Goal: Task Accomplishment & Management: Manage account settings

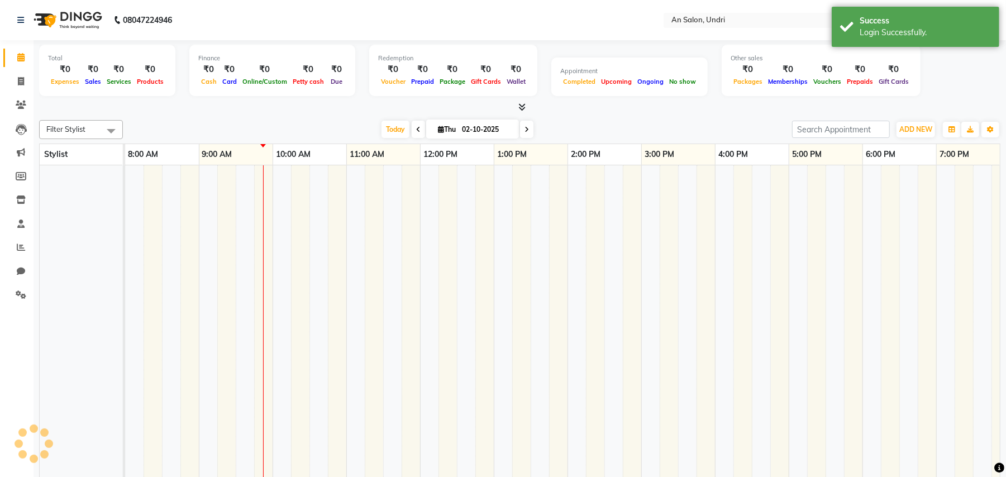
select select "en"
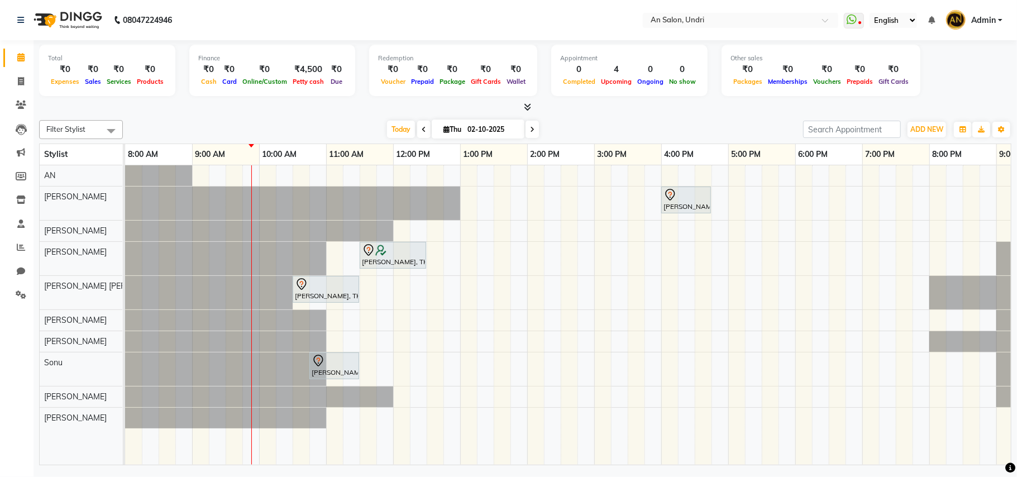
click at [530, 127] on icon at bounding box center [532, 129] width 4 height 7
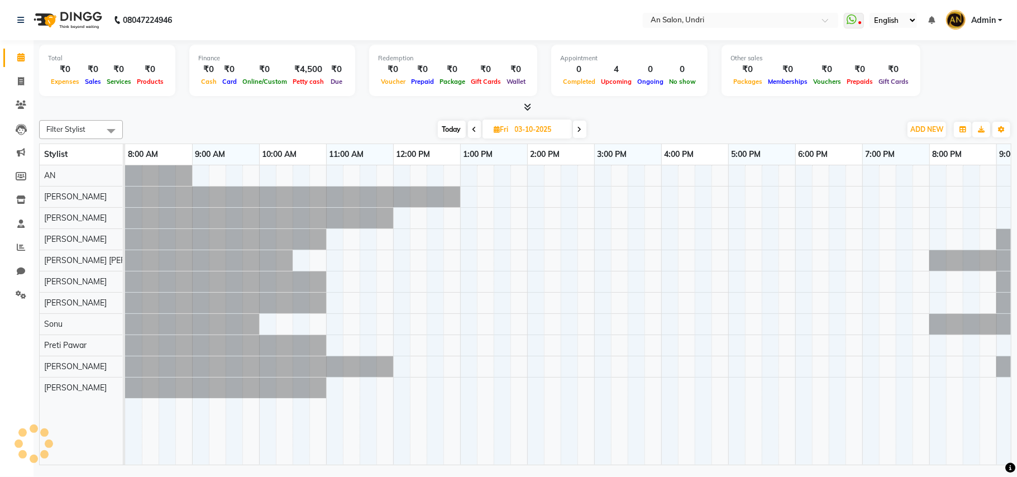
scroll to position [0, 68]
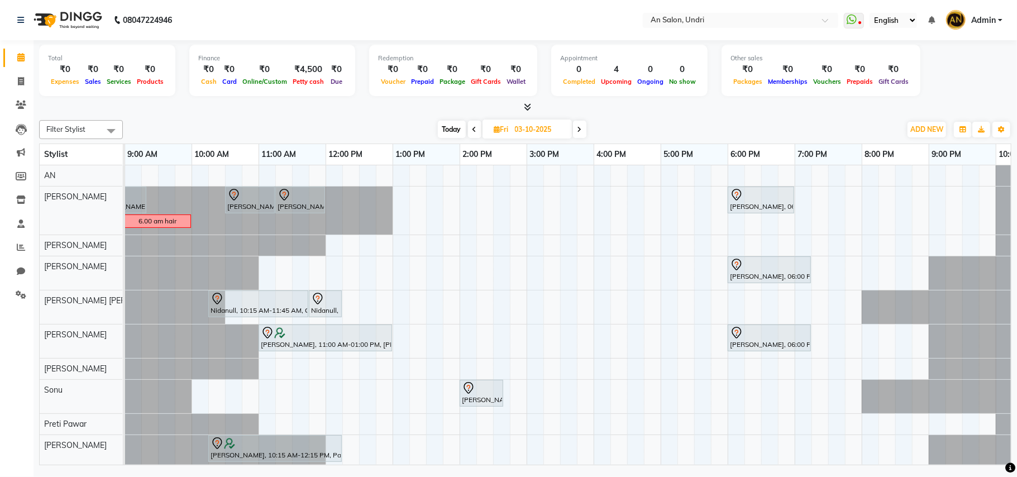
click at [473, 127] on icon at bounding box center [475, 129] width 4 height 7
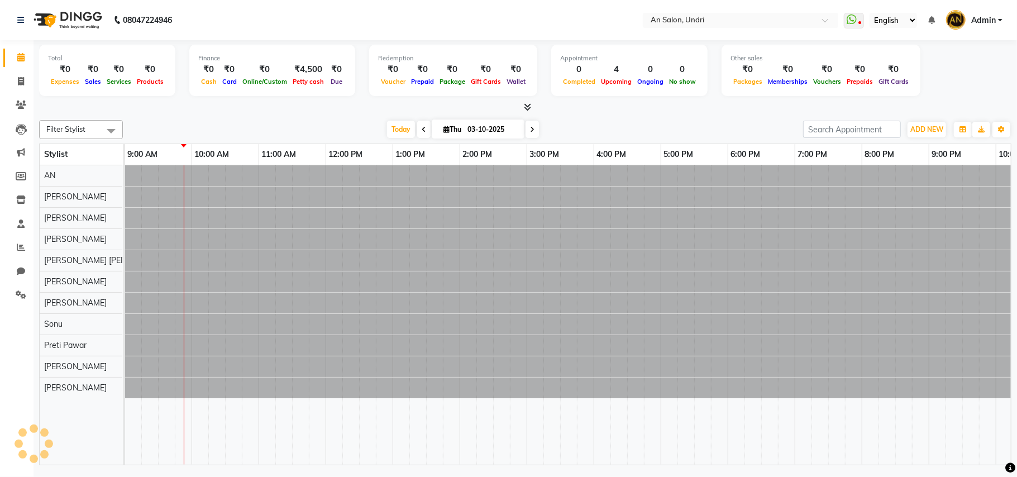
type input "02-10-2025"
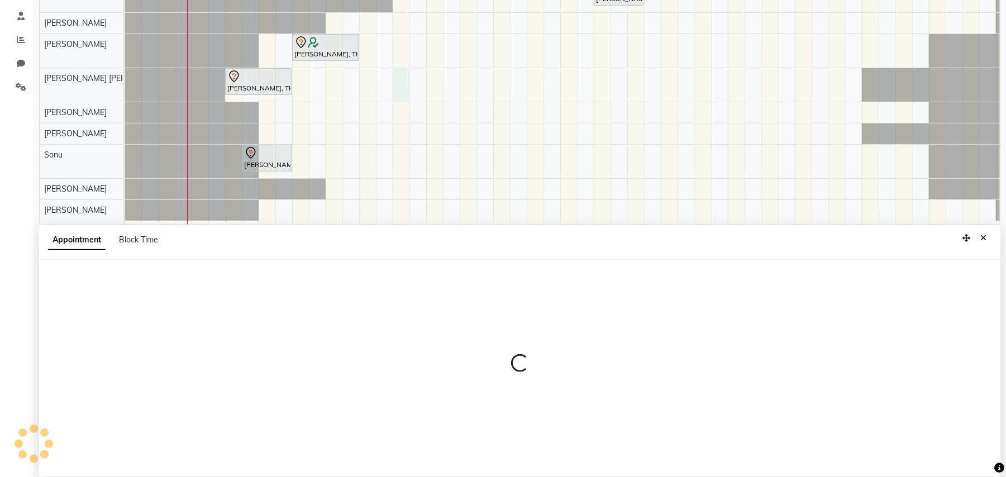
scroll to position [210, 0]
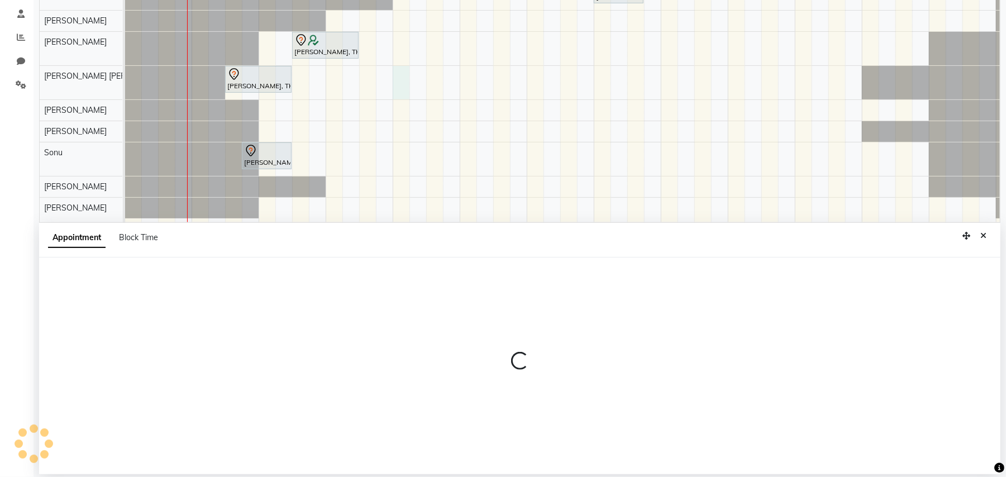
select select "55235"
select select "tentative"
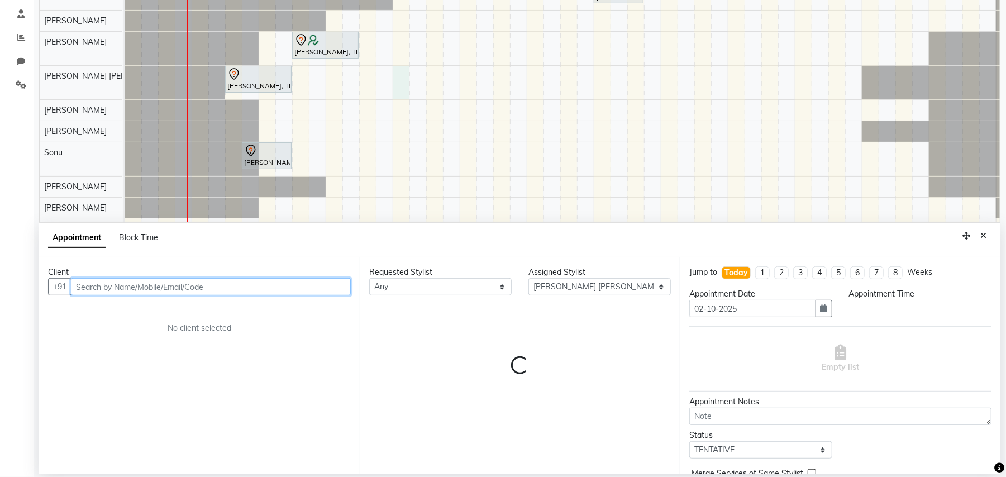
select select "780"
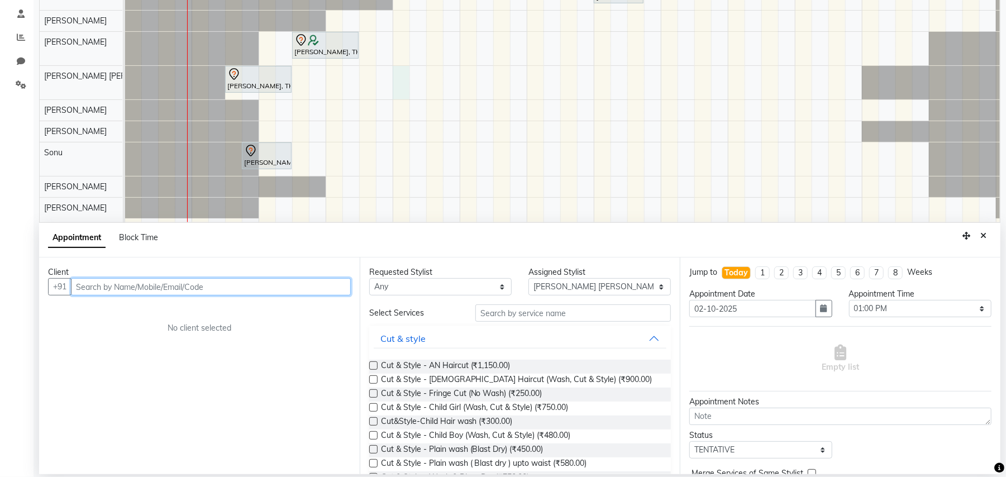
click at [274, 284] on input "text" at bounding box center [211, 286] width 280 height 17
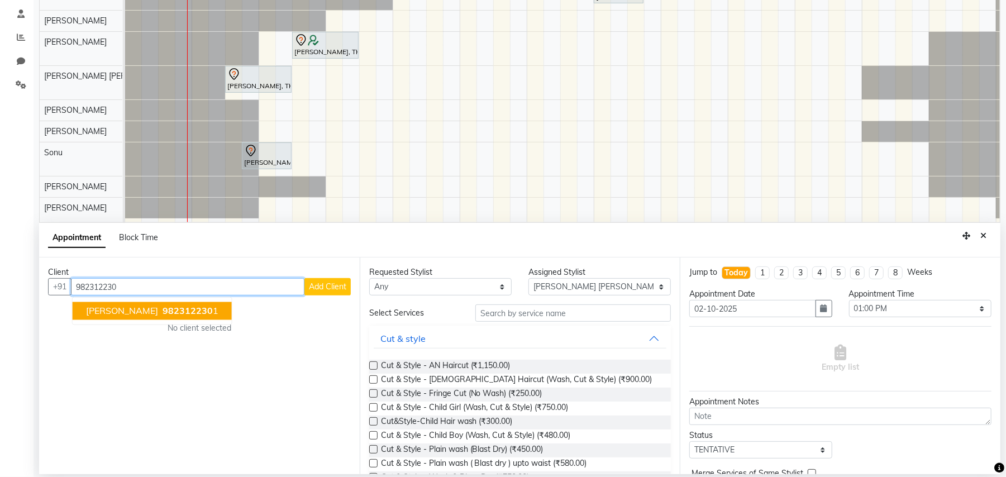
click at [184, 309] on span "982312230" at bounding box center [188, 311] width 50 height 11
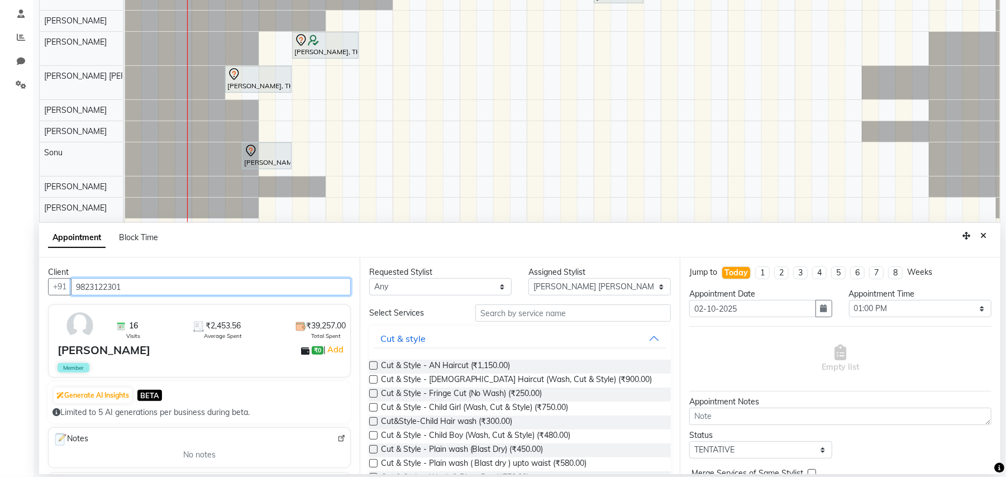
type input "9823122301"
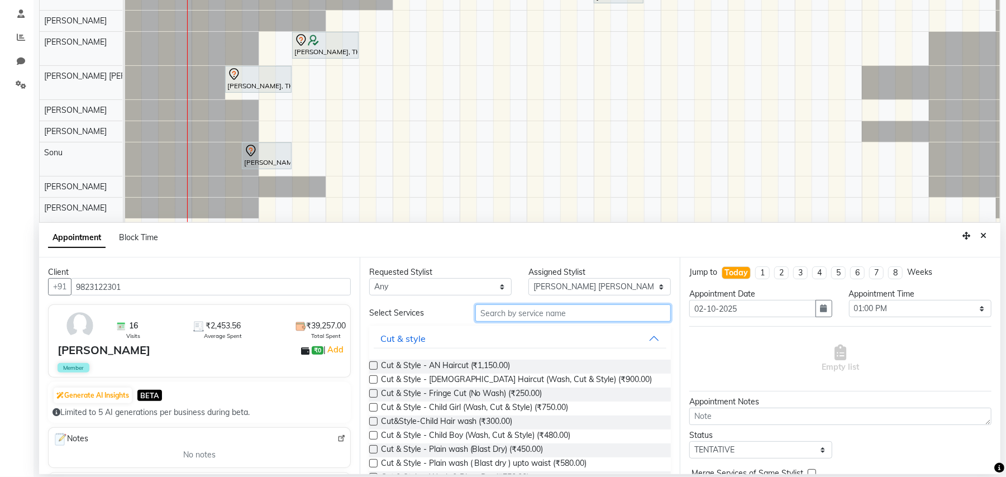
click at [537, 315] on input "text" at bounding box center [573, 312] width 196 height 17
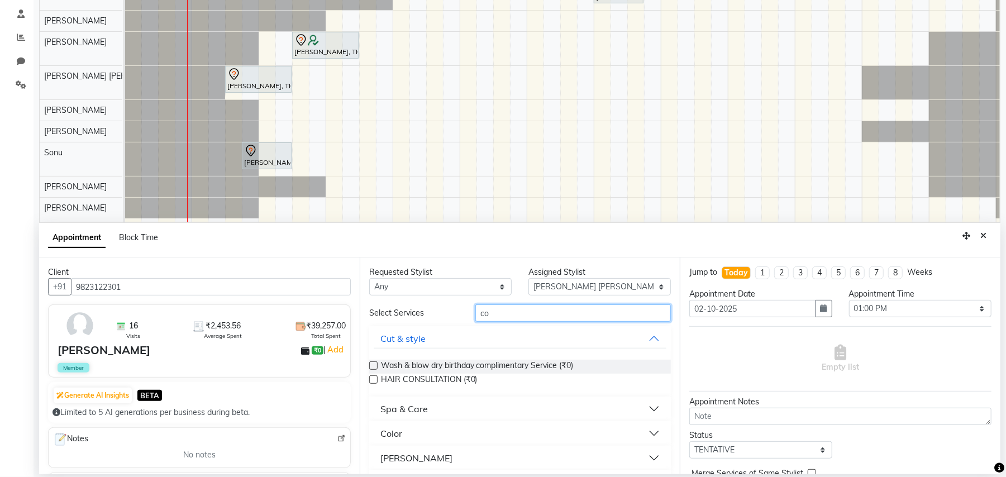
type input "co"
click at [642, 429] on button "Color" at bounding box center [520, 433] width 293 height 20
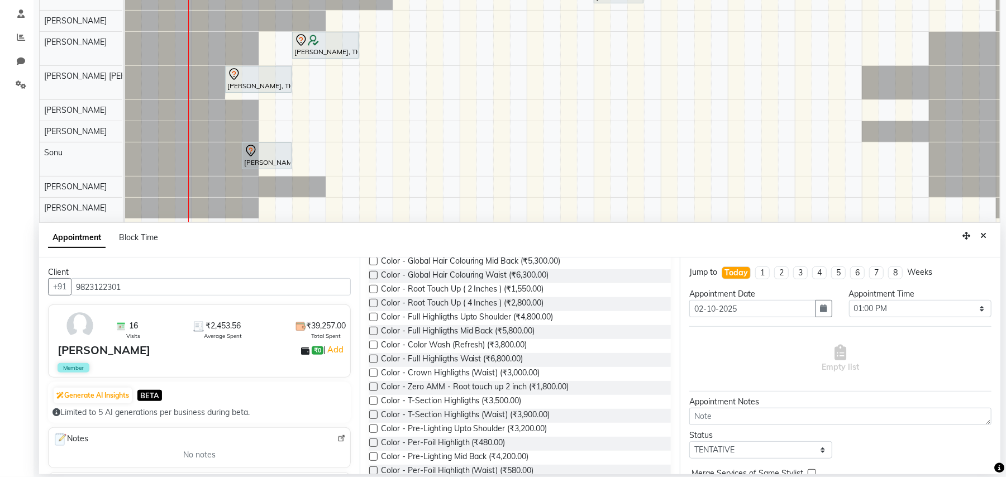
scroll to position [208, 0]
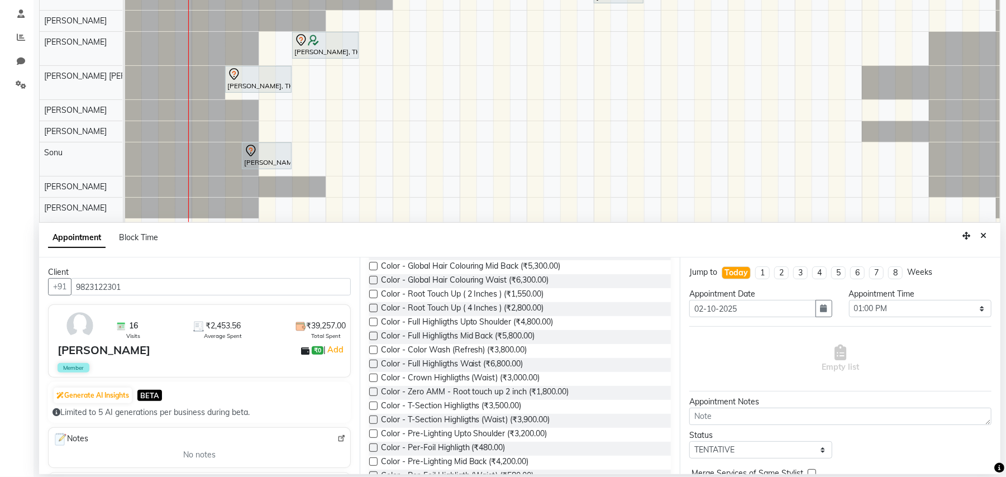
click at [372, 293] on label at bounding box center [373, 294] width 8 height 8
click at [372, 293] on input "checkbox" at bounding box center [372, 295] width 7 height 7
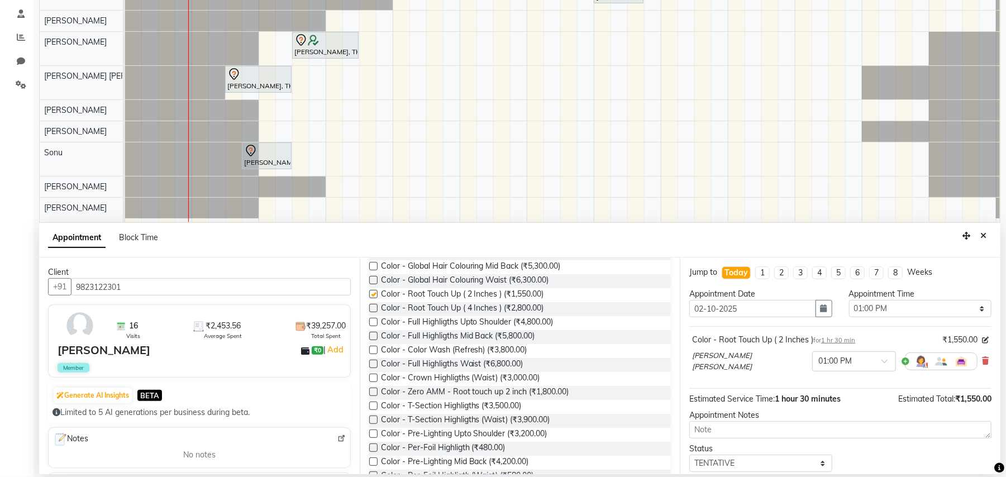
checkbox input "false"
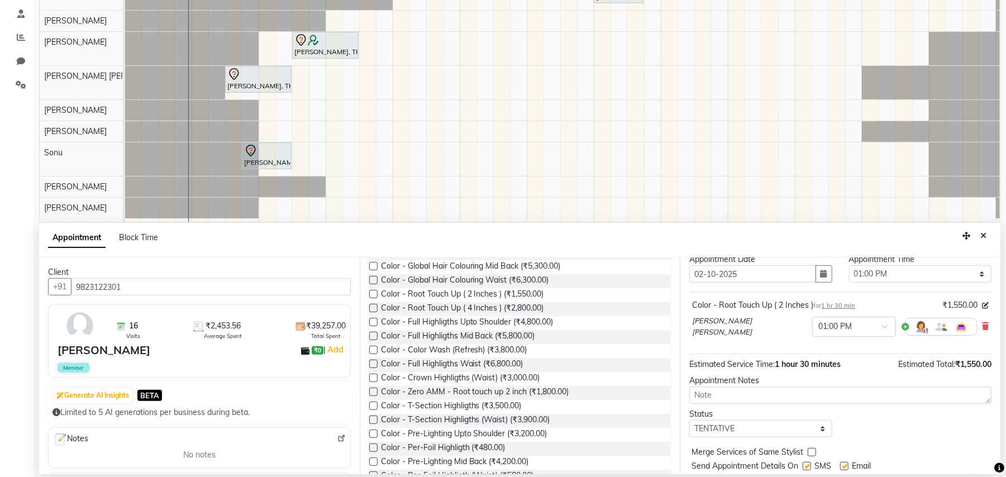
scroll to position [68, 0]
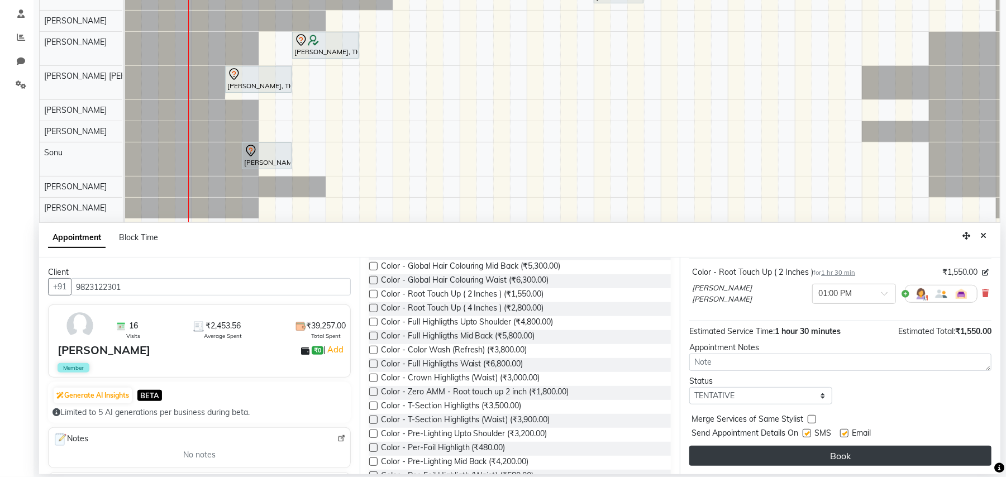
click at [893, 448] on button "Book" at bounding box center [840, 456] width 302 height 20
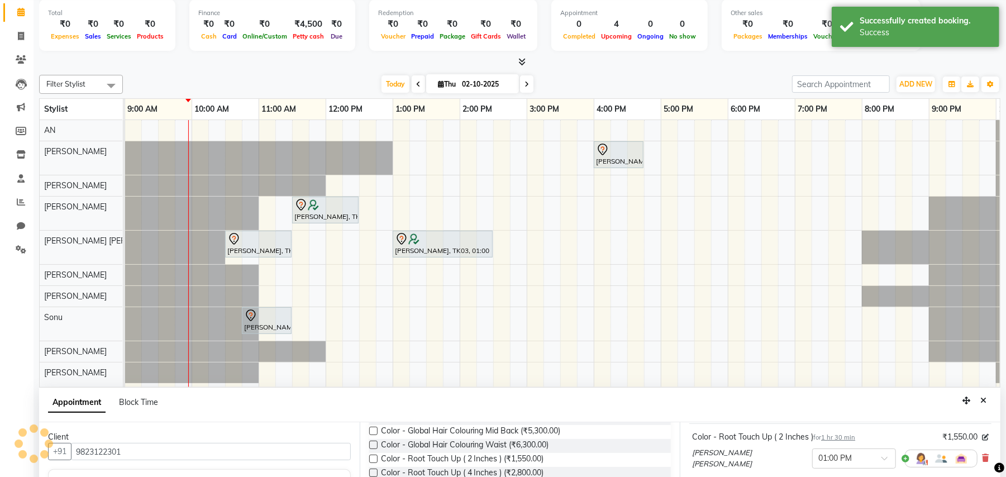
scroll to position [0, 0]
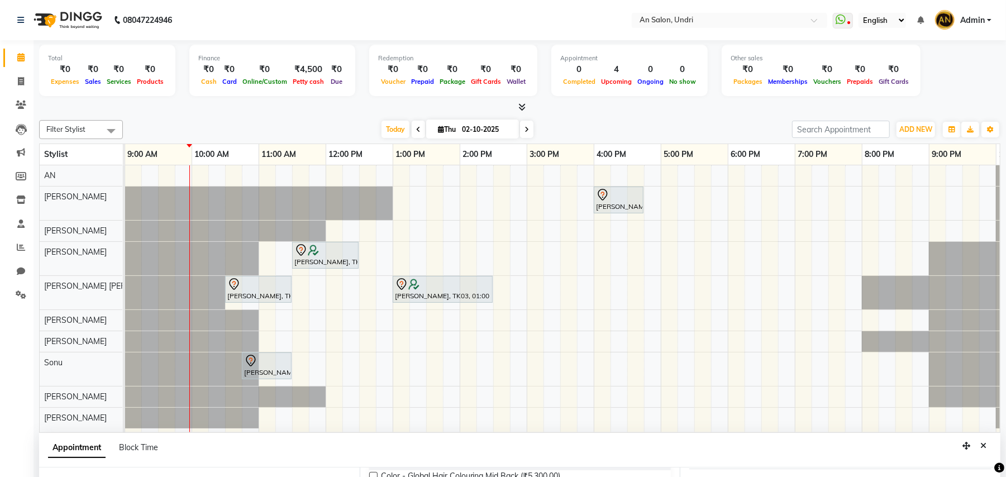
click at [525, 132] on span at bounding box center [526, 129] width 13 height 17
type input "03-10-2025"
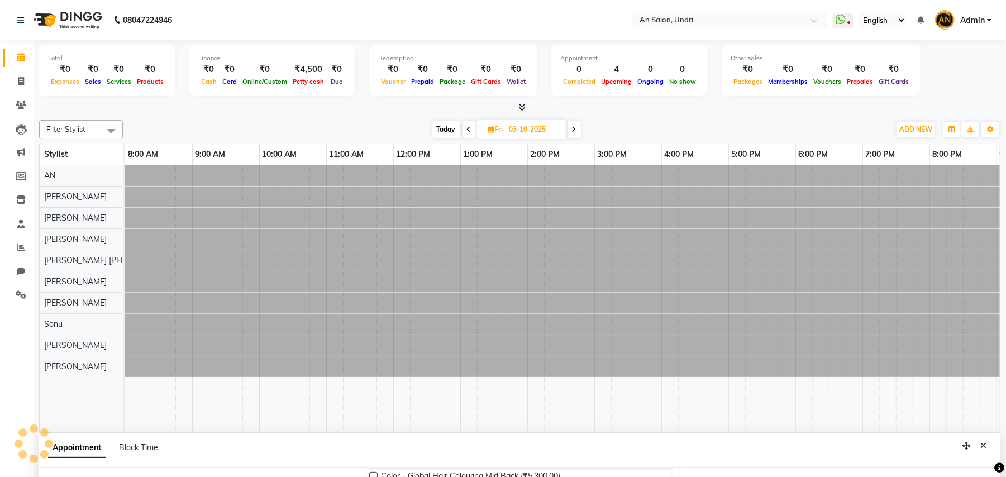
select select "780"
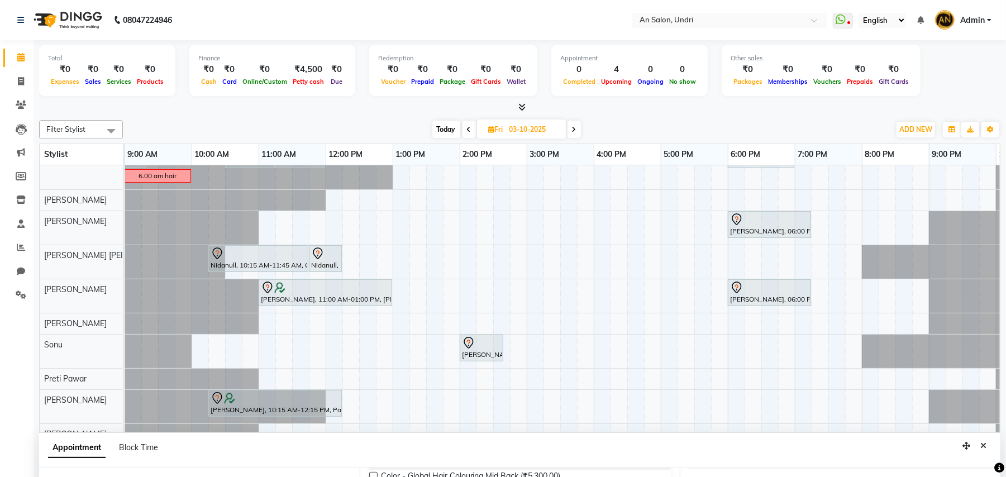
scroll to position [70, 0]
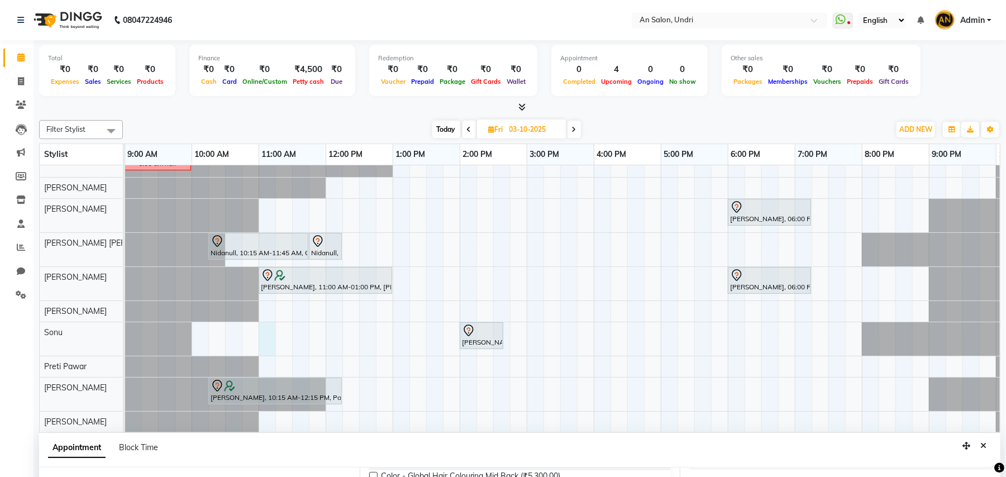
click at [260, 329] on div "Shivani Singhal, 08:00 AM-08:30 AM, Cut & Style - Hair Up Style (No Wash) Shiva…" at bounding box center [560, 270] width 1005 height 325
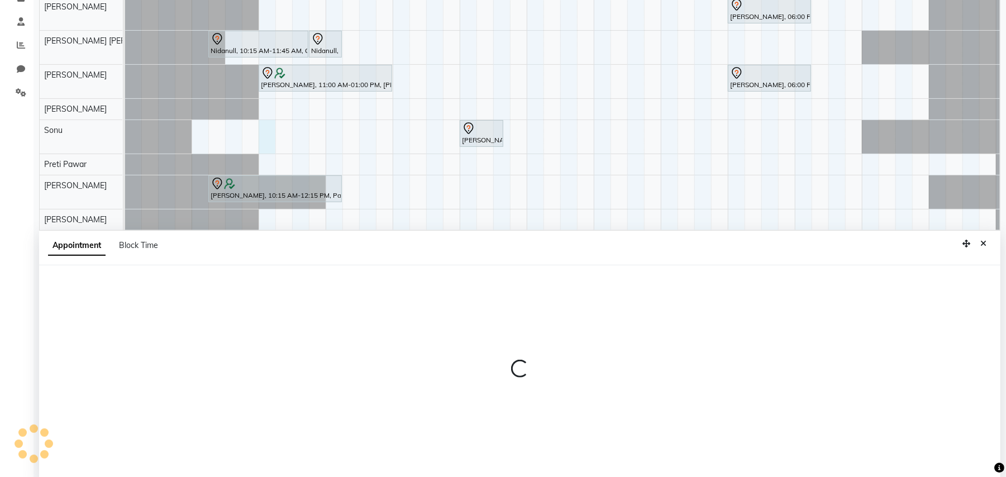
scroll to position [210, 0]
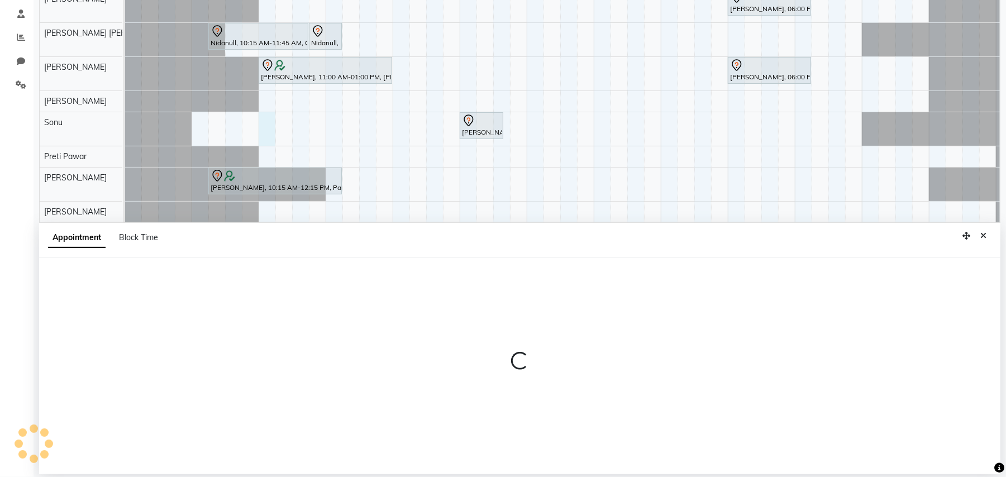
select select "35359"
select select "tentative"
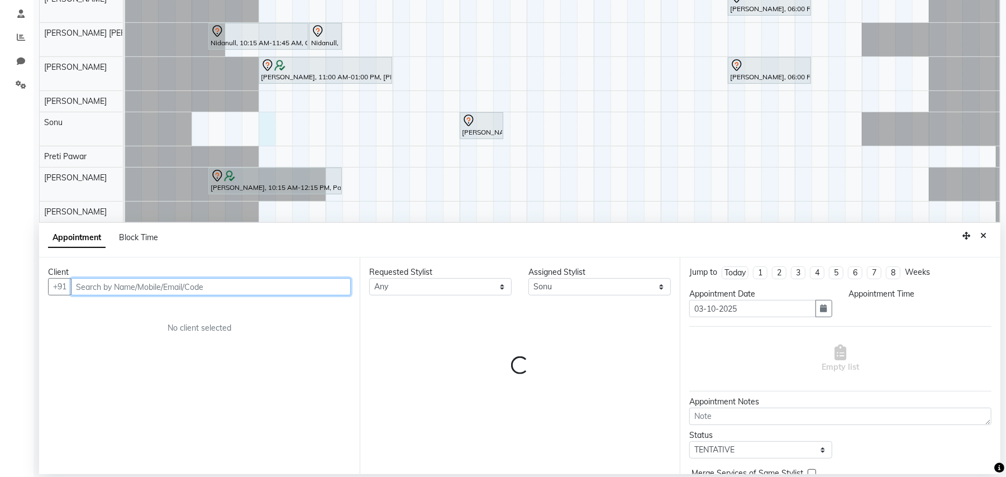
select select "660"
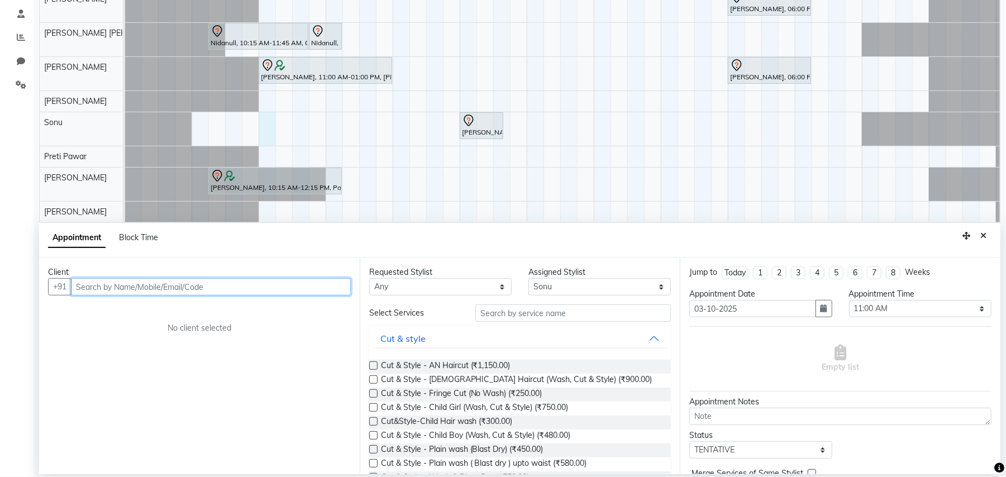
click at [259, 288] on input "text" at bounding box center [211, 286] width 280 height 17
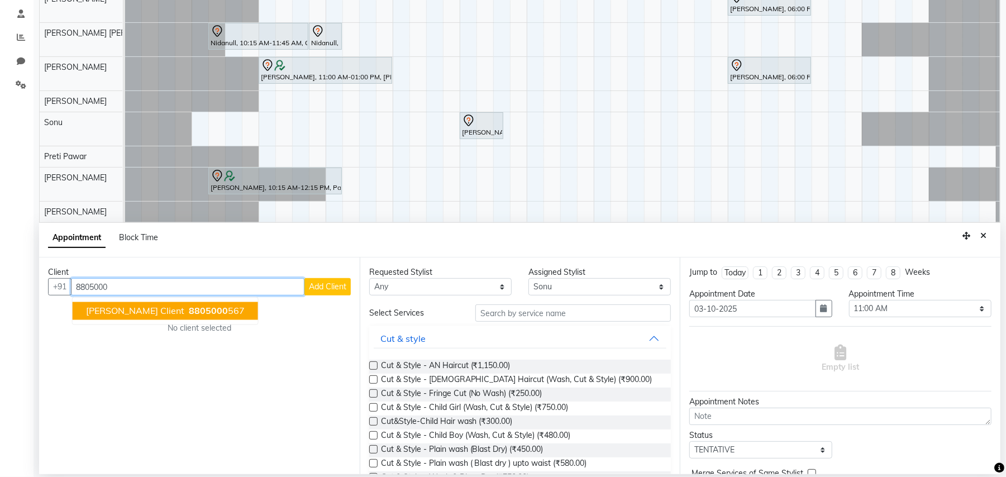
click at [150, 306] on span "Nidhi Kamath Client" at bounding box center [135, 311] width 98 height 11
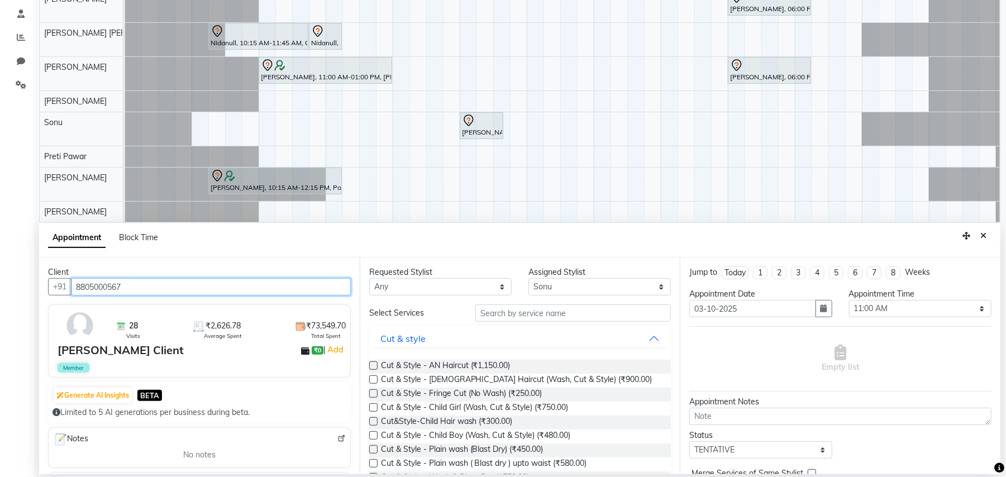
type input "8805000567"
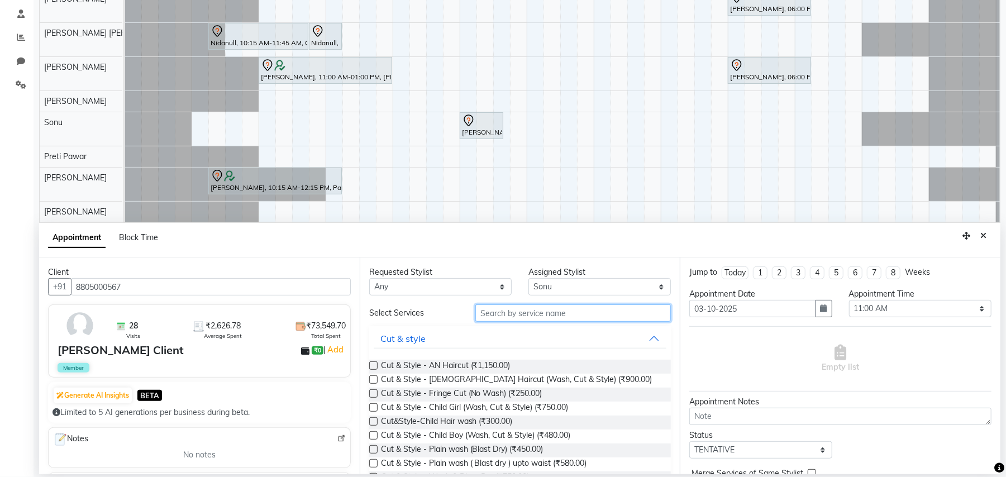
click at [530, 309] on input "text" at bounding box center [573, 312] width 196 height 17
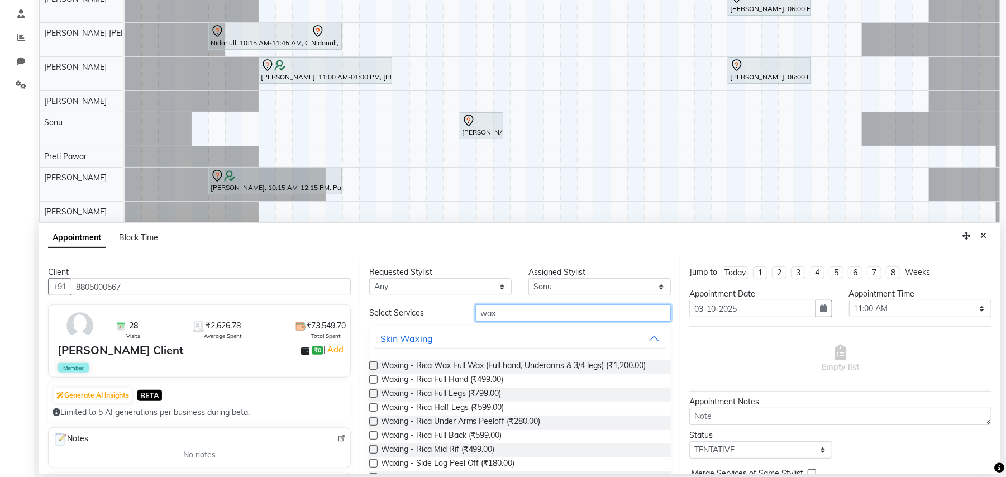
type input "wax"
click at [371, 364] on label at bounding box center [373, 365] width 8 height 8
click at [371, 364] on input "checkbox" at bounding box center [372, 366] width 7 height 7
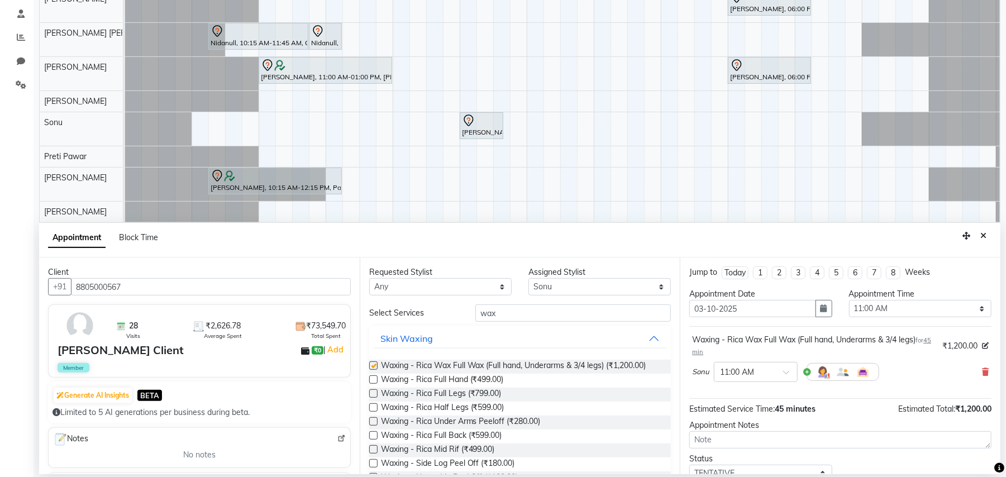
checkbox input "false"
click at [650, 284] on select "Select [PERSON_NAME] AN [PERSON_NAME] [PERSON_NAME] [PERSON_NAME] [PERSON_NAME]…" at bounding box center [599, 286] width 142 height 17
select select "17153"
click at [528, 279] on select "Select [PERSON_NAME] AN [PERSON_NAME] [PERSON_NAME] [PERSON_NAME] [PERSON_NAME]…" at bounding box center [599, 286] width 142 height 17
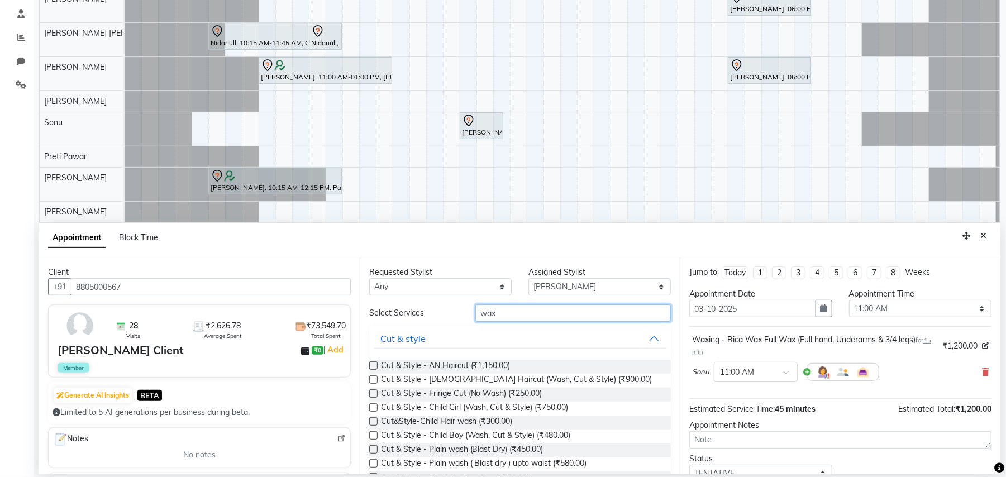
click at [555, 312] on input "wax" at bounding box center [573, 312] width 196 height 17
type input "w"
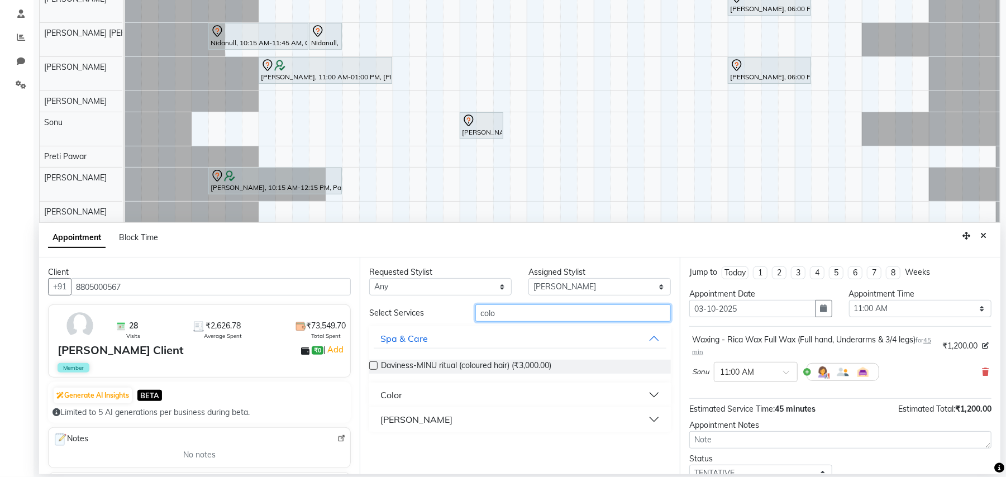
type input "colo"
click at [655, 394] on button "Color" at bounding box center [520, 395] width 293 height 20
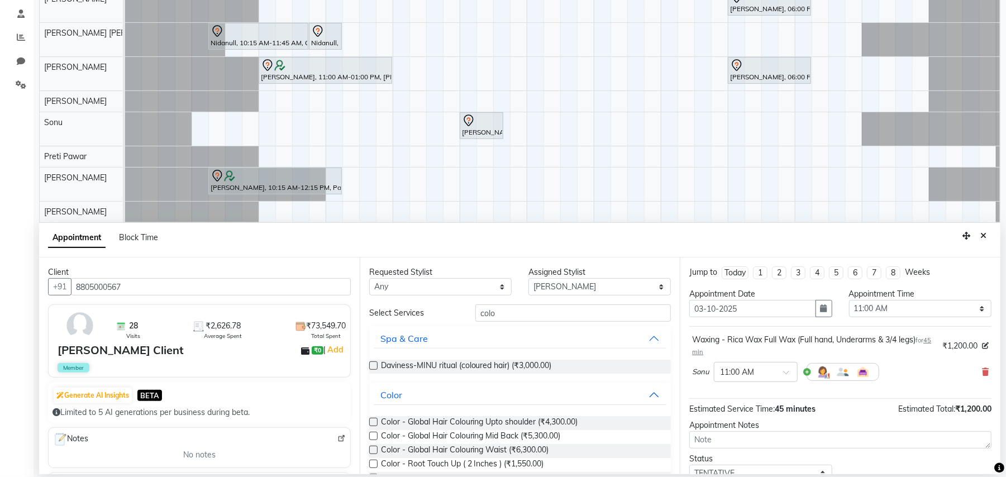
click at [374, 463] on label at bounding box center [373, 464] width 8 height 8
click at [374, 463] on input "checkbox" at bounding box center [372, 464] width 7 height 7
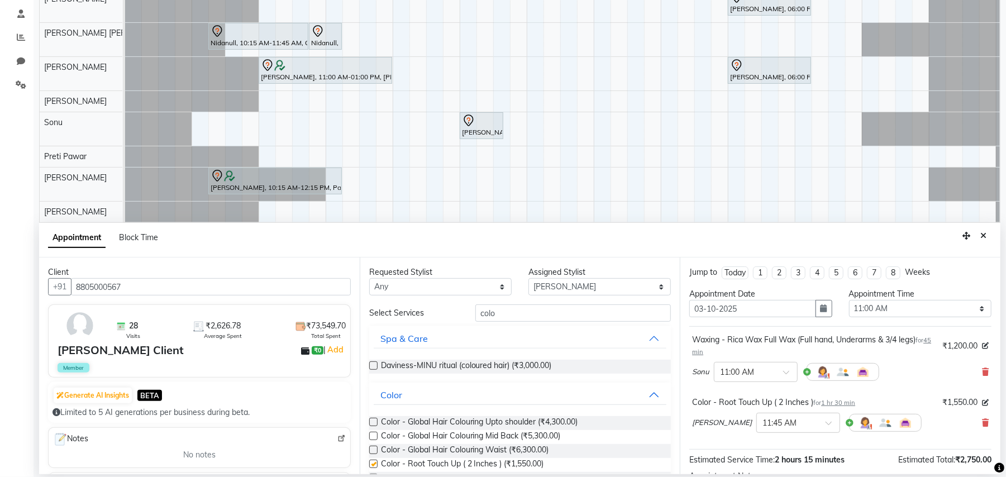
checkbox input "false"
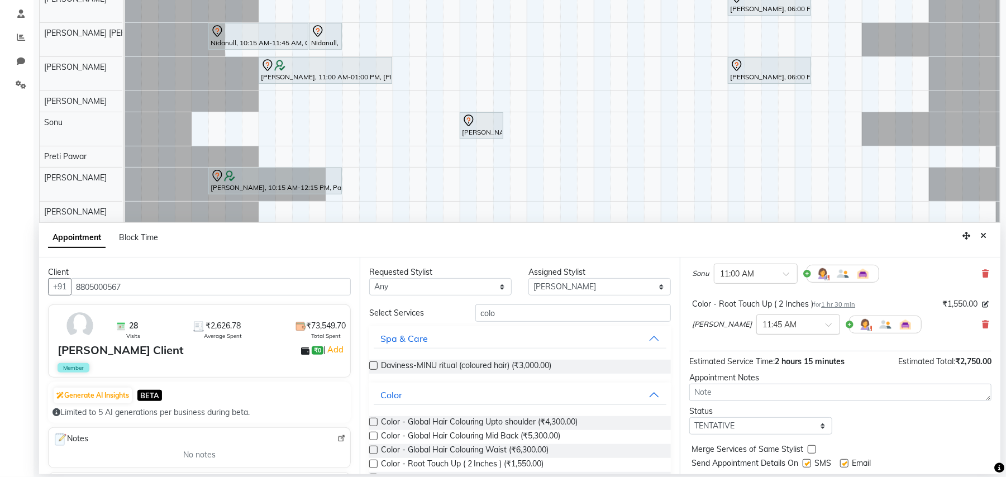
scroll to position [130, 0]
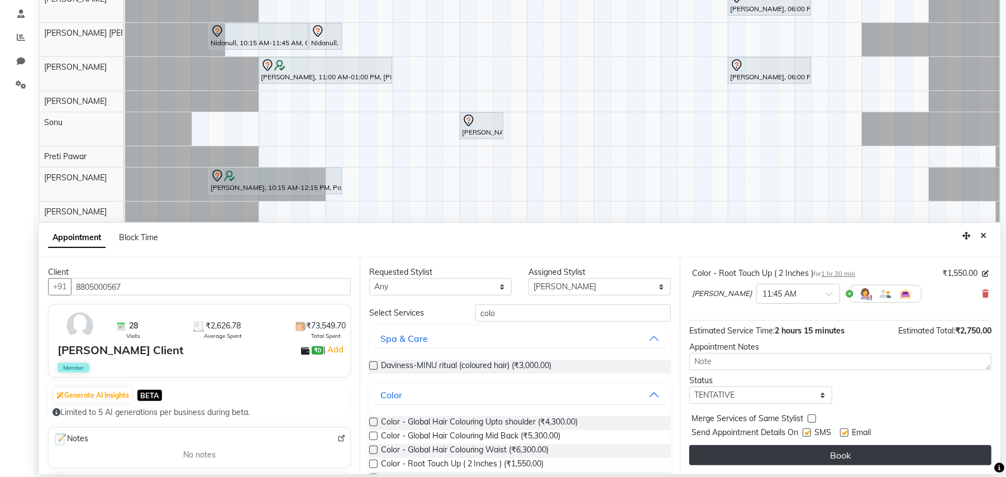
click at [767, 452] on button "Book" at bounding box center [840, 455] width 302 height 20
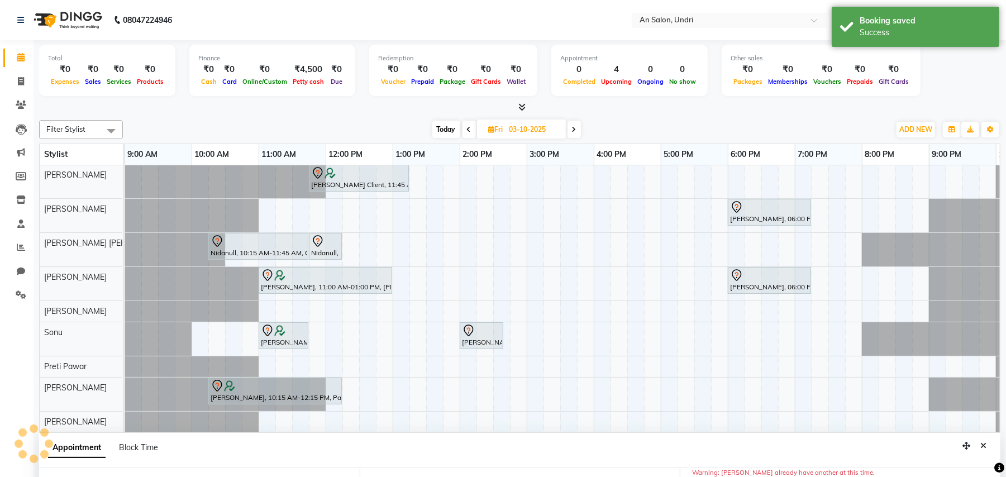
scroll to position [70, 68]
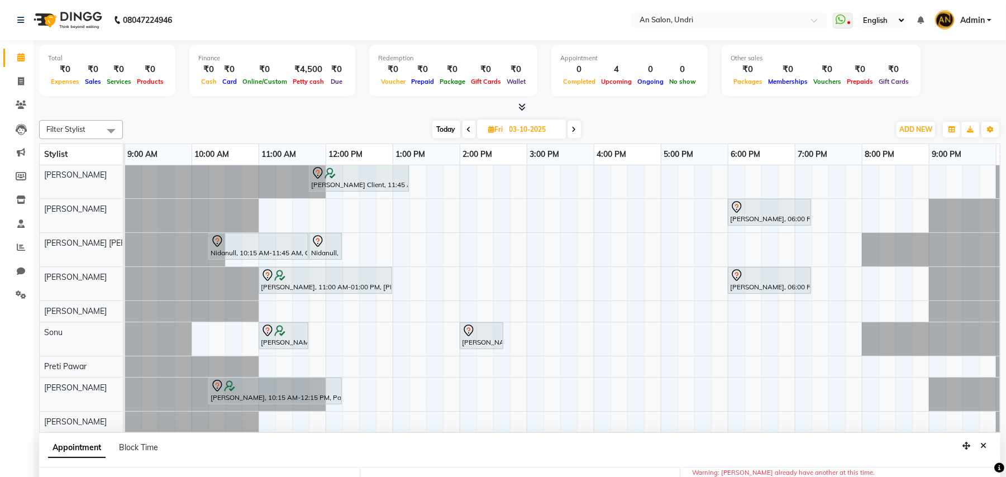
click at [467, 131] on icon at bounding box center [469, 129] width 4 height 7
type input "02-10-2025"
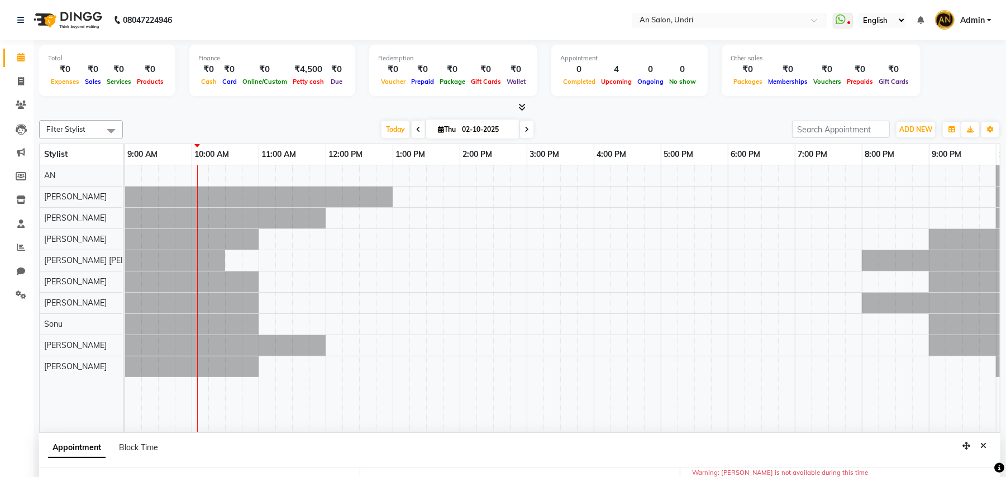
scroll to position [0, 0]
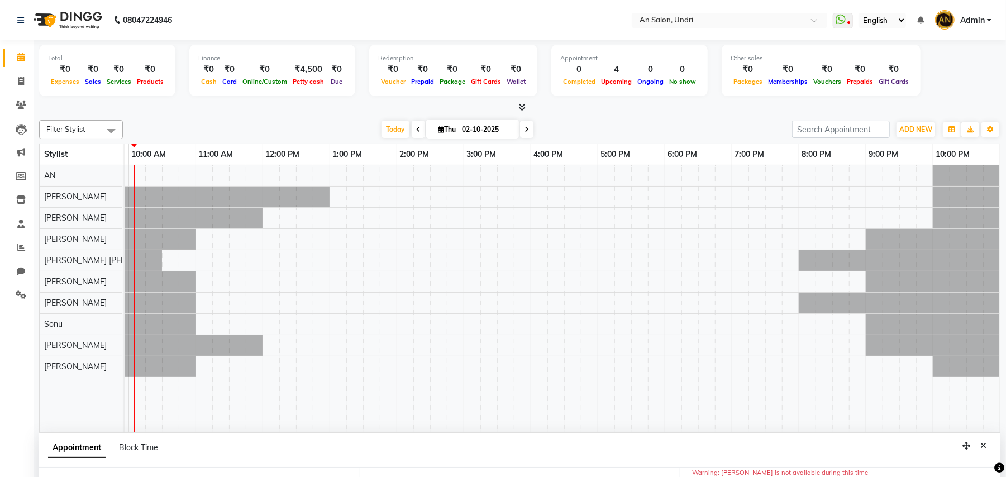
select select "660"
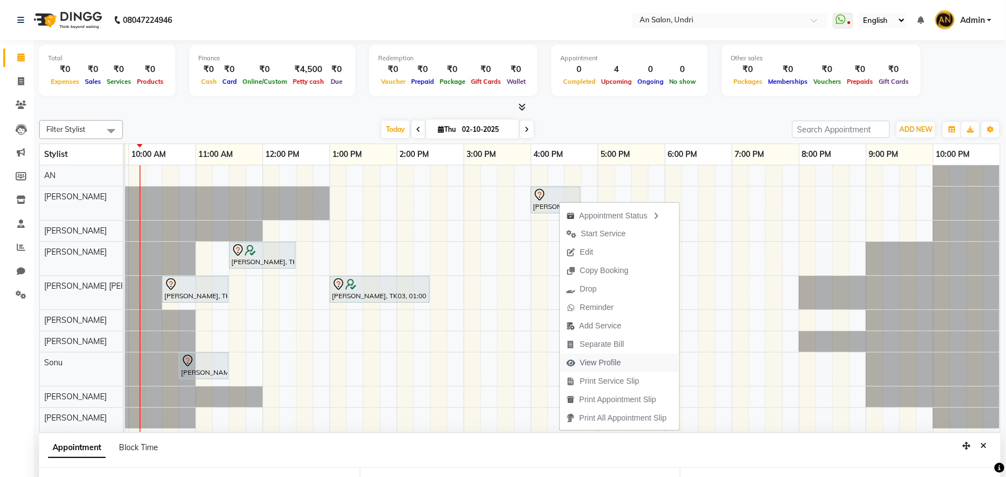
click at [589, 360] on span "View Profile" at bounding box center [600, 363] width 41 height 12
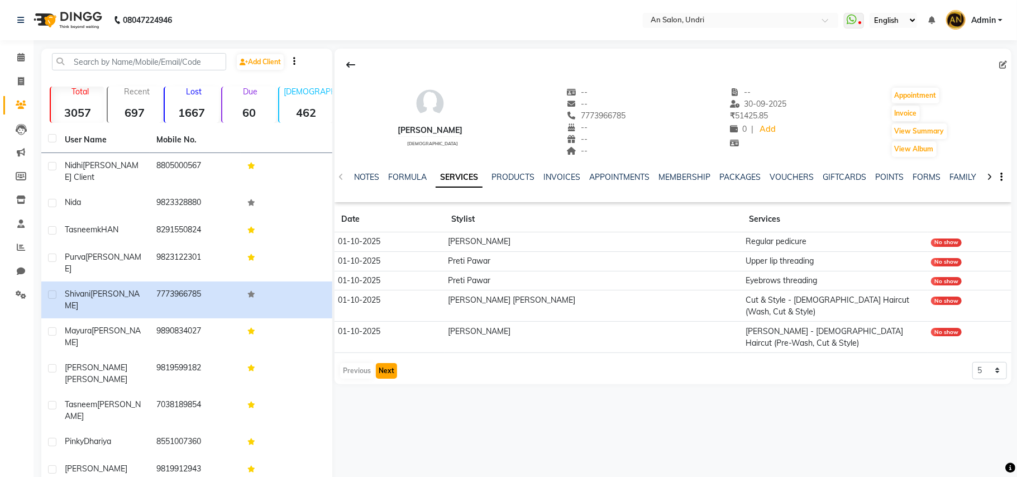
click at [392, 363] on button "Next" at bounding box center [386, 371] width 21 height 16
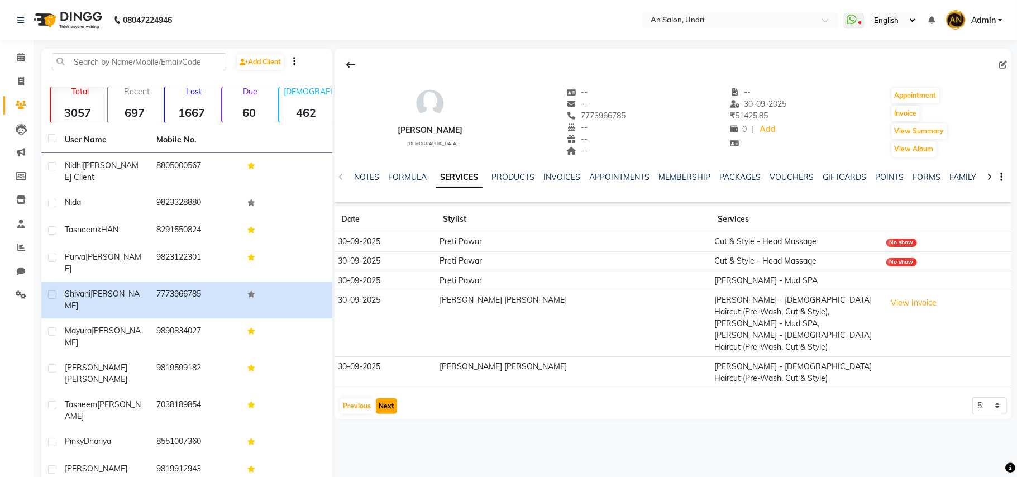
click at [385, 398] on button "Next" at bounding box center [386, 406] width 21 height 16
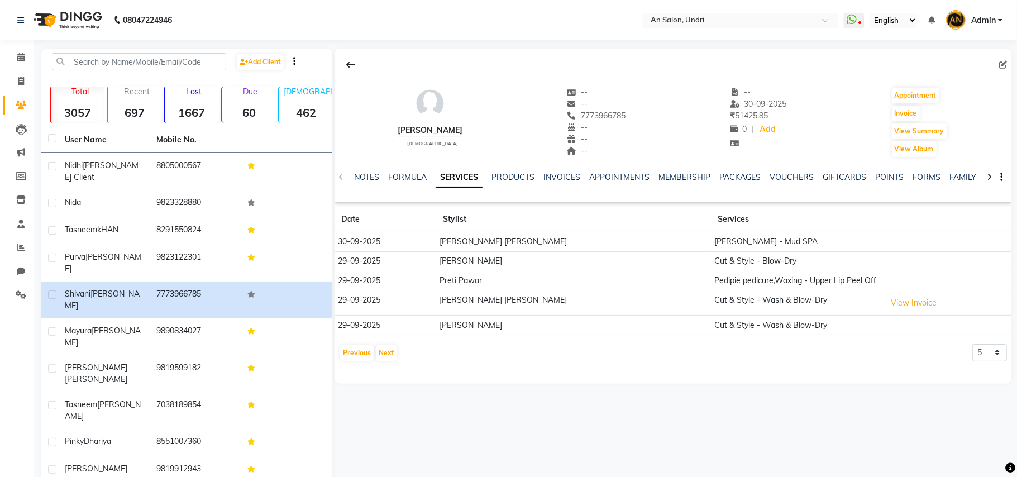
click at [47, 15] on img at bounding box center [66, 19] width 77 height 31
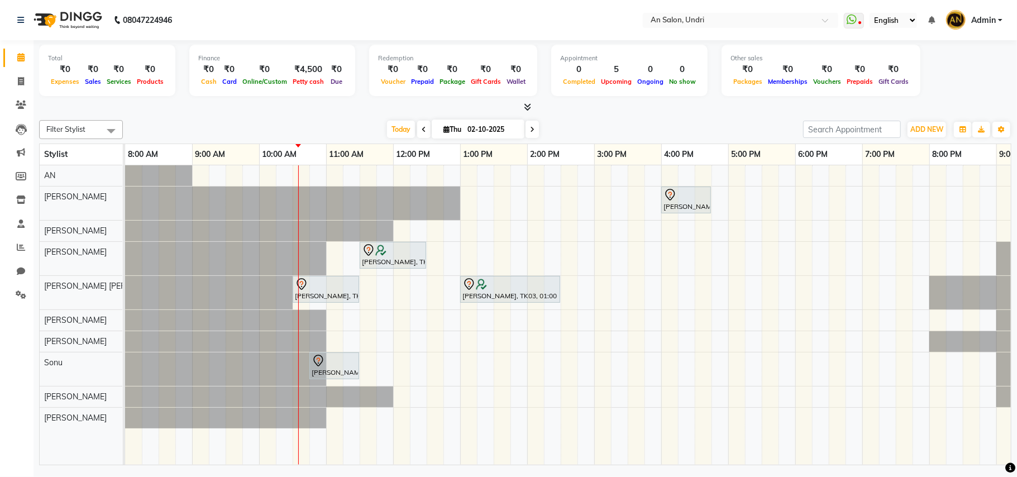
click at [422, 128] on icon at bounding box center [424, 129] width 4 height 7
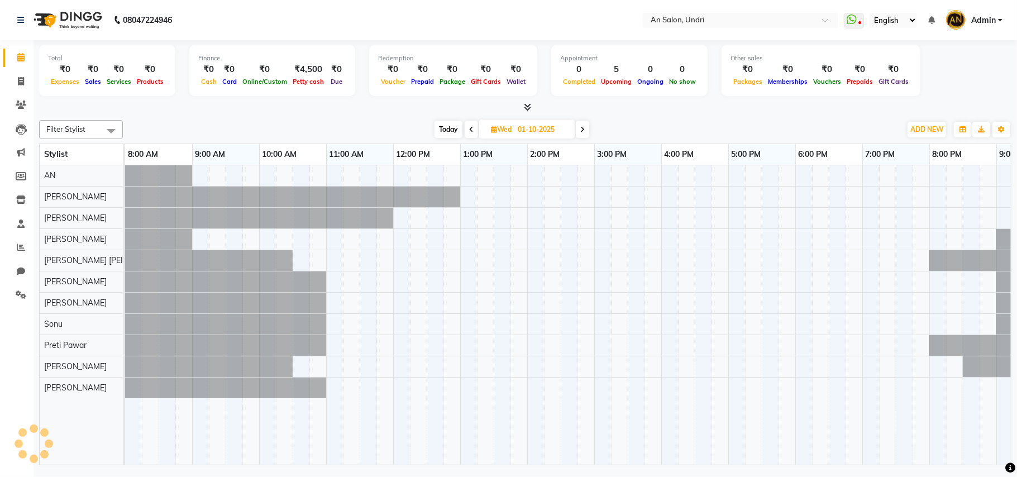
scroll to position [0, 120]
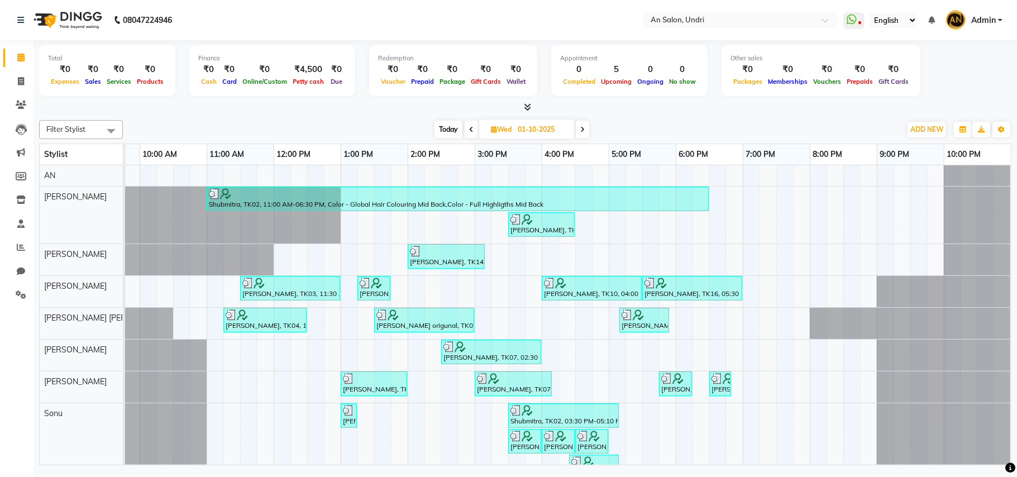
click at [579, 128] on span at bounding box center [582, 129] width 13 height 17
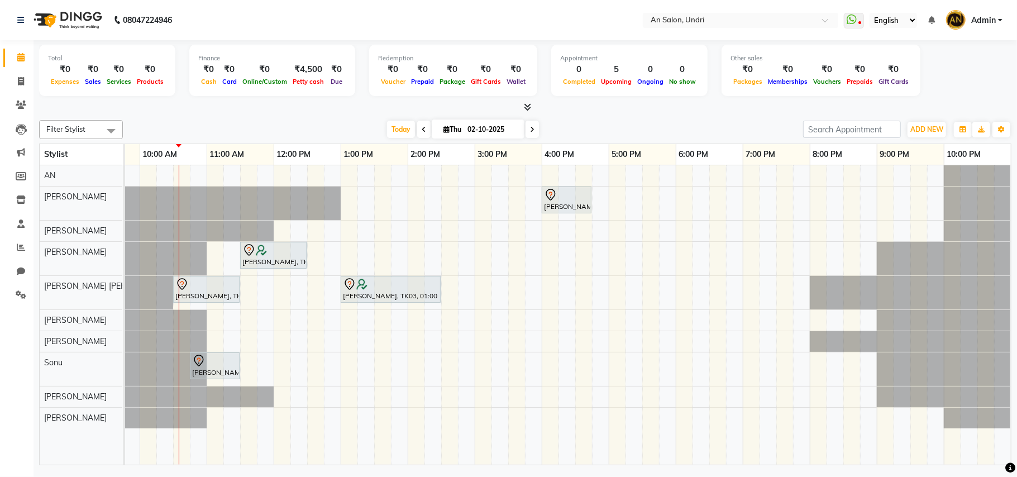
click at [422, 128] on icon at bounding box center [424, 129] width 4 height 7
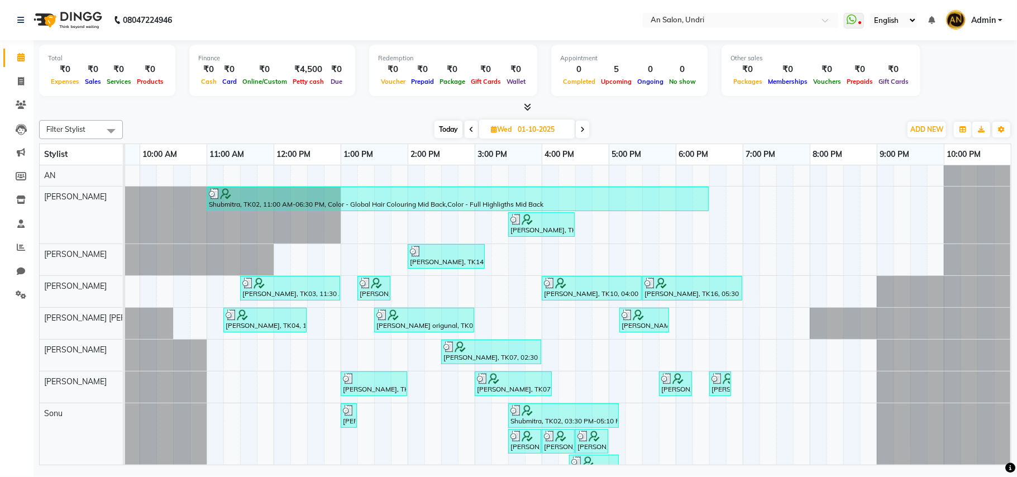
click at [470, 126] on icon at bounding box center [471, 129] width 4 height 7
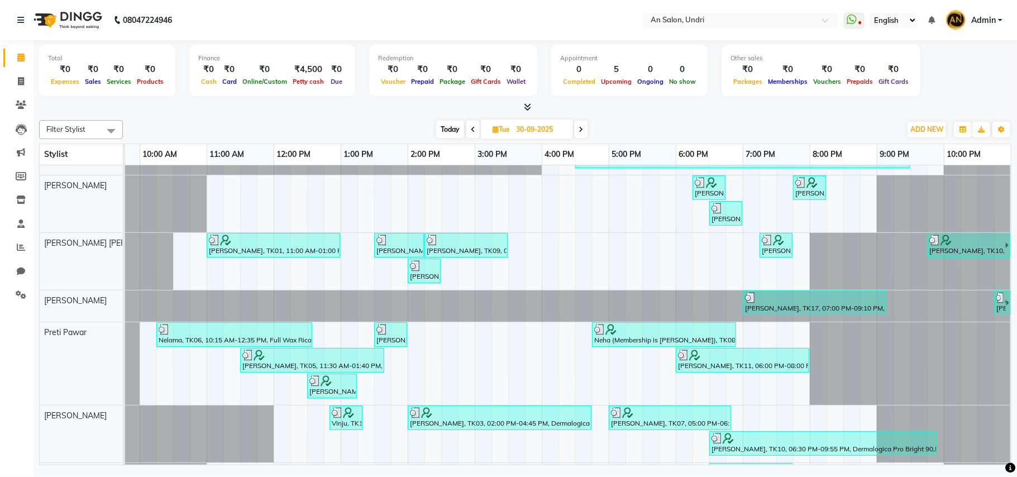
scroll to position [89, 0]
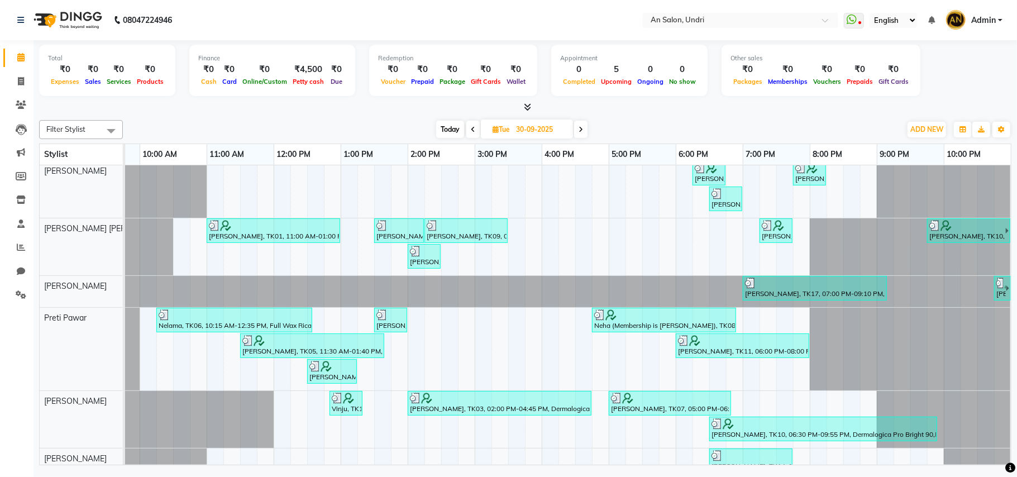
click at [581, 130] on icon at bounding box center [581, 129] width 4 height 7
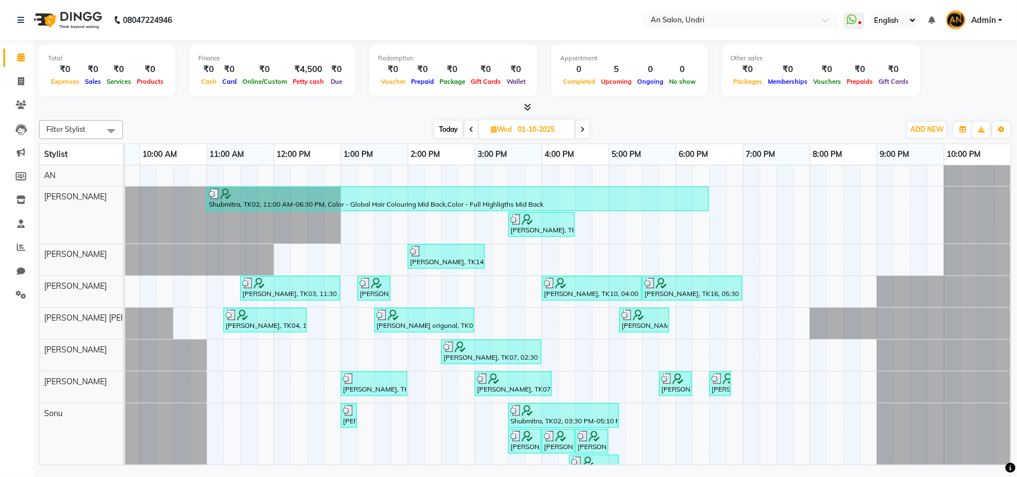
click at [581, 130] on icon at bounding box center [582, 129] width 4 height 7
type input "02-10-2025"
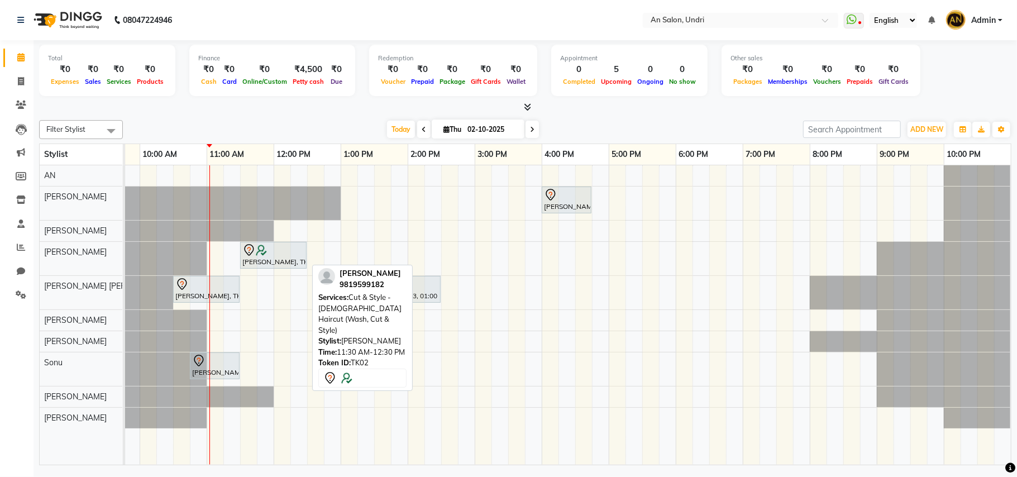
click at [273, 260] on div "Beverly Vakil, TK02, 11:30 AM-12:30 PM, Cut & Style - Female Haircut (Wash, Cut…" at bounding box center [273, 255] width 64 height 23
select select "7"
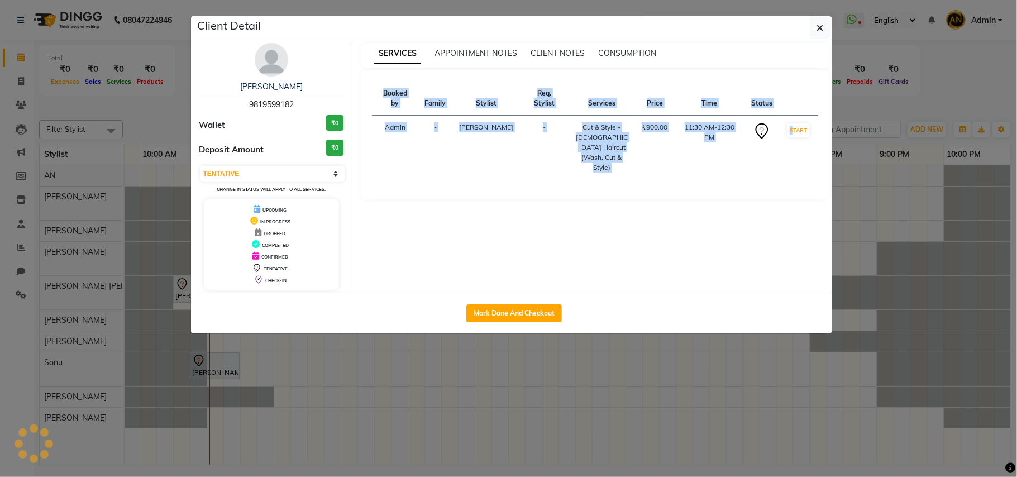
click at [273, 260] on div "Client Detail Beverly Vakil 9819599182 Wallet ₹0 Deposit Amount ₹0 Select IN SE…" at bounding box center [515, 174] width 636 height 317
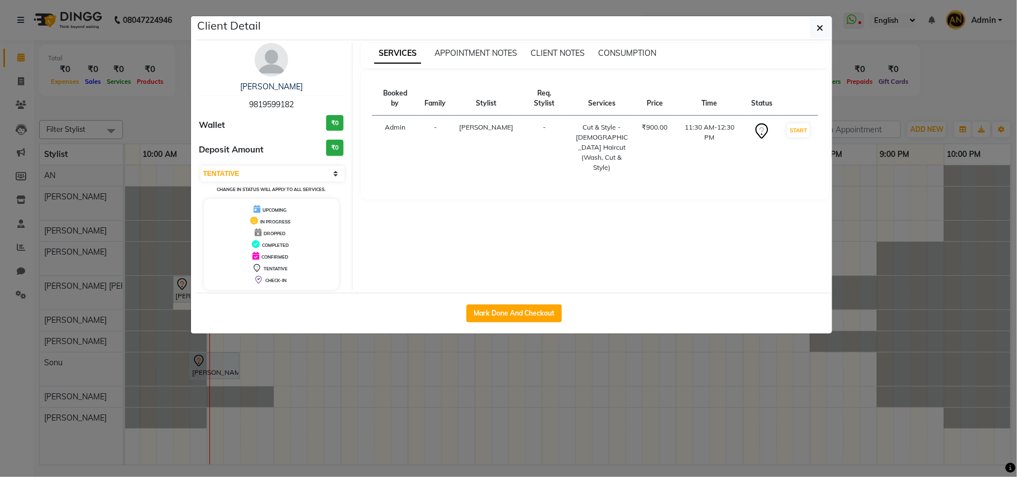
drag, startPoint x: 273, startPoint y: 260, endPoint x: 897, endPoint y: 254, distance: 624.0
click at [897, 254] on ngb-modal-window "Client Detail Beverly Vakil 9819599182 Wallet ₹0 Deposit Amount ₹0 Select IN SE…" at bounding box center [508, 238] width 1017 height 477
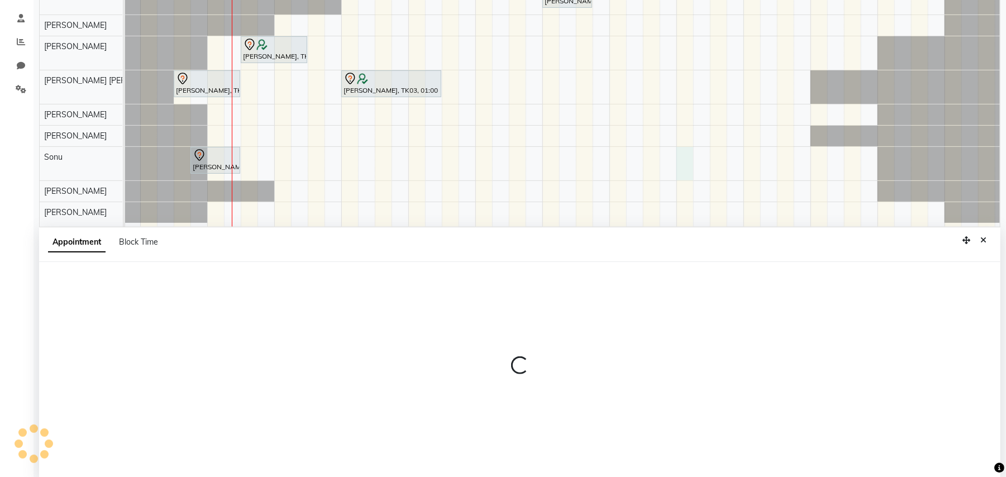
scroll to position [210, 0]
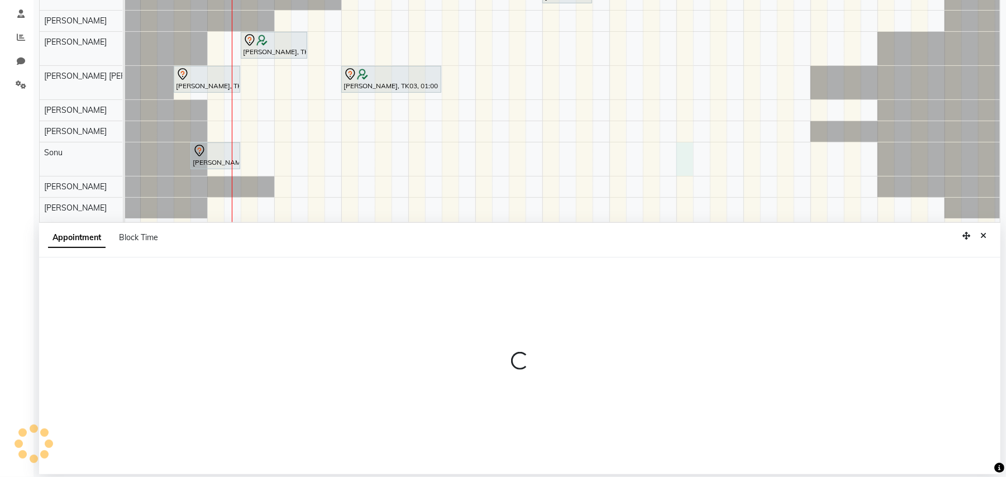
select select "35359"
select select "1080"
select select "tentative"
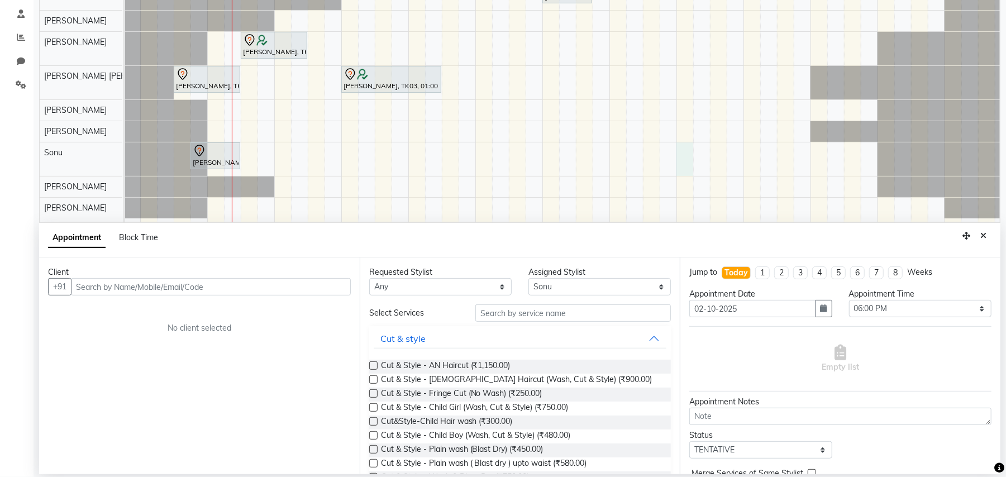
click at [201, 289] on input "text" at bounding box center [211, 286] width 280 height 17
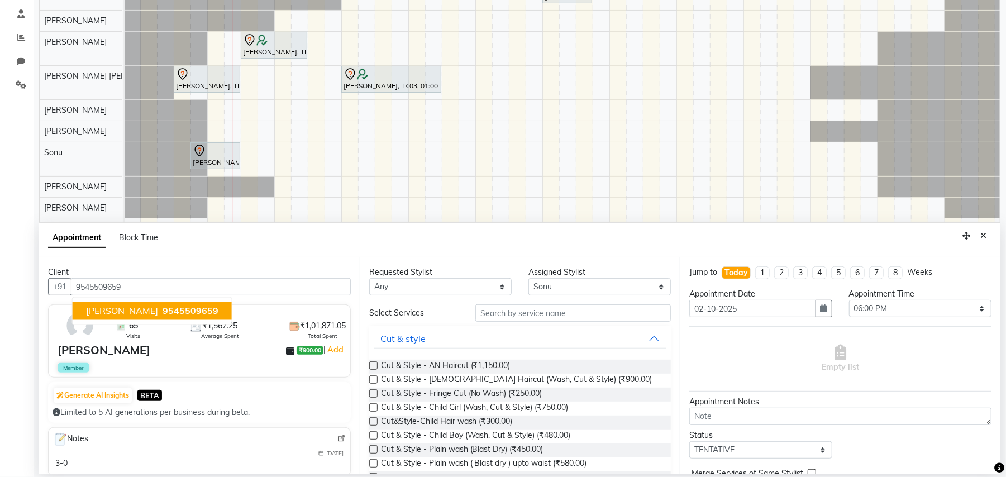
click at [163, 309] on span "9545509659" at bounding box center [191, 311] width 56 height 11
type input "9545509659"
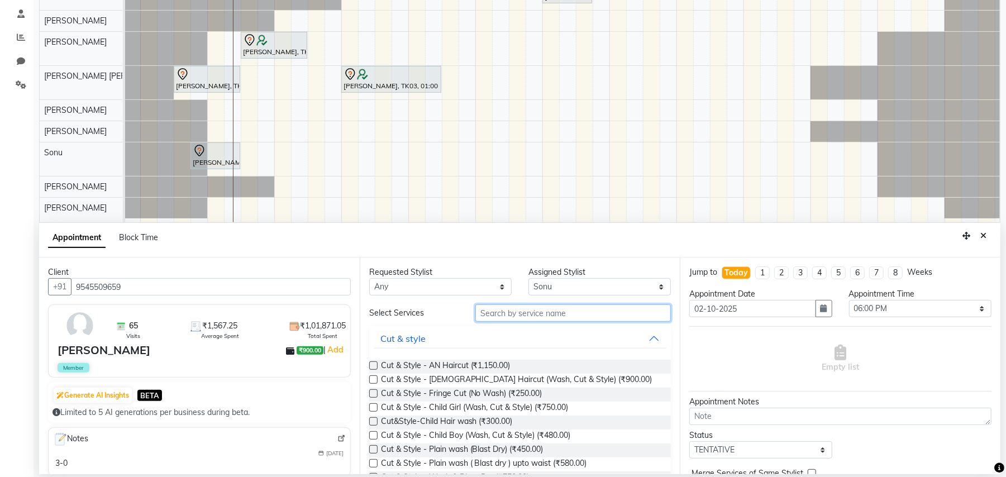
click at [564, 313] on input "text" at bounding box center [573, 312] width 196 height 17
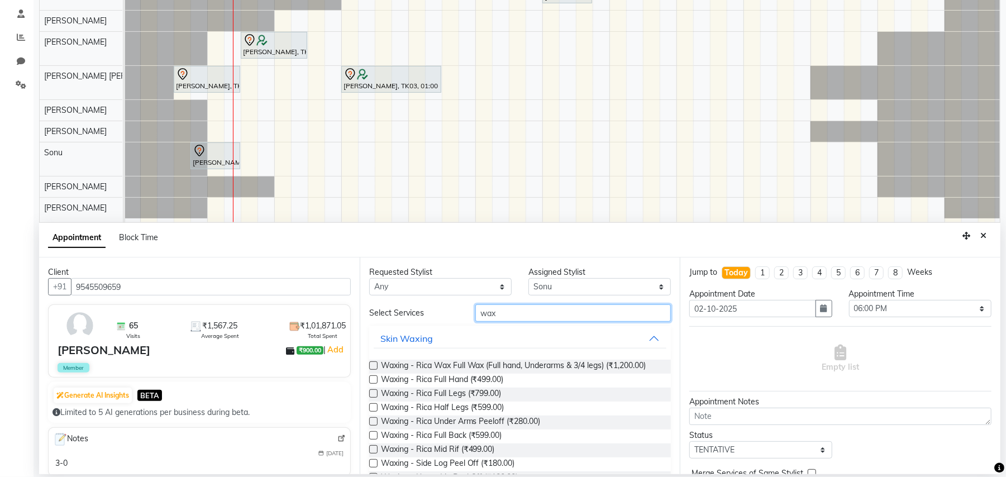
type input "wax"
click at [372, 365] on label at bounding box center [373, 365] width 8 height 8
click at [372, 365] on input "checkbox" at bounding box center [372, 366] width 7 height 7
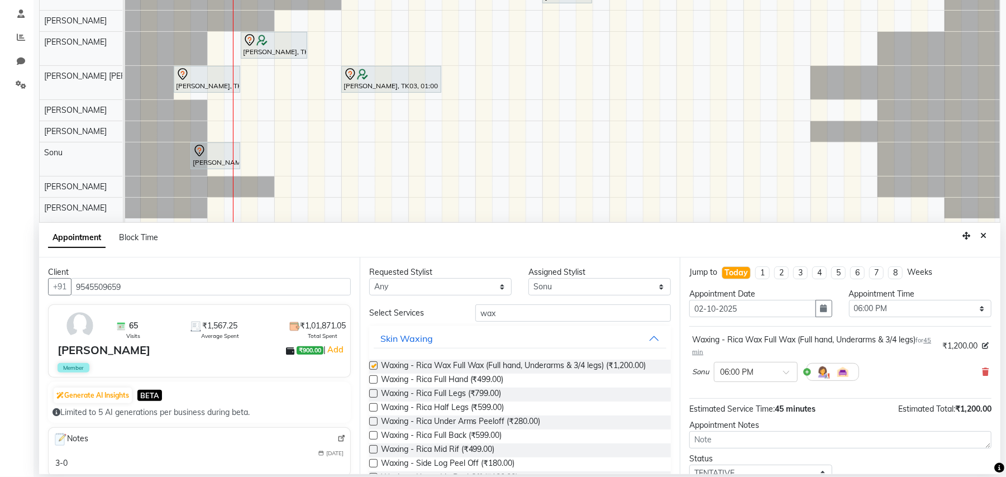
checkbox input "false"
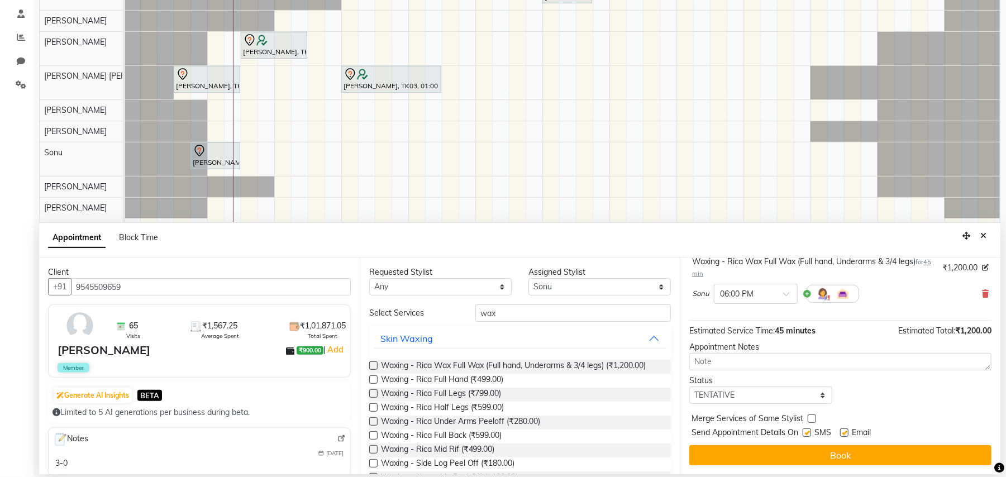
scroll to position [79, 0]
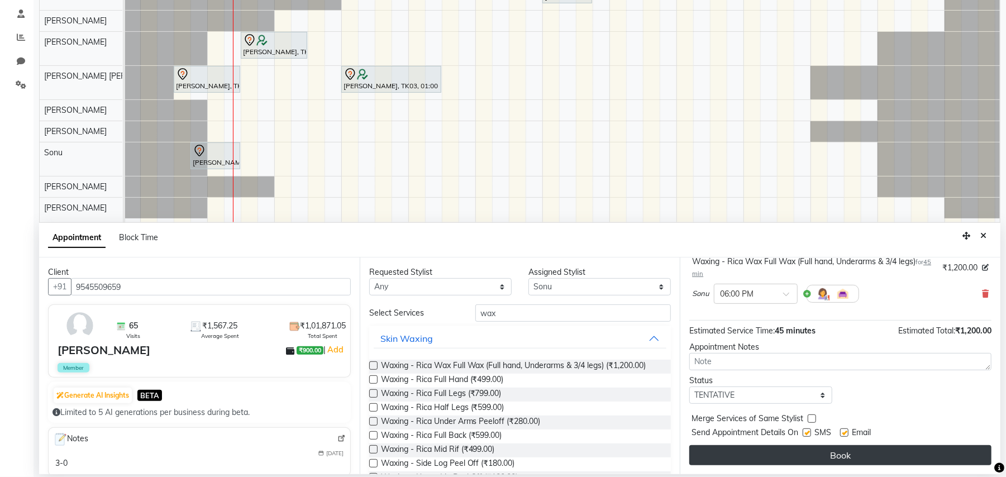
click at [894, 448] on button "Book" at bounding box center [840, 455] width 302 height 20
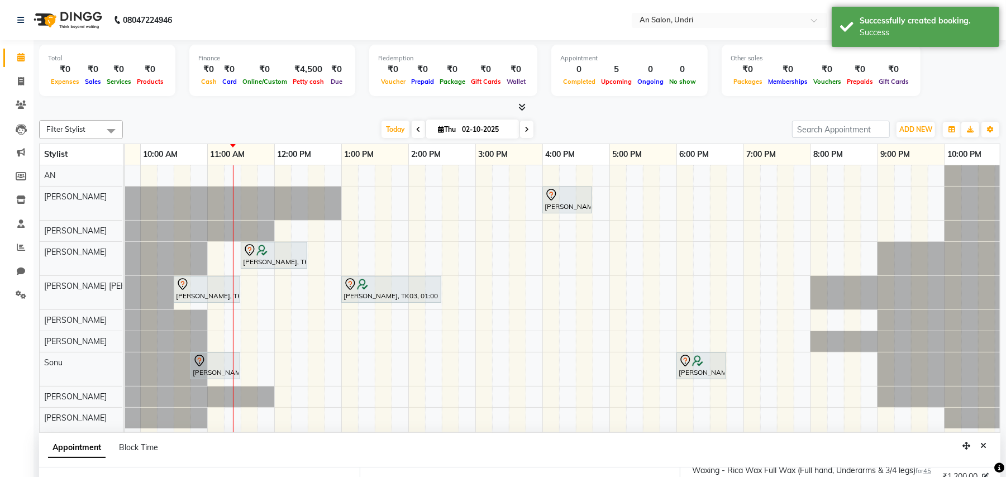
scroll to position [0, 0]
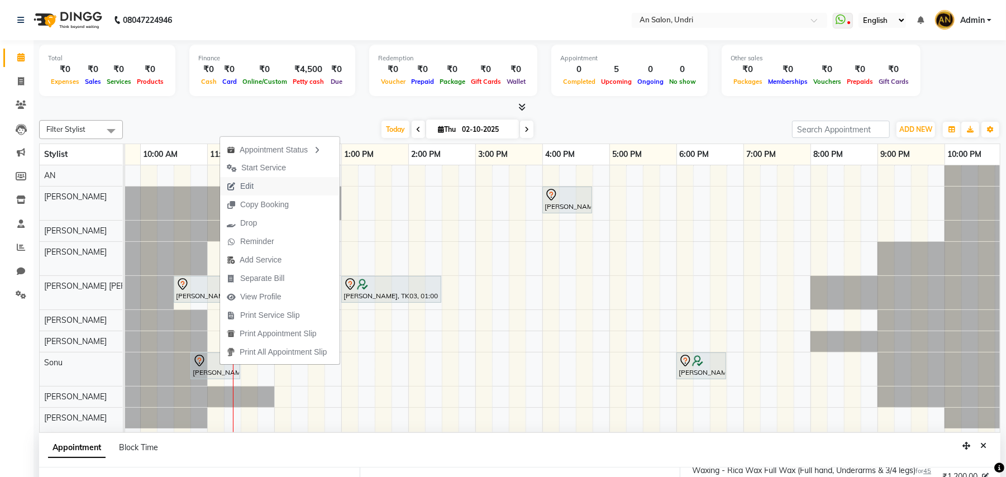
click at [287, 188] on button "Edit" at bounding box center [280, 186] width 120 height 18
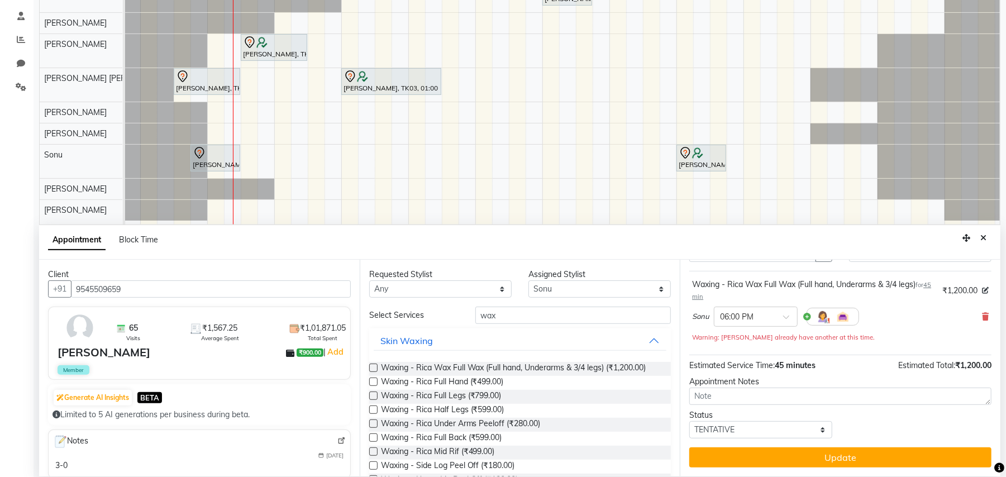
scroll to position [210, 0]
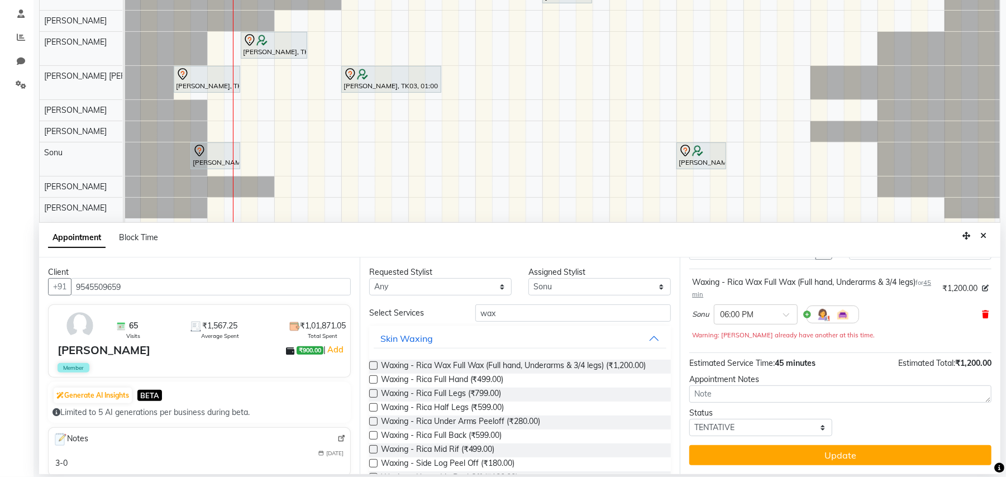
click at [982, 313] on icon at bounding box center [985, 315] width 7 height 8
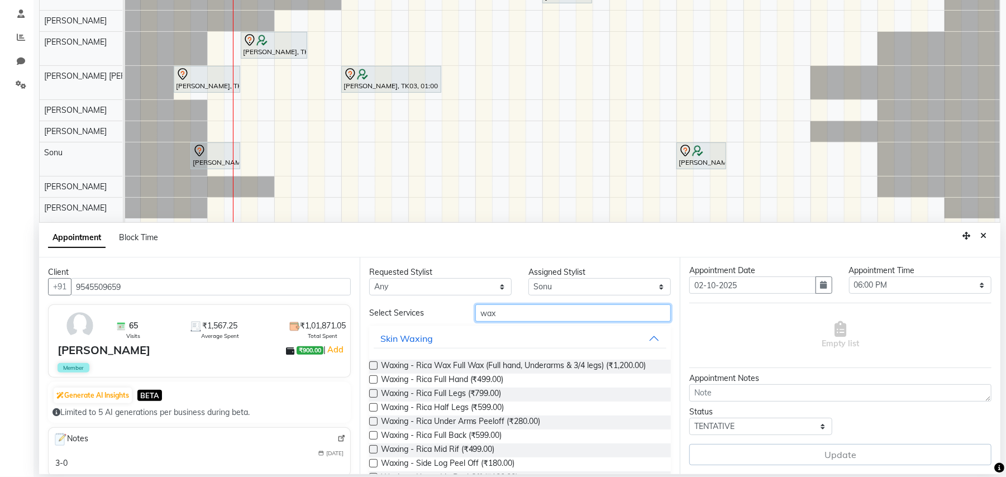
click at [550, 313] on input "wax" at bounding box center [573, 312] width 196 height 17
type input "w"
type input "thre"
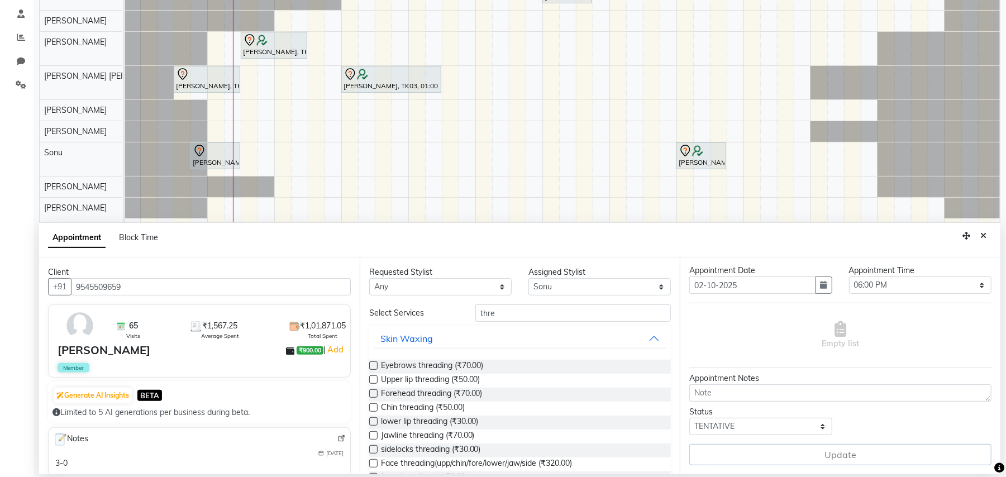
click at [372, 363] on label at bounding box center [373, 365] width 8 height 8
click at [372, 363] on input "checkbox" at bounding box center [372, 366] width 7 height 7
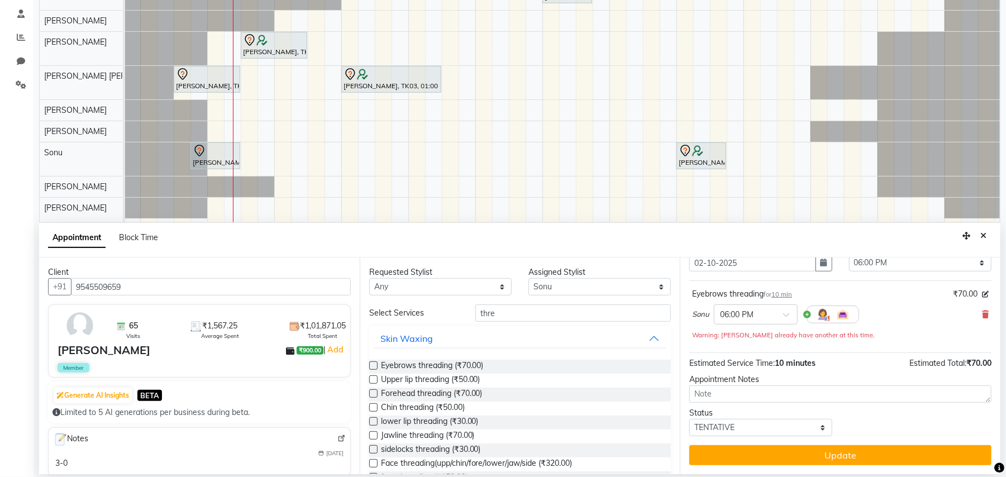
checkbox input "false"
click at [526, 316] on input "thre" at bounding box center [573, 312] width 196 height 17
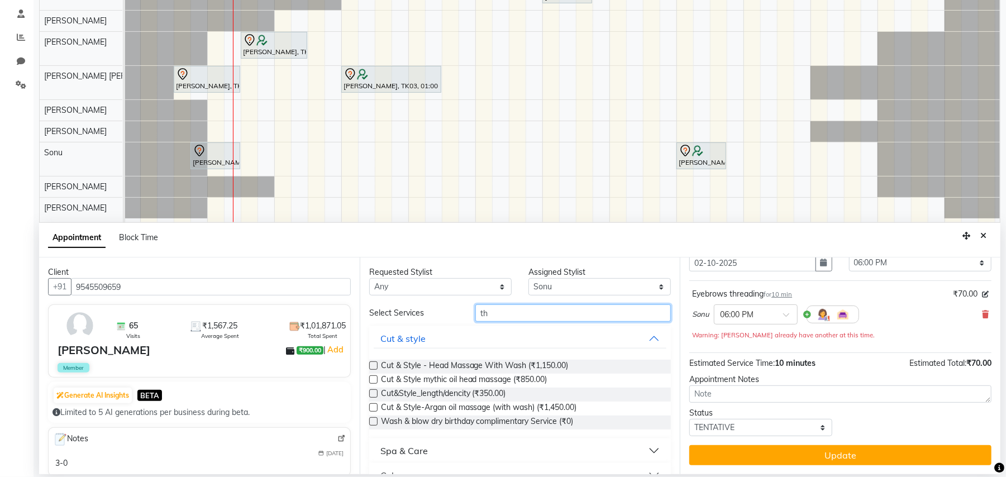
type input "t"
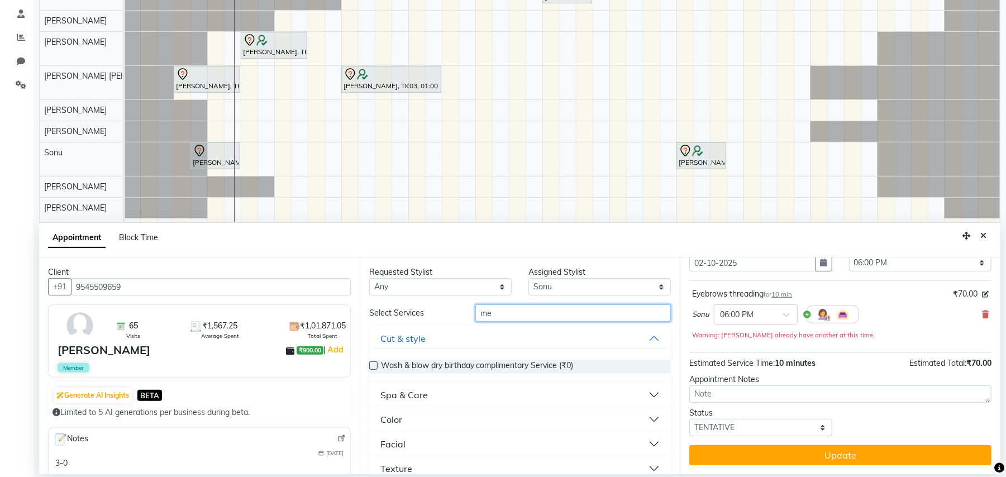
type input "m"
type input "M"
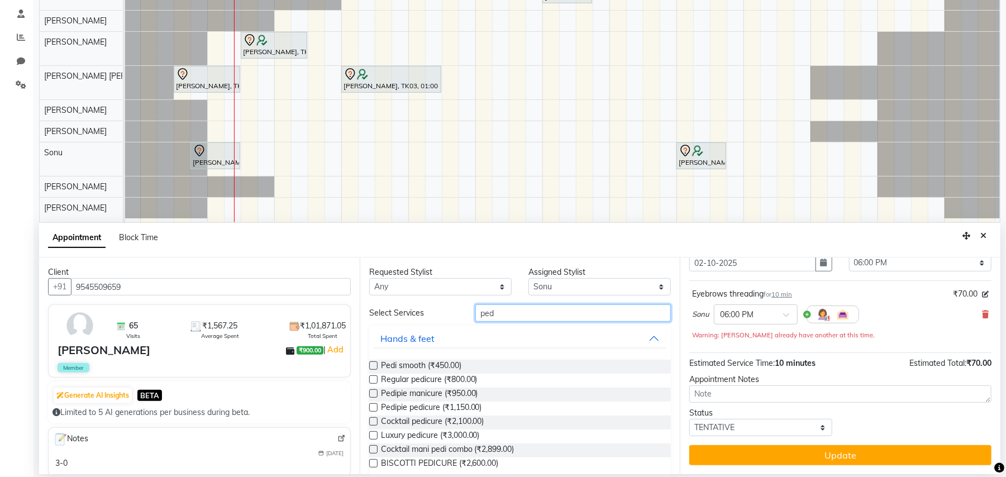
type input "ped"
click at [374, 394] on label at bounding box center [373, 393] width 8 height 8
click at [374, 394] on input "checkbox" at bounding box center [372, 394] width 7 height 7
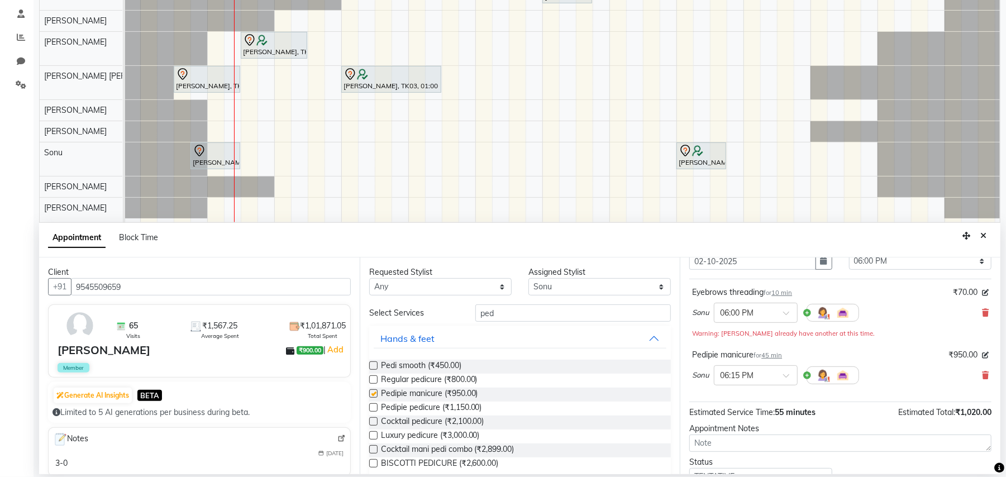
scroll to position [59, 0]
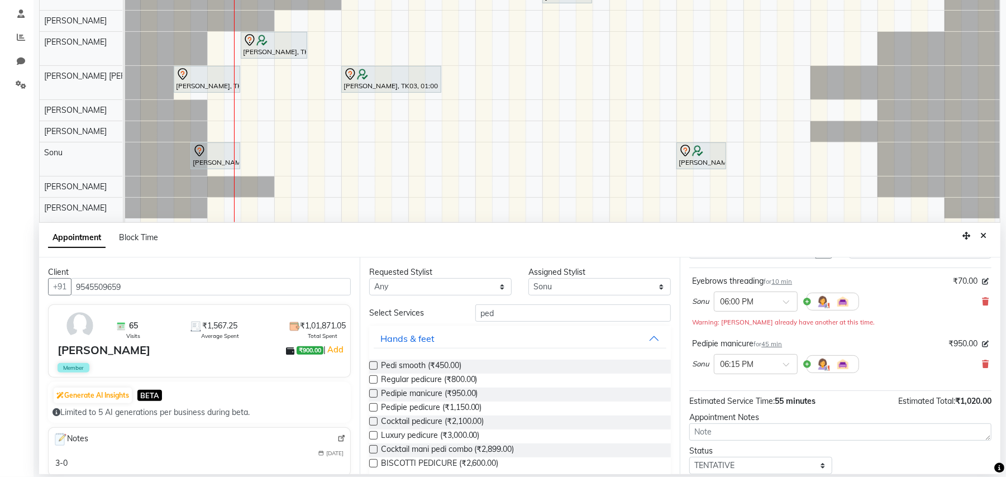
checkbox input "false"
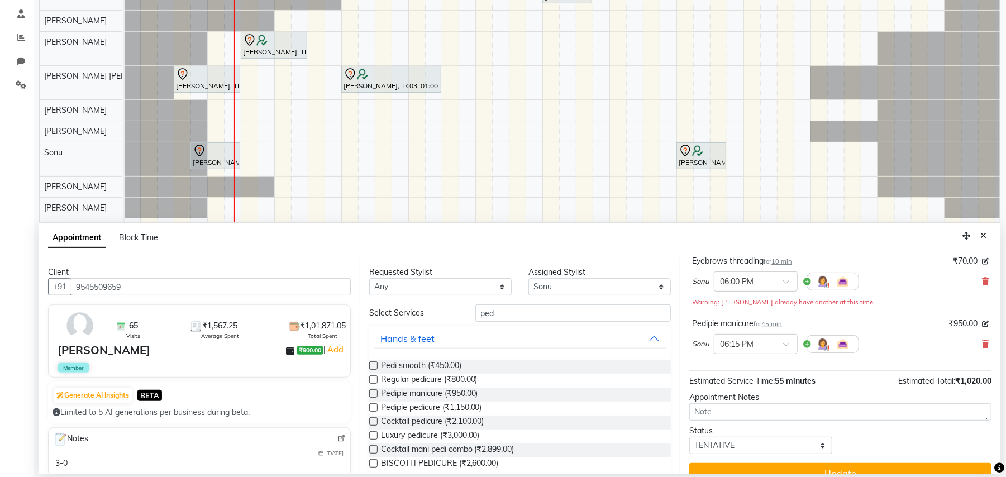
scroll to position [98, 0]
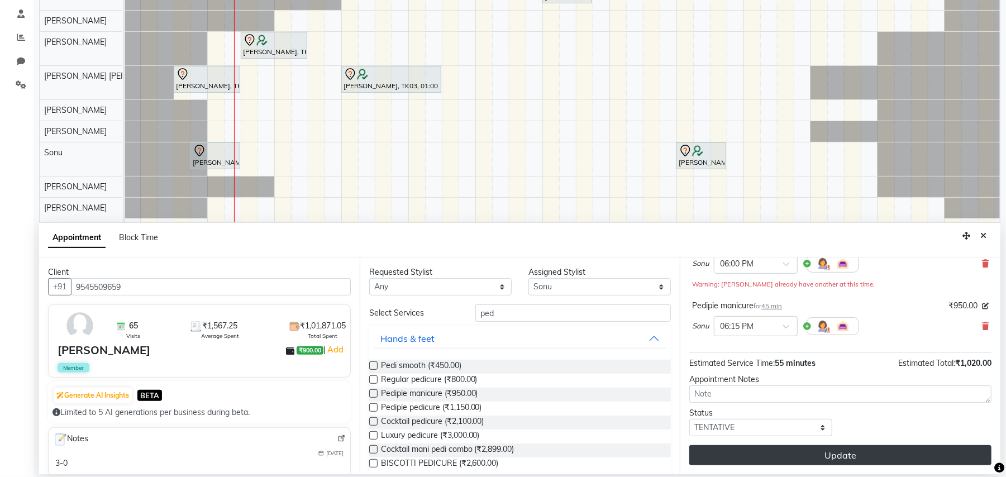
click at [820, 452] on button "Update" at bounding box center [840, 455] width 302 height 20
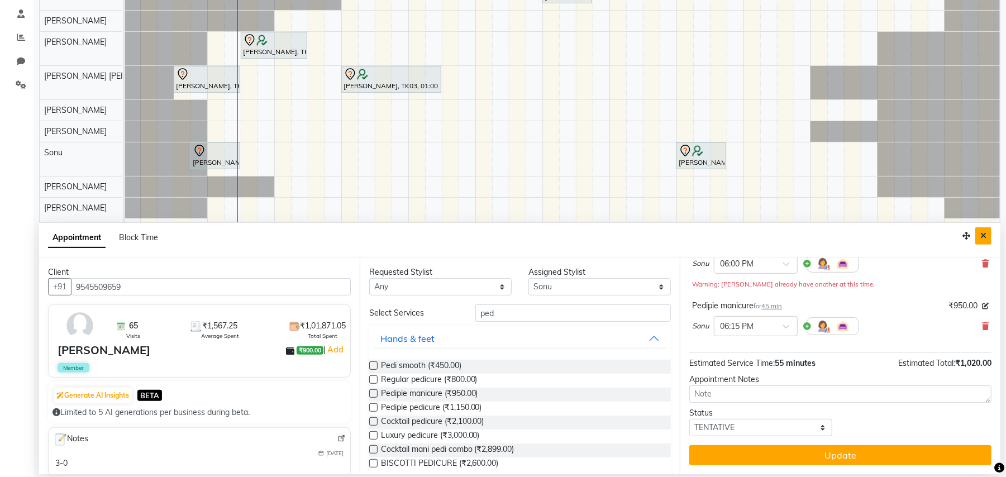
click at [983, 231] on button "Close" at bounding box center [983, 235] width 16 height 17
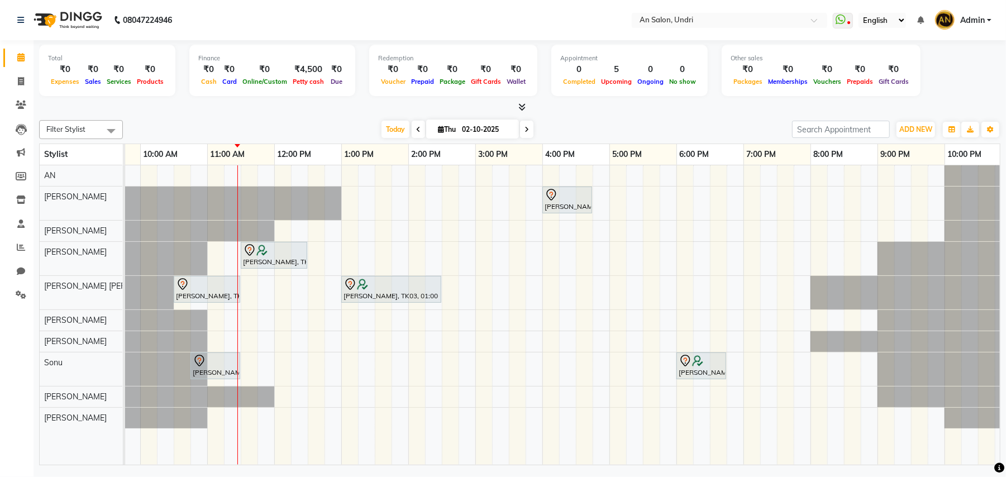
scroll to position [0, 0]
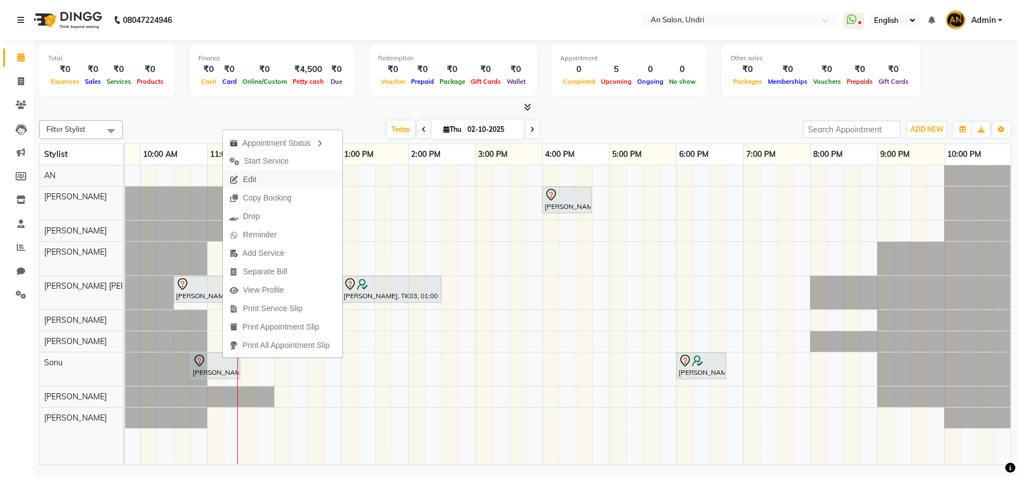
click at [282, 172] on button "Edit" at bounding box center [283, 179] width 120 height 18
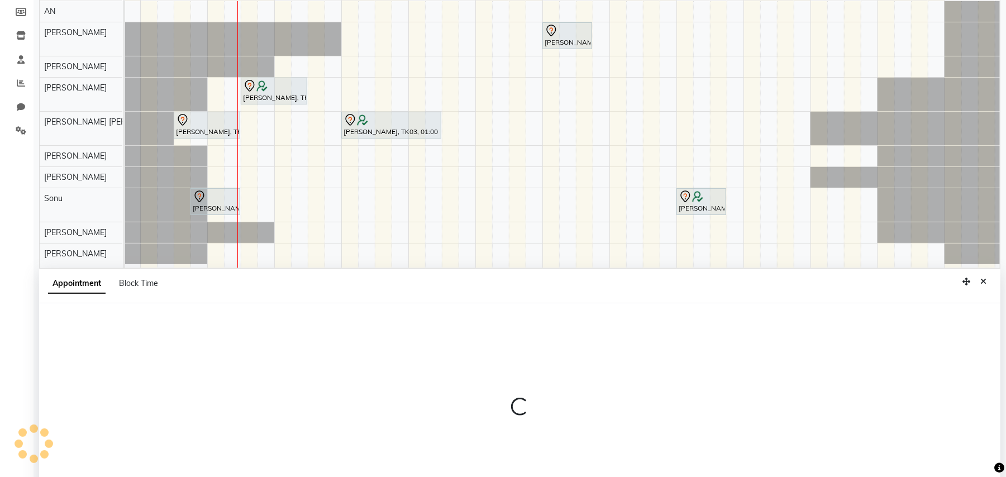
scroll to position [210, 0]
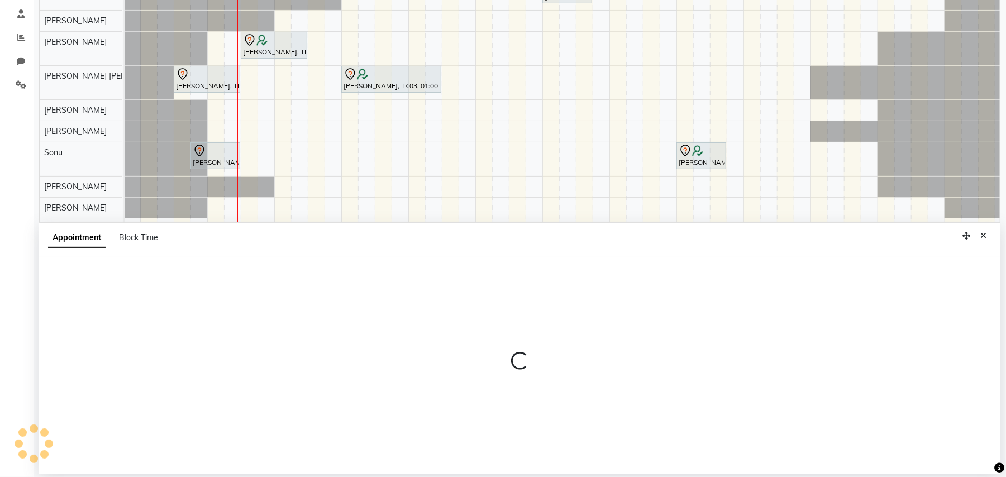
select select "tentative"
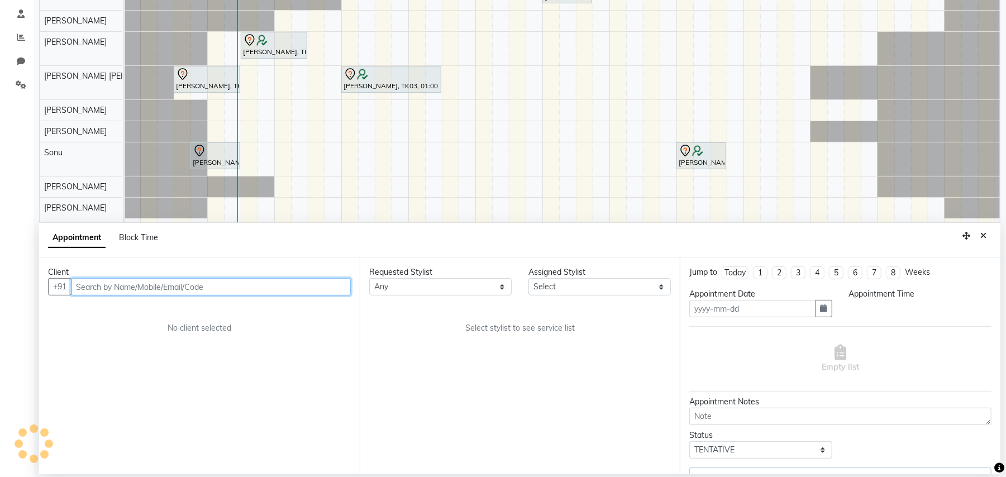
type input "02-10-2025"
select select "17154"
select select "630"
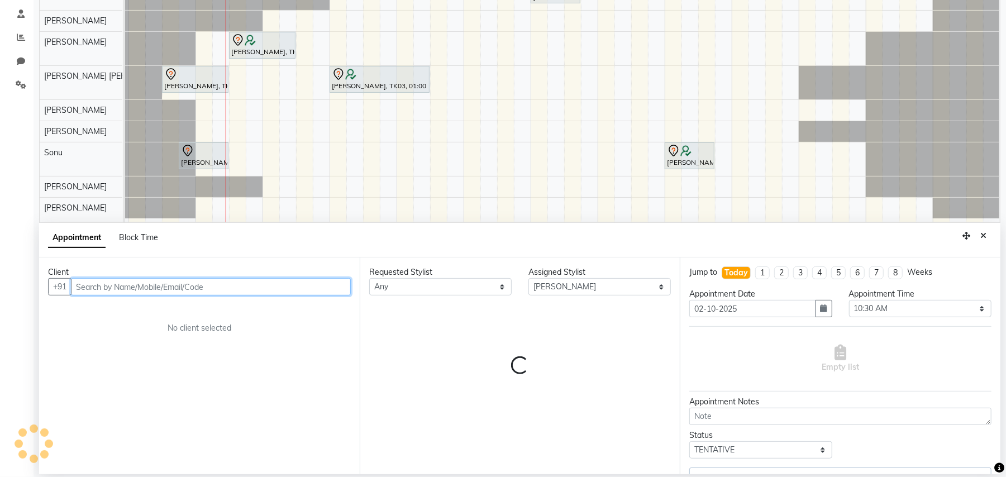
select select "4568"
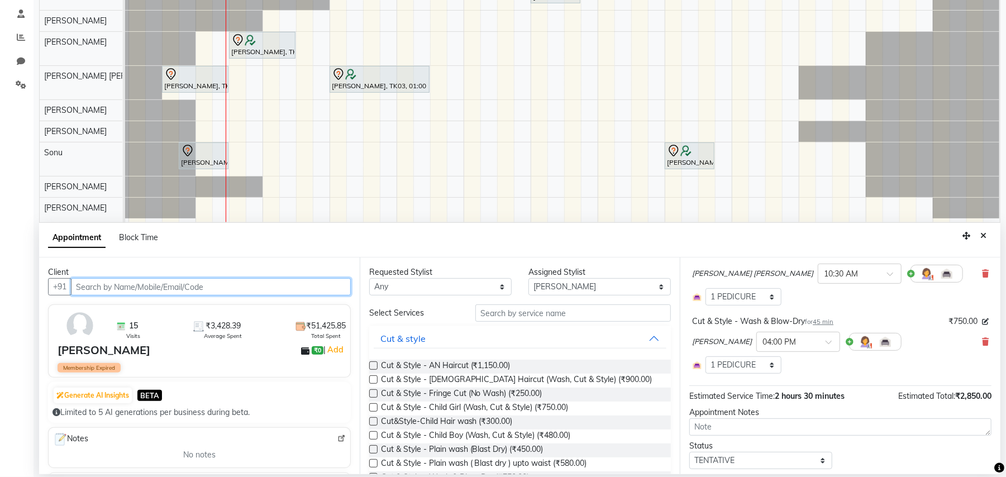
scroll to position [212, 0]
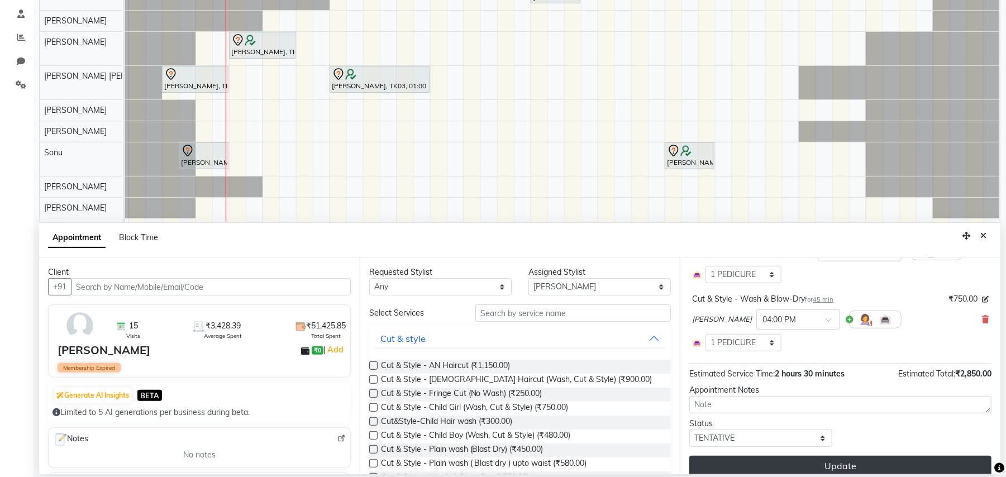
click at [841, 456] on button "Update" at bounding box center [840, 466] width 302 height 20
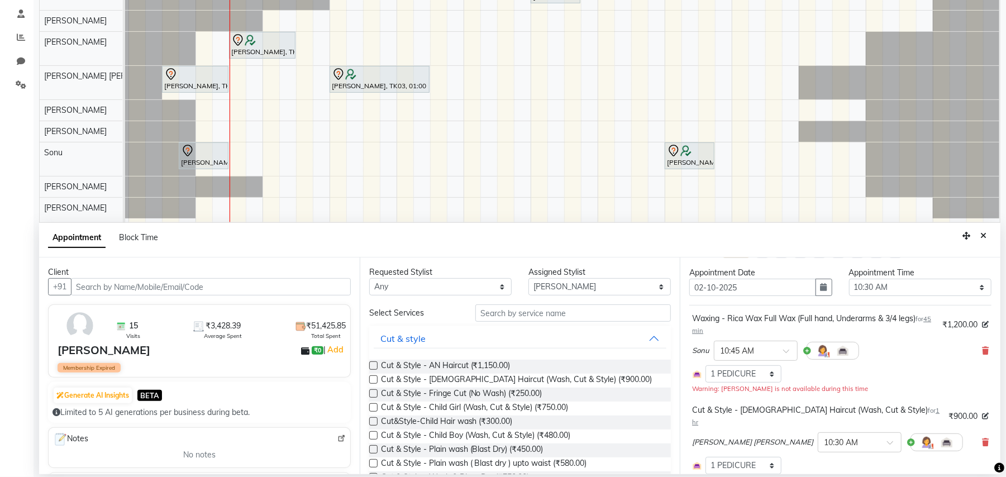
scroll to position [0, 0]
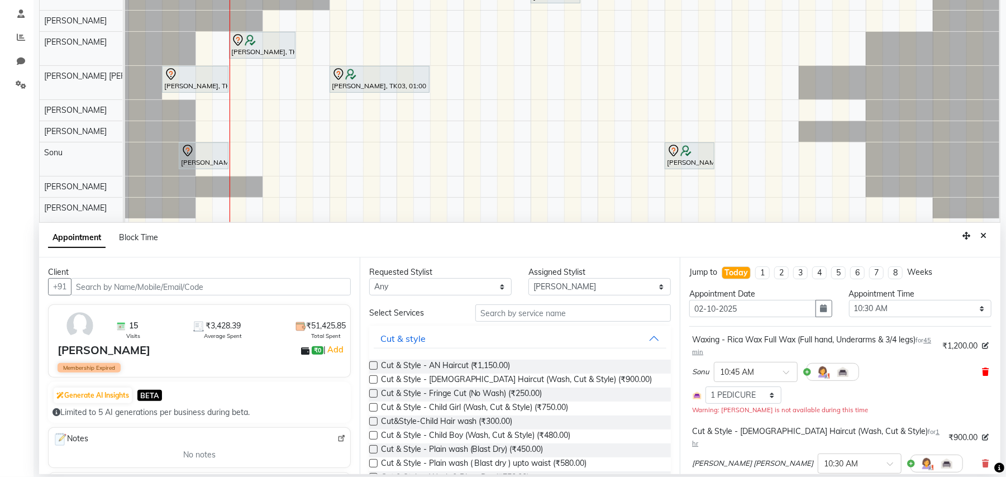
click at [982, 374] on icon at bounding box center [985, 372] width 7 height 8
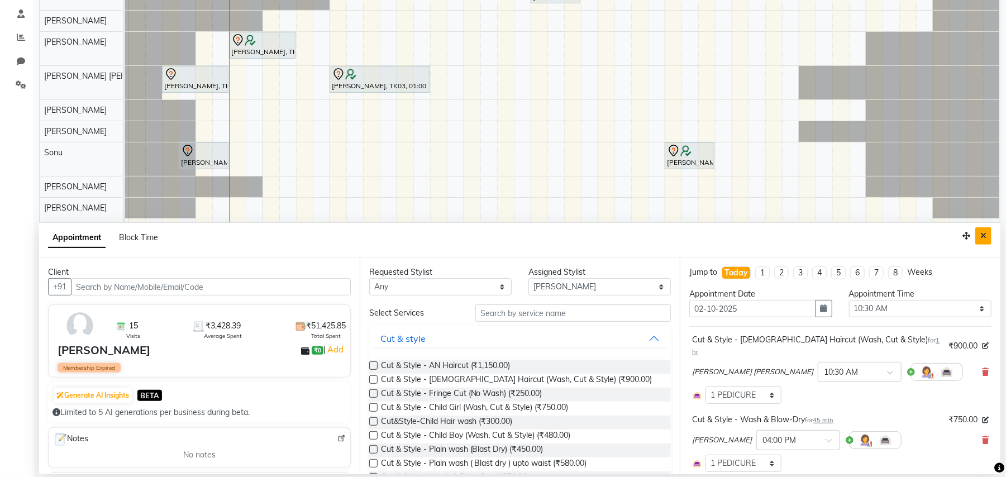
click at [980, 235] on icon "Close" at bounding box center [983, 236] width 6 height 8
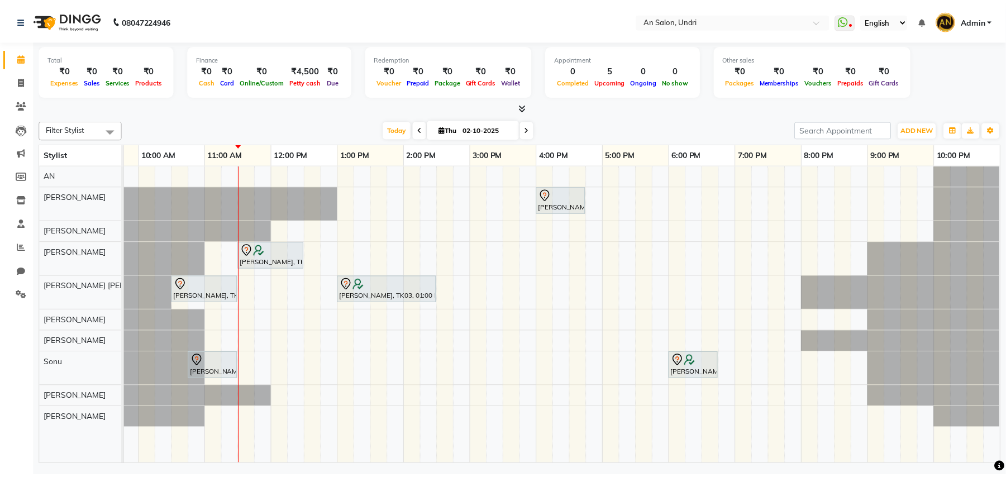
scroll to position [0, 120]
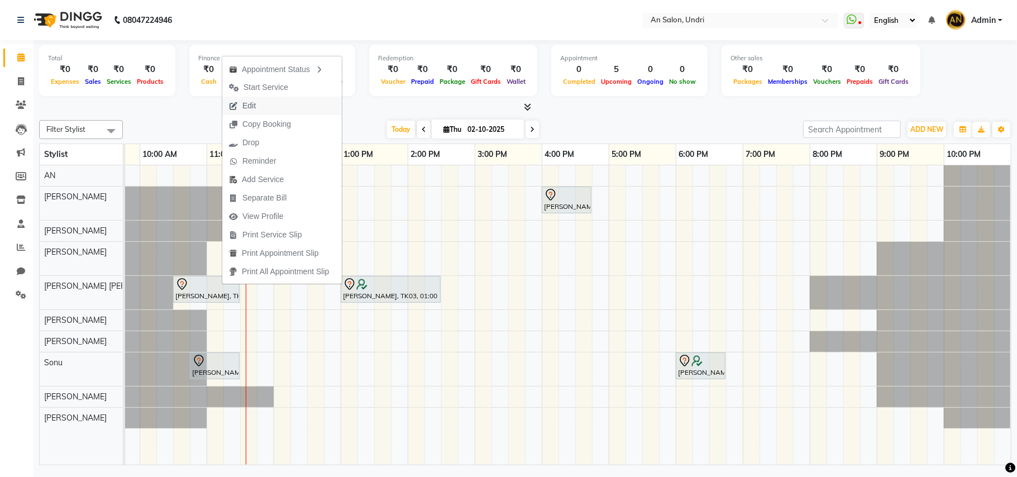
click at [282, 106] on button "Edit" at bounding box center [282, 106] width 120 height 18
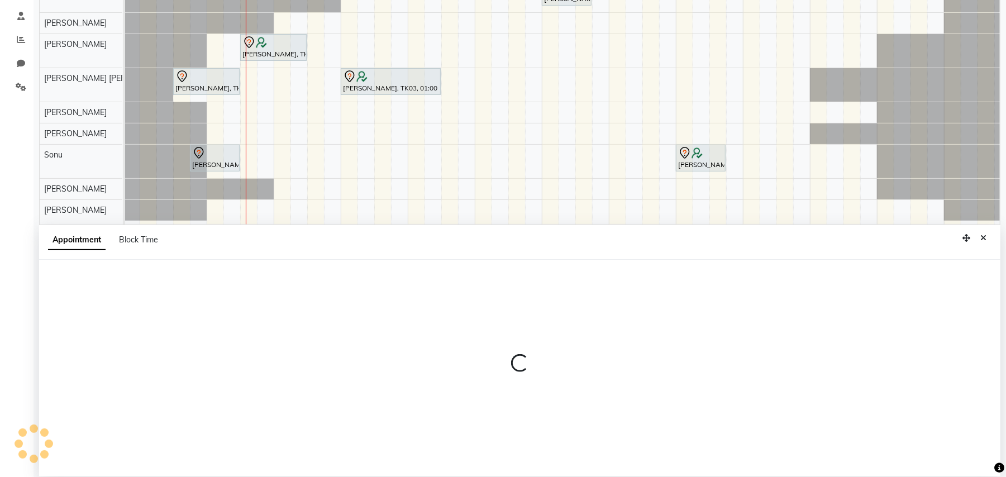
select select "tentative"
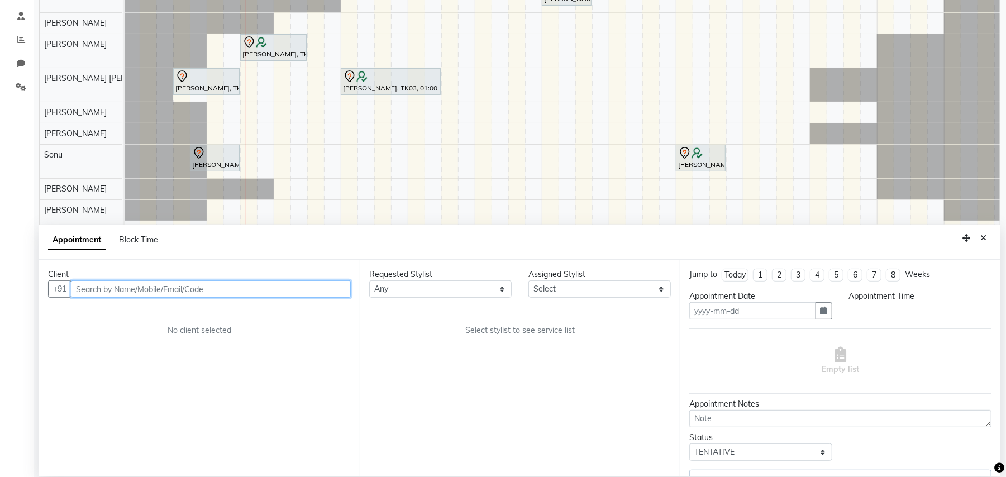
scroll to position [210, 0]
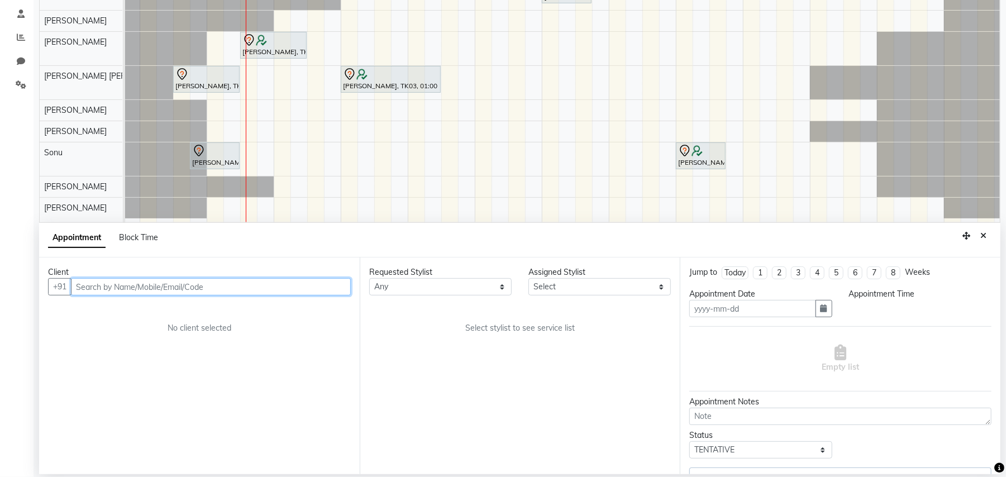
type input "02-10-2025"
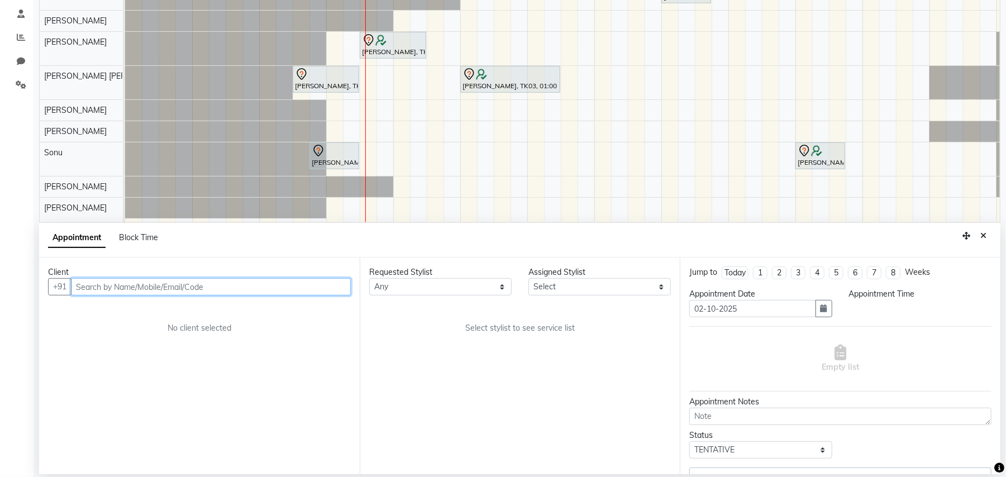
select select "630"
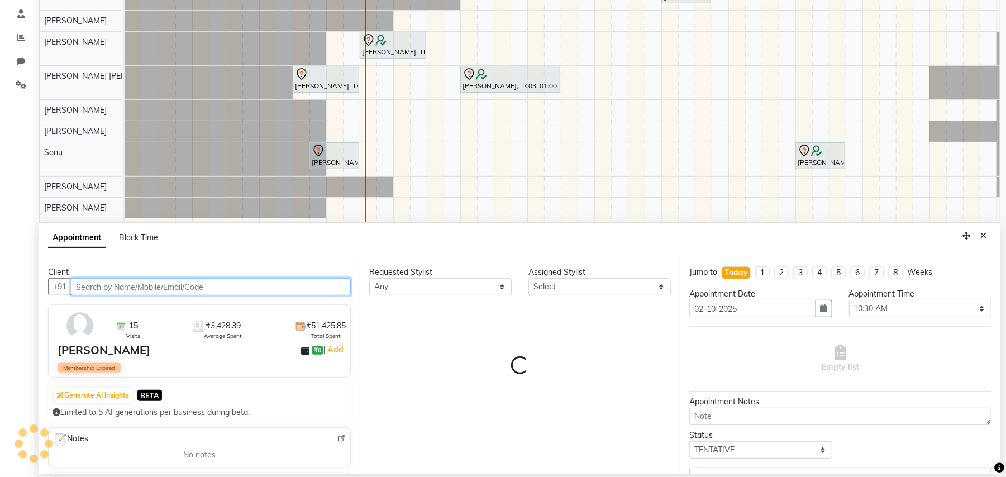
select select "17154"
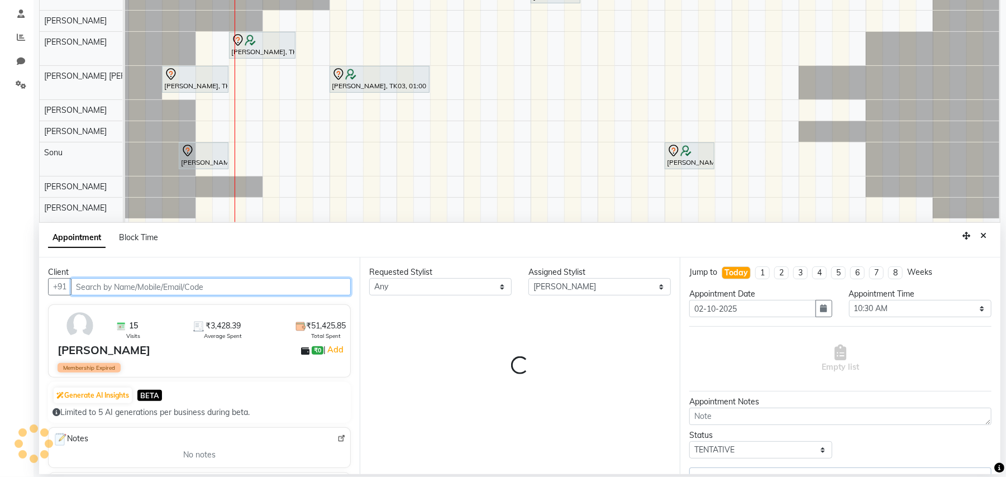
select select "4568"
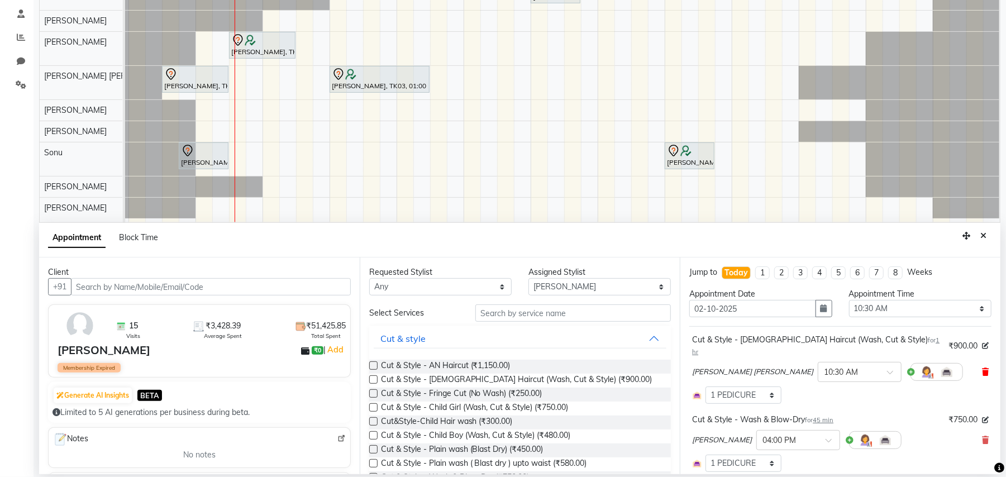
click at [982, 368] on icon at bounding box center [985, 372] width 7 height 8
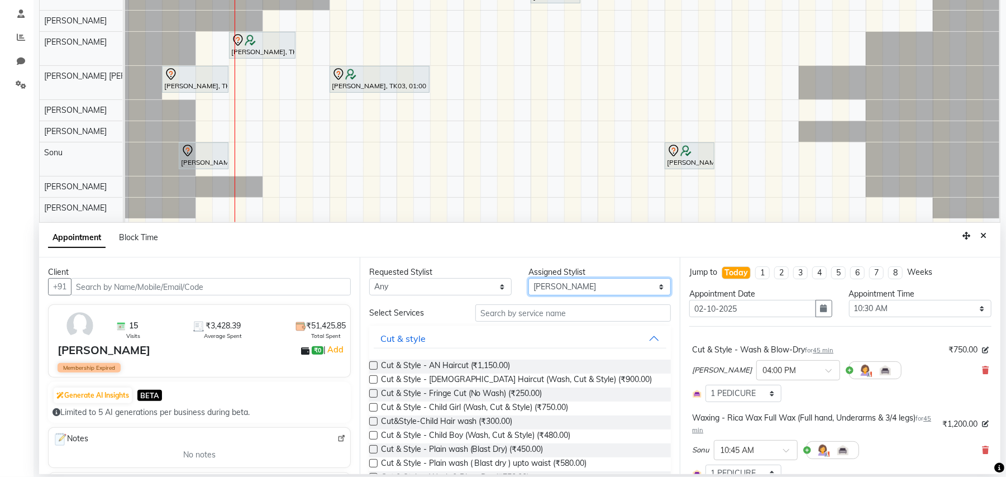
click at [654, 288] on select "Select [PERSON_NAME] AN [PERSON_NAME] [PERSON_NAME] [PERSON_NAME] [PERSON_NAME]…" at bounding box center [599, 286] width 142 height 17
select select "55235"
click at [528, 279] on select "Select [PERSON_NAME] AN [PERSON_NAME] [PERSON_NAME] [PERSON_NAME] [PERSON_NAME]…" at bounding box center [599, 286] width 142 height 17
click at [546, 311] on input "text" at bounding box center [573, 312] width 196 height 17
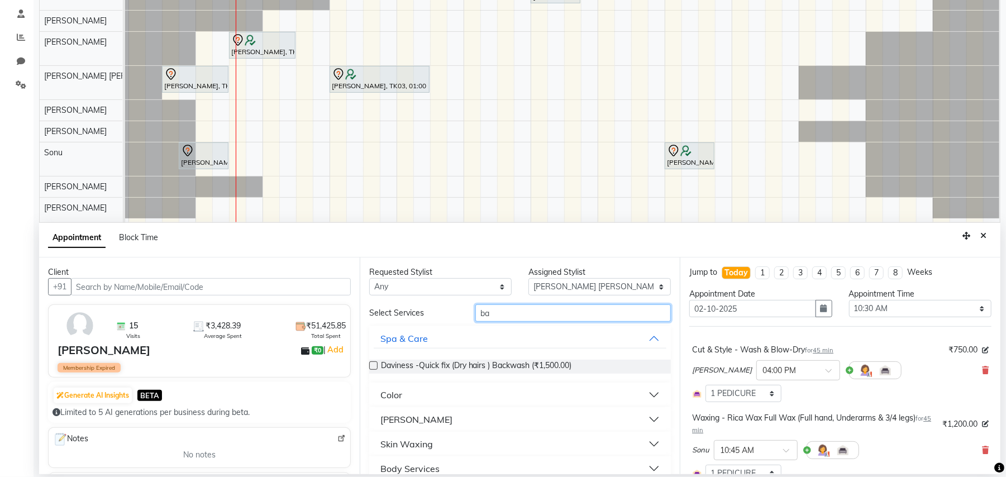
type input "ba"
click at [642, 421] on button "[PERSON_NAME]" at bounding box center [520, 419] width 293 height 20
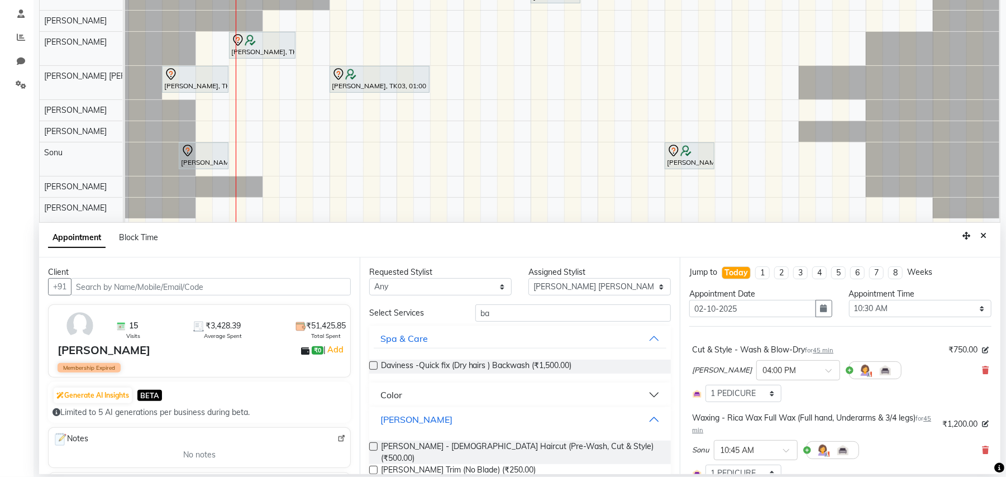
scroll to position [74, 0]
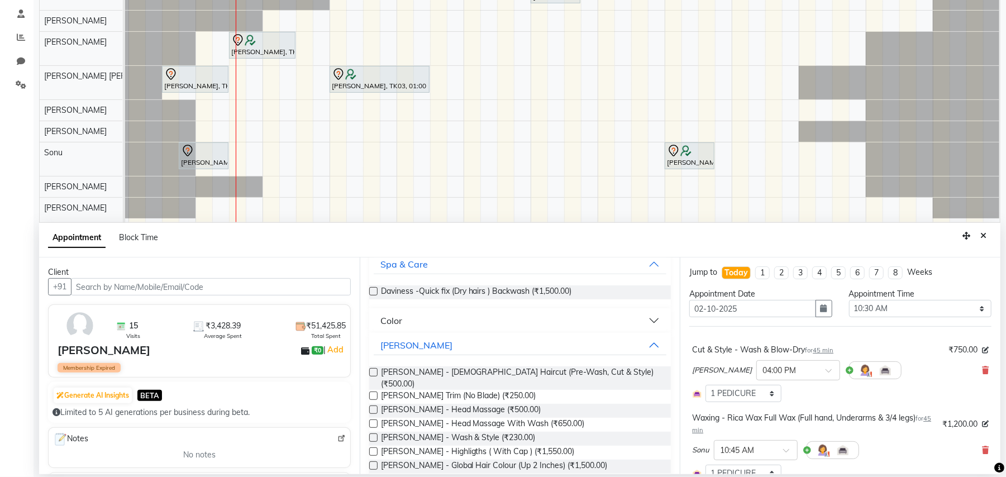
click at [374, 371] on label at bounding box center [373, 372] width 8 height 8
click at [374, 371] on input "checkbox" at bounding box center [372, 373] width 7 height 7
checkbox input "false"
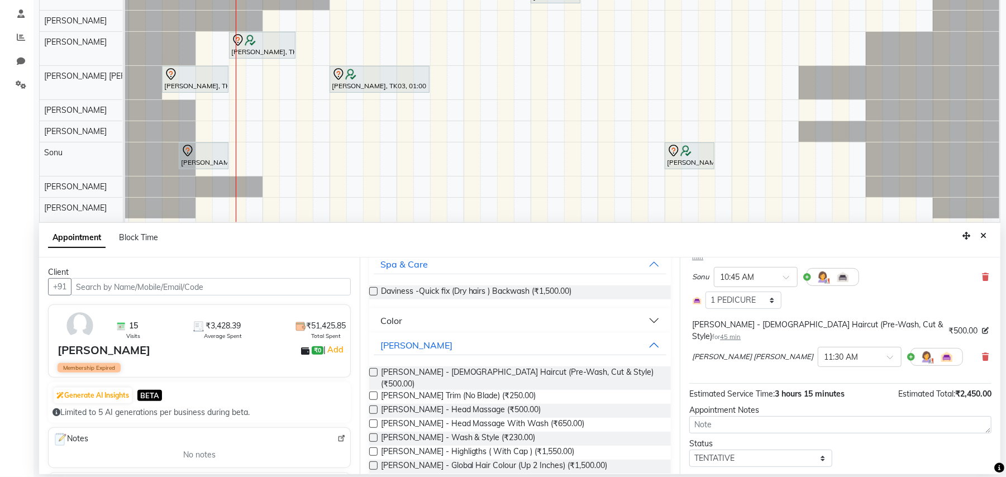
scroll to position [193, 0]
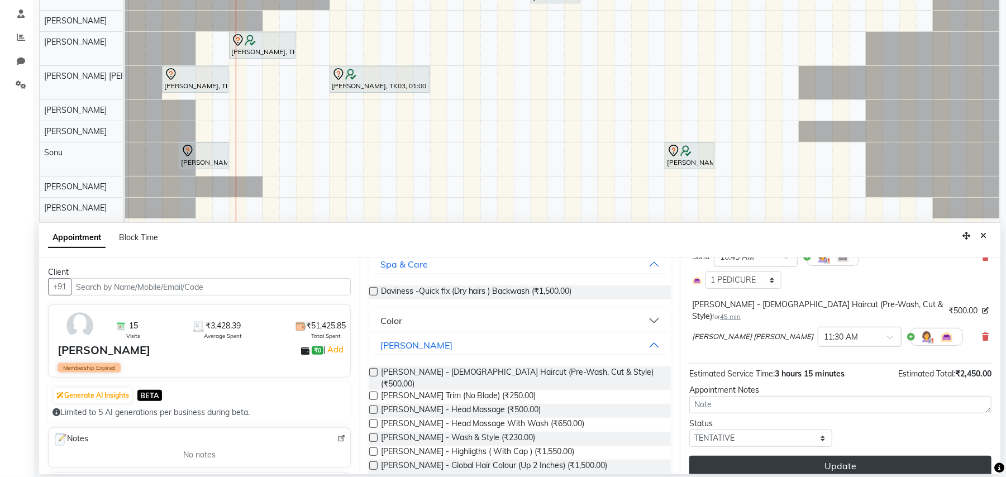
click at [847, 456] on button "Update" at bounding box center [840, 466] width 302 height 20
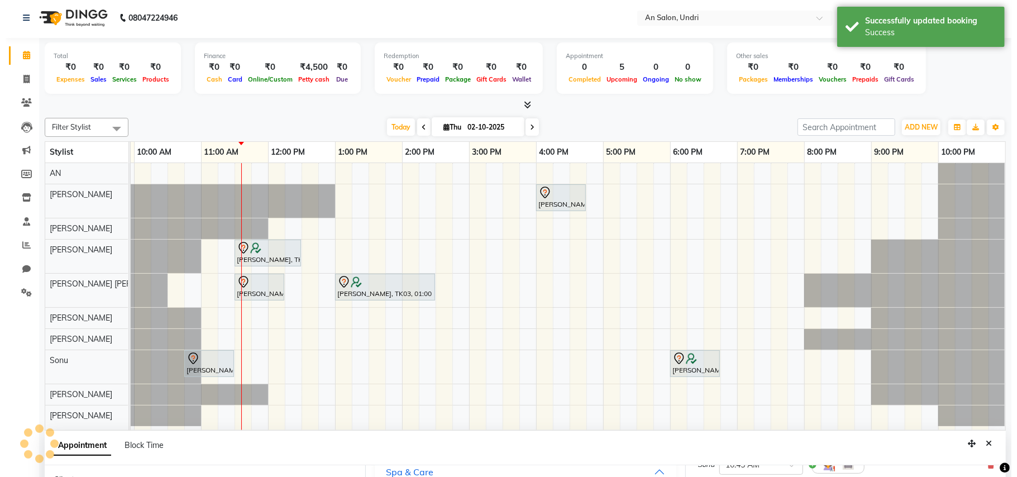
scroll to position [0, 0]
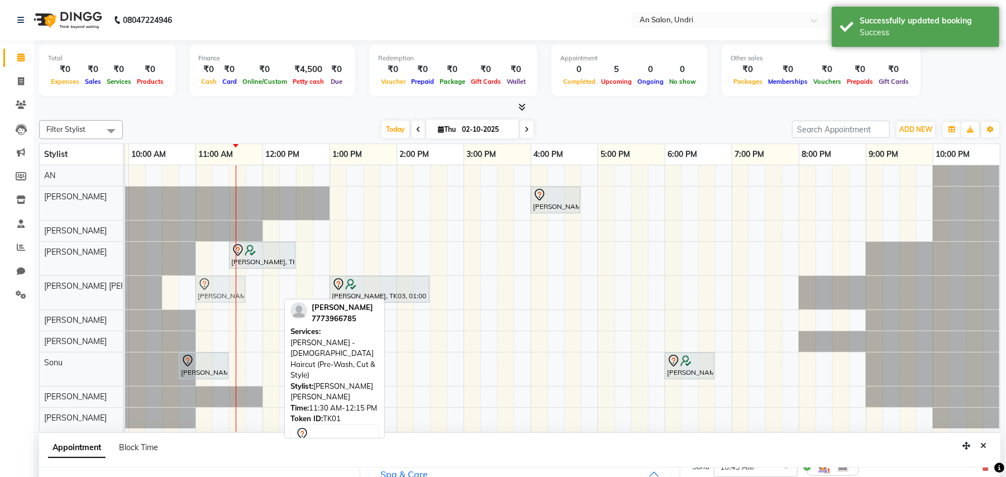
drag, startPoint x: 251, startPoint y: 287, endPoint x: 217, endPoint y: 280, distance: 34.8
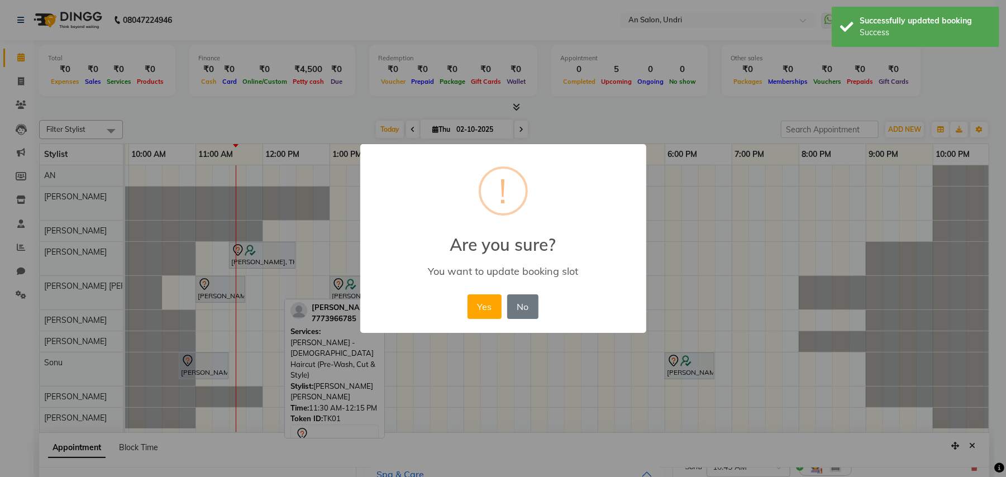
scroll to position [0, 120]
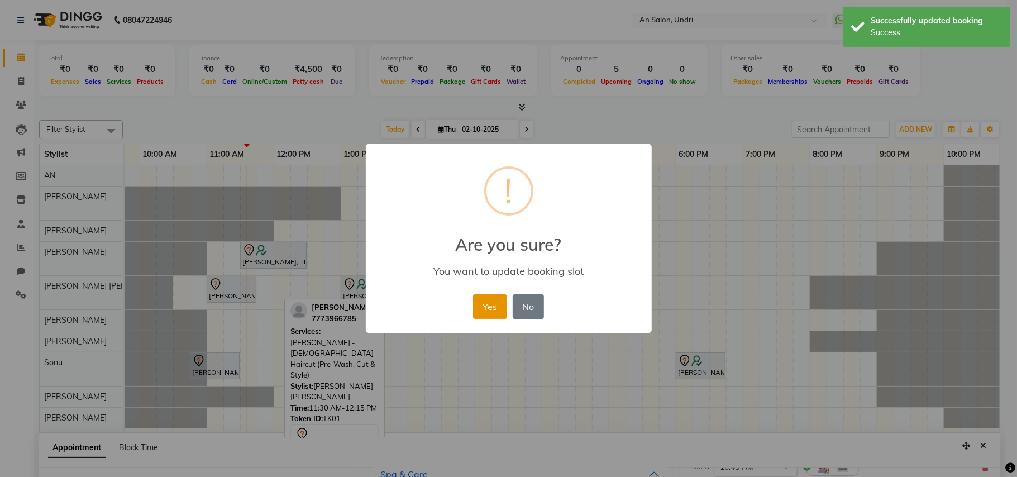
click at [487, 305] on button "Yes" at bounding box center [490, 306] width 34 height 25
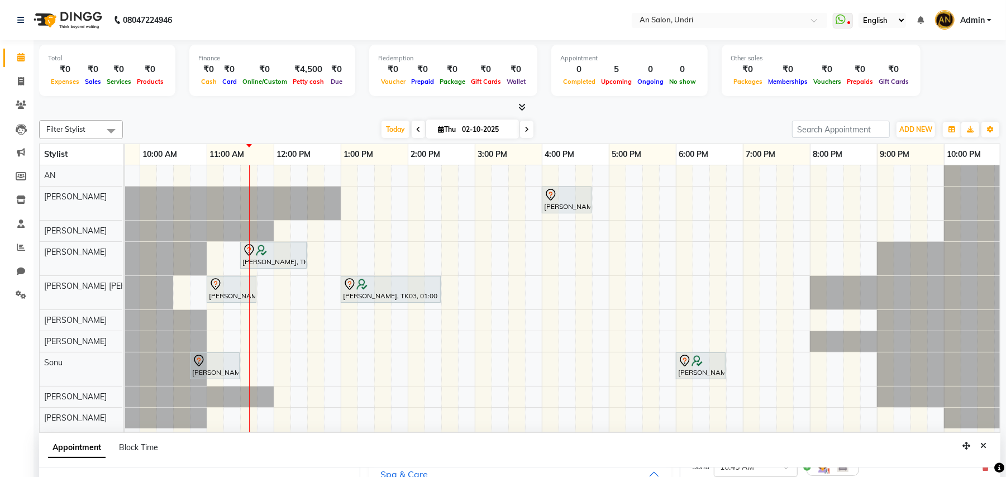
scroll to position [9, 0]
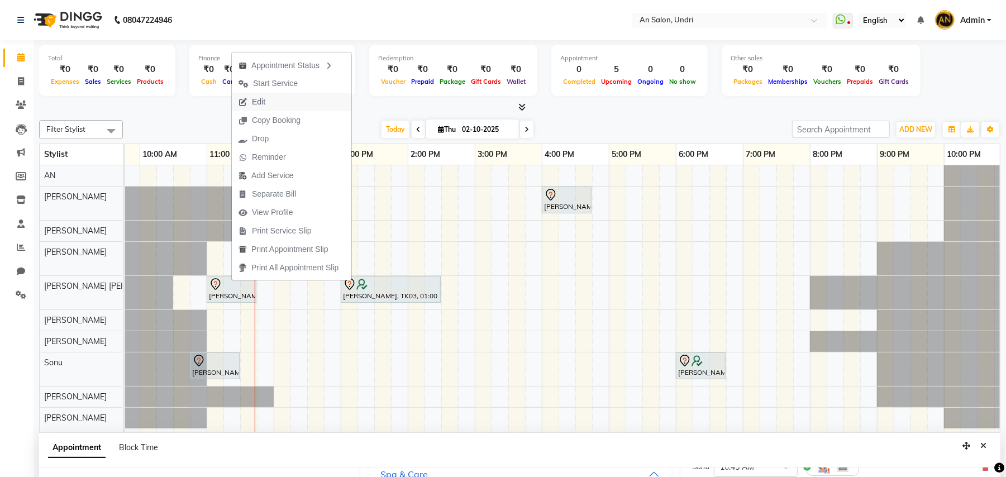
click at [302, 101] on button "Edit" at bounding box center [292, 102] width 120 height 18
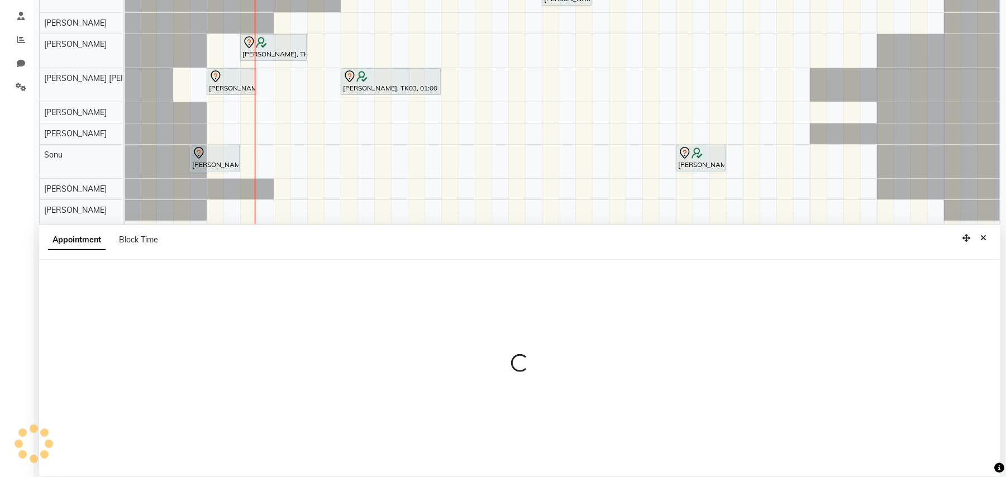
select select "tentative"
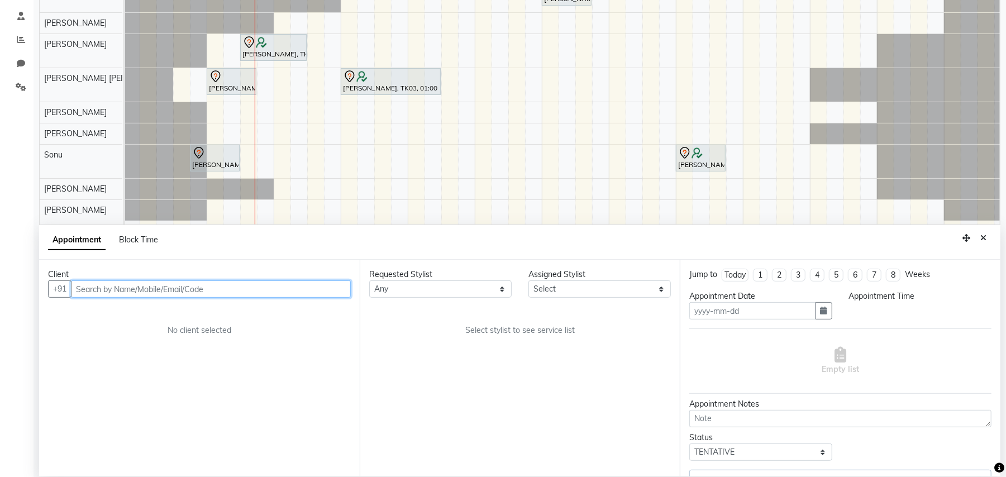
scroll to position [210, 0]
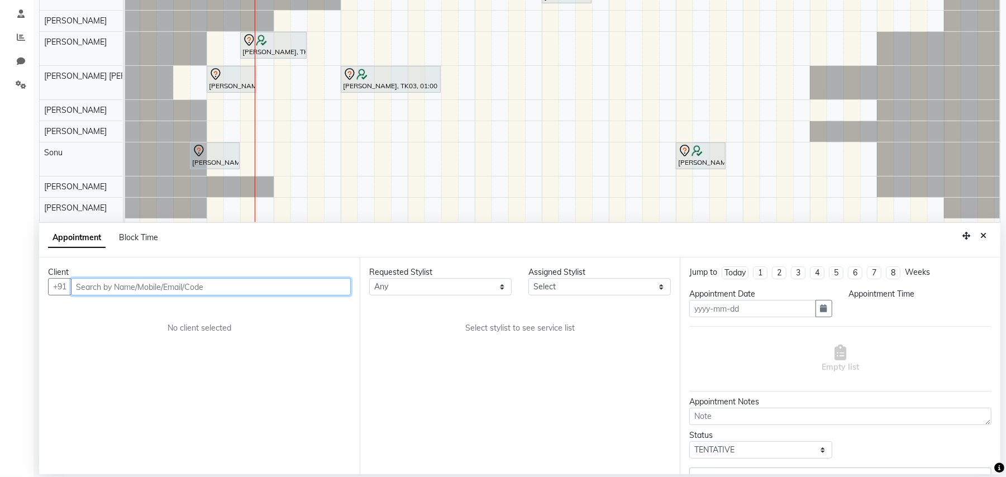
type input "02-10-2025"
select select "17154"
select select "645"
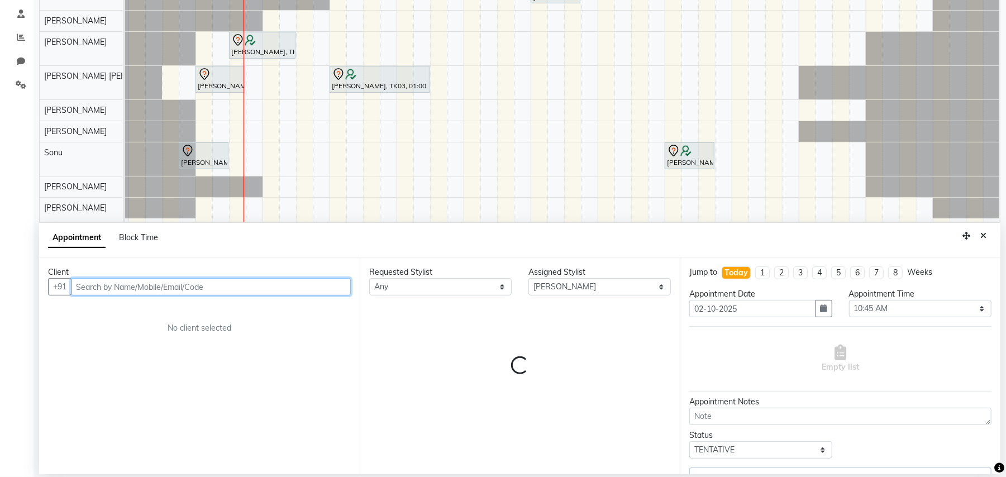
select select "1476"
select select "4568"
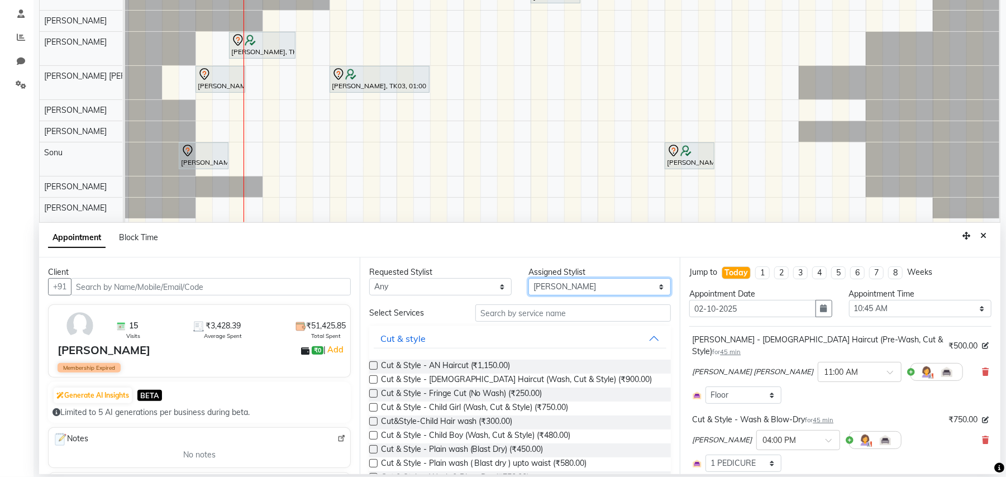
click at [646, 287] on select "Select [PERSON_NAME] AN [PERSON_NAME] [PERSON_NAME] [PERSON_NAME] [PERSON_NAME]…" at bounding box center [599, 286] width 142 height 17
select select "55235"
click at [528, 279] on select "Select [PERSON_NAME] AN [PERSON_NAME] [PERSON_NAME] [PERSON_NAME] [PERSON_NAME]…" at bounding box center [599, 286] width 142 height 17
click at [557, 311] on input "text" at bounding box center [573, 312] width 196 height 17
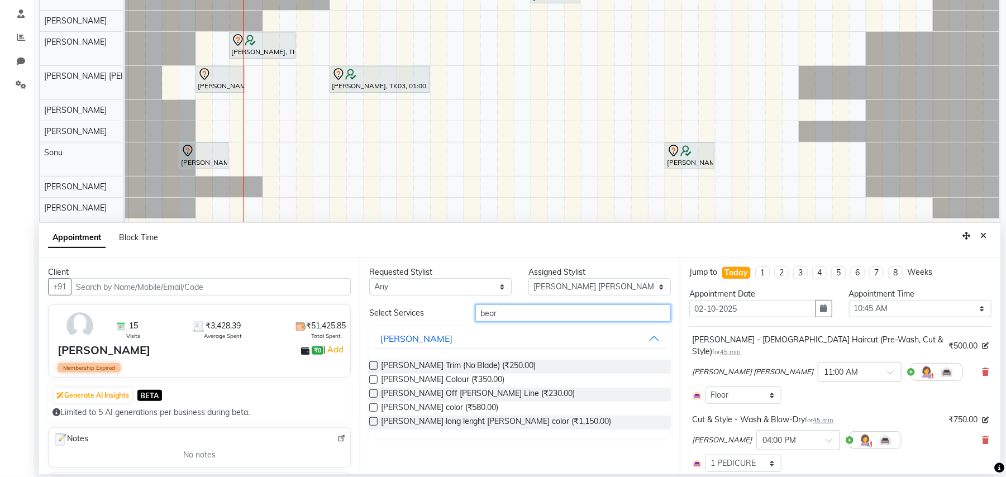
type input "bear"
click at [372, 364] on label at bounding box center [373, 365] width 8 height 8
click at [372, 364] on input "checkbox" at bounding box center [372, 366] width 7 height 7
checkbox input "false"
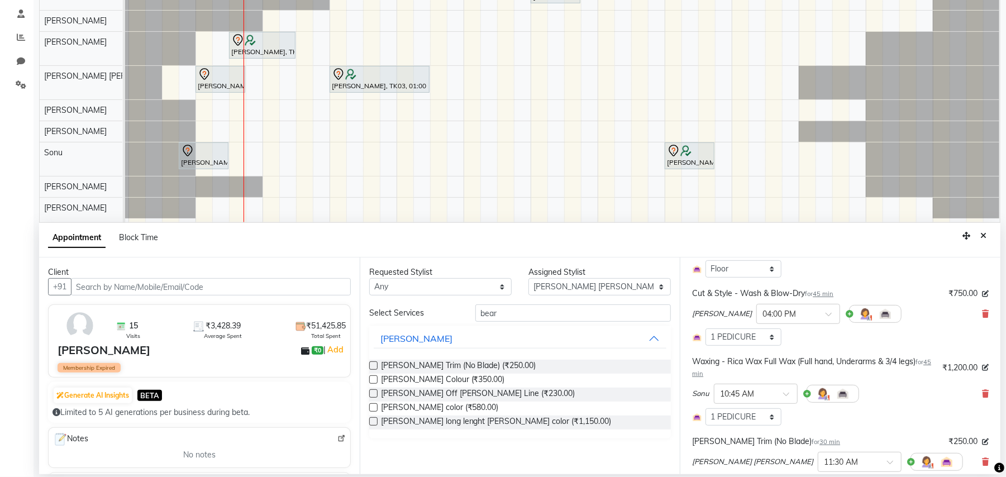
scroll to position [251, 0]
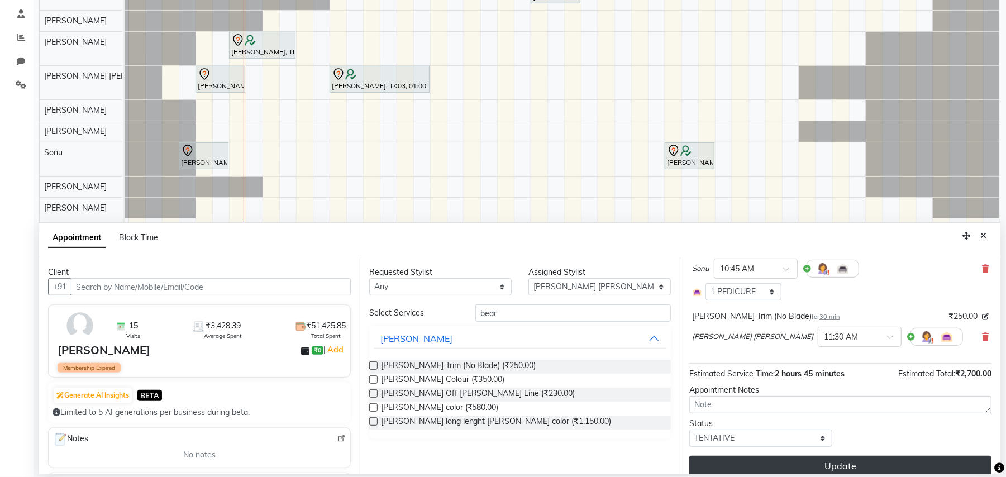
click at [859, 456] on button "Update" at bounding box center [840, 466] width 302 height 20
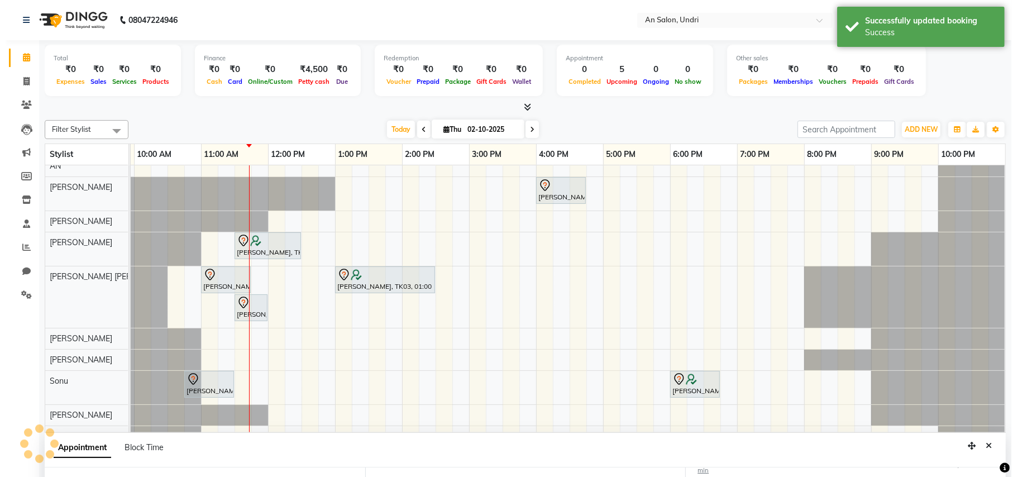
scroll to position [263, 0]
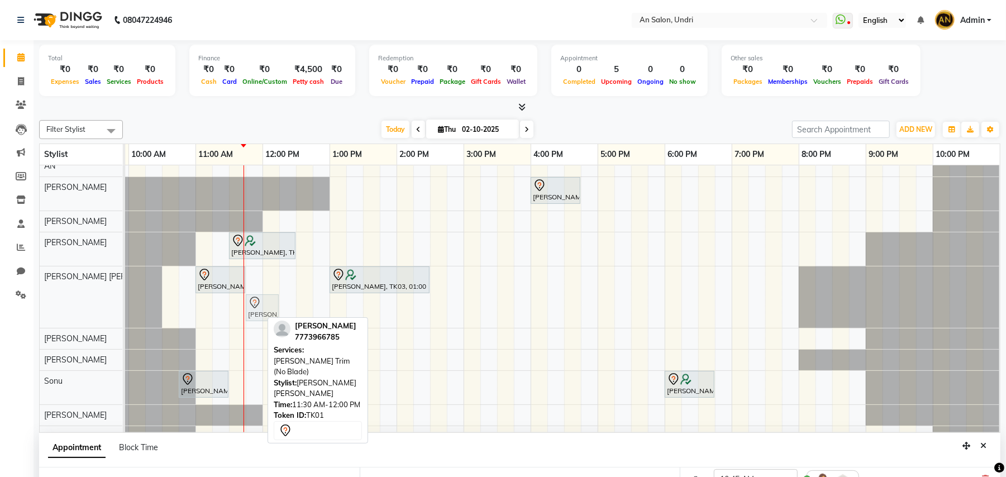
drag, startPoint x: 247, startPoint y: 305, endPoint x: 264, endPoint y: 278, distance: 32.4
click at [264, 278] on div "Shivani Singhal, TK01, 04:00 PM-04:45 PM, Cut & Style - Wash & Blow-Dry Beverly…" at bounding box center [496, 301] width 1005 height 291
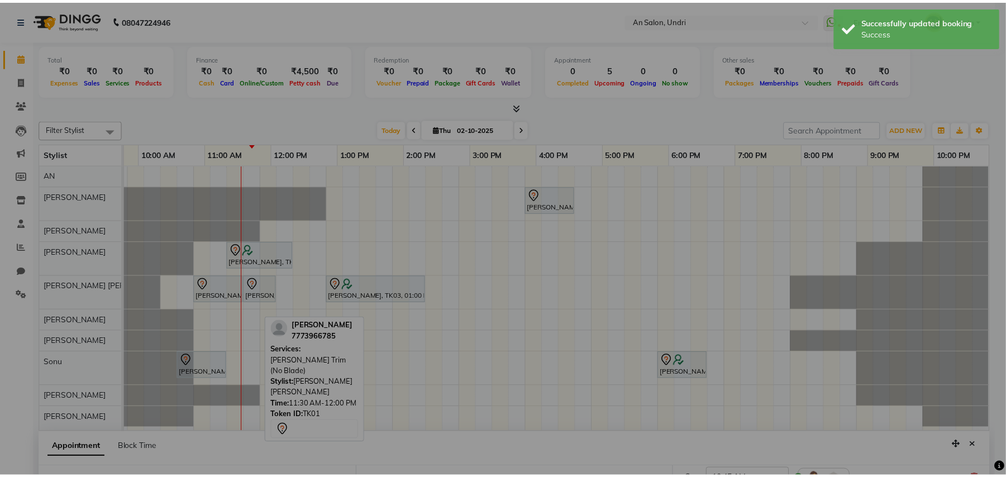
scroll to position [9, 120]
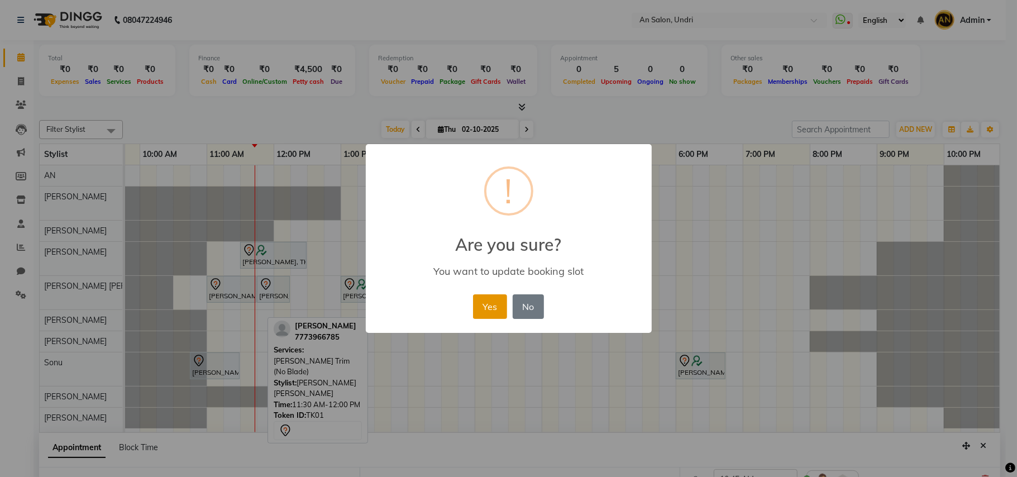
click at [487, 304] on button "Yes" at bounding box center [490, 306] width 34 height 25
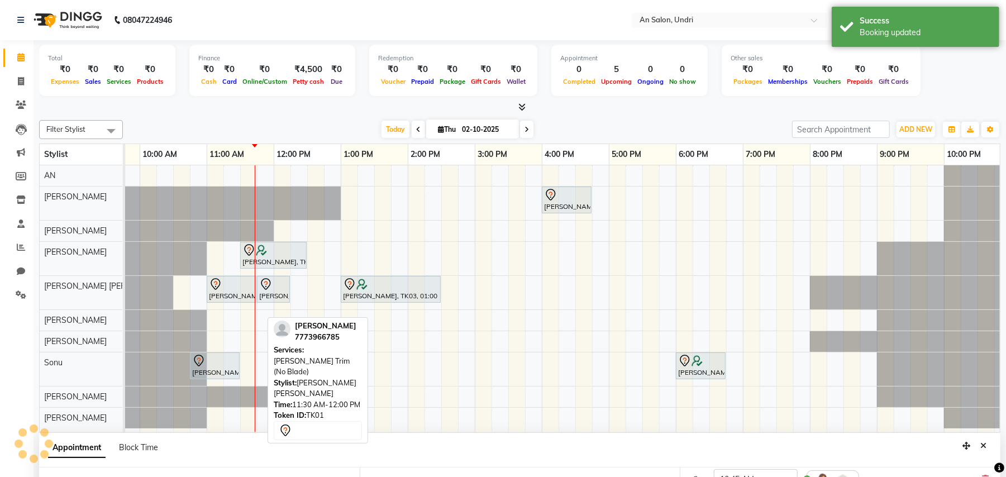
scroll to position [251, 0]
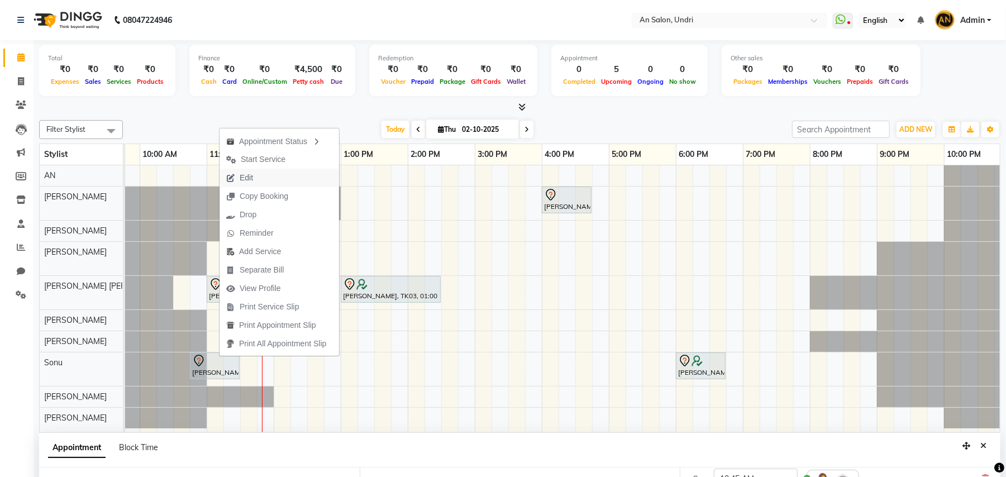
click at [289, 174] on button "Edit" at bounding box center [280, 178] width 120 height 18
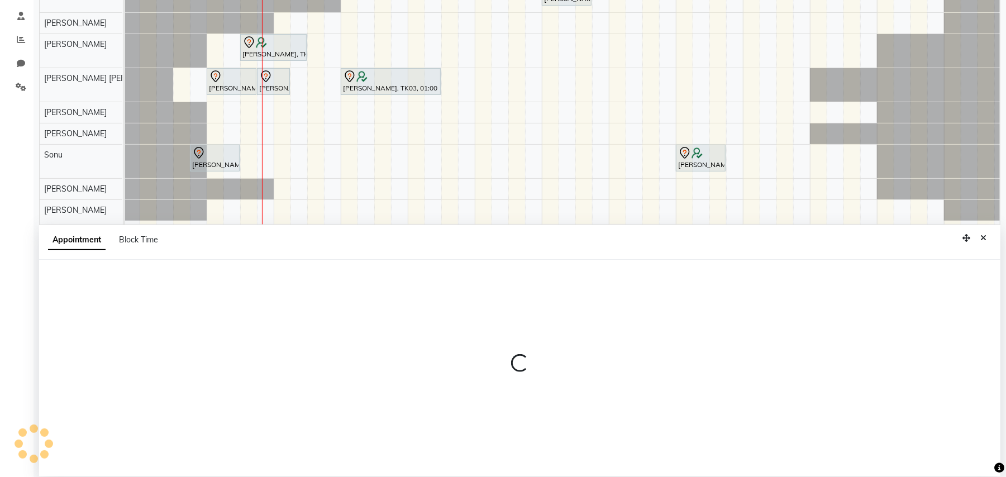
select select "tentative"
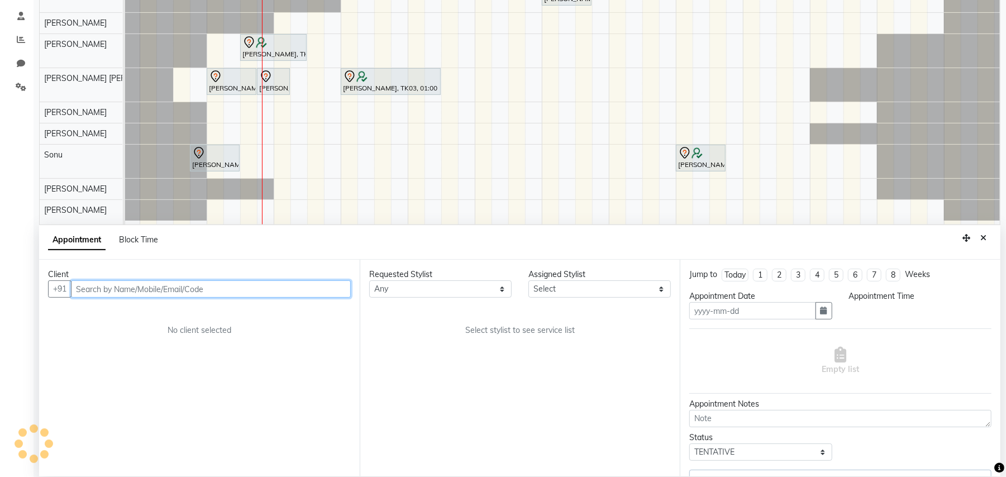
scroll to position [210, 0]
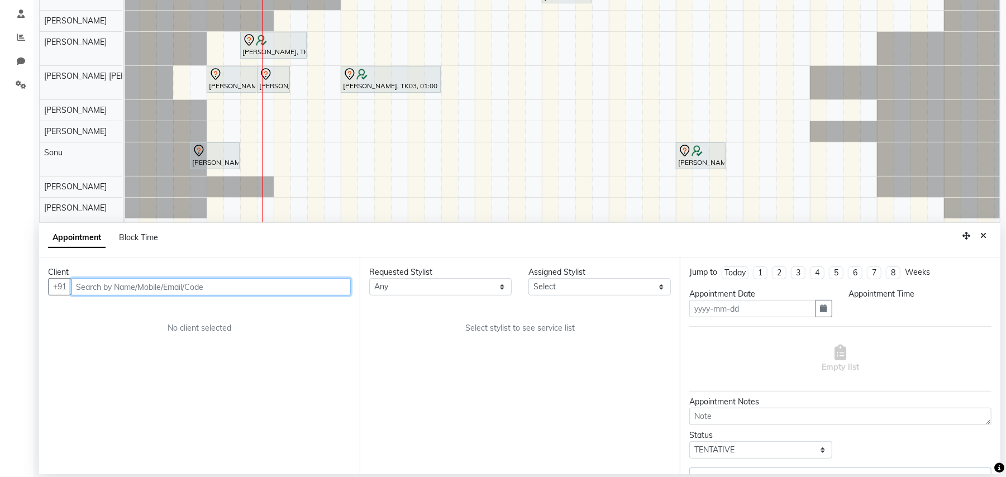
type input "02-10-2025"
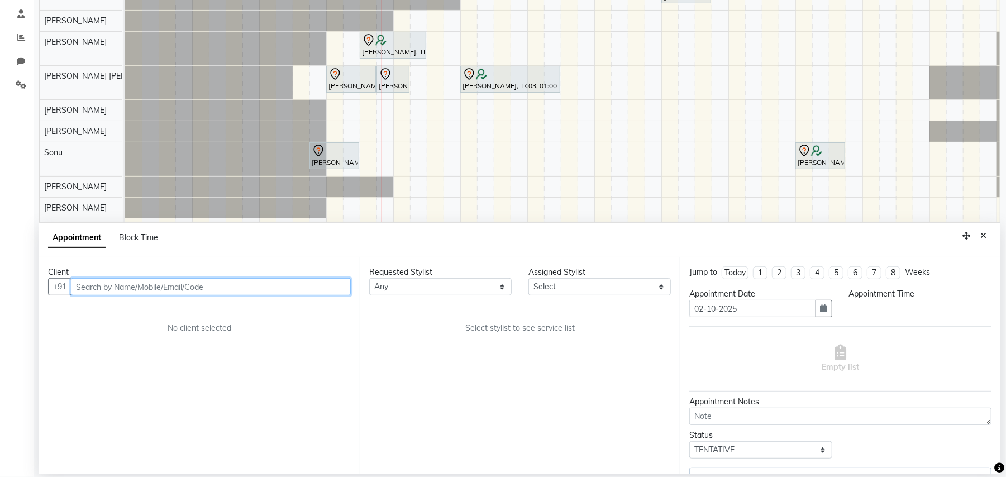
select select "645"
select select "17154"
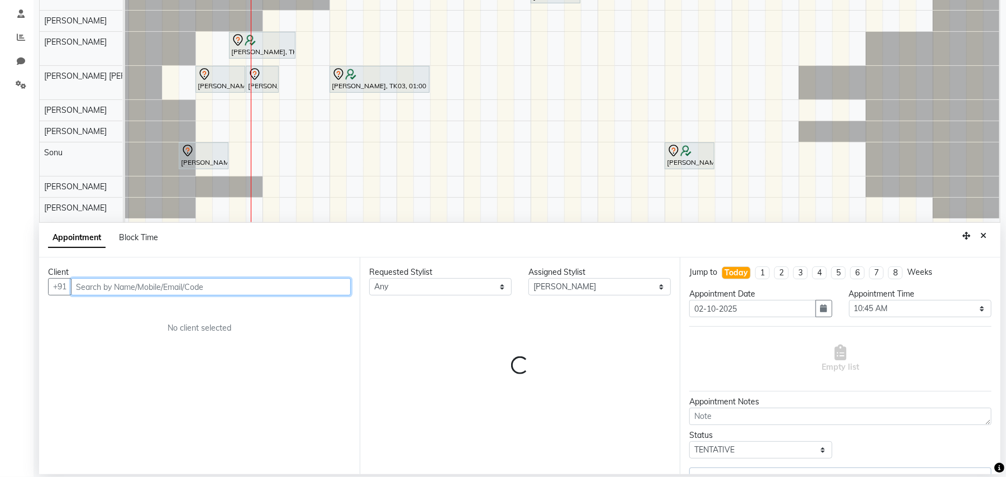
select select "4568"
select select "1476"
select select "4568"
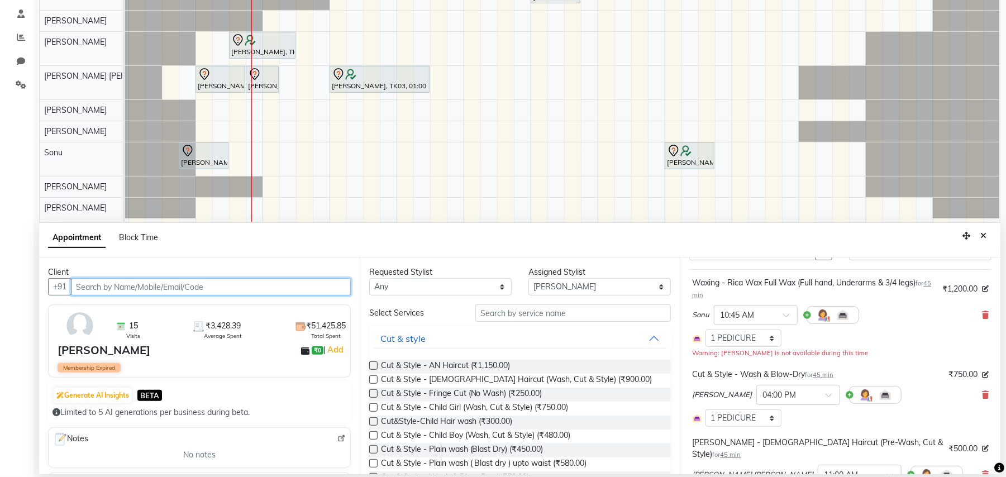
scroll to position [0, 0]
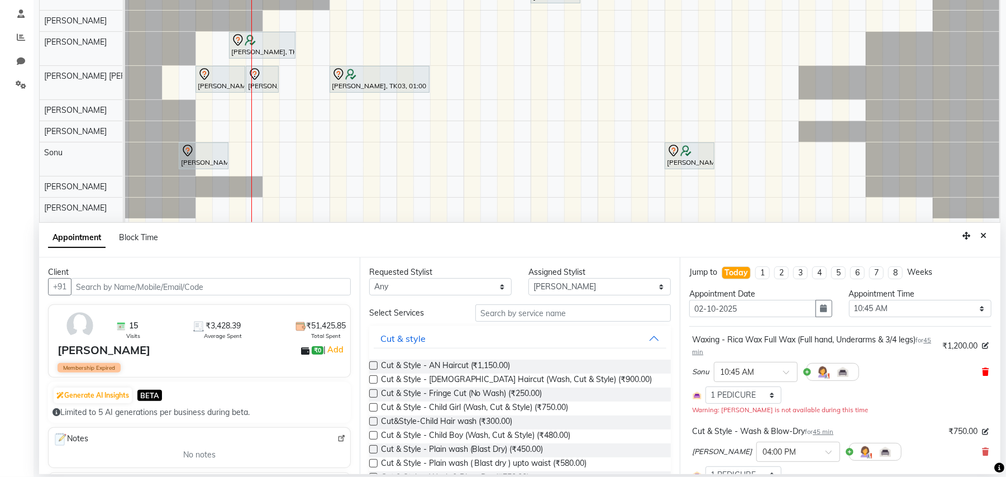
click at [982, 371] on icon at bounding box center [985, 372] width 7 height 8
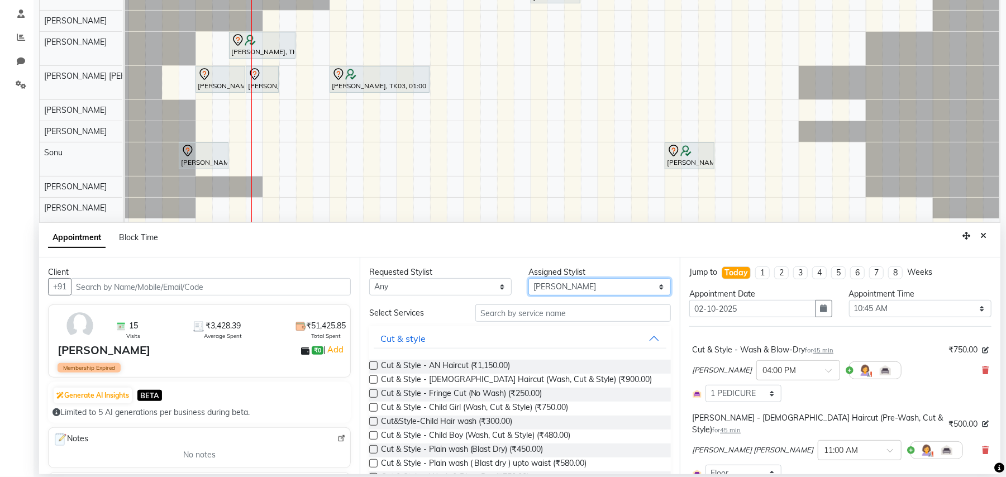
click at [632, 284] on select "Select ADESH KAMBLE AN Anita Rai Anthony Aslam Shaikh Janhavi Jambhulkar Naeem …" at bounding box center [599, 286] width 142 height 17
select select "35359"
click at [528, 279] on select "Select ADESH KAMBLE AN Anita Rai Anthony Aslam Shaikh Janhavi Jambhulkar Naeem …" at bounding box center [599, 286] width 142 height 17
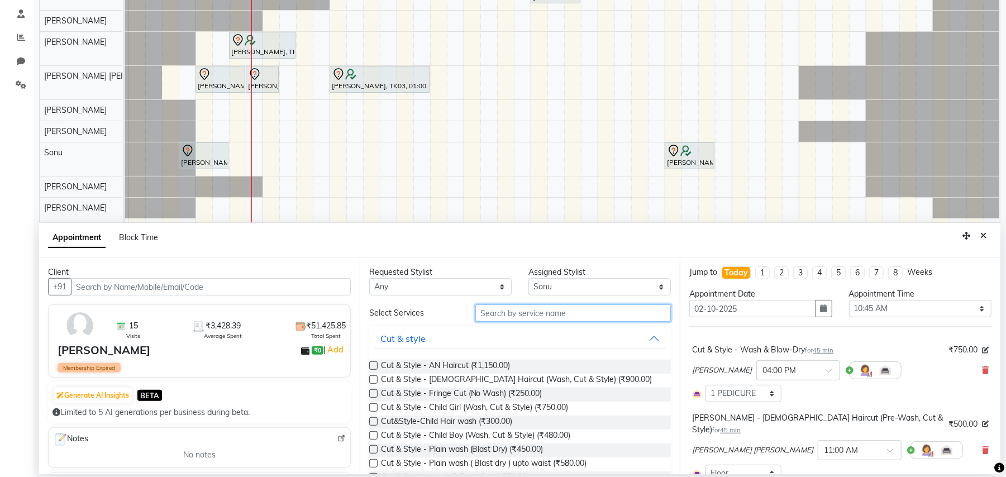
click at [508, 316] on input "text" at bounding box center [573, 312] width 196 height 17
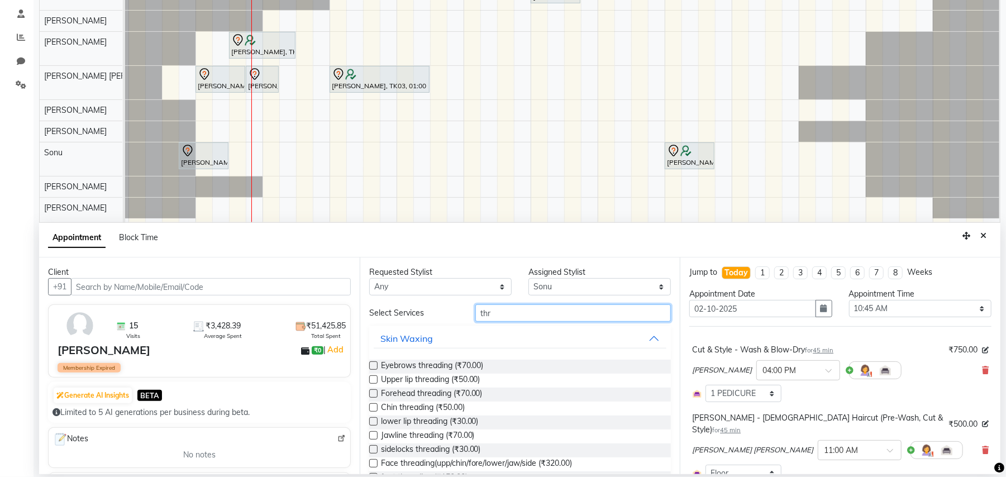
type input "thr"
click at [372, 366] on label at bounding box center [373, 365] width 8 height 8
click at [372, 366] on input "checkbox" at bounding box center [372, 366] width 7 height 7
checkbox input "false"
click at [522, 316] on input "thr" at bounding box center [573, 312] width 196 height 17
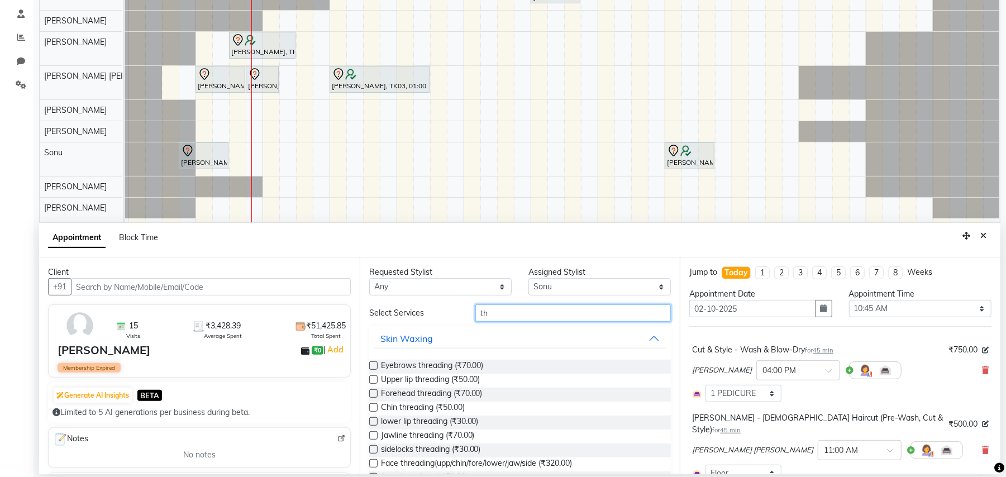
type input "t"
type input "ped"
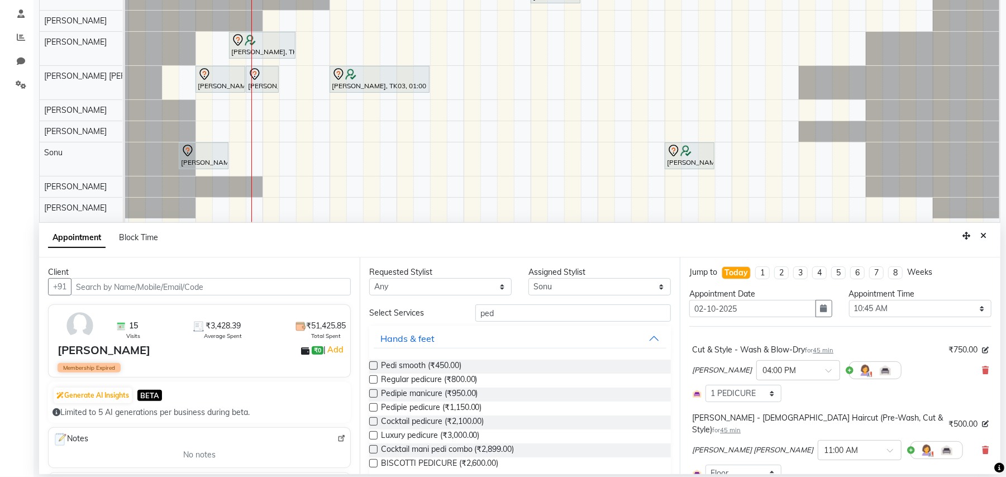
click at [374, 394] on label at bounding box center [373, 393] width 8 height 8
click at [374, 394] on input "checkbox" at bounding box center [372, 394] width 7 height 7
checkbox input "false"
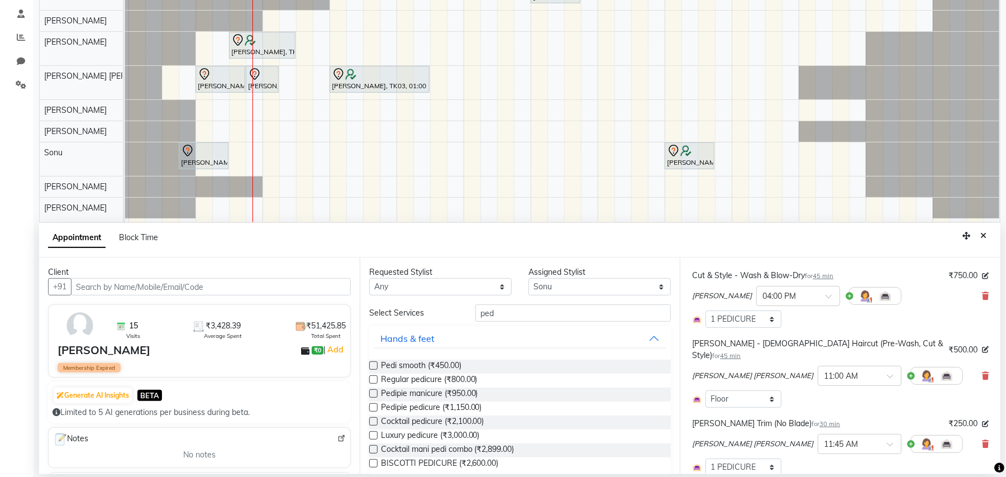
scroll to position [298, 0]
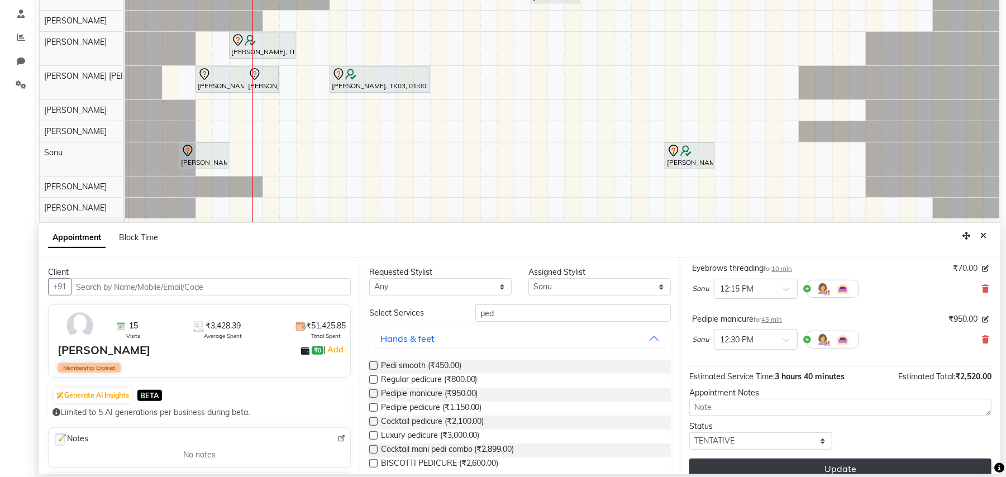
click at [841, 459] on button "Update" at bounding box center [840, 469] width 302 height 20
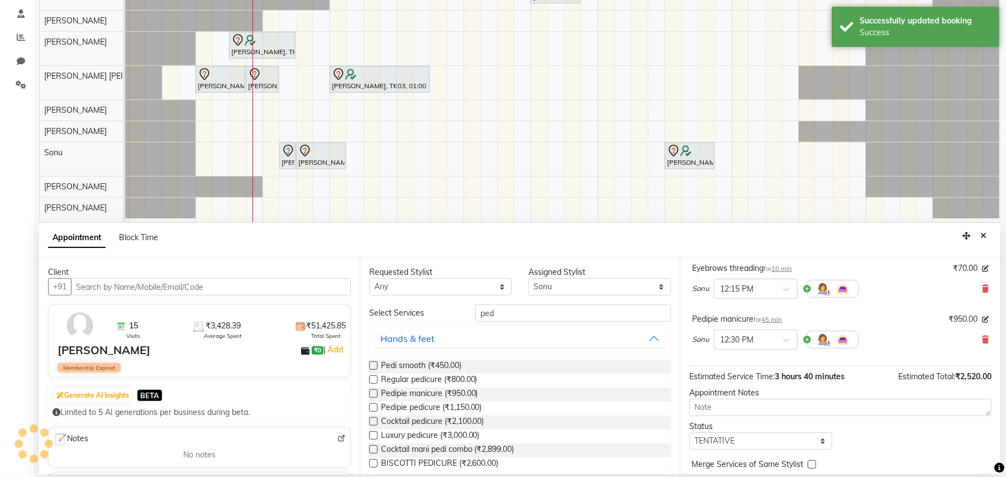
scroll to position [0, 0]
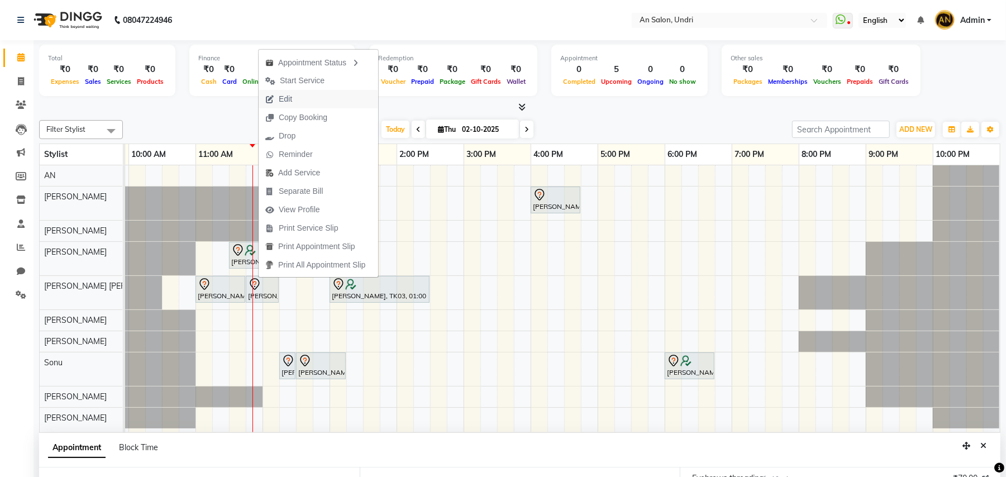
click at [328, 97] on button "Edit" at bounding box center [319, 99] width 120 height 18
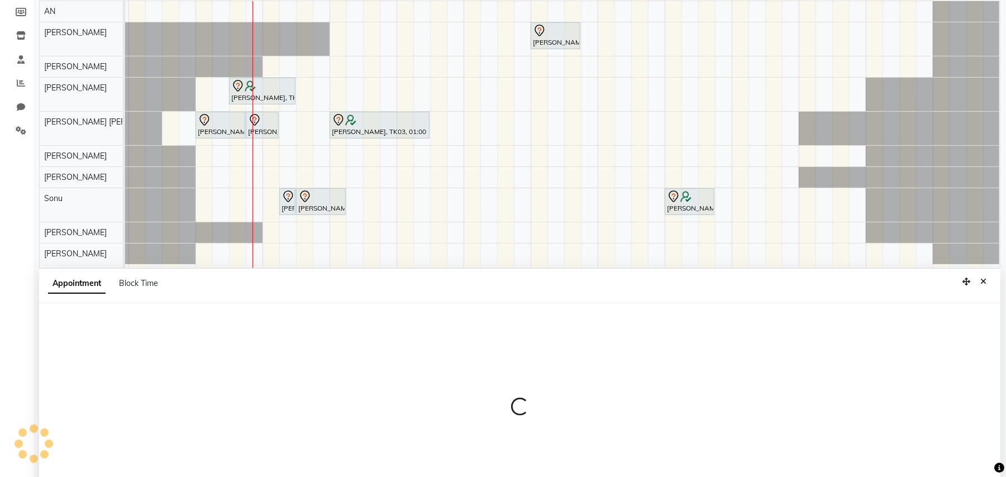
select select "tentative"
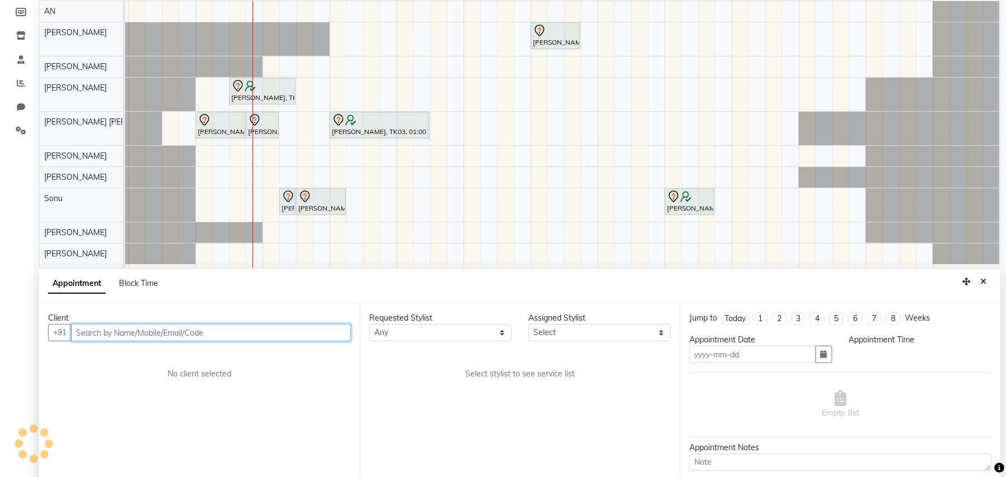
scroll to position [210, 0]
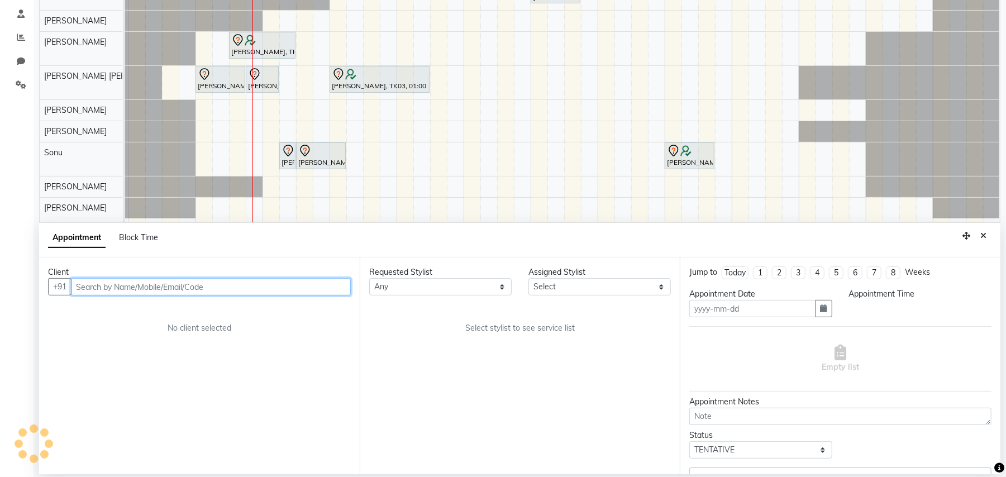
type input "02-10-2025"
select select "660"
select select "17154"
select select "1476"
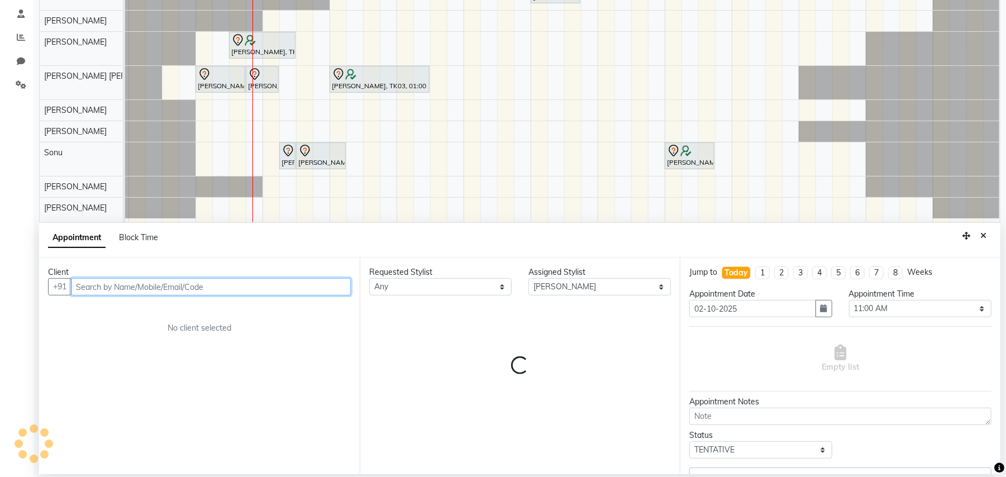
select select "4568"
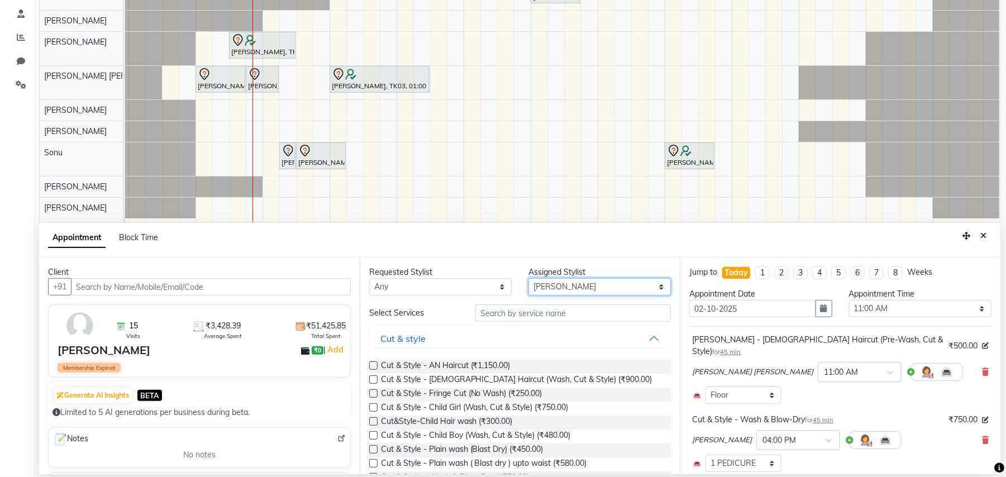
click at [650, 286] on select "Select ADESH KAMBLE AN Anita Rai Anthony Aslam Shaikh Janhavi Jambhulkar Naeem …" at bounding box center [599, 286] width 142 height 17
select select "18327"
click at [528, 279] on select "Select ADESH KAMBLE AN Anita Rai Anthony Aslam Shaikh Janhavi Jambhulkar Naeem …" at bounding box center [599, 286] width 142 height 17
click at [550, 380] on span "Cut & Style - Female Haircut (Wash, Cut & Style) (₹900.00)" at bounding box center [516, 381] width 271 height 14
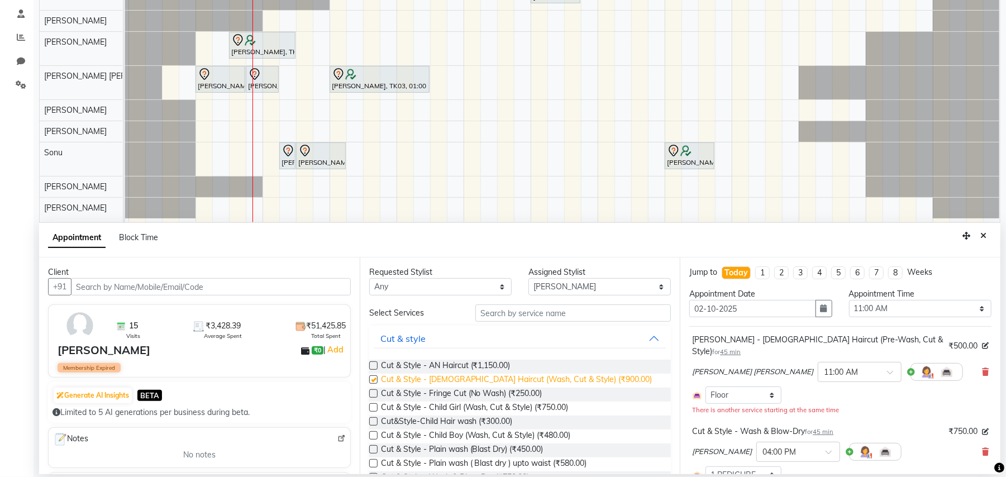
checkbox input "false"
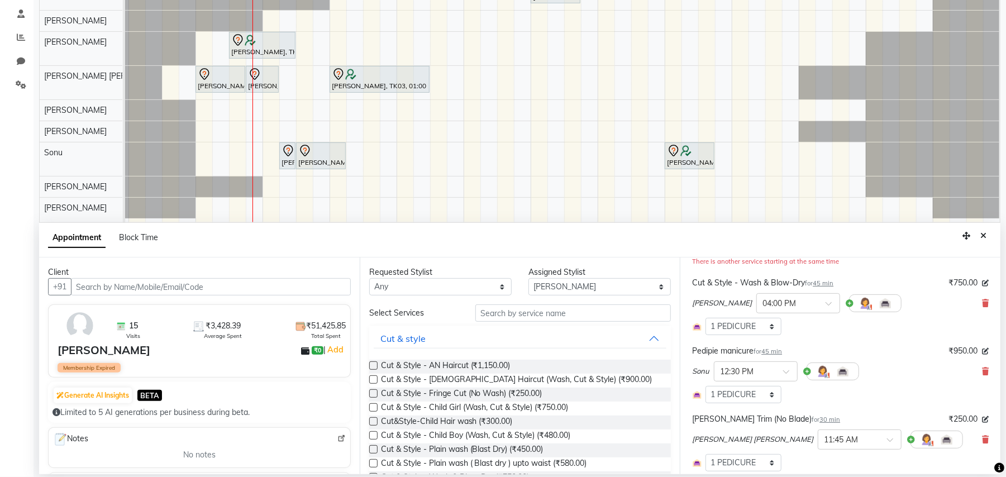
scroll to position [388, 0]
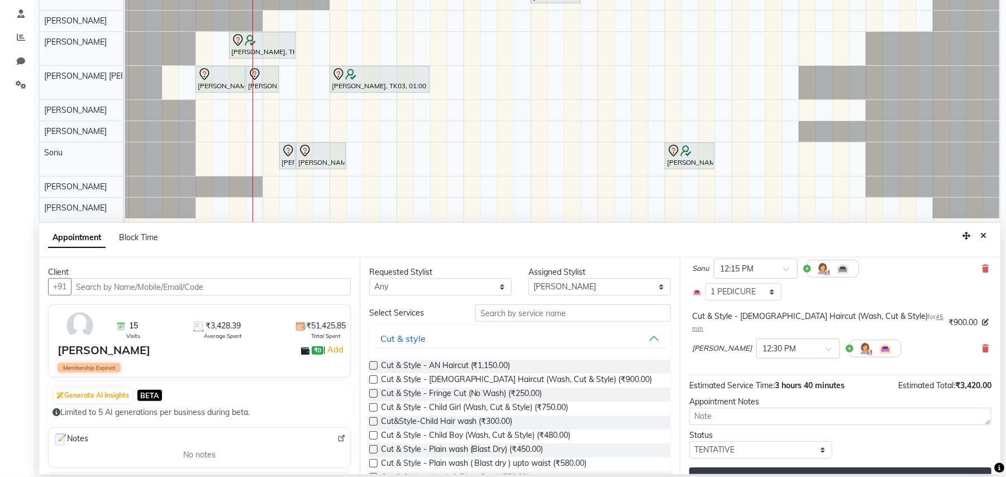
click at [862, 468] on button "Update" at bounding box center [840, 478] width 302 height 20
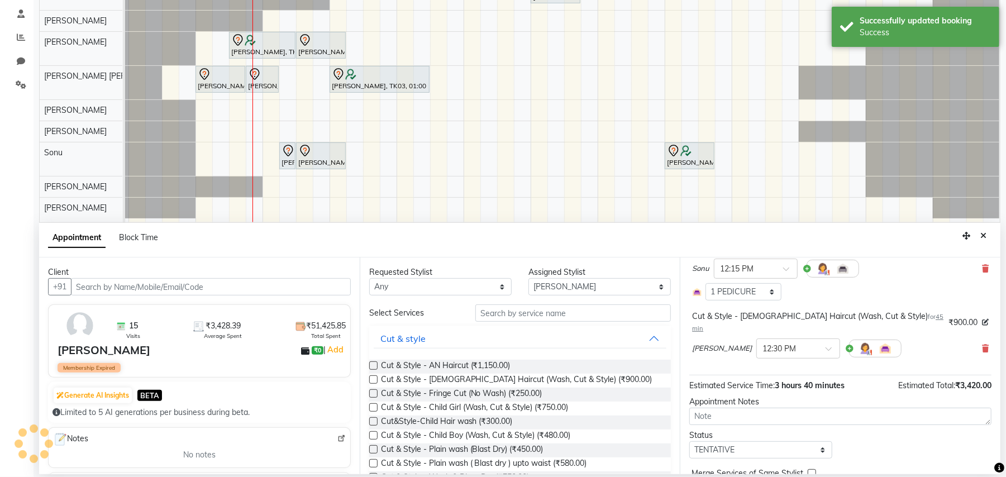
scroll to position [0, 0]
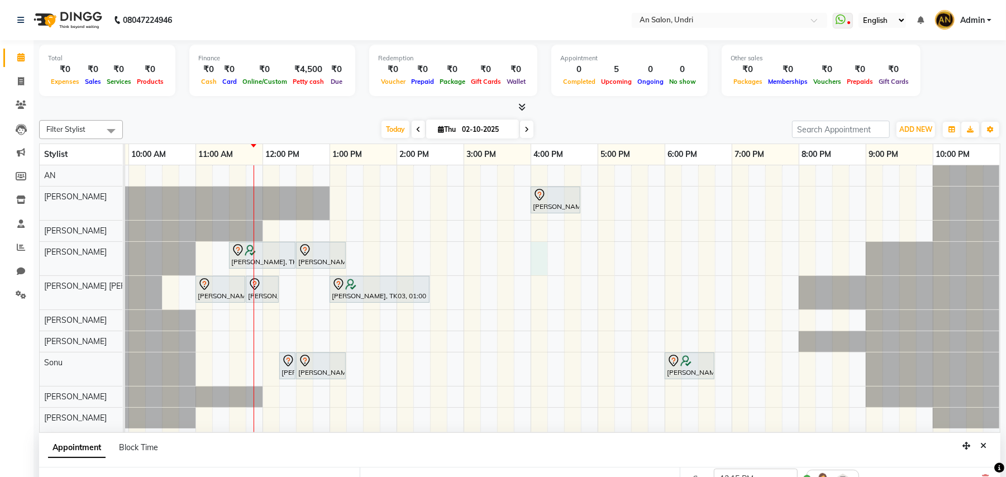
click at [536, 242] on div "Shivani Singhal, TK01, 04:00 PM-04:45 PM, Cut & Style - Wash & Blow-Dry Beverly…" at bounding box center [496, 298] width 1005 height 267
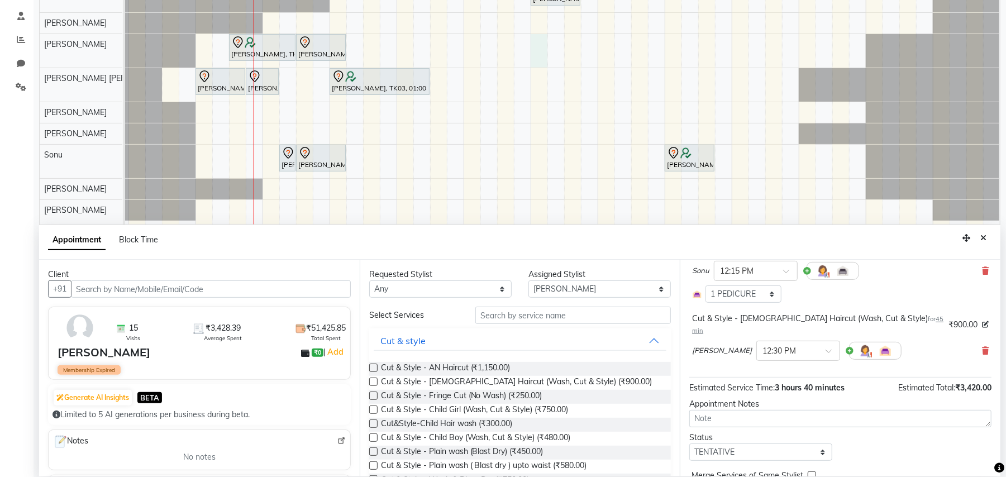
scroll to position [210, 0]
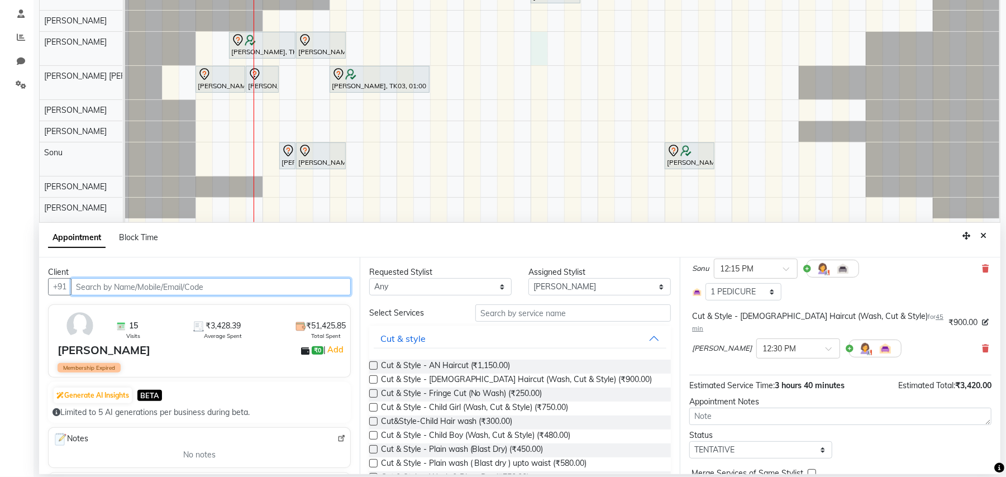
click at [246, 284] on input "text" at bounding box center [211, 286] width 280 height 17
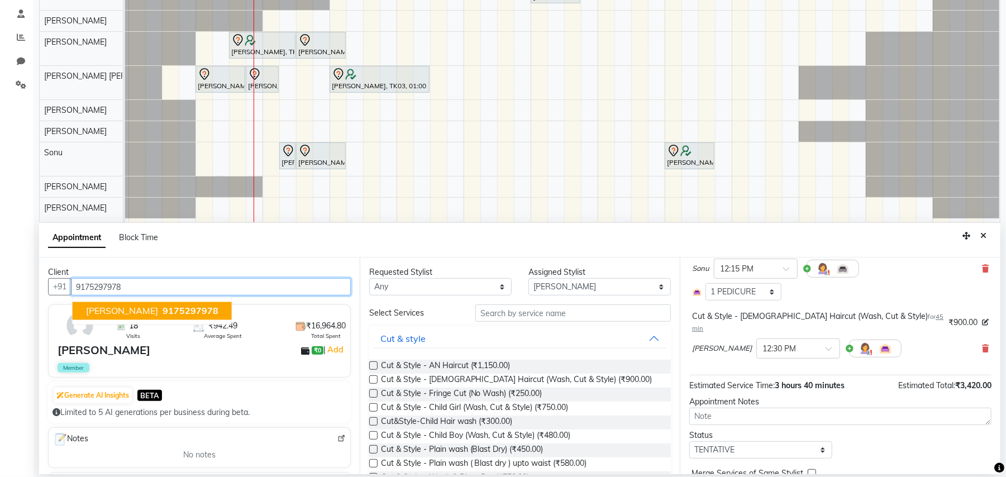
click at [164, 312] on span "9175297978" at bounding box center [191, 311] width 56 height 11
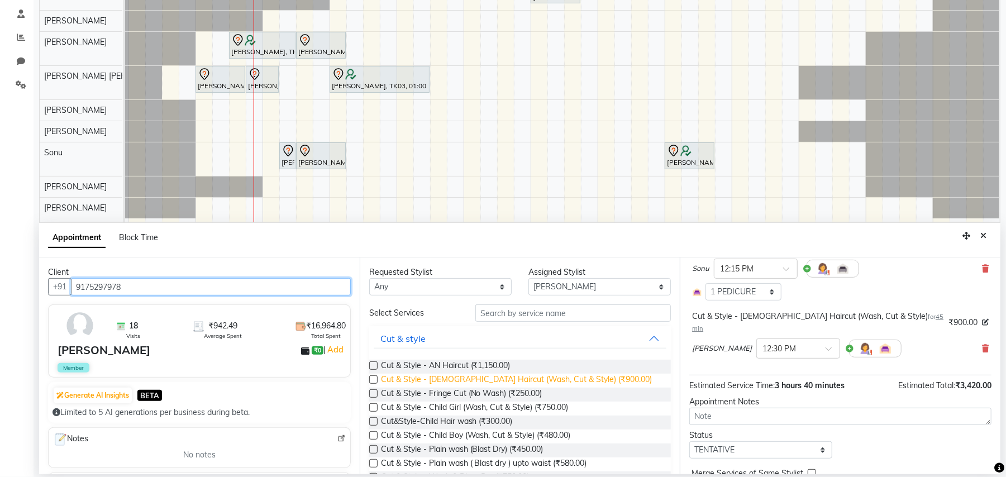
type input "9175297978"
click at [566, 379] on span "Cut & Style - Female Haircut (Wash, Cut & Style) (₹900.00)" at bounding box center [516, 381] width 271 height 14
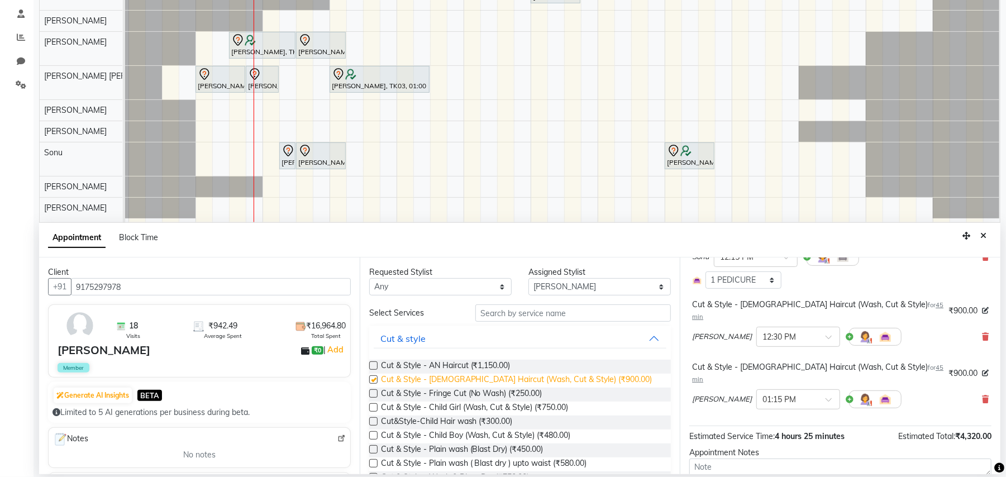
scroll to position [376, 0]
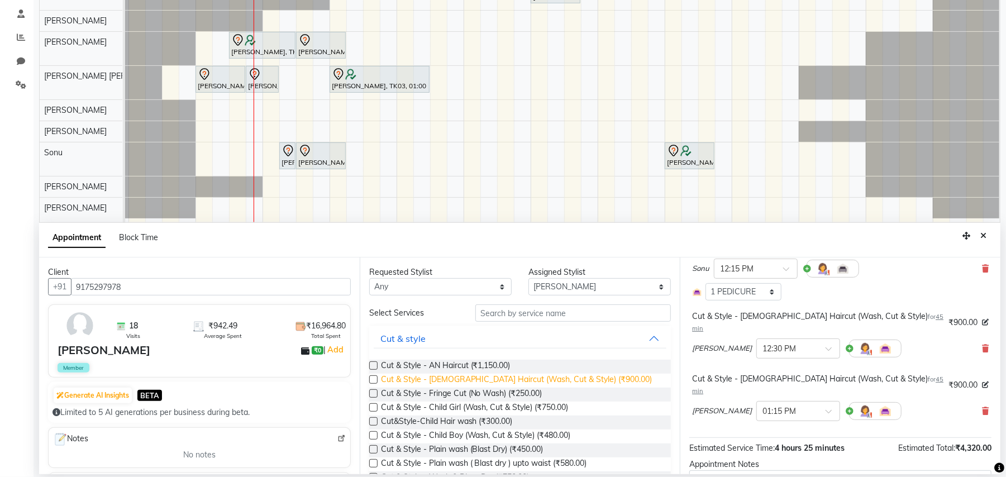
checkbox input "false"
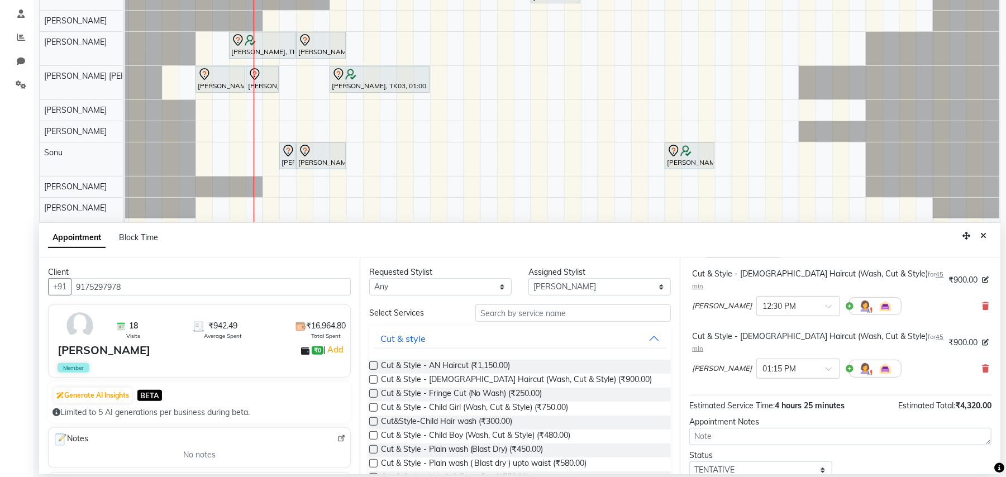
scroll to position [459, 0]
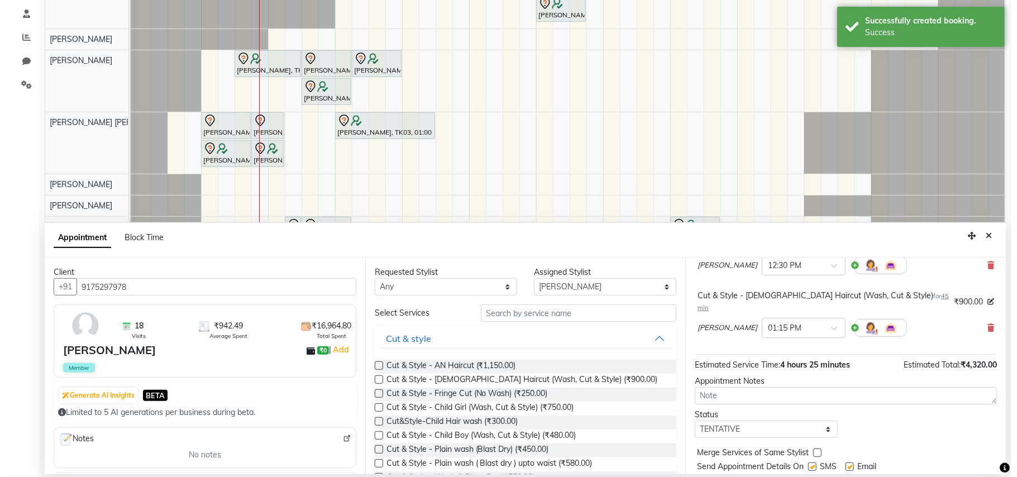
scroll to position [0, 0]
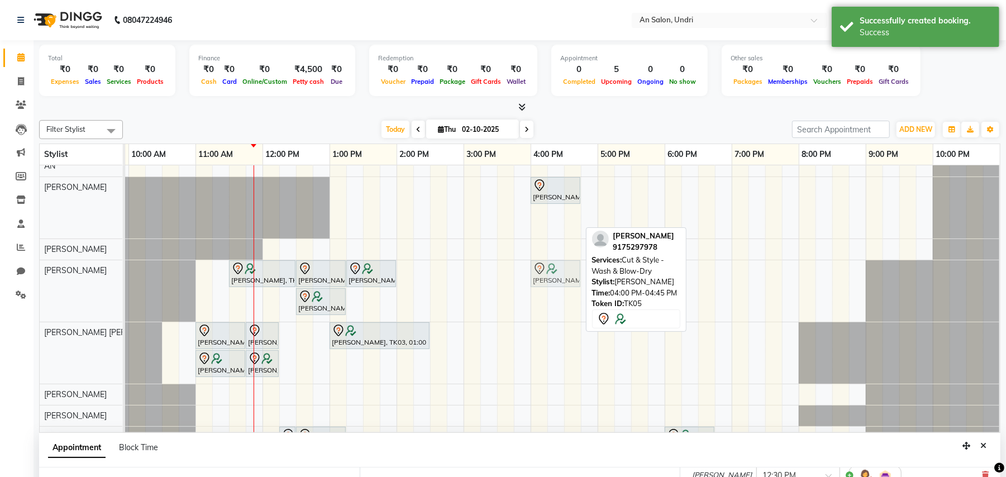
drag, startPoint x: 547, startPoint y: 214, endPoint x: 543, endPoint y: 271, distance: 57.1
click at [543, 271] on tbody "Shivani Singhal, TK01, 04:00 PM-04:45 PM, Cut & Style - Wash & Blow-Dry Unati A…" at bounding box center [496, 343] width 1005 height 375
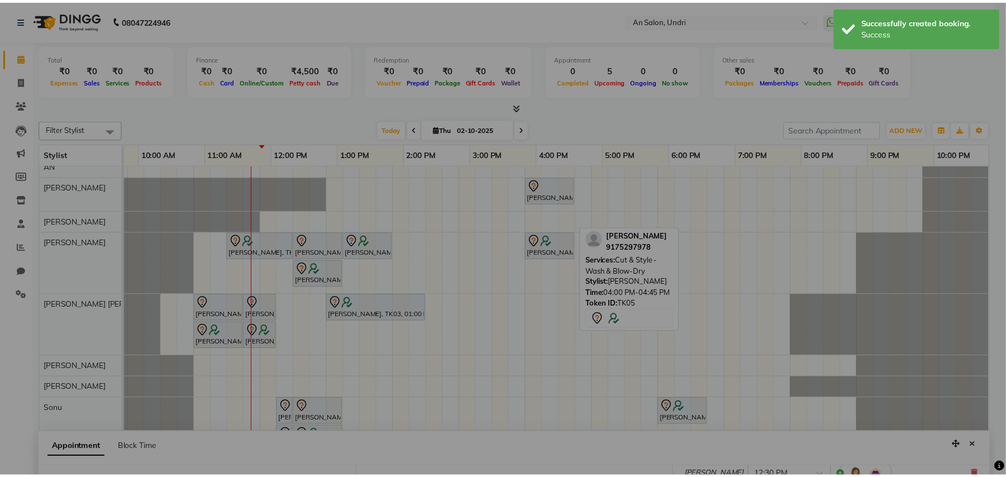
scroll to position [9, 120]
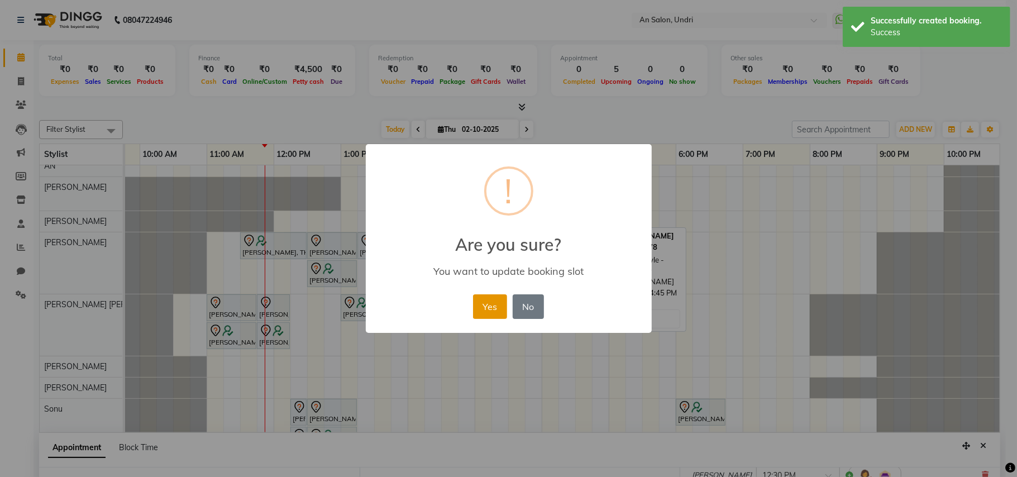
click at [484, 303] on button "Yes" at bounding box center [490, 306] width 34 height 25
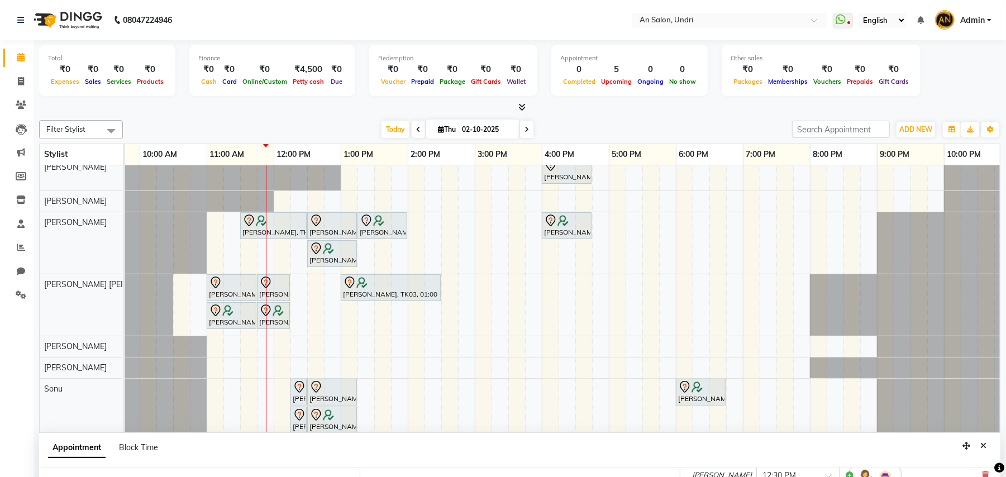
scroll to position [0, 0]
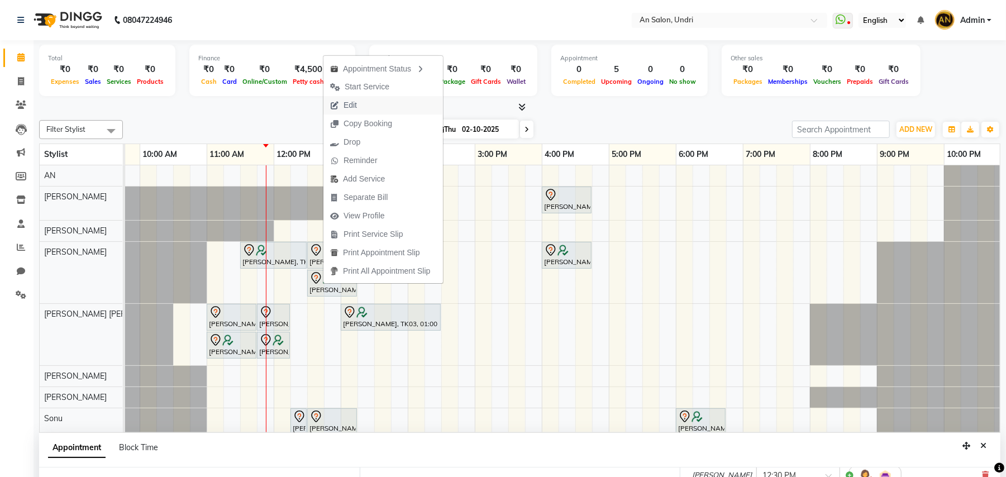
click at [397, 109] on button "Edit" at bounding box center [383, 105] width 120 height 18
select select "tentative"
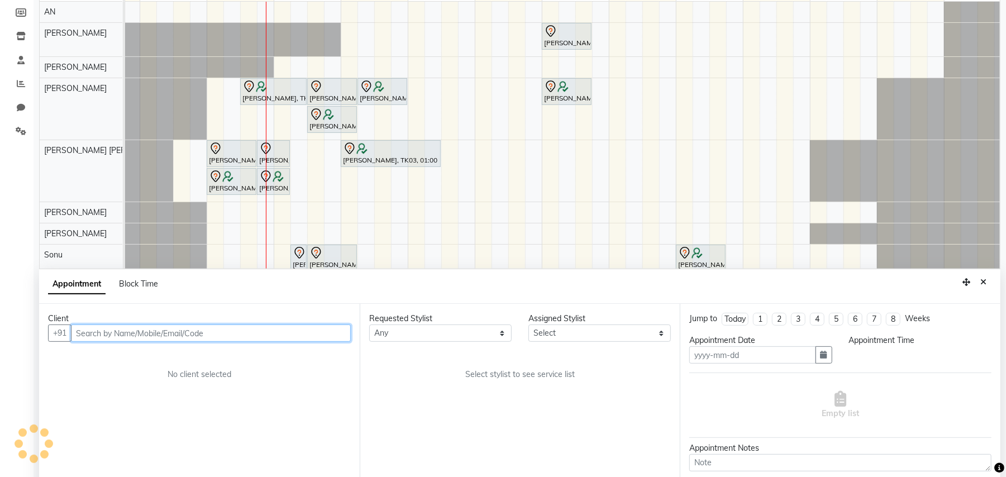
scroll to position [210, 0]
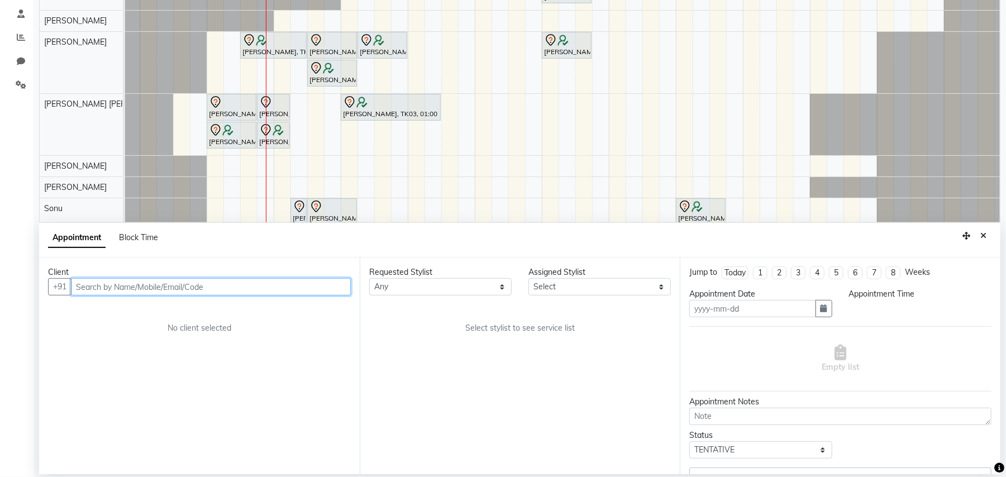
type input "02-10-2025"
select select "18327"
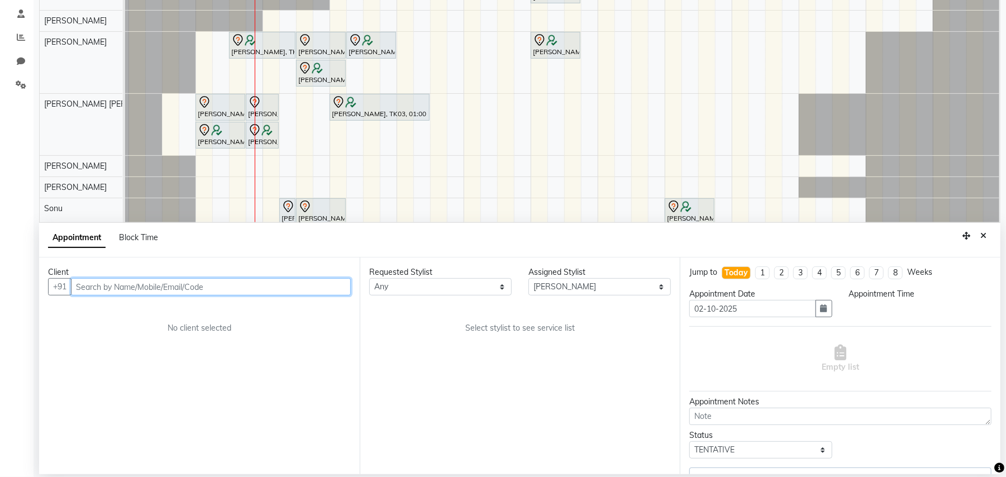
select select "660"
select select "1476"
select select "4565"
select select "4568"
select select "4565"
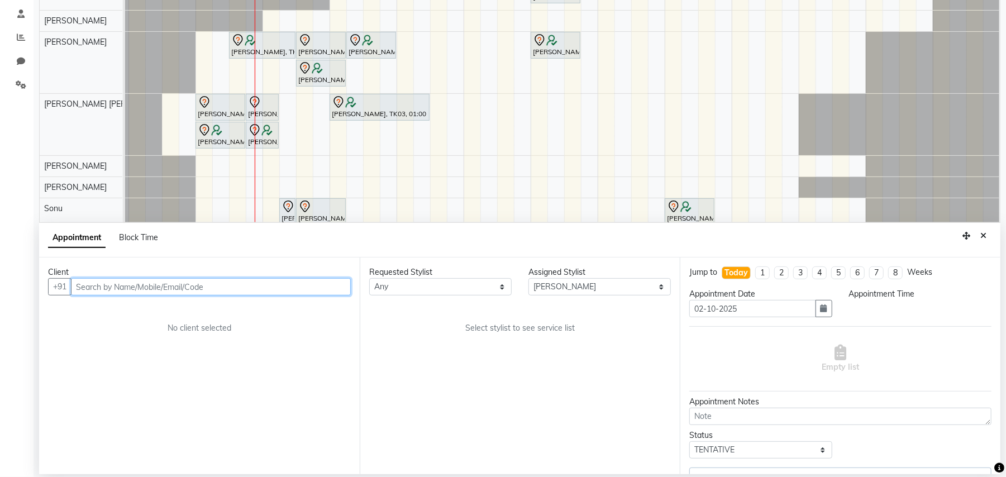
select select "4568"
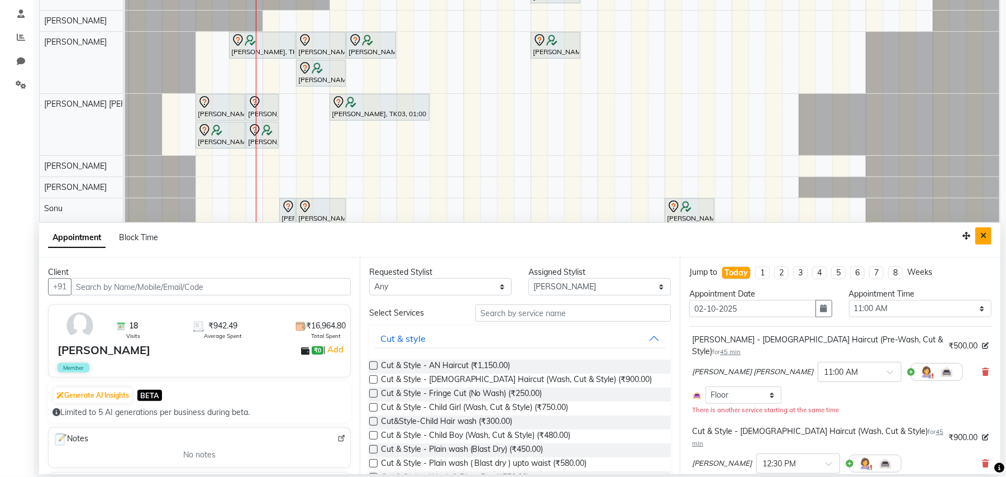
click at [984, 233] on icon "Close" at bounding box center [983, 236] width 6 height 8
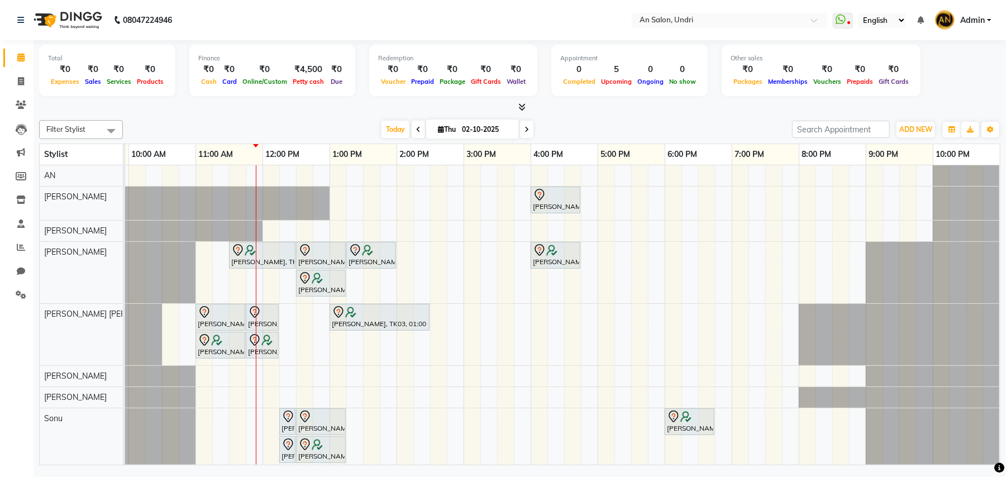
scroll to position [0, 120]
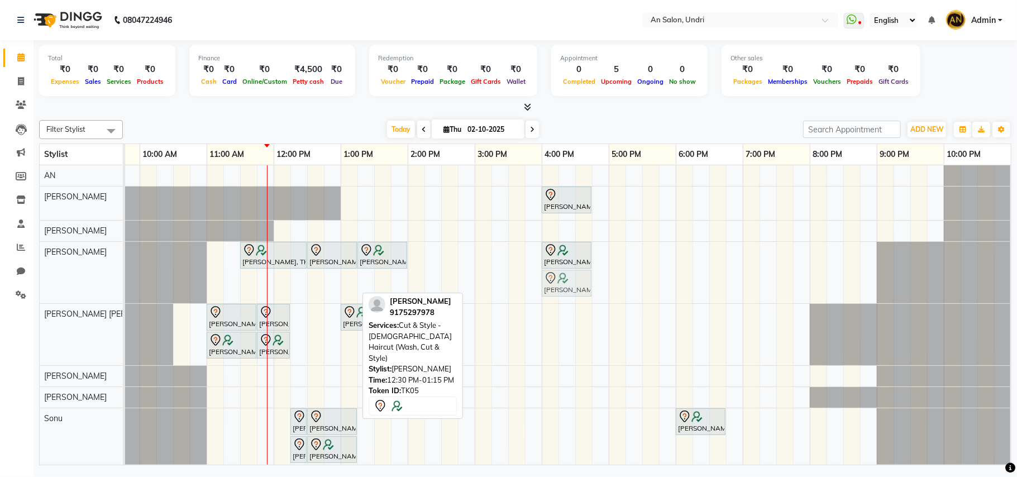
drag, startPoint x: 332, startPoint y: 282, endPoint x: 569, endPoint y: 298, distance: 237.4
click at [6, 298] on div "Beverly Vakil, TK02, 11:30 AM-12:30 PM, Cut & Style - Female Haircut (Wash, Cut…" at bounding box center [6, 272] width 0 height 61
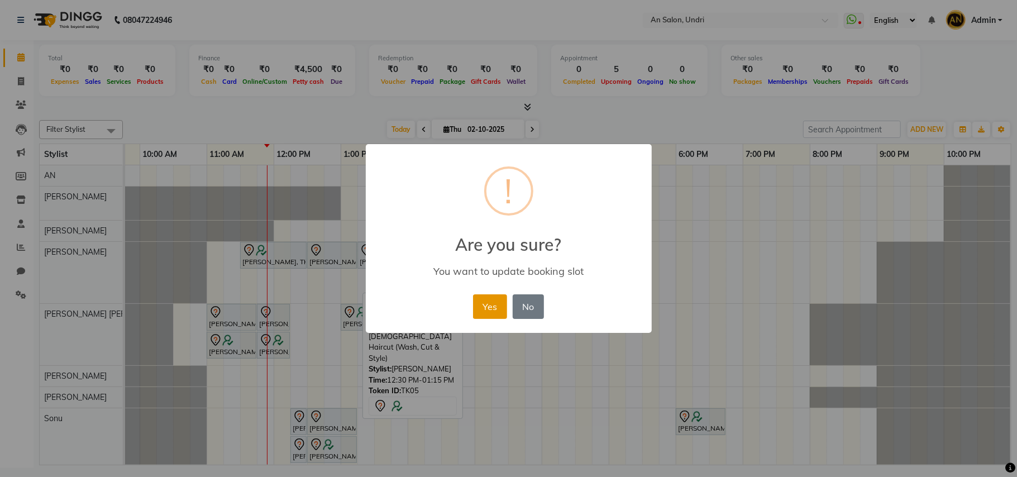
click at [493, 308] on button "Yes" at bounding box center [490, 306] width 34 height 25
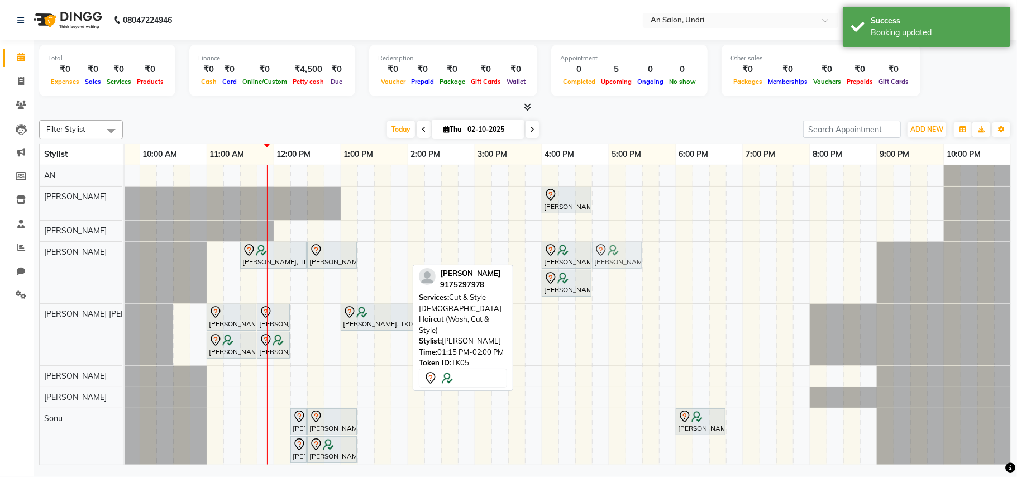
drag, startPoint x: 368, startPoint y: 251, endPoint x: 602, endPoint y: 264, distance: 234.4
click at [6, 264] on div "Beverly Vakil, TK02, 11:30 AM-12:30 PM, Cut & Style - Female Haircut (Wash, Cut…" at bounding box center [6, 272] width 0 height 61
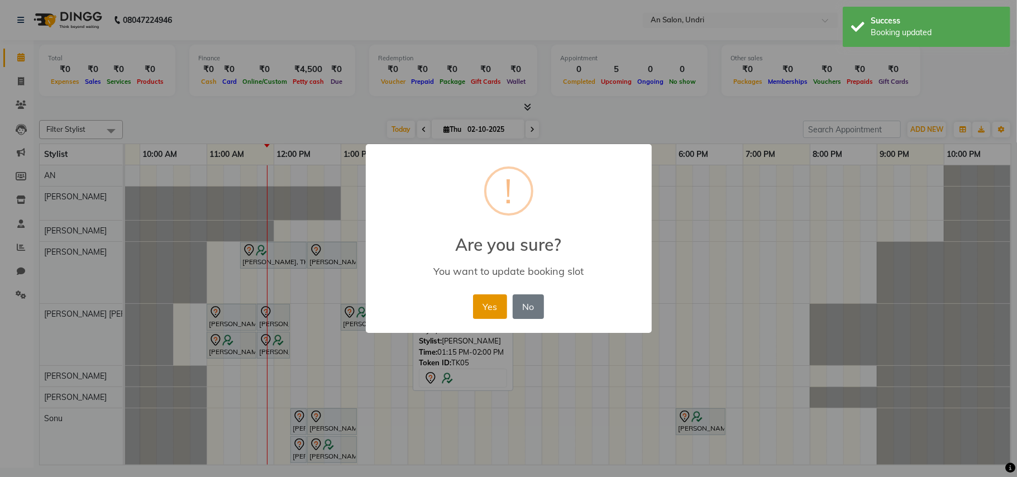
click at [484, 305] on button "Yes" at bounding box center [490, 306] width 34 height 25
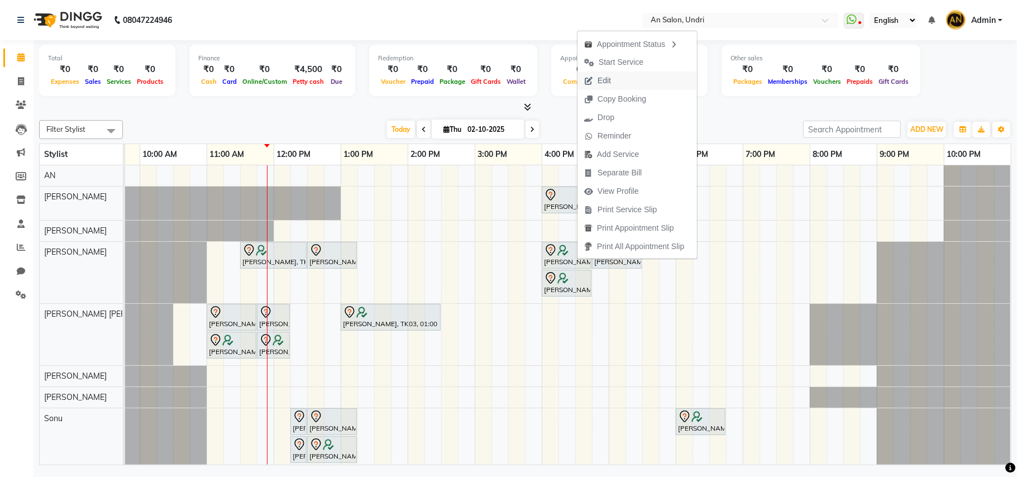
click at [629, 79] on button "Edit" at bounding box center [638, 80] width 120 height 18
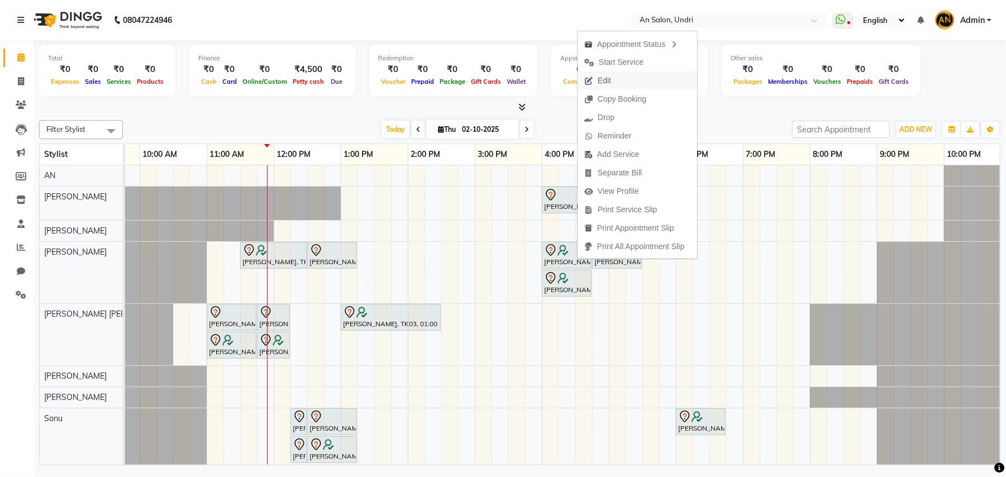
select select "tentative"
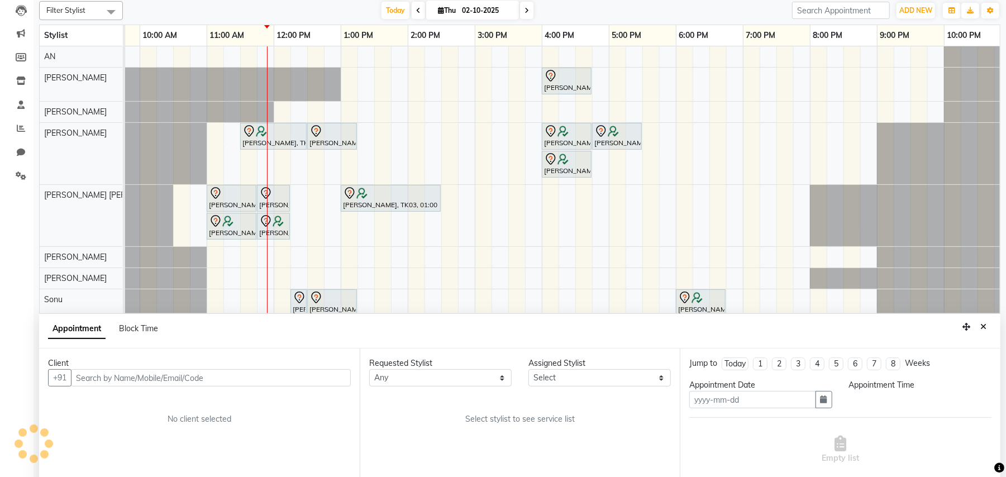
type input "02-10-2025"
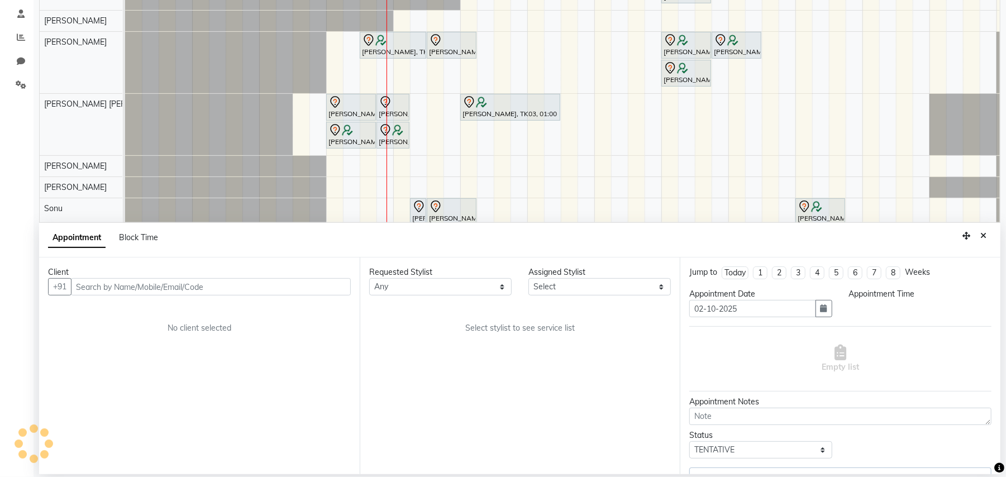
select select "660"
select select "18327"
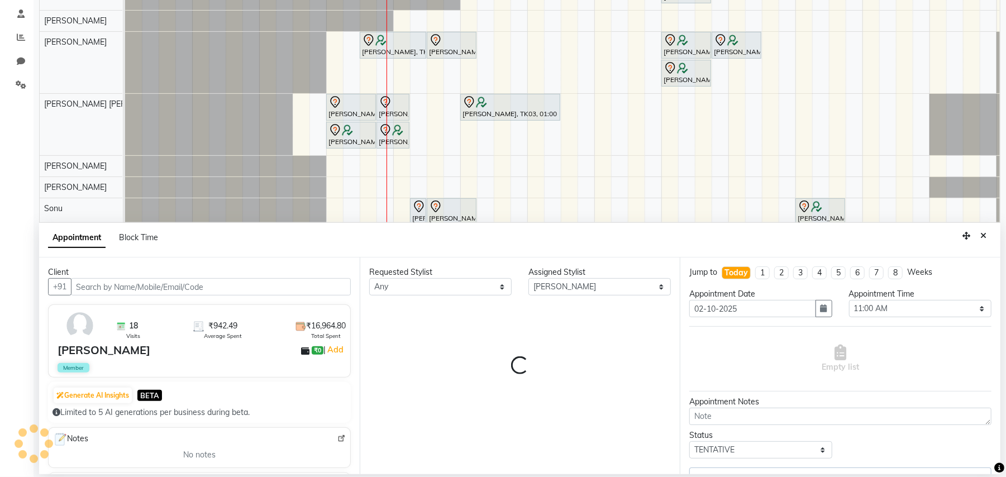
scroll to position [0, 131]
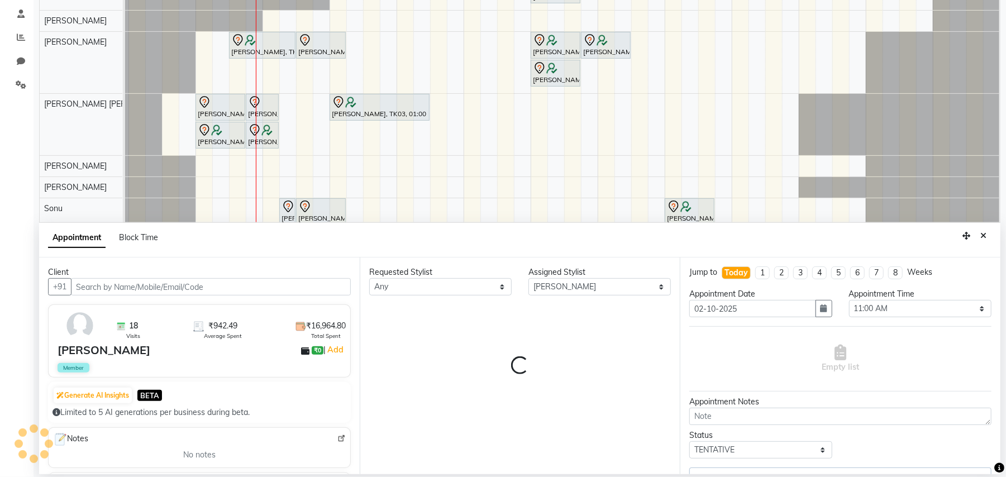
select select "1476"
select select "4568"
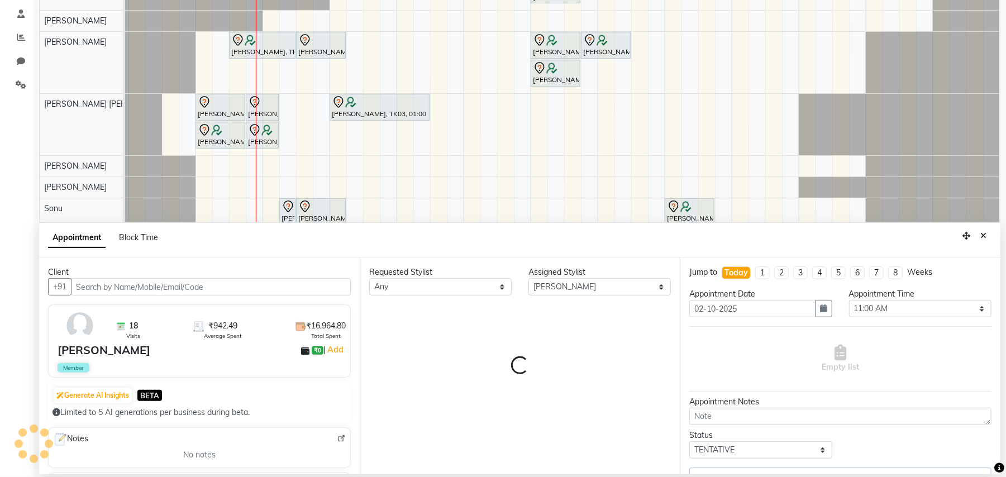
select select "4565"
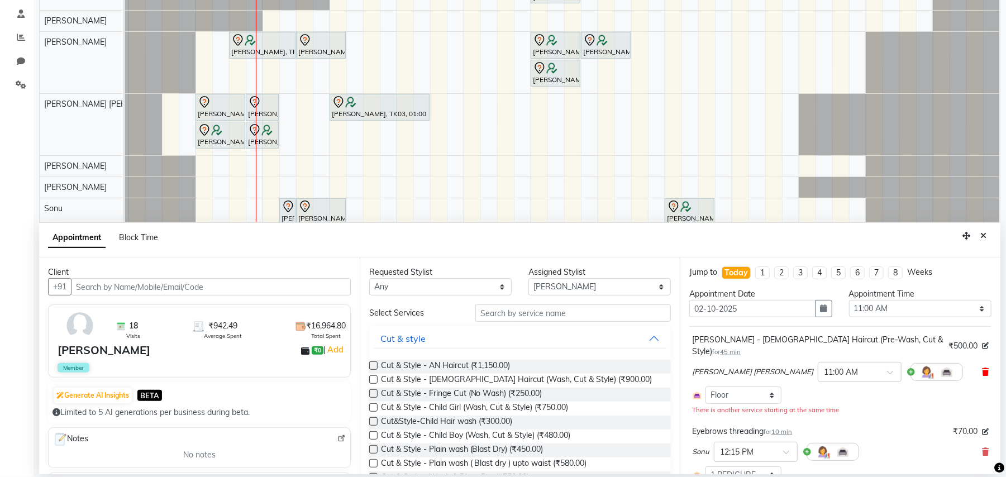
click at [982, 368] on icon at bounding box center [985, 372] width 7 height 8
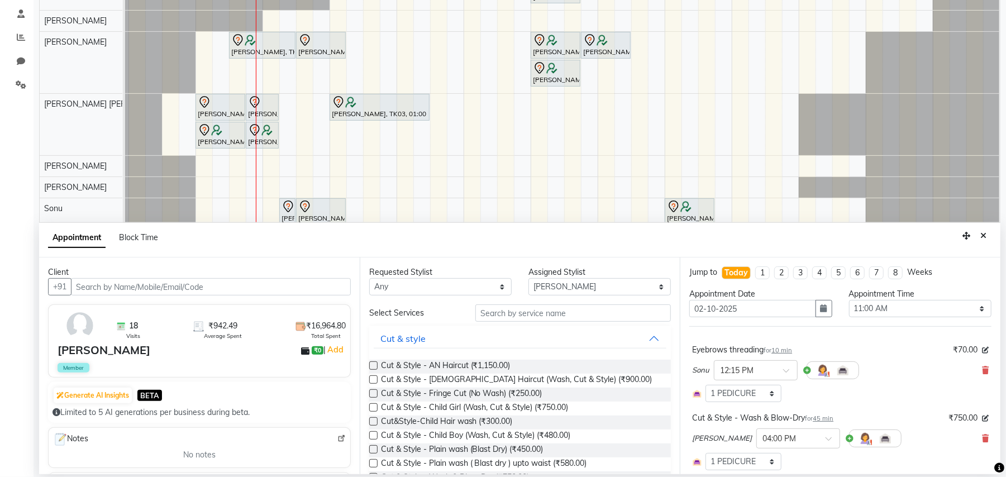
scroll to position [135, 0]
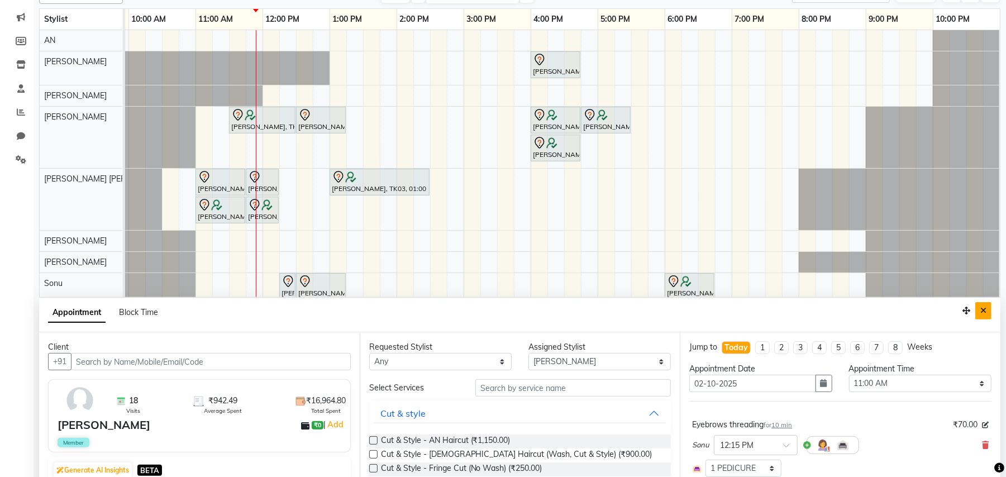
click at [982, 311] on icon "Close" at bounding box center [983, 311] width 6 height 8
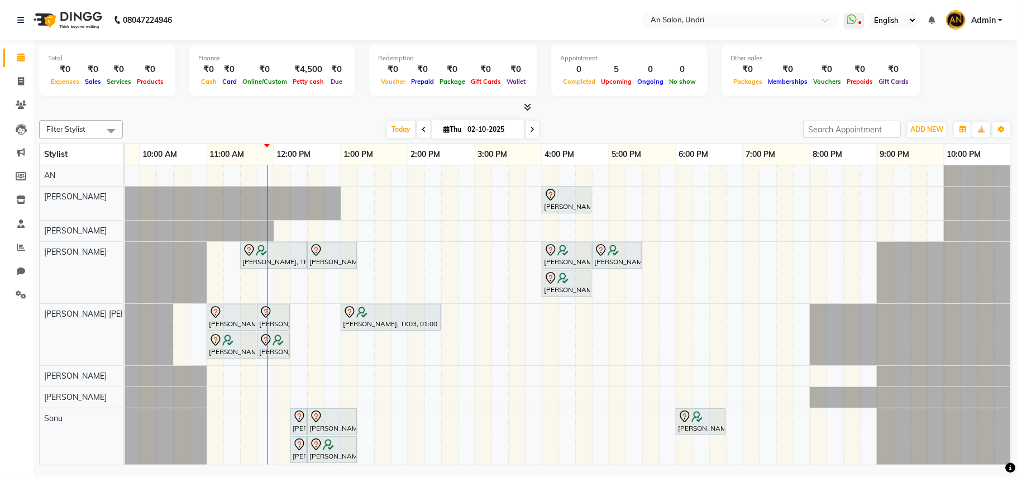
scroll to position [0, 120]
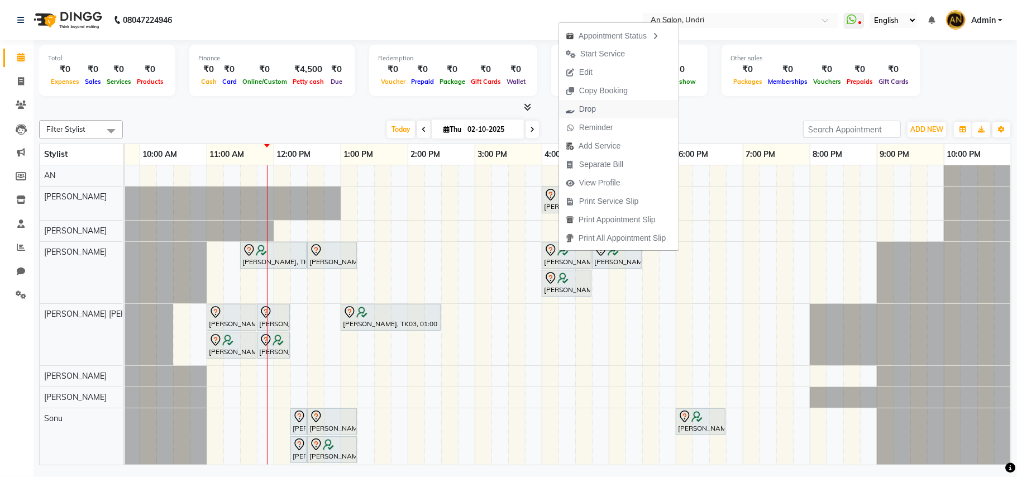
click at [617, 100] on button "Drop" at bounding box center [619, 109] width 120 height 18
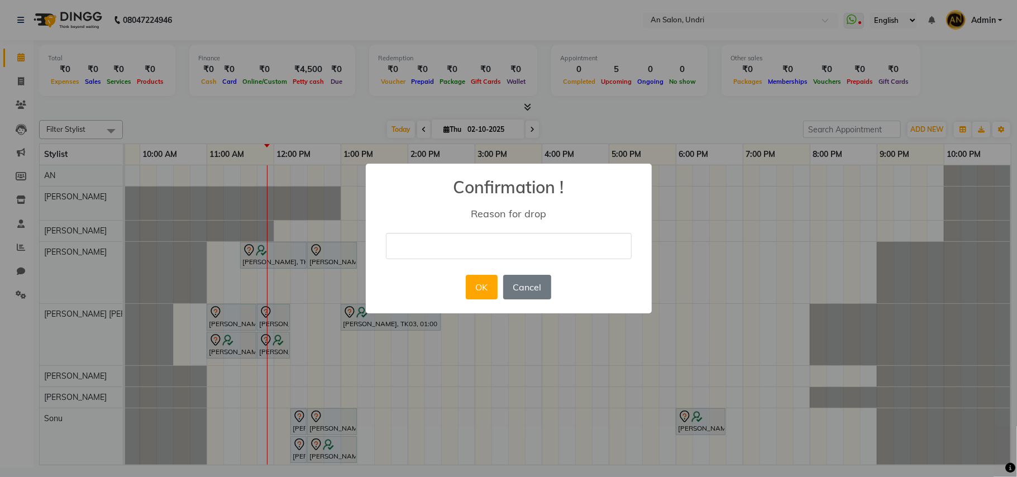
click at [556, 242] on input "text" at bounding box center [509, 246] width 246 height 26
type input "cancelled"
click at [492, 280] on button "OK" at bounding box center [482, 287] width 32 height 25
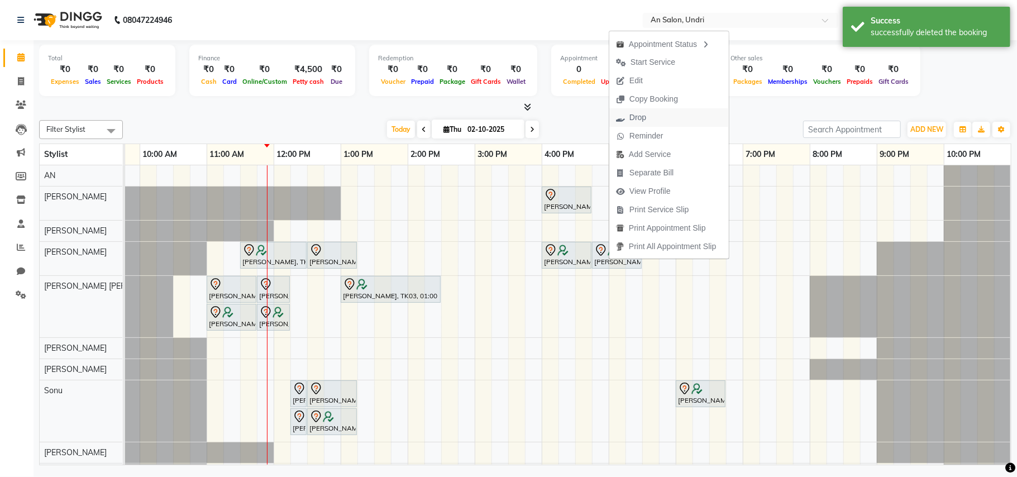
click at [665, 121] on button "Drop" at bounding box center [669, 117] width 120 height 18
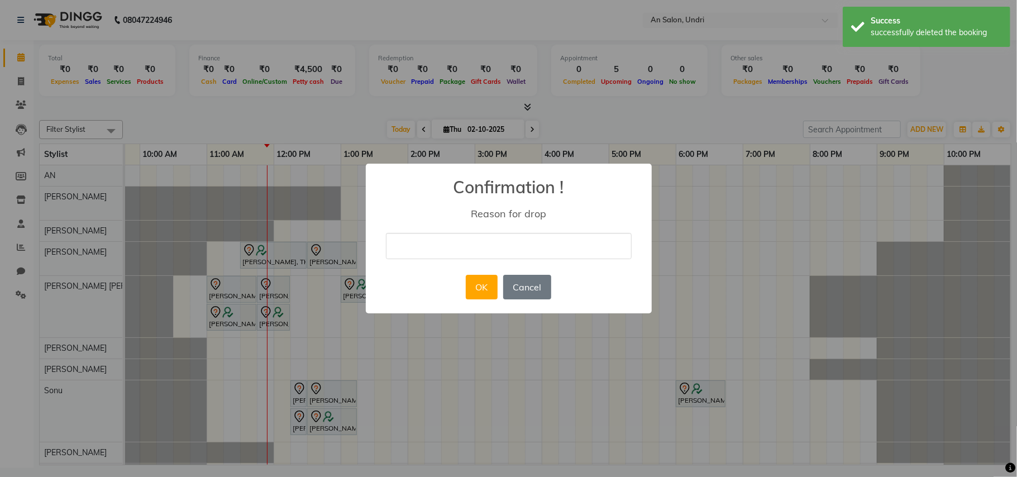
click at [541, 245] on input "text" at bounding box center [509, 246] width 246 height 26
type input "cancelled"
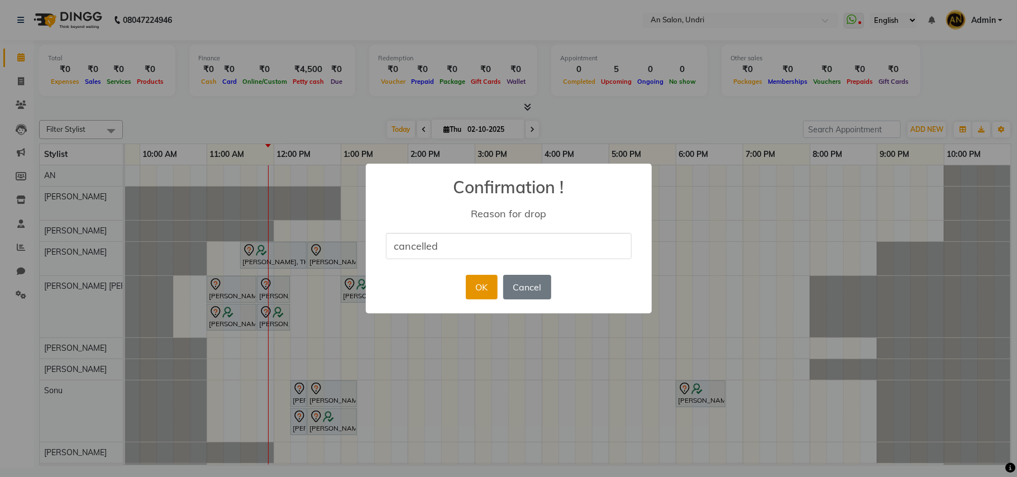
click at [485, 285] on button "OK" at bounding box center [482, 287] width 32 height 25
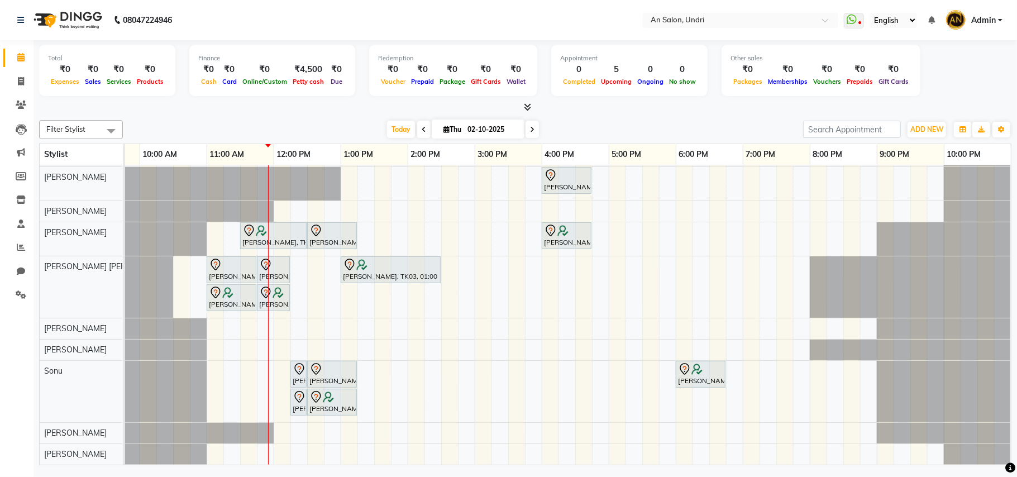
scroll to position [32, 0]
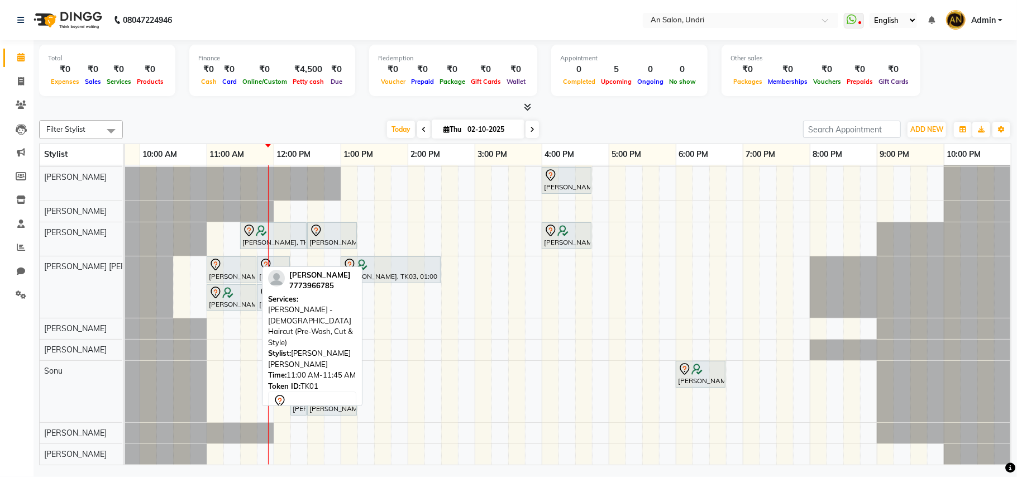
drag, startPoint x: 251, startPoint y: 245, endPoint x: 235, endPoint y: 266, distance: 26.4
click at [251, 256] on link "Shivani Singhal, TK01, 11:00 AM-11:45 AM, Barber - Male Haircut (Pre-Wash, Cut …" at bounding box center [232, 269] width 50 height 27
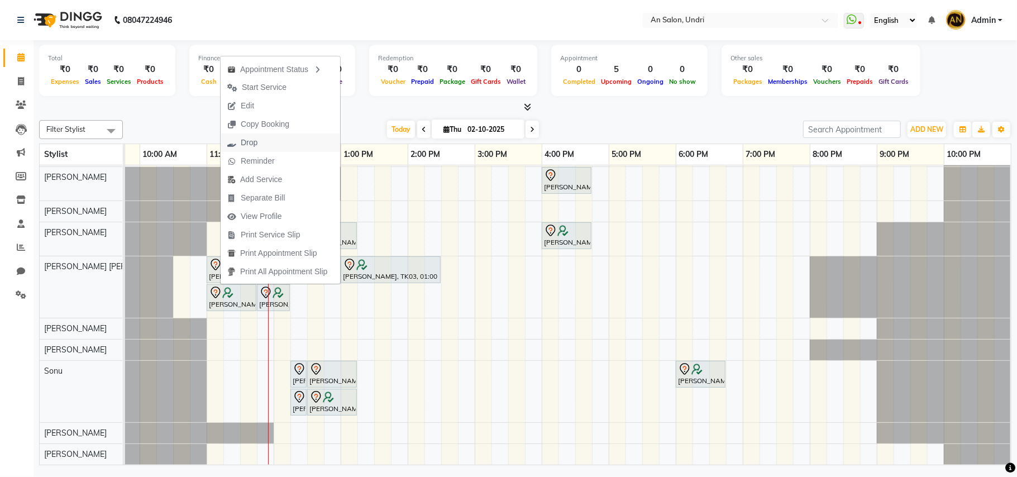
click at [266, 137] on button "Drop" at bounding box center [281, 143] width 120 height 18
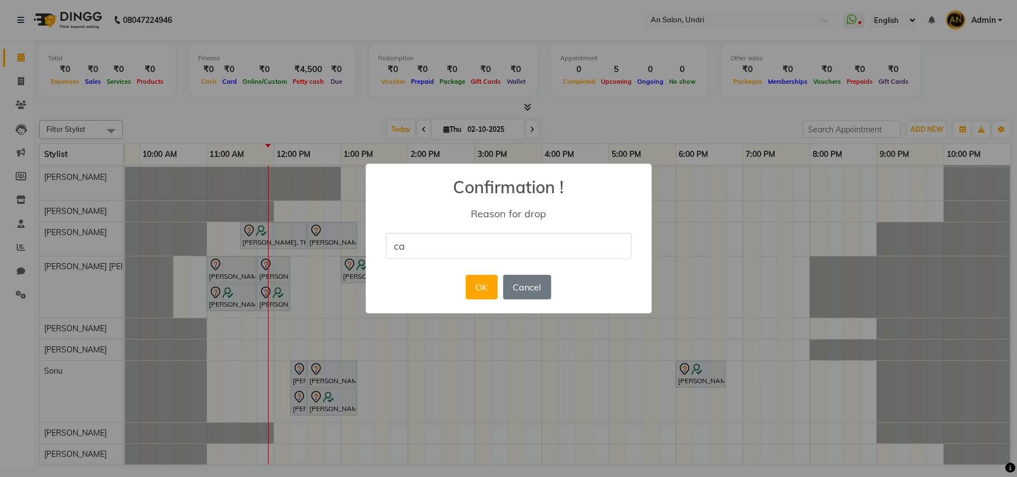
type input "cancelled"
click at [490, 289] on button "OK" at bounding box center [482, 287] width 32 height 25
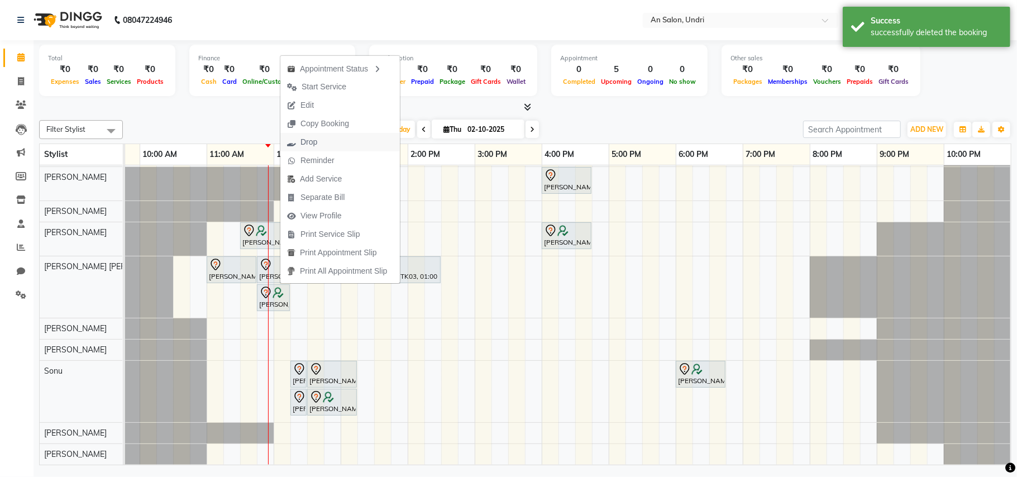
click at [347, 137] on button "Drop" at bounding box center [340, 142] width 120 height 18
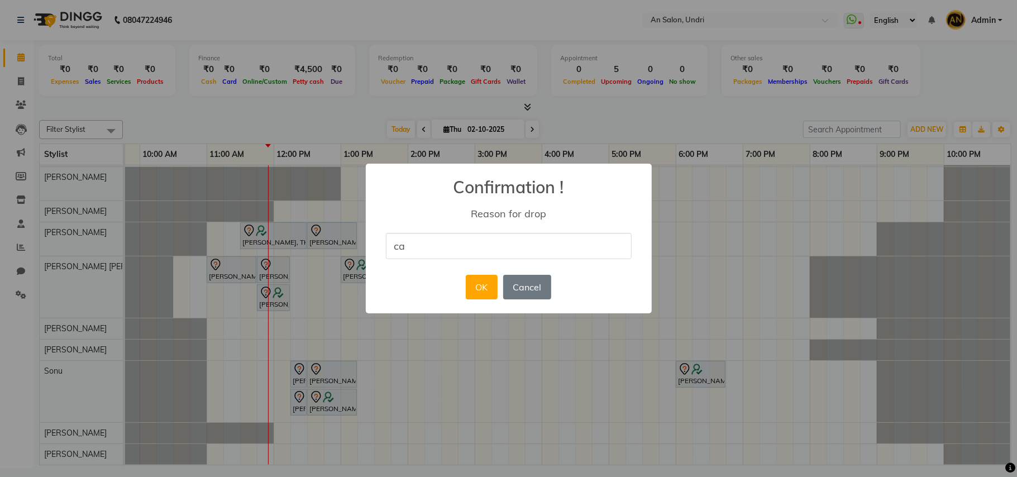
type input "cancelled"
click at [490, 284] on button "OK" at bounding box center [482, 287] width 32 height 25
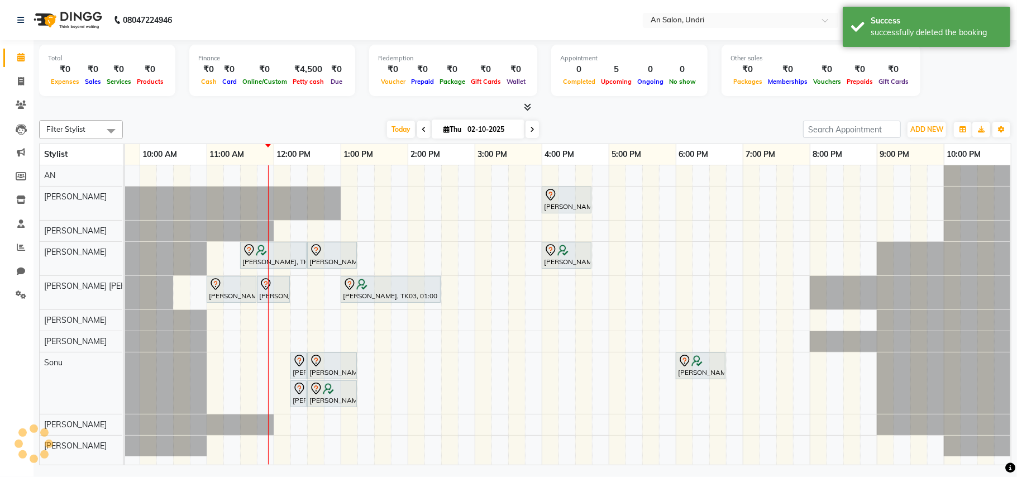
scroll to position [5, 120]
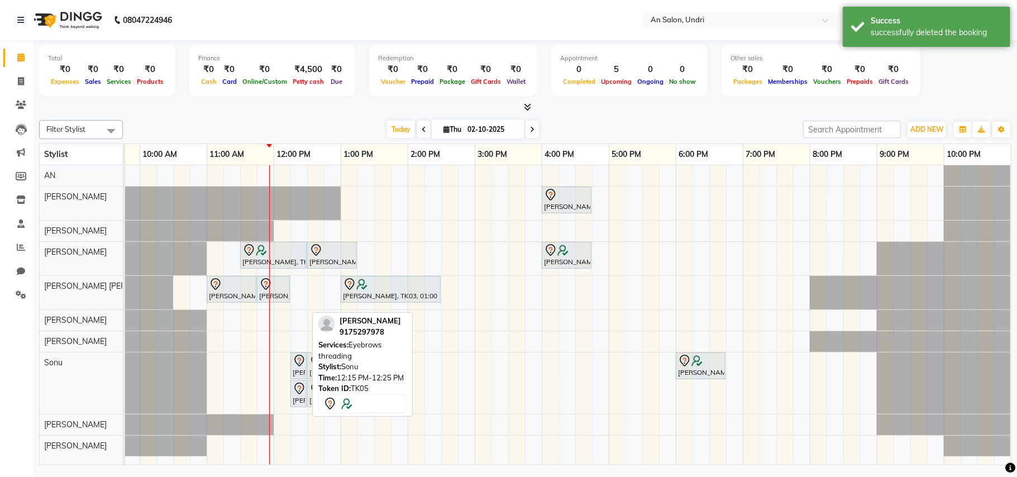
click at [301, 392] on div "Unati Agrwal, TK05, 12:15 PM-12:25 PM, Eyebrows threading" at bounding box center [299, 393] width 14 height 23
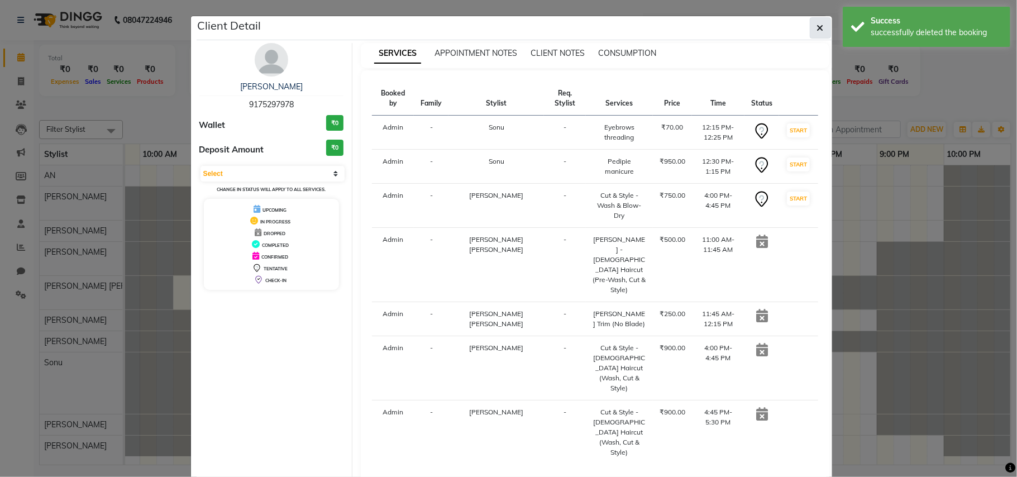
click at [819, 25] on button "button" at bounding box center [820, 27] width 21 height 21
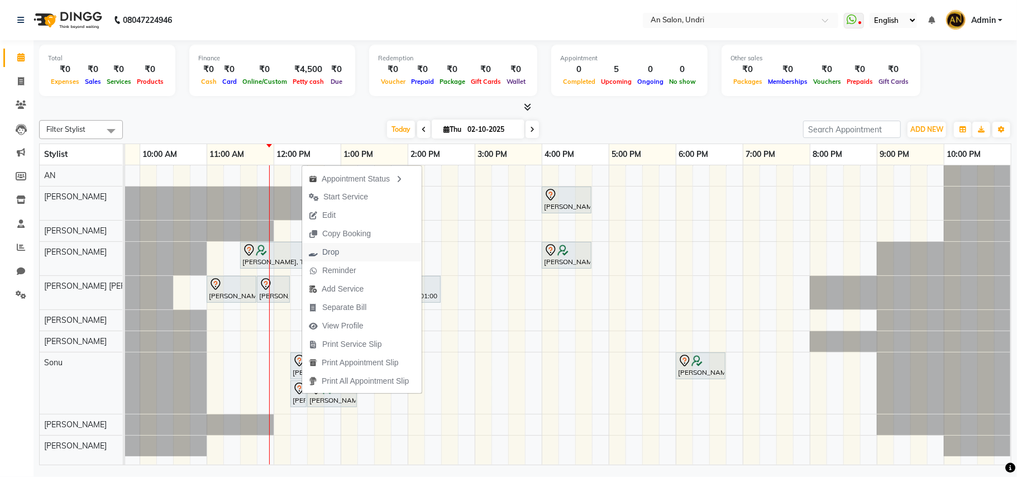
click at [368, 246] on button "Drop" at bounding box center [362, 252] width 120 height 18
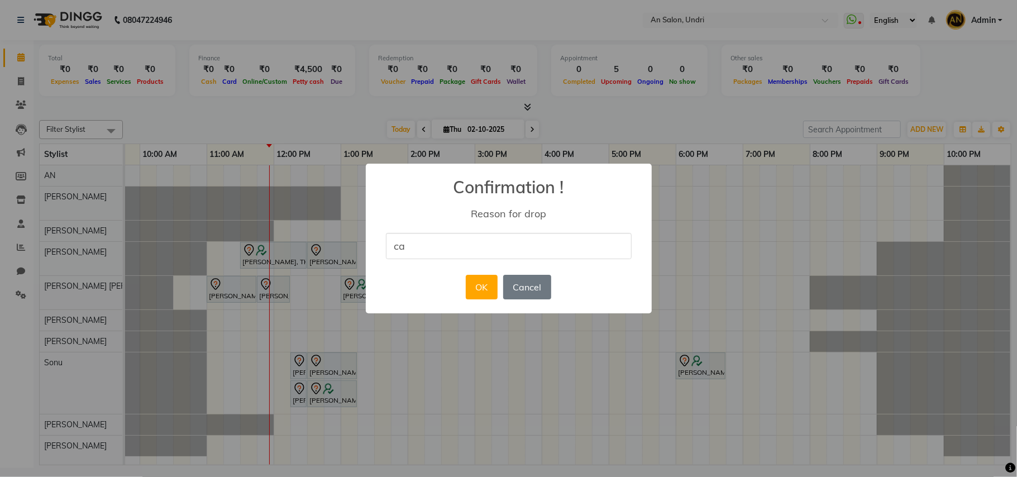
type input "cancelled"
click at [488, 285] on button "OK" at bounding box center [482, 287] width 32 height 25
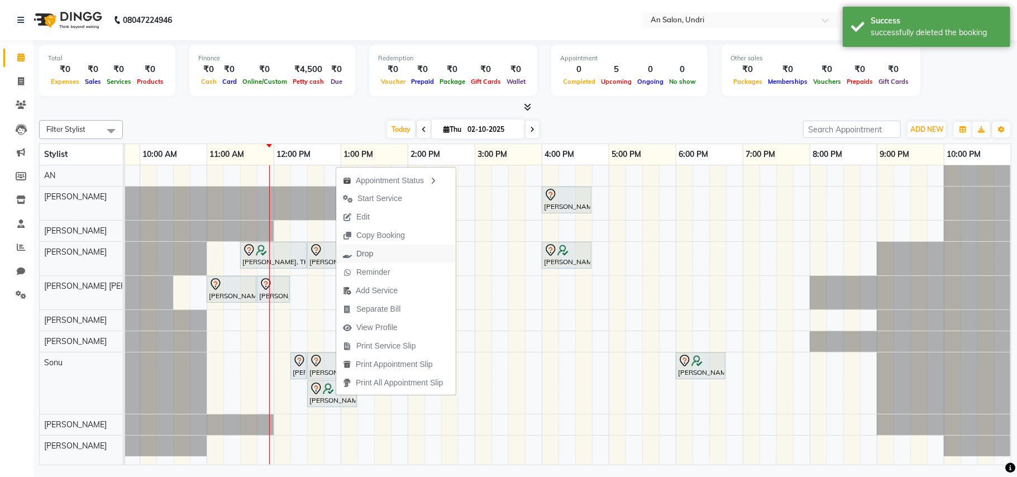
click at [394, 251] on button "Drop" at bounding box center [396, 254] width 120 height 18
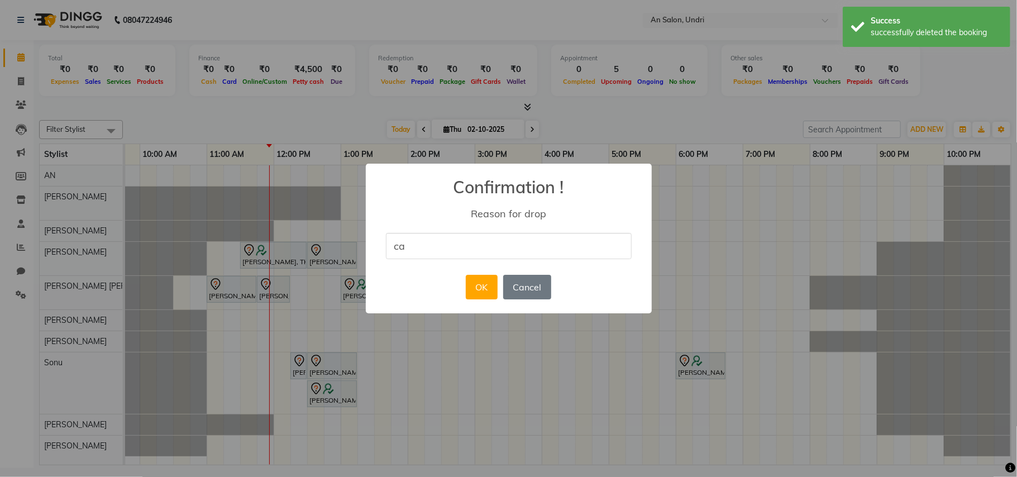
type input "cancelled"
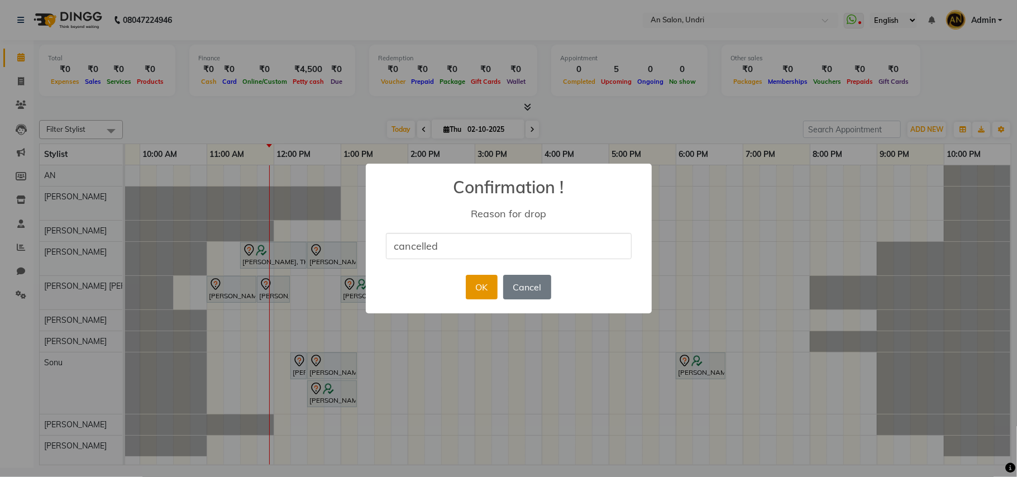
click at [473, 282] on button "OK" at bounding box center [482, 287] width 32 height 25
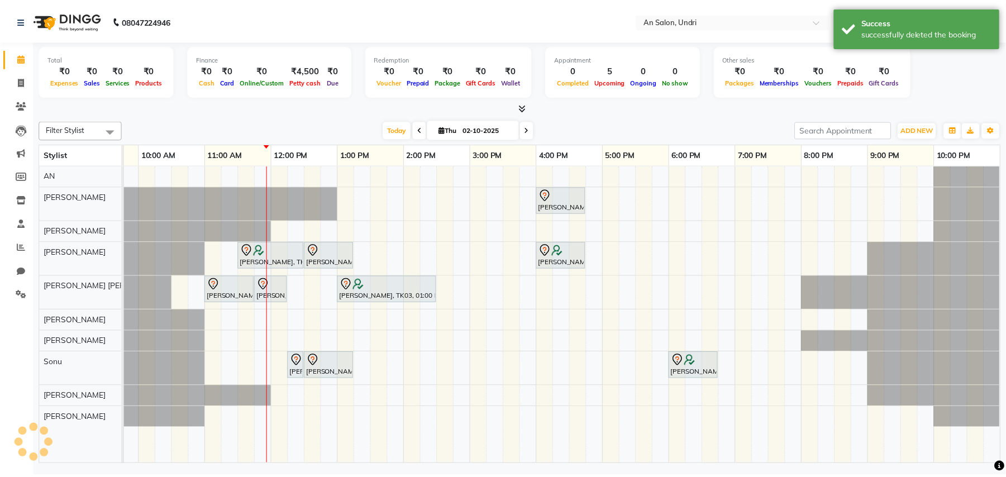
scroll to position [0, 120]
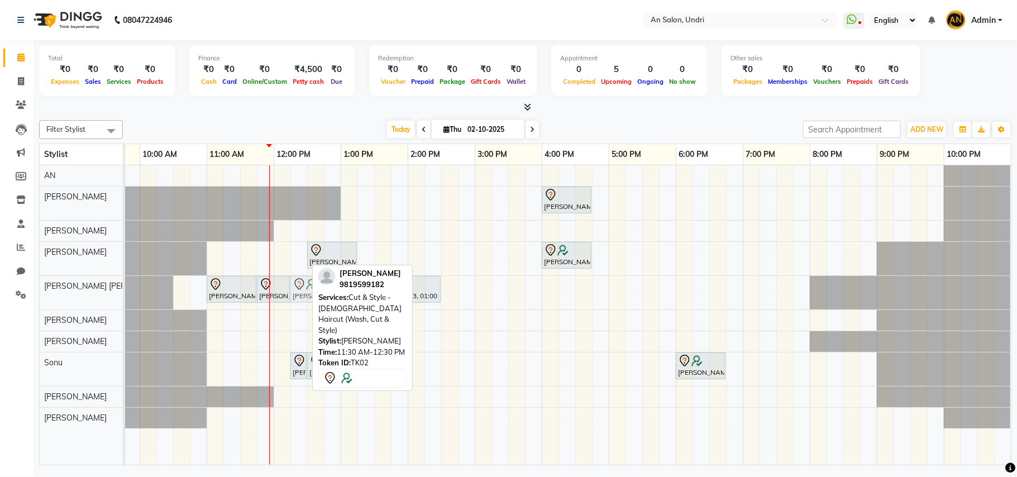
drag, startPoint x: 277, startPoint y: 251, endPoint x: 329, endPoint y: 300, distance: 71.1
click at [329, 300] on div "Filter Stylist Select All AN Nazia Shaikh Anthony Janhavi Jambhulkar Naeem Akta…" at bounding box center [525, 291] width 972 height 350
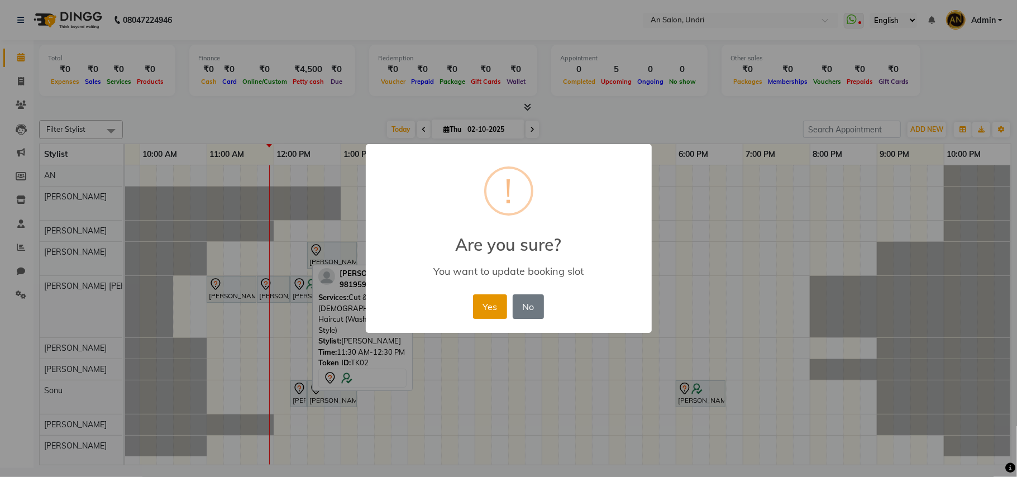
click at [494, 311] on button "Yes" at bounding box center [490, 306] width 34 height 25
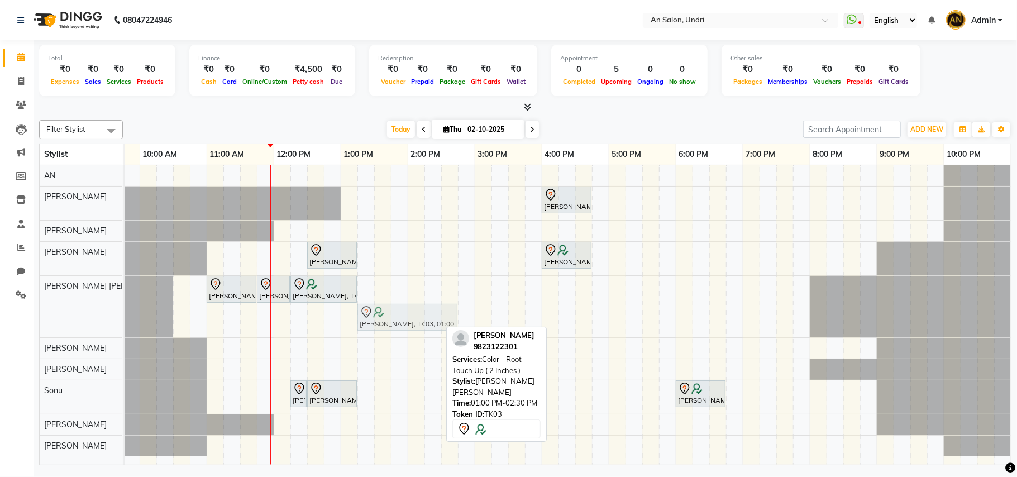
drag, startPoint x: 385, startPoint y: 309, endPoint x: 401, endPoint y: 270, distance: 41.8
click at [401, 270] on div "Shivani Singhal, TK01, 04:00 PM-04:45 PM, Cut & Style - Wash & Blow-Dry Shivani…" at bounding box center [508, 314] width 1005 height 299
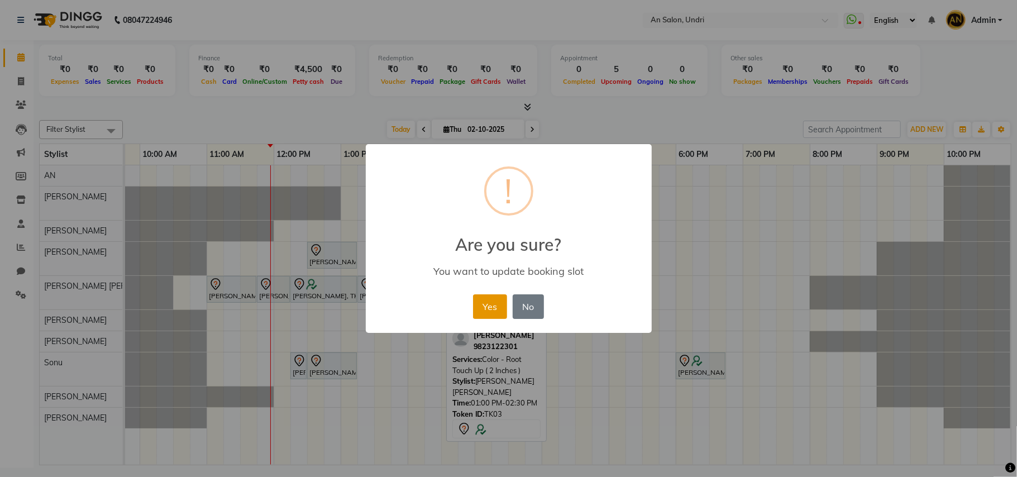
click at [483, 302] on button "Yes" at bounding box center [490, 306] width 34 height 25
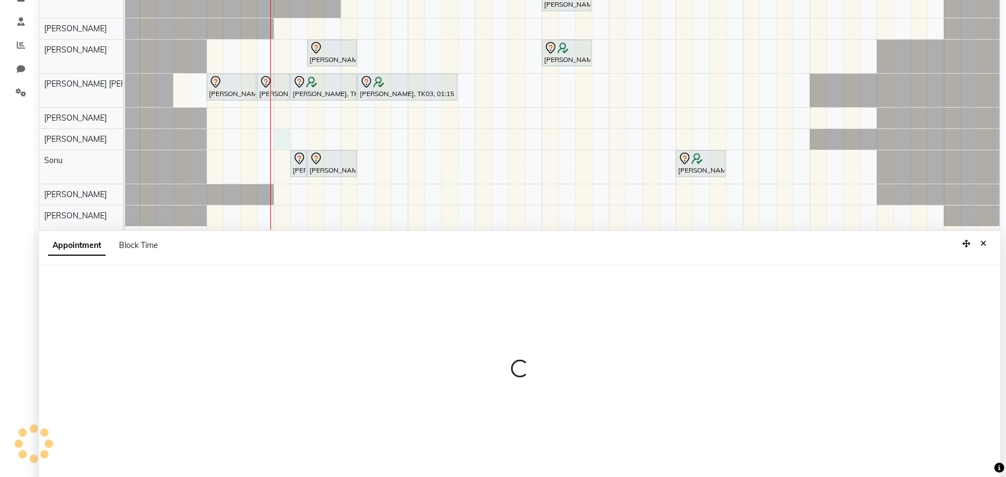
scroll to position [210, 0]
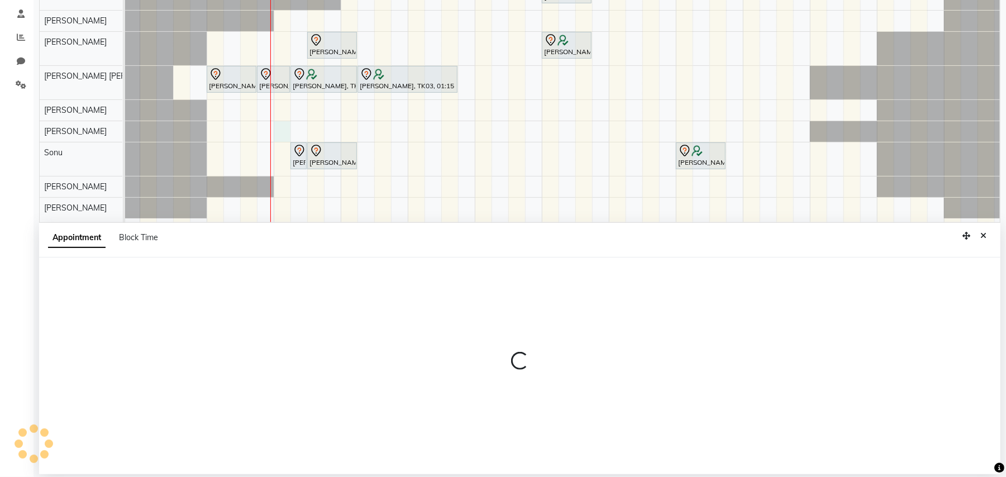
select select "21387"
select select "720"
select select "tentative"
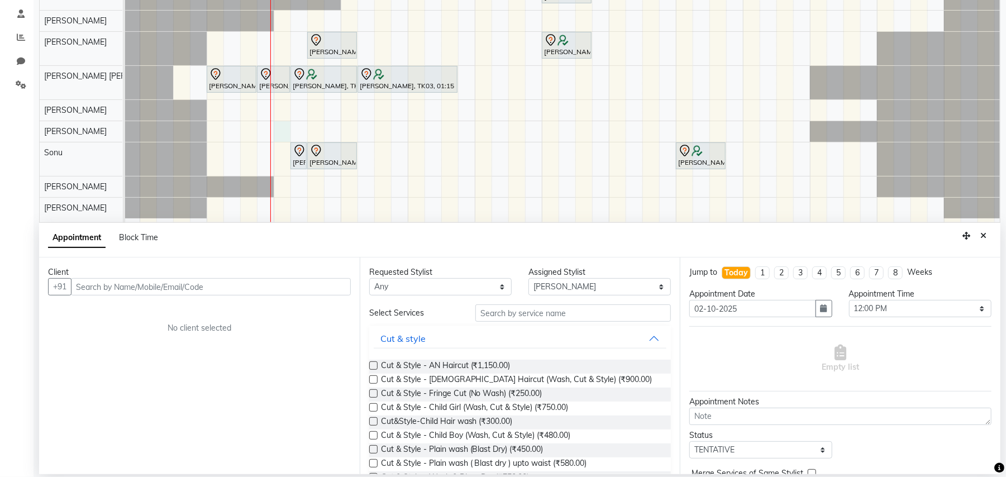
click at [186, 287] on input "text" at bounding box center [211, 286] width 280 height 17
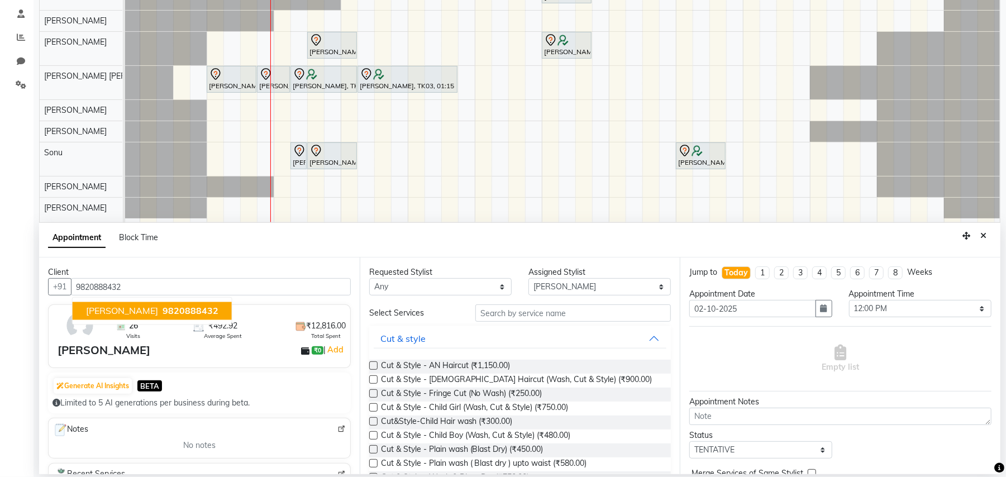
click at [121, 308] on span "Pooja Prashanth" at bounding box center [122, 311] width 72 height 11
type input "9820888432"
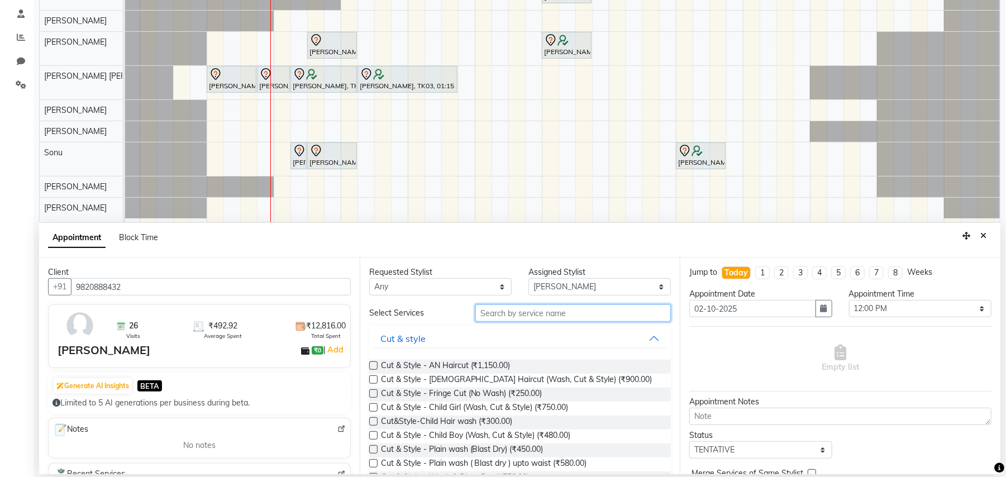
click at [563, 312] on input "text" at bounding box center [573, 312] width 196 height 17
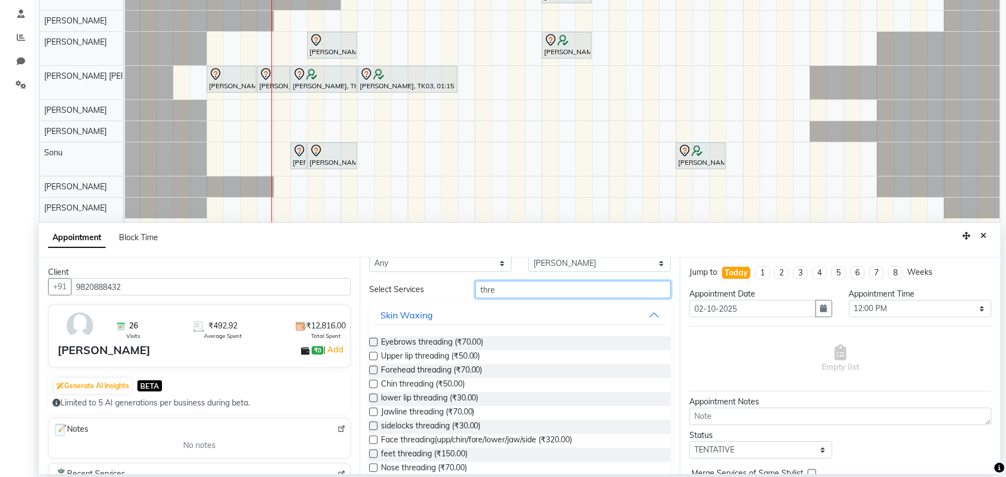
scroll to position [43, 0]
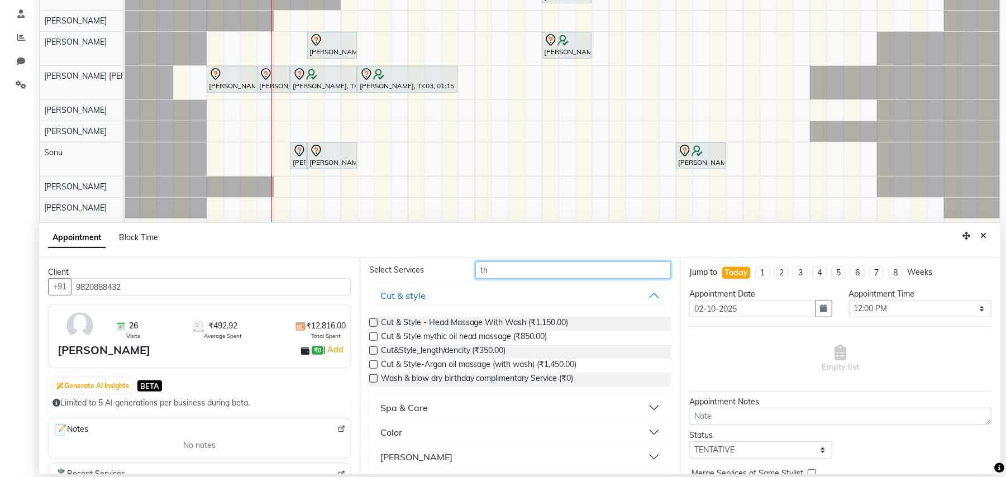
type input "t"
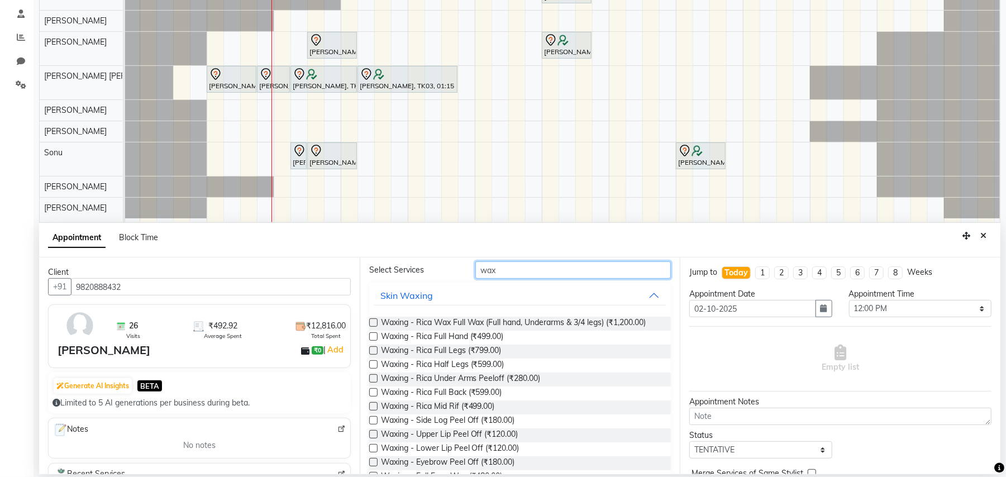
type input "wax"
click at [374, 432] on label at bounding box center [373, 434] width 8 height 8
click at [374, 432] on input "checkbox" at bounding box center [372, 435] width 7 height 7
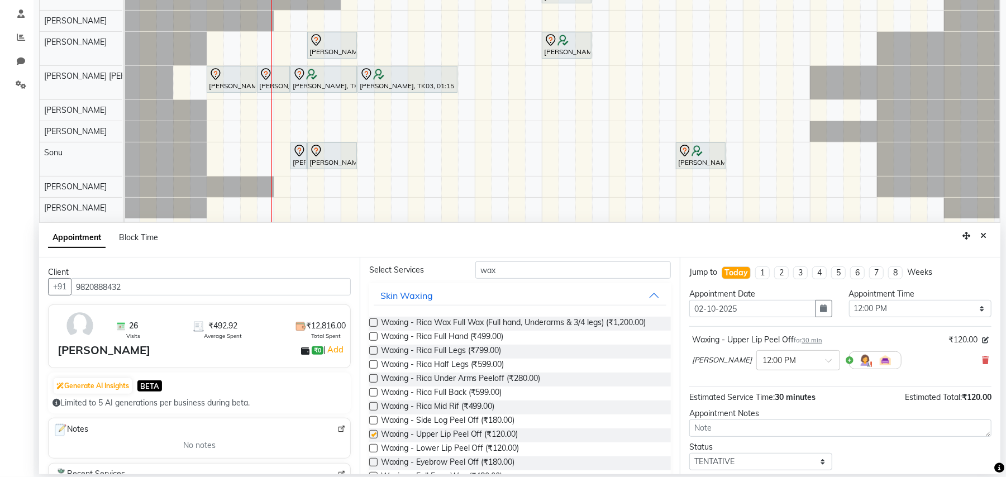
checkbox input "false"
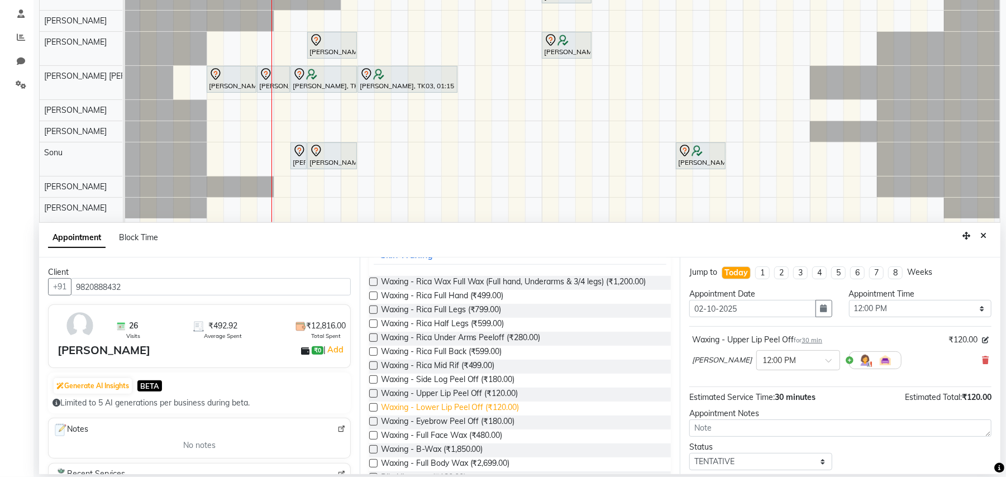
scroll to position [117, 0]
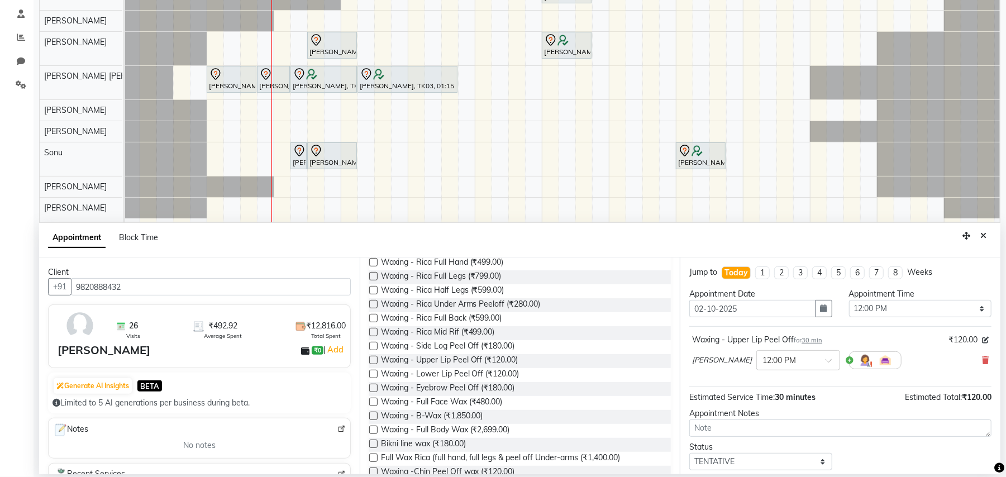
click at [371, 385] on label at bounding box center [373, 388] width 8 height 8
click at [371, 385] on input "checkbox" at bounding box center [372, 388] width 7 height 7
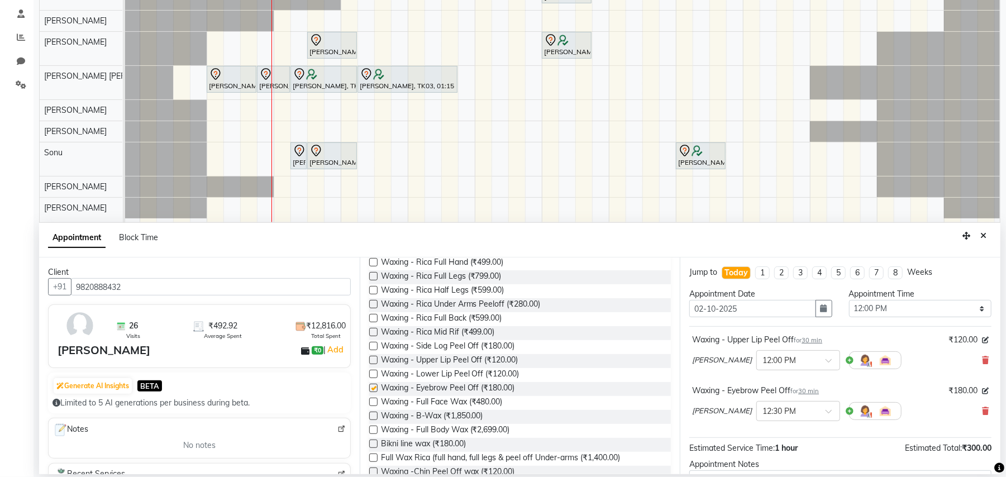
checkbox input "false"
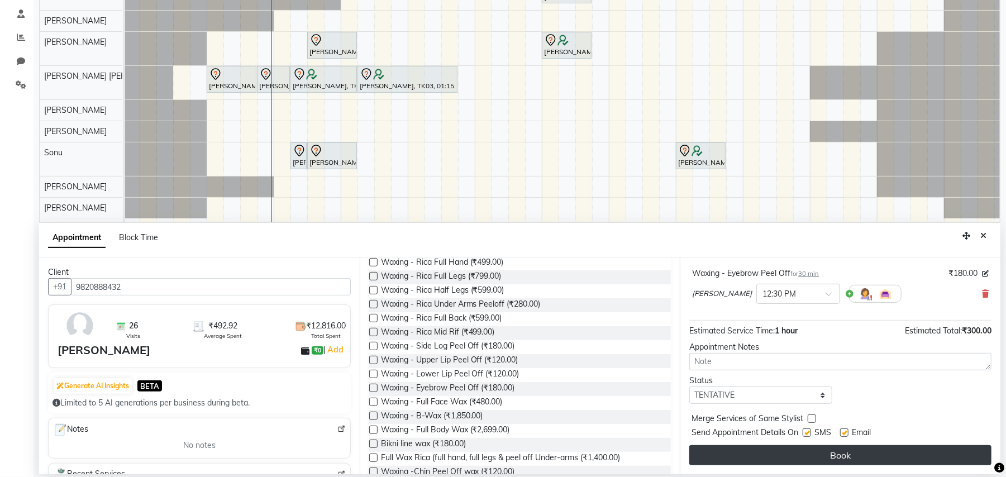
click at [875, 450] on button "Book" at bounding box center [840, 455] width 302 height 20
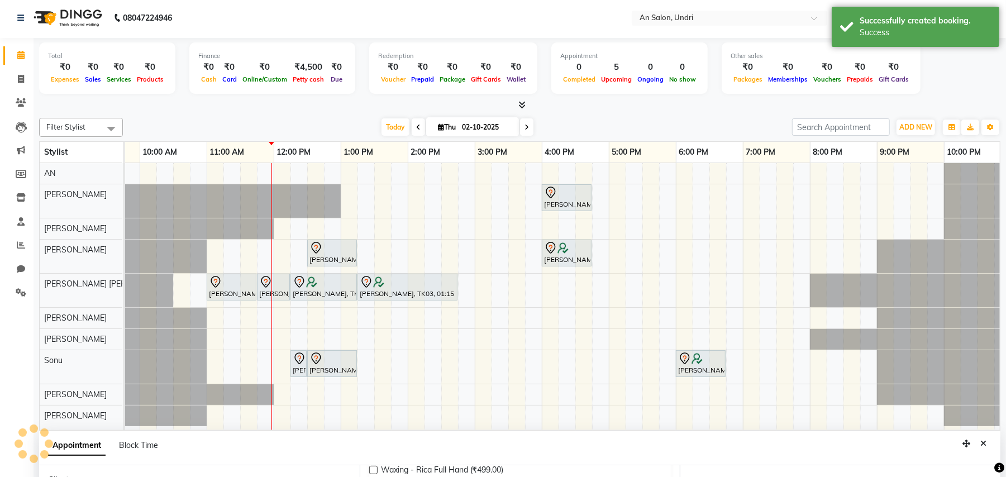
scroll to position [0, 0]
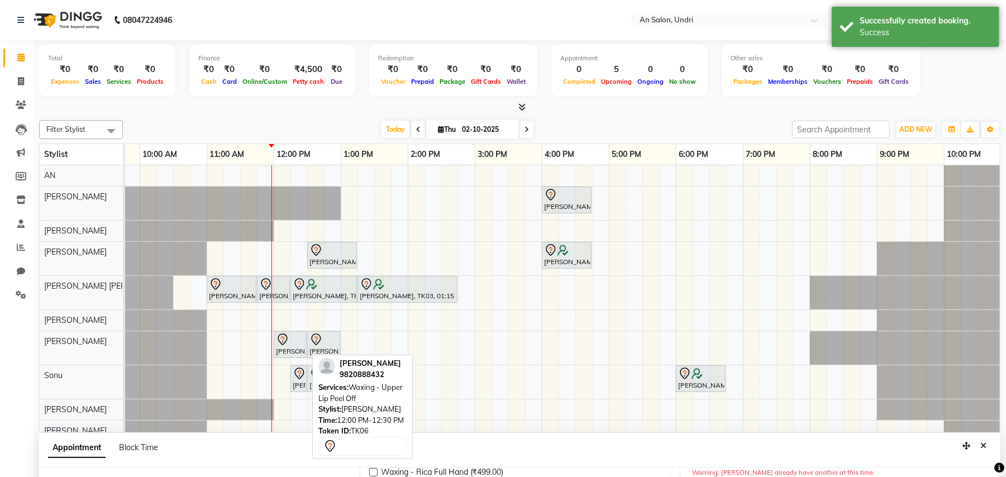
click at [288, 345] on icon at bounding box center [282, 339] width 13 height 13
click at [293, 344] on div at bounding box center [290, 339] width 28 height 13
select select "7"
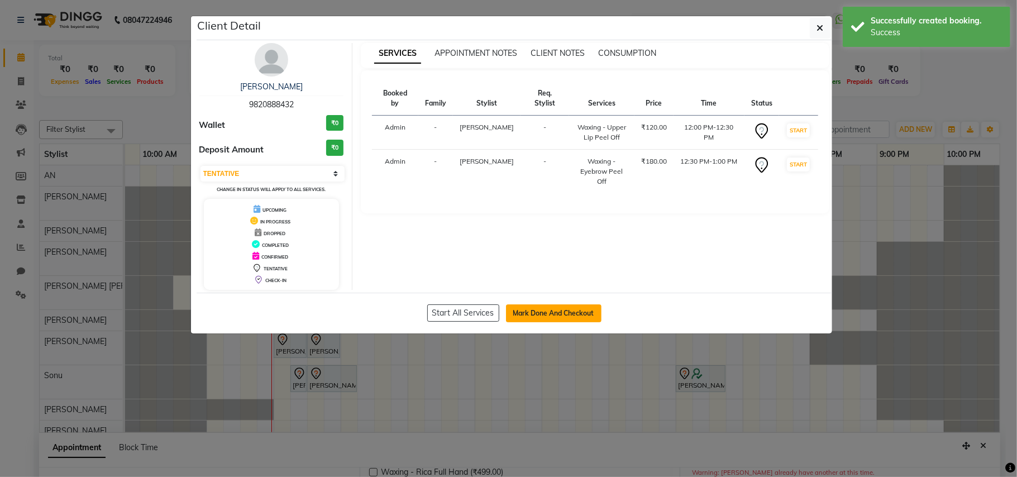
click at [550, 312] on button "Mark Done And Checkout" at bounding box center [554, 313] width 96 height 18
select select "service"
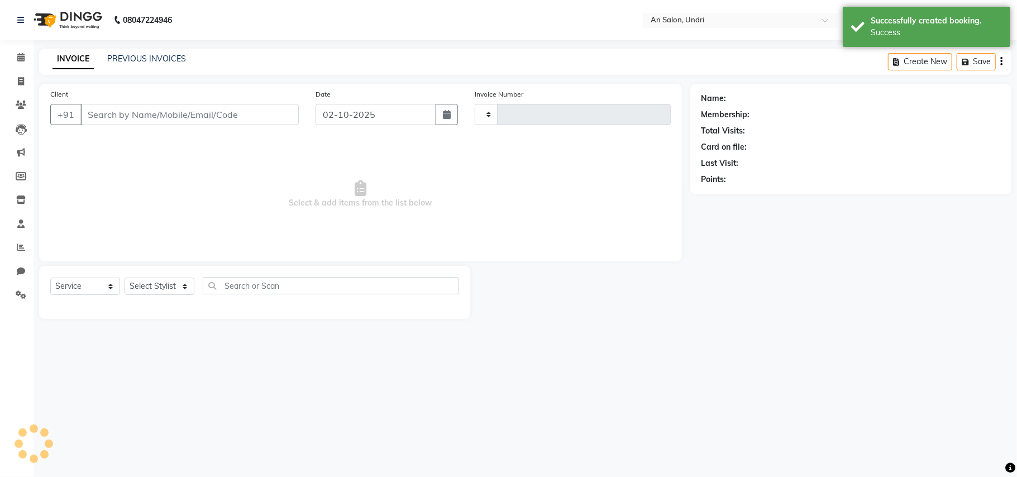
type input "3153"
select select "3639"
type input "9820888432"
select select "21387"
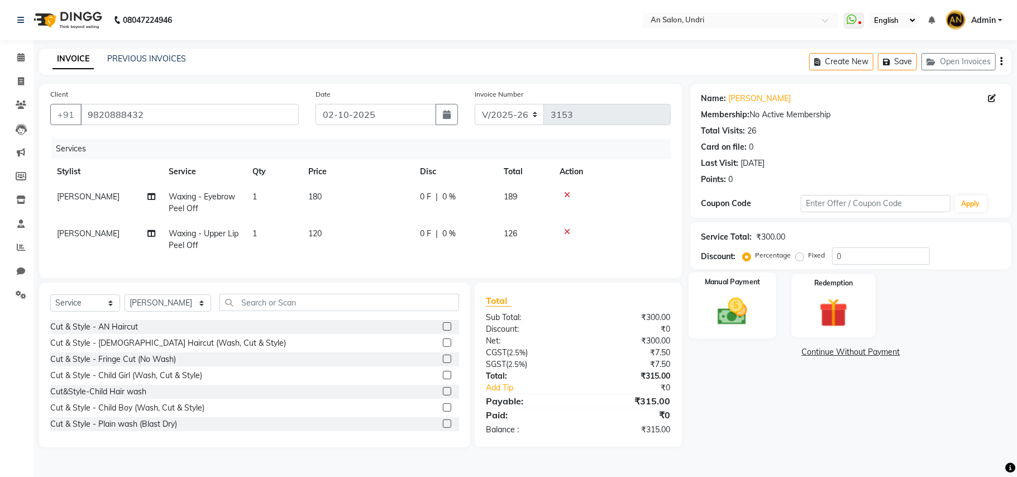
click at [749, 302] on img at bounding box center [732, 311] width 49 height 35
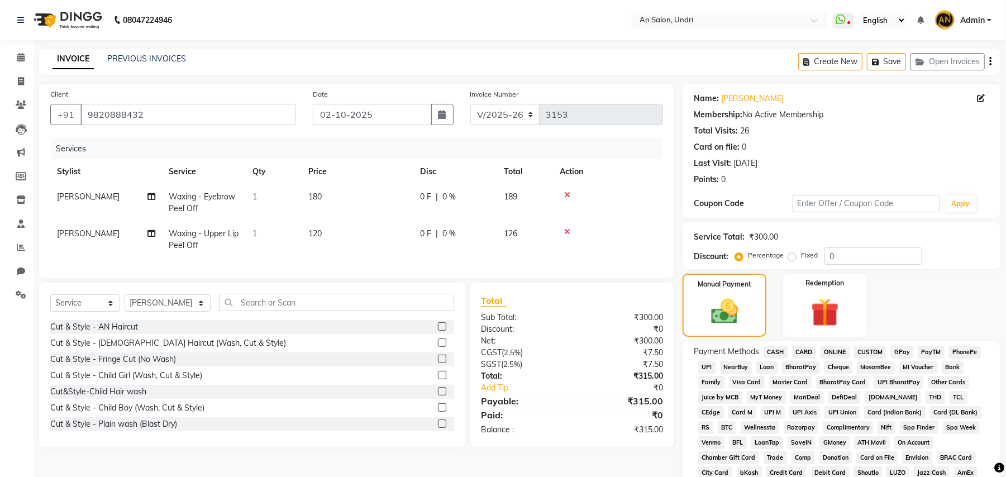
click at [901, 349] on span "GPay" at bounding box center [901, 352] width 23 height 13
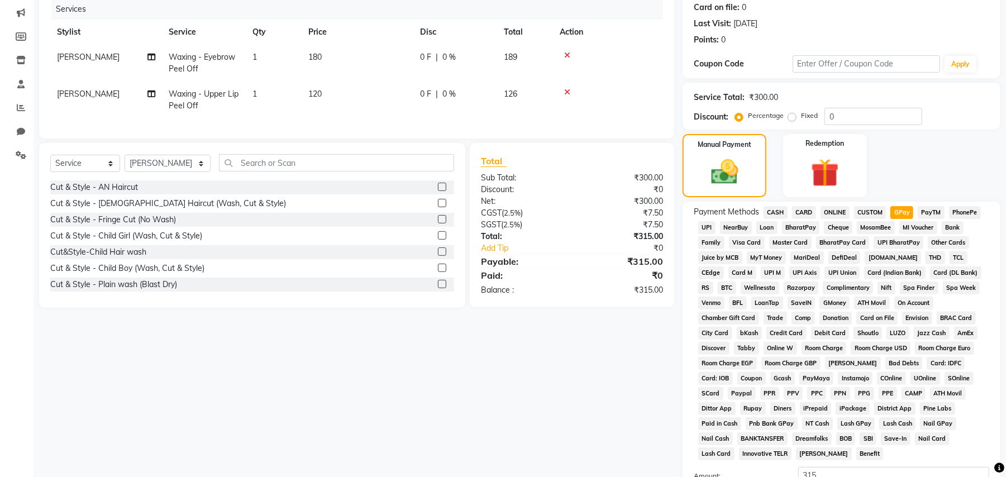
scroll to position [258, 0]
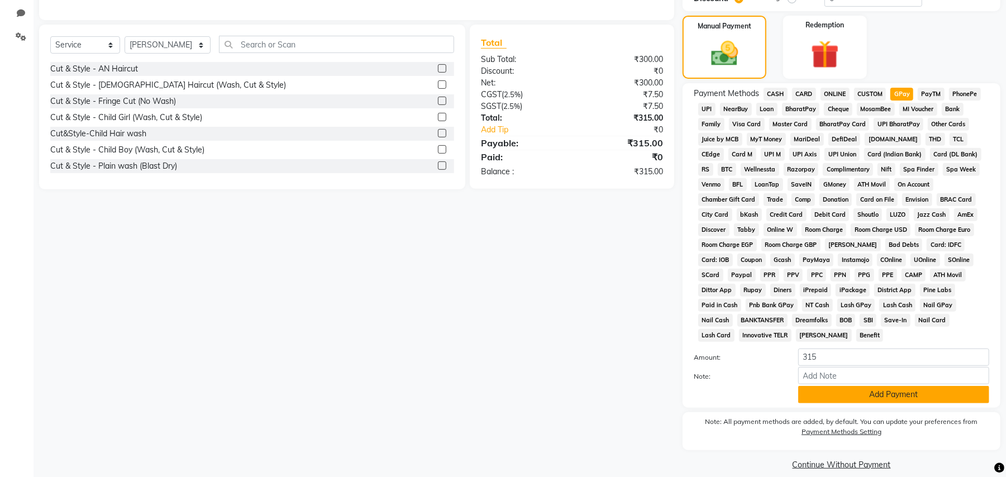
click at [864, 386] on button "Add Payment" at bounding box center [893, 394] width 191 height 17
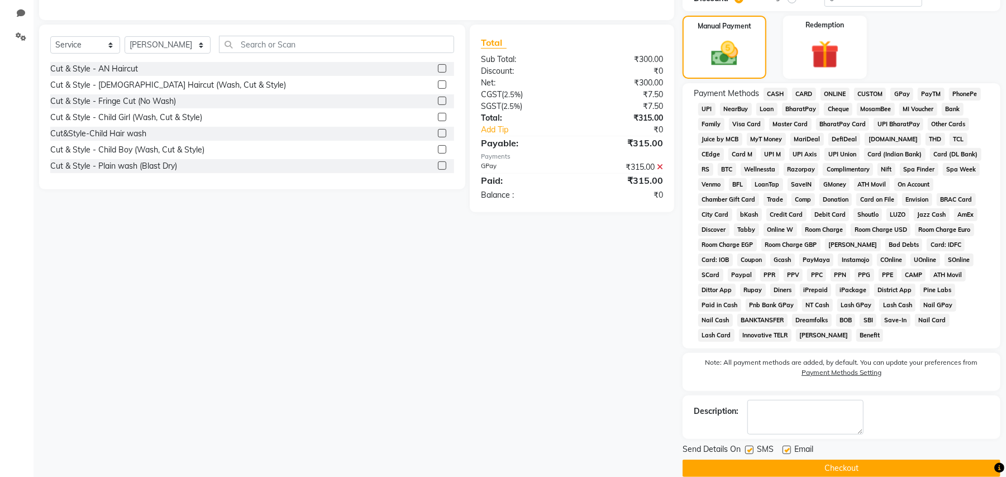
click at [838, 460] on button "Checkout" at bounding box center [842, 468] width 318 height 17
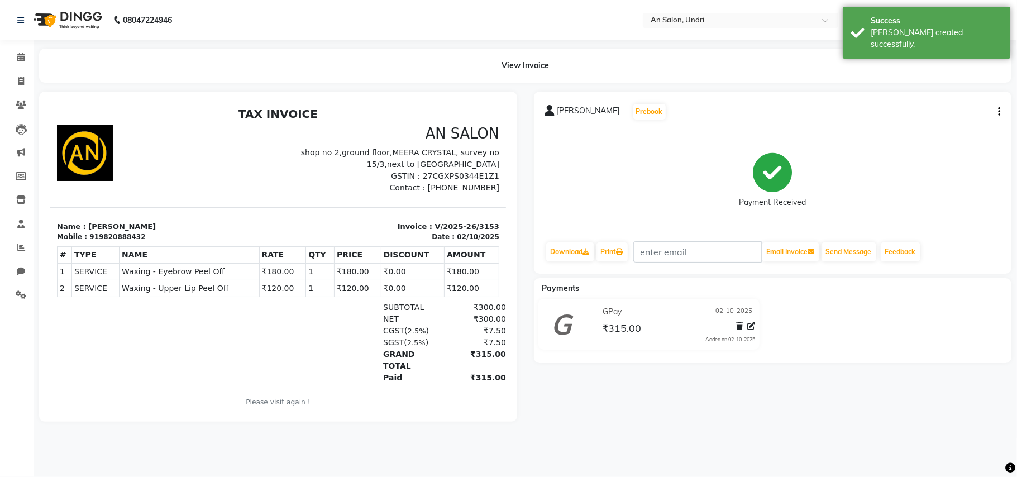
select select "service"
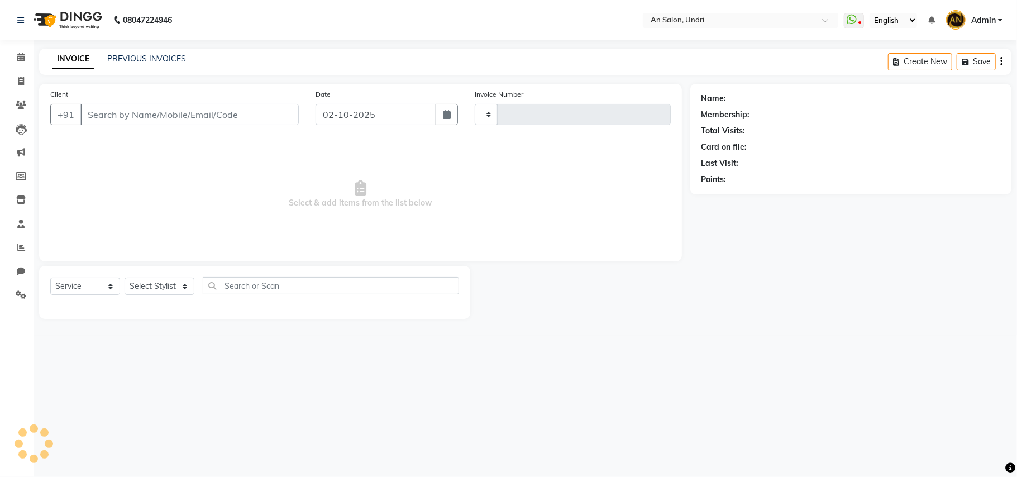
type input "3154"
select select "3639"
type input "9820888432"
select select "21387"
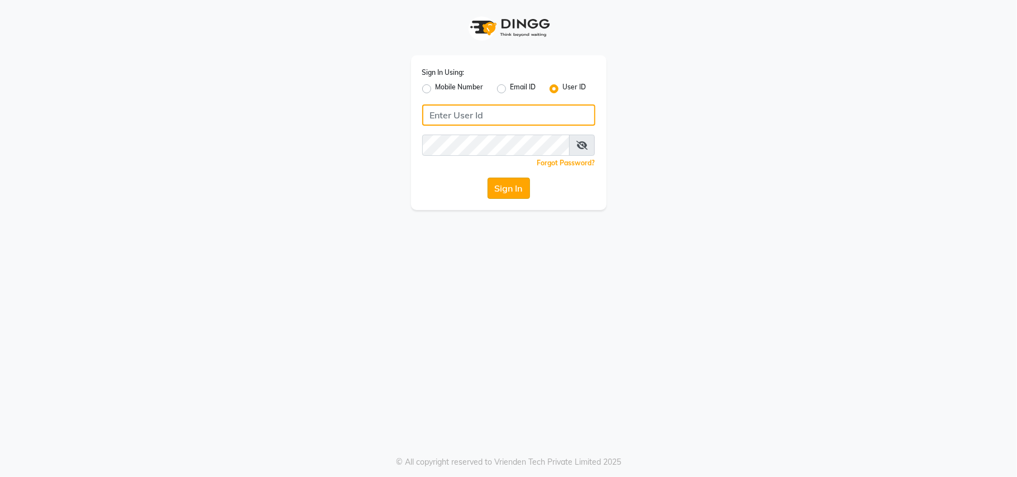
type input "nazia"
click at [498, 181] on button "Sign In" at bounding box center [509, 188] width 42 height 21
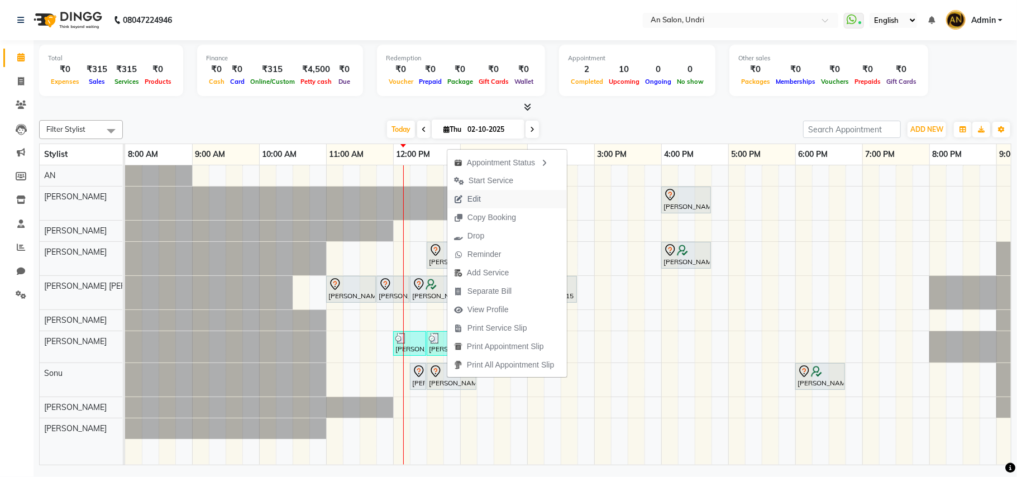
click at [494, 200] on button "Edit" at bounding box center [507, 199] width 120 height 18
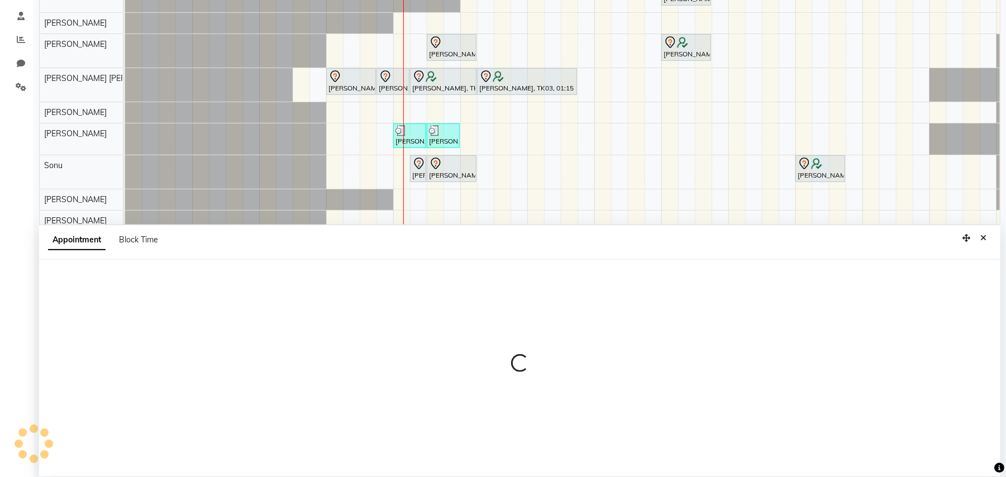
scroll to position [210, 0]
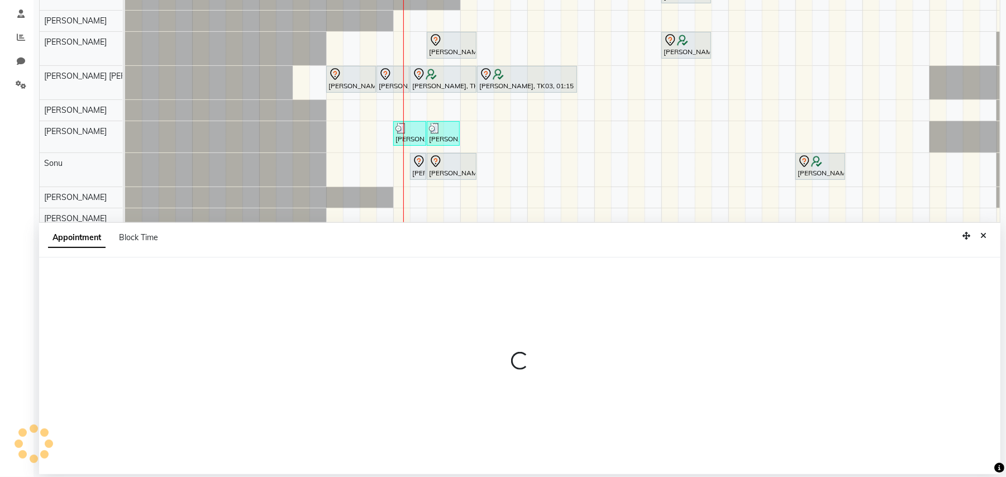
select select "tentative"
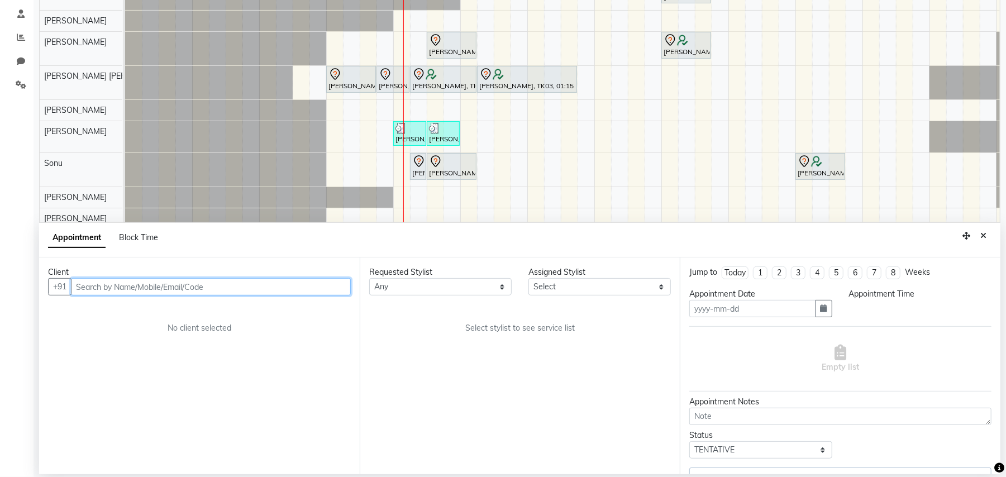
type input "02-10-2025"
select select "17154"
select select "660"
select select "4568"
select select "4565"
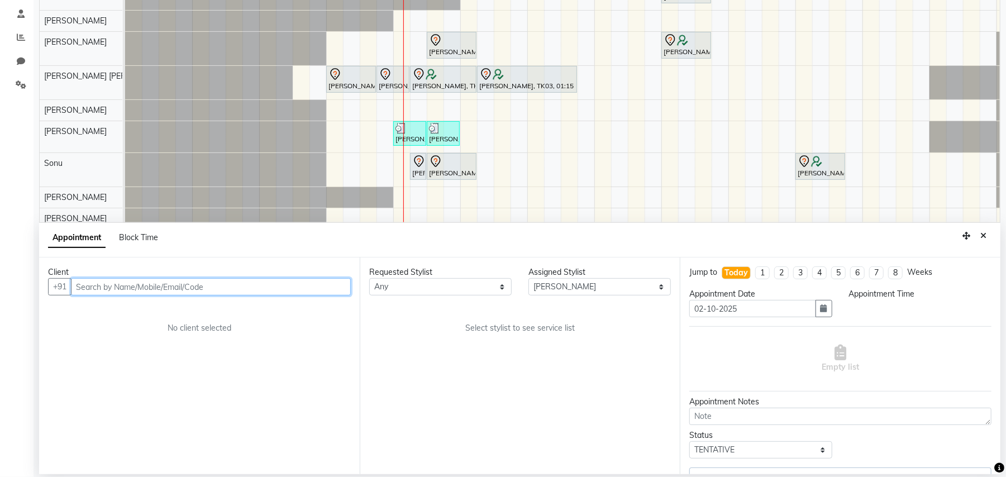
select select "1476"
select select "4568"
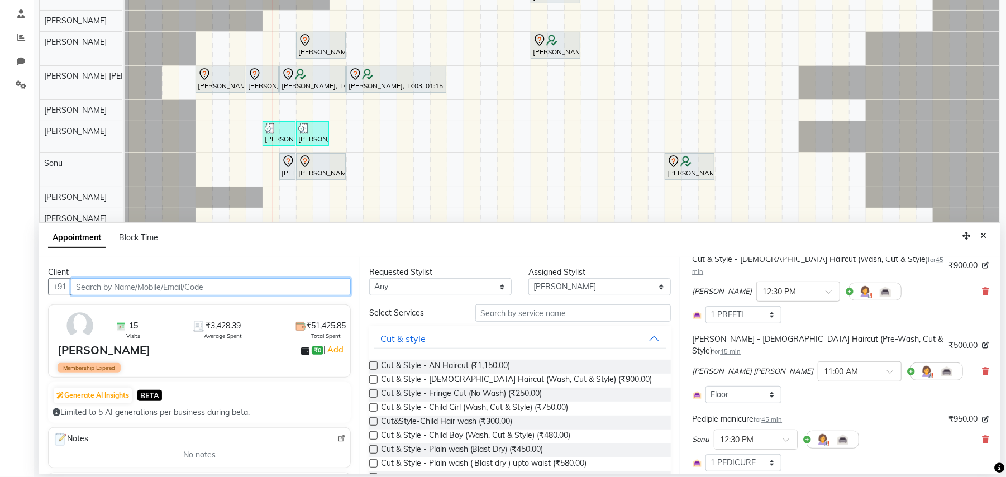
scroll to position [223, 0]
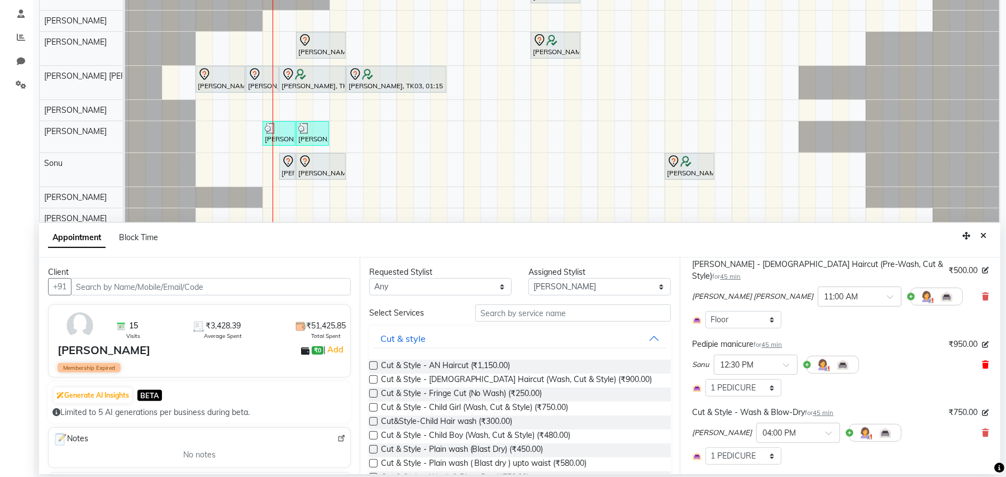
click at [982, 361] on icon at bounding box center [985, 365] width 7 height 8
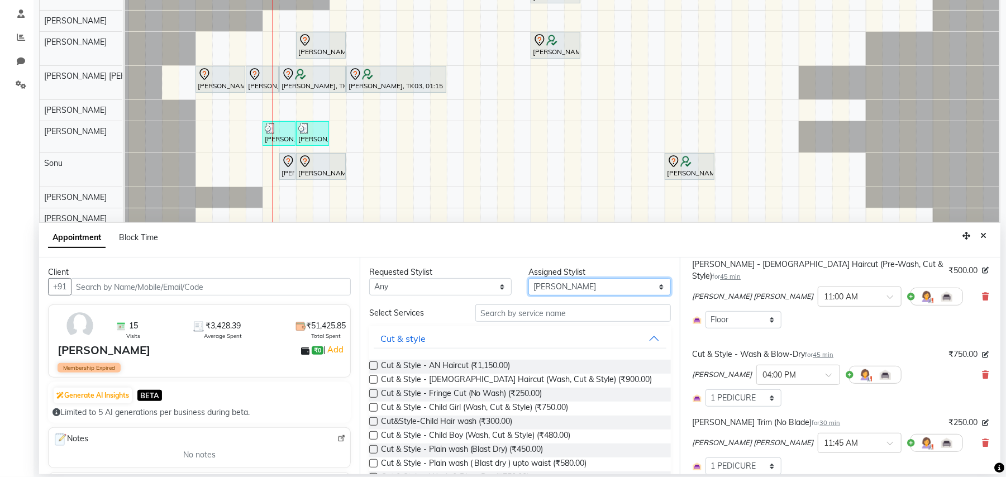
click at [649, 284] on select "Select [PERSON_NAME] AN [PERSON_NAME] [PERSON_NAME] [PERSON_NAME] [PERSON_NAME]…" at bounding box center [599, 286] width 142 height 17
select select "35359"
click at [528, 279] on select "Select [PERSON_NAME] AN [PERSON_NAME] [PERSON_NAME] [PERSON_NAME] [PERSON_NAME]…" at bounding box center [599, 286] width 142 height 17
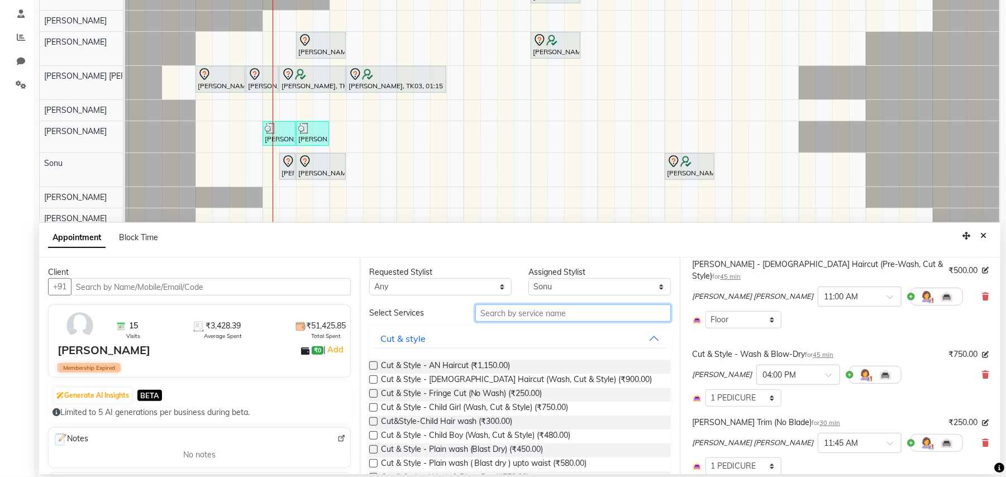
click at [555, 313] on input "text" at bounding box center [573, 312] width 196 height 17
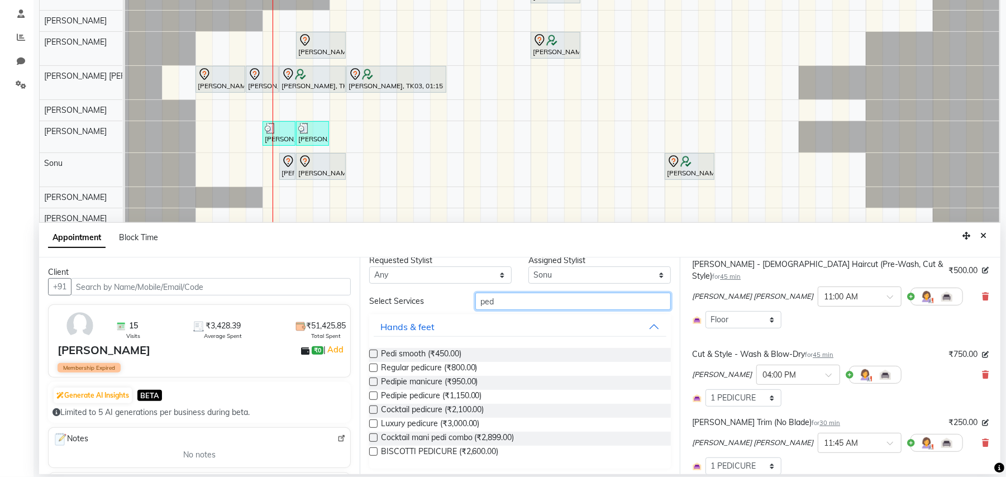
scroll to position [15, 0]
click at [530, 295] on input "ped" at bounding box center [573, 298] width 196 height 17
type input "p"
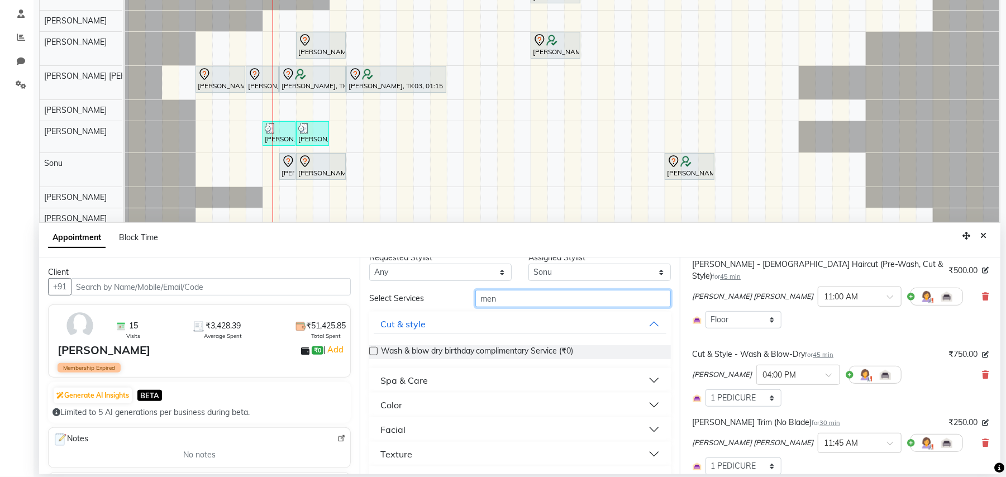
scroll to position [0, 0]
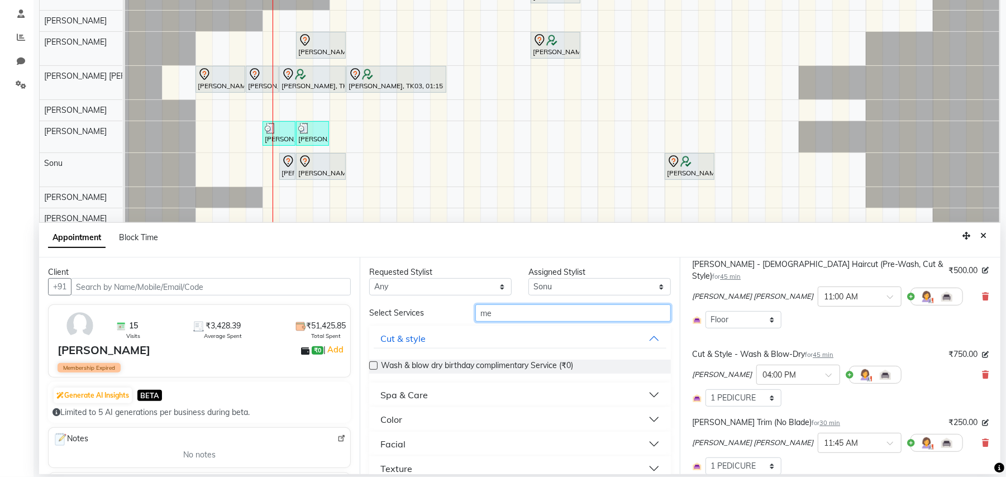
type input "m"
type input "reg"
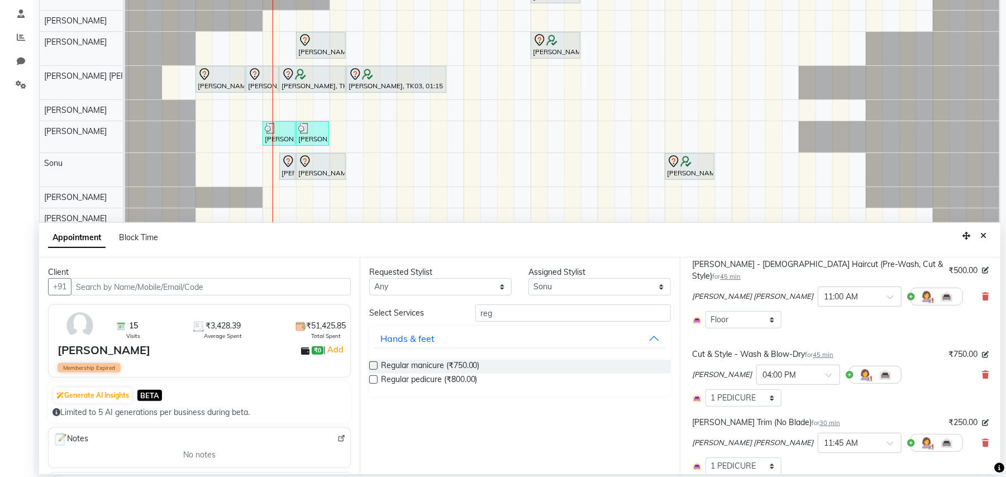
click at [376, 363] on label at bounding box center [373, 365] width 8 height 8
click at [376, 363] on input "checkbox" at bounding box center [372, 366] width 7 height 7
checkbox input "false"
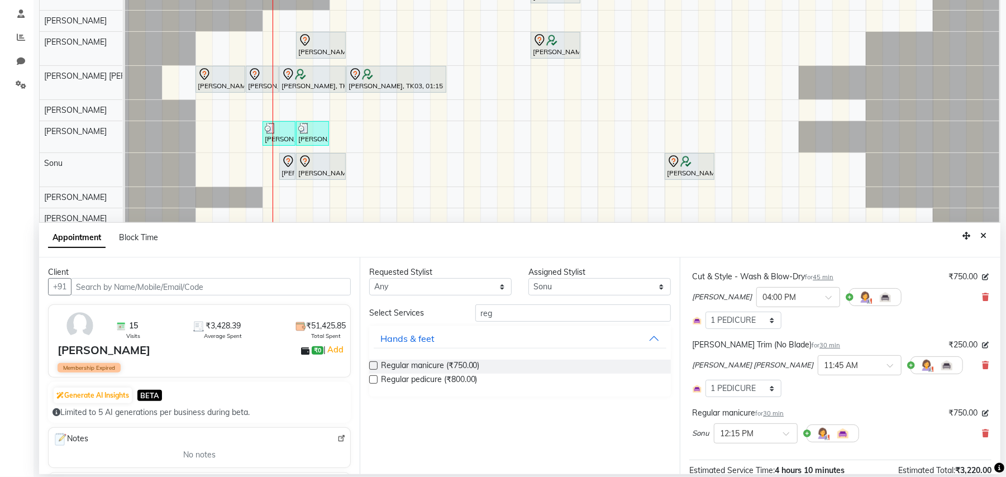
scroll to position [398, 0]
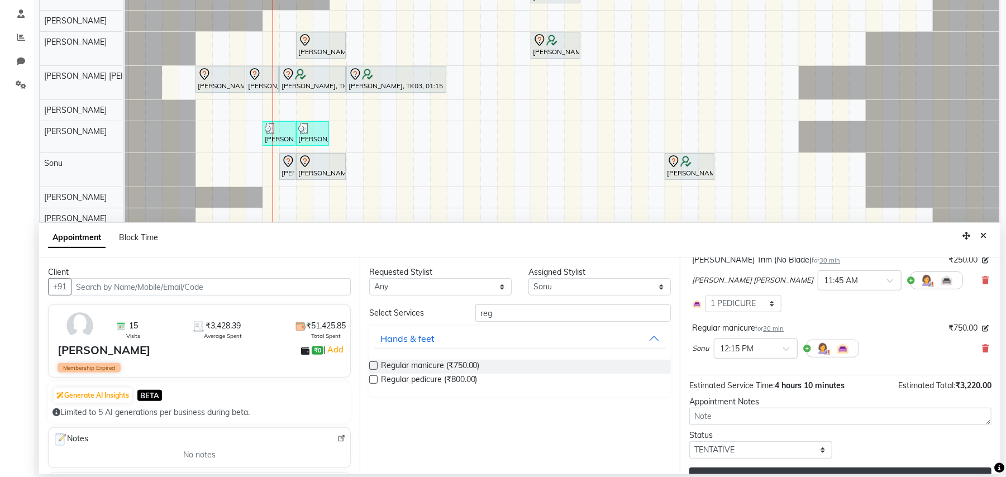
click at [832, 468] on button "Update" at bounding box center [840, 478] width 302 height 20
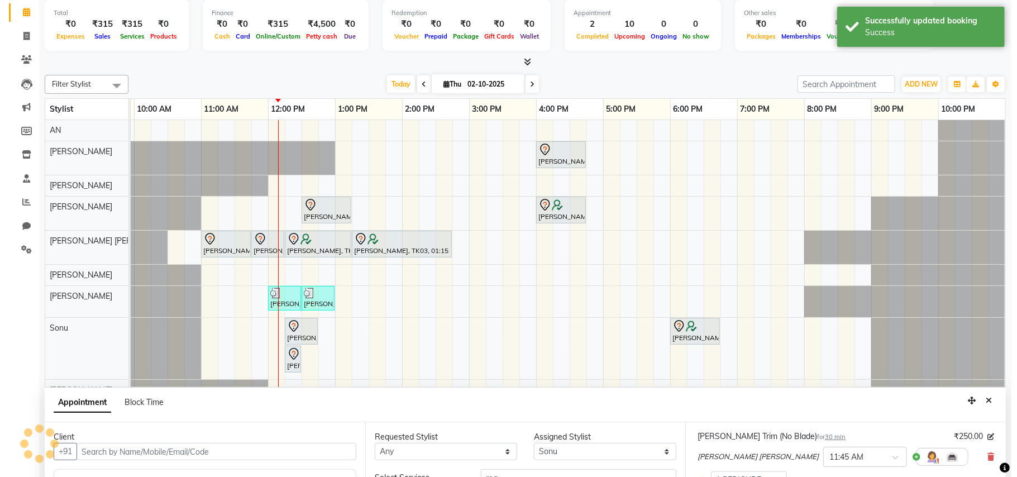
scroll to position [0, 0]
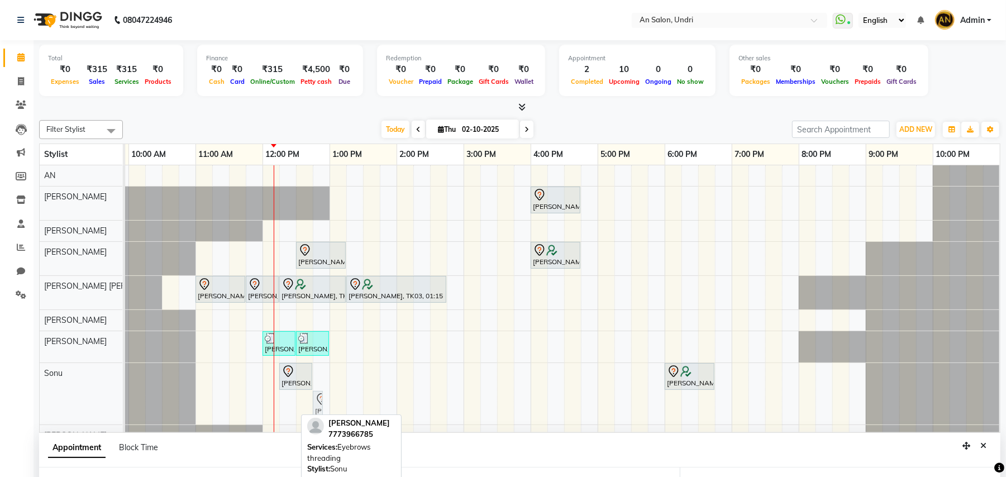
drag, startPoint x: 284, startPoint y: 403, endPoint x: 317, endPoint y: 373, distance: 45.1
click at [317, 373] on div "[PERSON_NAME], TK01, 04:00 PM-04:45 PM, Cut & Style - Wash & Blow-Dry [PERSON_N…" at bounding box center [496, 316] width 1005 height 302
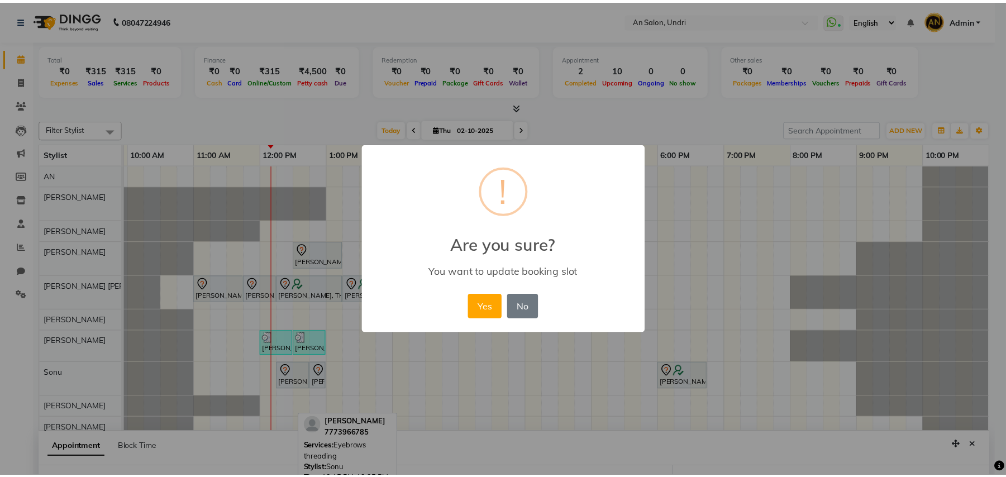
scroll to position [0, 120]
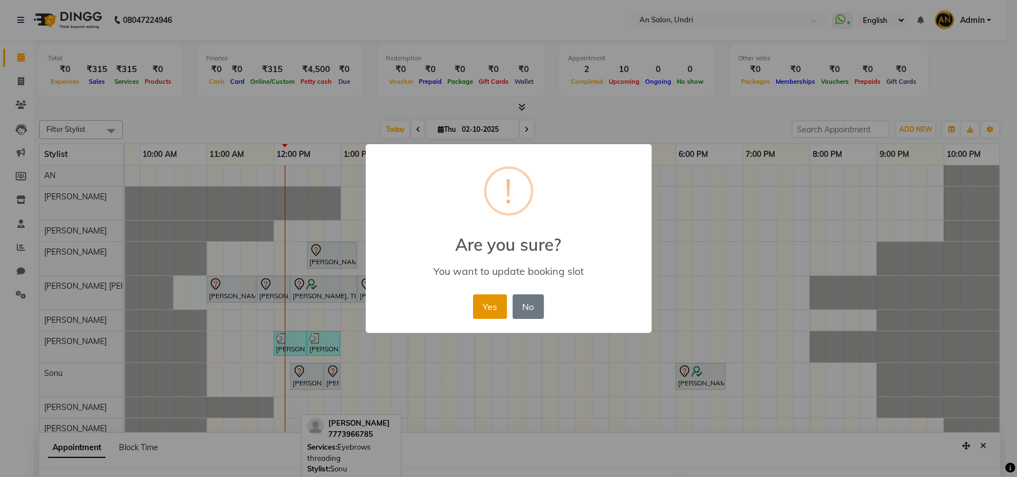
click at [489, 304] on button "Yes" at bounding box center [490, 306] width 34 height 25
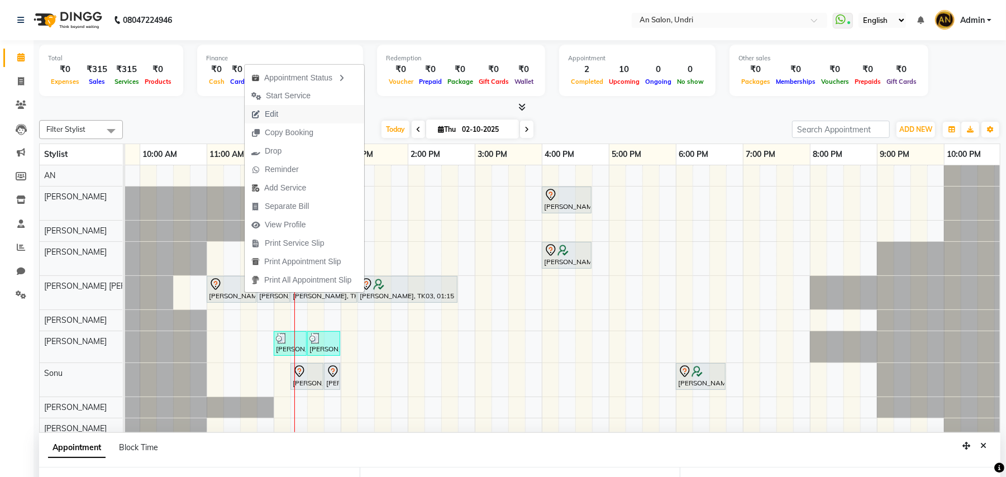
click at [291, 112] on button "Edit" at bounding box center [305, 114] width 120 height 18
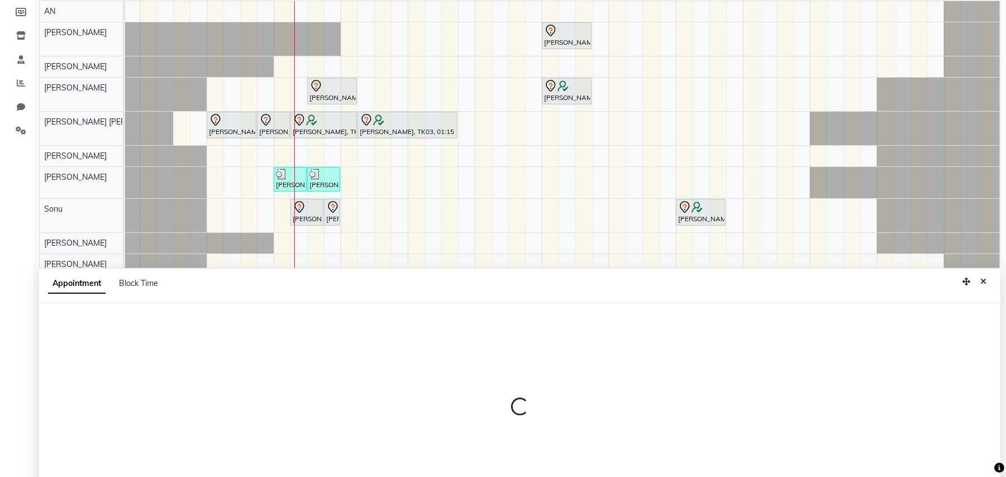
select select "tentative"
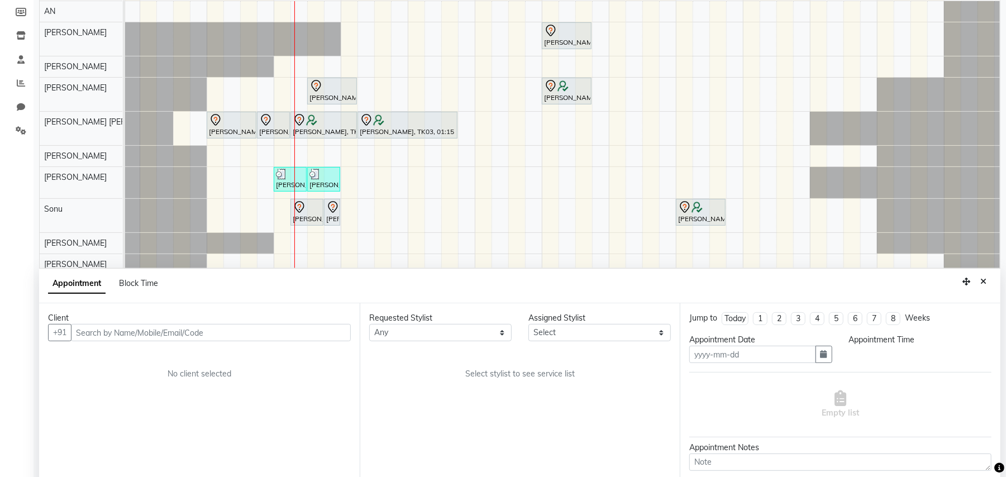
scroll to position [210, 0]
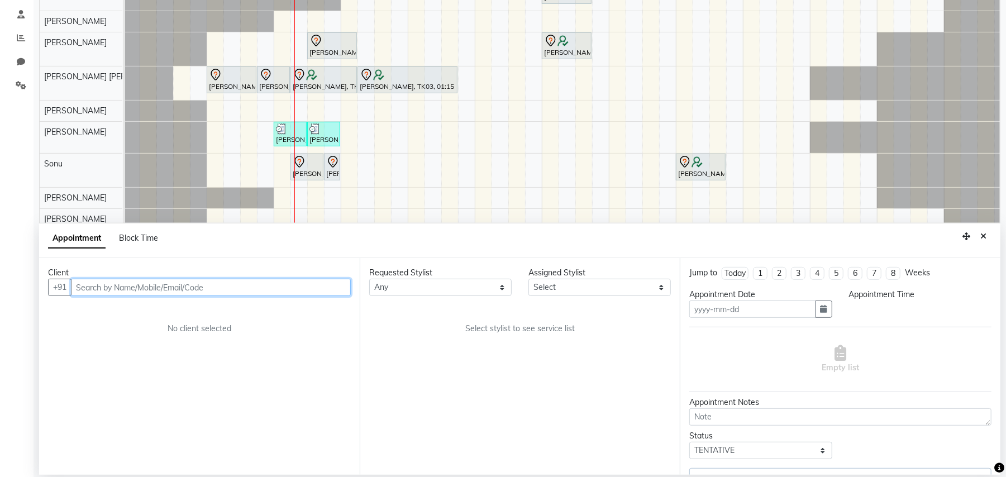
type input "02-10-2025"
select select "17154"
select select "660"
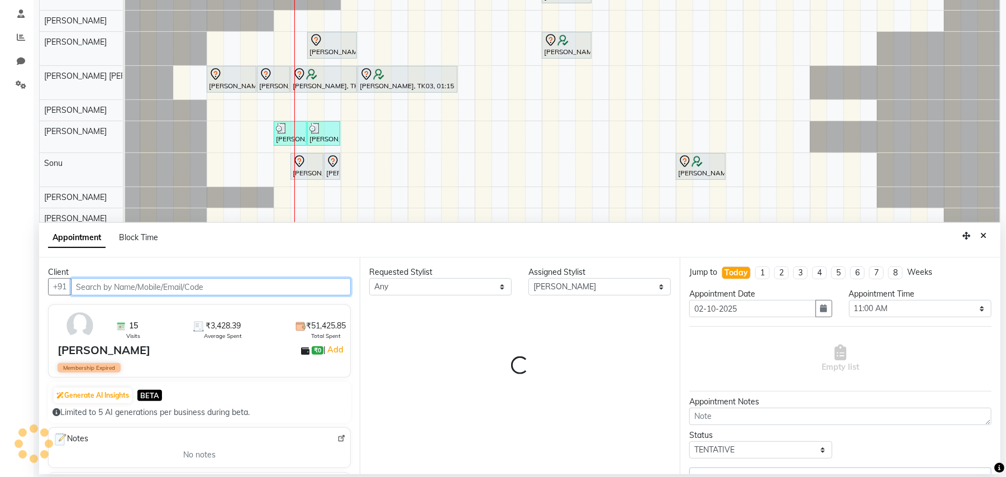
scroll to position [0, 131]
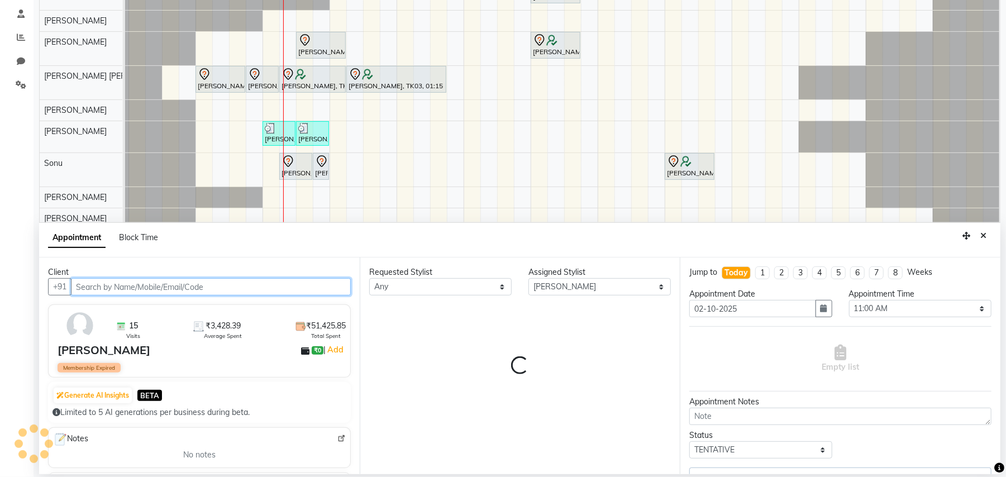
select select "4566"
select select "4565"
select select "4568"
select select "1476"
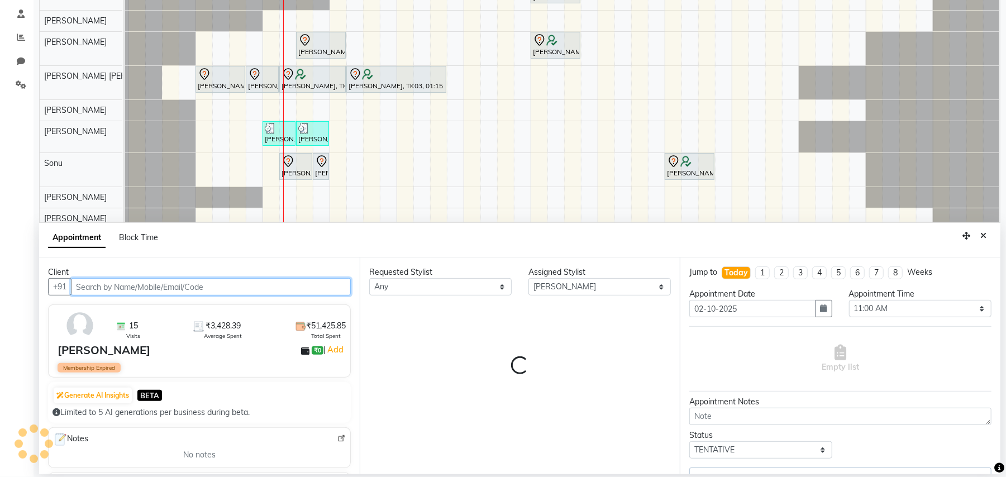
select select "4568"
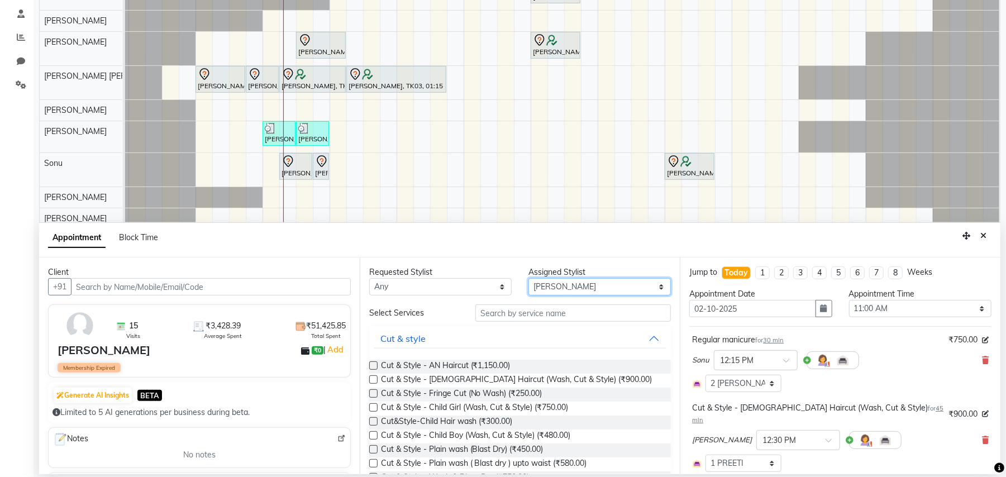
click at [628, 284] on select "Select [PERSON_NAME] AN [PERSON_NAME] [PERSON_NAME] [PERSON_NAME] [PERSON_NAME]…" at bounding box center [599, 286] width 142 height 17
select select "61941"
click at [528, 279] on select "Select [PERSON_NAME] AN [PERSON_NAME] [PERSON_NAME] [PERSON_NAME] [PERSON_NAME]…" at bounding box center [599, 286] width 142 height 17
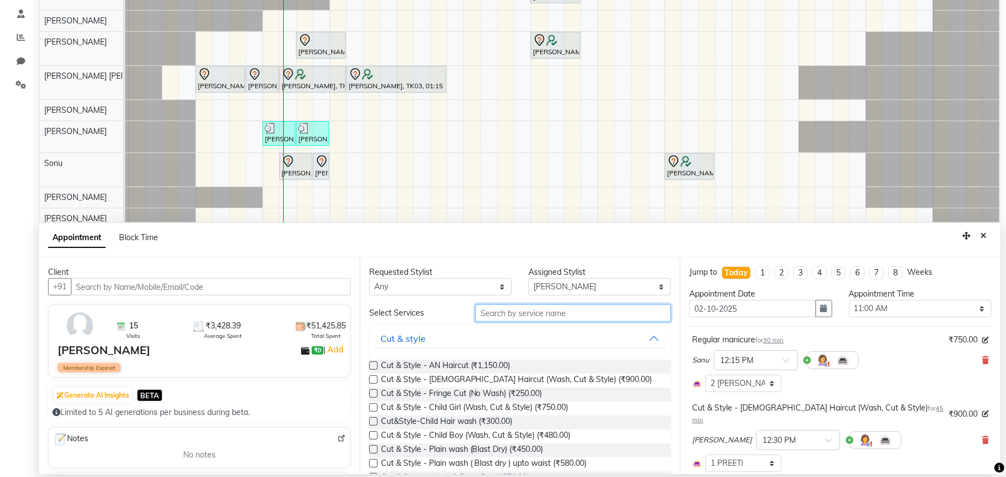
click at [519, 311] on input "text" at bounding box center [573, 312] width 196 height 17
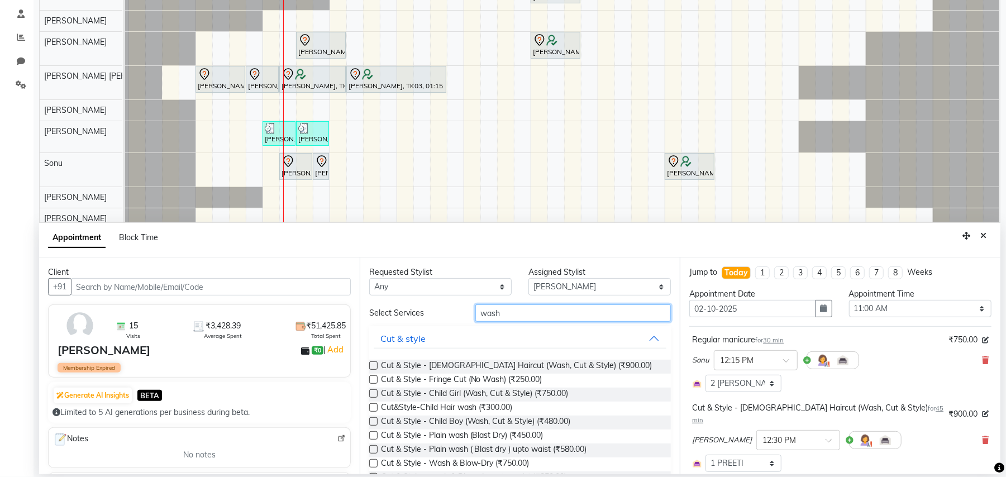
type input "wash"
click at [371, 461] on label at bounding box center [373, 463] width 8 height 8
click at [371, 461] on input "checkbox" at bounding box center [372, 464] width 7 height 7
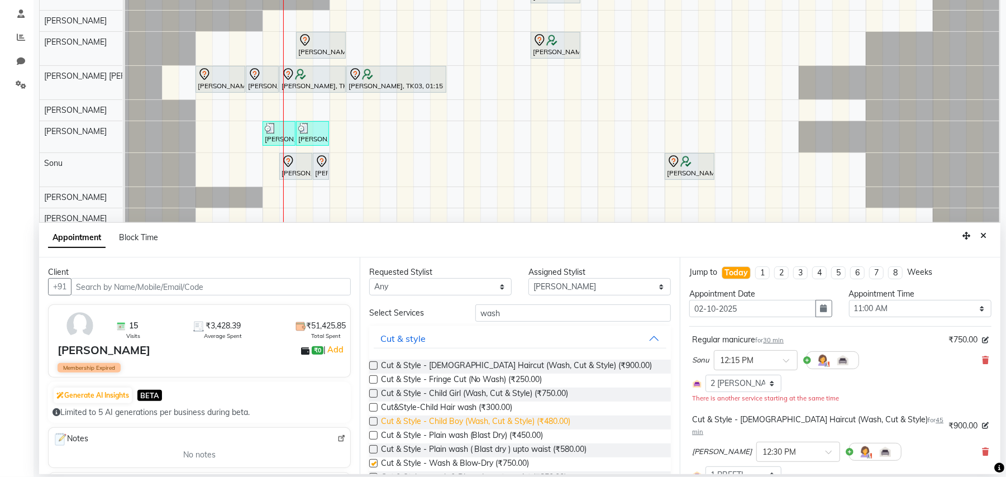
checkbox input "false"
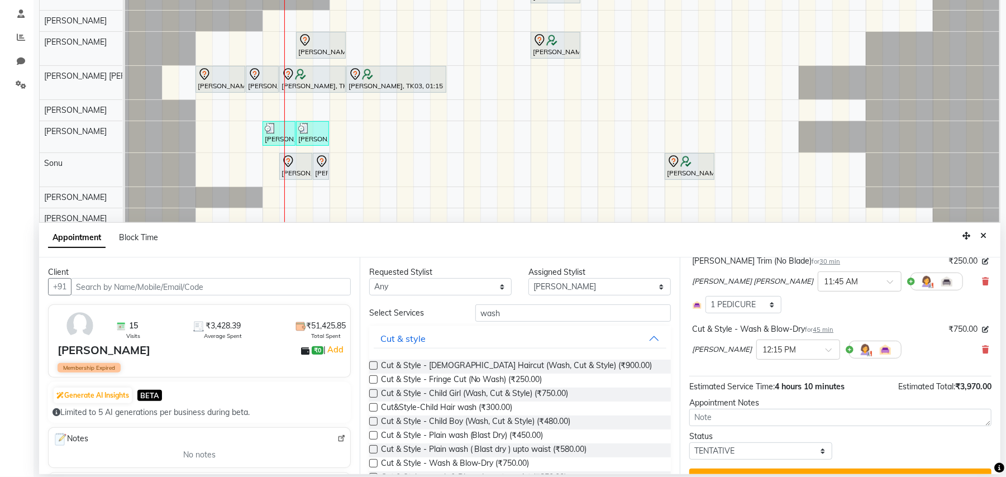
scroll to position [456, 0]
click at [868, 468] on button "Update" at bounding box center [840, 478] width 302 height 20
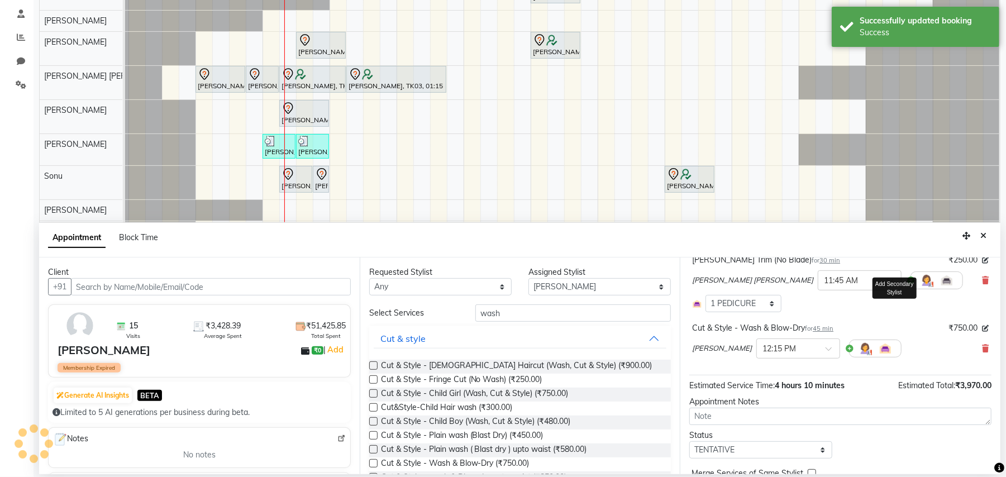
scroll to position [0, 0]
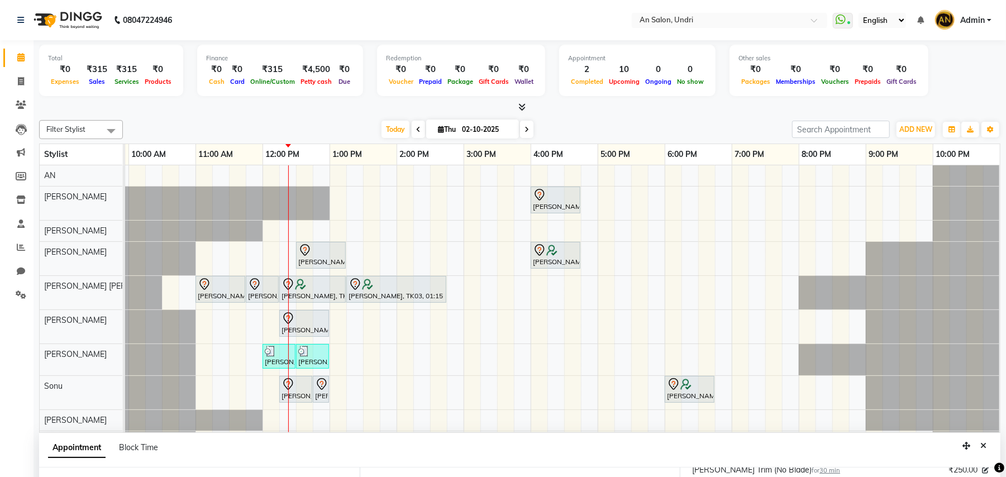
click at [349, 369] on div "[PERSON_NAME], TK01, 04:00 PM-04:45 PM, Cut & Style - Wash & Blow-Dry [PERSON_N…" at bounding box center [496, 308] width 1005 height 287
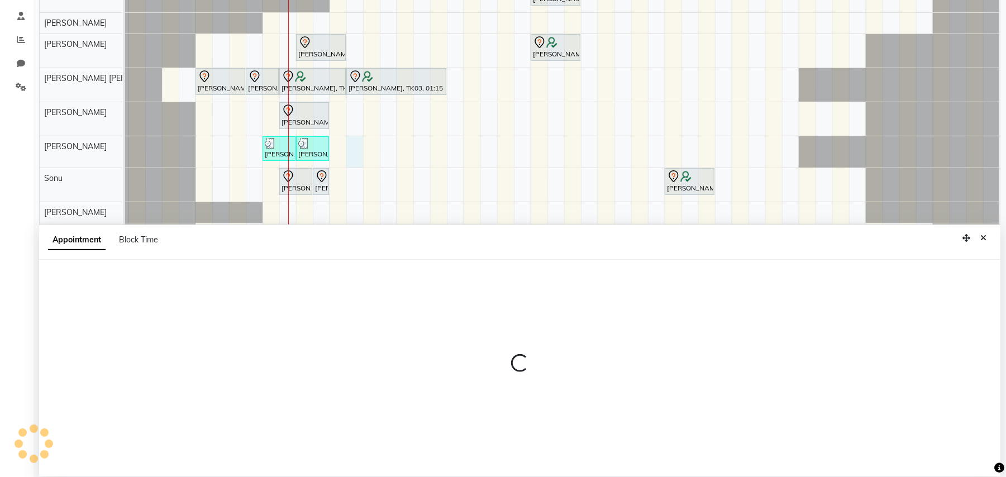
scroll to position [210, 0]
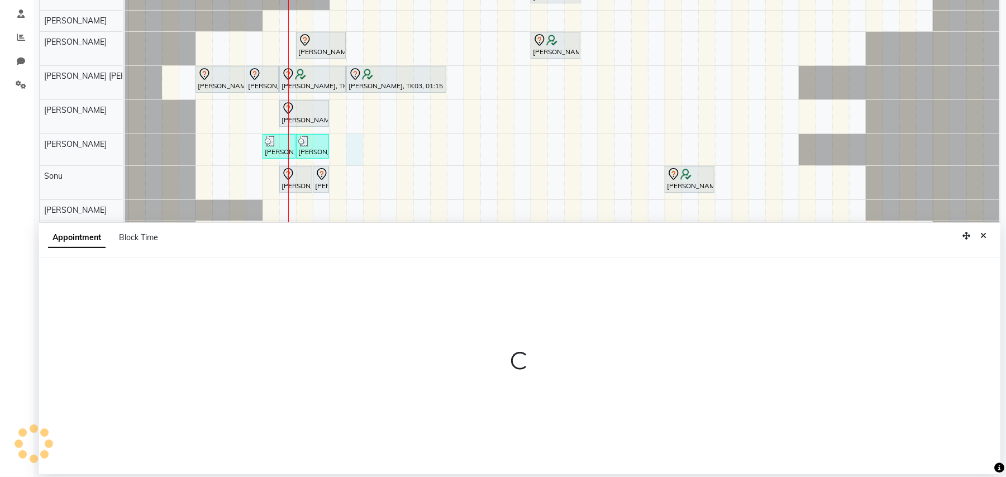
select select "21387"
select select "795"
select select "tentative"
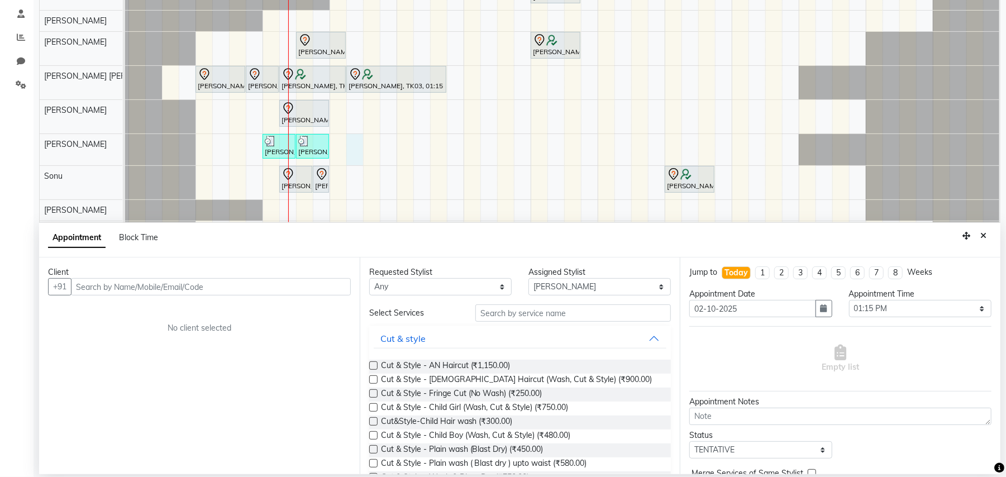
click at [271, 290] on input "text" at bounding box center [211, 286] width 280 height 17
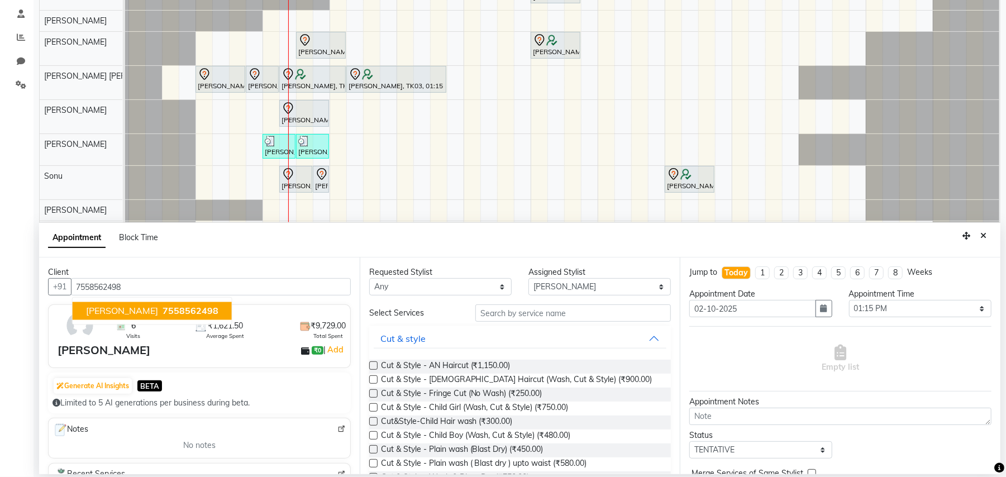
click at [163, 312] on span "7558562498" at bounding box center [191, 311] width 56 height 11
type input "7558562498"
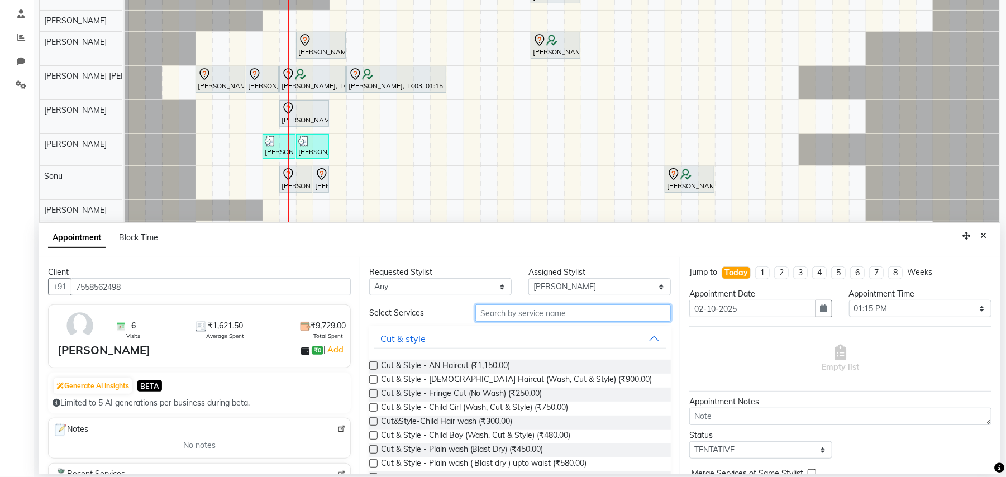
click at [530, 313] on input "text" at bounding box center [573, 312] width 196 height 17
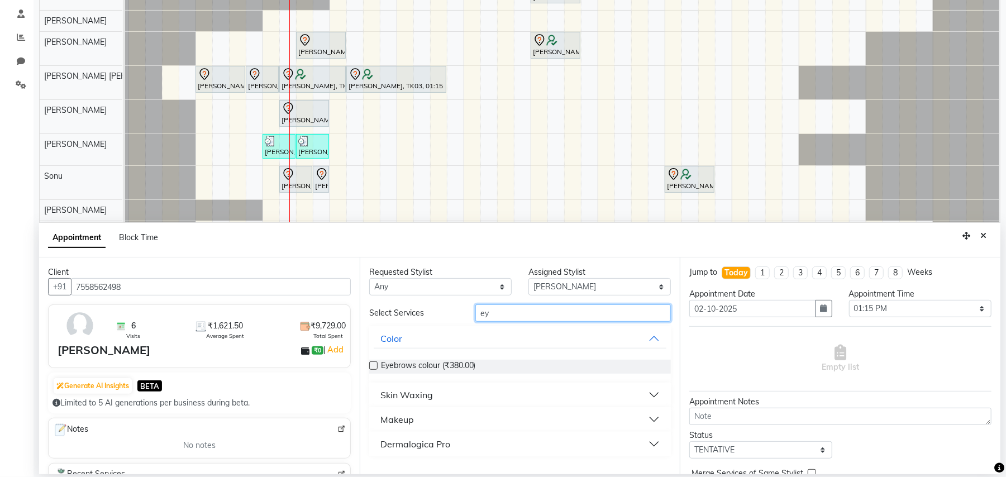
type input "e"
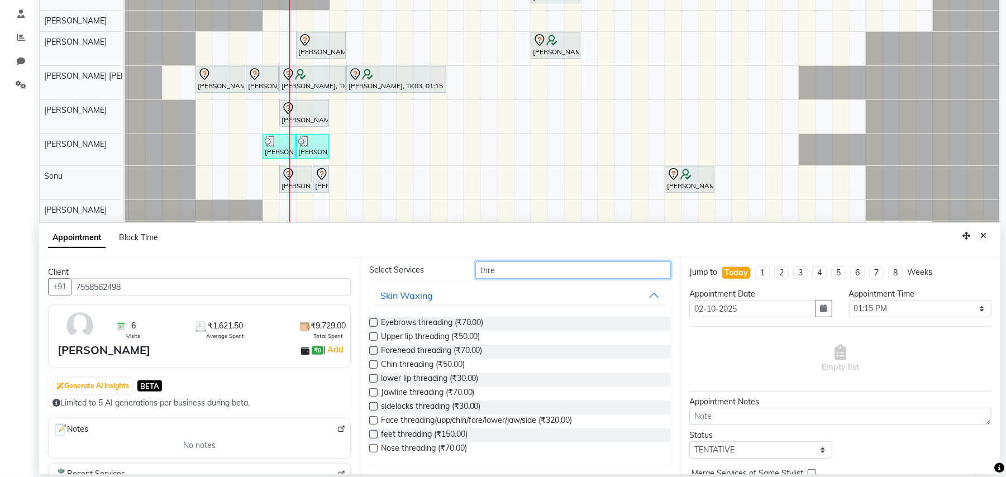
scroll to position [0, 0]
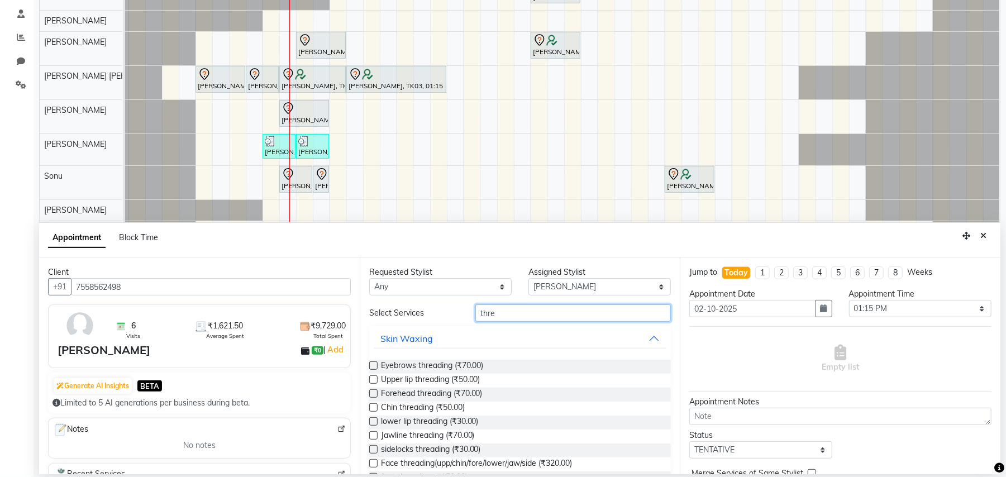
click at [568, 305] on input "thre" at bounding box center [573, 312] width 196 height 17
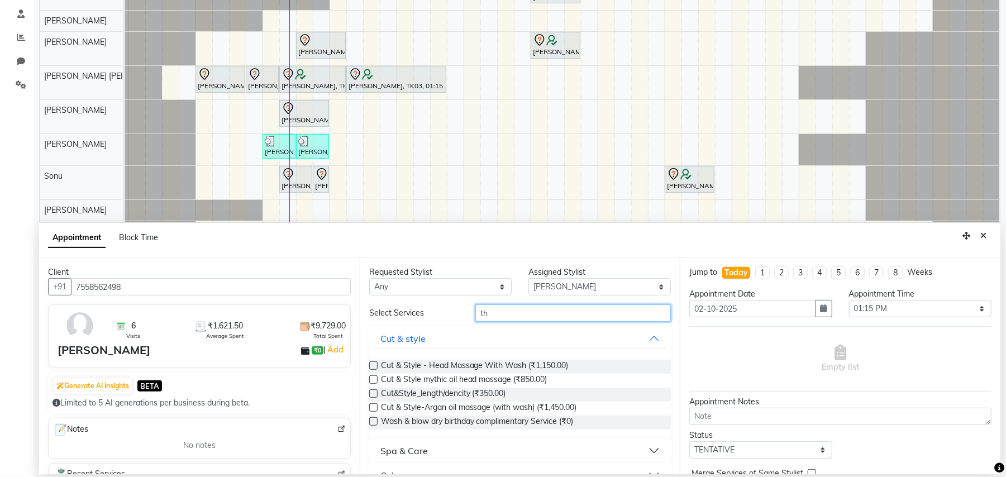
type input "t"
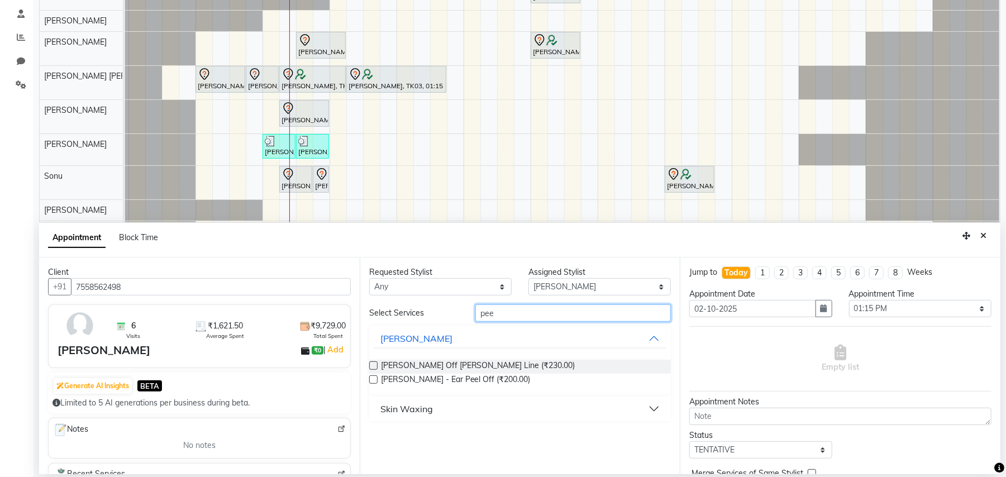
type input "pee"
click at [654, 412] on button "Skin Waxing" at bounding box center [520, 409] width 293 height 20
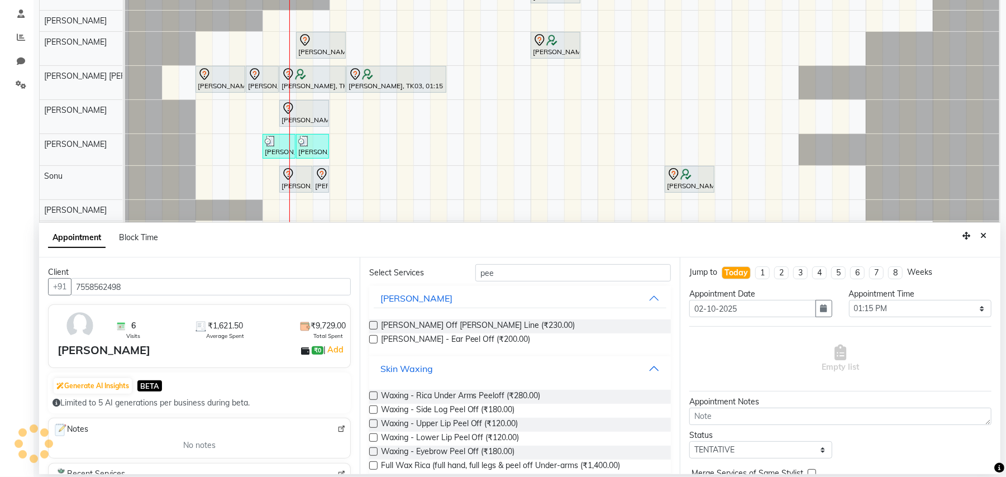
scroll to position [74, 0]
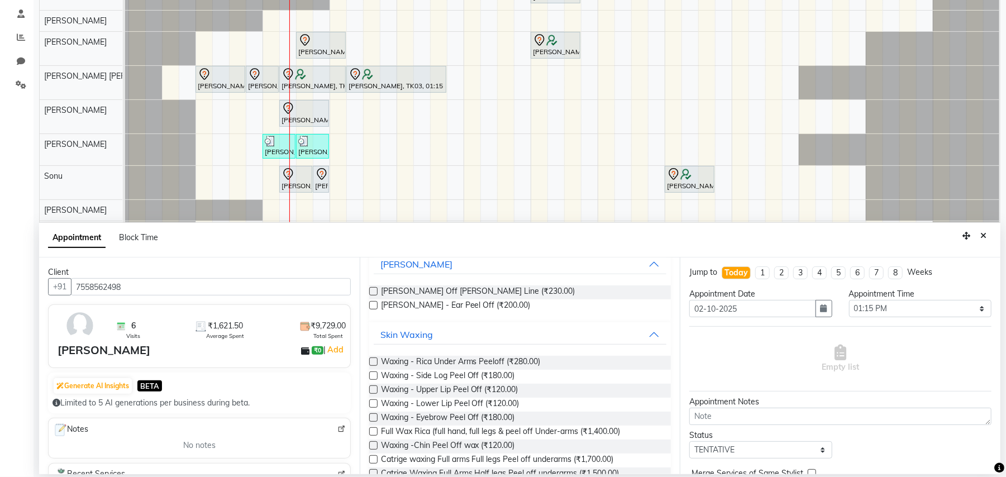
click at [371, 412] on div "Waxing - Eyebrow Peel Off (₹180.00)" at bounding box center [520, 419] width 302 height 14
click at [373, 414] on label at bounding box center [373, 417] width 8 height 8
click at [373, 415] on input "checkbox" at bounding box center [372, 418] width 7 height 7
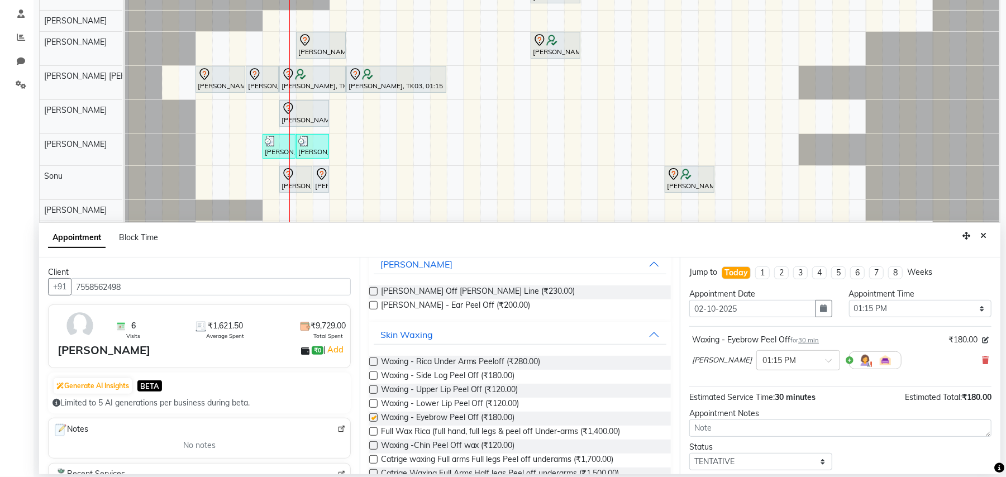
checkbox input "false"
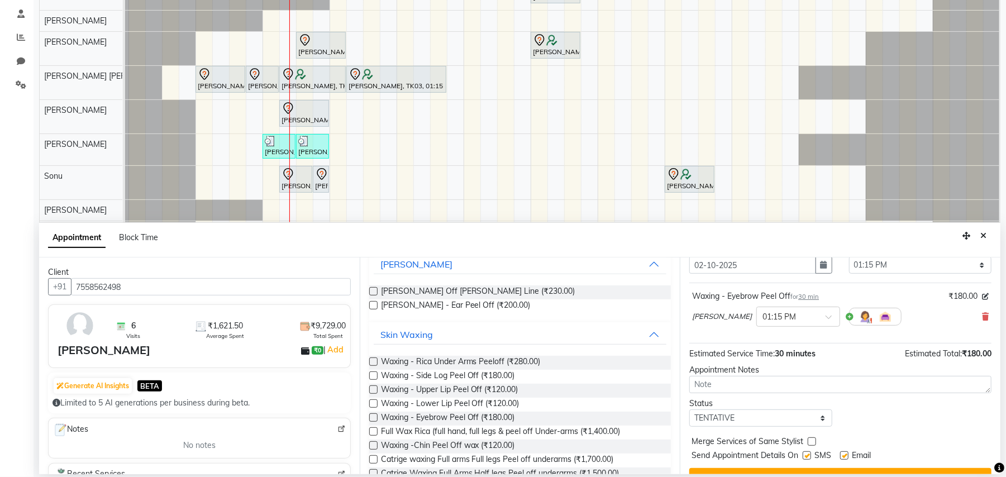
scroll to position [68, 0]
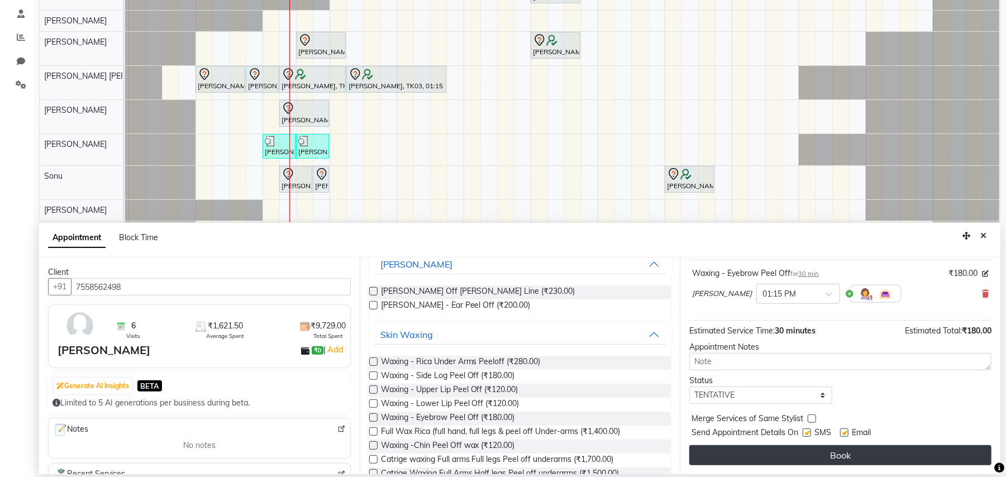
click at [918, 458] on button "Book" at bounding box center [840, 455] width 302 height 20
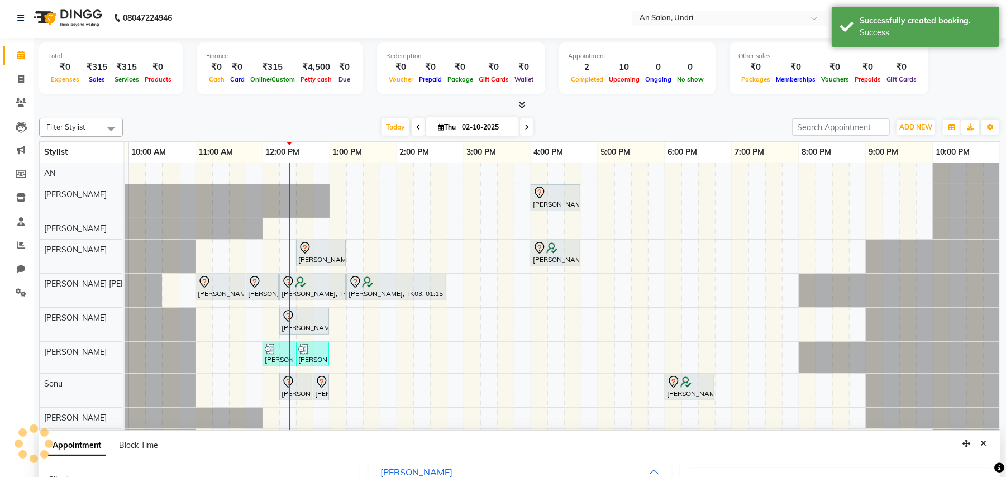
scroll to position [0, 0]
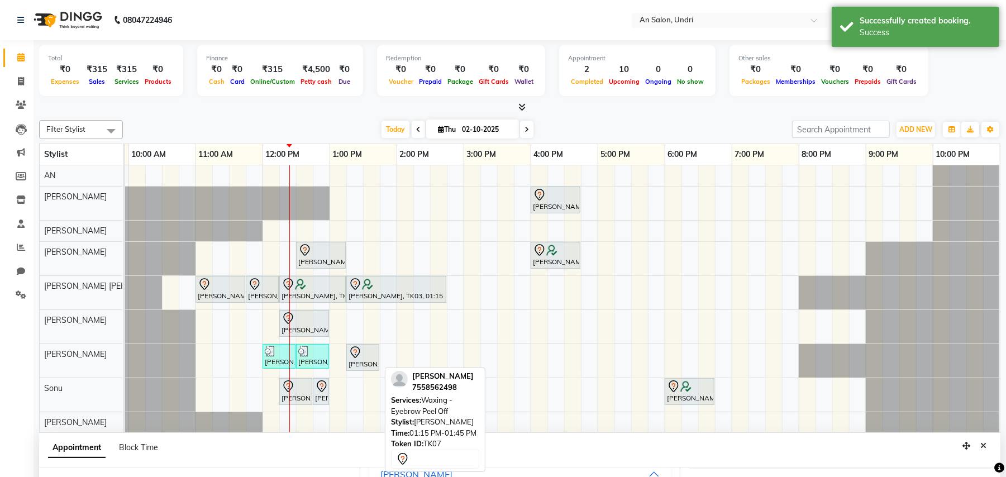
click at [367, 354] on div at bounding box center [363, 352] width 28 height 13
click at [367, 351] on div at bounding box center [363, 352] width 28 height 13
select select "7"
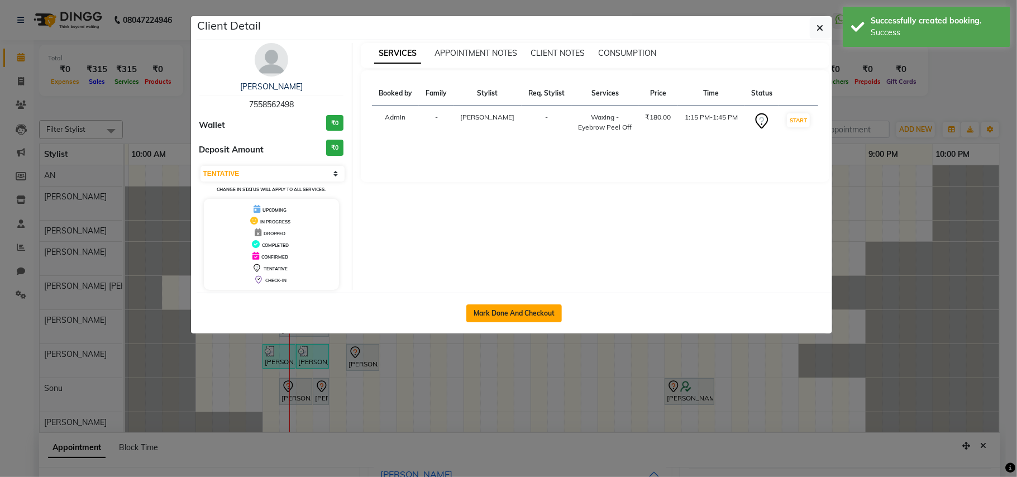
click at [521, 306] on button "Mark Done And Checkout" at bounding box center [514, 313] width 96 height 18
select select "service"
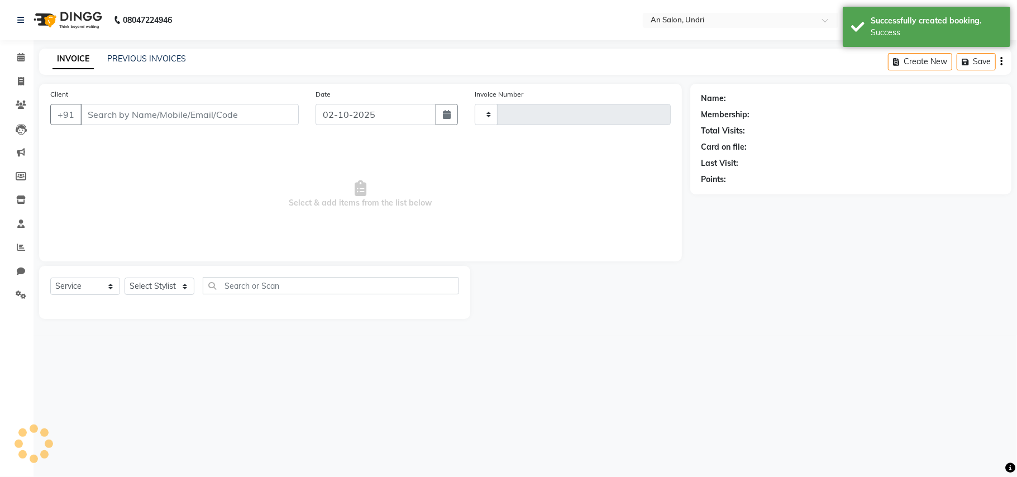
type input "3154"
select select "3639"
type input "7558562498"
select select "21387"
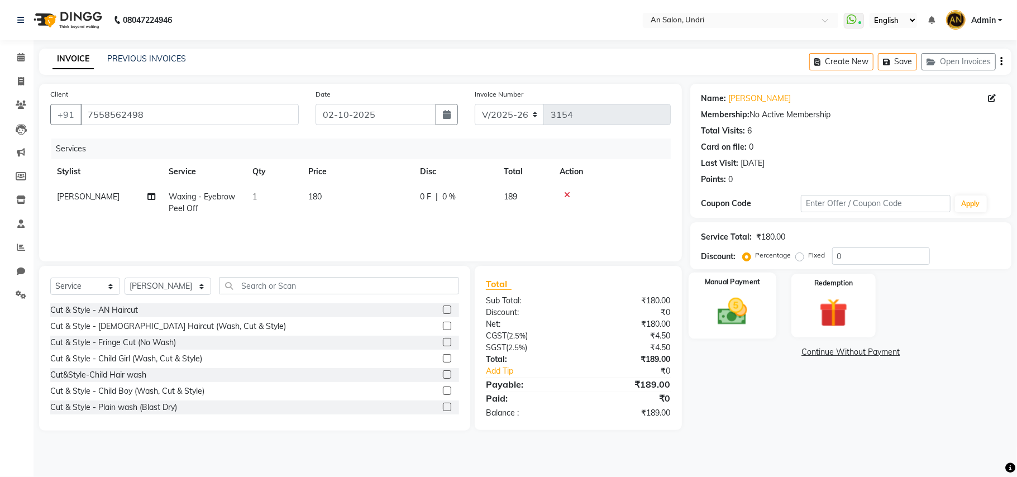
click at [742, 295] on img at bounding box center [732, 311] width 49 height 35
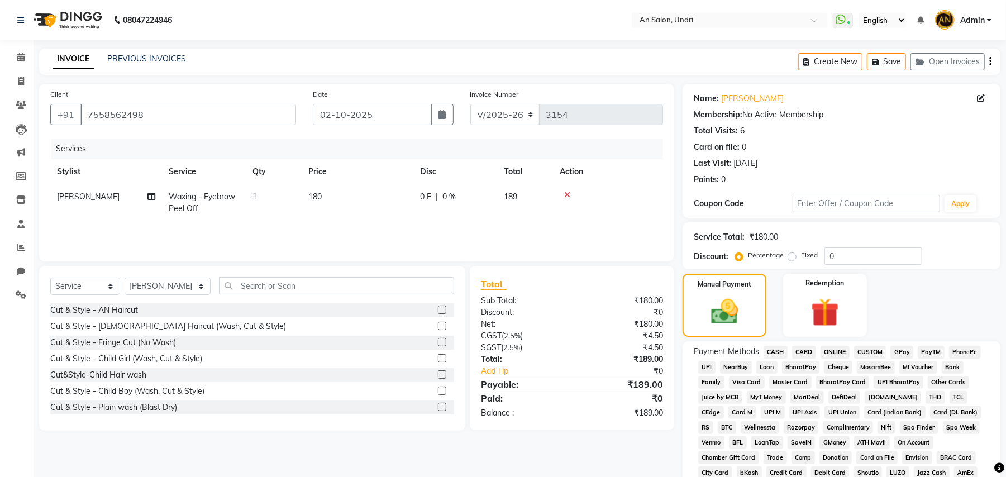
click at [900, 349] on span "GPay" at bounding box center [901, 352] width 23 height 13
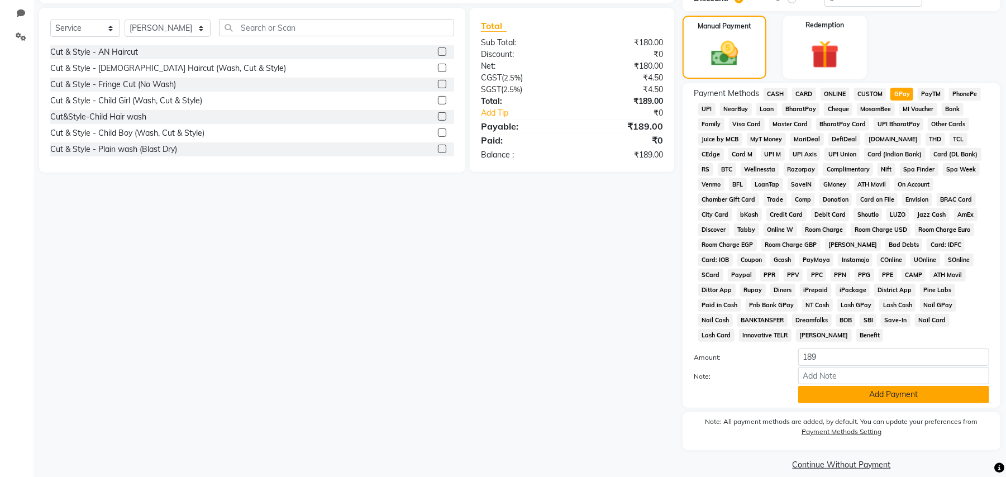
click at [883, 386] on button "Add Payment" at bounding box center [893, 394] width 191 height 17
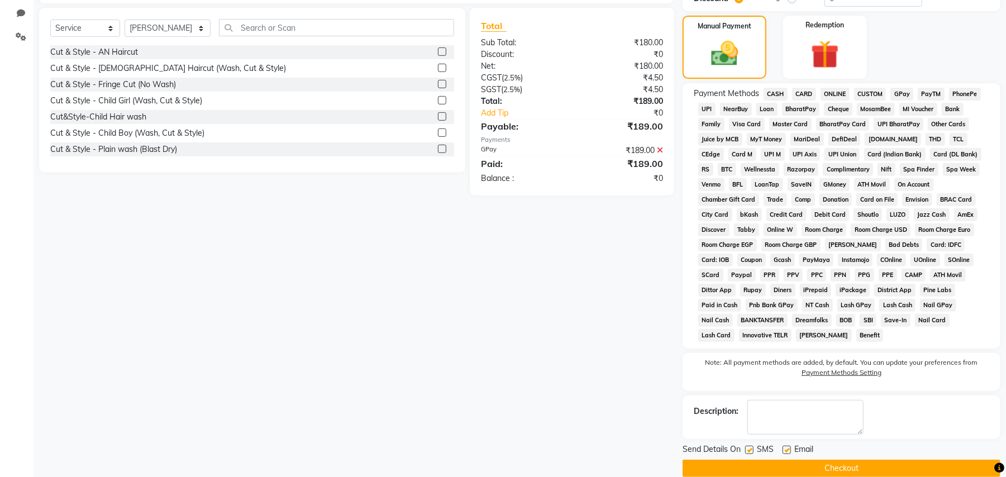
click at [872, 460] on button "Checkout" at bounding box center [842, 468] width 318 height 17
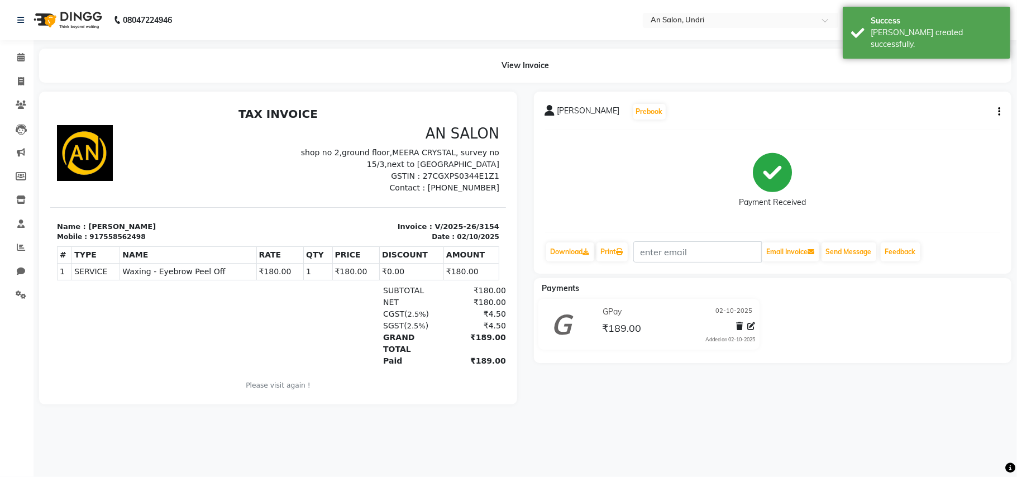
click at [47, 12] on img at bounding box center [66, 19] width 77 height 31
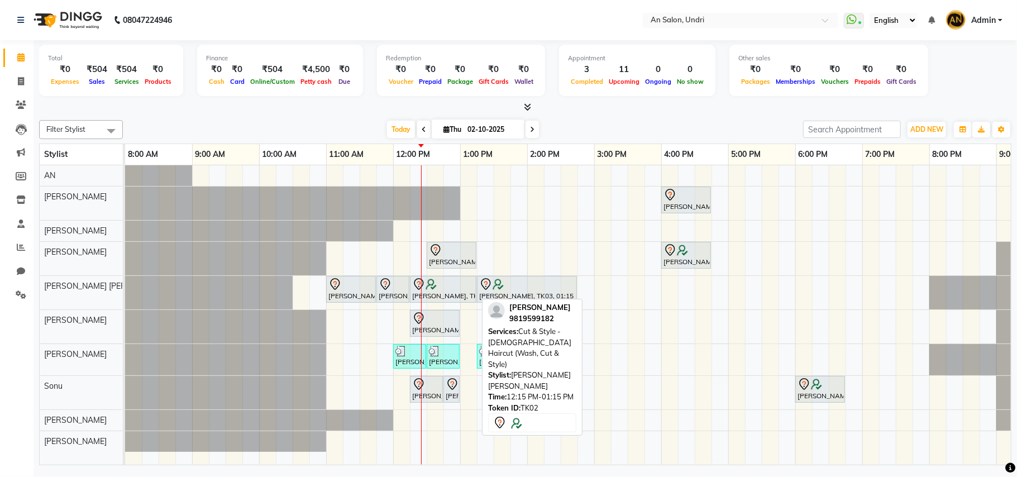
click at [437, 286] on div at bounding box center [443, 284] width 62 height 13
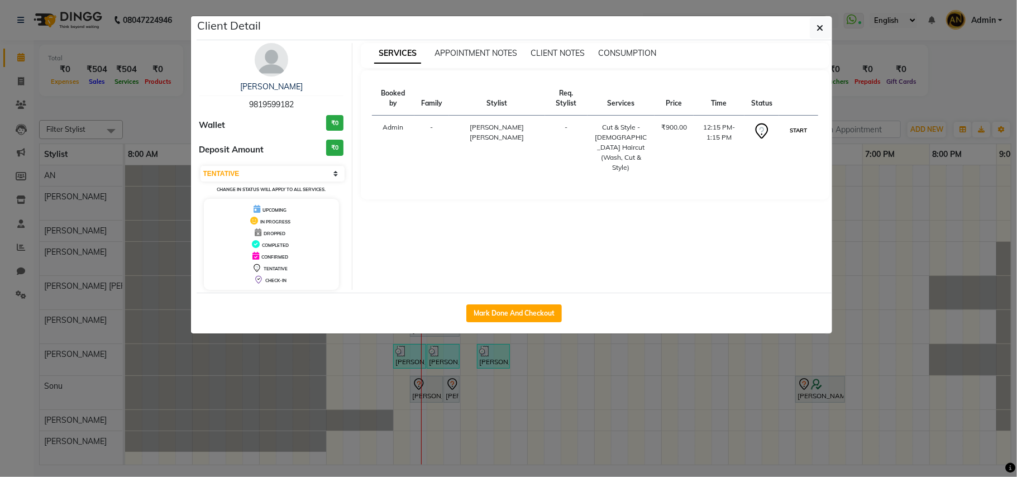
click at [795, 130] on button "START" at bounding box center [798, 130] width 23 height 14
select select "1"
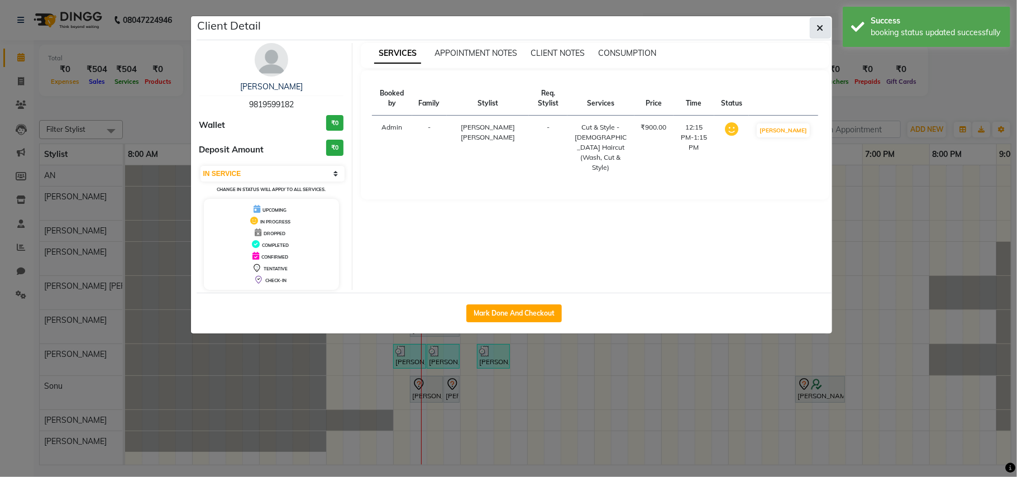
click at [816, 29] on button "button" at bounding box center [820, 27] width 21 height 21
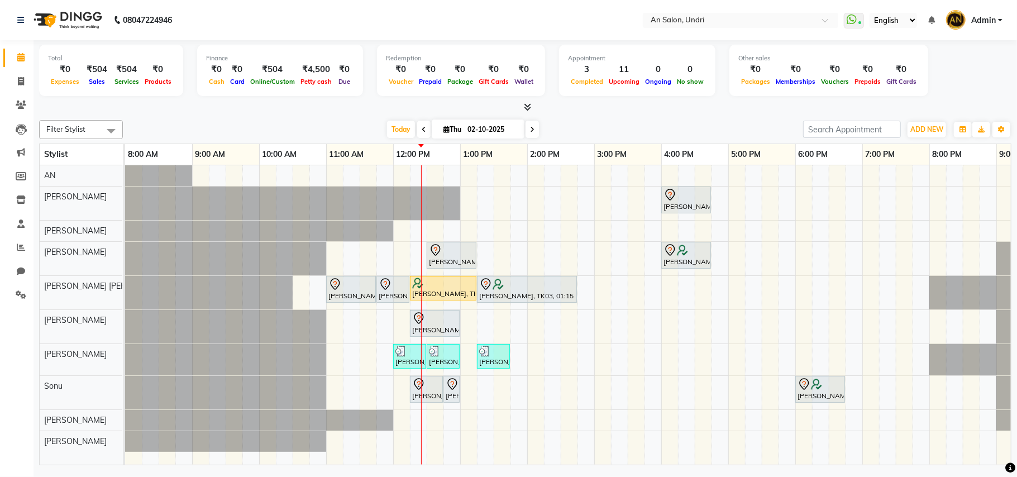
click at [444, 128] on icon at bounding box center [447, 129] width 6 height 7
select select "10"
select select "2025"
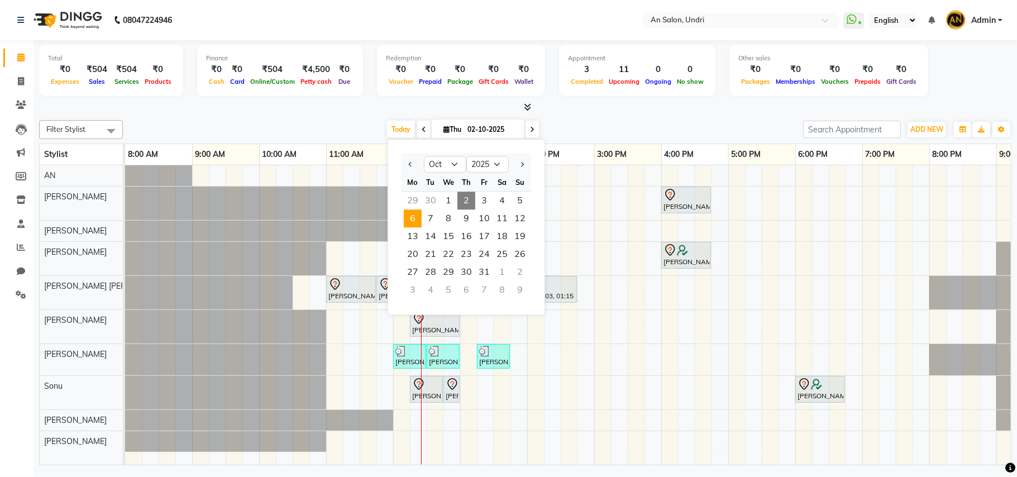
click at [408, 218] on span "6" at bounding box center [413, 218] width 18 height 18
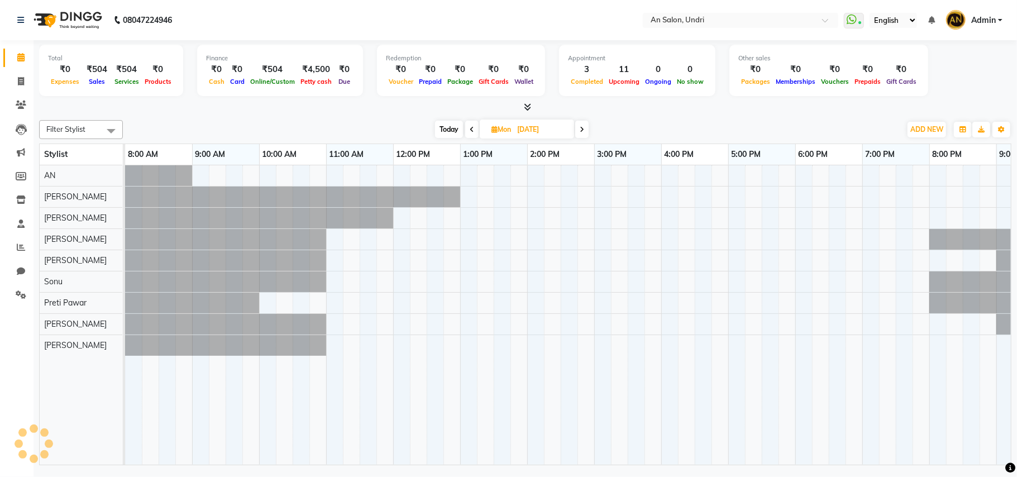
scroll to position [0, 120]
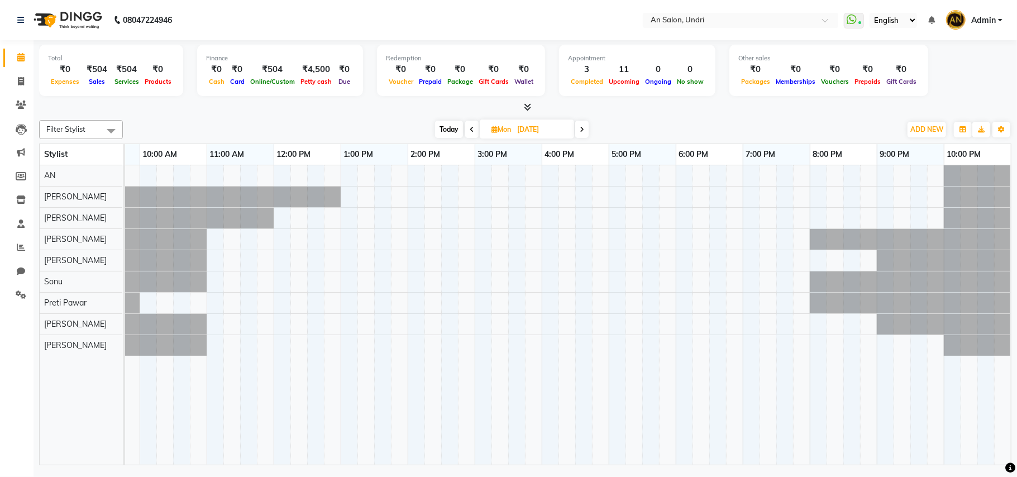
click at [450, 127] on span "Today" at bounding box center [449, 129] width 28 height 17
type input "02-10-2025"
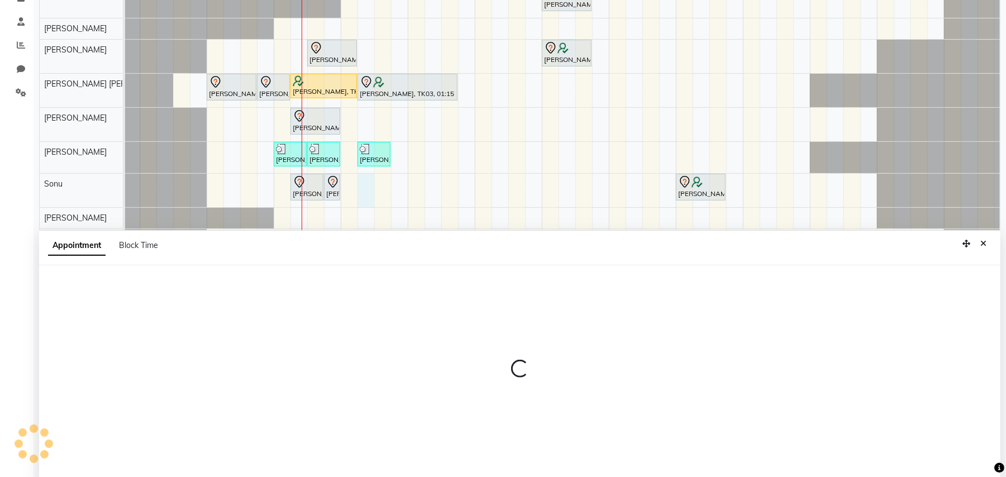
scroll to position [210, 0]
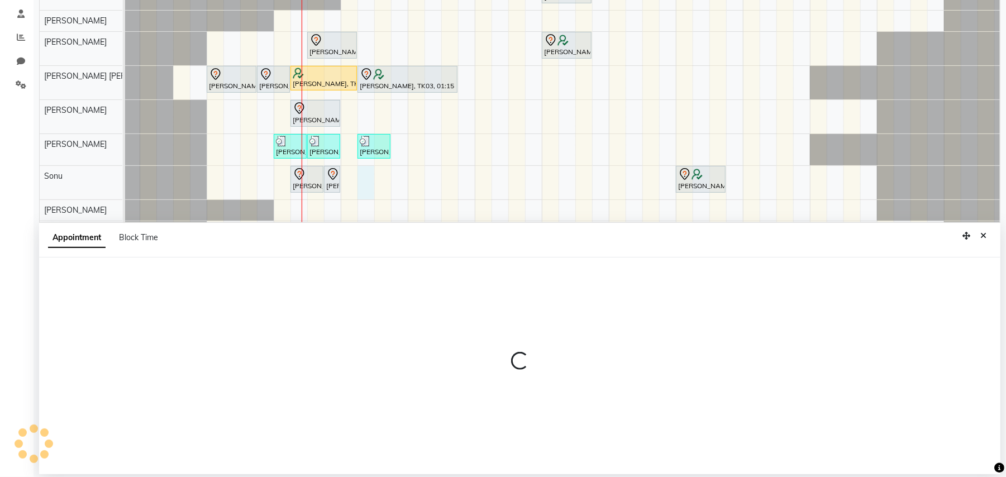
select select "35359"
select select "795"
select select "tentative"
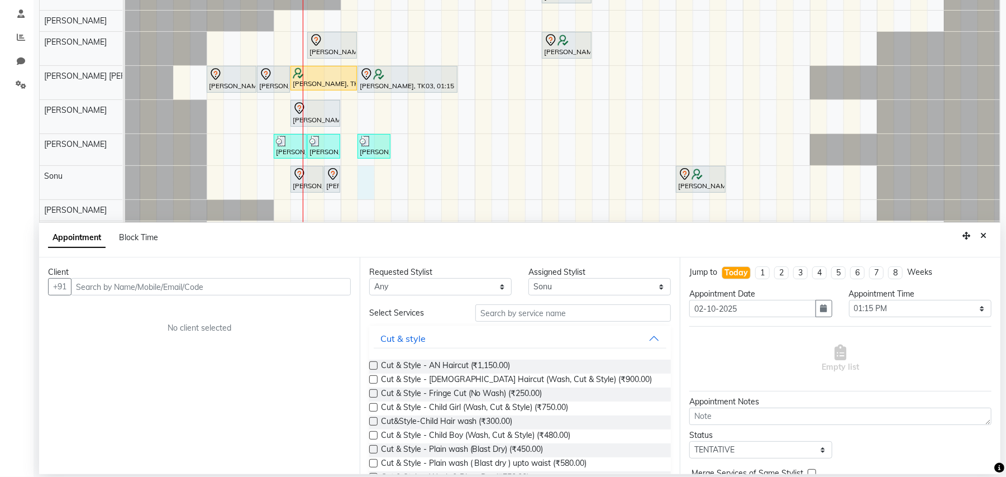
click at [194, 289] on input "text" at bounding box center [211, 286] width 280 height 17
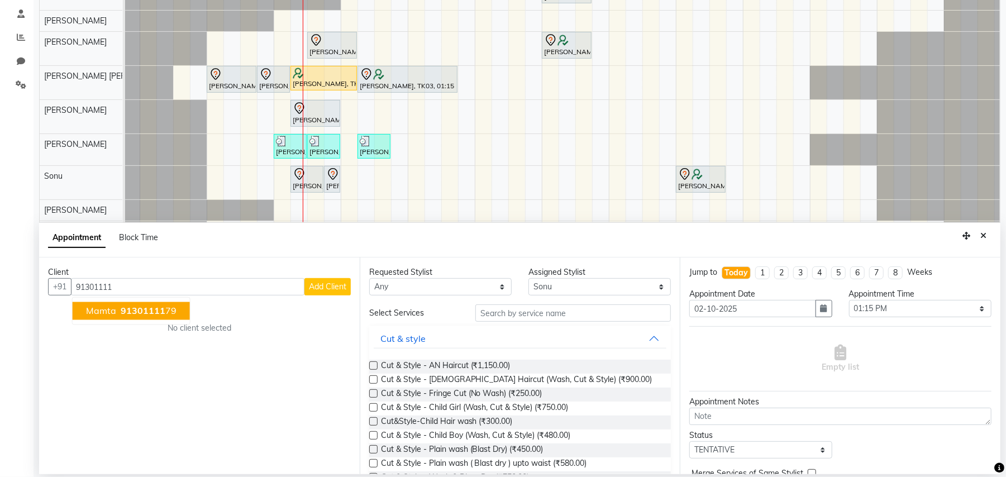
click at [174, 309] on button "Mamta 91301111 79" at bounding box center [131, 311] width 117 height 18
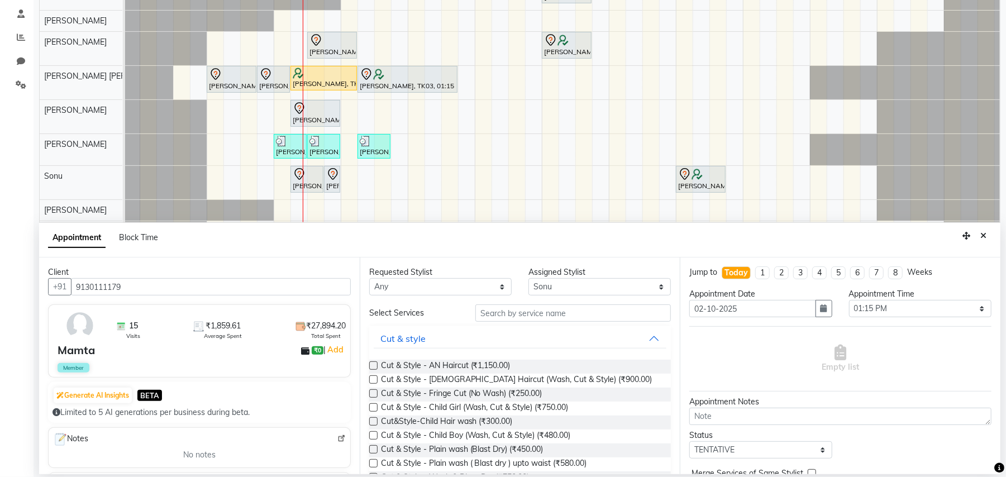
type input "9130111179"
click at [576, 309] on input "text" at bounding box center [573, 312] width 196 height 17
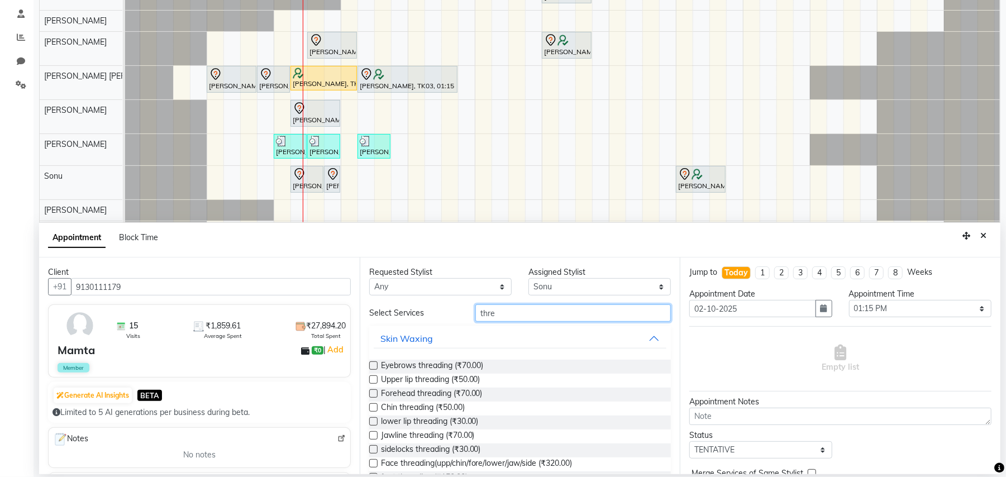
type input "thre"
click at [371, 365] on label at bounding box center [373, 365] width 8 height 8
click at [371, 365] on input "checkbox" at bounding box center [372, 366] width 7 height 7
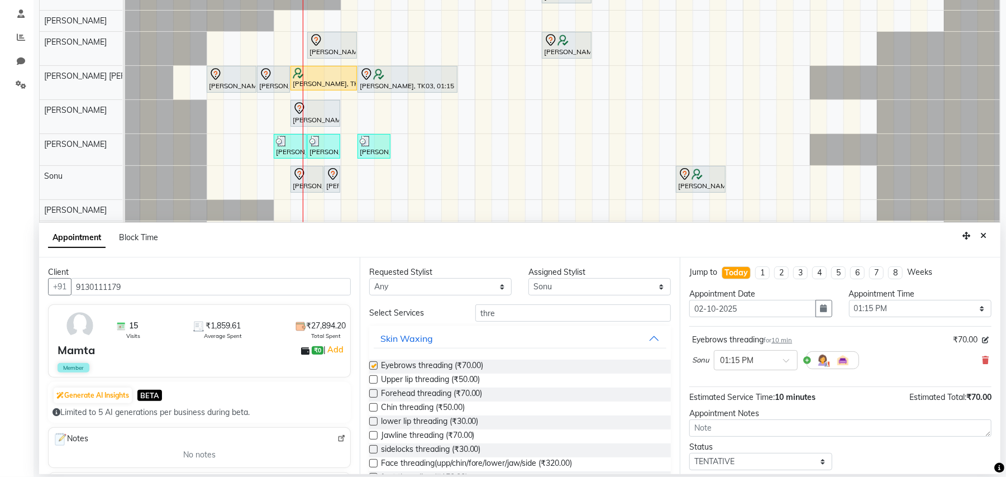
checkbox input "false"
click at [553, 312] on input "thre" at bounding box center [573, 312] width 196 height 17
type input "t"
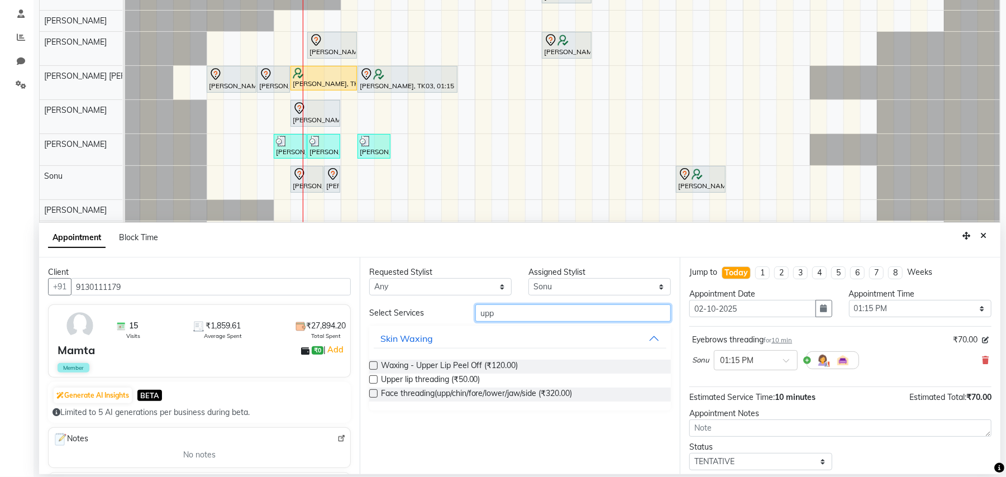
type input "upp"
click at [373, 362] on label at bounding box center [373, 365] width 8 height 8
click at [373, 363] on input "checkbox" at bounding box center [372, 366] width 7 height 7
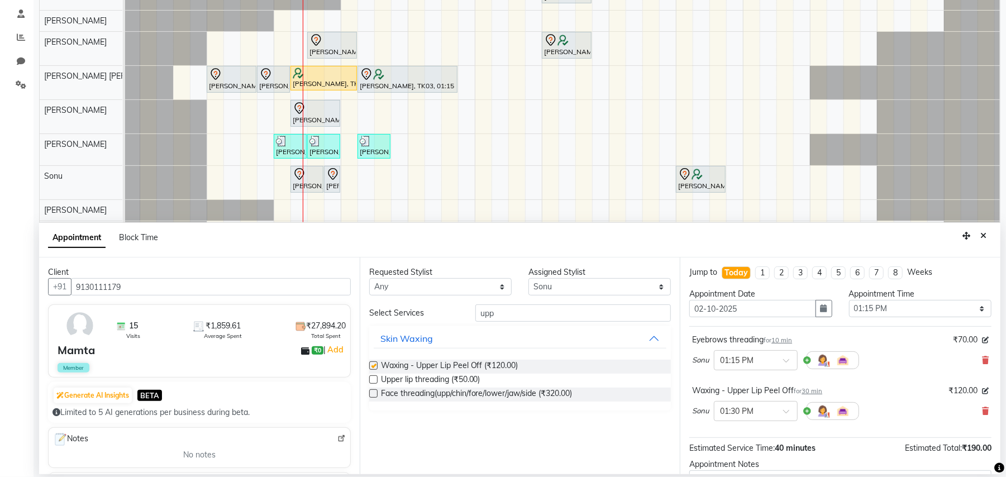
checkbox input "false"
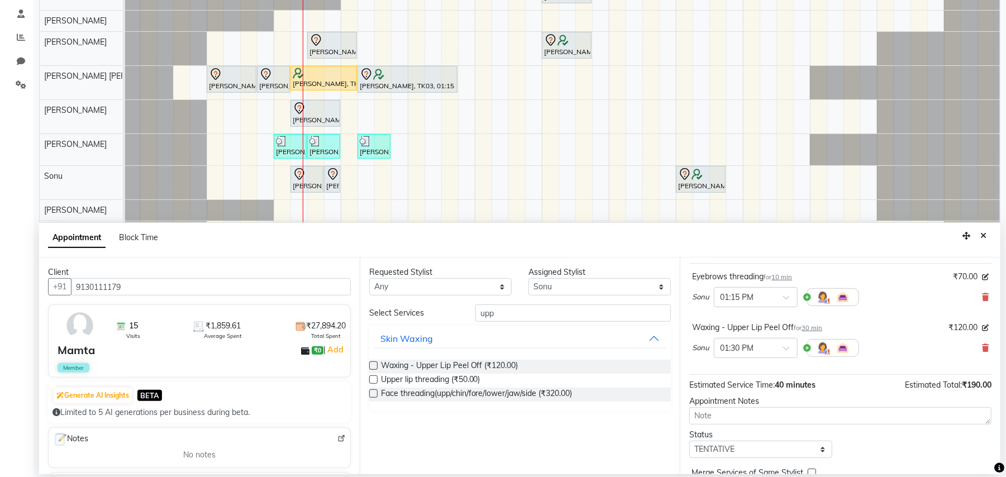
scroll to position [118, 0]
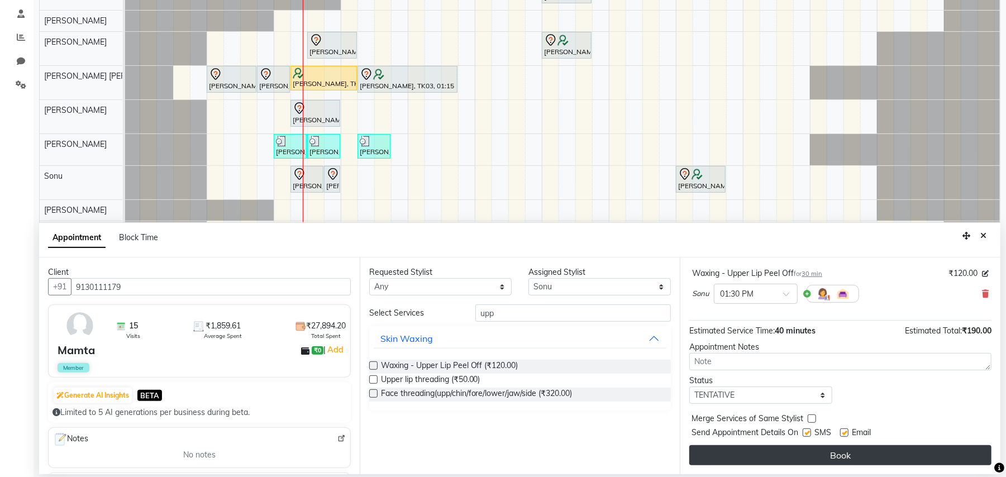
click at [862, 456] on button "Book" at bounding box center [840, 455] width 302 height 20
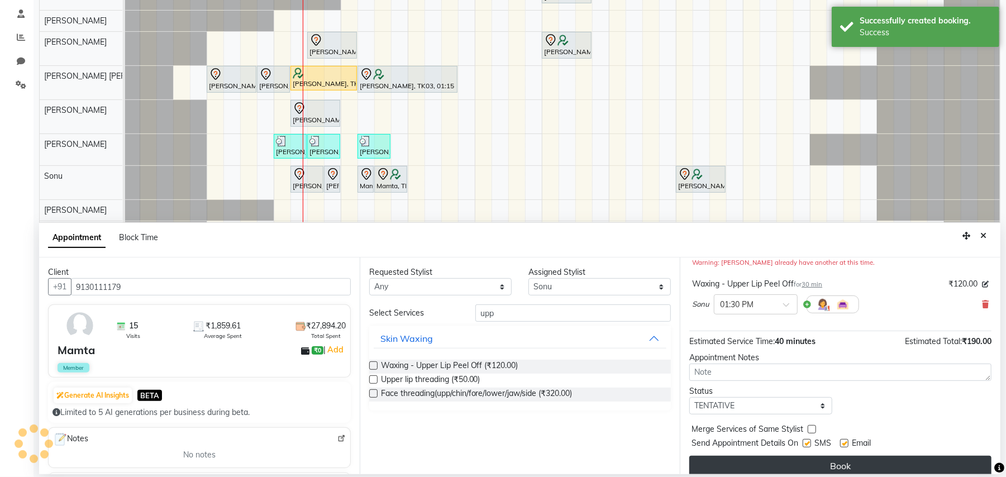
scroll to position [0, 0]
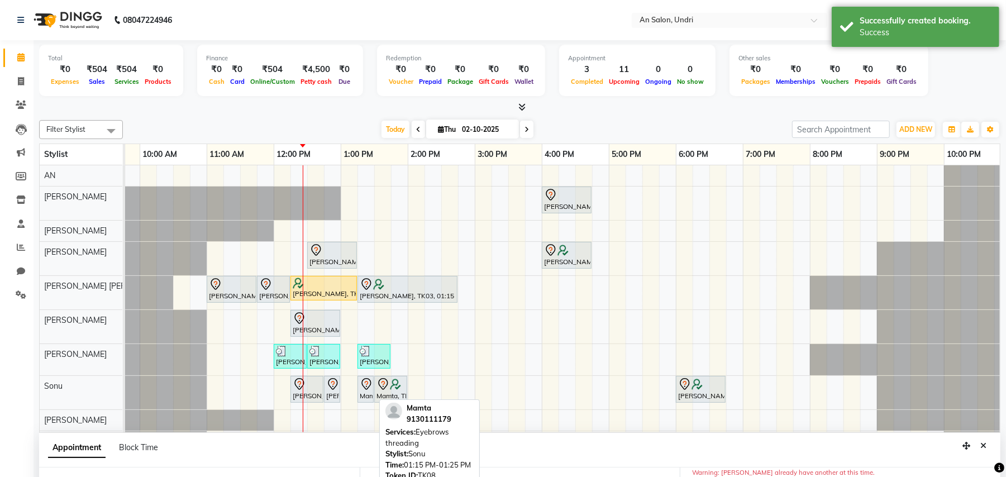
click at [367, 391] on icon at bounding box center [366, 384] width 13 height 13
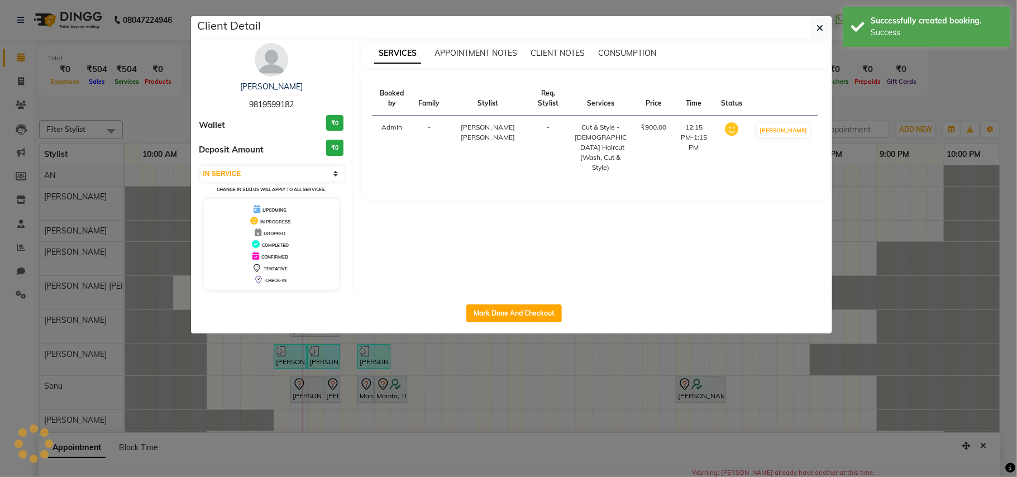
select select "7"
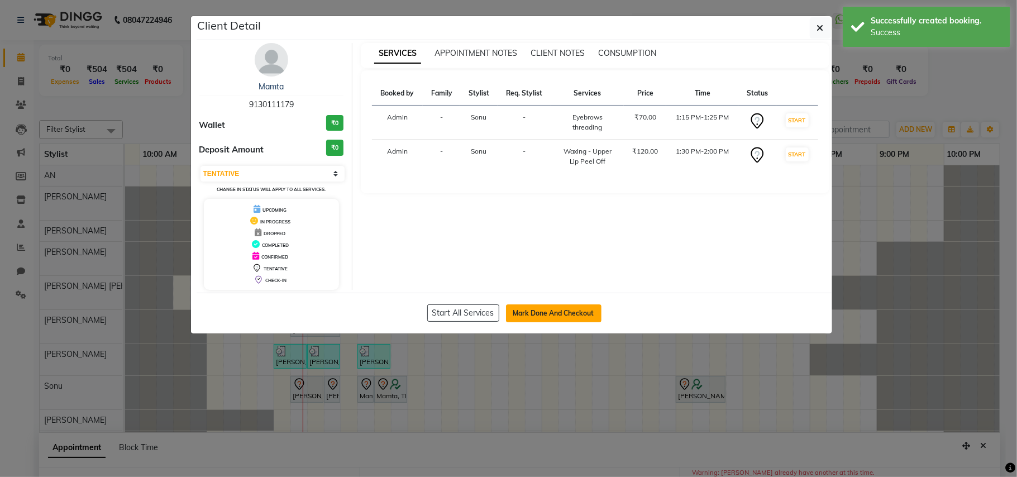
click at [550, 311] on button "Mark Done And Checkout" at bounding box center [554, 313] width 96 height 18
select select "service"
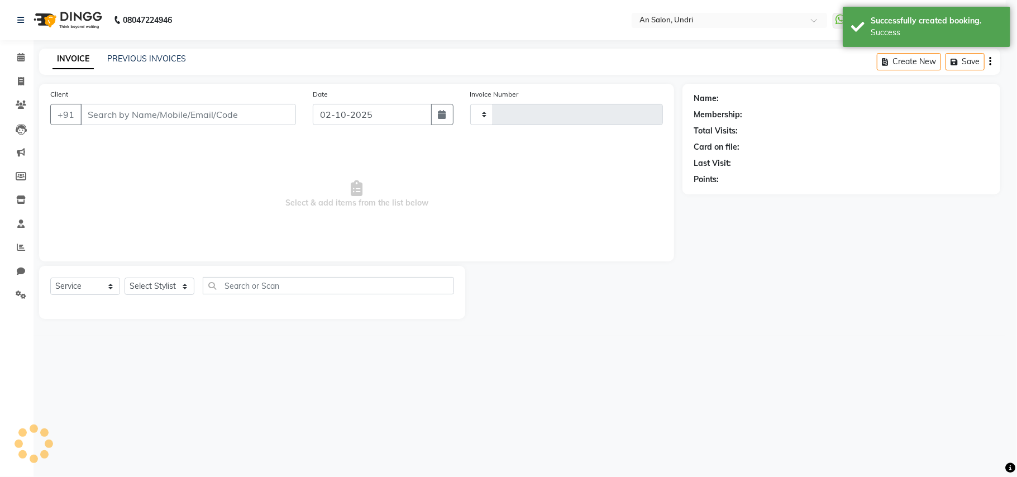
type input "3155"
select select "3639"
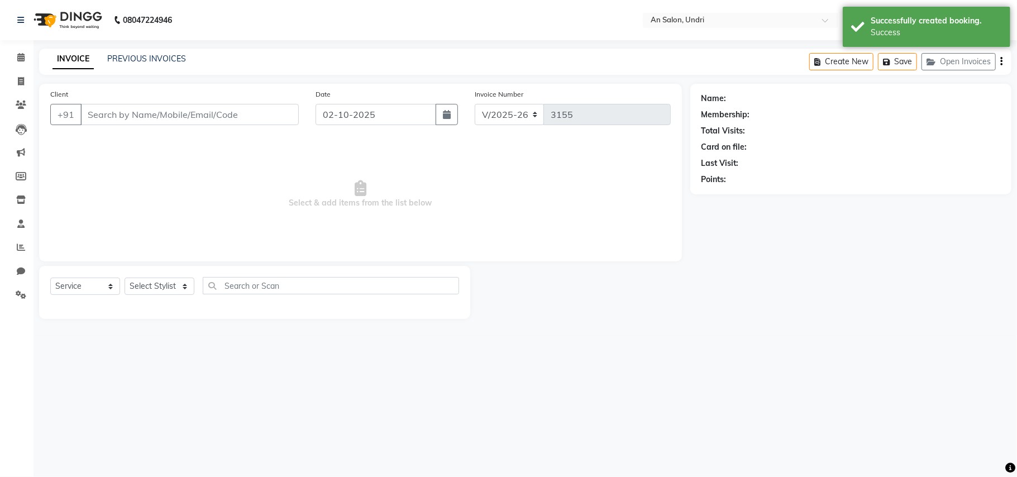
type input "9130111179"
select select "35359"
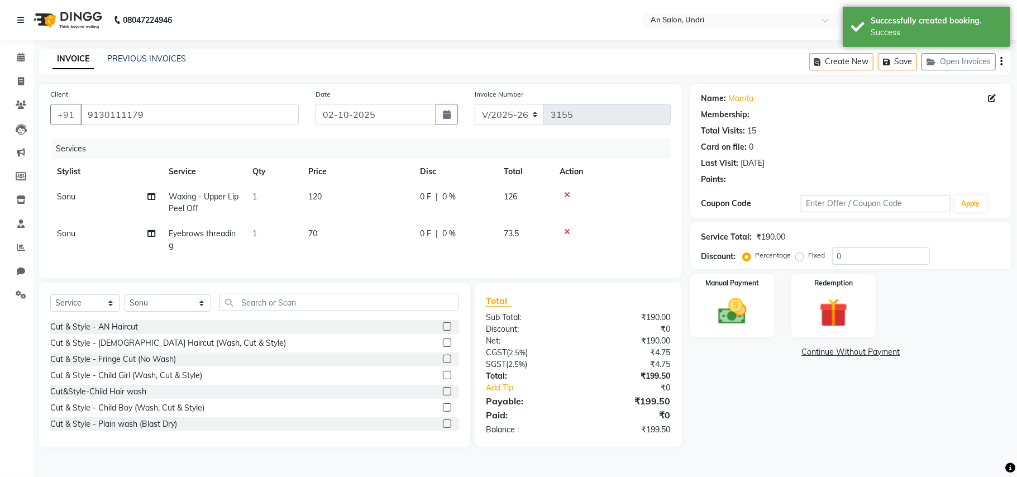
select select "2: Object"
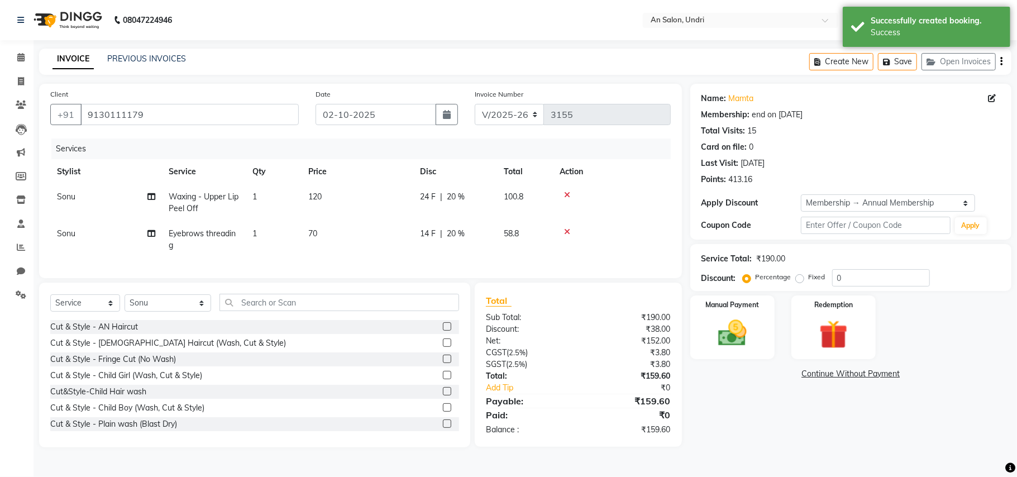
type input "20"
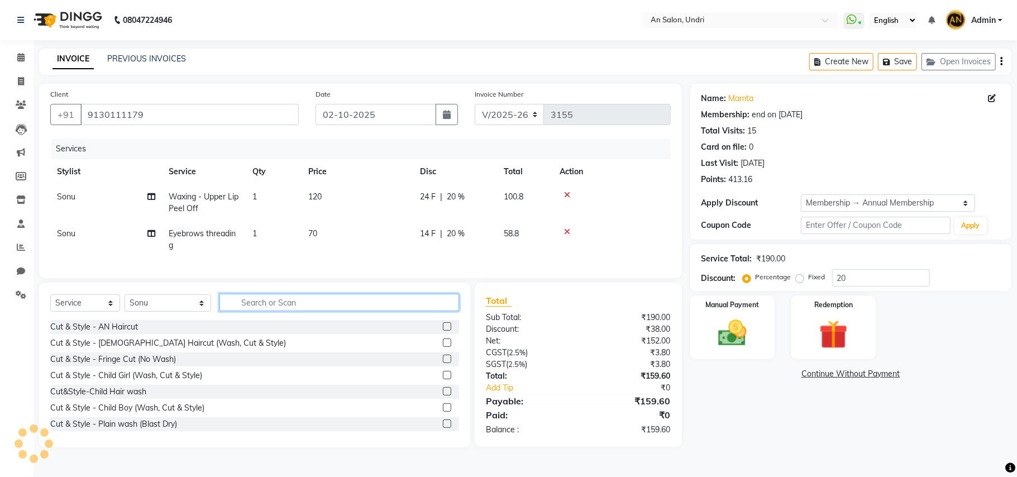
click at [295, 311] on input "text" at bounding box center [340, 302] width 240 height 17
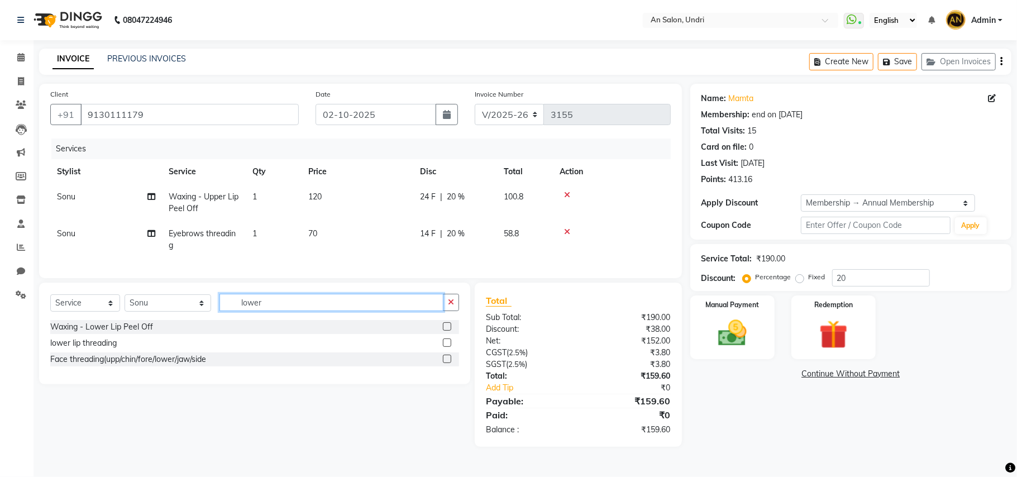
type input "lower"
click at [449, 347] on label at bounding box center [447, 342] width 8 height 8
click at [449, 347] on input "checkbox" at bounding box center [446, 343] width 7 height 7
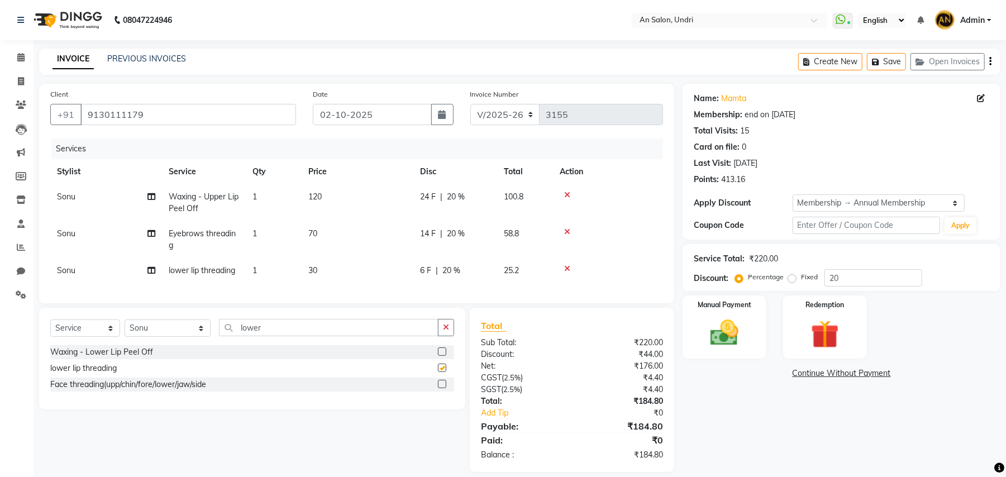
checkbox input "false"
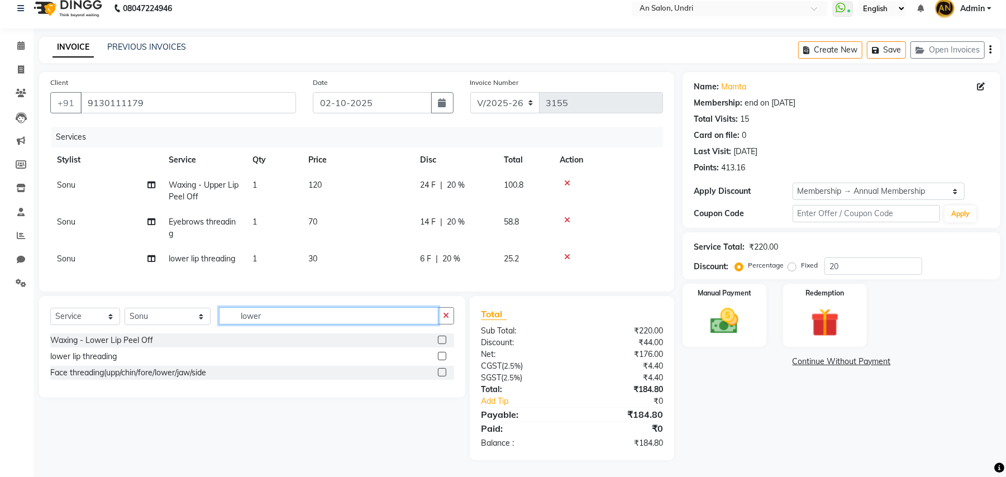
click at [273, 316] on input "lower" at bounding box center [329, 315] width 220 height 17
click at [445, 338] on label at bounding box center [442, 340] width 8 height 8
click at [445, 338] on input "checkbox" at bounding box center [441, 340] width 7 height 7
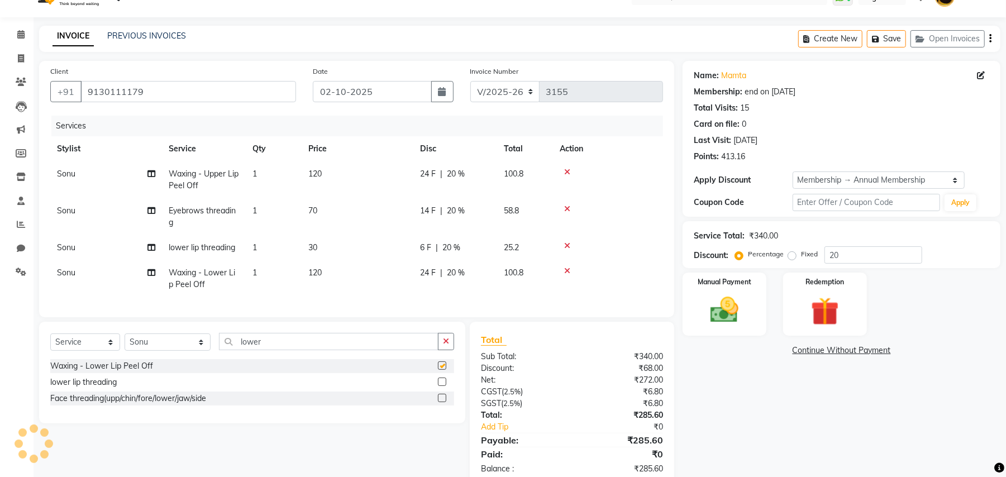
checkbox input "false"
click at [565, 244] on icon at bounding box center [567, 246] width 6 height 8
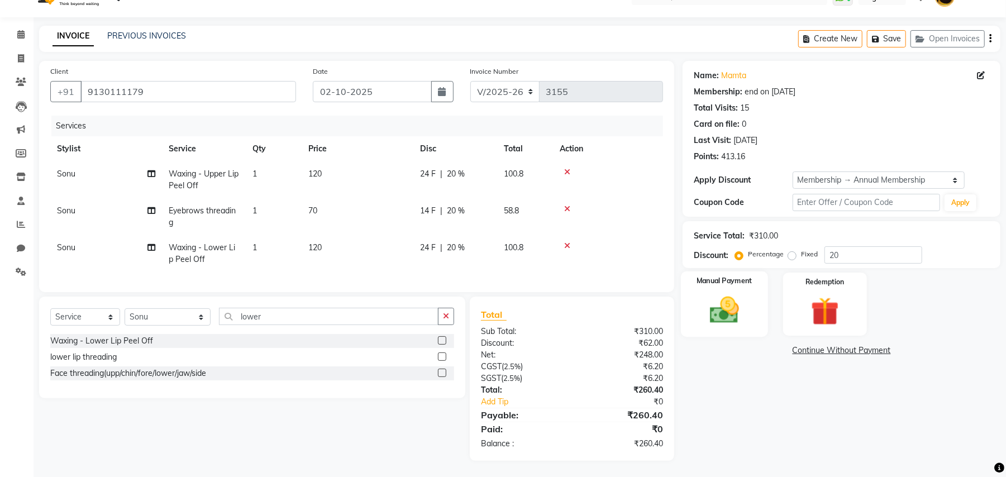
click at [712, 296] on img at bounding box center [724, 310] width 48 height 34
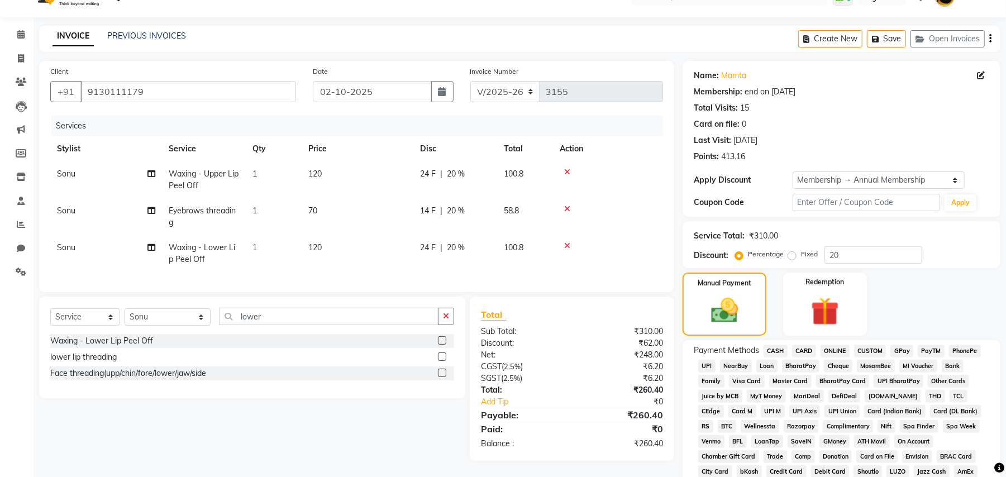
click at [901, 345] on span "GPay" at bounding box center [901, 351] width 23 height 13
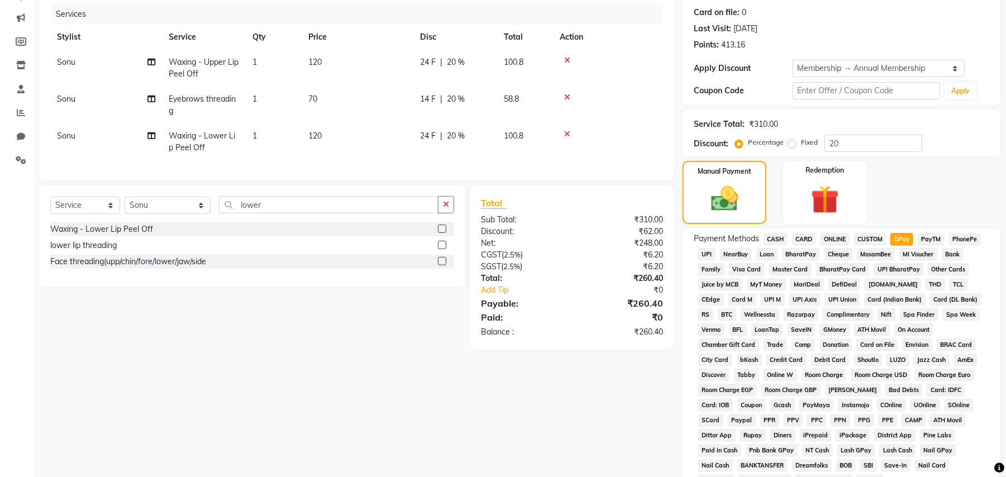
scroll to position [280, 0]
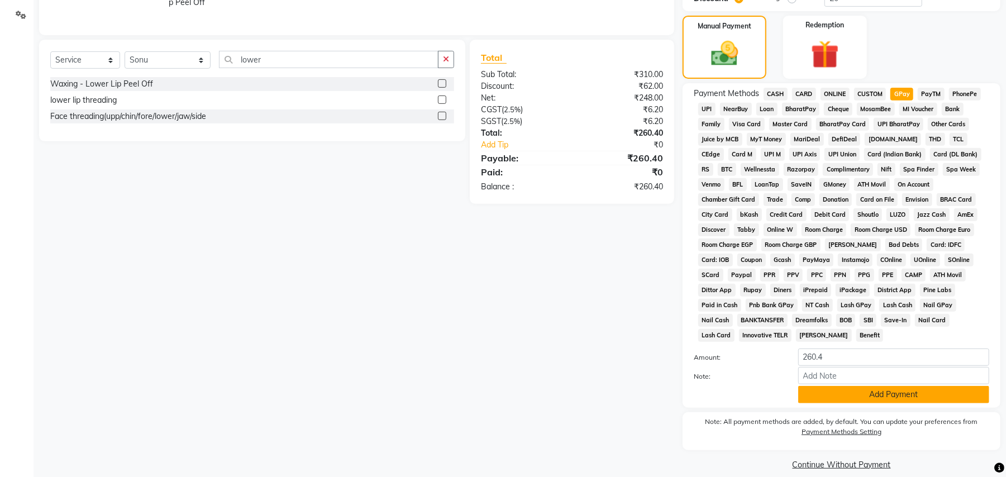
click at [908, 386] on button "Add Payment" at bounding box center [893, 394] width 191 height 17
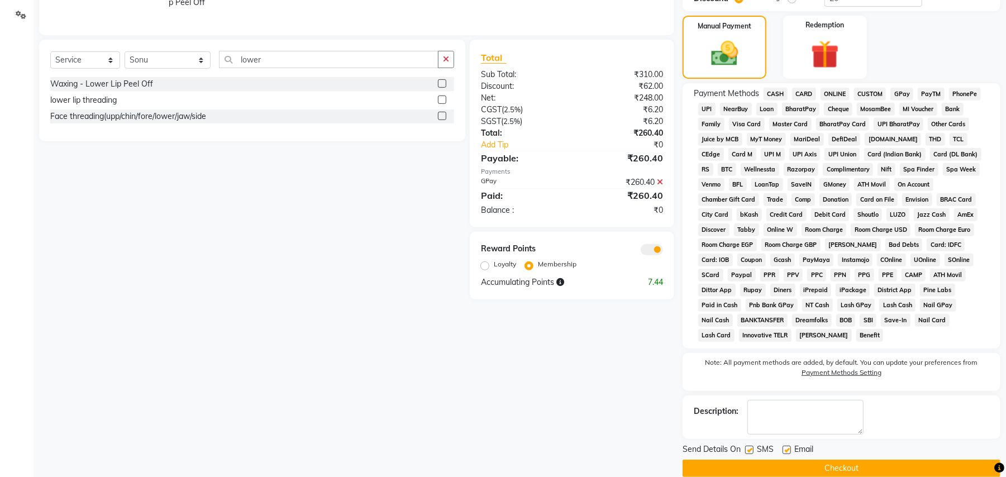
click at [854, 460] on button "Checkout" at bounding box center [842, 468] width 318 height 17
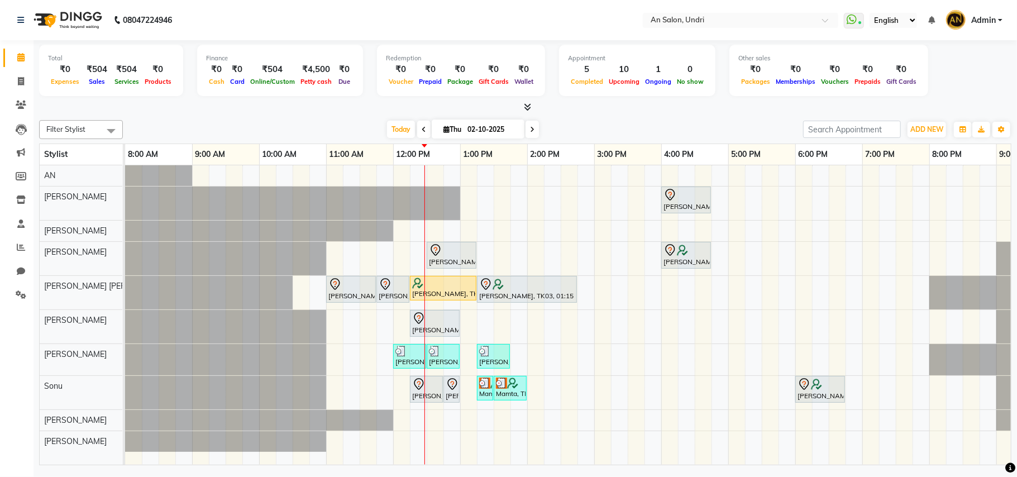
click at [444, 130] on icon at bounding box center [447, 129] width 6 height 7
select select "10"
select select "2025"
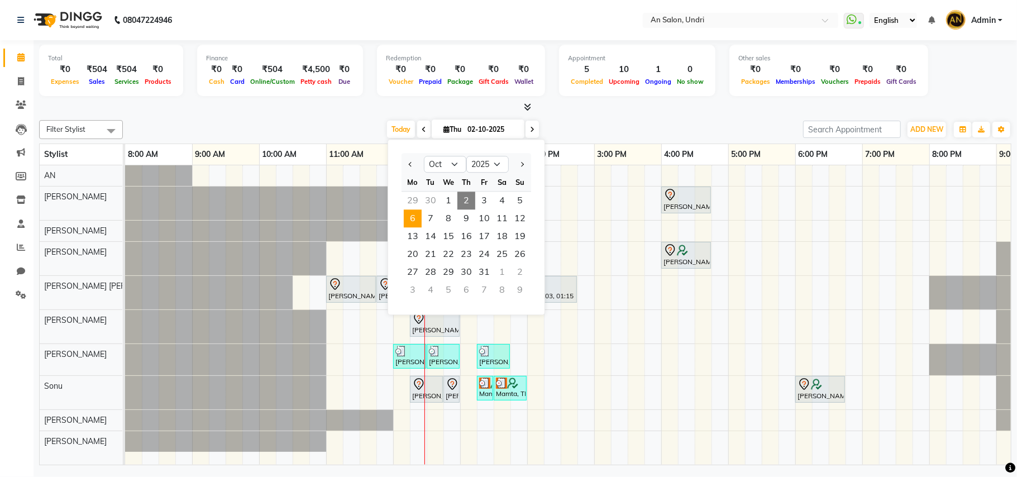
click at [409, 215] on span "6" at bounding box center [413, 218] width 18 height 18
type input "[DATE]"
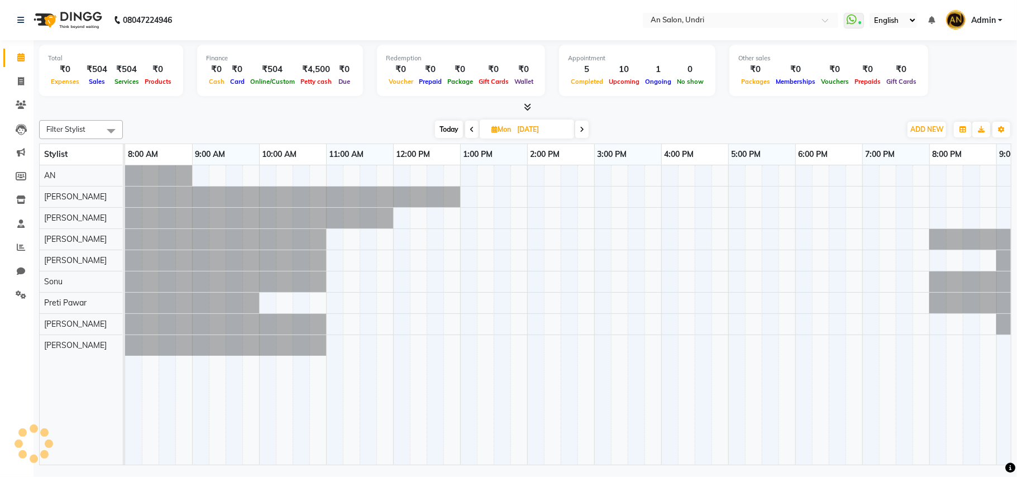
scroll to position [0, 120]
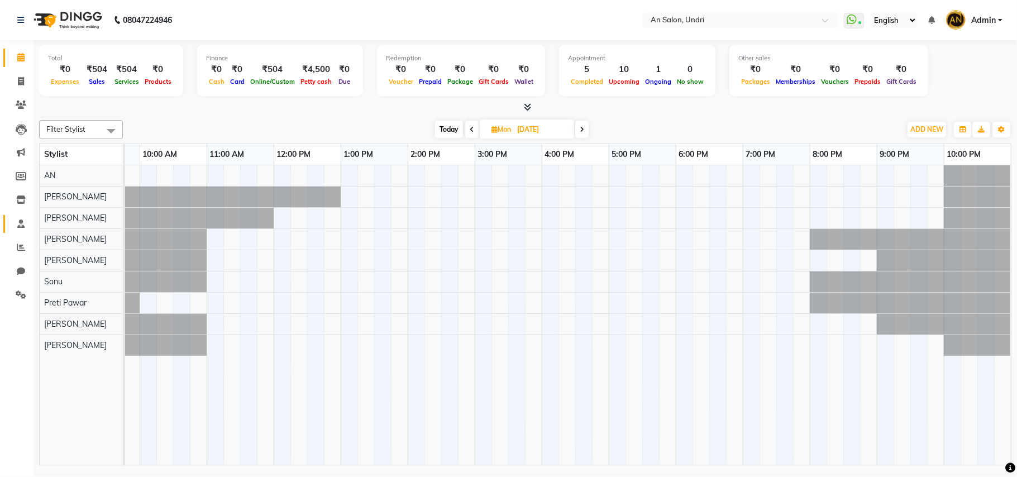
click at [23, 217] on link "Staff" at bounding box center [16, 224] width 27 height 18
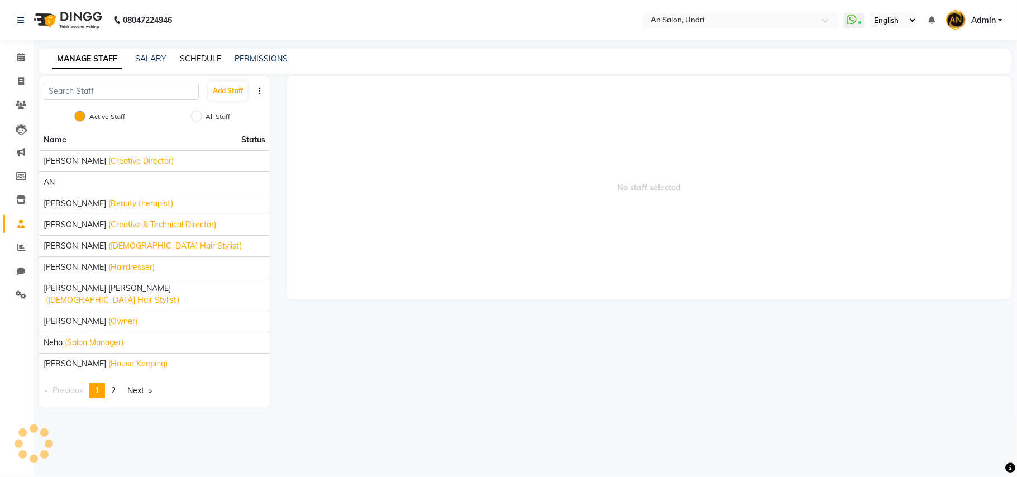
click at [208, 55] on link "SCHEDULE" at bounding box center [200, 59] width 41 height 10
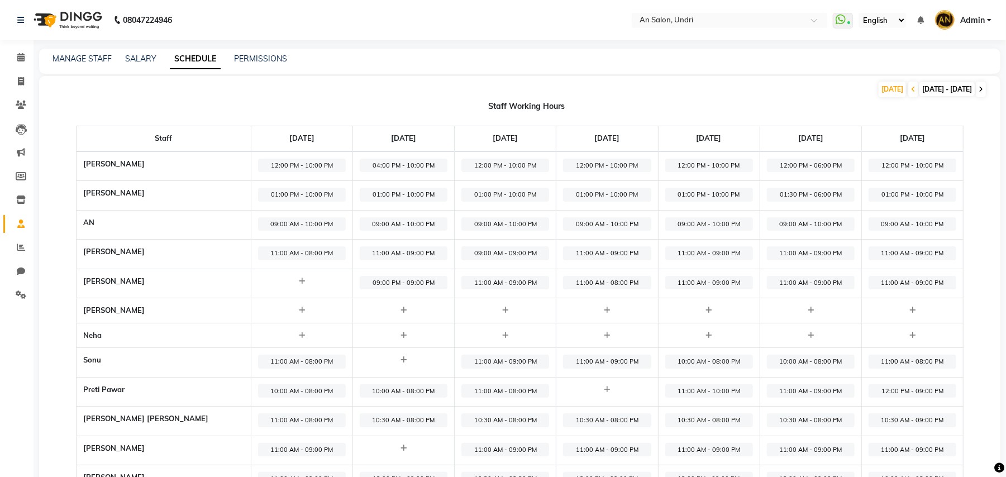
click at [979, 85] on span at bounding box center [981, 90] width 10 height 16
click at [299, 282] on icon at bounding box center [302, 281] width 6 height 7
select select "09:00 AM"
select select "10:00 PM"
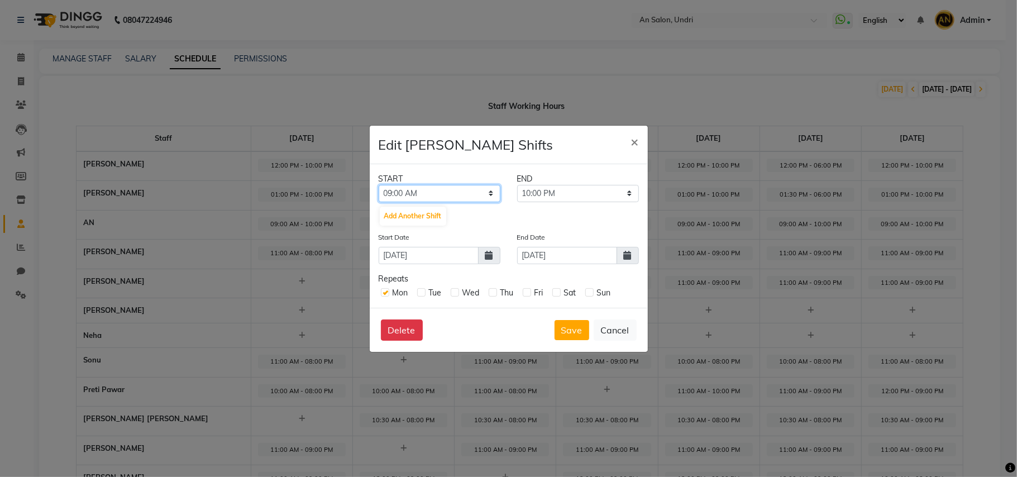
click at [492, 193] on select "12:00 AM 12:15 AM 12:30 AM 12:45 AM 01:00 AM 01:15 AM 01:30 AM 01:45 AM 02:00 A…" at bounding box center [440, 193] width 122 height 17
select select "10:30 AM"
click at [379, 185] on select "12:00 AM 12:15 AM 12:30 AM 12:45 AM 01:00 AM 01:15 AM 01:30 AM 01:45 AM 02:00 A…" at bounding box center [440, 193] width 122 height 17
click at [627, 190] on select "10:45 AM 11:00 AM 11:15 AM 11:30 AM 11:45 AM 12:00 PM 12:15 PM 12:30 PM 12:45 P…" at bounding box center [578, 193] width 122 height 17
select select "08:30 PM"
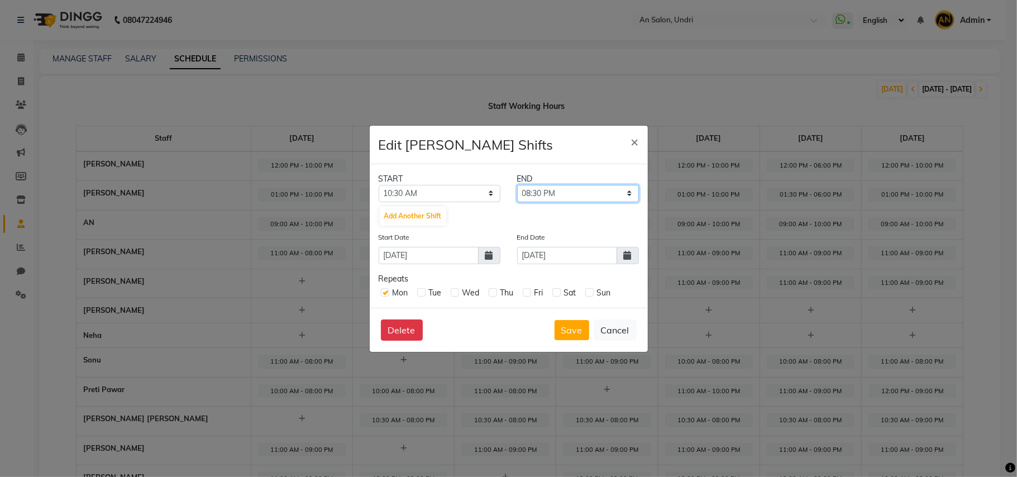
click at [517, 185] on select "10:45 AM 11:00 AM 11:15 AM 11:30 AM 11:45 AM 12:00 PM 12:15 PM 12:30 PM 12:45 P…" at bounding box center [578, 193] width 122 height 17
click at [385, 290] on label at bounding box center [385, 292] width 8 height 8
click at [385, 290] on input "checkbox" at bounding box center [384, 291] width 7 height 7
checkbox input "false"
click at [570, 325] on button "Save" at bounding box center [572, 330] width 35 height 20
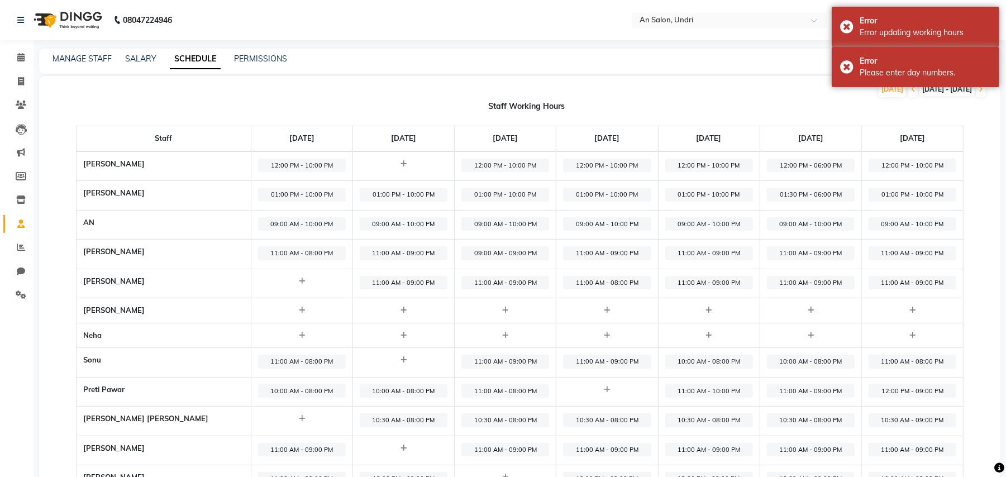
click at [263, 277] on div at bounding box center [302, 281] width 88 height 11
select select "09:00 AM"
select select "10:00 PM"
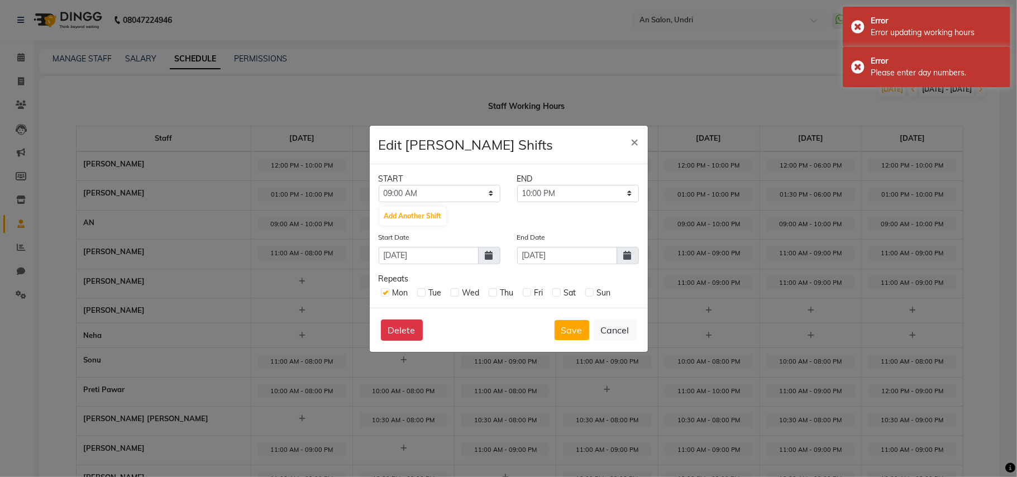
click at [388, 289] on label at bounding box center [385, 292] width 8 height 8
click at [388, 289] on input "checkbox" at bounding box center [384, 291] width 7 height 7
checkbox input "false"
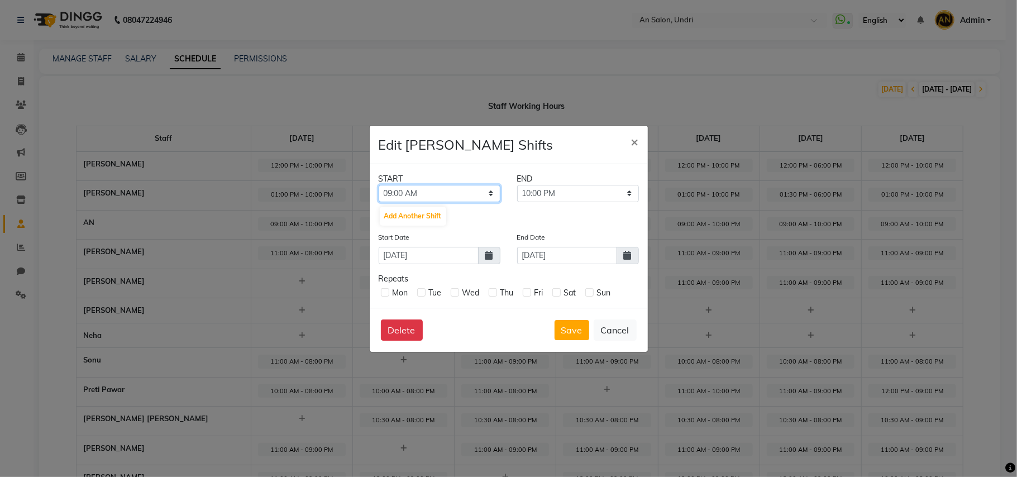
click at [489, 190] on select "12:00 AM 12:15 AM 12:30 AM 12:45 AM 01:00 AM 01:15 AM 01:30 AM 01:45 AM 02:00 A…" at bounding box center [440, 193] width 122 height 17
select select "10:30 AM"
click at [379, 185] on select "12:00 AM 12:15 AM 12:30 AM 12:45 AM 01:00 AM 01:15 AM 01:30 AM 01:45 AM 02:00 A…" at bounding box center [440, 193] width 122 height 17
click at [628, 187] on select "10:45 AM 11:00 AM 11:15 AM 11:30 AM 11:45 AM 12:00 PM 12:15 PM 12:30 PM 12:45 P…" at bounding box center [578, 193] width 122 height 17
click at [517, 185] on select "10:45 AM 11:00 AM 11:15 AM 11:30 AM 11:45 AM 12:00 PM 12:15 PM 12:30 PM 12:45 P…" at bounding box center [578, 193] width 122 height 17
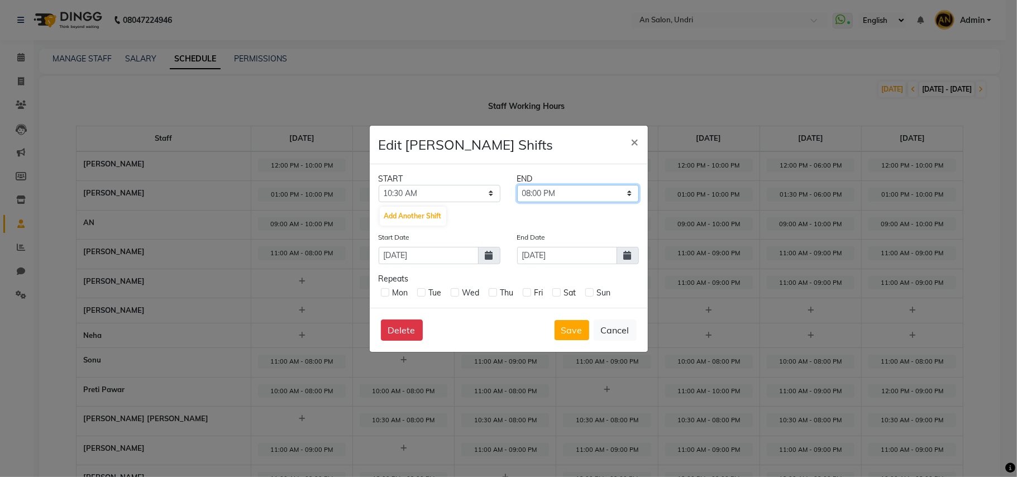
click at [615, 193] on select "10:45 AM 11:00 AM 11:15 AM 11:30 AM 11:45 AM 12:00 PM 12:15 PM 12:30 PM 12:45 P…" at bounding box center [578, 193] width 122 height 17
select select "07:30 PM"
click at [517, 185] on select "10:45 AM 11:00 AM 11:15 AM 11:30 AM 11:45 AM 12:00 PM 12:15 PM 12:30 PM 12:45 P…" at bounding box center [578, 193] width 122 height 17
click at [573, 322] on button "Save" at bounding box center [572, 330] width 35 height 20
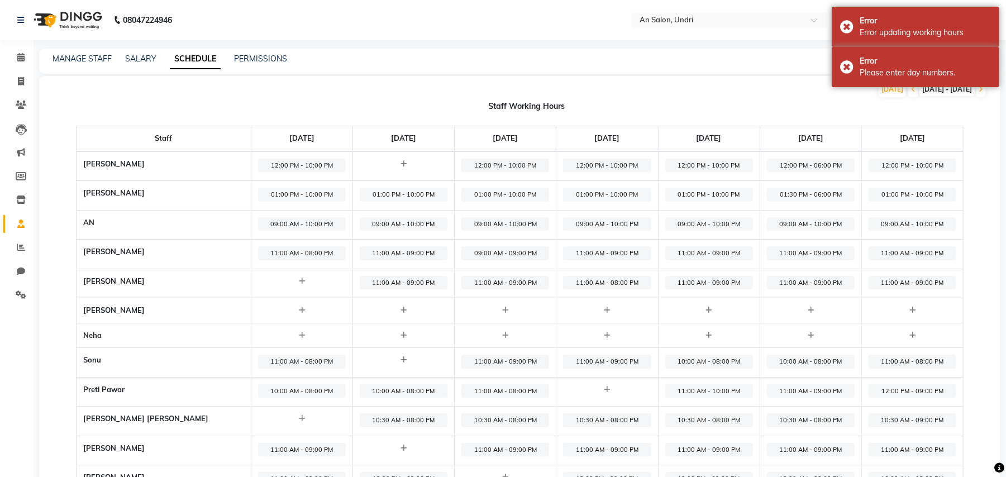
click at [258, 276] on div at bounding box center [302, 281] width 88 height 11
select select "09:00 AM"
select select "10:00 PM"
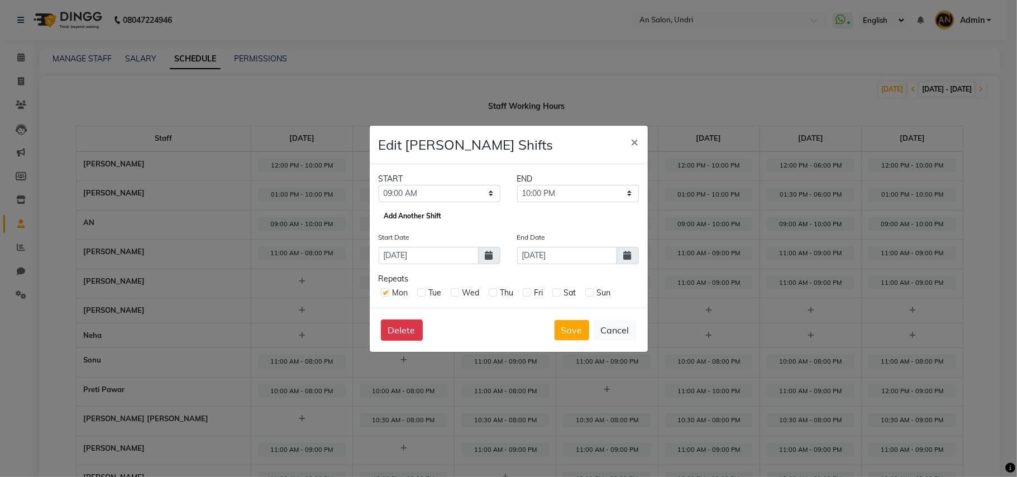
click at [402, 213] on button "Add Another Shift" at bounding box center [413, 216] width 66 height 19
select select "11:45 PM"
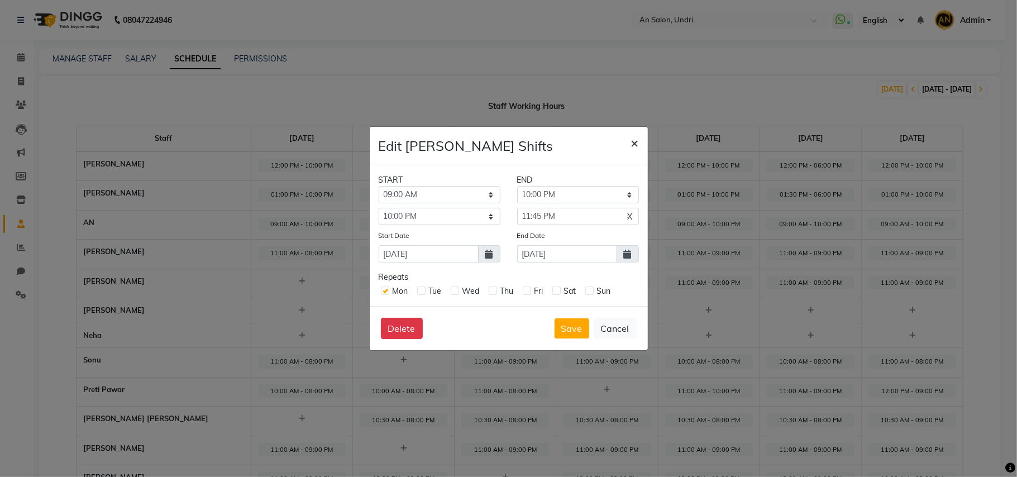
click at [637, 141] on span "×" at bounding box center [635, 142] width 8 height 17
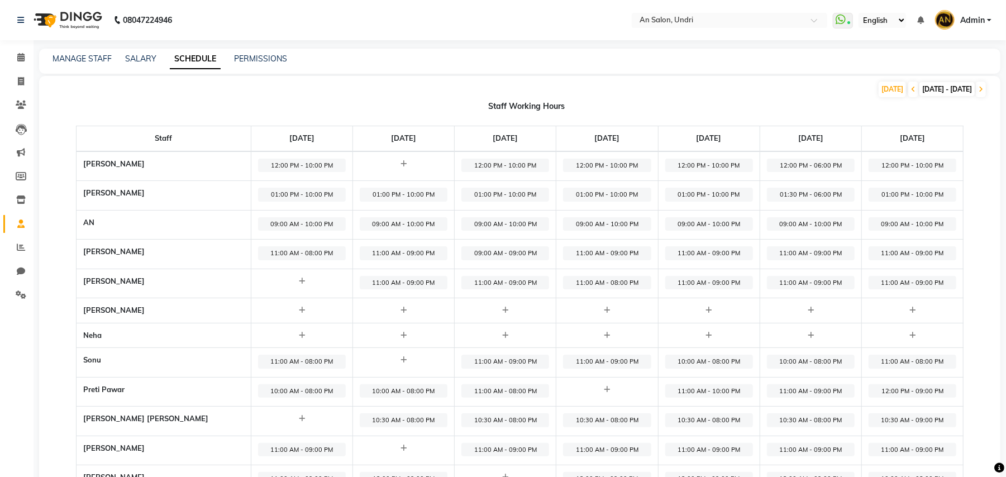
click at [258, 285] on div at bounding box center [302, 281] width 88 height 11
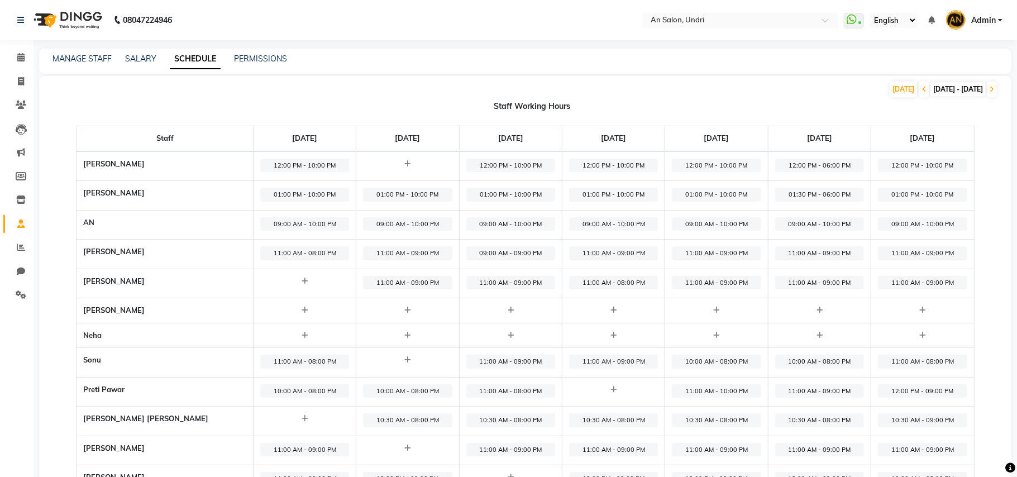
select select "09:00 AM"
select select "10:00 PM"
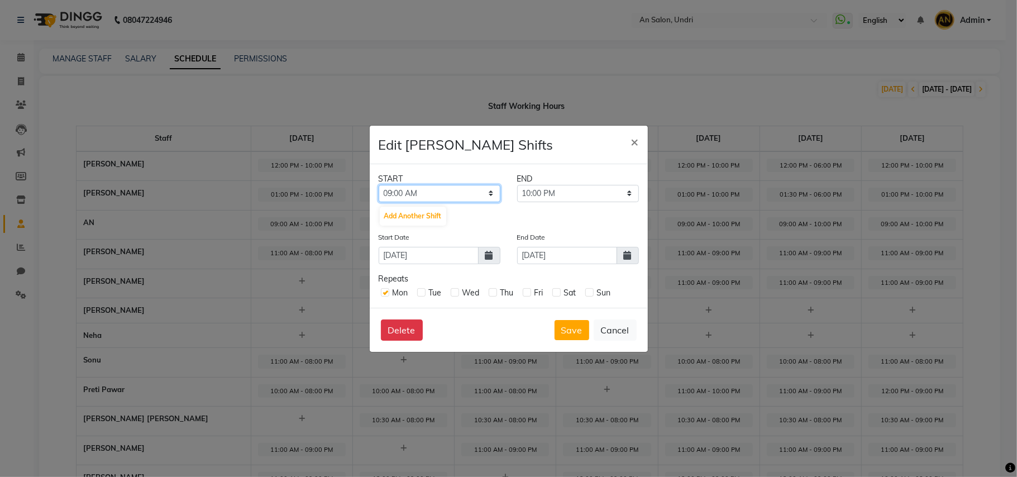
click at [492, 192] on select "12:00 AM 12:15 AM 12:30 AM 12:45 AM 01:00 AM 01:15 AM 01:30 AM 01:45 AM 02:00 A…" at bounding box center [440, 193] width 122 height 17
select select "10:30 AM"
click at [379, 185] on select "12:00 AM 12:15 AM 12:30 AM 12:45 AM 01:00 AM 01:15 AM 01:30 AM 01:45 AM 02:00 A…" at bounding box center [440, 193] width 122 height 17
click at [618, 194] on select "10:45 AM 11:00 AM 11:15 AM 11:30 AM 11:45 AM 12:00 PM 12:15 PM 12:30 PM 12:45 P…" at bounding box center [578, 193] width 122 height 17
select select "07:30 PM"
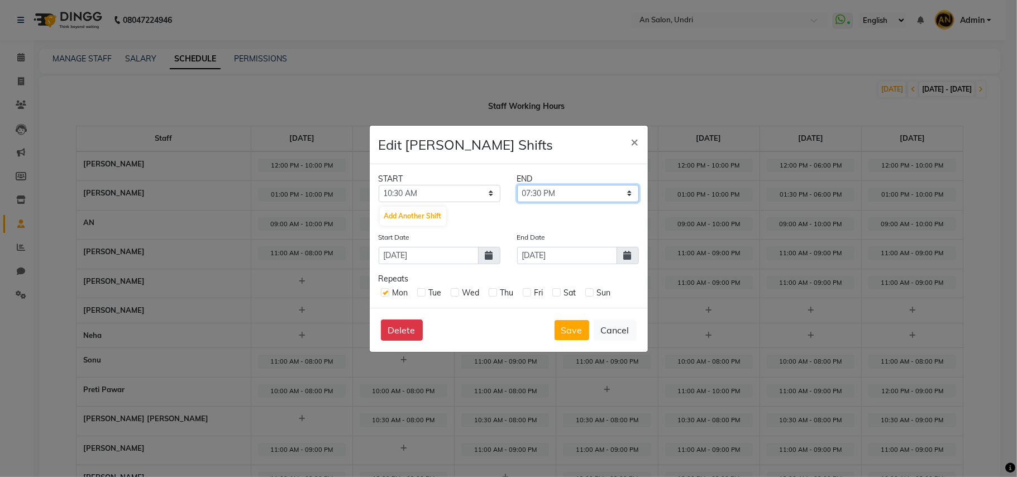
click at [517, 185] on select "10:45 AM 11:00 AM 11:15 AM 11:30 AM 11:45 AM 12:00 PM 12:15 PM 12:30 PM 12:45 P…" at bounding box center [578, 193] width 122 height 17
click at [570, 325] on button "Save" at bounding box center [572, 330] width 35 height 20
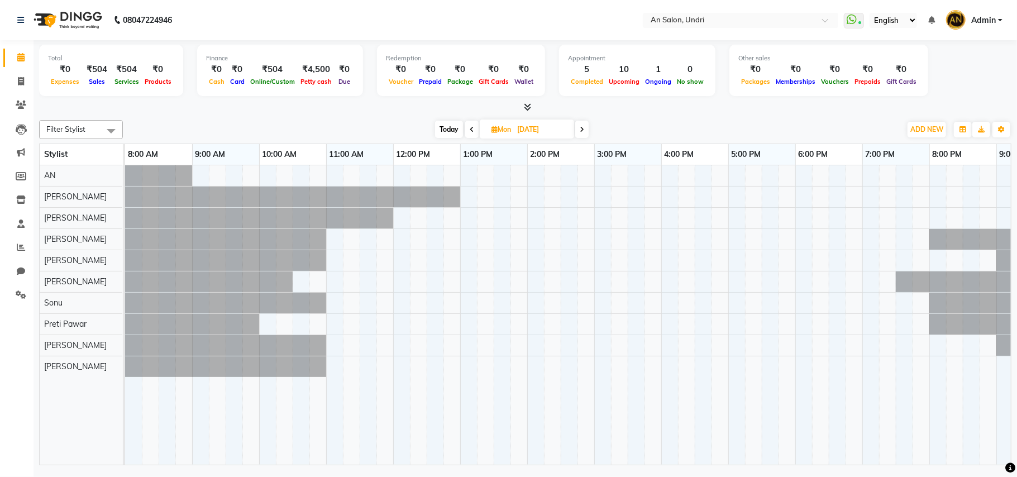
click at [447, 126] on span "Today" at bounding box center [449, 129] width 28 height 17
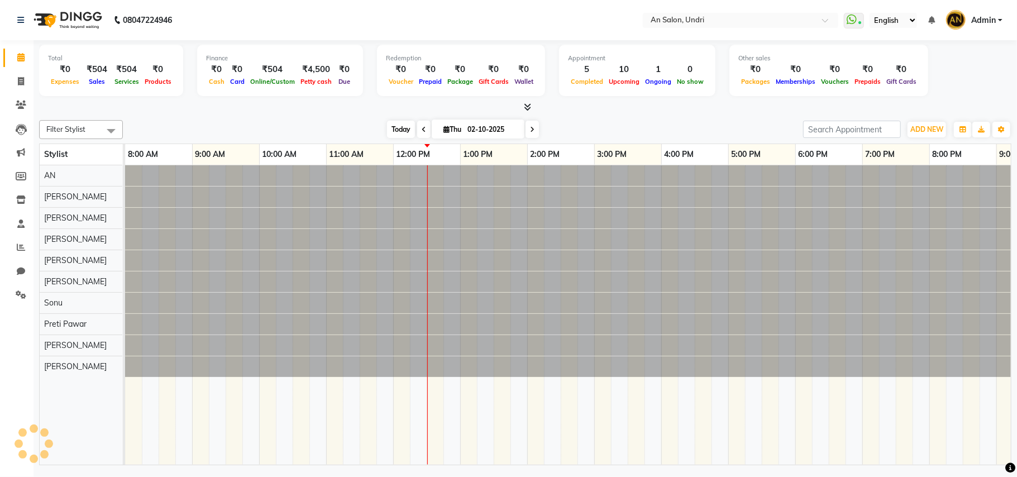
scroll to position [0, 120]
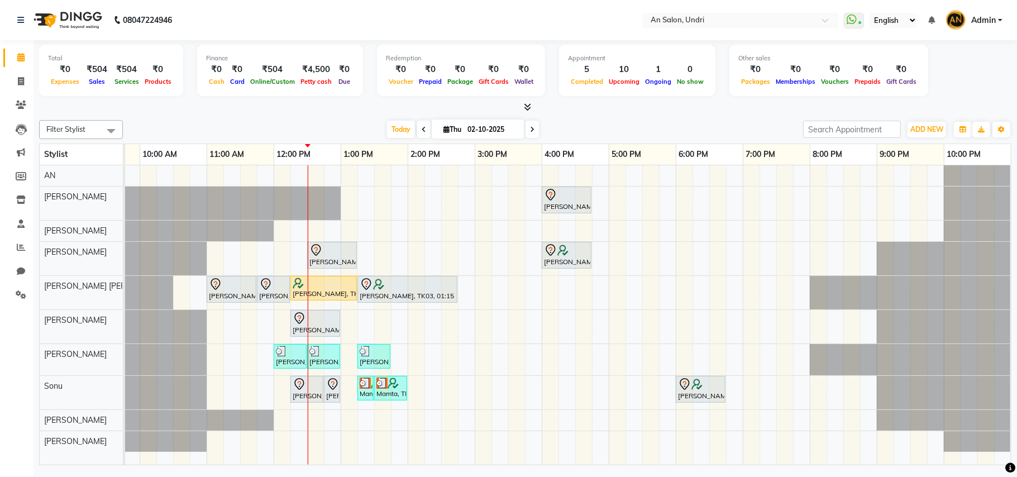
click at [526, 126] on span at bounding box center [532, 129] width 13 height 17
type input "03-10-2025"
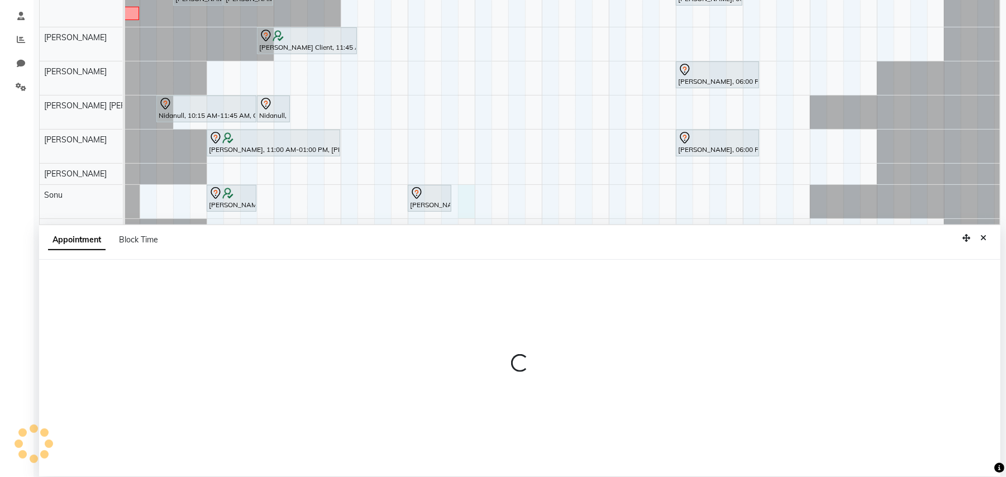
scroll to position [210, 0]
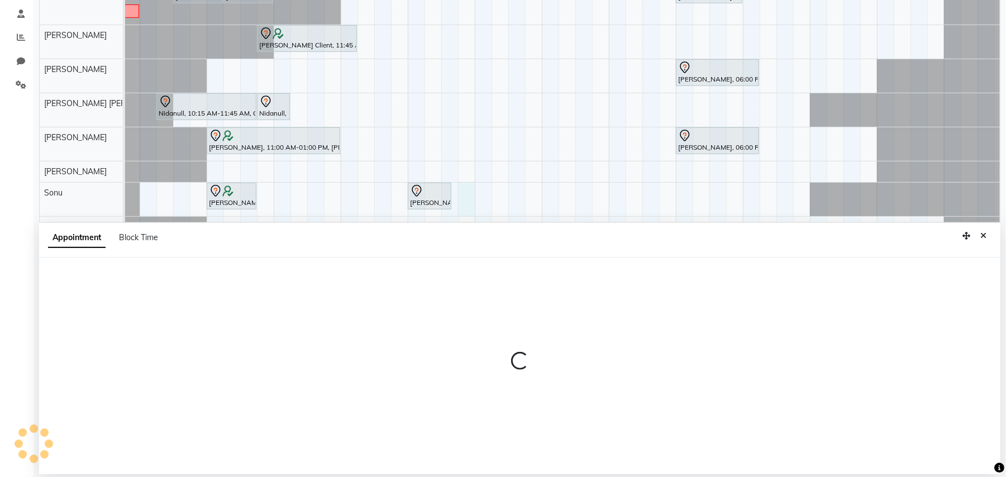
select select "35359"
select select "tentative"
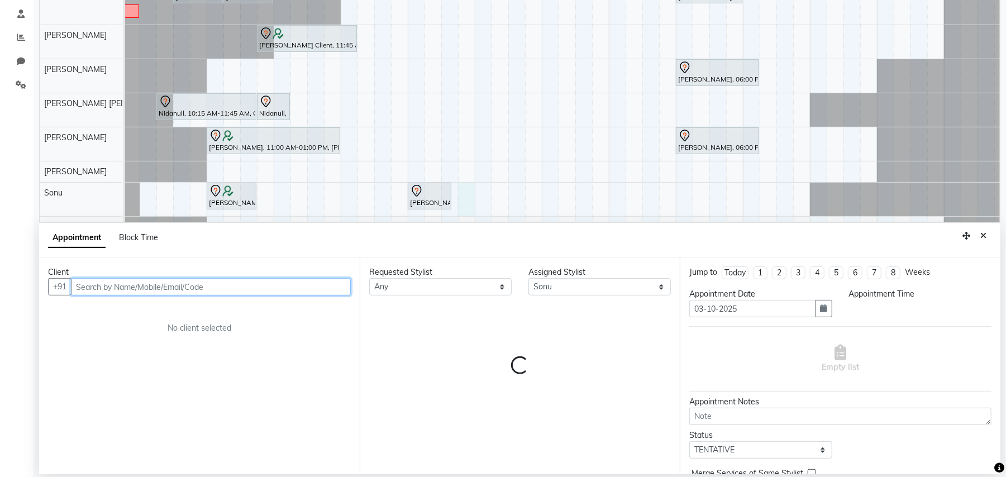
select select "885"
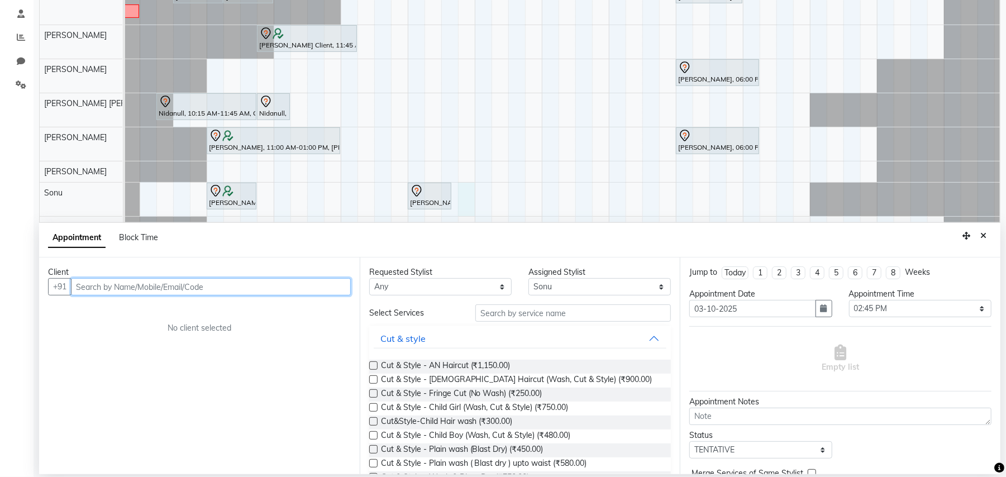
click at [239, 286] on input "text" at bounding box center [211, 286] width 280 height 17
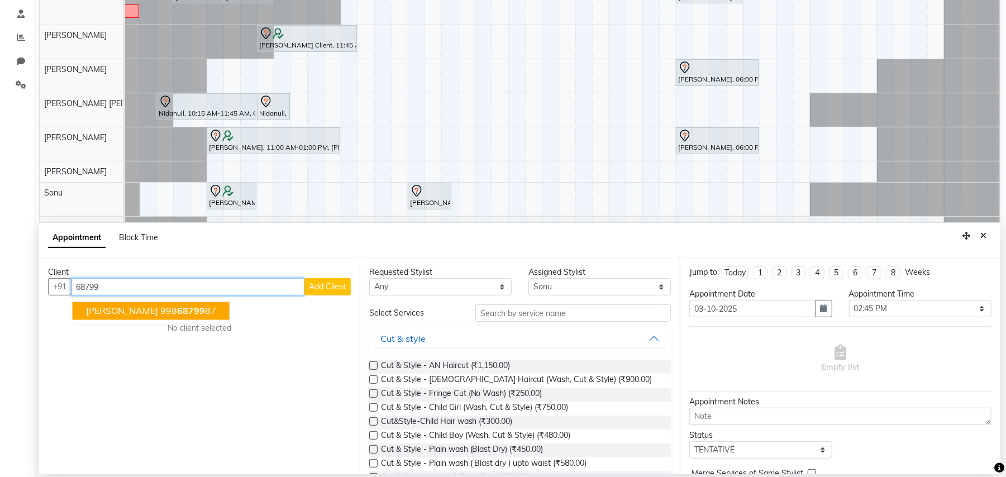
click at [146, 306] on span "Tanushree Goswami" at bounding box center [122, 311] width 72 height 11
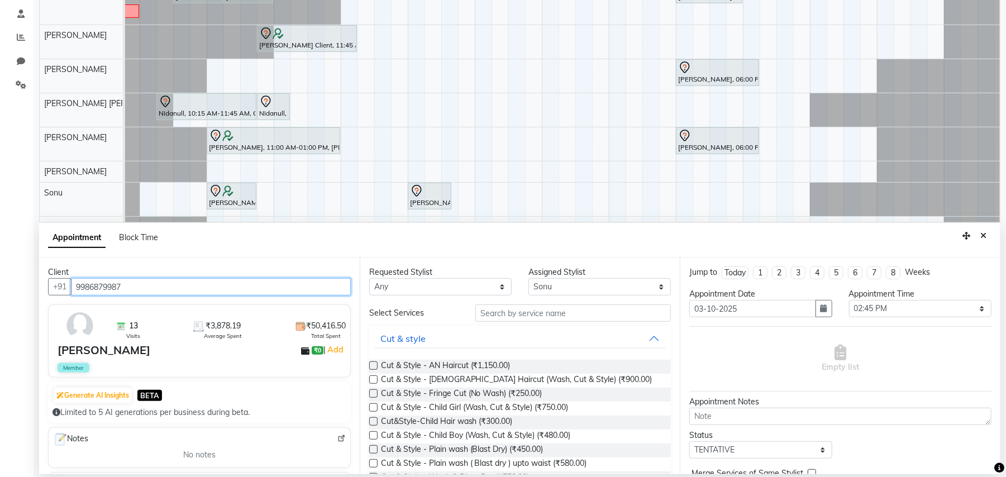
type input "9986879987"
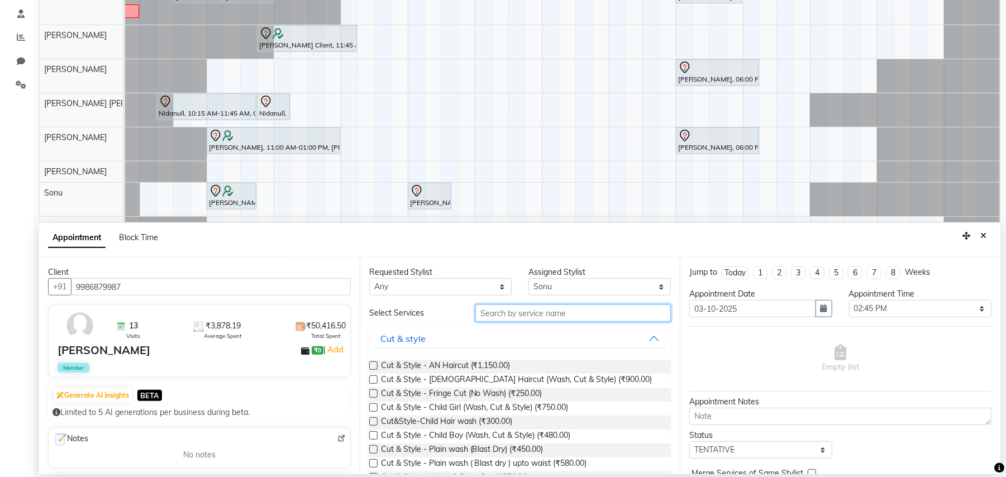
click at [566, 313] on input "text" at bounding box center [573, 312] width 196 height 17
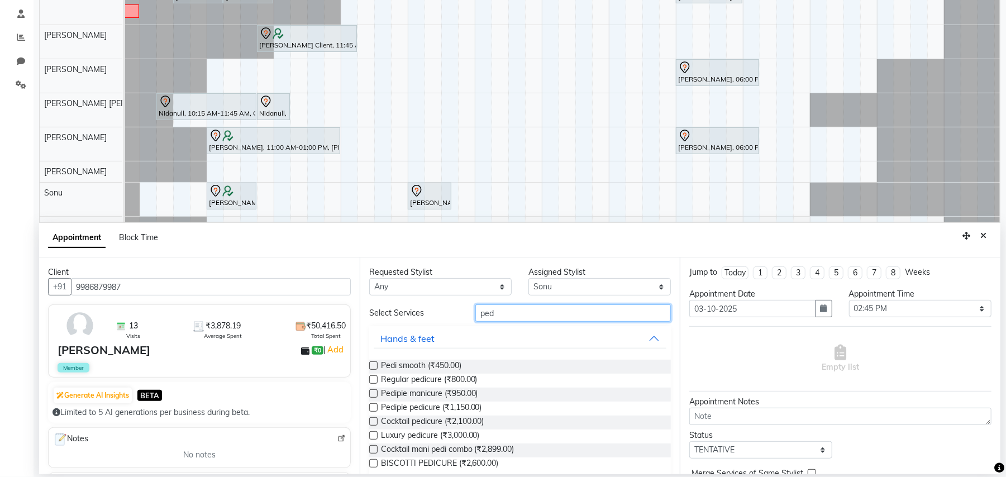
type input "ped"
click at [370, 407] on label at bounding box center [373, 407] width 8 height 8
click at [370, 407] on input "checkbox" at bounding box center [372, 408] width 7 height 7
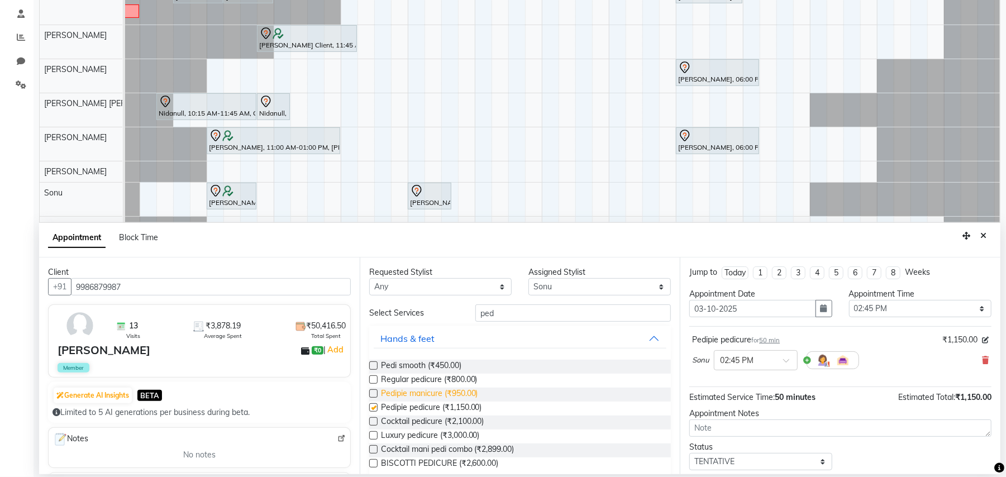
checkbox input "false"
click at [563, 314] on input "ped" at bounding box center [573, 312] width 196 height 17
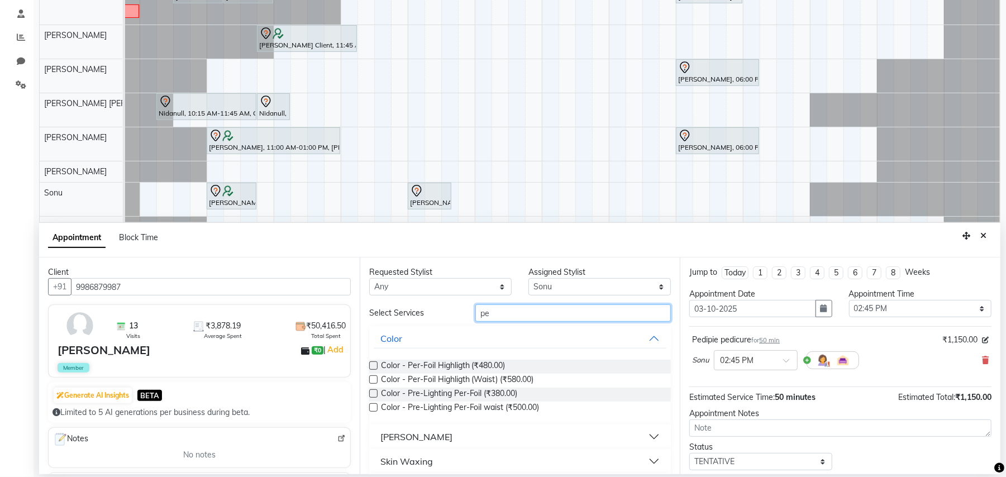
type input "p"
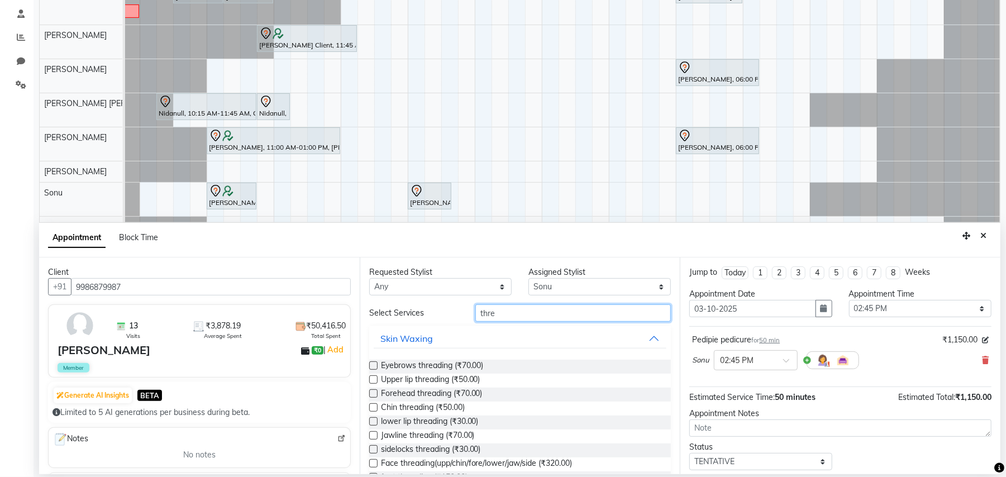
type input "thre"
click at [371, 367] on label at bounding box center [373, 365] width 8 height 8
click at [371, 367] on input "checkbox" at bounding box center [372, 366] width 7 height 7
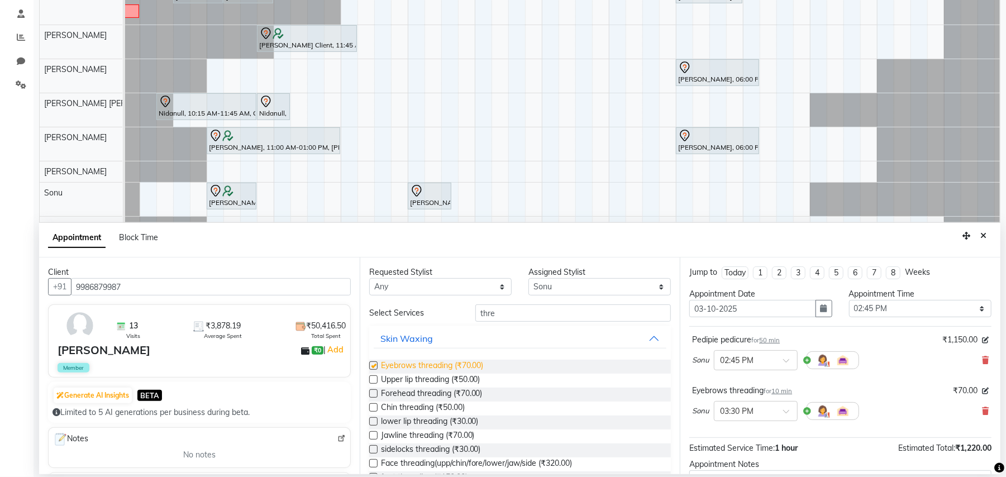
checkbox input "false"
click at [537, 315] on input "thre" at bounding box center [573, 312] width 196 height 17
type input "t"
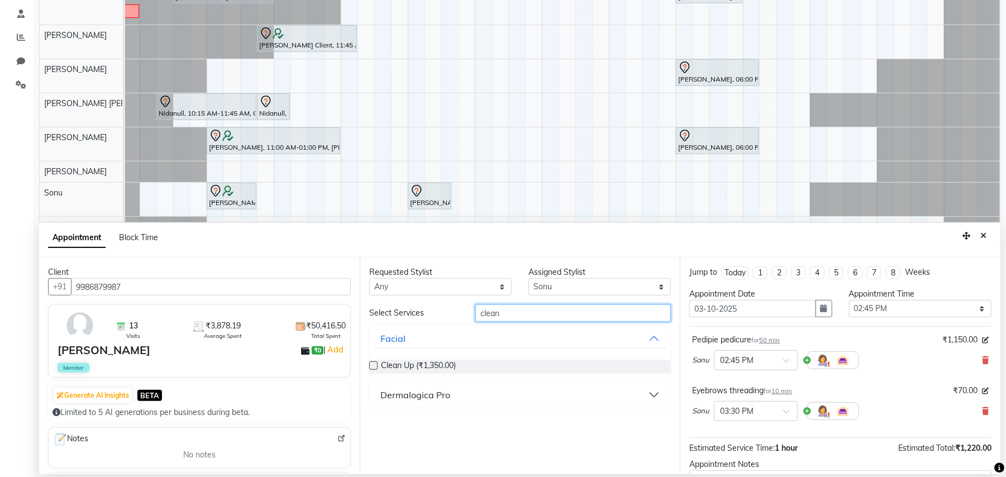
type input "clean"
click at [371, 361] on div "Clean Up (₹1,350.00)" at bounding box center [520, 367] width 302 height 14
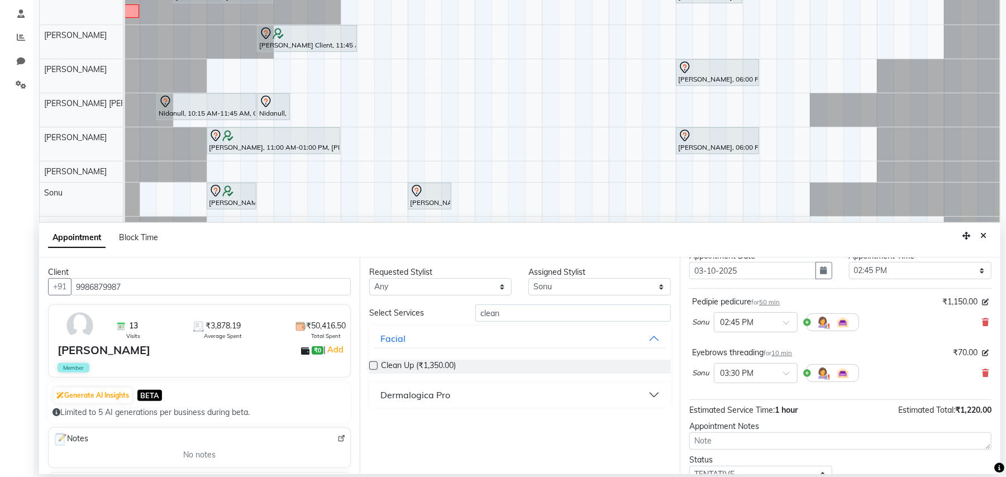
scroll to position [74, 0]
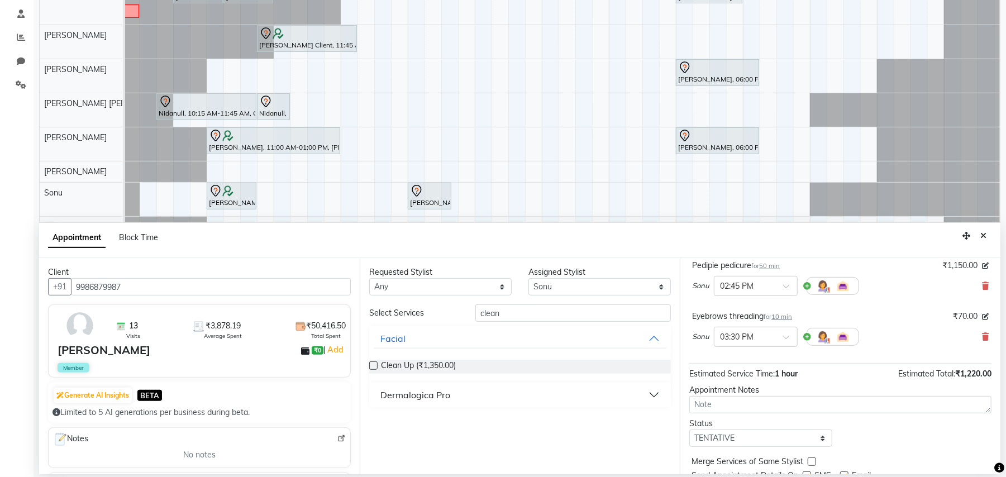
click at [375, 365] on label at bounding box center [373, 365] width 8 height 8
click at [375, 365] on input "checkbox" at bounding box center [372, 366] width 7 height 7
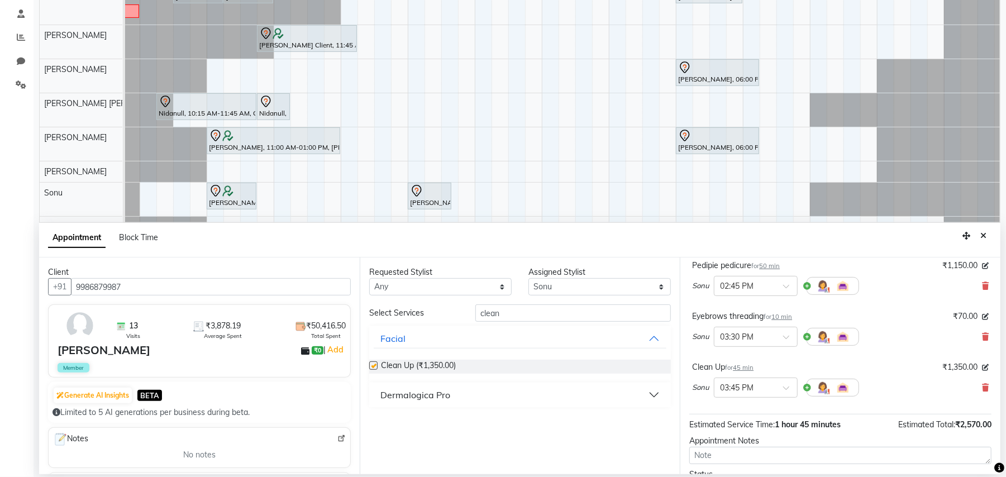
checkbox input "false"
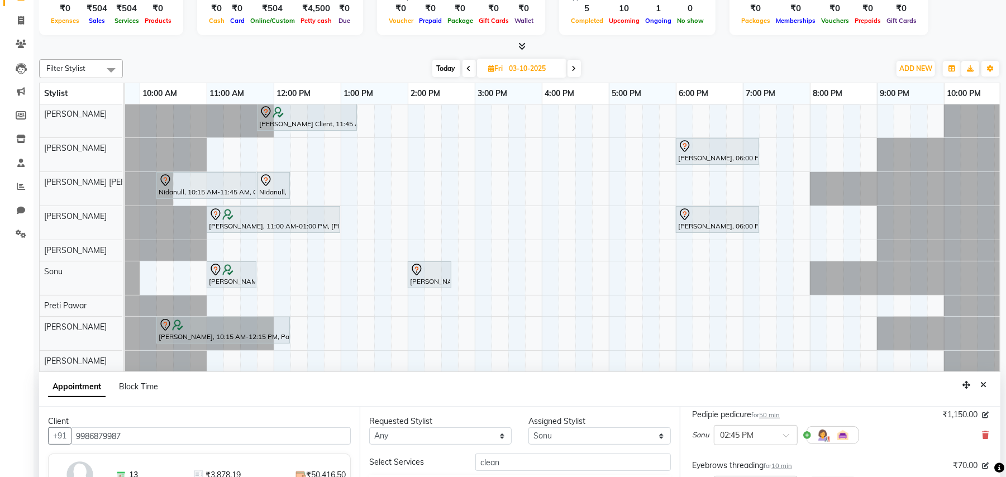
scroll to position [210, 0]
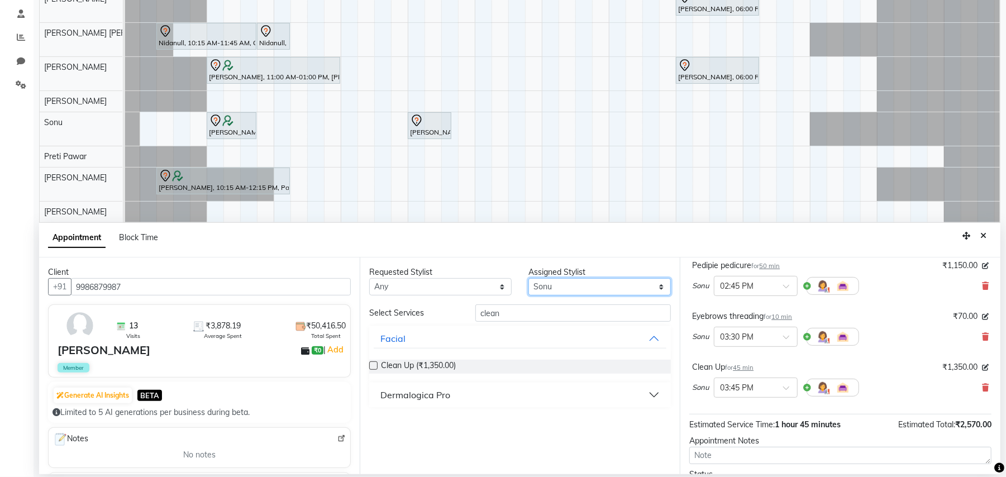
click at [660, 290] on select "Select [PERSON_NAME] AN [PERSON_NAME] [PERSON_NAME] [PERSON_NAME] [PERSON_NAME]…" at bounding box center [599, 286] width 142 height 17
select select "61941"
click at [528, 279] on select "Select [PERSON_NAME] AN [PERSON_NAME] [PERSON_NAME] [PERSON_NAME] [PERSON_NAME]…" at bounding box center [599, 286] width 142 height 17
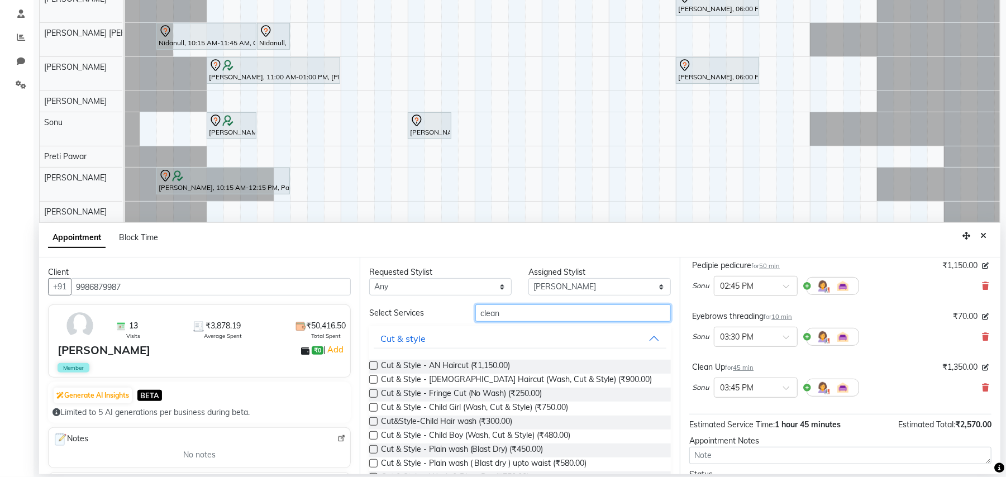
click at [521, 315] on input "clean" at bounding box center [573, 312] width 196 height 17
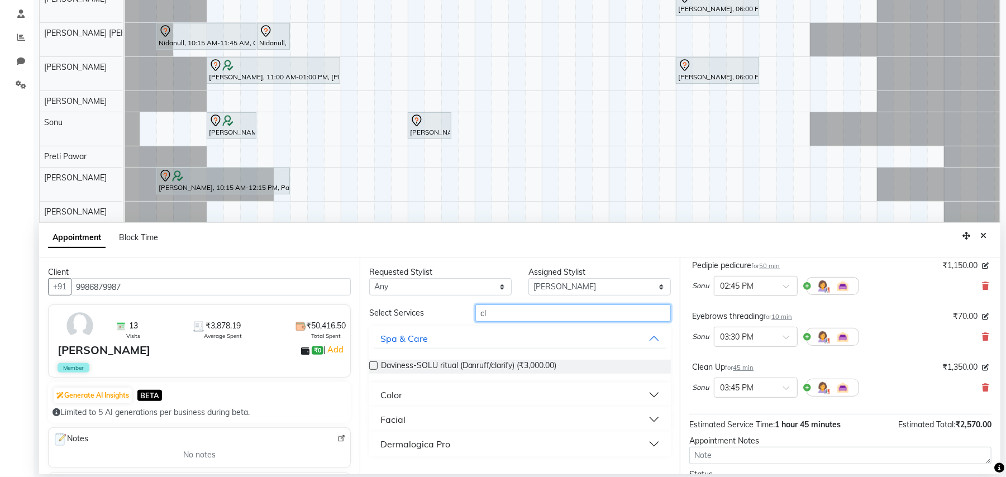
type input "c"
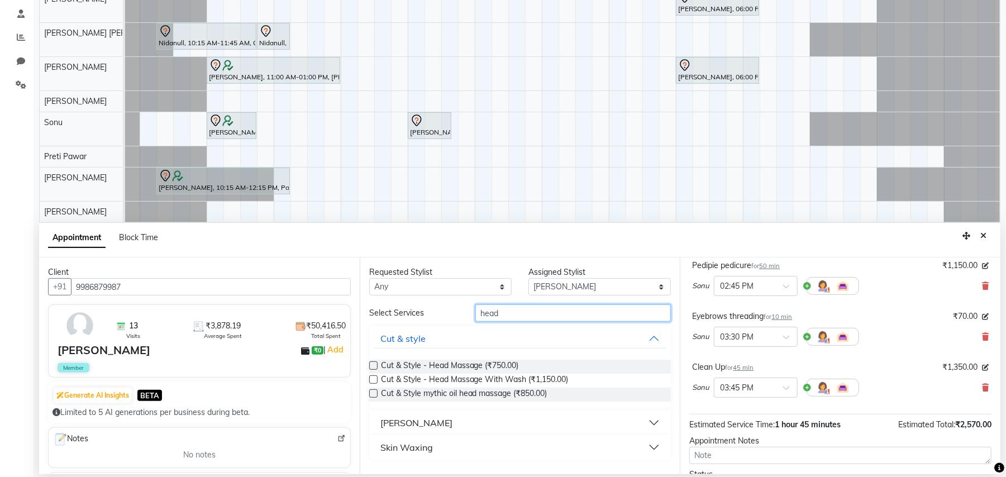
type input "head"
click at [372, 378] on label at bounding box center [373, 379] width 8 height 8
click at [372, 378] on input "checkbox" at bounding box center [372, 380] width 7 height 7
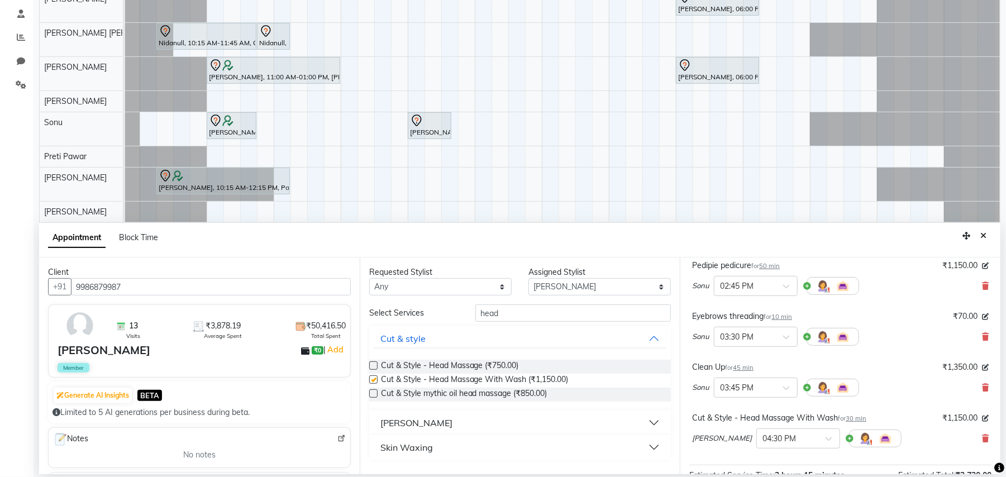
checkbox input "false"
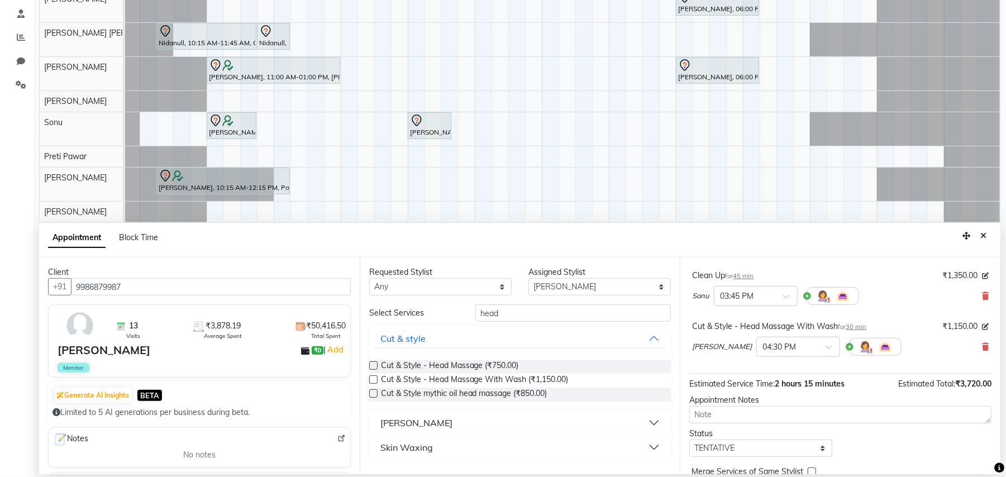
scroll to position [220, 0]
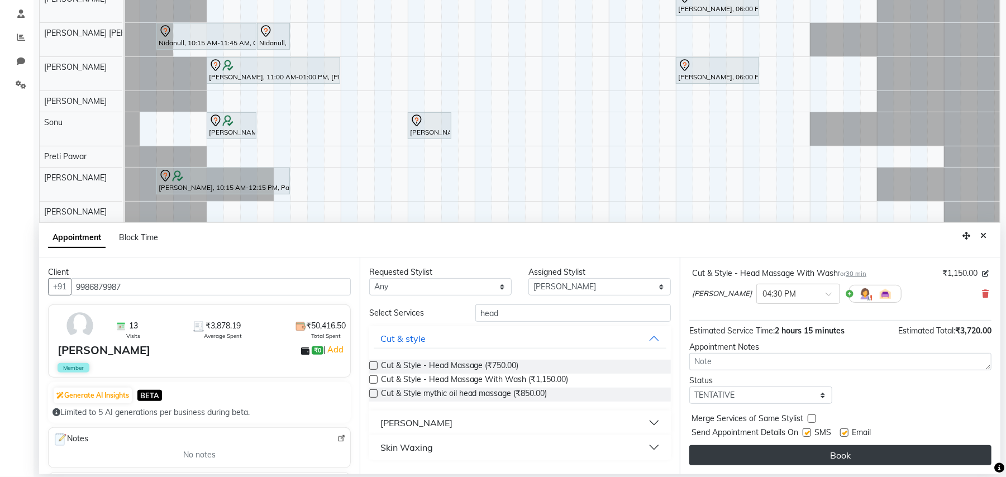
click at [862, 456] on button "Book" at bounding box center [840, 455] width 302 height 20
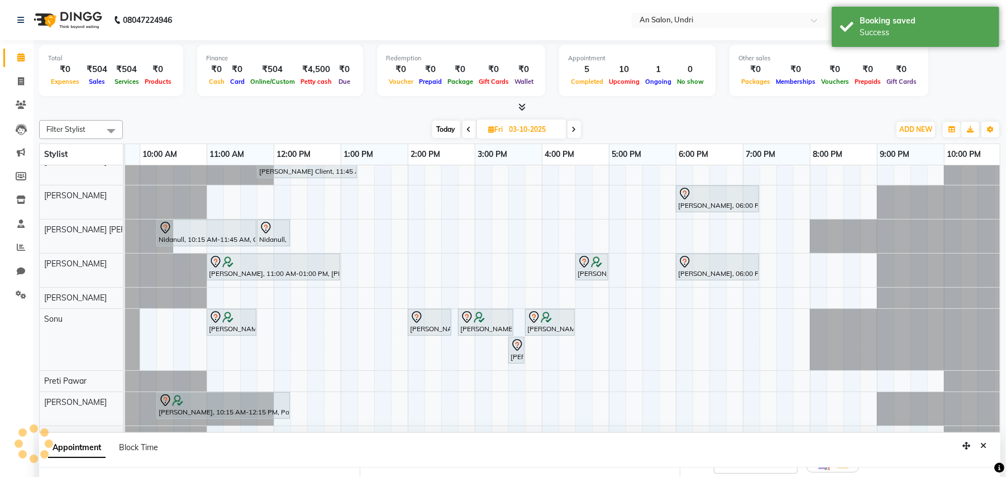
scroll to position [232, 0]
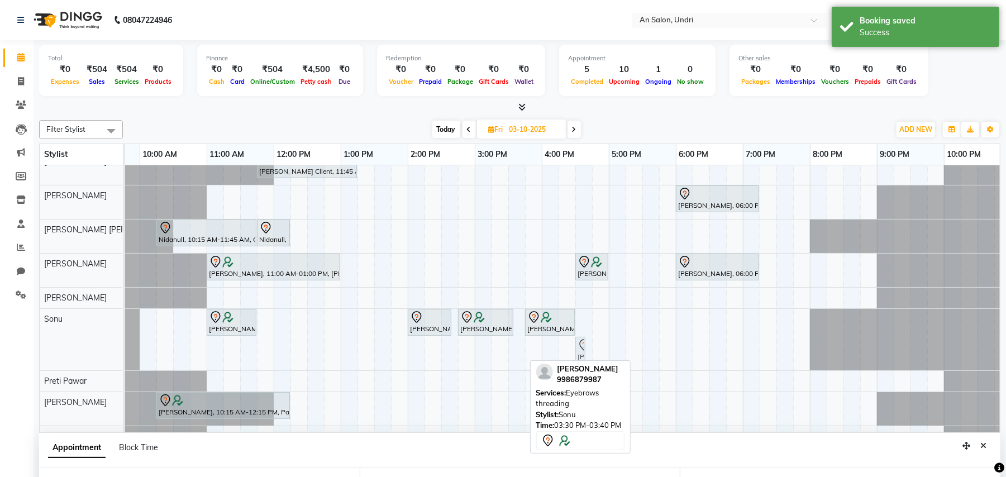
drag, startPoint x: 512, startPoint y: 351, endPoint x: 584, endPoint y: 318, distance: 79.5
click at [584, 318] on div "Shivani Singhal, 08:00 AM-08:30 AM, Cut & Style - Hair Up Style (No Wash) Shiva…" at bounding box center [508, 264] width 1005 height 365
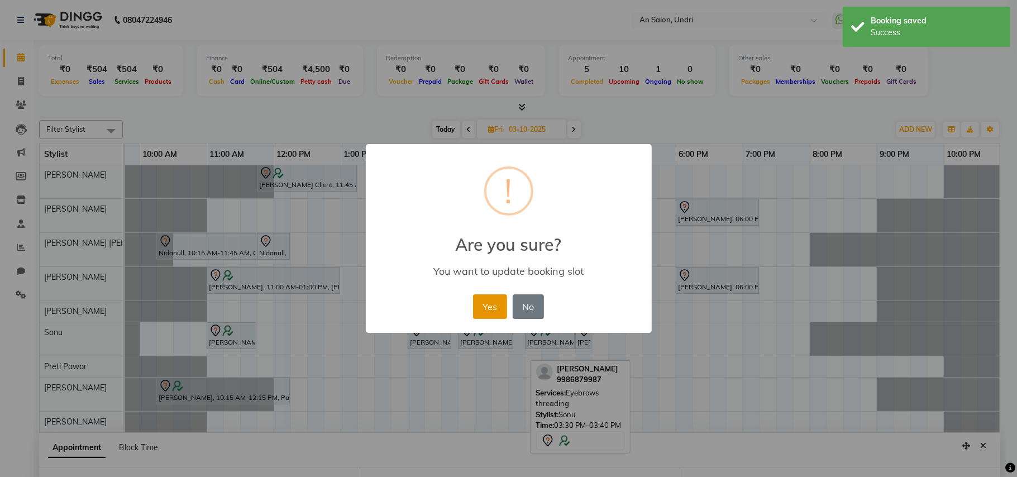
click at [499, 299] on button "Yes" at bounding box center [490, 306] width 34 height 25
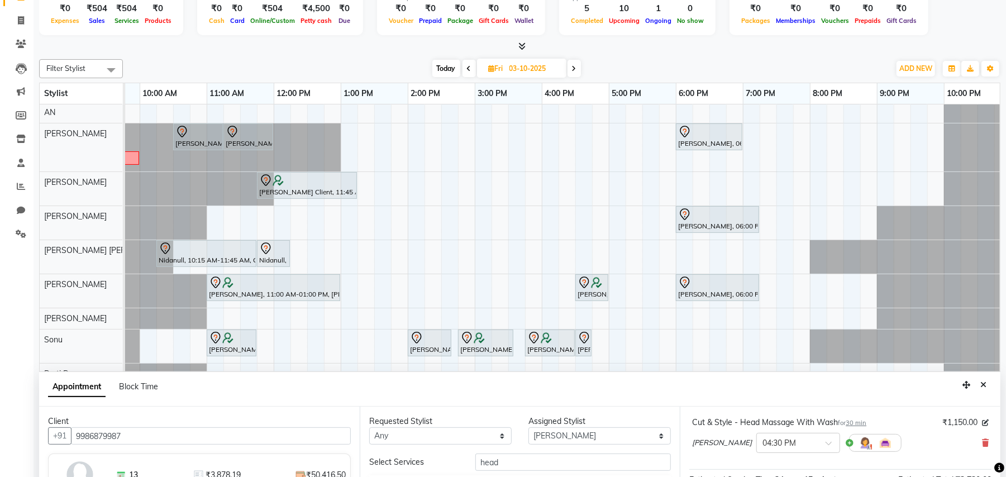
scroll to position [0, 0]
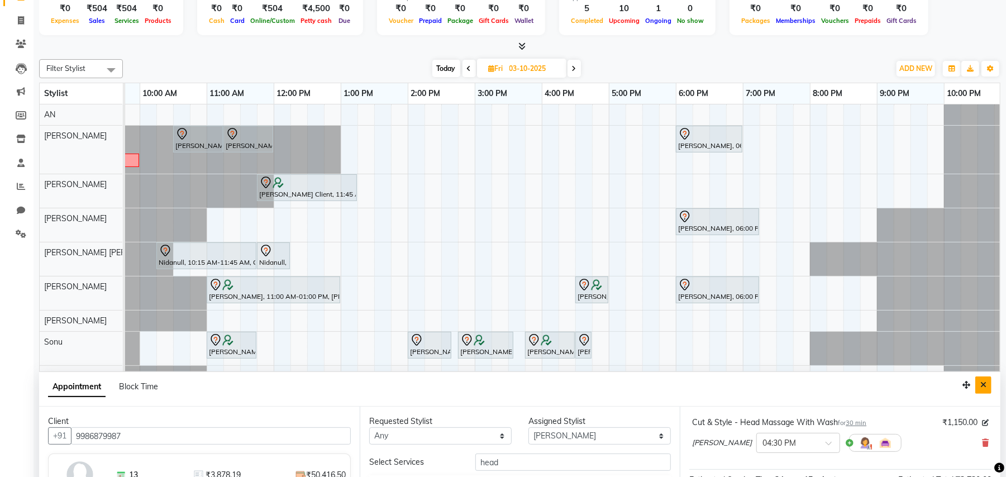
click at [985, 378] on button "Close" at bounding box center [983, 384] width 16 height 17
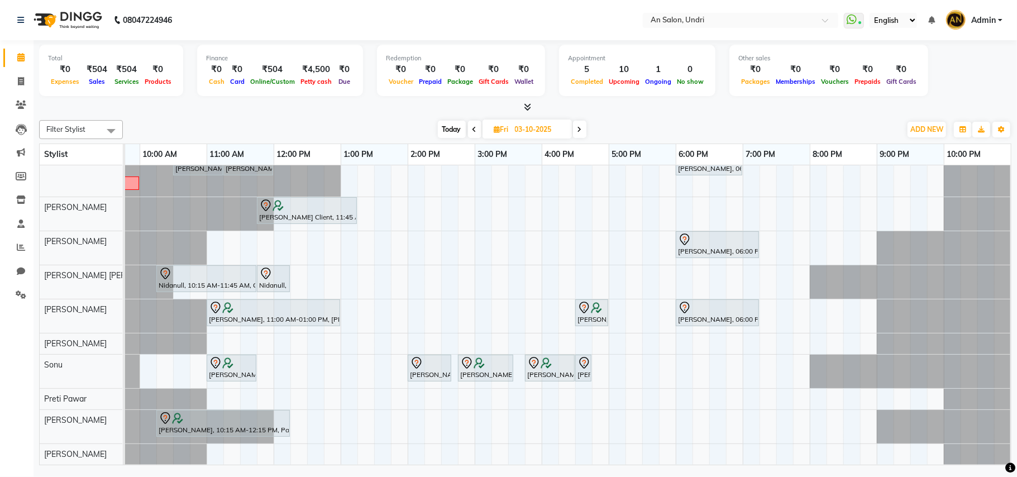
scroll to position [51, 0]
click at [455, 131] on span "Today" at bounding box center [452, 129] width 28 height 17
type input "02-10-2025"
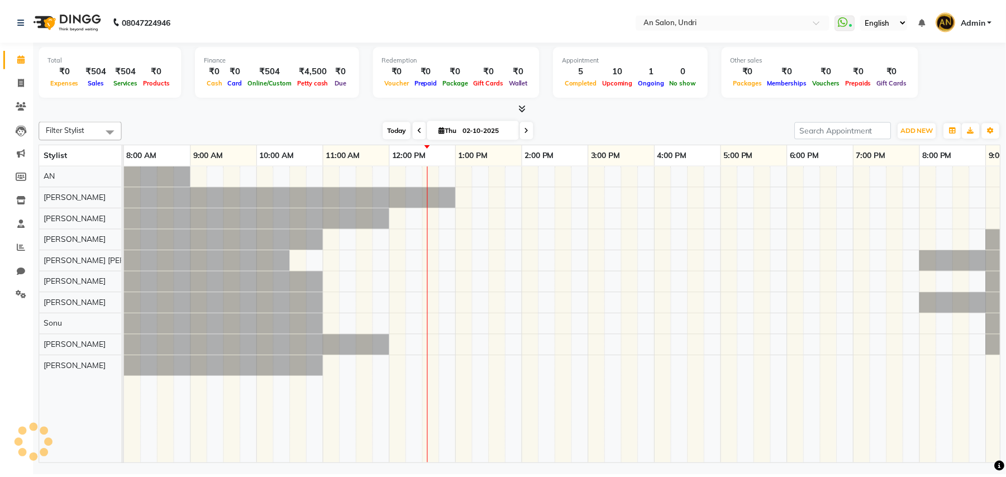
scroll to position [0, 120]
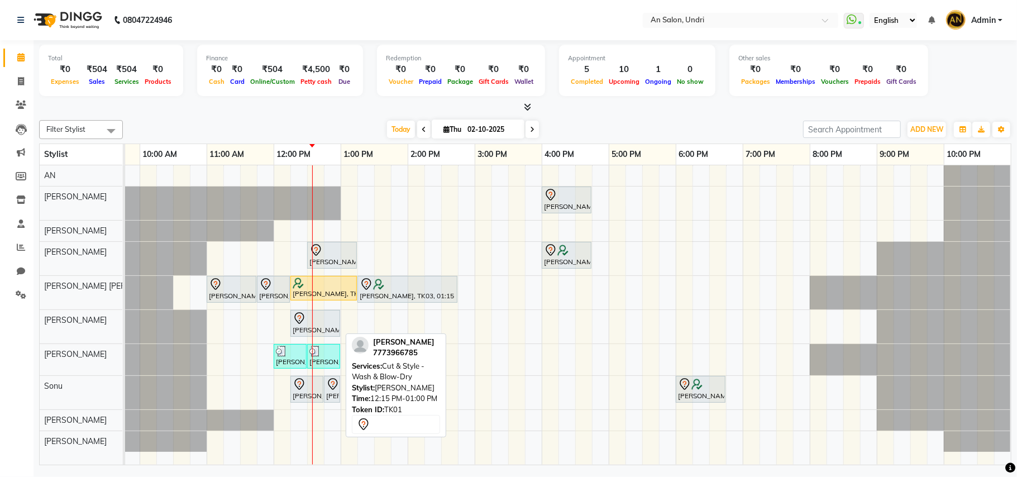
click at [320, 327] on div "[PERSON_NAME], TK01, 12:15 PM-01:00 PM, Cut & Style - Wash & Blow-Dry" at bounding box center [315, 323] width 47 height 23
click at [322, 322] on div at bounding box center [315, 318] width 45 height 13
select select "7"
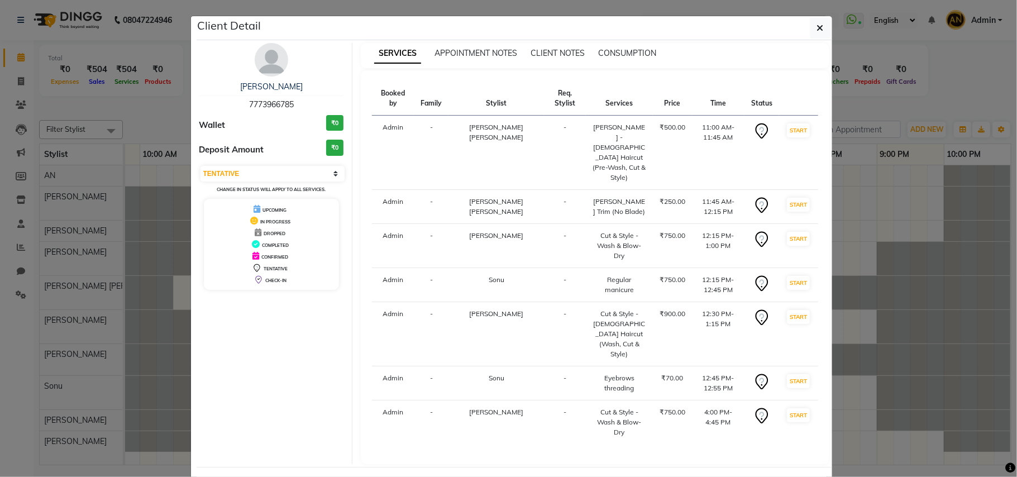
select select "service"
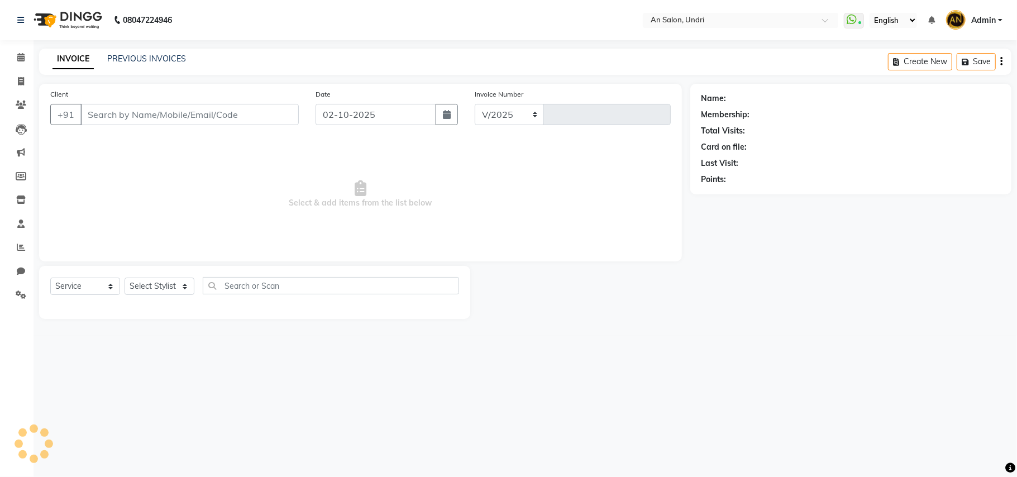
select select "3639"
type input "3155"
type input "7773966785"
select select "61941"
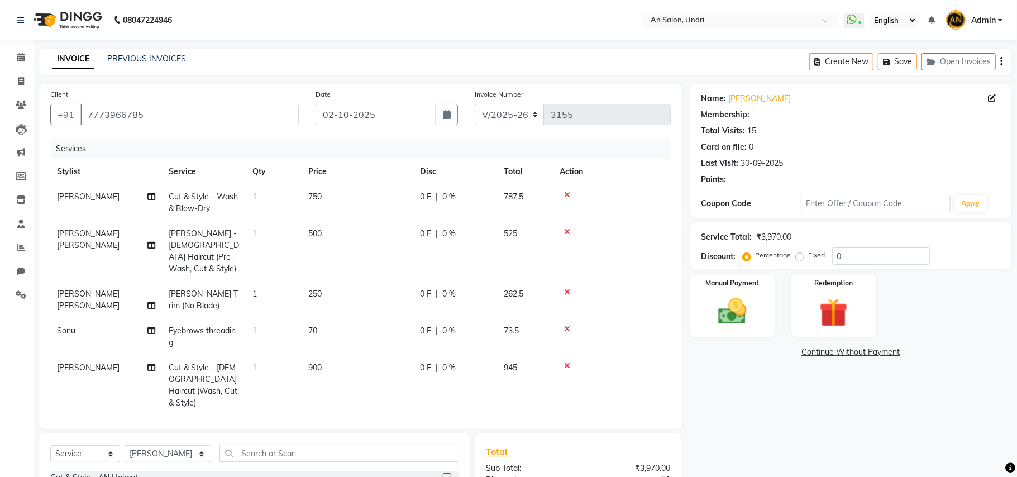
select select "1: Object"
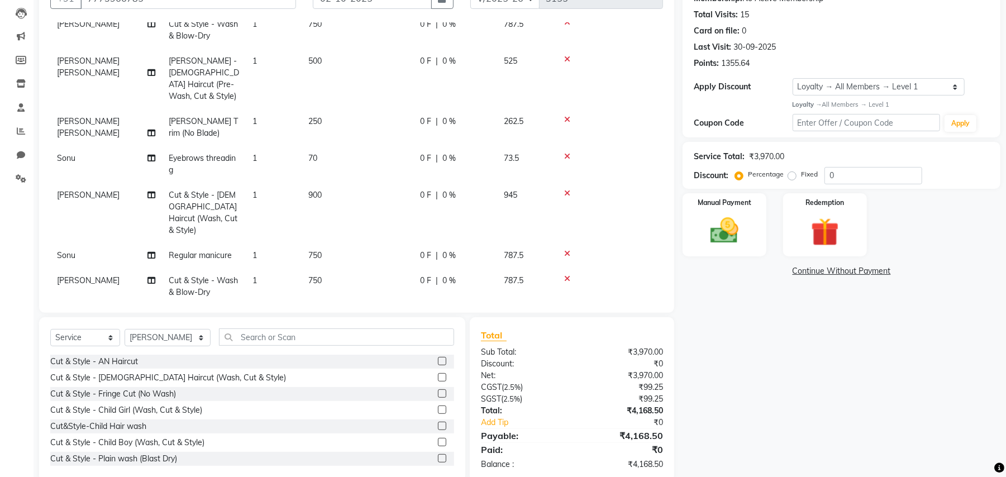
scroll to position [137, 0]
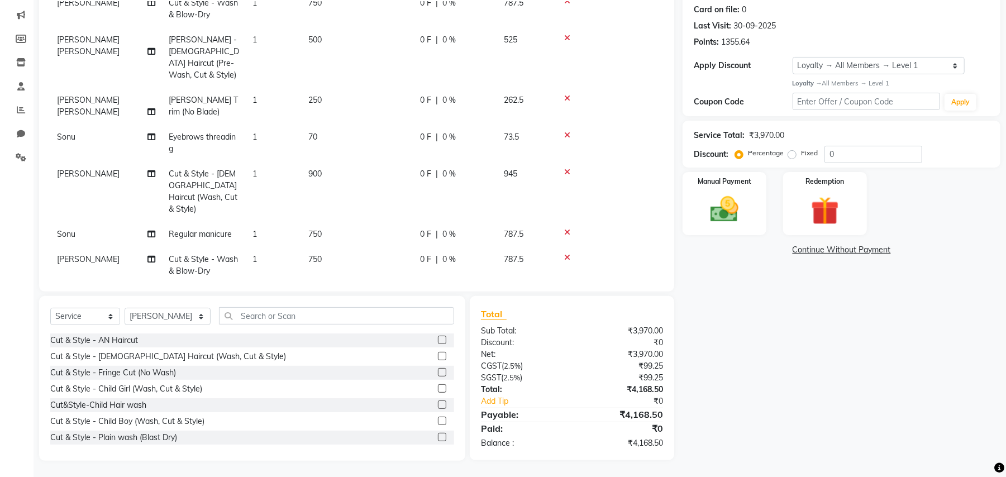
click at [447, 254] on span "0 %" at bounding box center [448, 260] width 13 height 12
select select "61941"
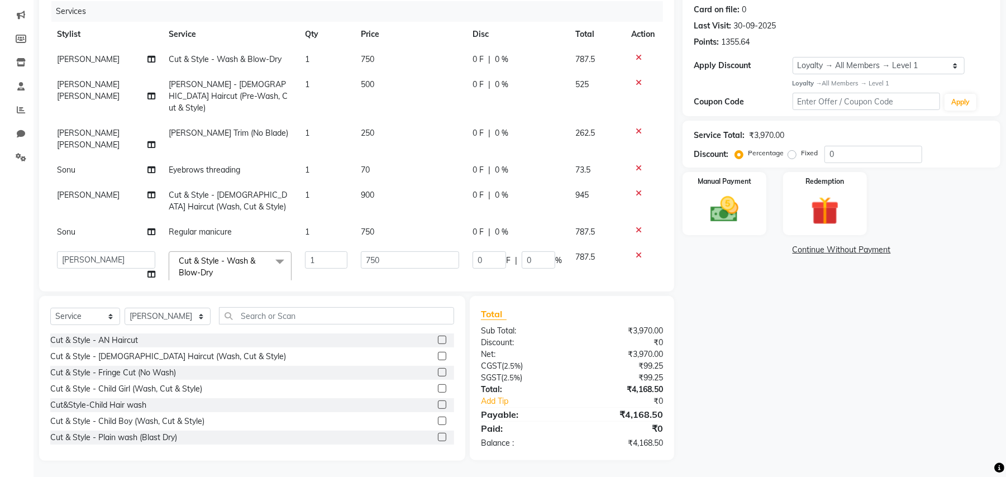
scroll to position [135, 0]
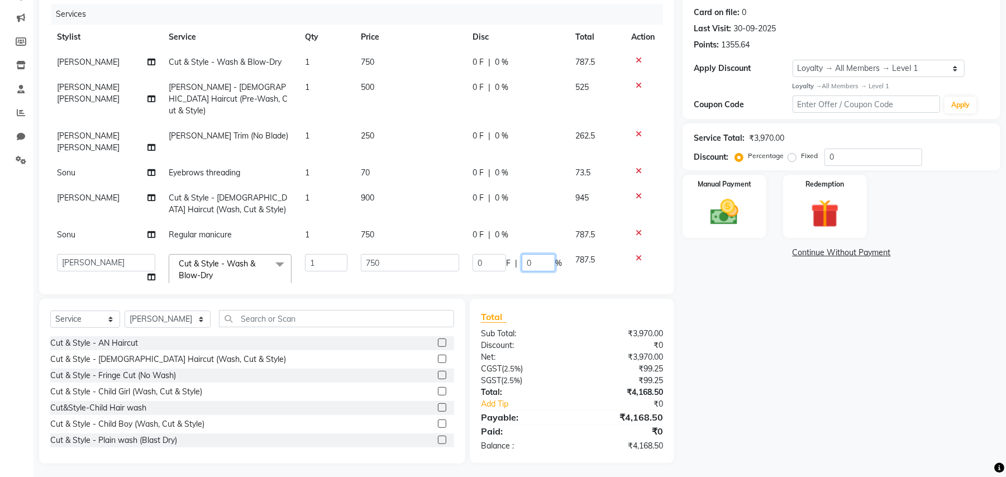
click at [534, 254] on input "0" at bounding box center [539, 262] width 34 height 17
type input "20"
click at [628, 231] on tbody "Nazia Shaikh Cut & Style - Wash & Blow-Dry 1 750 0 F | 0 % 787.5 Naeem Aktar Sh…" at bounding box center [356, 172] width 613 height 245
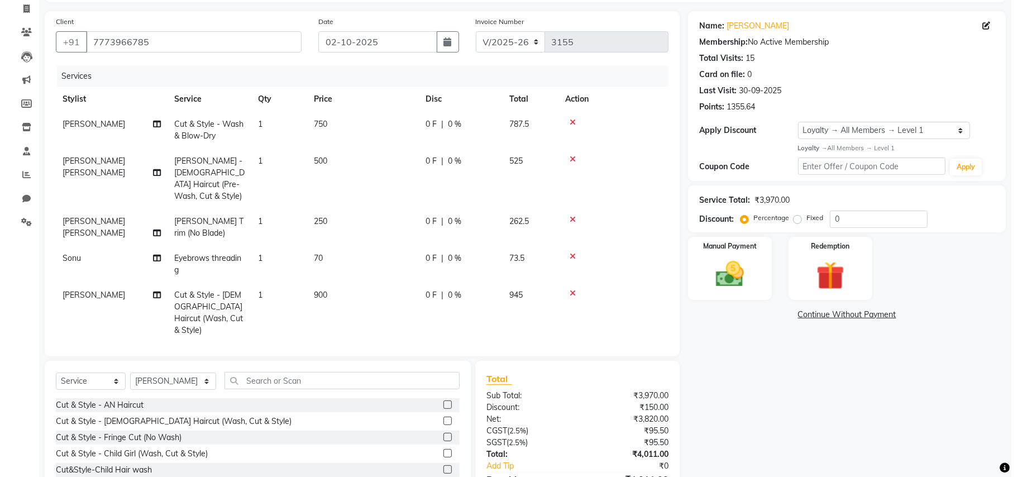
scroll to position [0, 0]
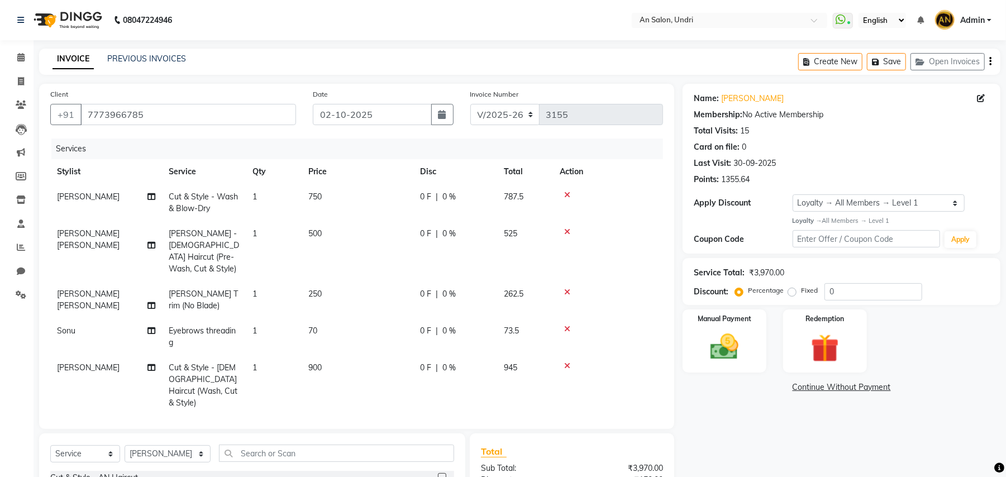
click at [47, 23] on img at bounding box center [66, 19] width 77 height 31
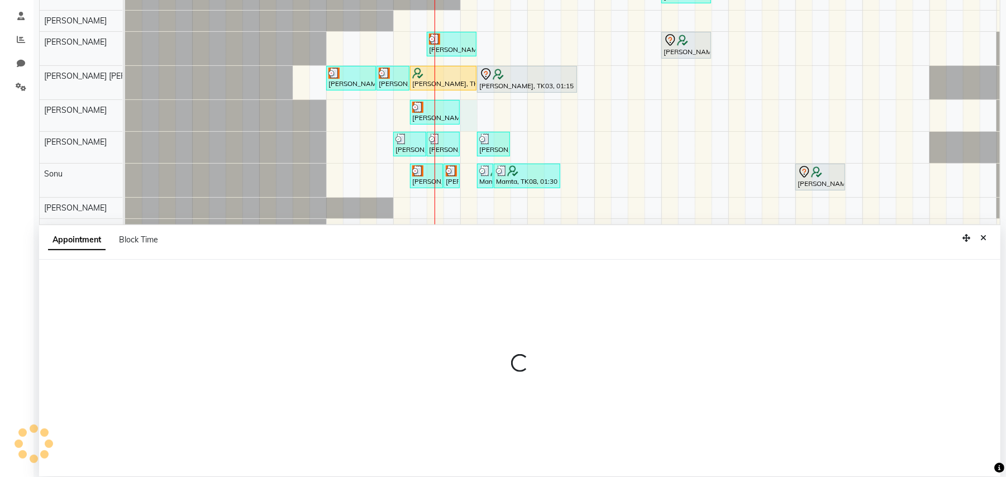
scroll to position [210, 0]
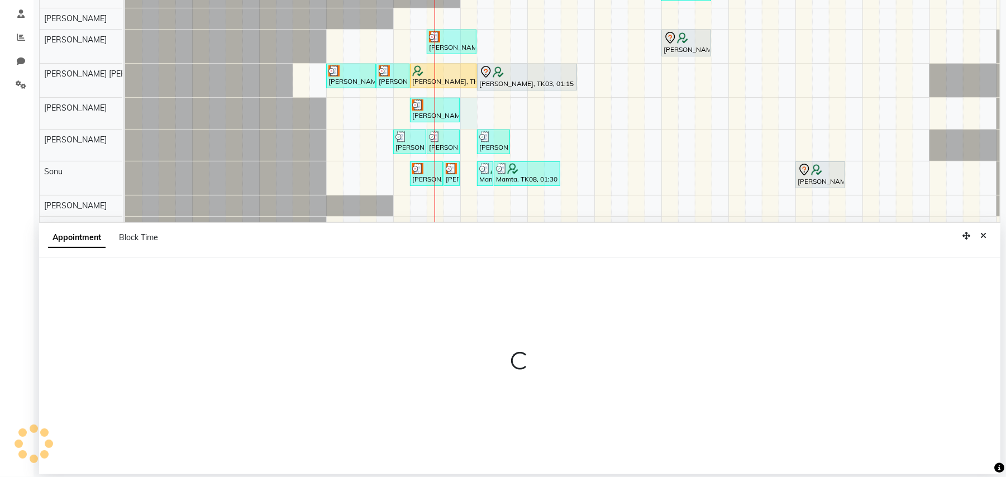
select select "61941"
select select "tentative"
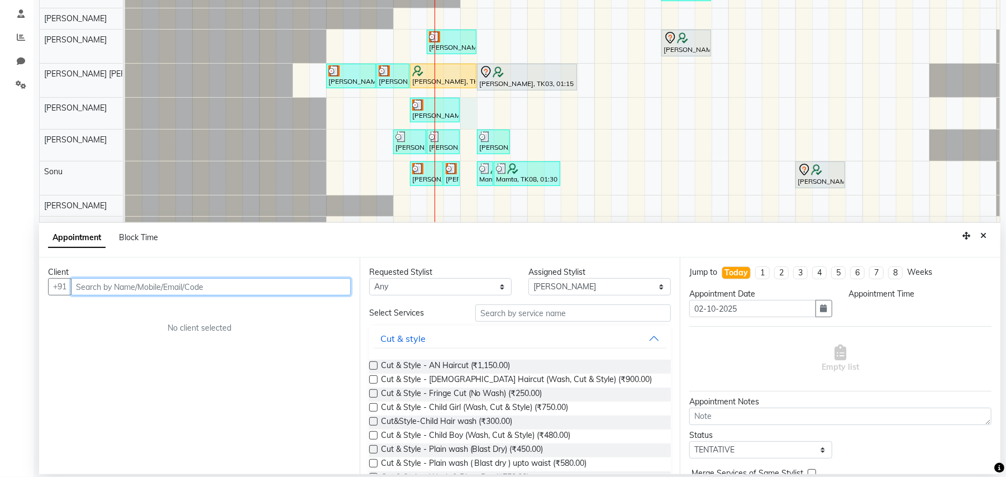
select select "780"
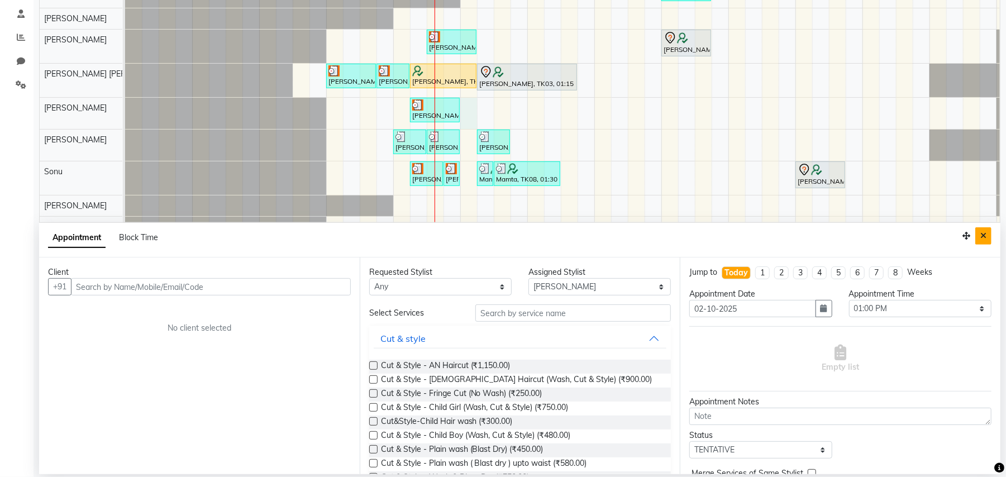
click at [984, 233] on icon "Close" at bounding box center [983, 236] width 6 height 8
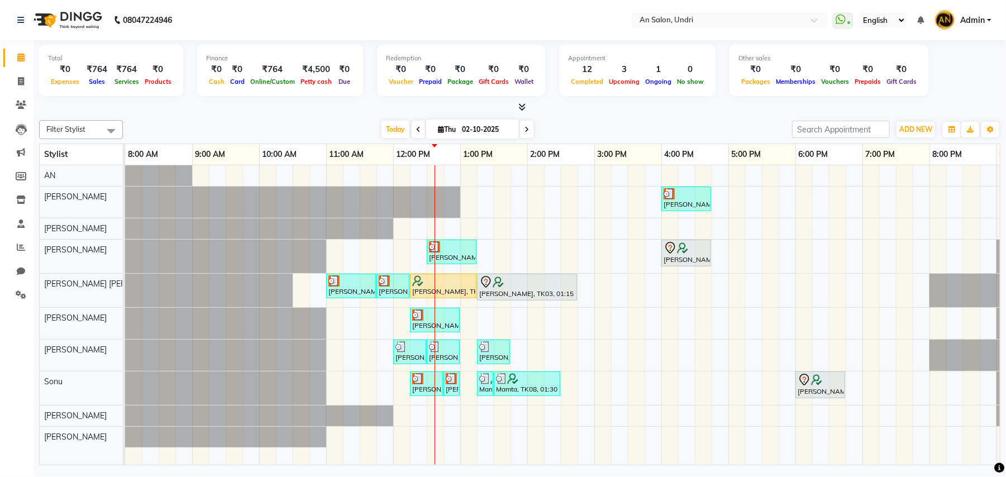
scroll to position [0, 0]
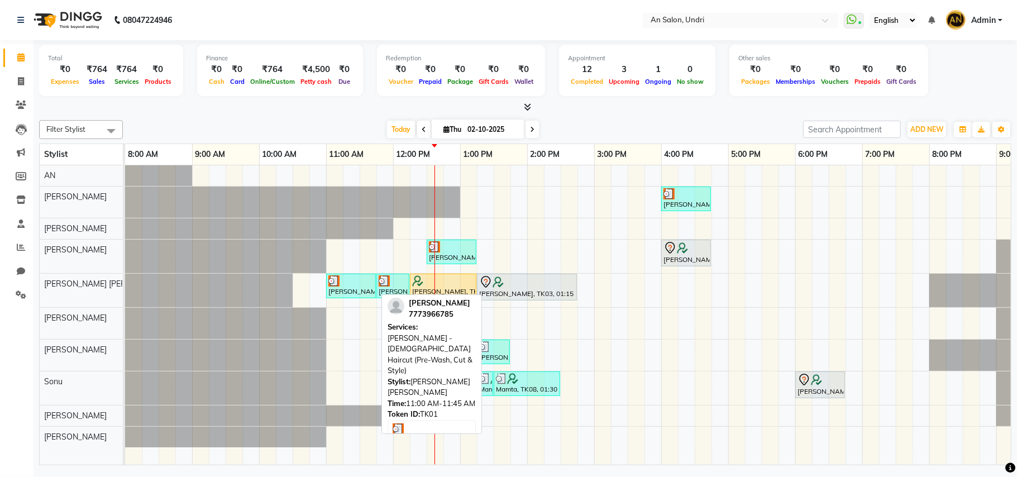
click at [363, 293] on div "[PERSON_NAME], TK01, 11:00 AM-11:45 AM, [PERSON_NAME] - [DEMOGRAPHIC_DATA] Hair…" at bounding box center [350, 285] width 47 height 21
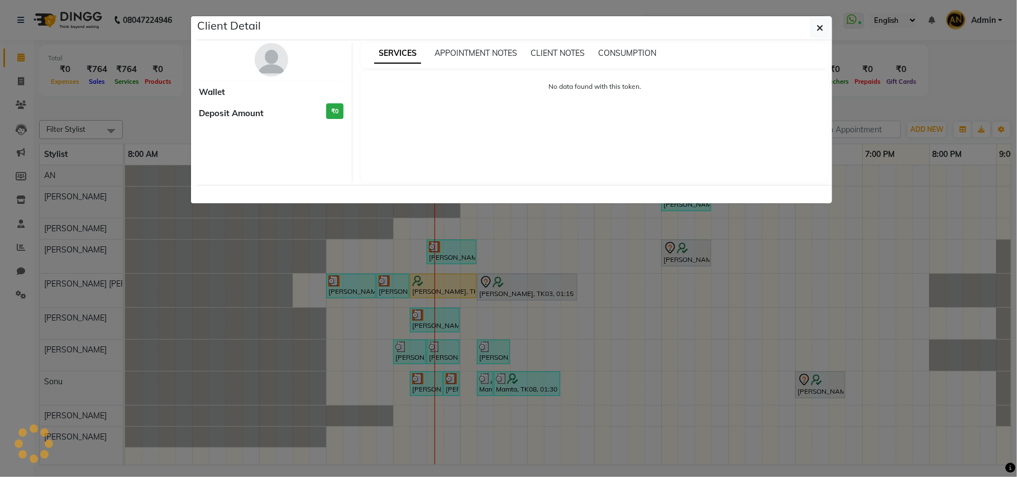
select select "3"
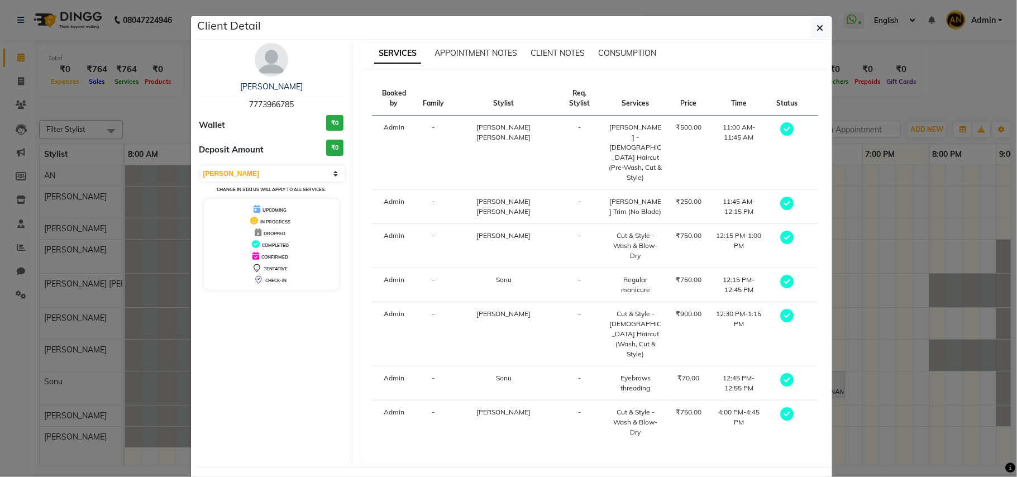
select select "service"
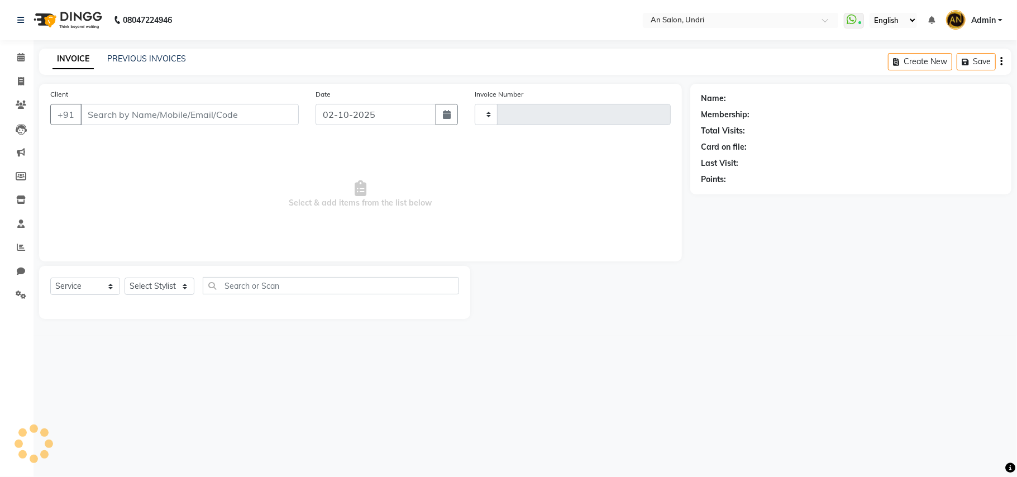
type input "3156"
select select "3639"
type input "7773966785"
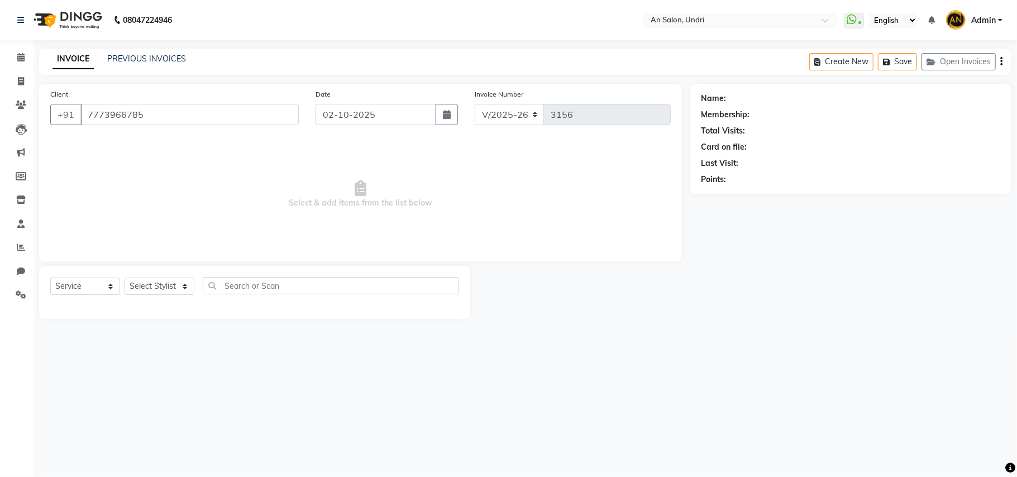
select select "61941"
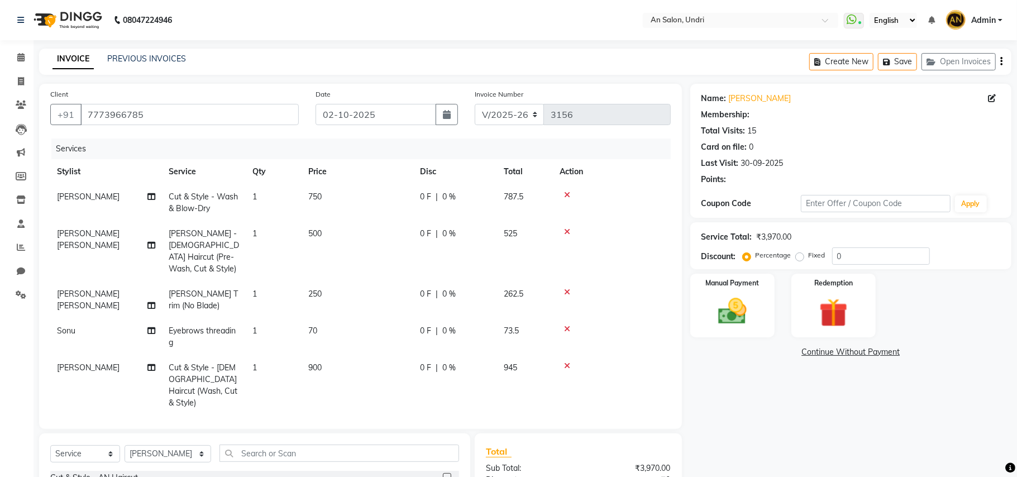
select select "1: Object"
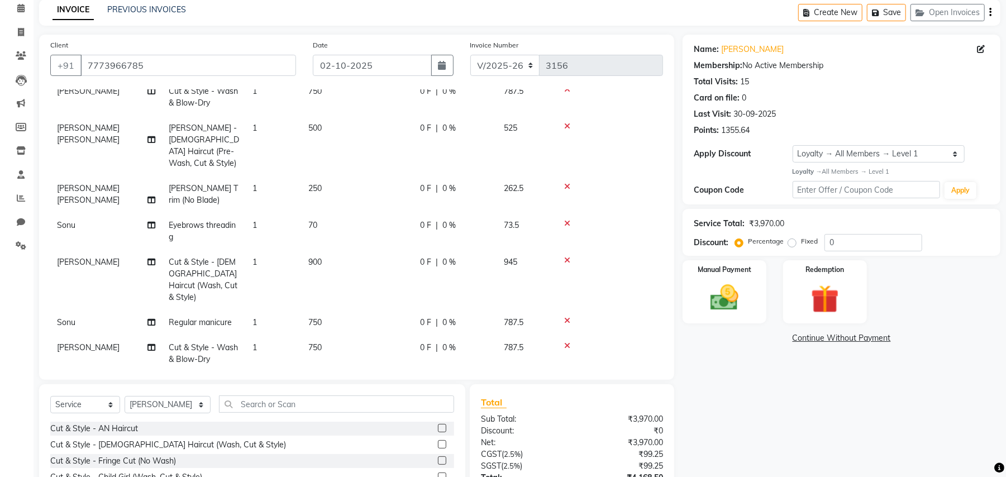
scroll to position [74, 0]
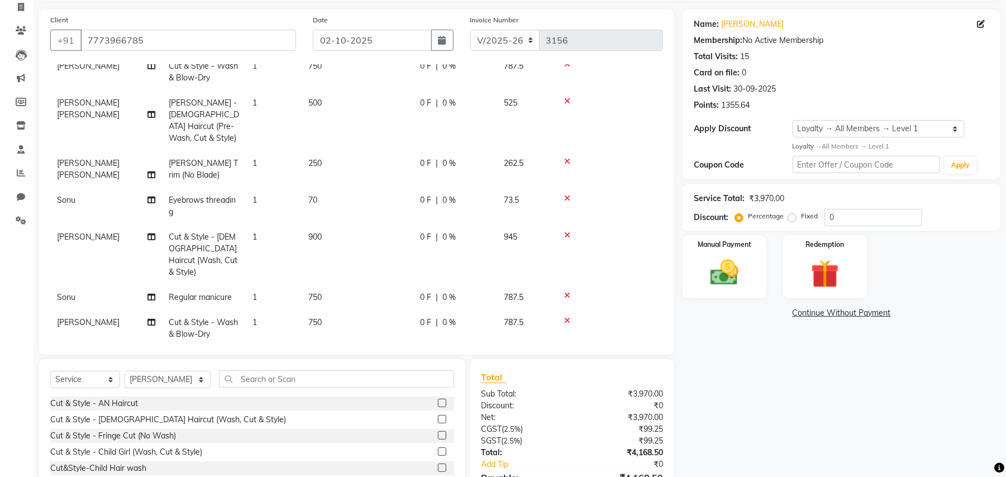
click at [568, 317] on icon at bounding box center [567, 321] width 6 height 8
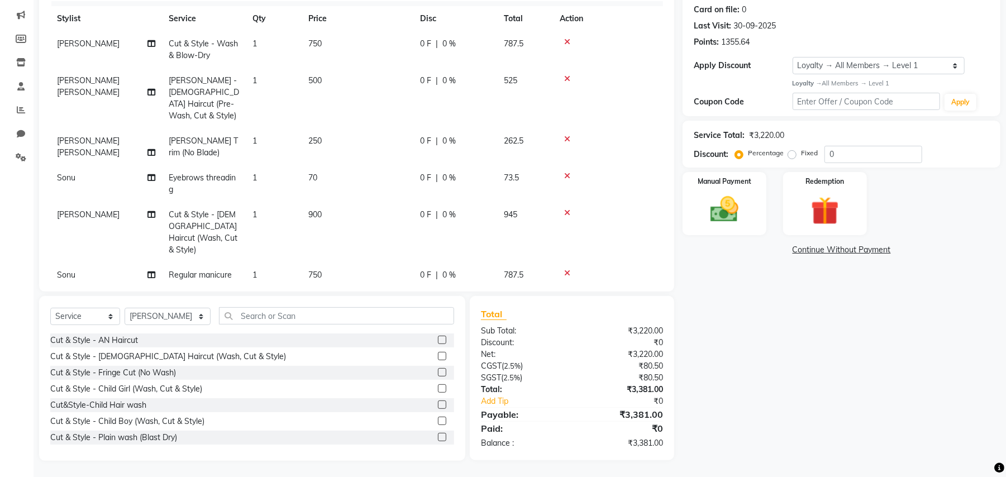
scroll to position [19, 0]
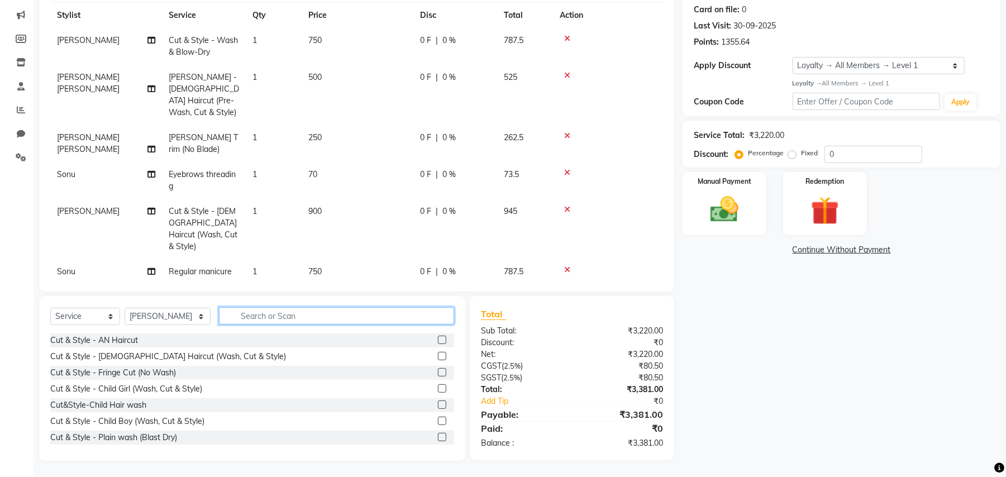
click at [266, 315] on input "text" at bounding box center [336, 315] width 235 height 17
type input "wash"
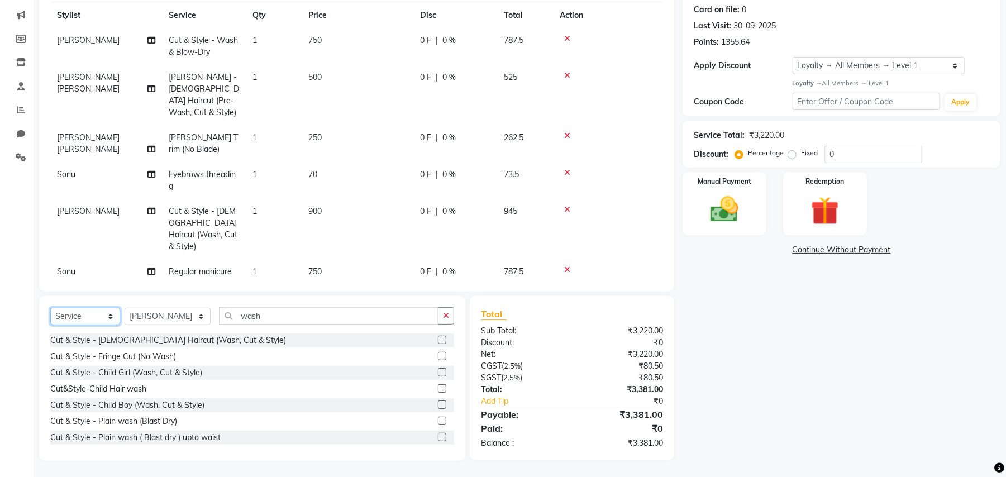
click at [112, 316] on select "Select Service Product Membership Package Voucher Prepaid Gift Card" at bounding box center [85, 316] width 70 height 17
click at [252, 317] on input "wash" at bounding box center [329, 315] width 220 height 17
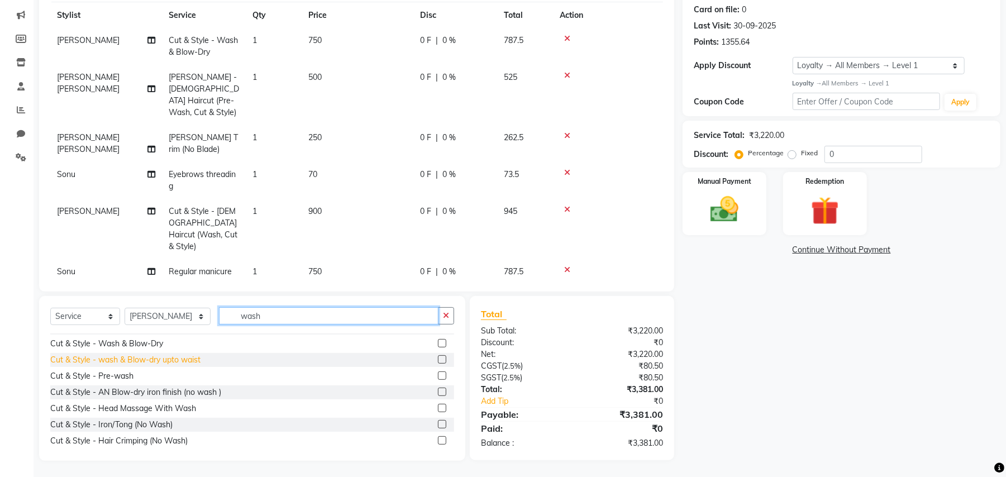
scroll to position [74, 0]
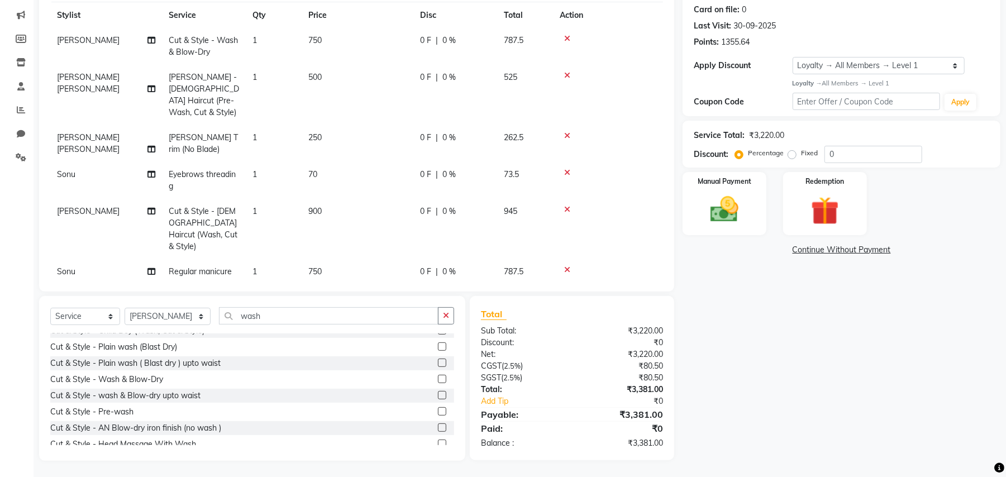
click at [438, 376] on label at bounding box center [442, 379] width 8 height 8
click at [438, 376] on input "checkbox" at bounding box center [441, 379] width 7 height 7
checkbox input "false"
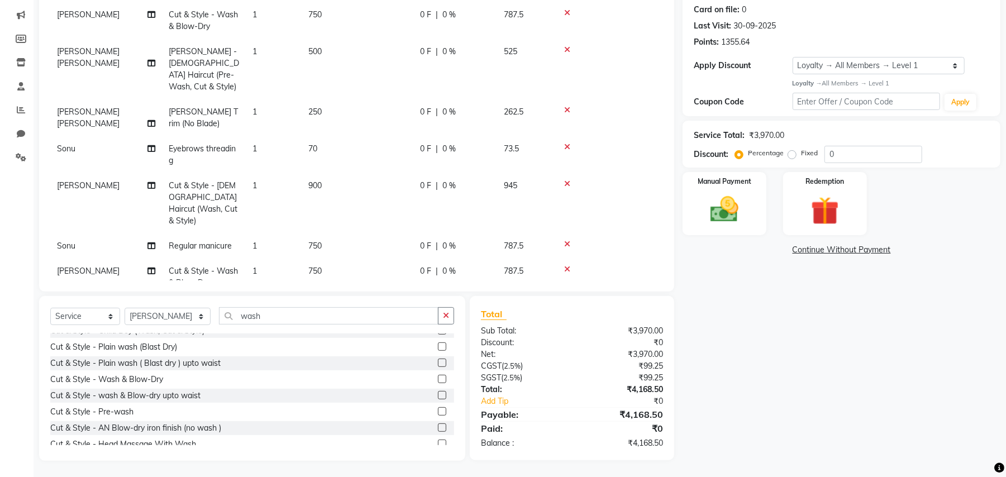
scroll to position [56, 0]
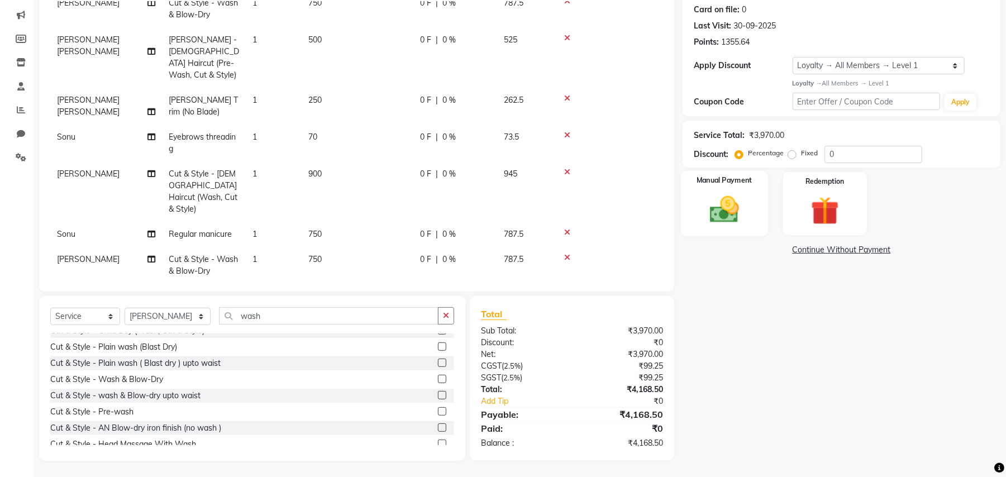
click at [718, 207] on img at bounding box center [724, 210] width 48 height 34
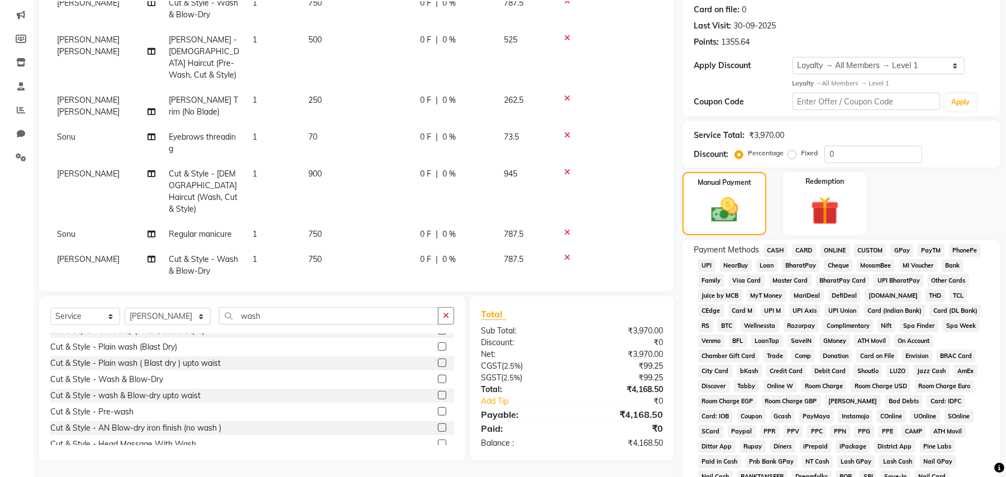
click at [899, 246] on span "GPay" at bounding box center [901, 250] width 23 height 13
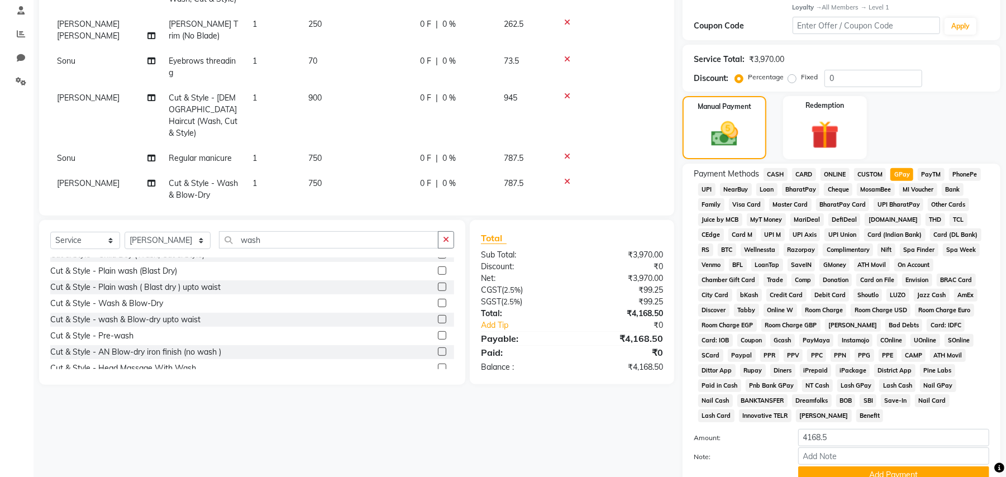
scroll to position [294, 0]
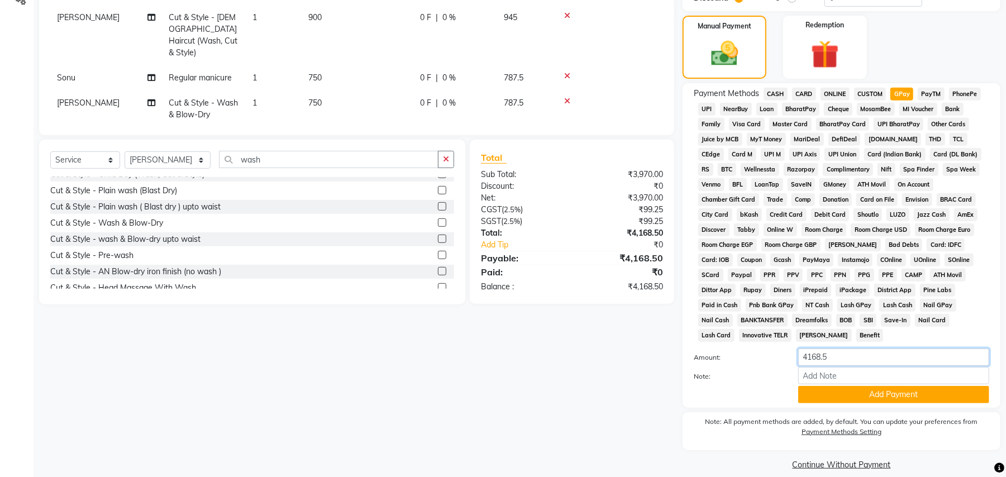
click at [846, 349] on input "4168.5" at bounding box center [893, 357] width 191 height 17
type input "4"
type input "630"
click at [858, 386] on button "Add Payment" at bounding box center [893, 394] width 191 height 17
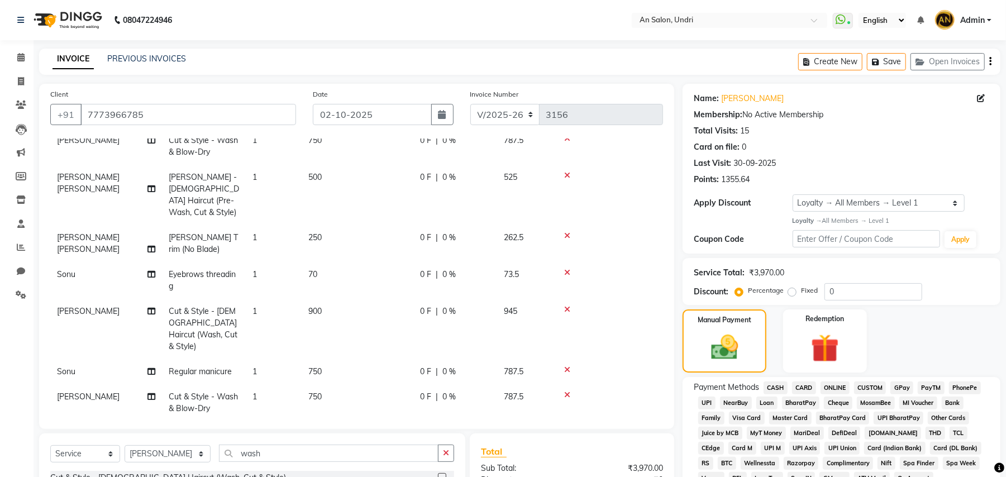
scroll to position [0, 0]
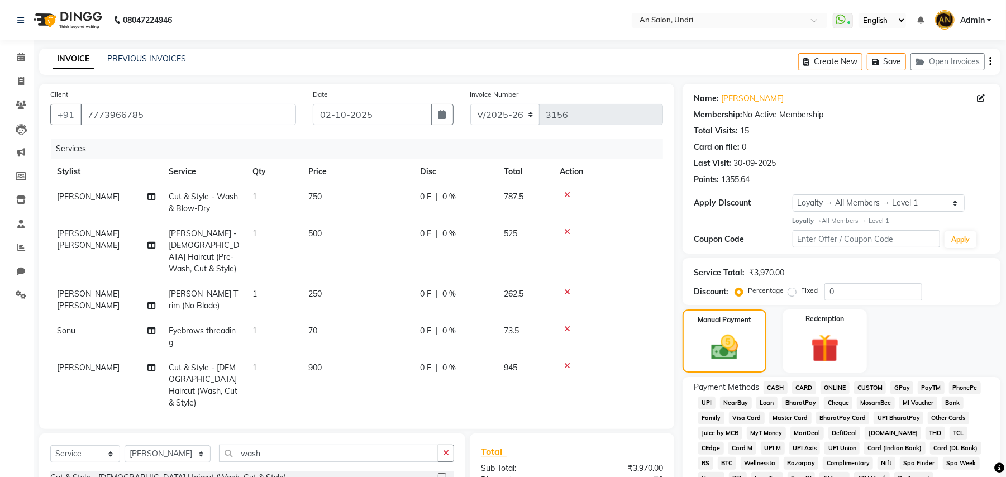
click at [79, 192] on span "[PERSON_NAME]" at bounding box center [88, 197] width 63 height 10
select select "17154"
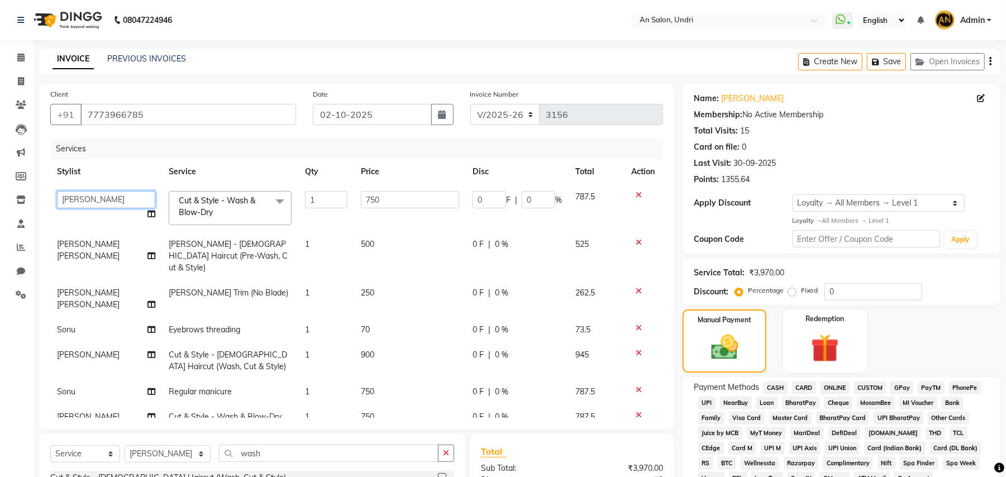
click at [106, 201] on select "ADESH KAMBLE AN Anita Rai Anthony Aslam Shaikh Janhavi Jambhulkar Naeem Aktar S…" at bounding box center [106, 199] width 98 height 17
select select "18327"
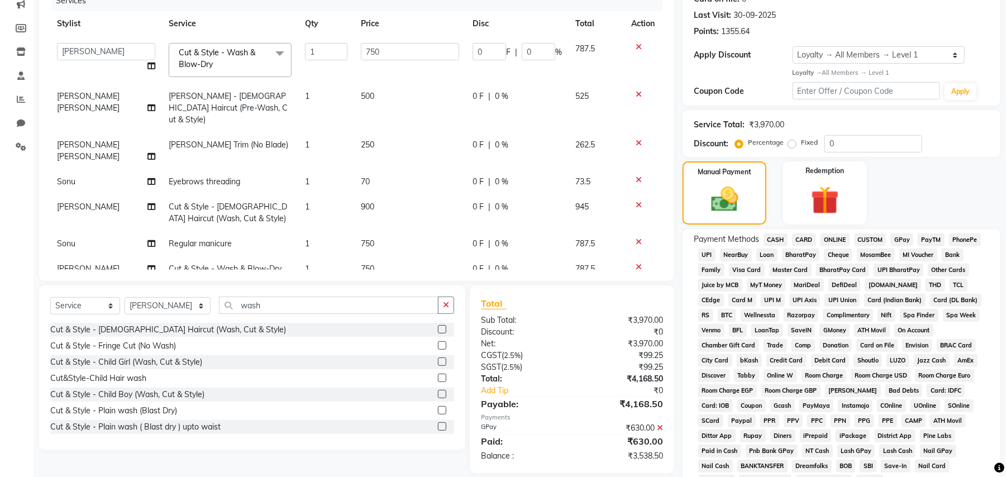
scroll to position [298, 0]
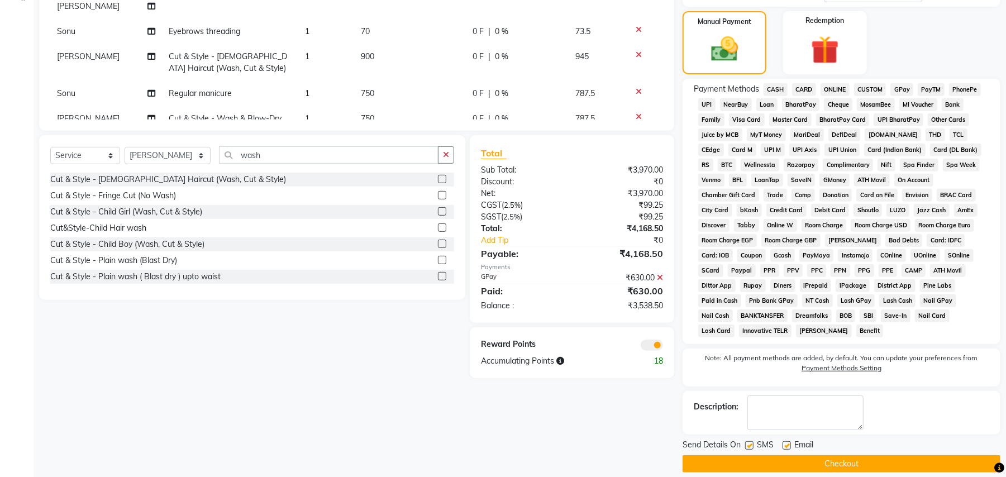
click at [908, 85] on span "GPay" at bounding box center [901, 89] width 23 height 13
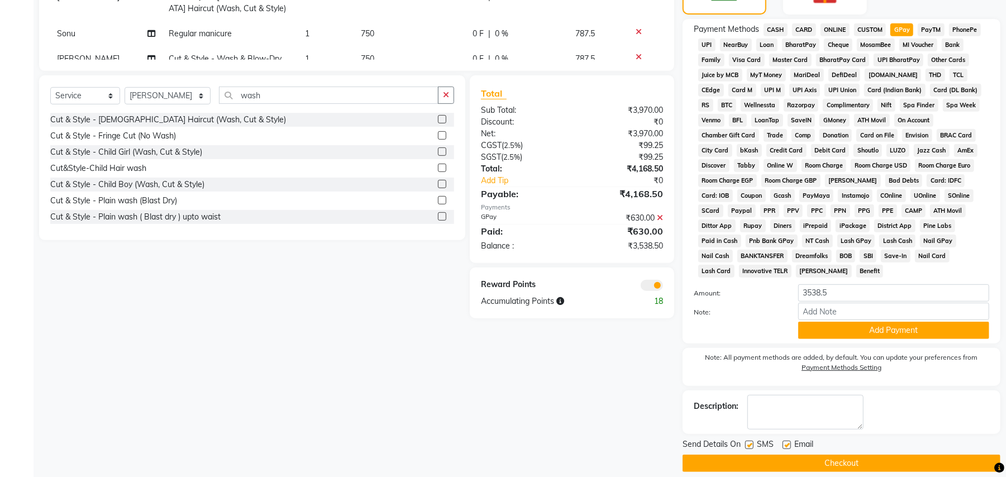
scroll to position [135, 0]
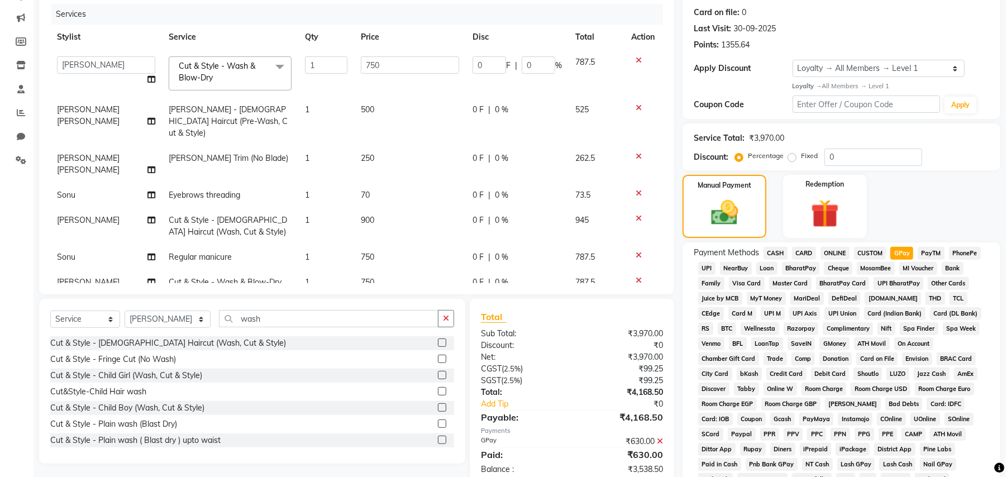
click at [924, 215] on div "Manual Payment Redemption" at bounding box center [841, 206] width 335 height 63
click at [865, 202] on div "Redemption" at bounding box center [824, 206] width 87 height 65
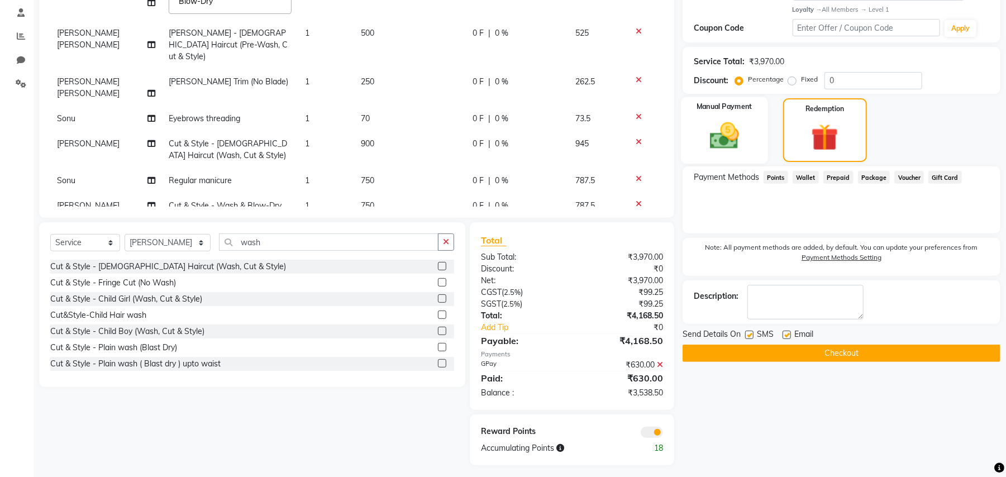
scroll to position [213, 0]
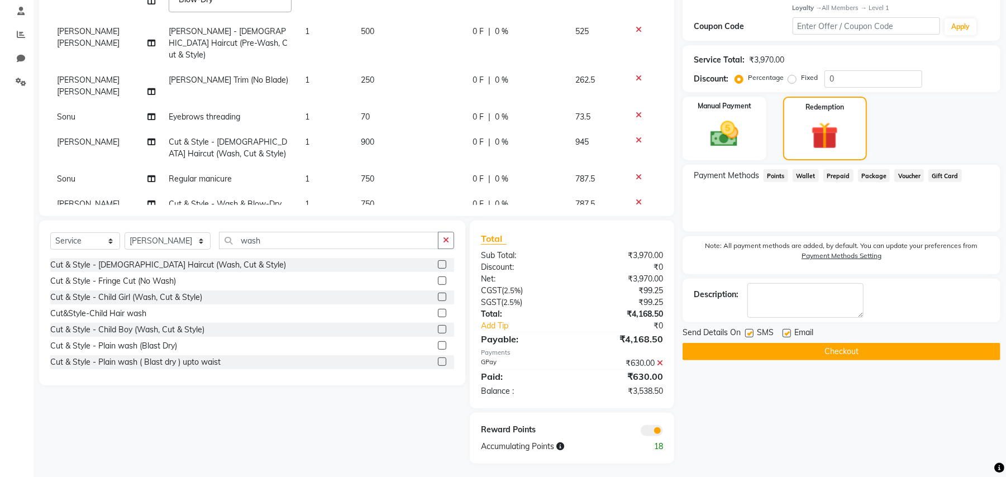
click at [771, 173] on span "Points" at bounding box center [776, 175] width 25 height 13
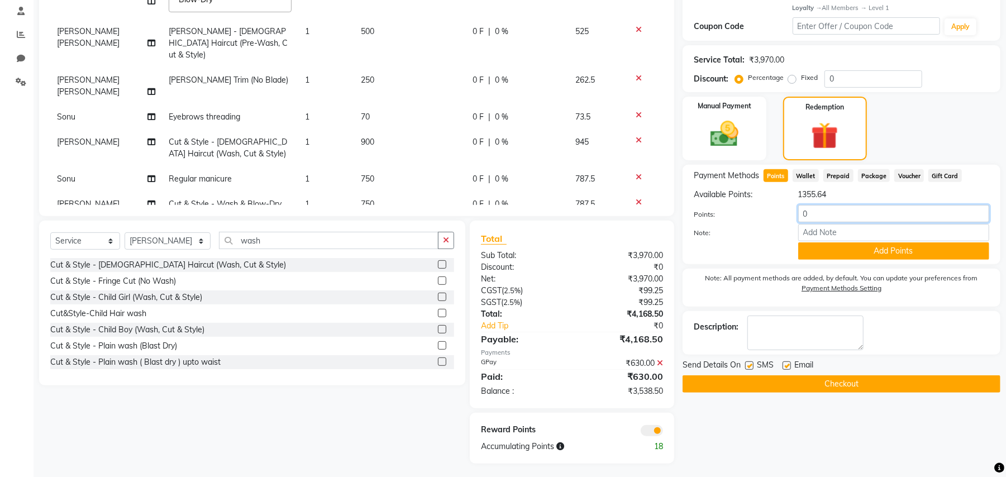
click at [814, 211] on input "0" at bounding box center [893, 213] width 191 height 17
type input "0"
type input "1000"
click at [903, 250] on button "Add Points" at bounding box center [893, 250] width 191 height 17
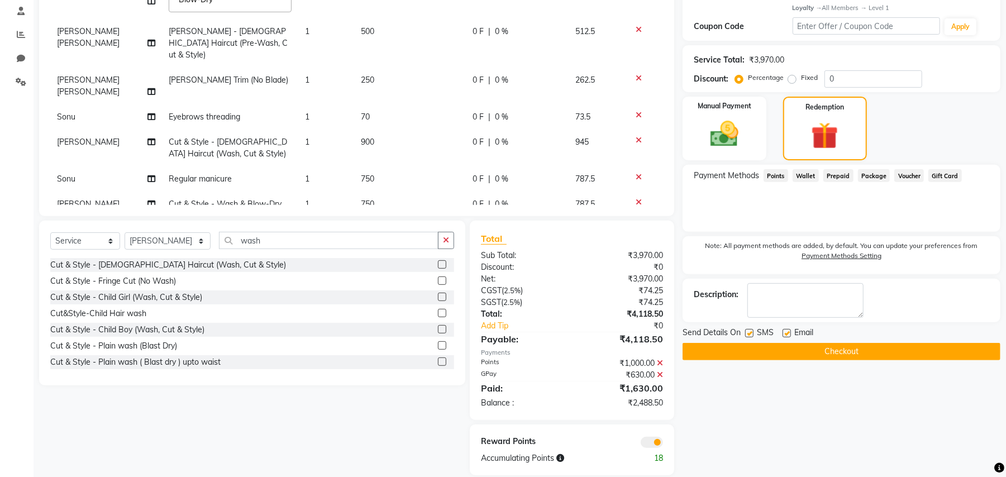
click at [660, 361] on icon at bounding box center [660, 363] width 6 height 8
click at [728, 126] on img at bounding box center [724, 134] width 48 height 34
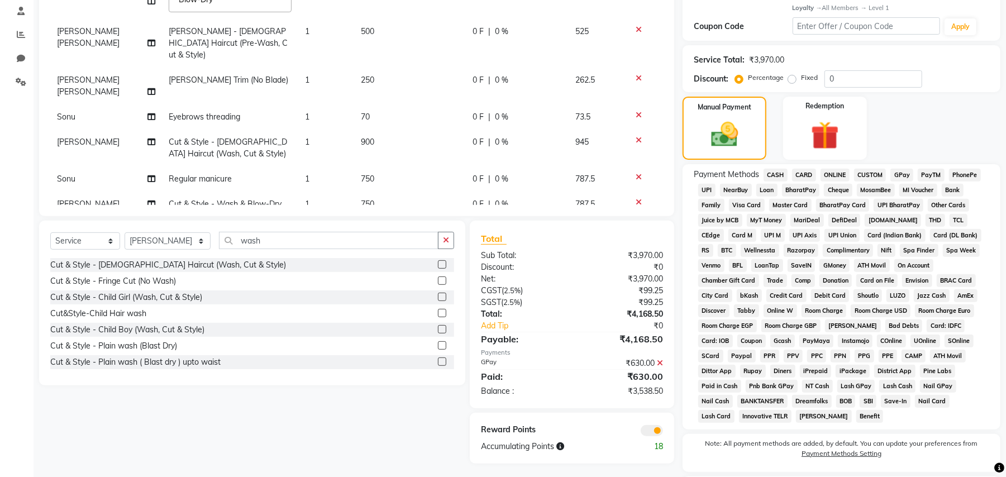
click at [899, 173] on span "GPay" at bounding box center [901, 175] width 23 height 13
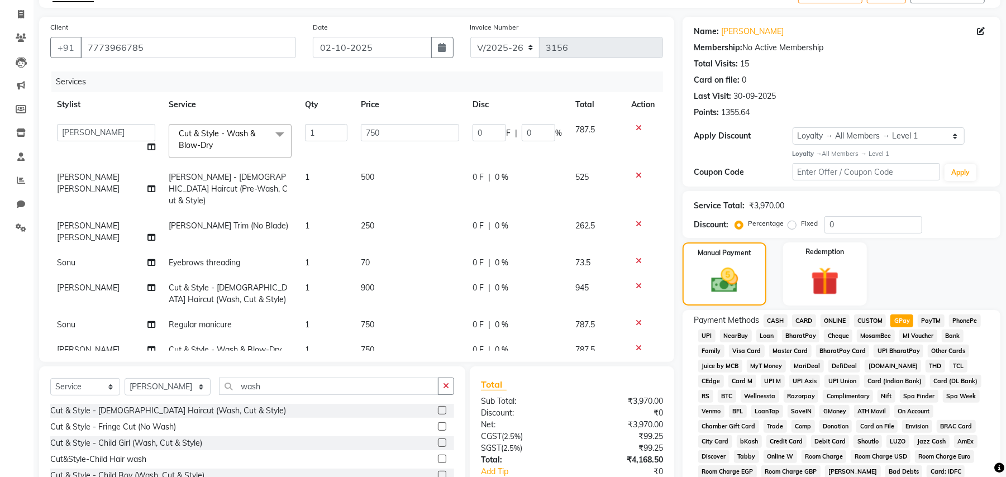
scroll to position [0, 0]
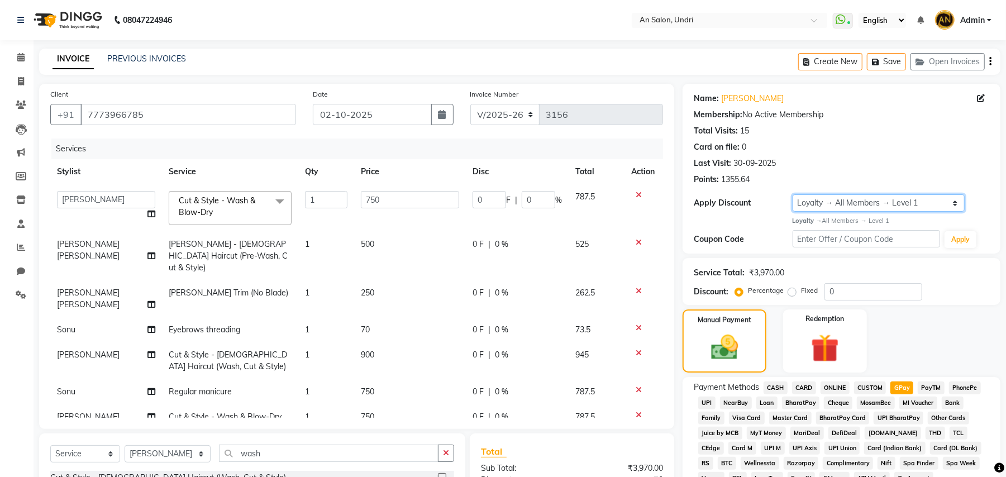
click at [877, 206] on select "Select Loyalty → All Members → Level 1" at bounding box center [879, 202] width 172 height 17
click at [793, 194] on select "Select Loyalty → All Members → Level 1" at bounding box center [879, 202] width 172 height 17
click at [764, 211] on div "Apply Discount Select Loyalty → All Members → Level 1" at bounding box center [841, 202] width 295 height 17
drag, startPoint x: 154, startPoint y: 117, endPoint x: 0, endPoint y: 112, distance: 154.2
click at [0, 112] on app-home "08047224946 Select Location × An Salon, Undri WhatsApp Status ✕ Status: Connect…" at bounding box center [503, 423] width 1006 height 847
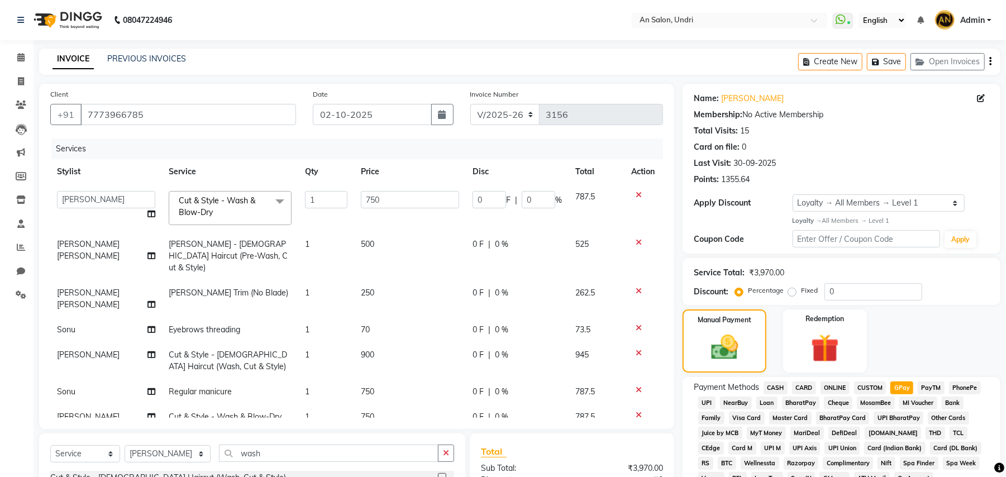
click at [282, 143] on div "Services" at bounding box center [361, 149] width 620 height 21
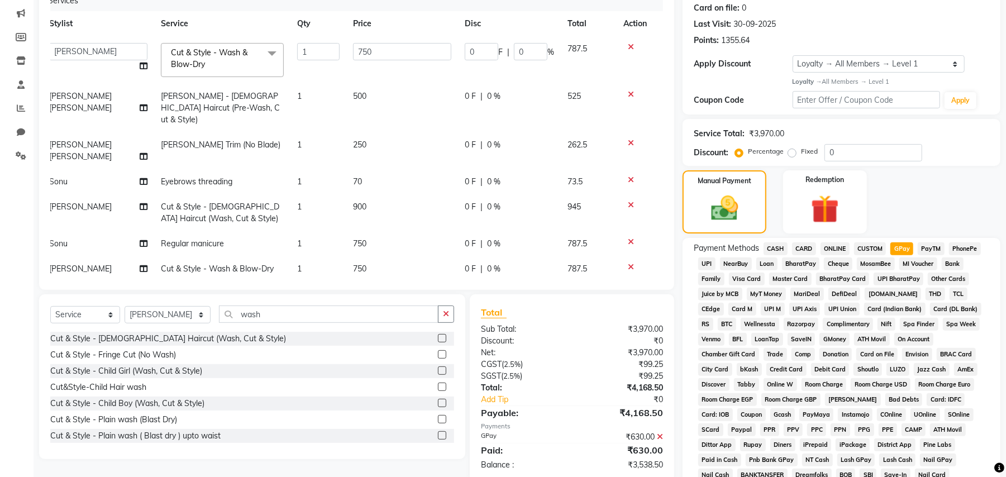
scroll to position [135, 0]
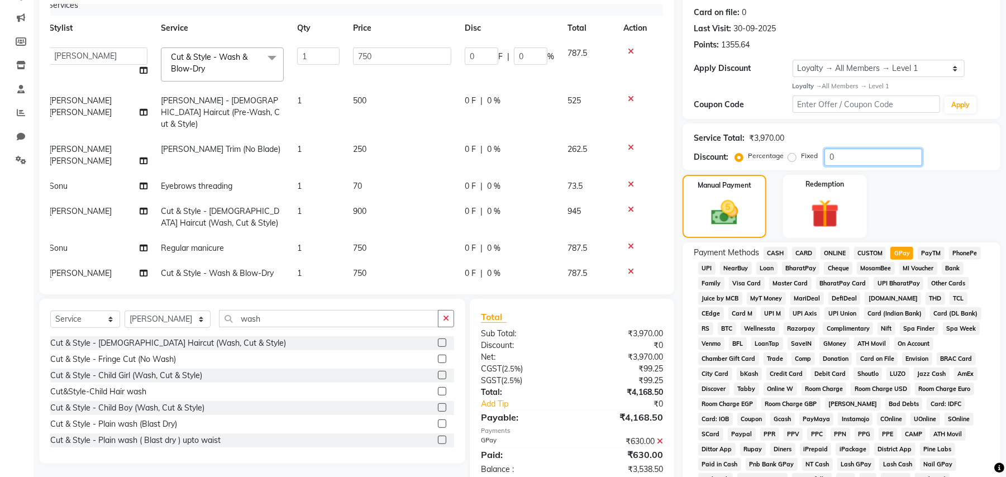
click at [837, 159] on input "0" at bounding box center [873, 157] width 98 height 17
drag, startPoint x: 837, startPoint y: 159, endPoint x: 682, endPoint y: 173, distance: 155.3
click at [683, 173] on div "Name: Shivani Singhal Membership: No Active Membership Total Visits: 15 Card on…" at bounding box center [846, 322] width 326 height 746
type input "2"
type input "15"
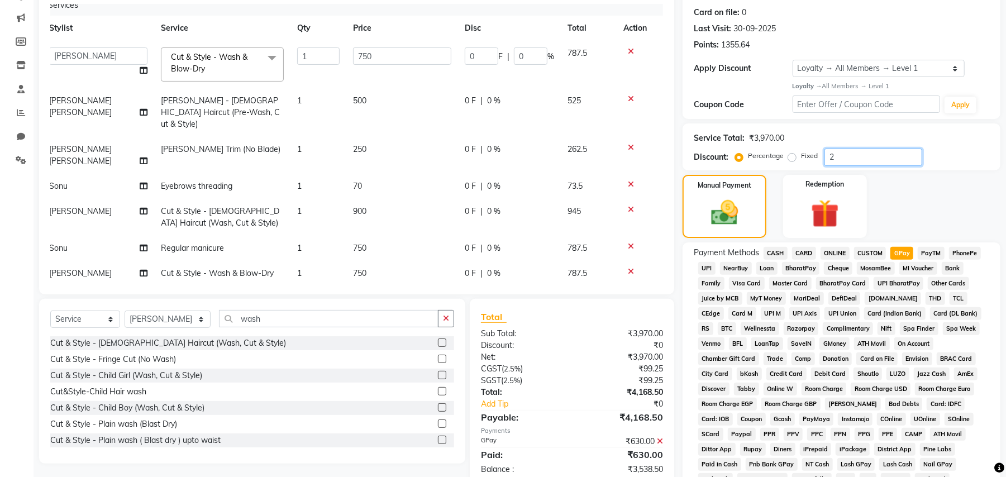
type input "2"
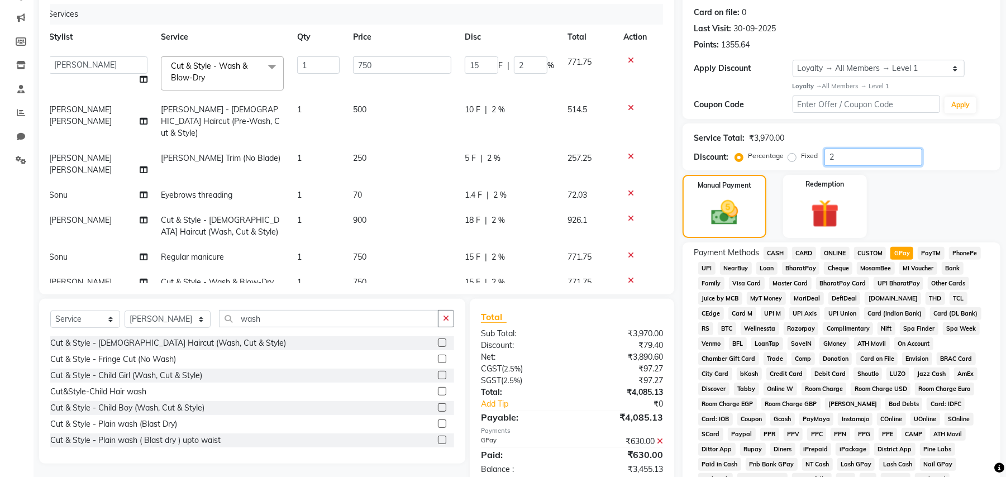
type input "20"
type input "150"
type input "20"
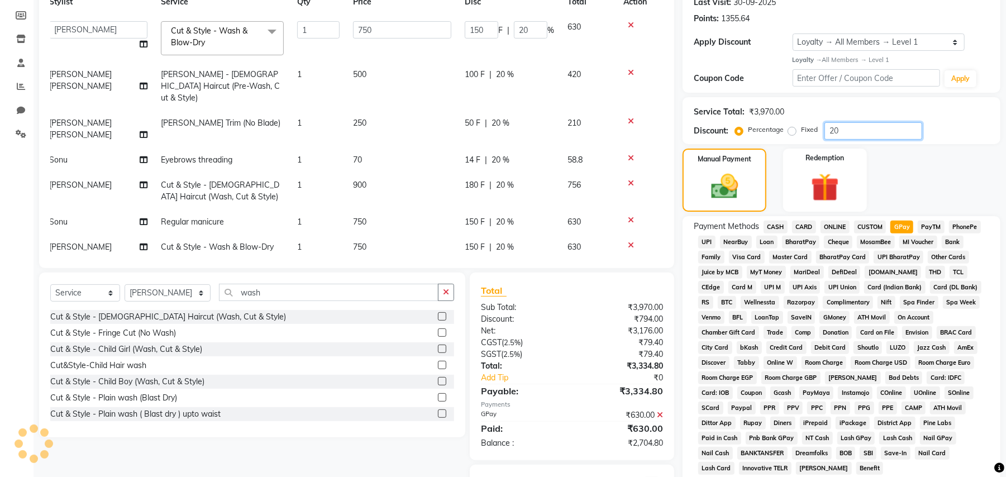
scroll to position [60, 0]
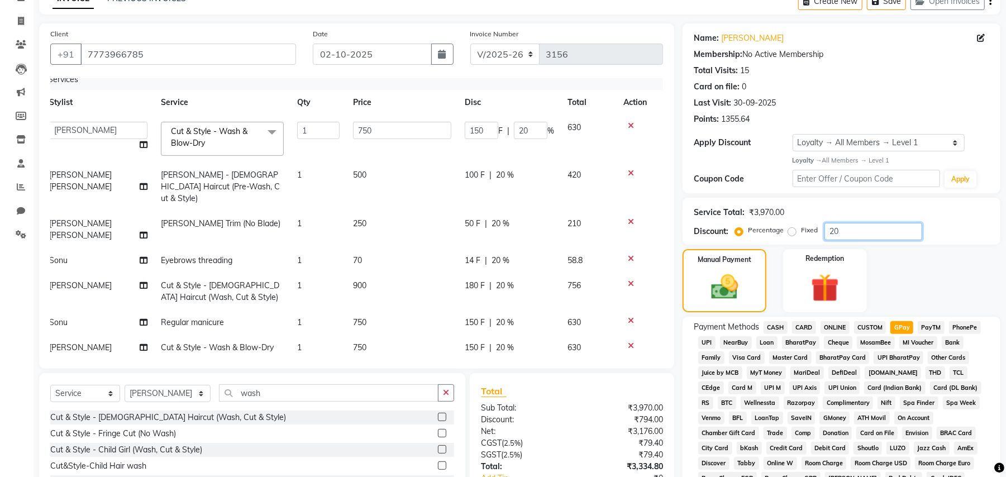
click at [852, 226] on input "20" at bounding box center [873, 231] width 98 height 17
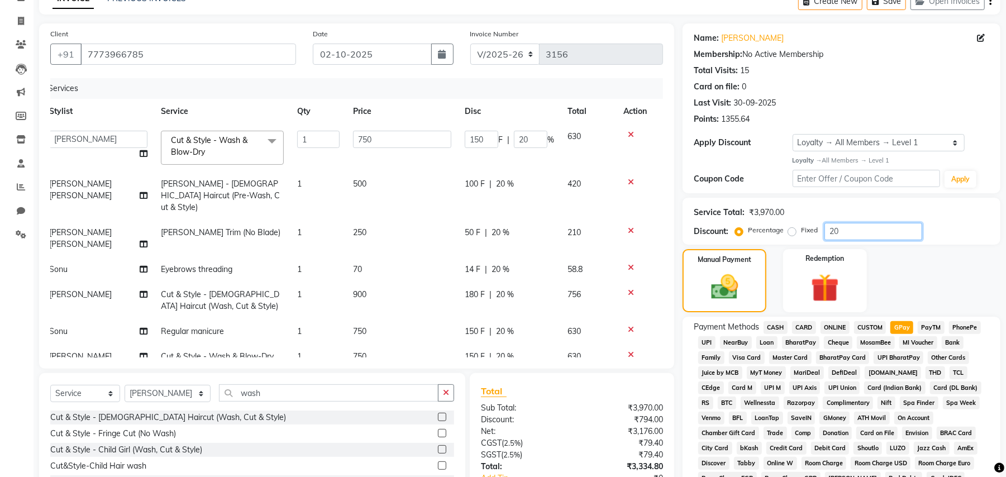
drag, startPoint x: 848, startPoint y: 233, endPoint x: 720, endPoint y: 236, distance: 127.9
click at [722, 236] on div "Discount: Percentage Fixed 20" at bounding box center [841, 231] width 295 height 17
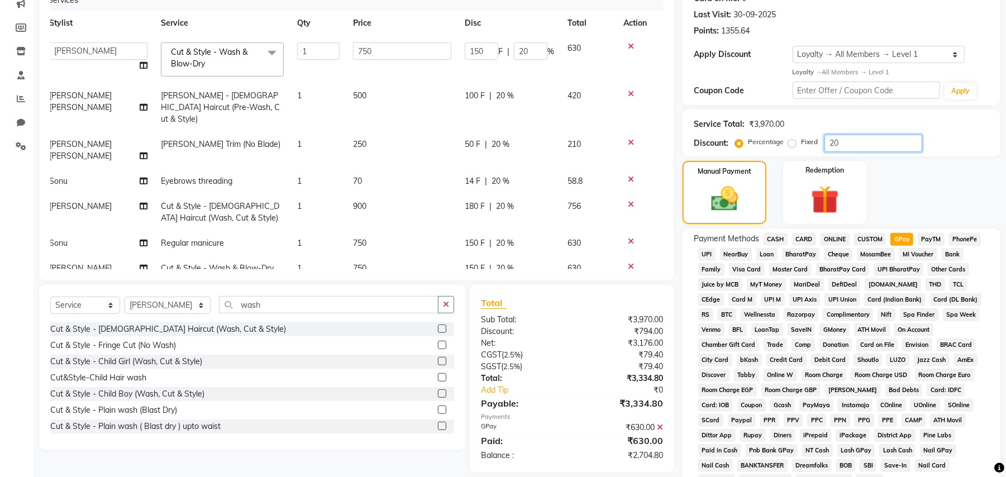
scroll to position [284, 0]
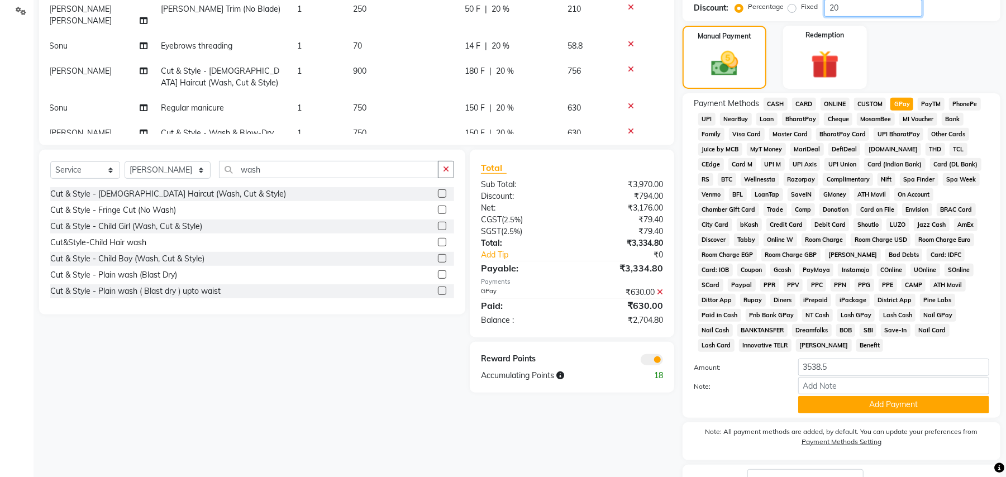
type input "20"
click at [263, 162] on input "wash" at bounding box center [329, 169] width 220 height 17
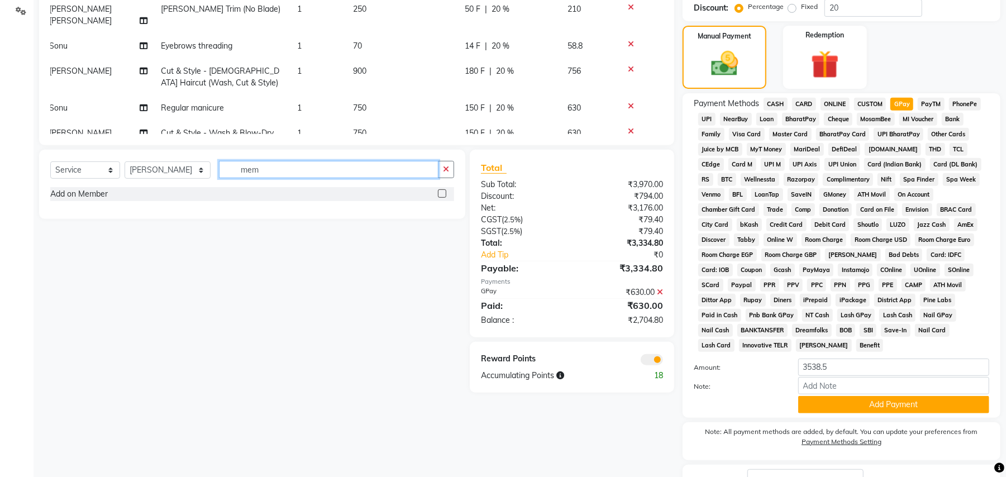
type input "mem"
click at [68, 164] on select "Select Service Product Membership Package Voucher Prepaid Gift Card" at bounding box center [85, 169] width 70 height 17
select select "membership"
click at [50, 161] on select "Select Service Product Membership Package Voucher Prepaid Gift Card" at bounding box center [85, 169] width 70 height 17
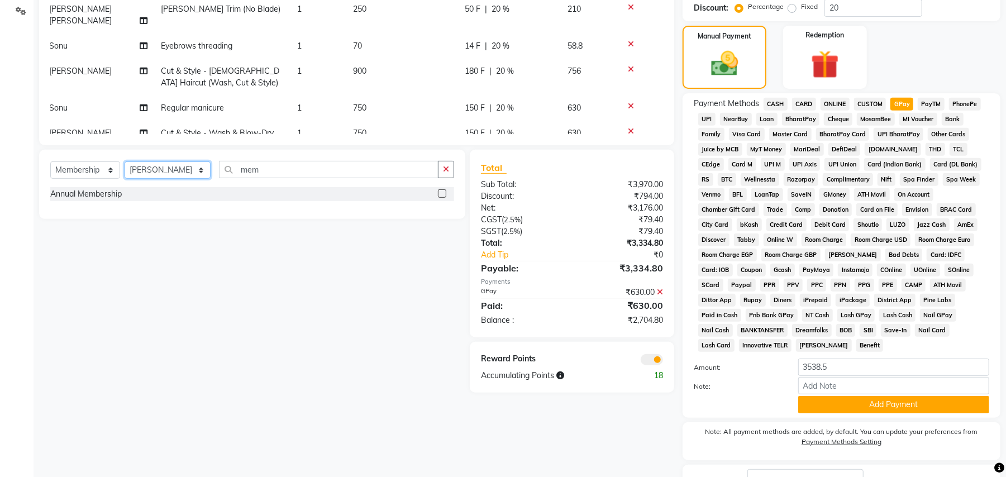
click at [169, 161] on select "Select Stylist ADESH KAMBLE AN Anita Rai Anthony Aslam Shaikh Janhavi Jambhulka…" at bounding box center [168, 169] width 86 height 17
select select "34785"
click at [125, 161] on select "Select Stylist ADESH KAMBLE AN Anita Rai Anthony Aslam Shaikh Janhavi Jambhulka…" at bounding box center [168, 169] width 86 height 17
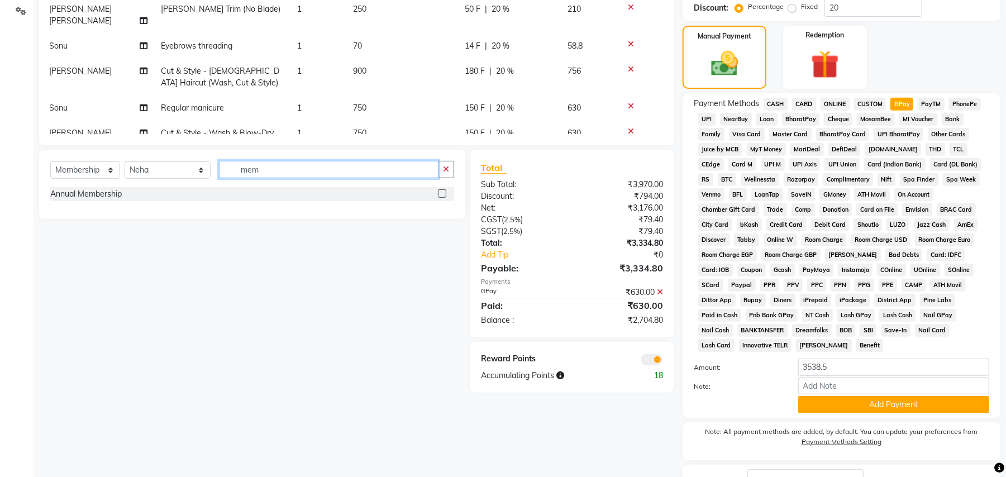
click at [264, 173] on input "mem" at bounding box center [329, 169] width 220 height 17
type input "m"
type input "n"
click at [117, 193] on div "Annual Membership" at bounding box center [85, 194] width 71 height 12
select select "select"
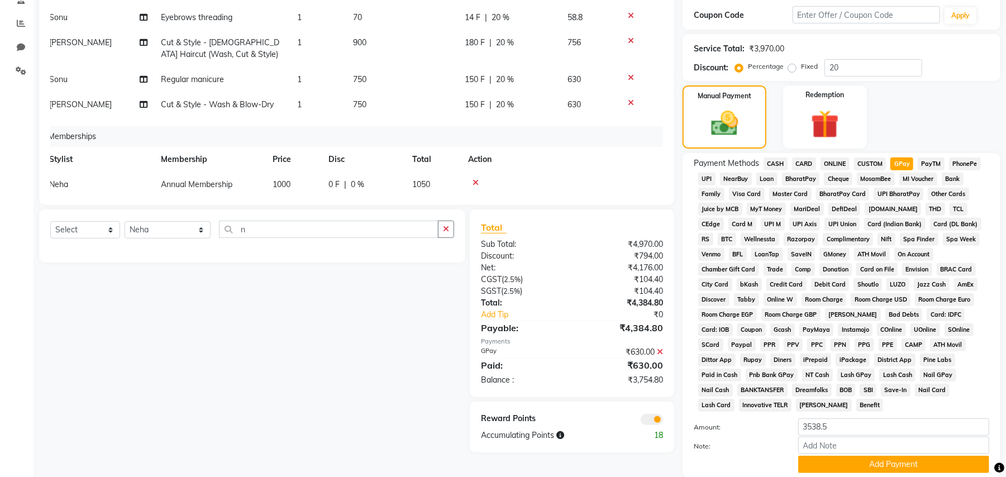
scroll to position [209, 0]
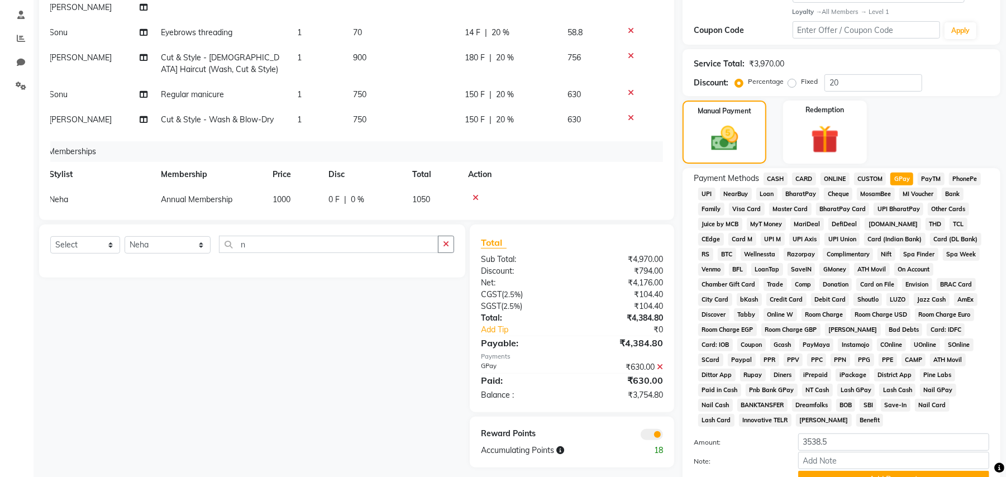
click at [431, 187] on td "1050" at bounding box center [434, 199] width 56 height 25
select select "34785"
click at [412, 194] on input "0" at bounding box center [419, 202] width 34 height 17
click at [407, 353] on div "Select Service Product Package Voucher Prepaid Gift Card Select Stylist ADESH K…" at bounding box center [248, 346] width 435 height 243
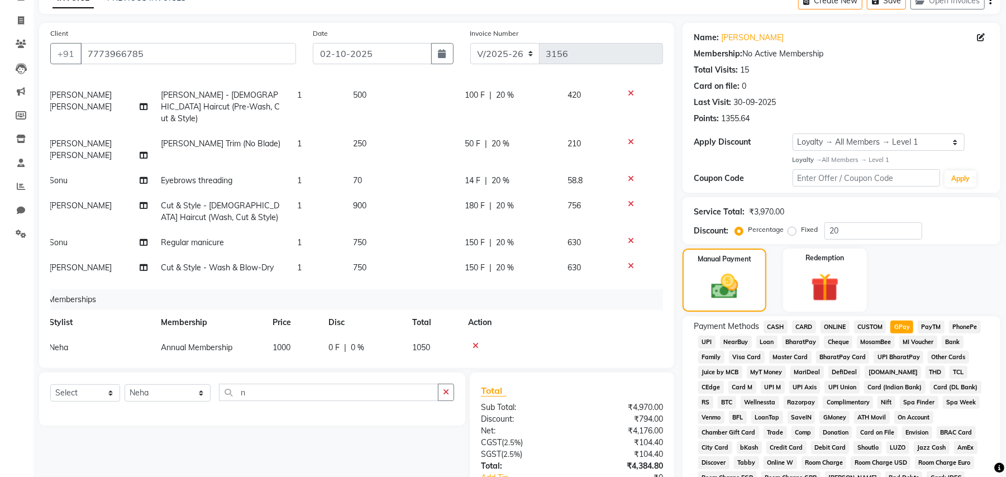
scroll to position [60, 0]
click at [903, 277] on div "Manual Payment Redemption" at bounding box center [841, 280] width 335 height 63
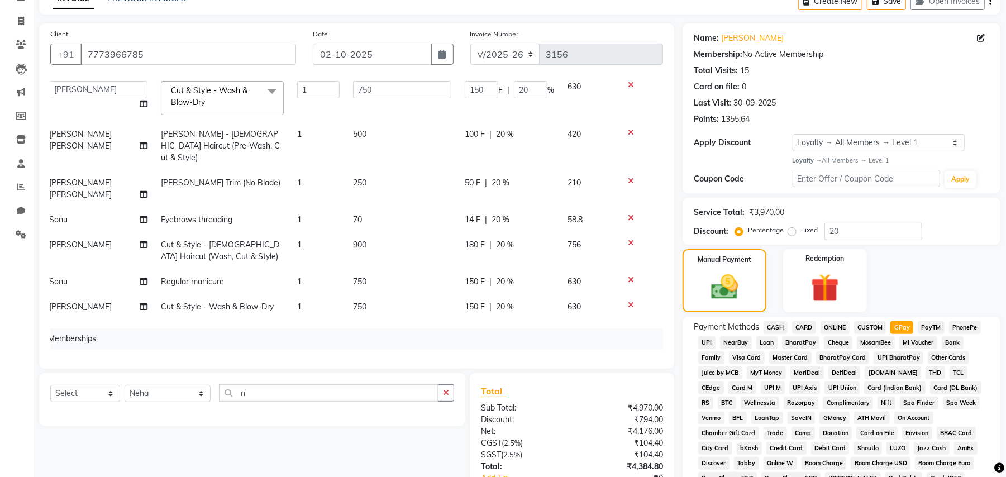
scroll to position [0, 8]
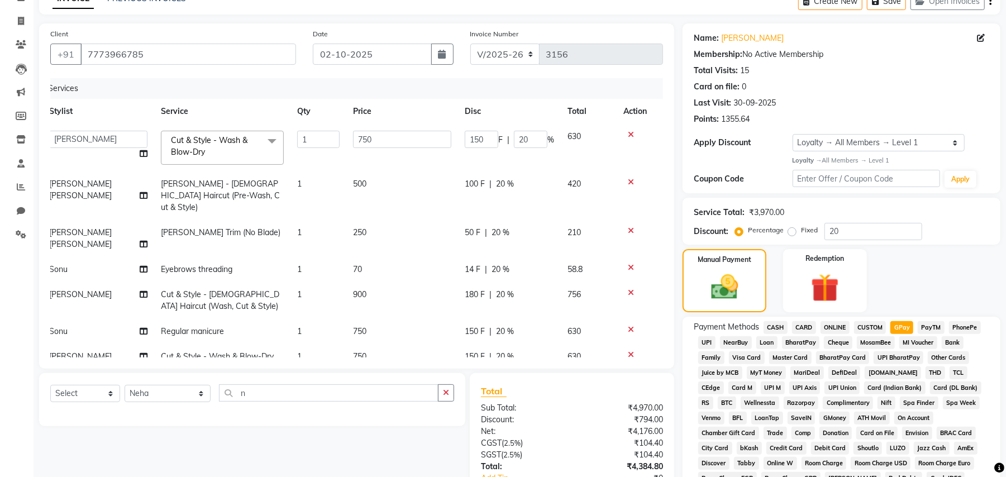
click at [421, 193] on td "500" at bounding box center [402, 195] width 112 height 49
select select "55235"
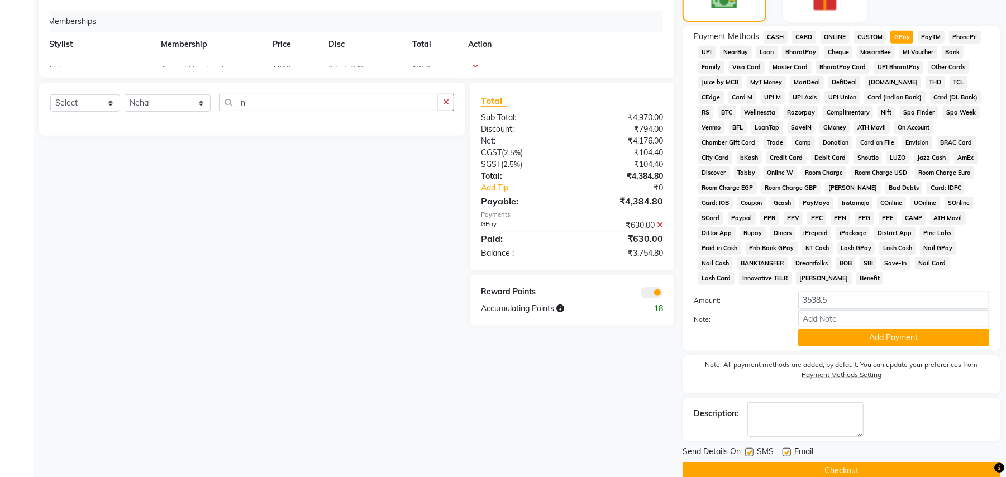
scroll to position [358, 0]
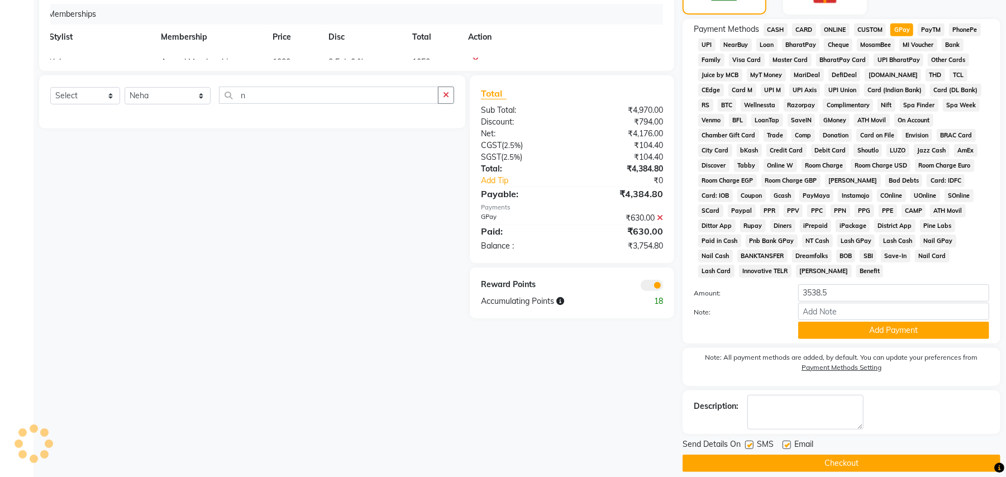
click at [530, 369] on div "Client +91 7773966785 Date 02-10-2025 Invoice Number V/2025 V/2025-26 3156 Serv…" at bounding box center [357, 99] width 652 height 746
click at [843, 322] on button "Add Payment" at bounding box center [893, 330] width 191 height 17
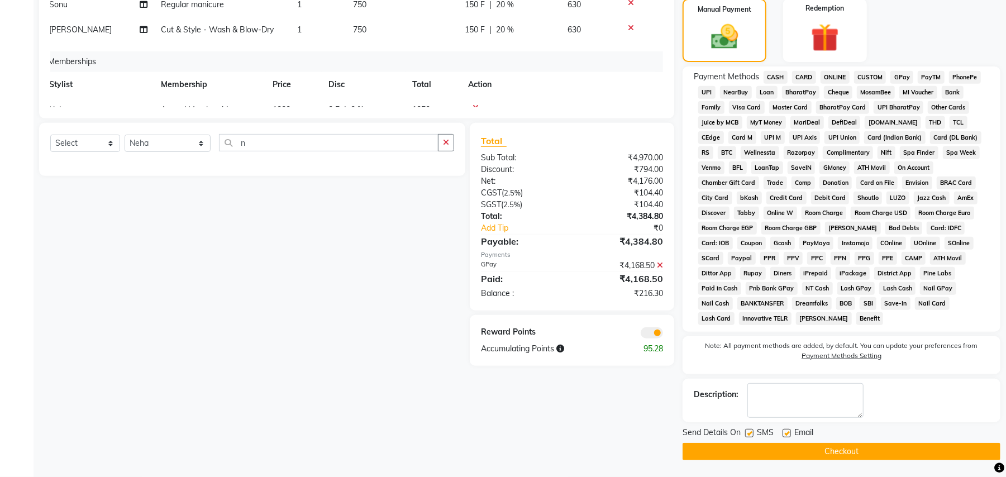
scroll to position [298, 0]
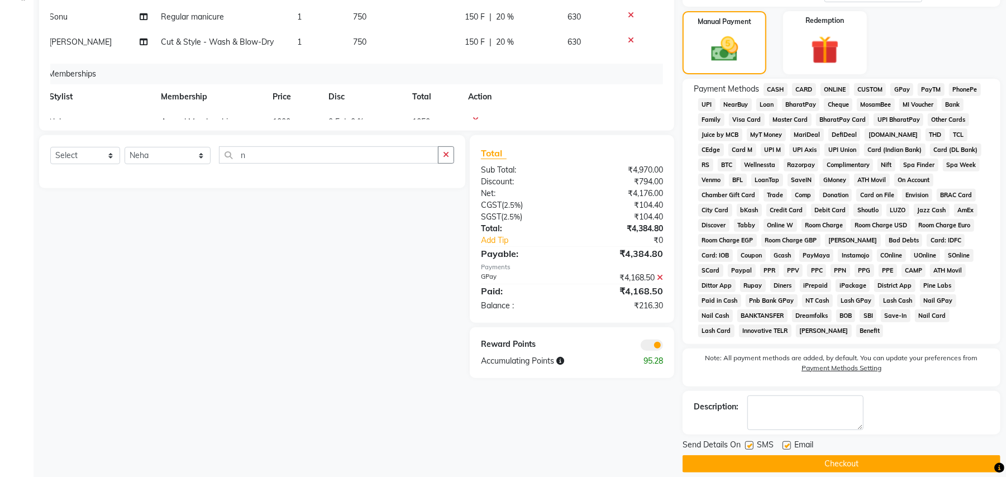
click at [748, 456] on button "Checkout" at bounding box center [842, 463] width 318 height 17
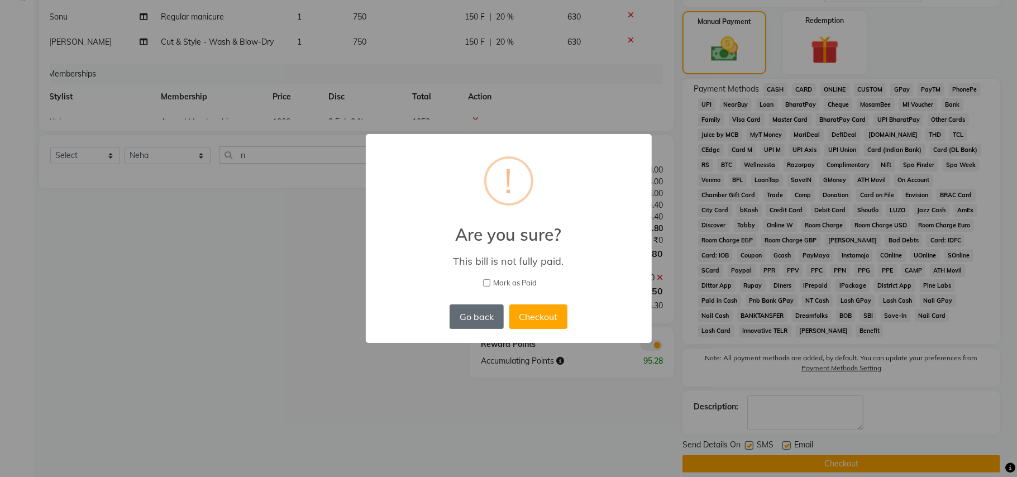
click at [468, 311] on button "Go back" at bounding box center [477, 316] width 54 height 25
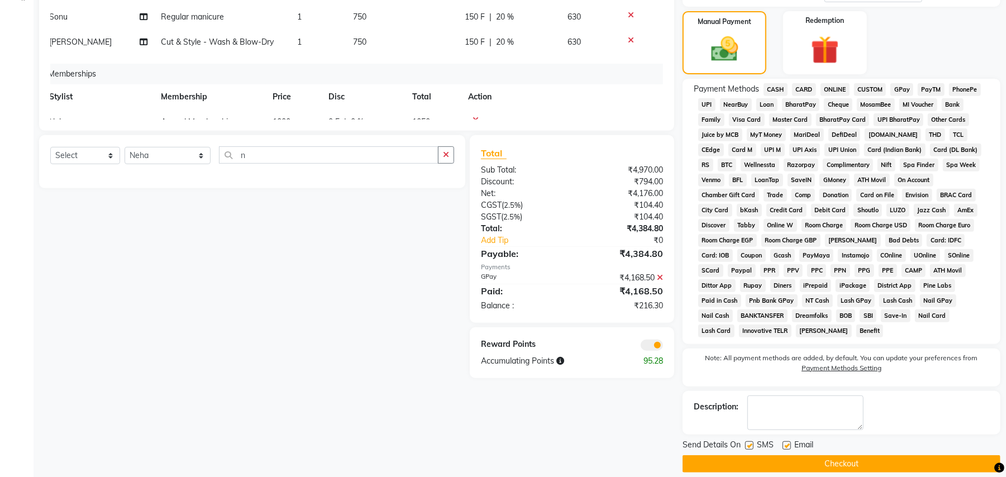
click at [662, 275] on icon at bounding box center [660, 278] width 6 height 8
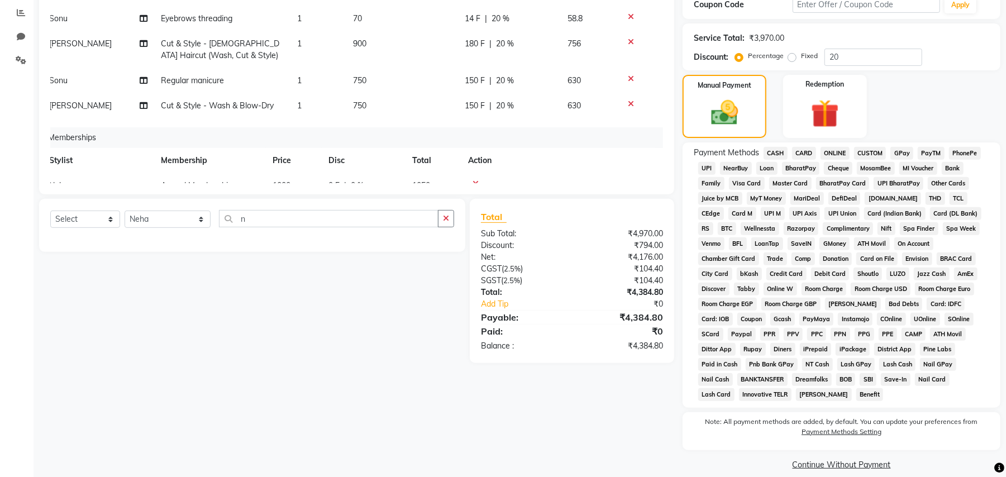
click at [905, 151] on span "GPay" at bounding box center [901, 153] width 23 height 13
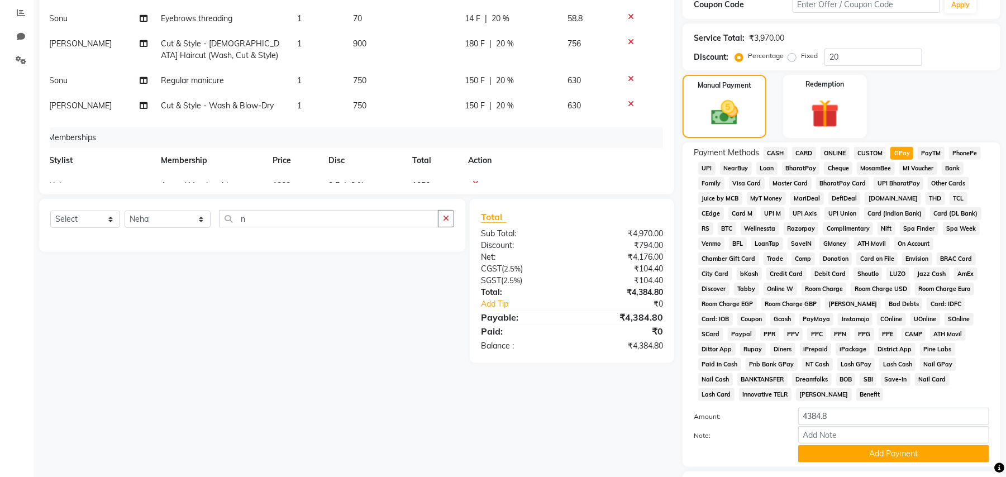
scroll to position [294, 0]
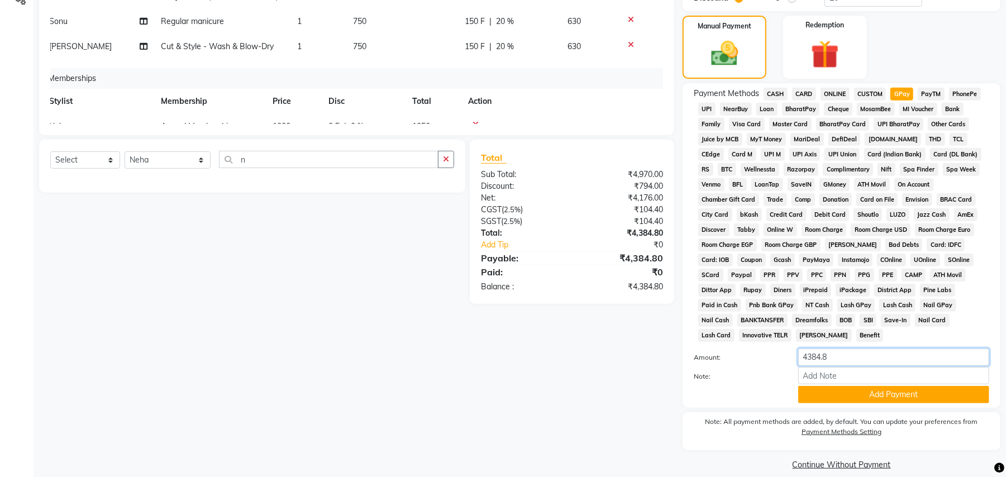
click at [835, 349] on input "4384.8" at bounding box center [893, 357] width 191 height 17
type input "4"
type input "630"
click at [857, 386] on button "Add Payment" at bounding box center [893, 394] width 191 height 17
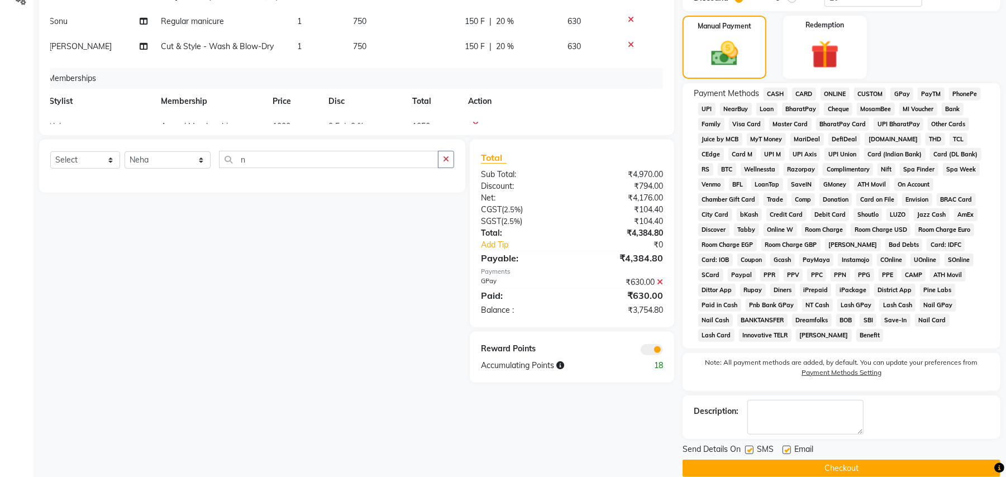
click at [905, 93] on span "GPay" at bounding box center [901, 94] width 23 height 13
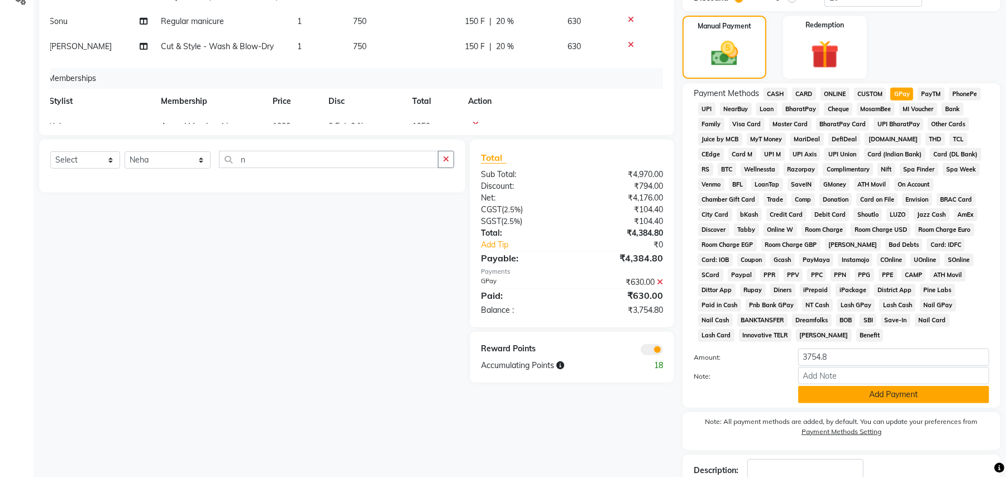
click at [897, 386] on button "Add Payment" at bounding box center [893, 394] width 191 height 17
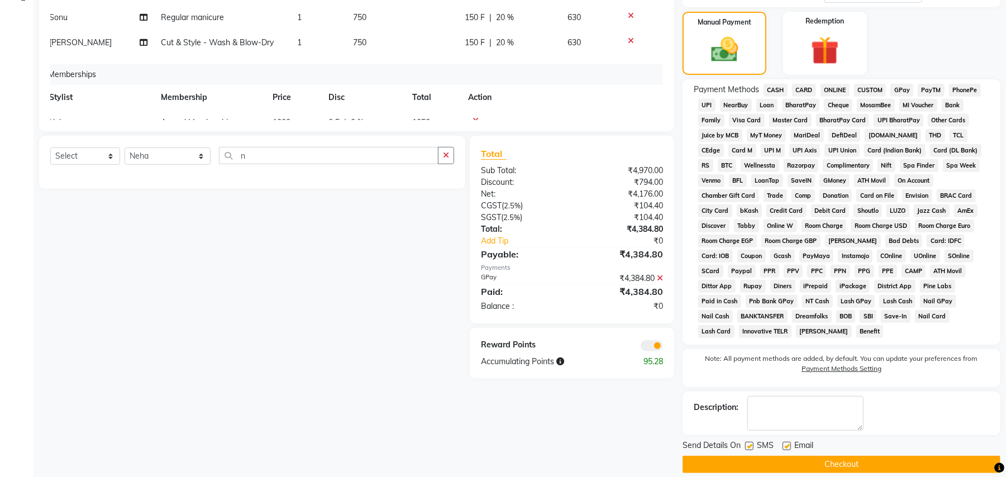
scroll to position [298, 0]
click at [908, 455] on button "Checkout" at bounding box center [842, 463] width 318 height 17
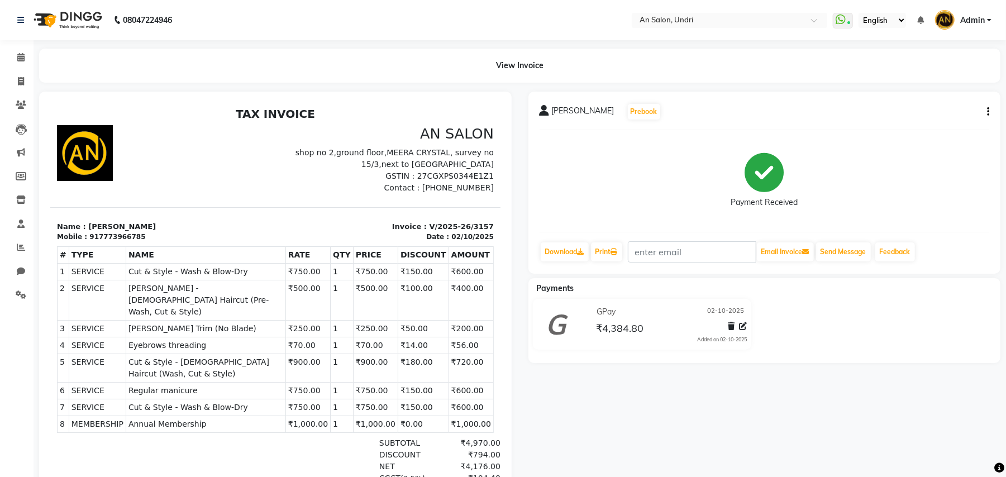
click at [84, 18] on img at bounding box center [66, 19] width 77 height 31
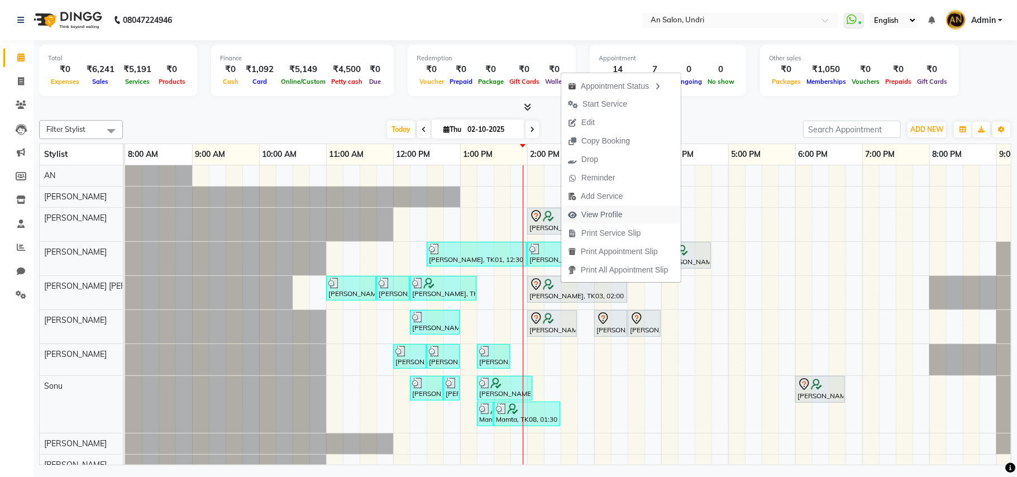
click at [622, 209] on span "View Profile" at bounding box center [601, 215] width 41 height 12
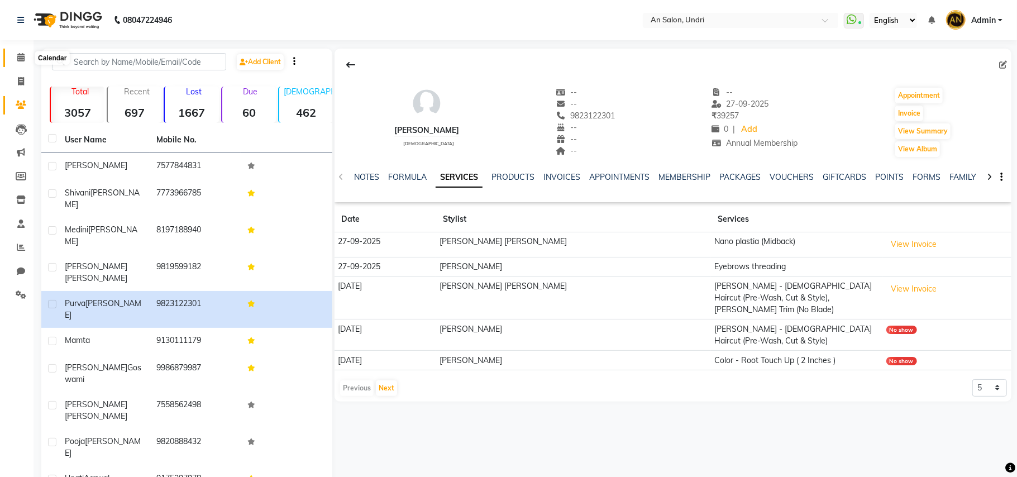
click at [21, 53] on icon at bounding box center [20, 57] width 7 height 8
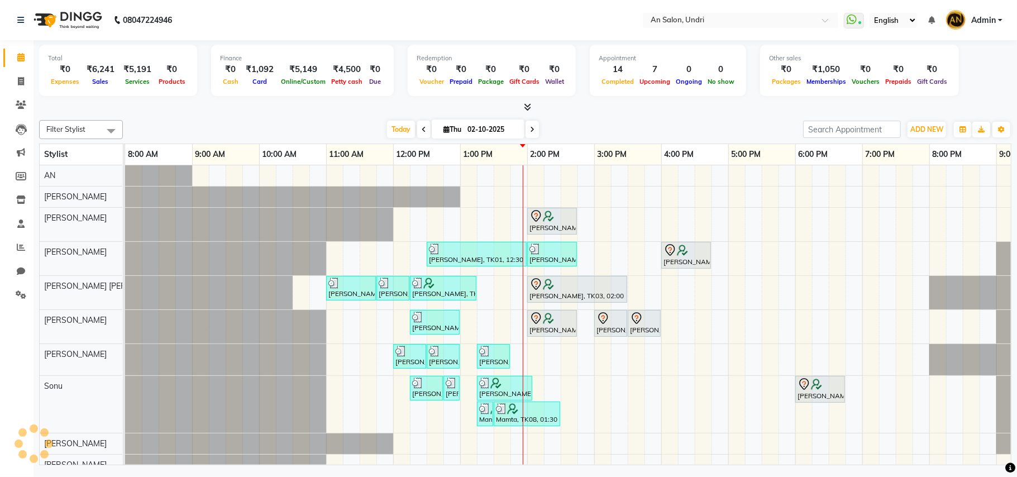
click at [335, 123] on div "Today Thu 02-10-2025" at bounding box center [462, 129] width 669 height 17
click at [21, 289] on span at bounding box center [21, 295] width 20 height 13
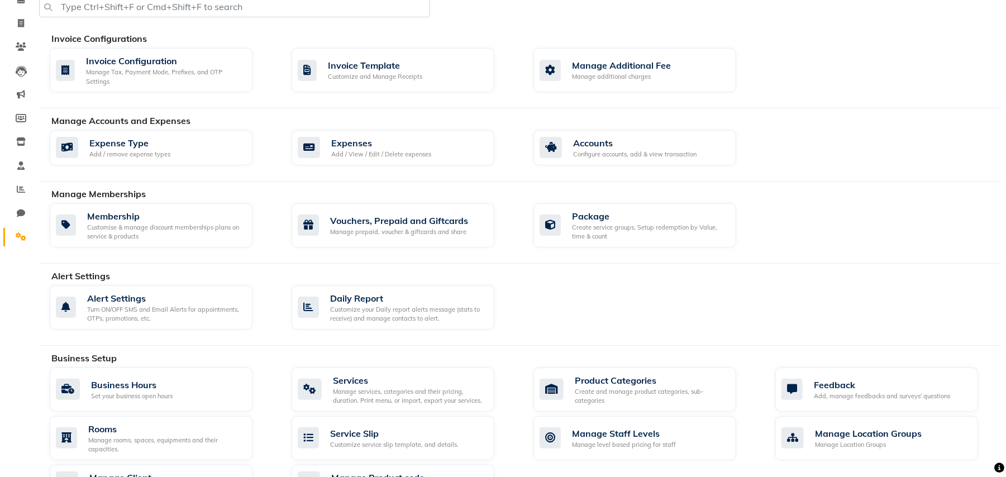
scroll to position [74, 0]
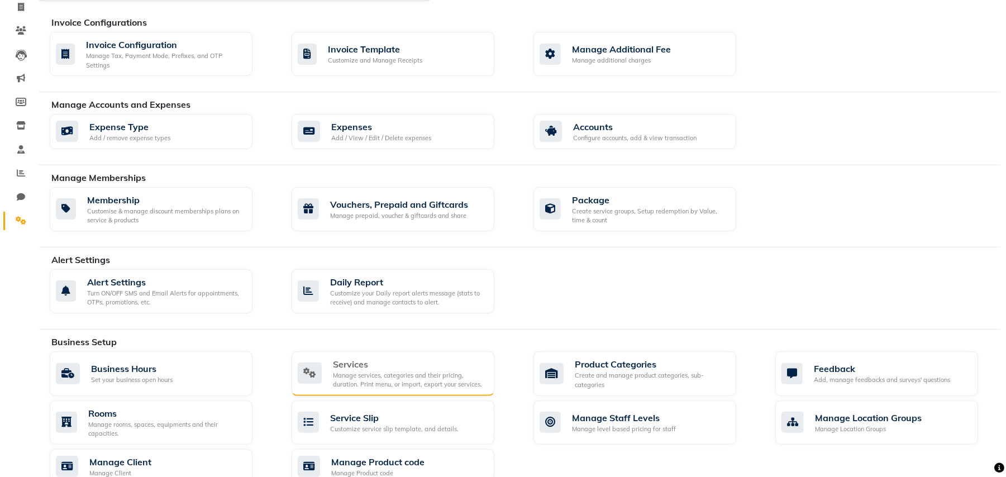
click at [354, 355] on div "Services Manage services, categories and their pricing, duration. Print menu, o…" at bounding box center [393, 373] width 203 height 45
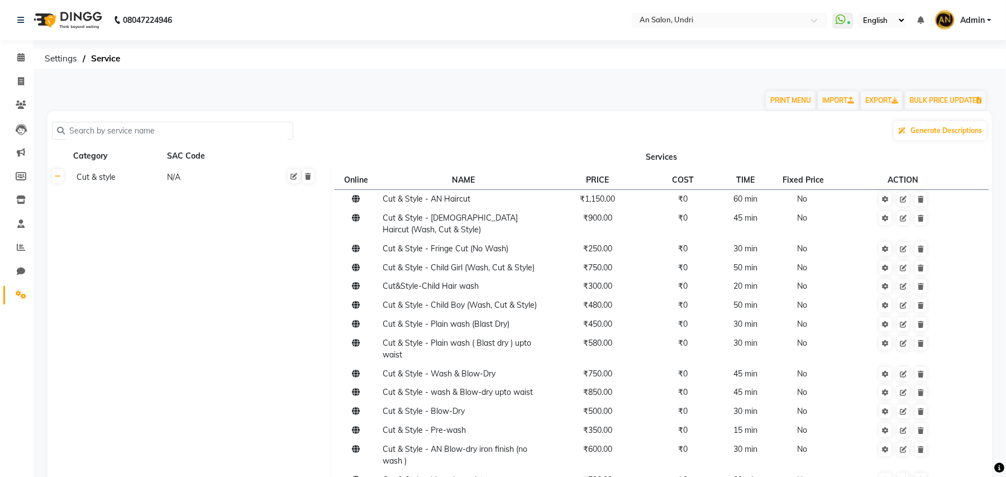
click at [179, 126] on input "text" at bounding box center [176, 130] width 223 height 17
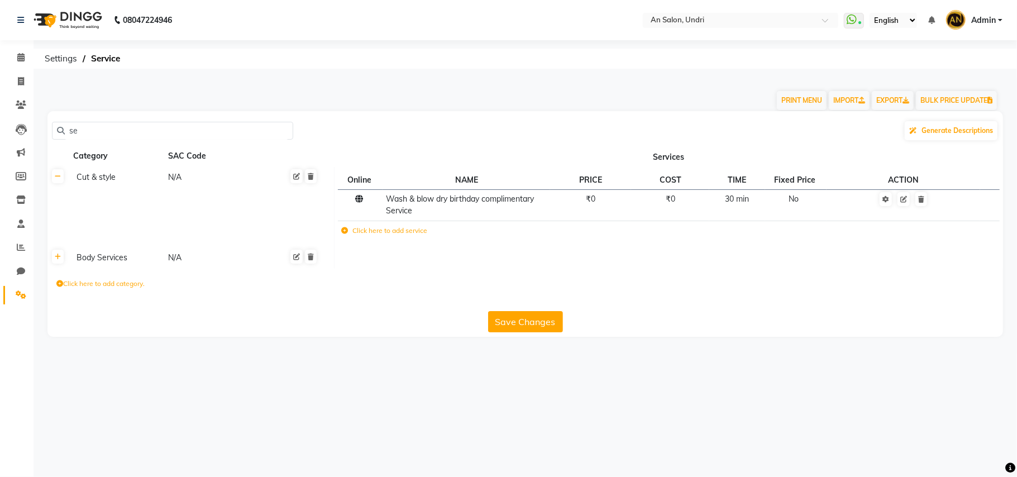
type input "s"
drag, startPoint x: 108, startPoint y: 139, endPoint x: 0, endPoint y: 117, distance: 109.9
click at [0, 117] on app-home "08047224946 Select Location × An Salon, Undri WhatsApp Status ✕ Status: Connect…" at bounding box center [508, 177] width 1017 height 354
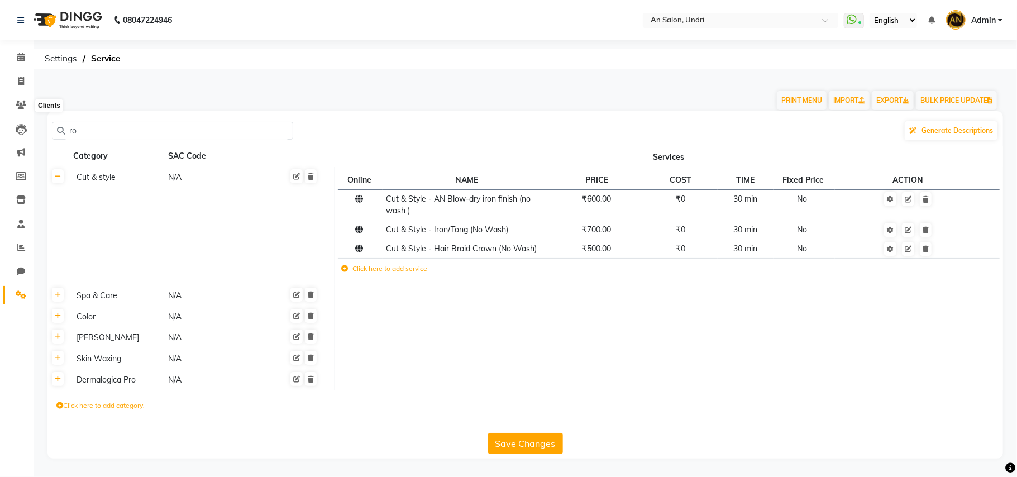
type input "ro"
click at [12, 68] on li "Calendar" at bounding box center [17, 58] width 34 height 24
click at [14, 71] on li "Invoice" at bounding box center [17, 82] width 34 height 24
click at [21, 77] on icon at bounding box center [21, 81] width 6 height 8
select select "service"
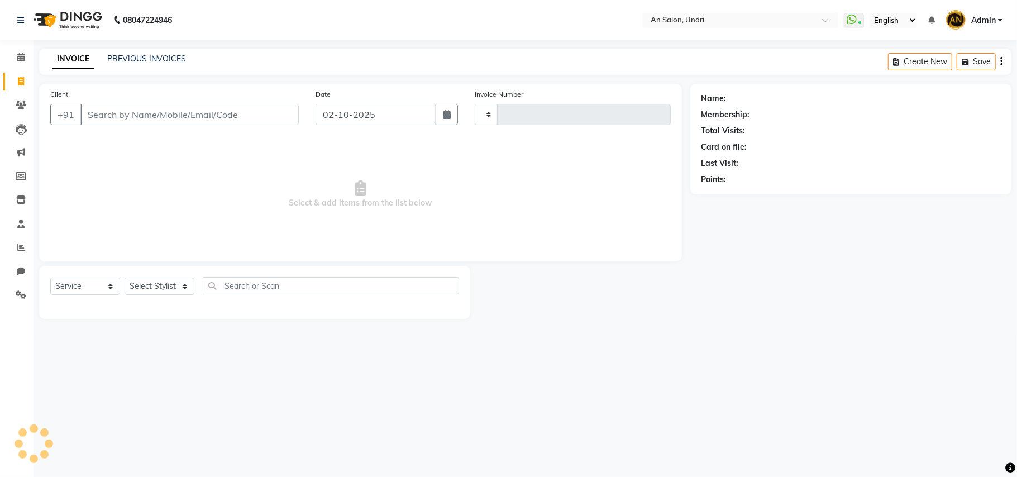
drag, startPoint x: 125, startPoint y: 103, endPoint x: 128, endPoint y: 108, distance: 6.0
click at [125, 104] on input "Client" at bounding box center [189, 114] width 218 height 21
drag, startPoint x: 130, startPoint y: 112, endPoint x: 131, endPoint y: 119, distance: 6.7
click at [131, 119] on input "Client" at bounding box center [189, 114] width 218 height 21
type input "3158"
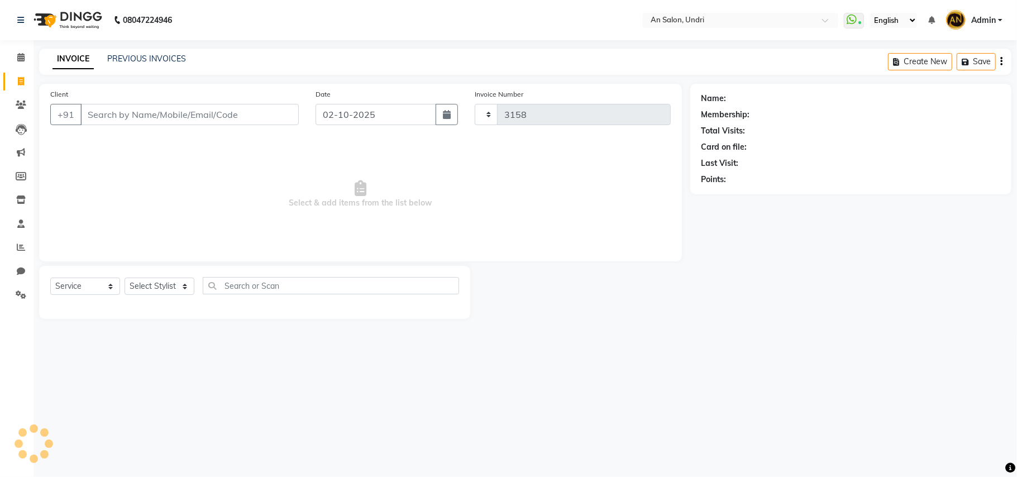
select select "3639"
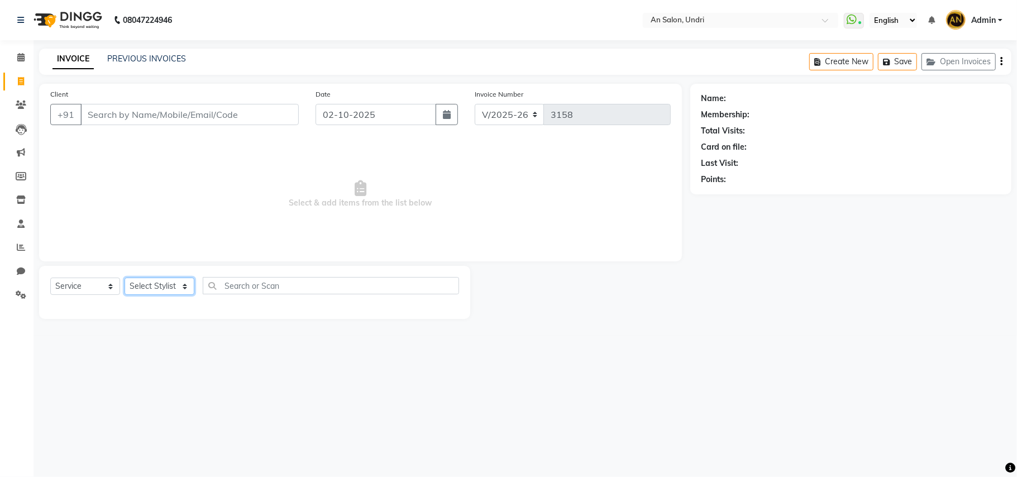
click at [168, 284] on select "Select Stylist" at bounding box center [160, 286] width 70 height 17
select select "65269"
click at [125, 278] on select "Select Stylist [PERSON_NAME] AN [PERSON_NAME] [PERSON_NAME] [PERSON_NAME] [PERS…" at bounding box center [168, 286] width 87 height 17
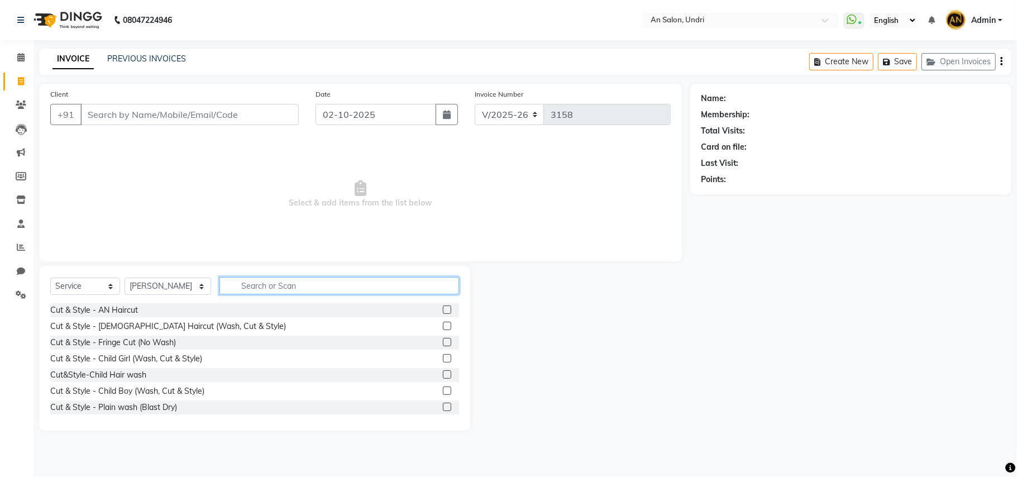
click at [235, 287] on input "text" at bounding box center [340, 285] width 240 height 17
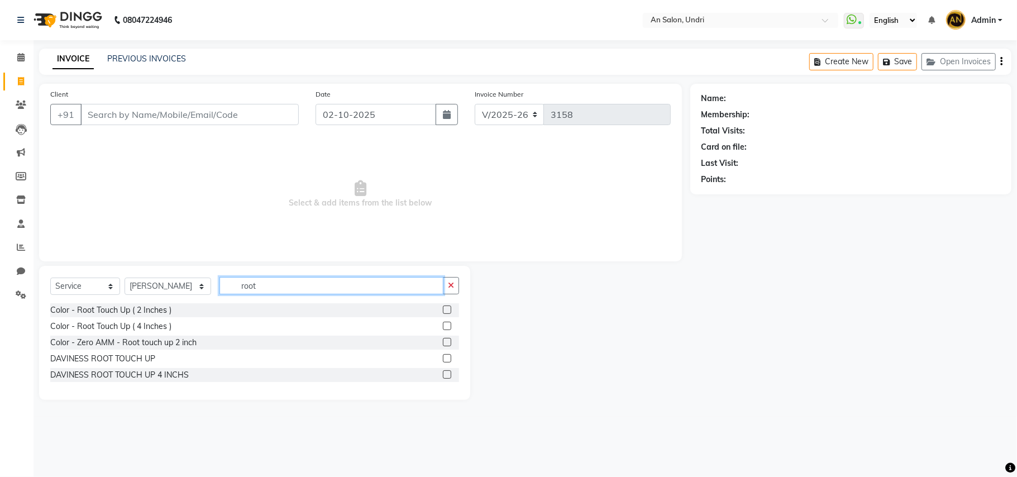
type input "root"
click at [161, 336] on div "Color - Zero AMM - Root touch up 2 inch" at bounding box center [254, 343] width 409 height 14
click at [165, 340] on div "Color - Zero AMM - Root touch up 2 inch" at bounding box center [123, 343] width 146 height 12
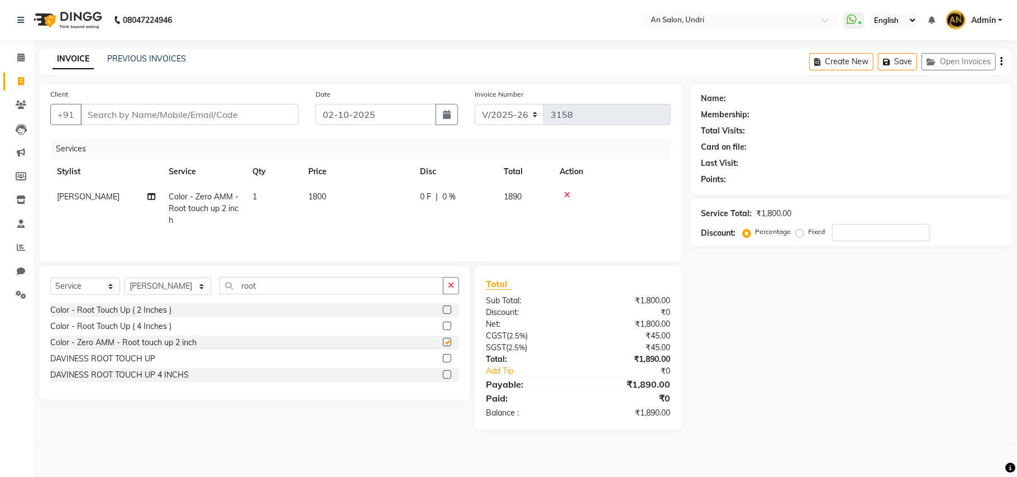
checkbox input "false"
click at [111, 111] on input "Client" at bounding box center [189, 114] width 218 height 21
type input "p"
type input "0"
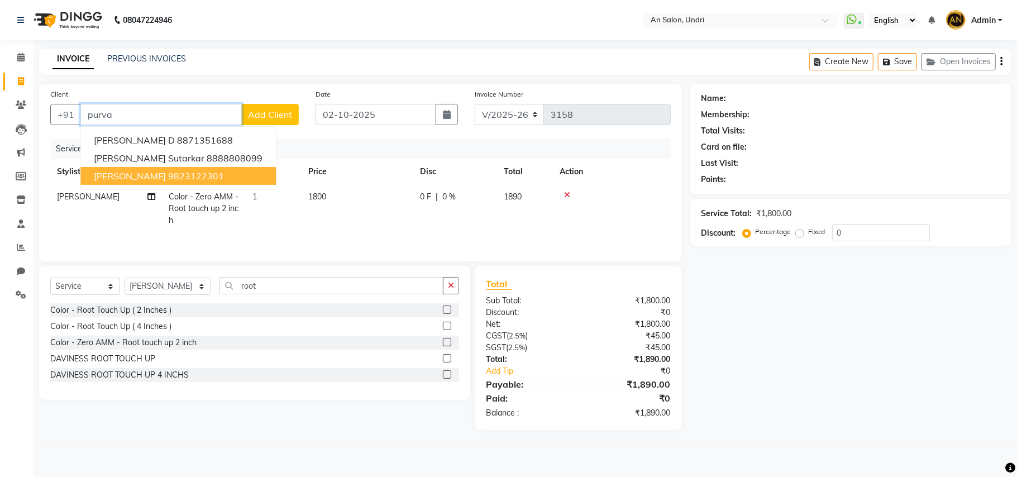
click at [179, 182] on button "Purva Mankad 9823122301" at bounding box center [178, 176] width 196 height 18
type input "9823122301"
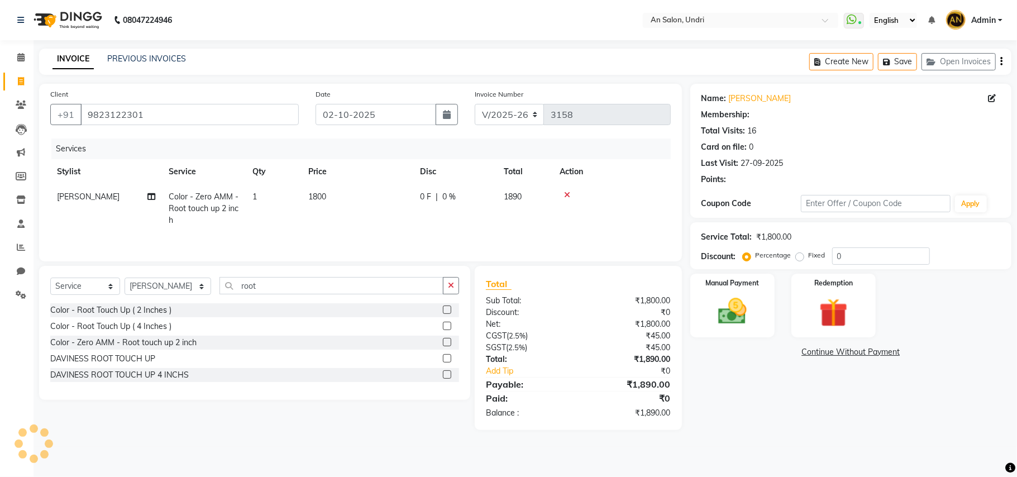
select select "2: Object"
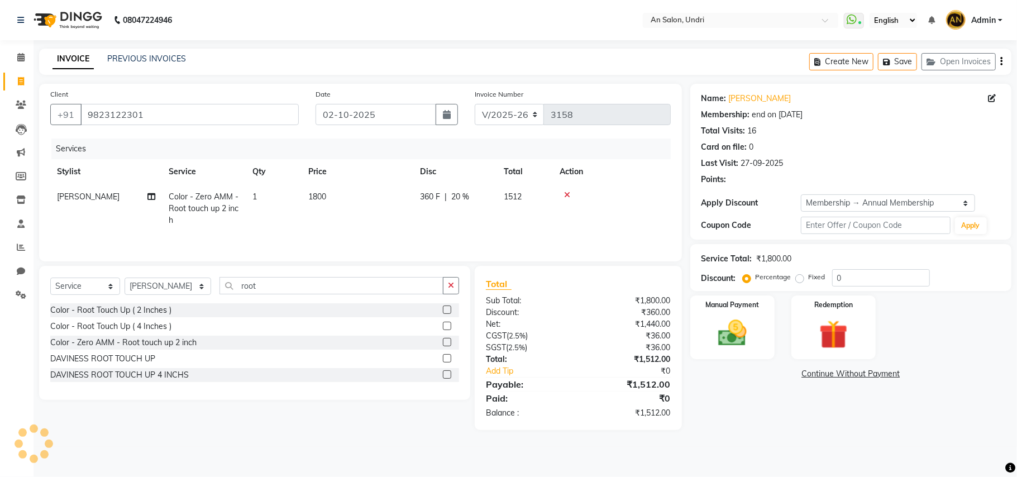
type input "20"
click at [244, 280] on input "root" at bounding box center [332, 285] width 224 height 17
click at [246, 289] on input "root" at bounding box center [332, 285] width 224 height 17
click at [245, 290] on input "root" at bounding box center [332, 285] width 224 height 17
click at [240, 283] on input "root" at bounding box center [332, 285] width 224 height 17
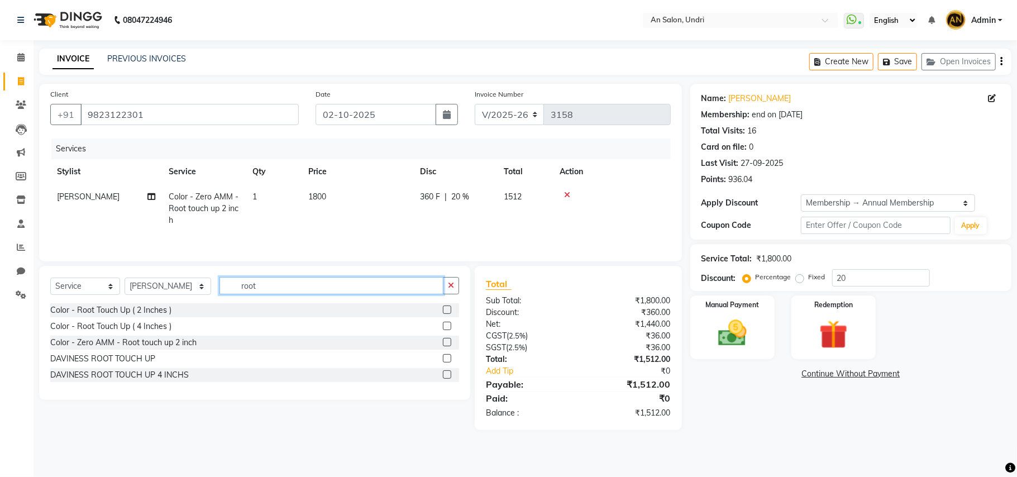
click at [246, 287] on input "root" at bounding box center [332, 285] width 224 height 17
click at [249, 285] on input "root" at bounding box center [332, 285] width 224 height 17
type input "high"
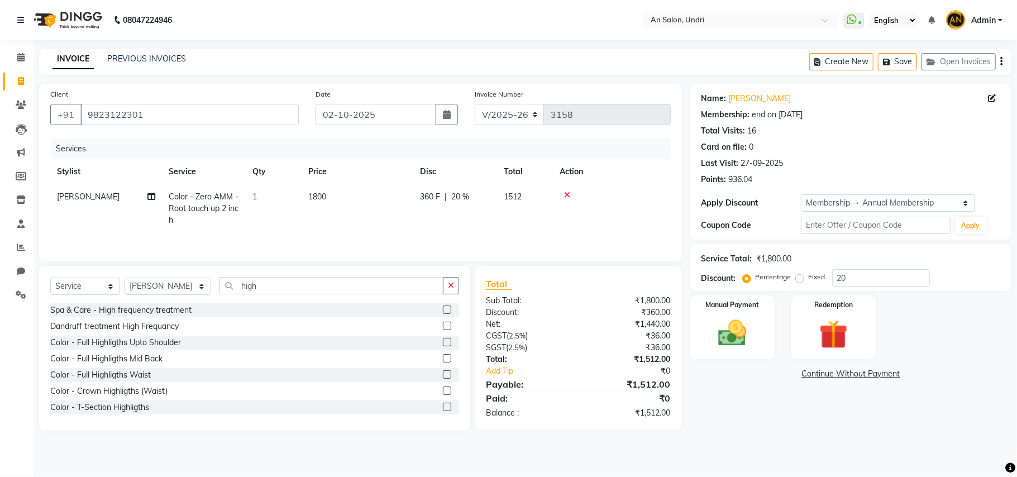
click at [146, 374] on div "Color - Full Highligths Waist" at bounding box center [100, 375] width 101 height 12
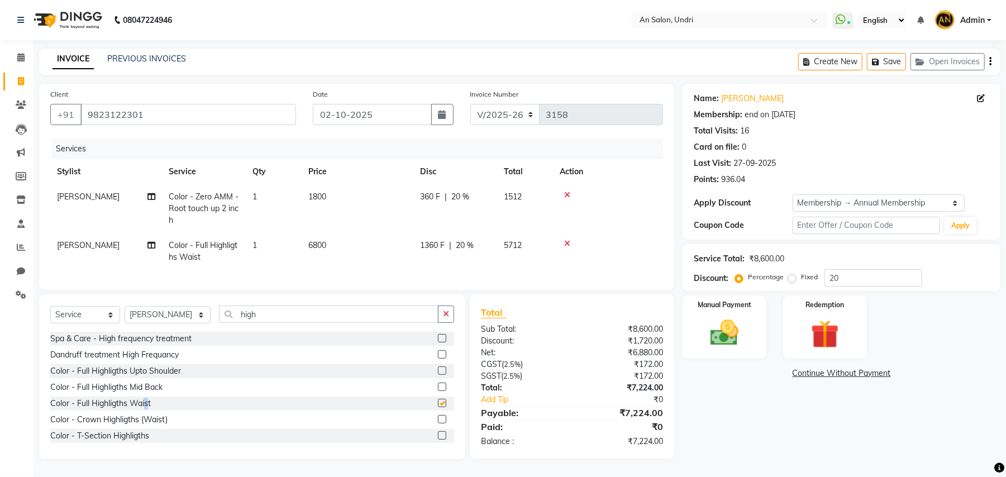
checkbox input "false"
click at [760, 311] on div "Manual Payment" at bounding box center [724, 326] width 87 height 65
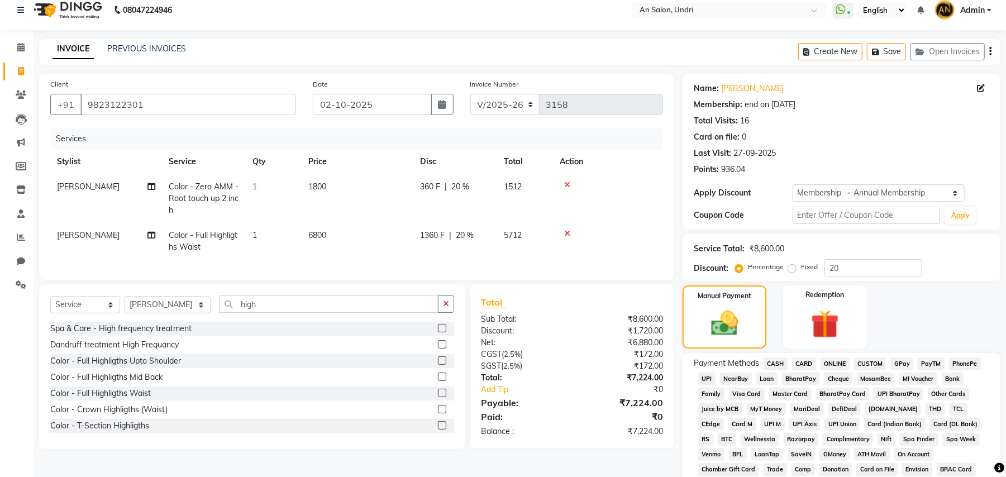
click at [898, 360] on span "GPay" at bounding box center [901, 363] width 23 height 13
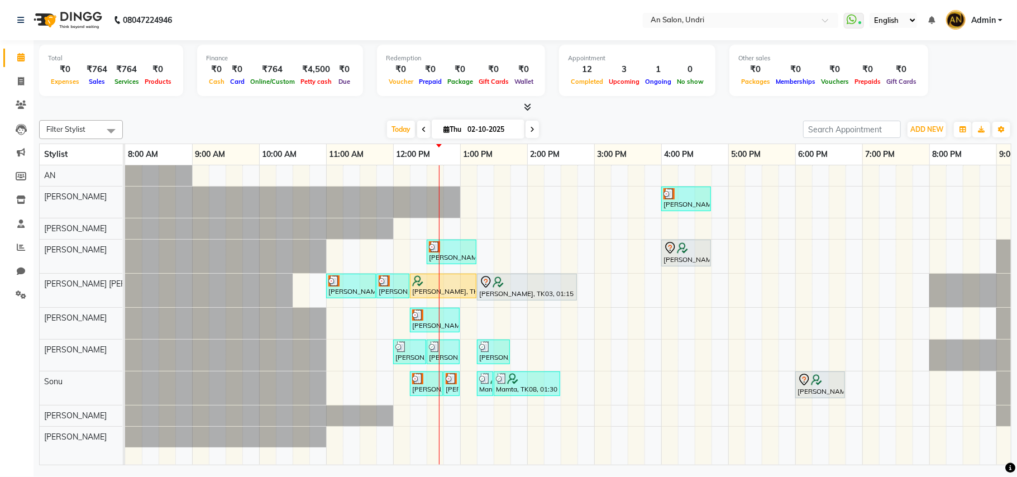
click at [533, 132] on span at bounding box center [532, 129] width 13 height 17
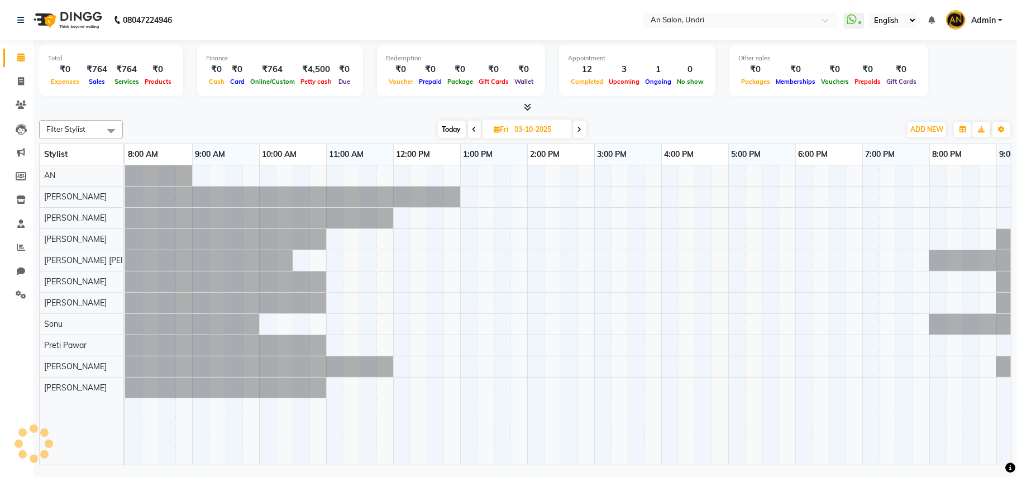
scroll to position [0, 120]
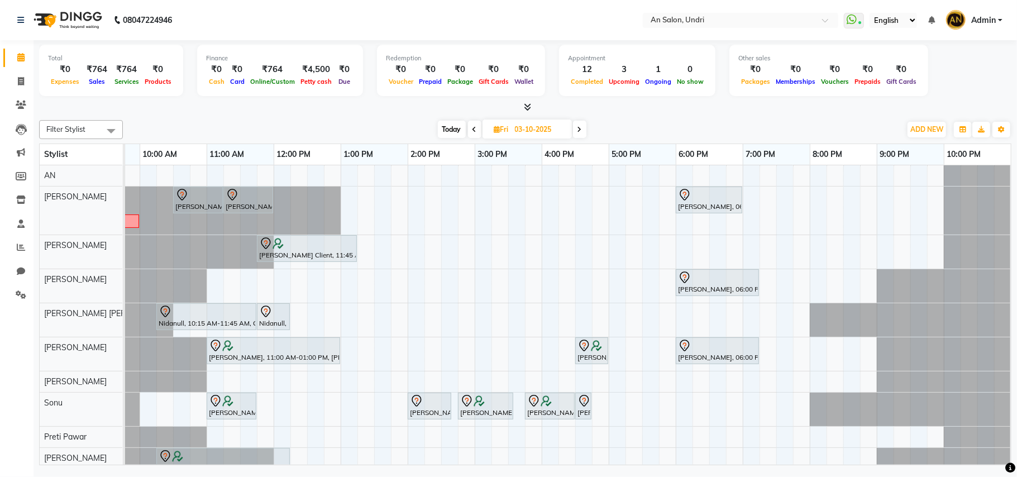
click at [574, 130] on span at bounding box center [579, 129] width 13 height 17
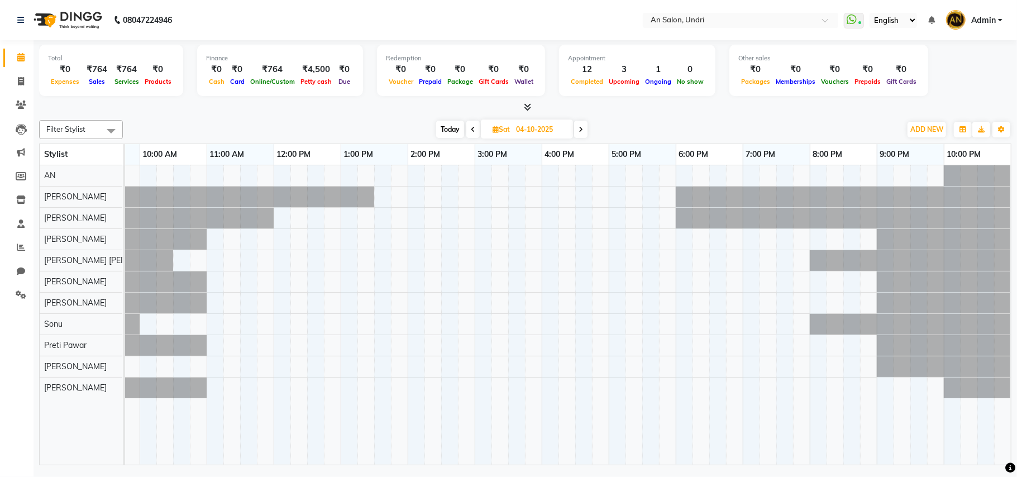
click at [451, 131] on span "Today" at bounding box center [450, 129] width 28 height 17
type input "02-10-2025"
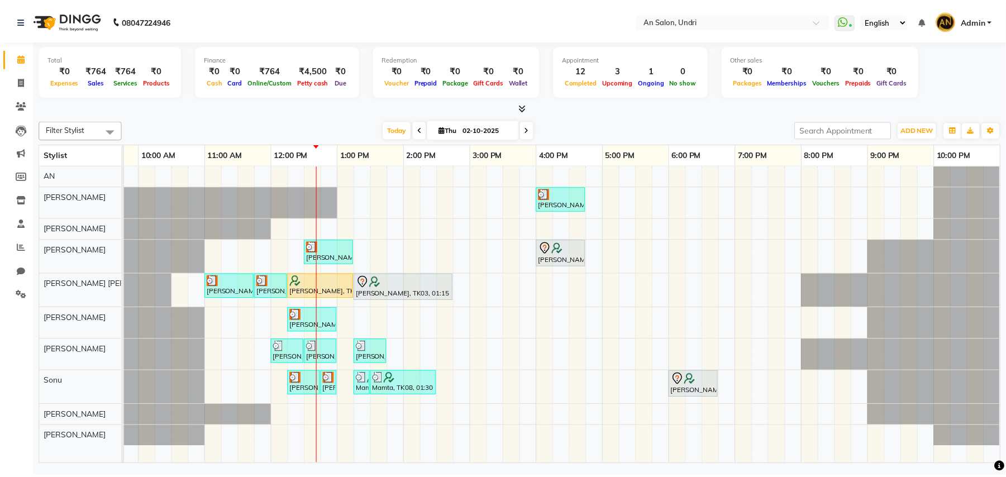
scroll to position [0, 119]
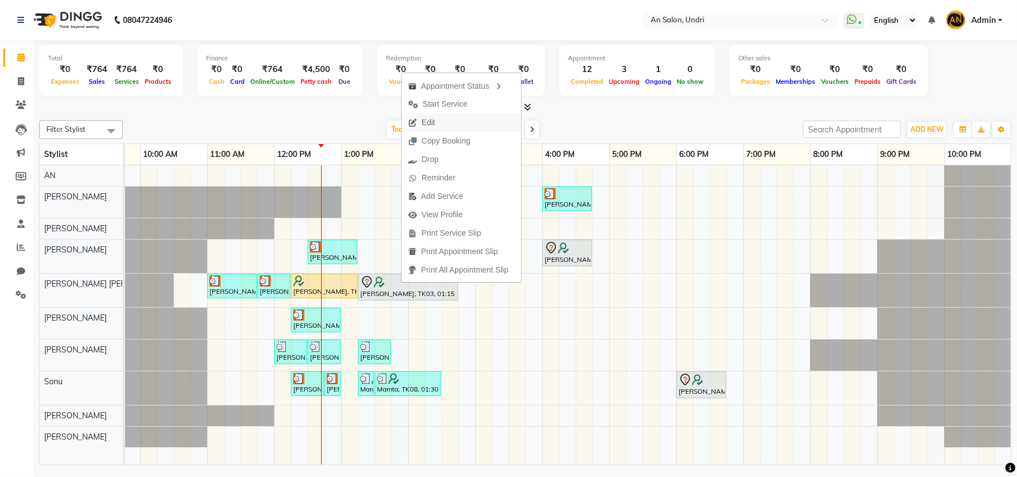
click at [476, 117] on button "Edit" at bounding box center [462, 122] width 120 height 18
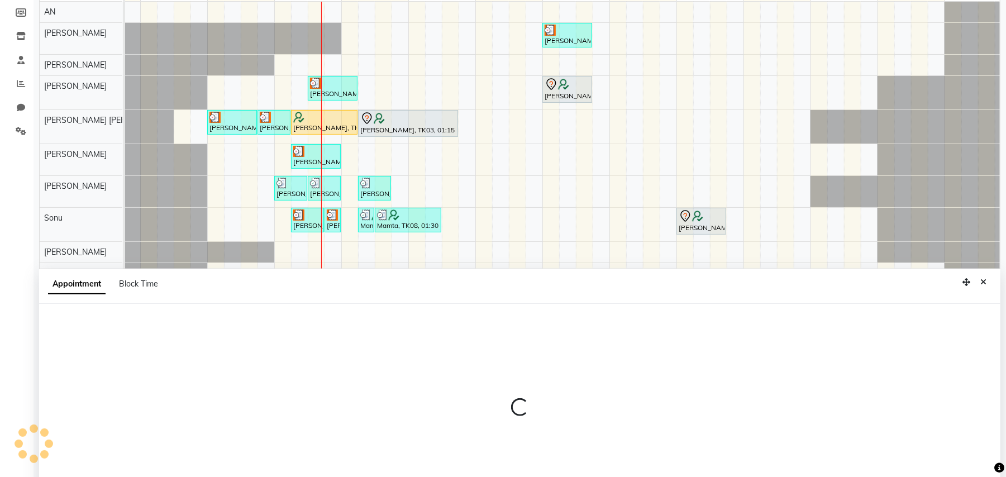
select select "tentative"
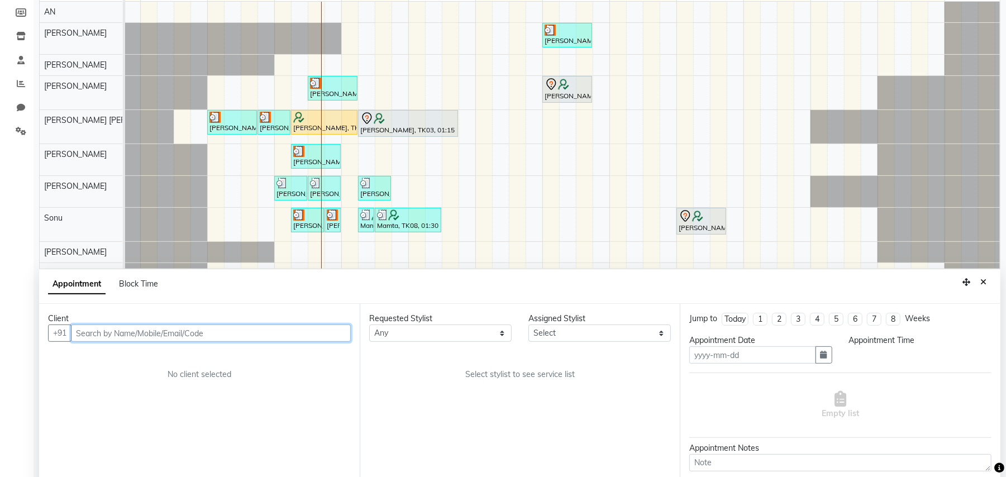
scroll to position [210, 0]
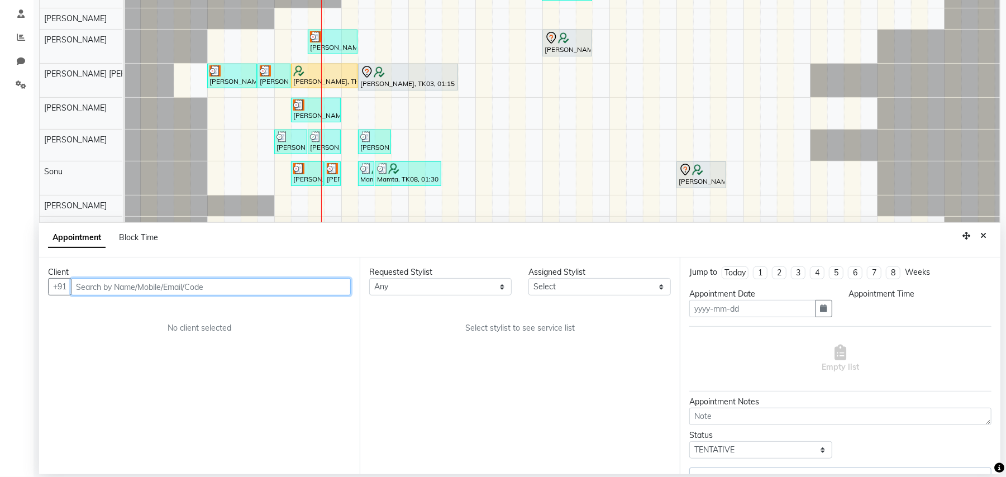
type input "02-10-2025"
select select "55235"
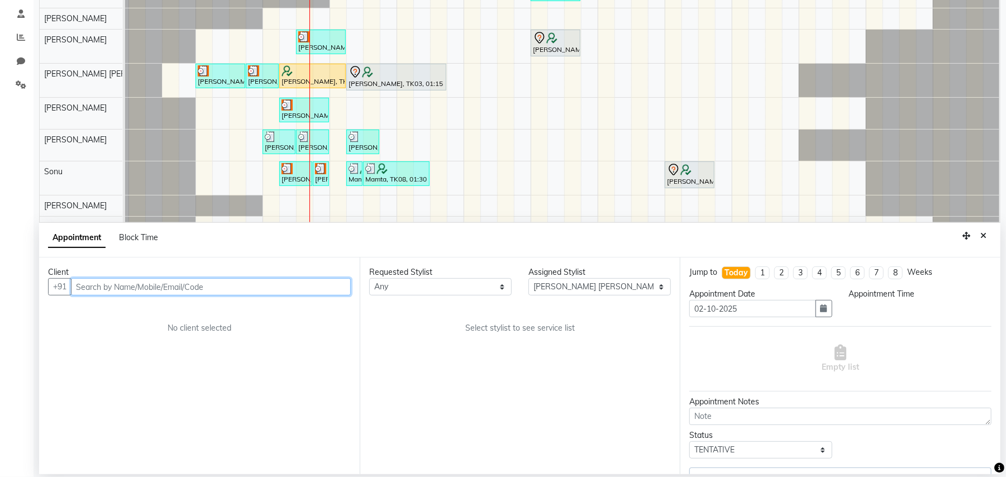
select select "795"
select select "4567"
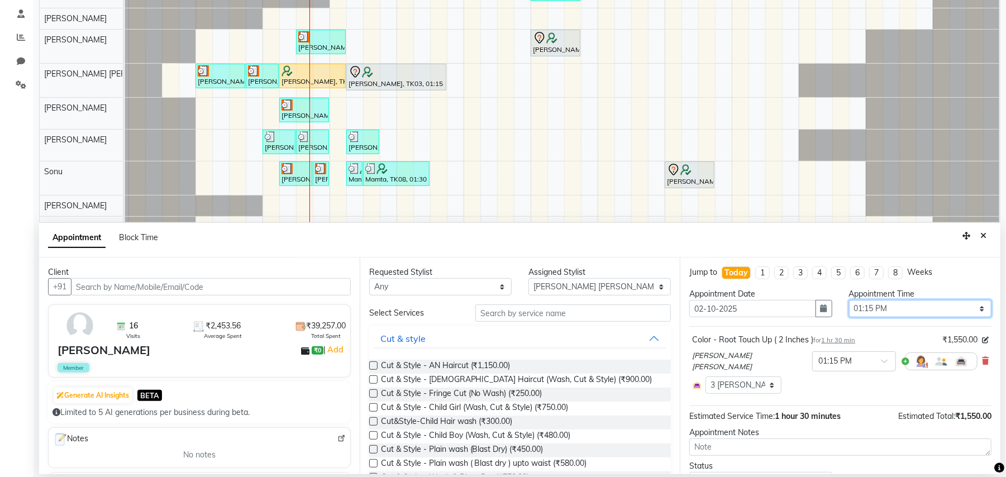
click at [869, 308] on select "Select 09:00 AM 09:15 AM 09:30 AM 09:45 AM 10:00 AM 10:15 AM 10:30 AM 10:45 AM …" at bounding box center [920, 308] width 142 height 17
select select "840"
click at [849, 301] on select "Select 09:00 AM 09:15 AM 09:30 AM 09:45 AM 10:00 AM 10:15 AM 10:30 AM 10:45 AM …" at bounding box center [920, 308] width 142 height 17
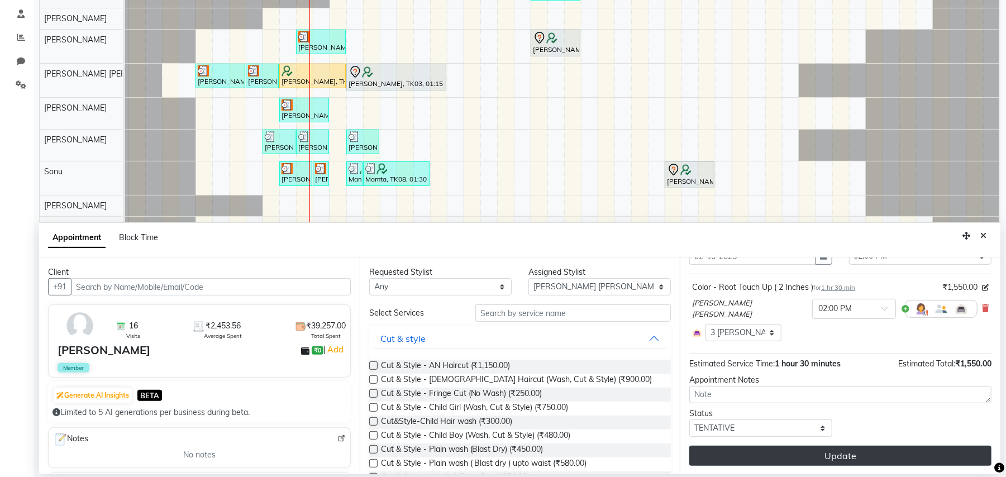
click at [870, 454] on button "Update" at bounding box center [840, 456] width 302 height 20
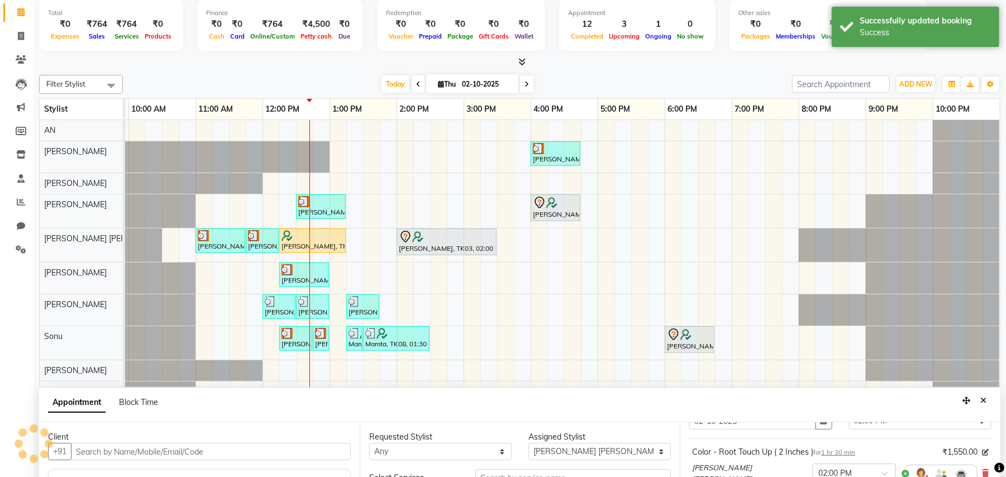
scroll to position [0, 0]
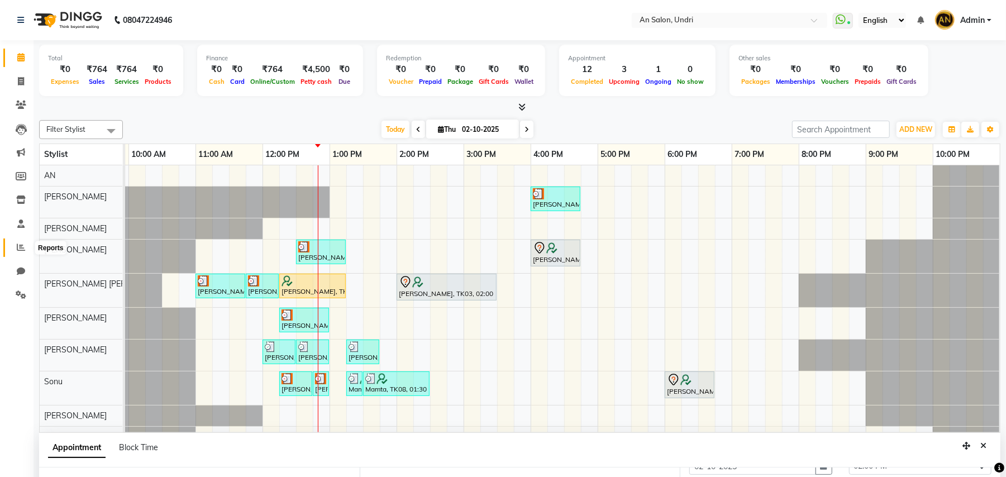
click at [18, 242] on span at bounding box center [21, 247] width 20 height 13
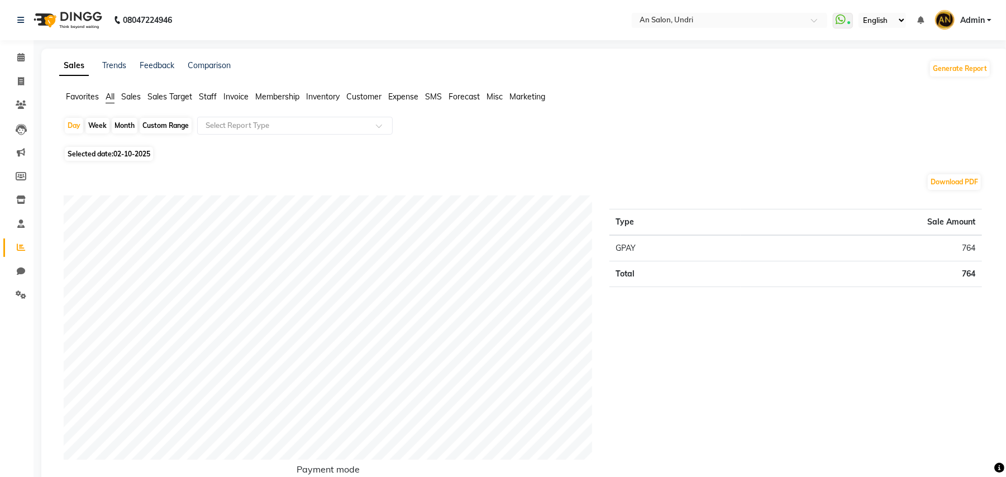
click at [132, 92] on span "Sales" at bounding box center [131, 97] width 20 height 10
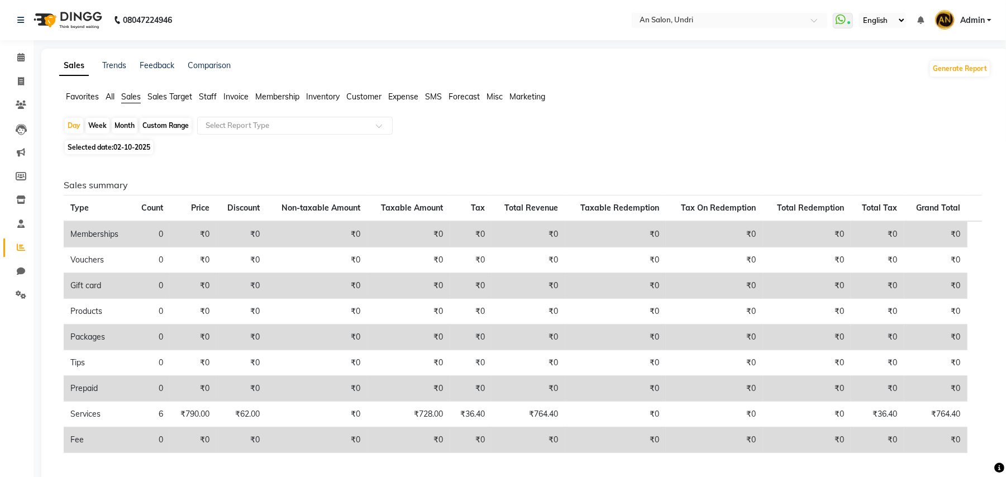
click at [214, 93] on span "Staff" at bounding box center [208, 97] width 18 height 10
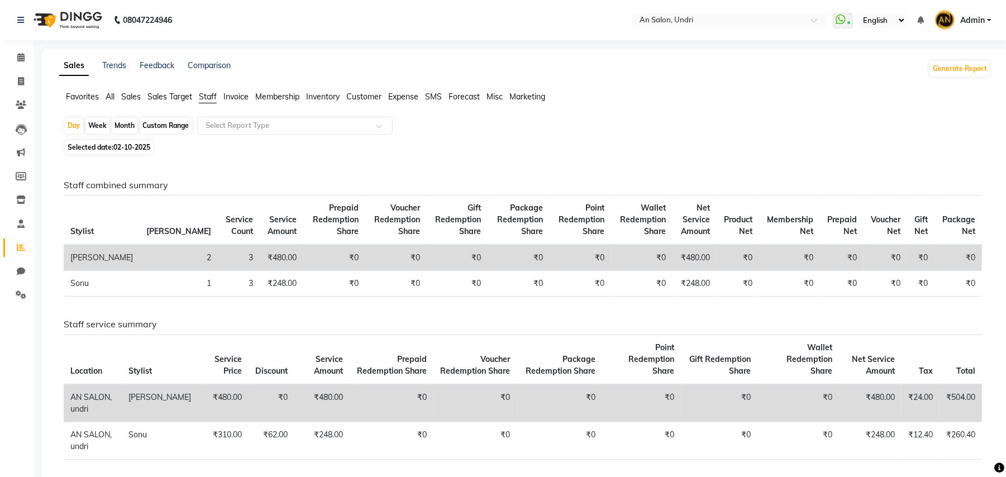
click at [122, 127] on div "Month" at bounding box center [125, 126] width 26 height 16
select select "10"
select select "2025"
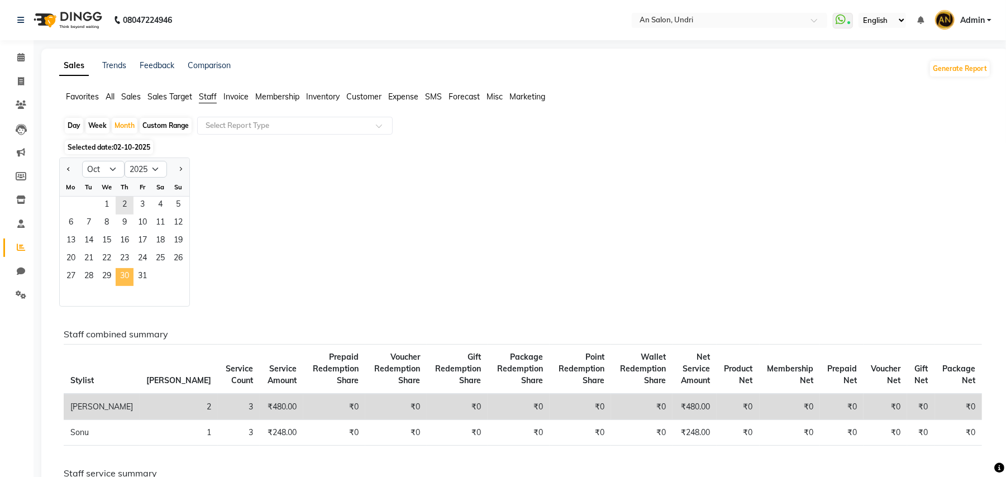
drag, startPoint x: 123, startPoint y: 273, endPoint x: 232, endPoint y: 289, distance: 110.1
click at [124, 273] on span "30" at bounding box center [125, 277] width 18 height 18
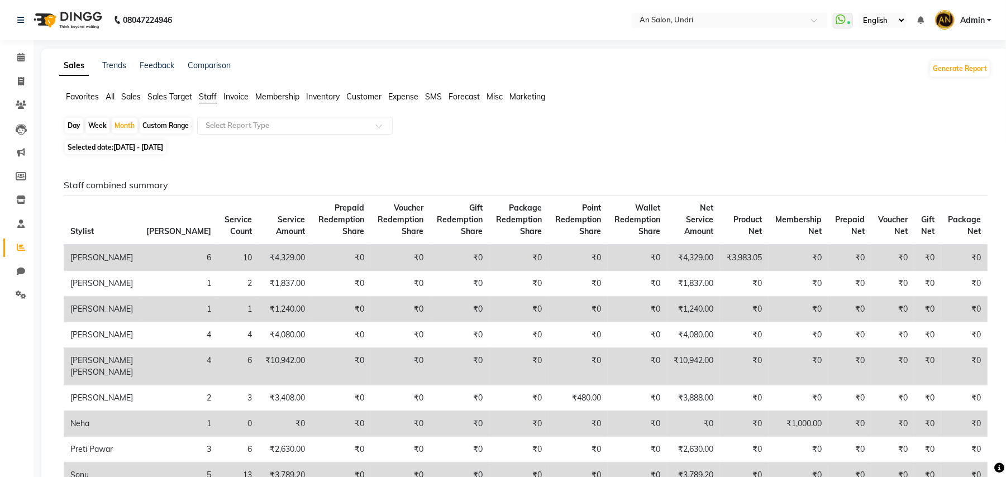
click at [76, 17] on img at bounding box center [66, 19] width 77 height 31
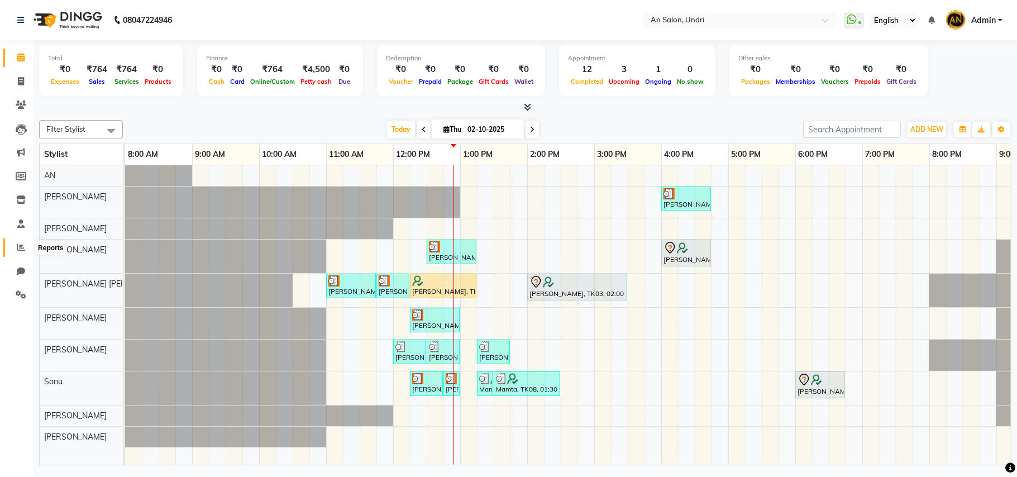
click at [18, 251] on icon at bounding box center [21, 247] width 8 height 8
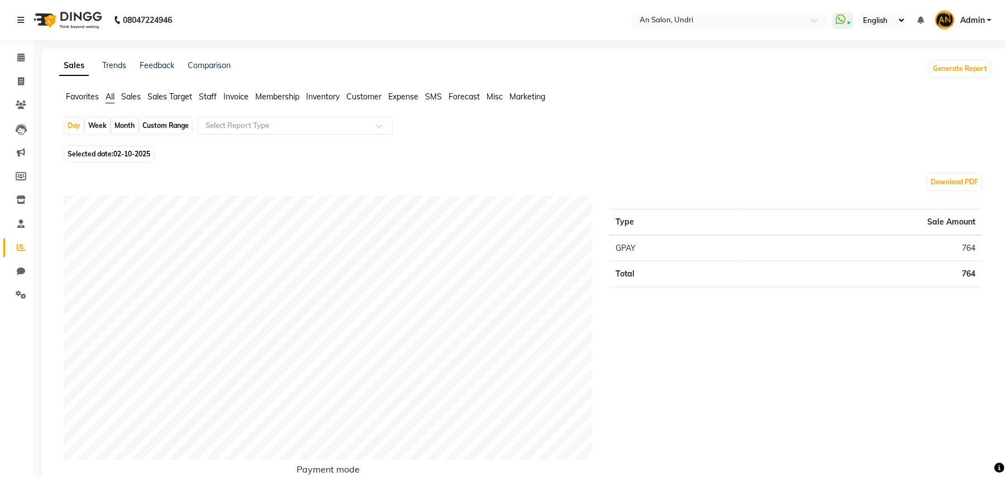
click at [202, 97] on span "Staff" at bounding box center [208, 97] width 18 height 10
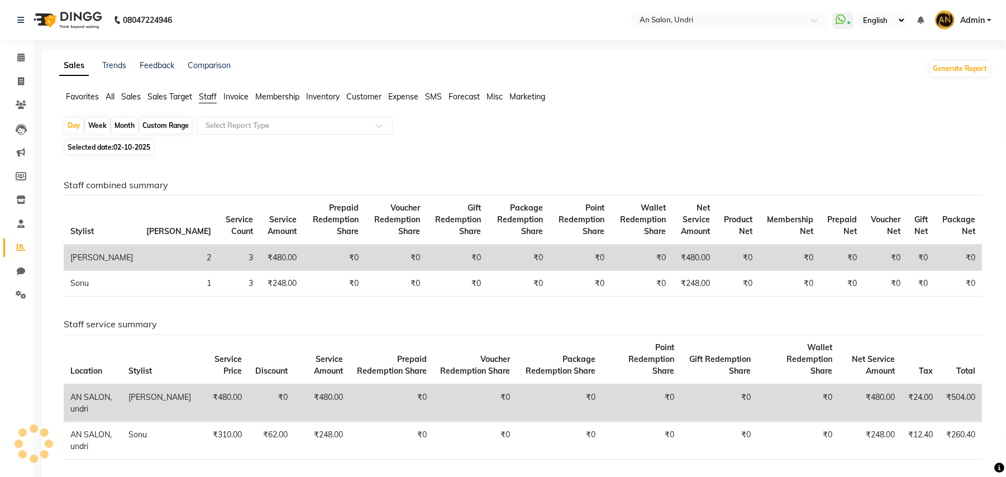
drag, startPoint x: 132, startPoint y: 121, endPoint x: 128, endPoint y: 126, distance: 6.0
click at [131, 121] on div "Month" at bounding box center [125, 126] width 26 height 16
select select "10"
select select "2025"
click at [121, 118] on div "Month" at bounding box center [125, 126] width 26 height 16
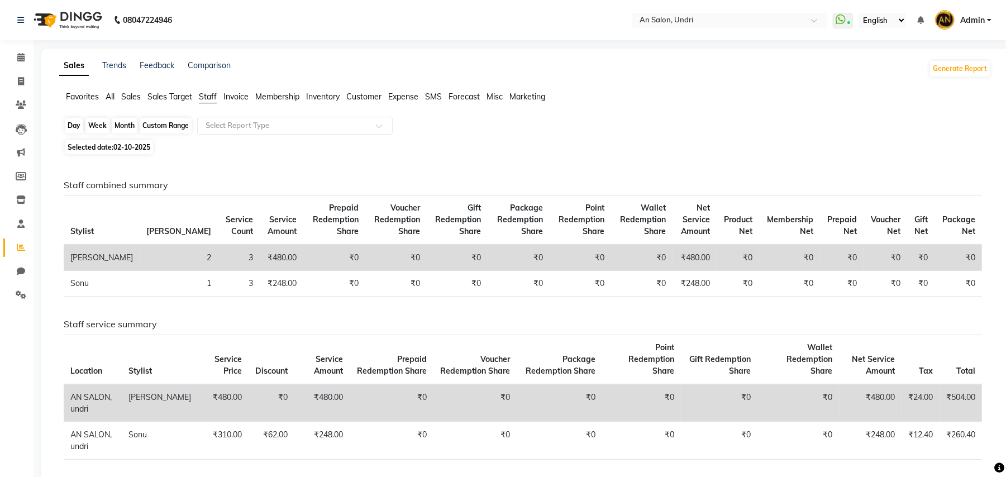
select select "10"
select select "2025"
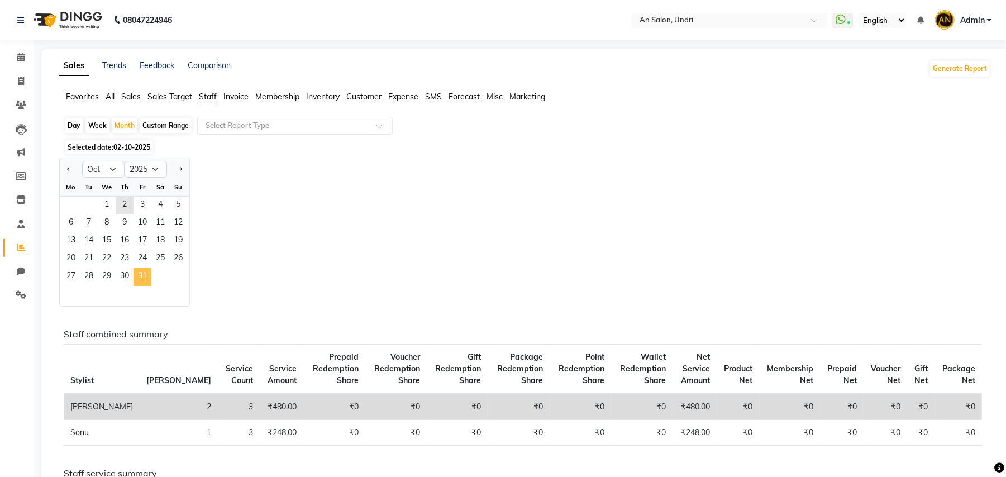
click at [137, 271] on span "31" at bounding box center [143, 277] width 18 height 18
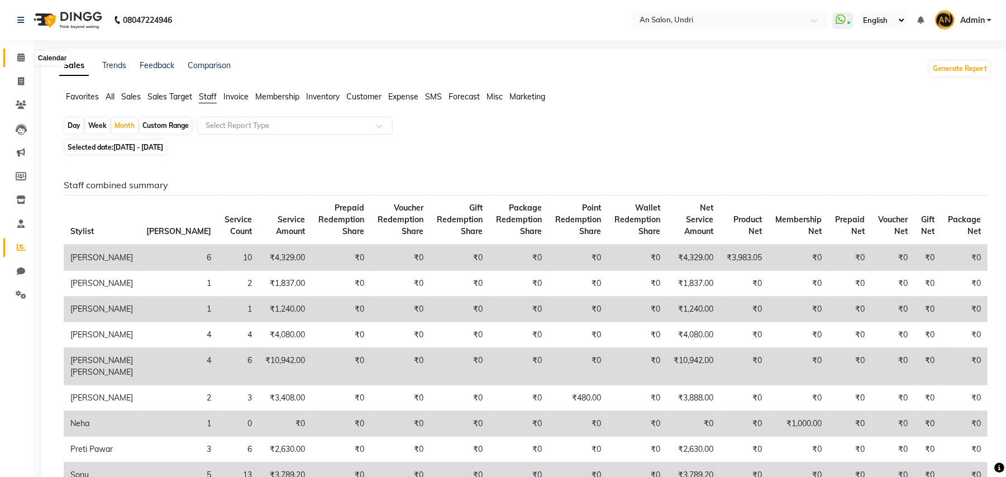
click at [21, 51] on span at bounding box center [21, 57] width 20 height 13
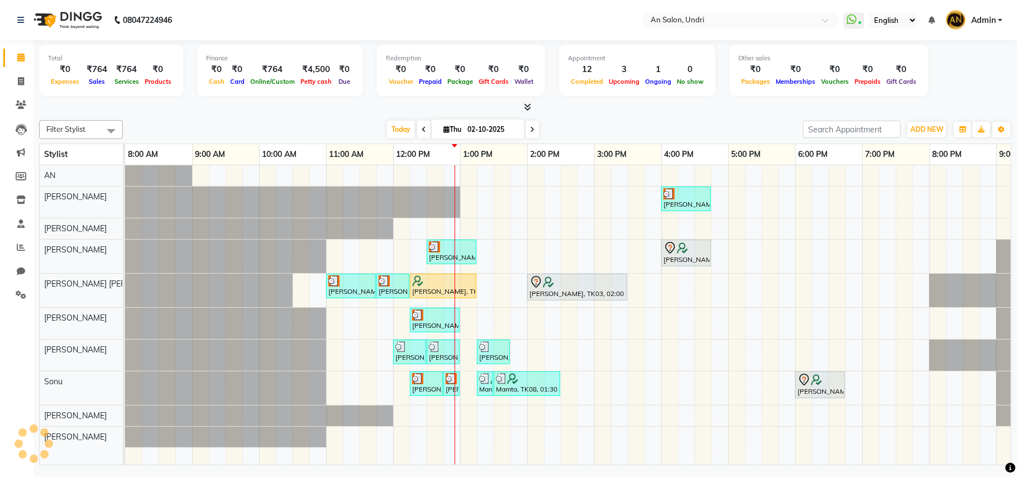
click at [309, 135] on div "Today Thu 02-10-2025" at bounding box center [462, 129] width 669 height 17
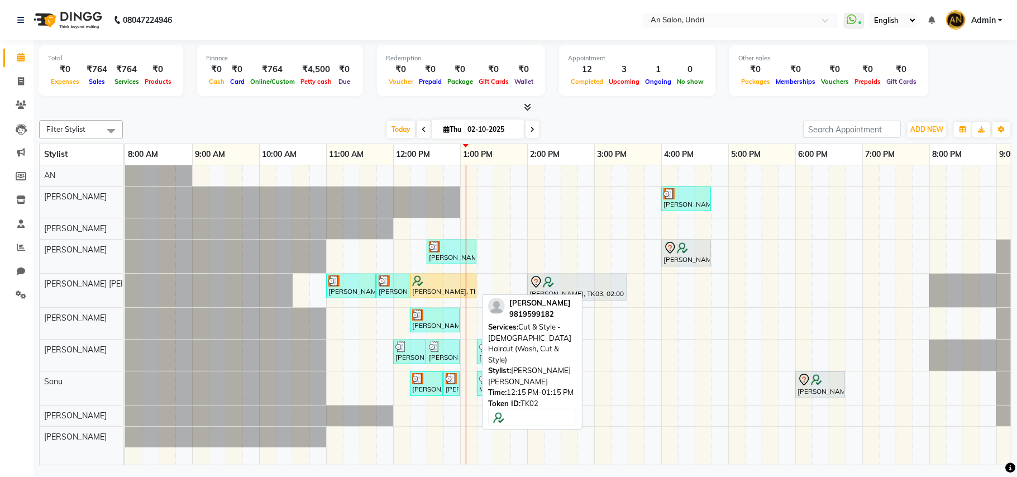
click at [436, 291] on div "[PERSON_NAME], TK02, 12:15 PM-01:15 PM, Cut & Style - [DEMOGRAPHIC_DATA] Haircu…" at bounding box center [443, 285] width 64 height 21
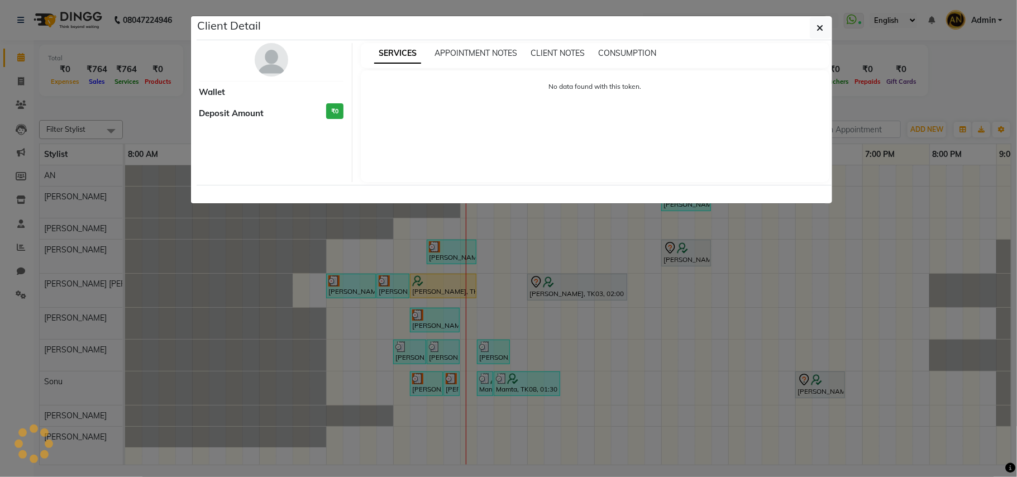
select select "1"
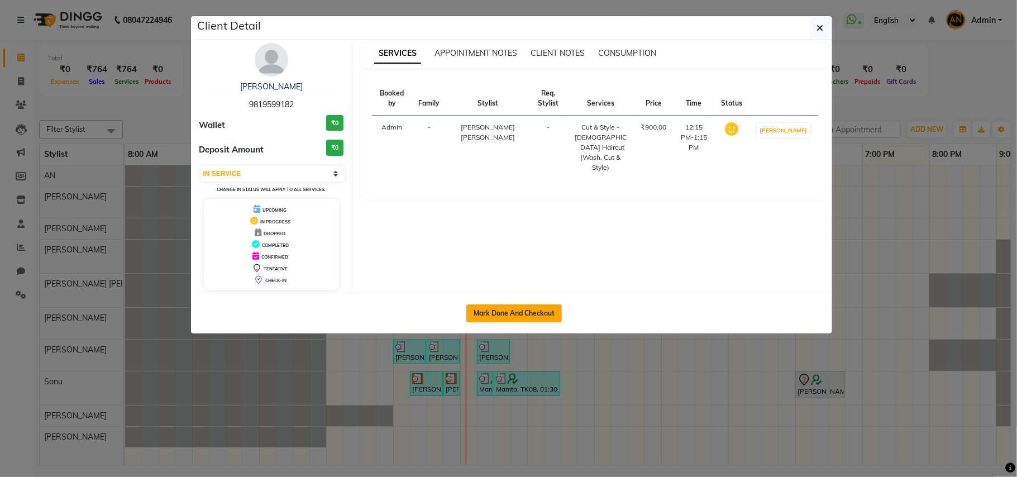
click at [495, 316] on button "Mark Done And Checkout" at bounding box center [514, 313] width 96 height 18
select select "service"
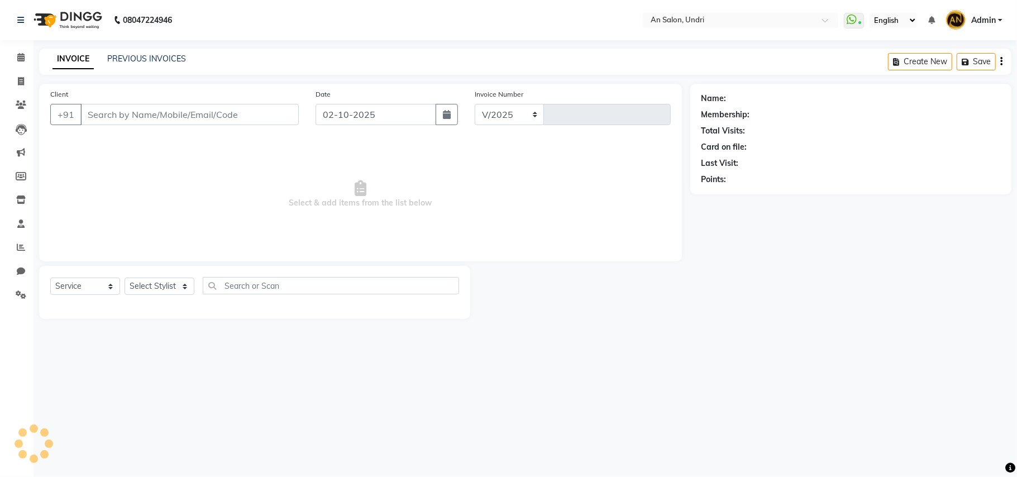
select select "3639"
type input "3156"
type input "9819599182"
select select "55235"
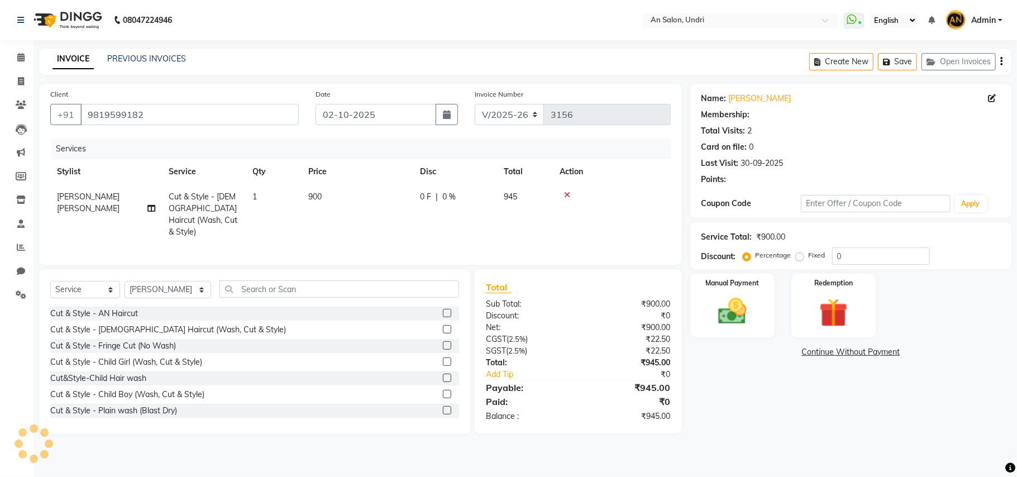
select select "2: Object"
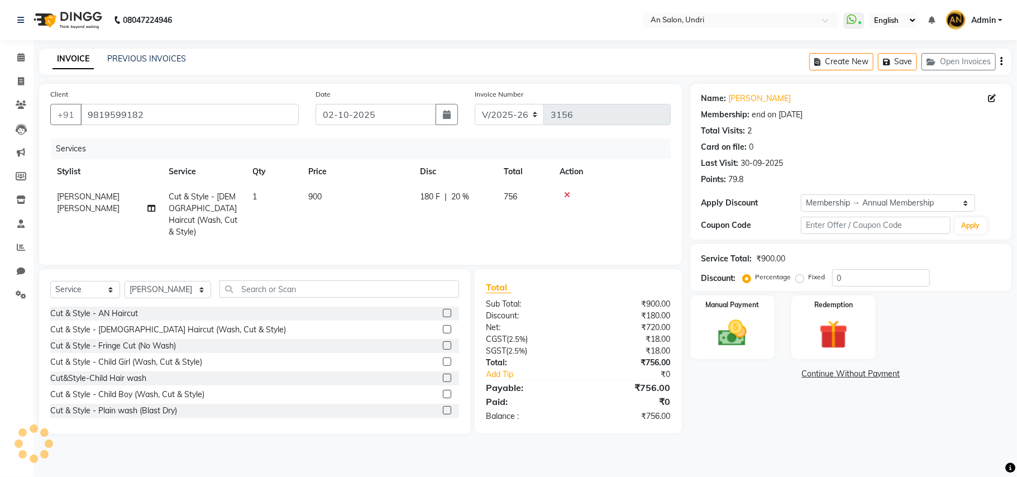
type input "20"
click at [236, 289] on input "text" at bounding box center [340, 288] width 240 height 17
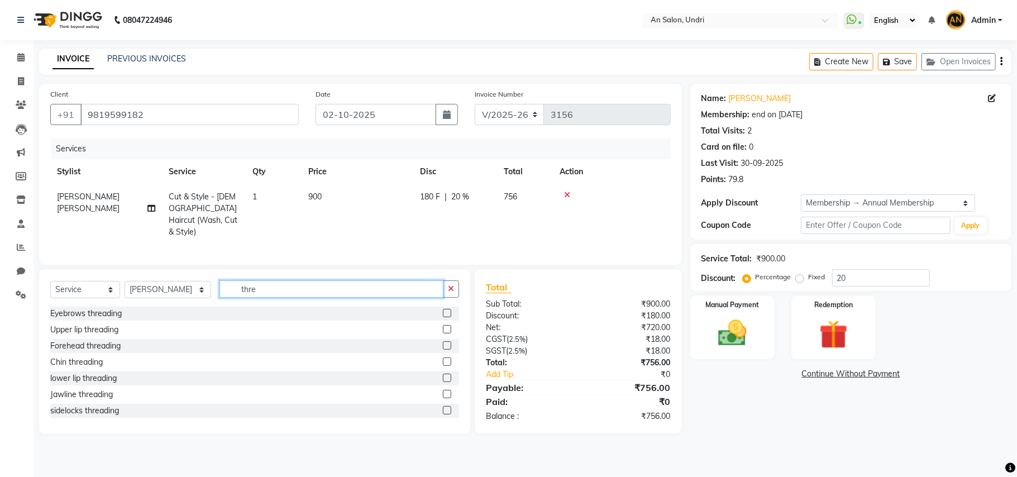
type input "thre"
click at [443, 311] on label at bounding box center [447, 313] width 8 height 8
click at [443, 311] on input "checkbox" at bounding box center [446, 313] width 7 height 7
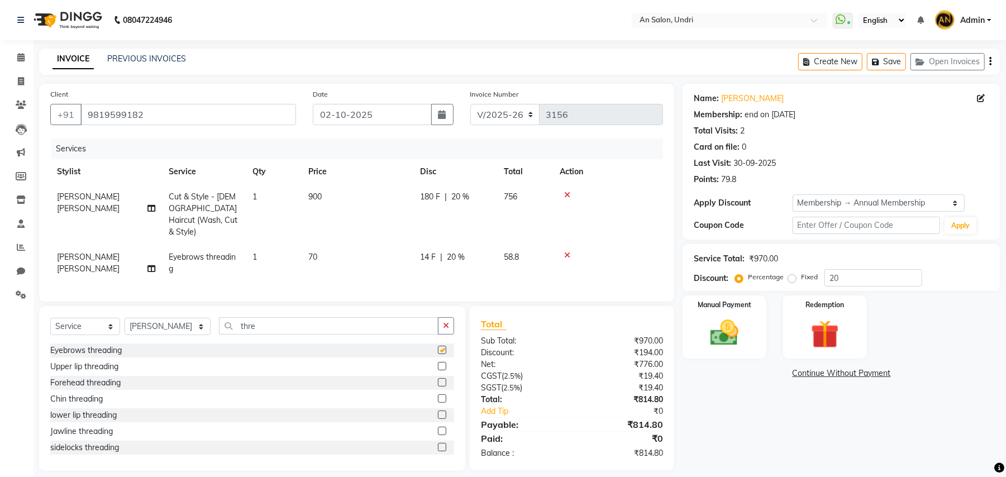
checkbox input "false"
click at [438, 365] on label at bounding box center [442, 366] width 8 height 8
click at [438, 365] on input "checkbox" at bounding box center [441, 366] width 7 height 7
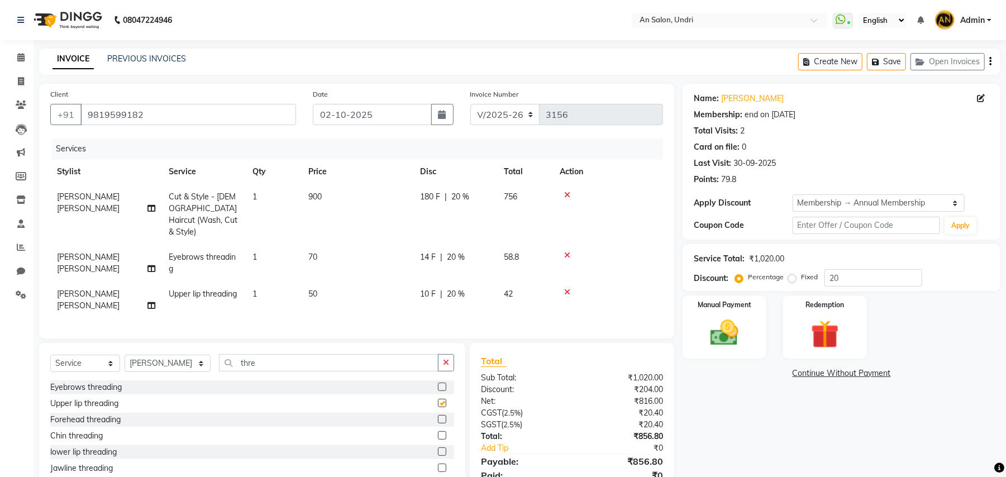
checkbox input "false"
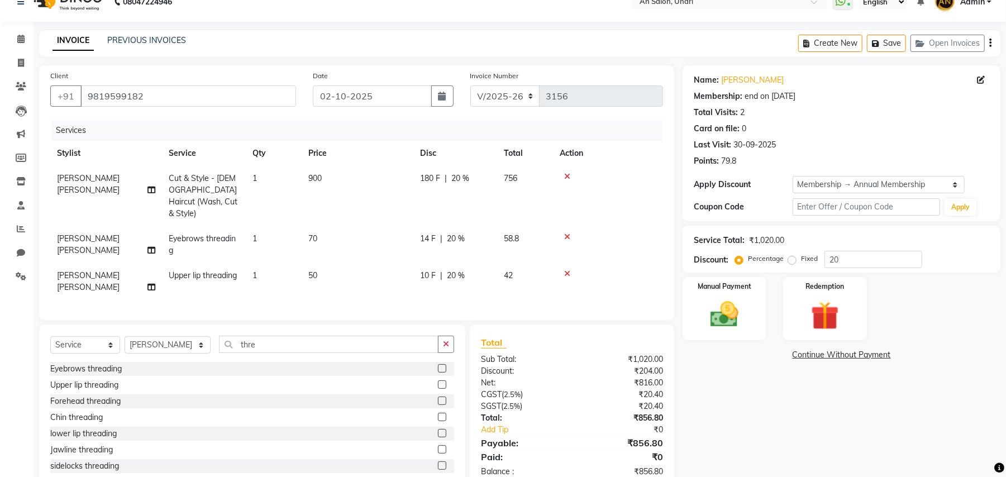
scroll to position [35, 0]
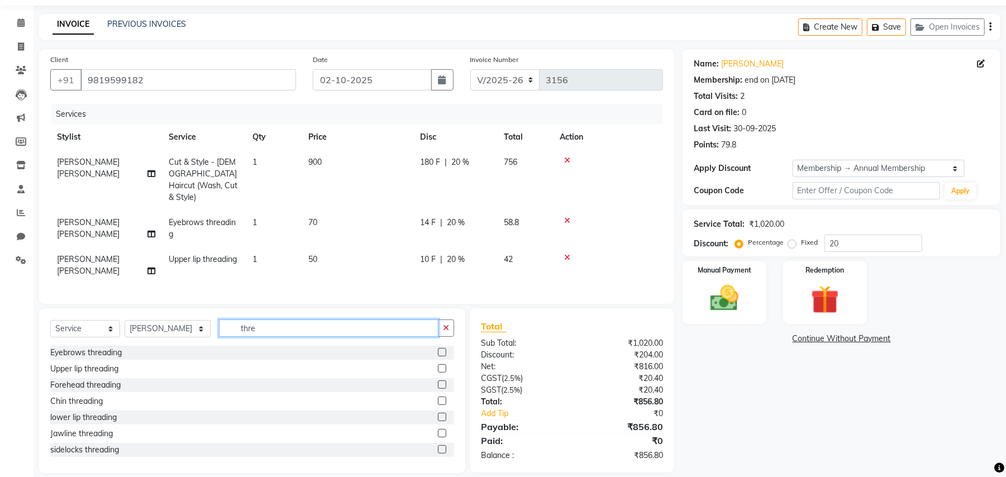
click at [384, 320] on input "thre" at bounding box center [329, 328] width 220 height 17
click at [445, 320] on button "button" at bounding box center [446, 328] width 16 height 17
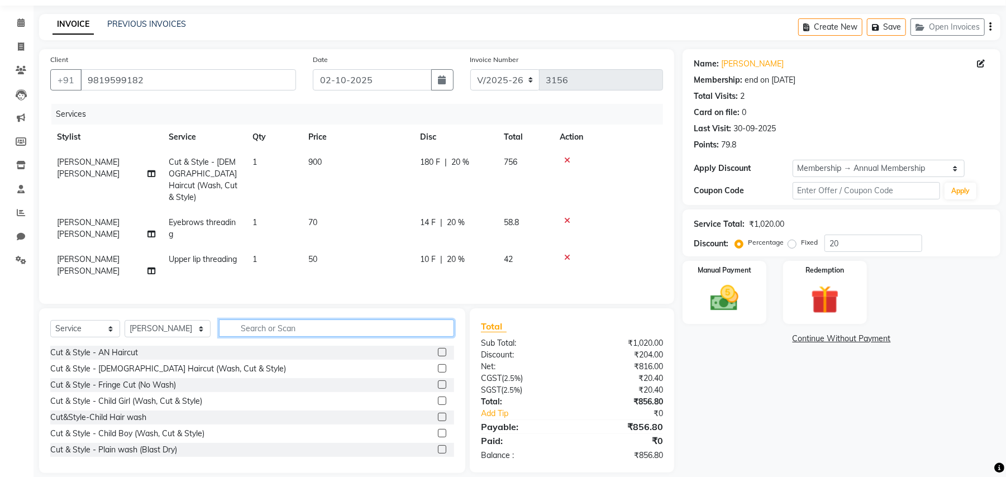
click at [408, 320] on input "text" at bounding box center [336, 328] width 235 height 17
type input "peel"
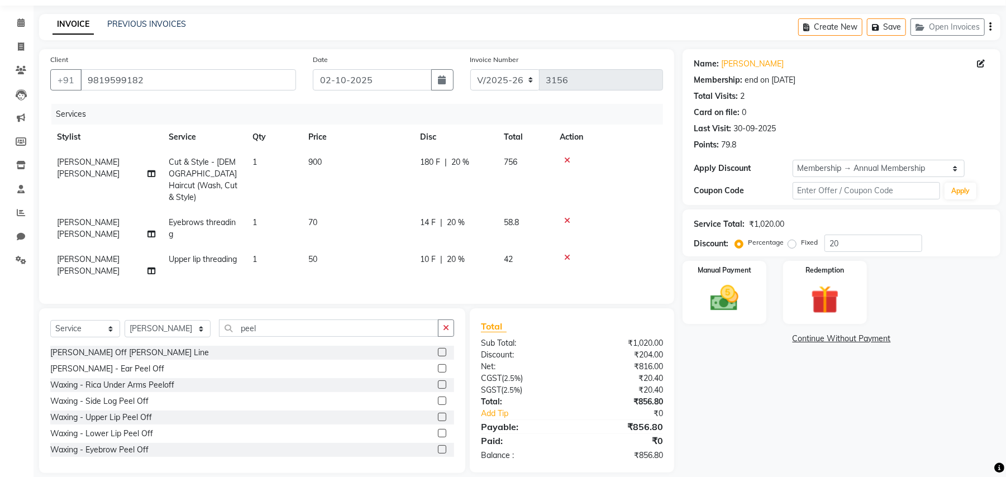
click at [438, 380] on label at bounding box center [442, 384] width 8 height 8
click at [438, 382] on input "checkbox" at bounding box center [441, 385] width 7 height 7
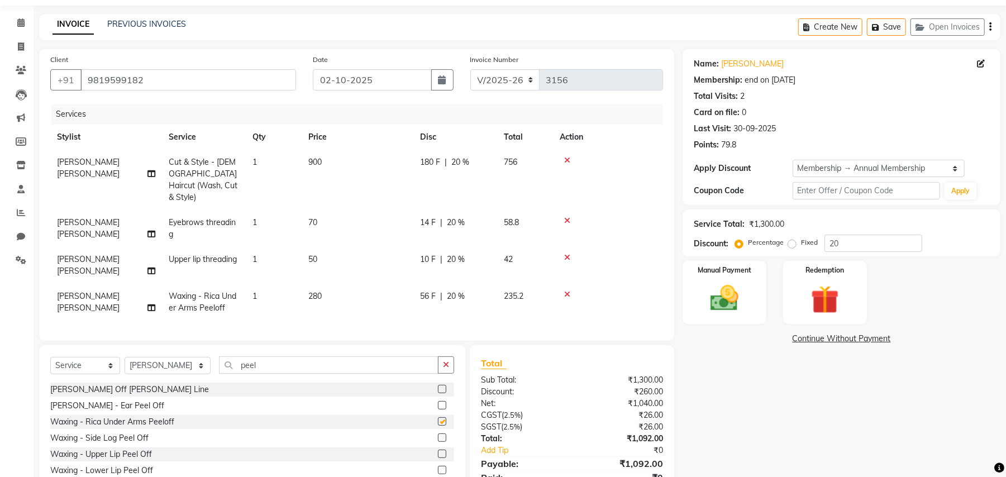
checkbox input "false"
click at [99, 291] on span "[PERSON_NAME] [PERSON_NAME]" at bounding box center [88, 302] width 63 height 22
select select "55235"
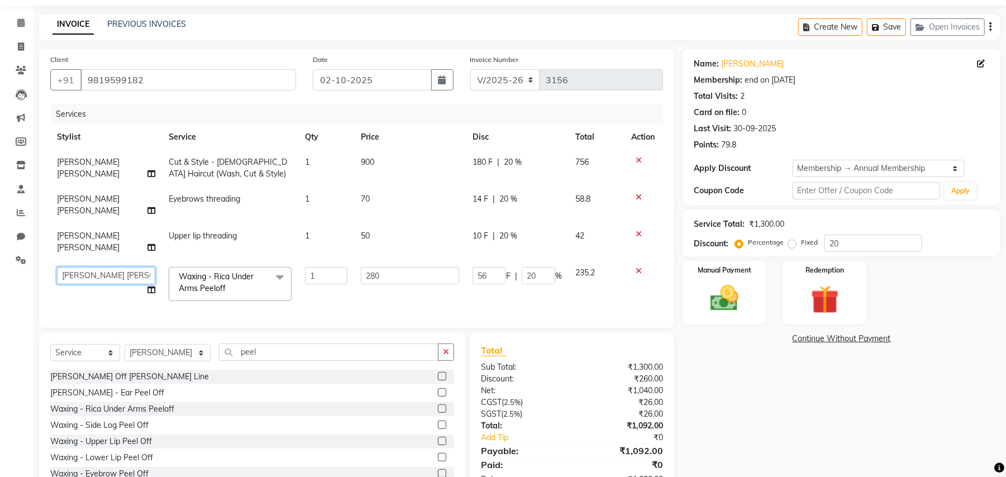
drag, startPoint x: 112, startPoint y: 252, endPoint x: 116, endPoint y: 268, distance: 16.1
click at [112, 267] on select "ADESH KAMBLE AN Anita Rai Anthony Aslam Shaikh Janhavi Jambhulkar Naeem Aktar S…" at bounding box center [106, 275] width 98 height 17
select select "35359"
click at [115, 231] on span "[PERSON_NAME] [PERSON_NAME]" at bounding box center [88, 242] width 63 height 22
select select "55235"
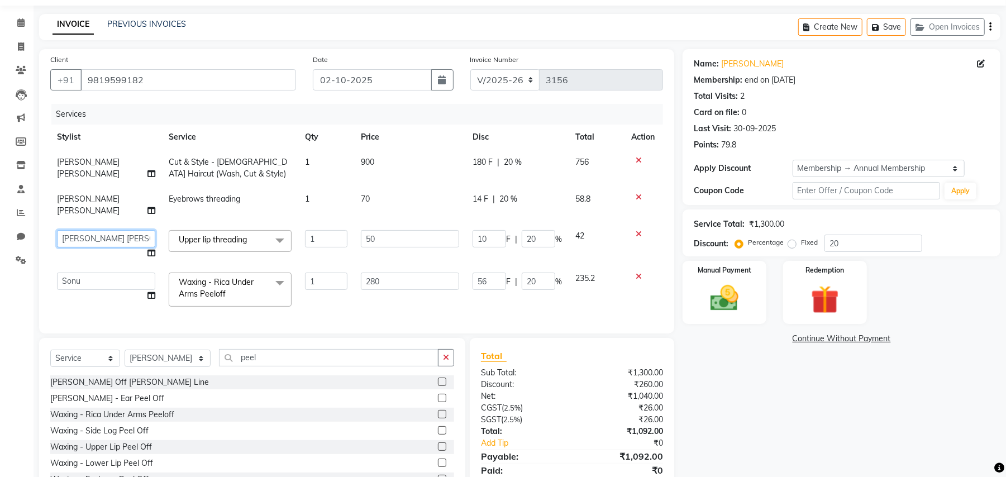
click at [115, 230] on select "ADESH KAMBLE AN Anita Rai Anthony Aslam Shaikh Janhavi Jambhulkar Naeem Aktar S…" at bounding box center [106, 238] width 98 height 17
select select "35359"
click at [96, 203] on td "[PERSON_NAME] [PERSON_NAME]" at bounding box center [106, 205] width 112 height 37
select select "55235"
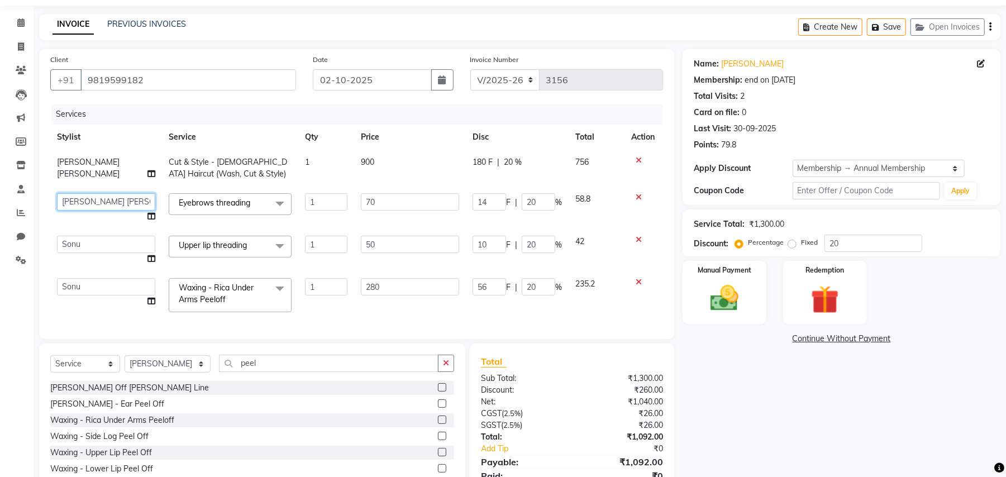
drag, startPoint x: 97, startPoint y: 201, endPoint x: 97, endPoint y: 208, distance: 7.3
click at [97, 201] on select "ADESH KAMBLE AN Anita Rai Anthony Aslam Shaikh Janhavi Jambhulkar Naeem Aktar S…" at bounding box center [106, 201] width 98 height 17
select select "35359"
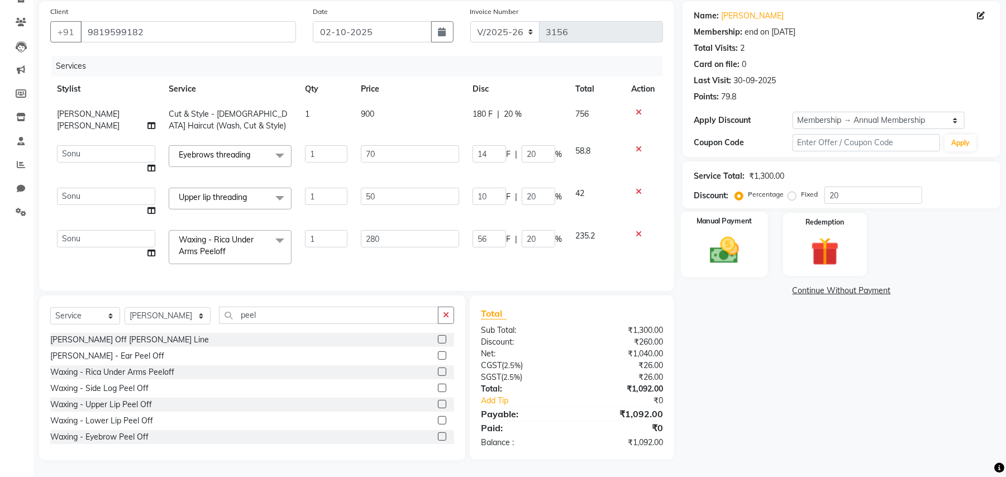
click at [697, 261] on div "Manual Payment" at bounding box center [724, 244] width 87 height 65
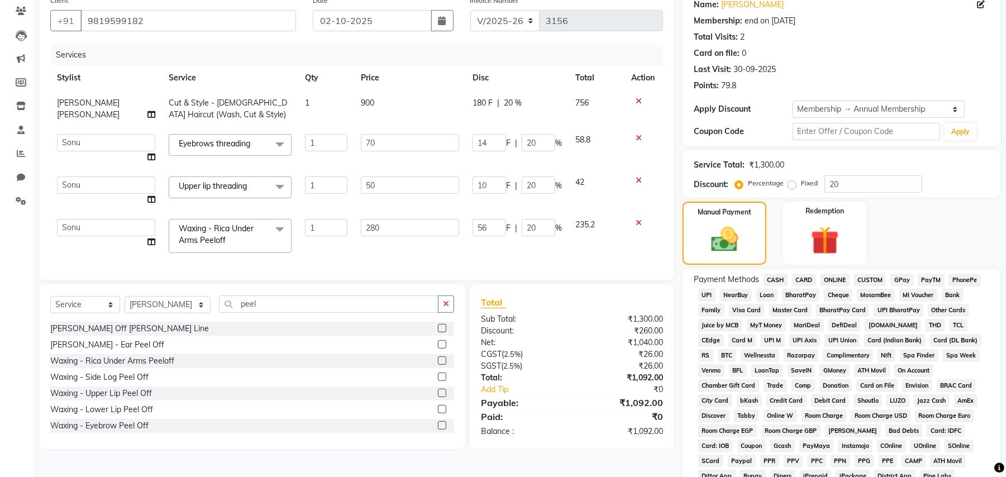
click at [805, 276] on span "CARD" at bounding box center [804, 280] width 24 height 13
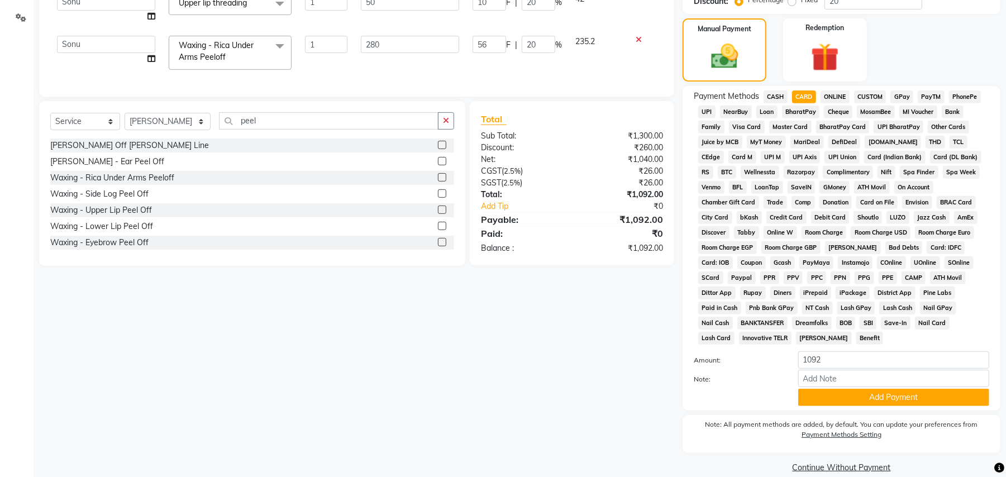
scroll to position [280, 0]
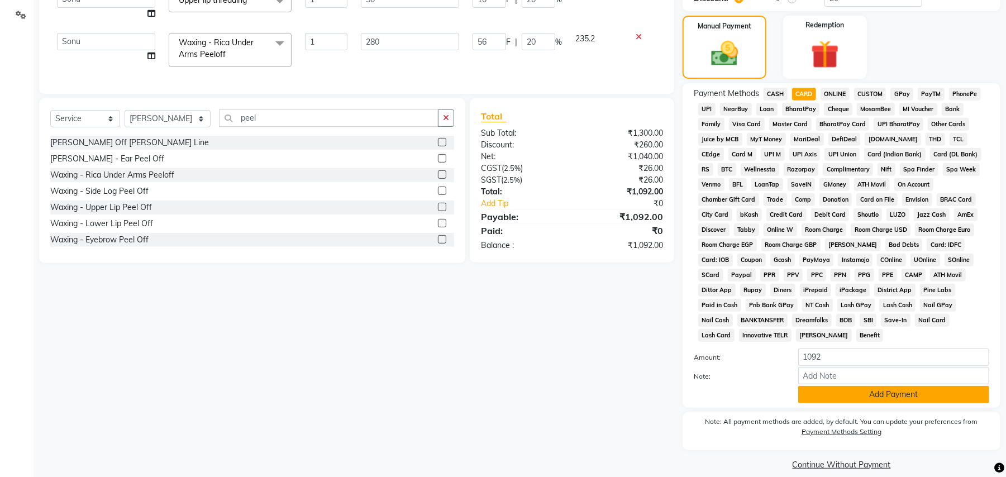
click at [834, 386] on button "Add Payment" at bounding box center [893, 394] width 191 height 17
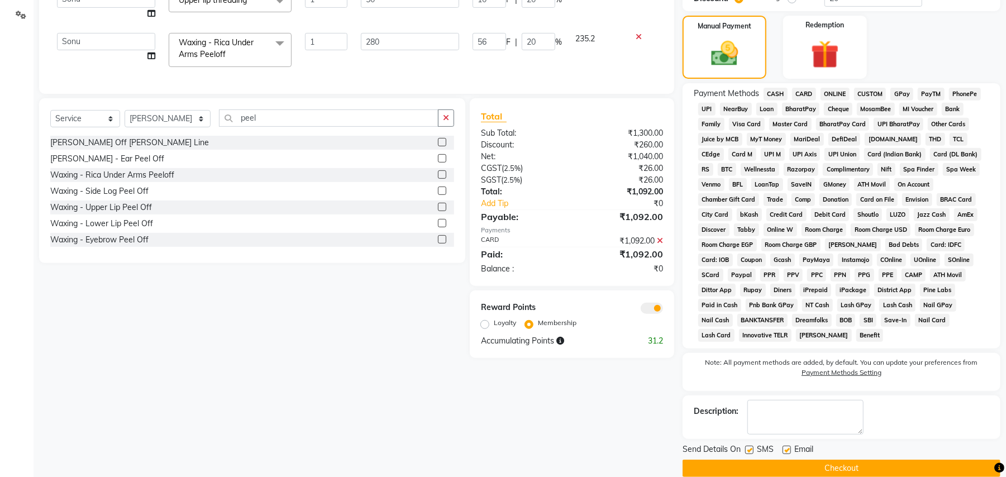
click at [829, 460] on button "Checkout" at bounding box center [842, 468] width 318 height 17
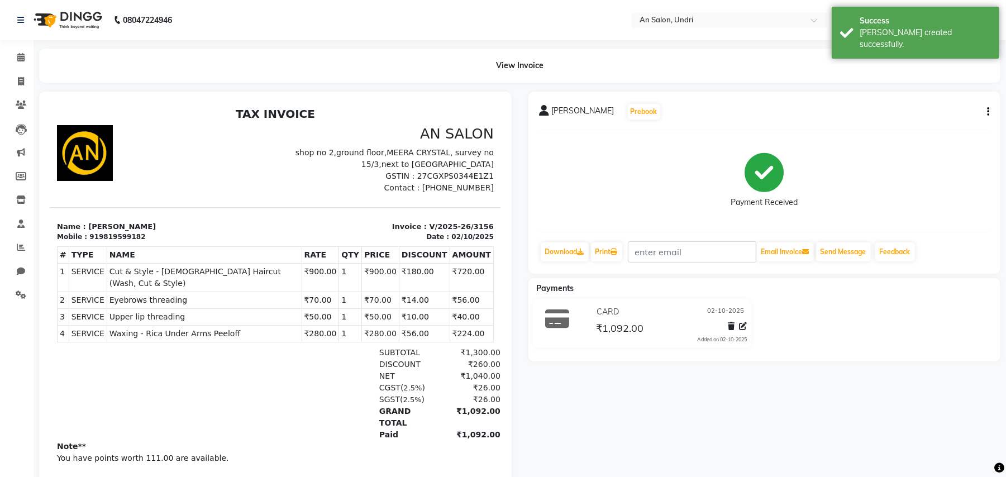
click at [88, 15] on img at bounding box center [66, 19] width 77 height 31
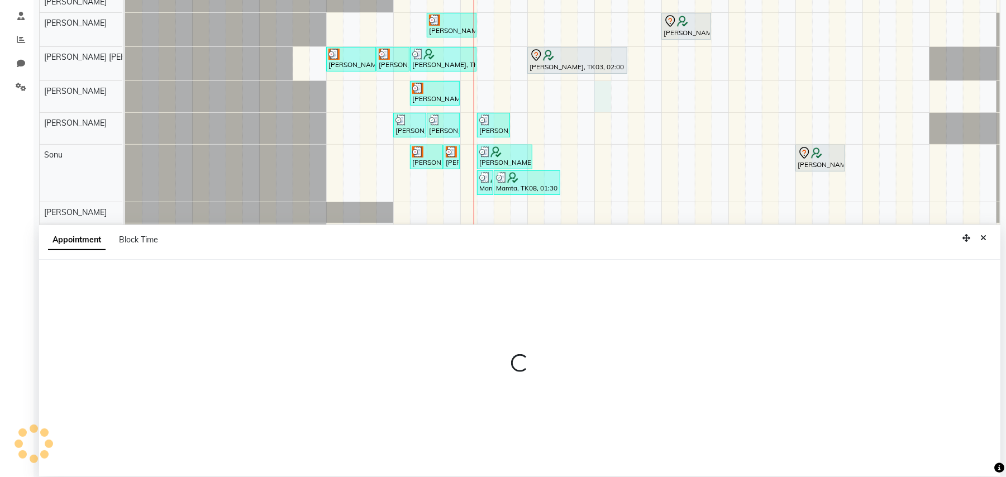
scroll to position [210, 0]
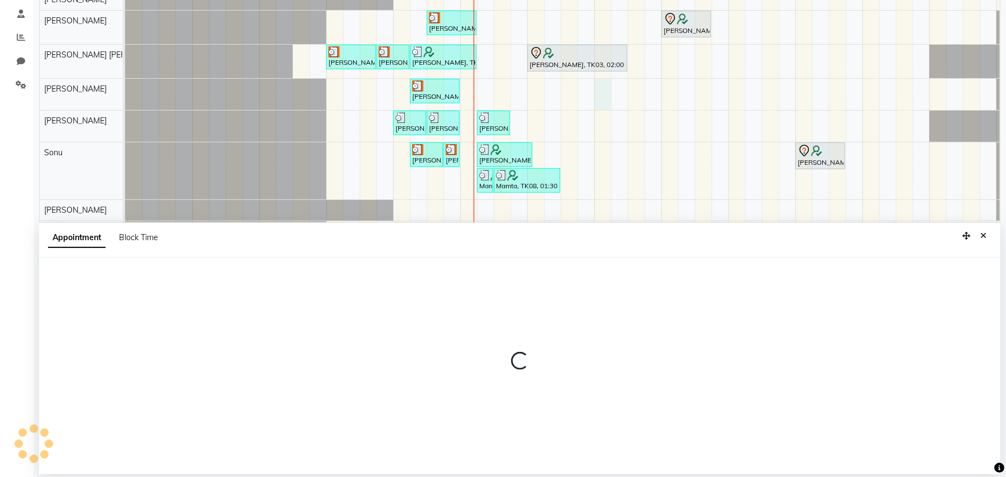
select select "61941"
select select "900"
select select "tentative"
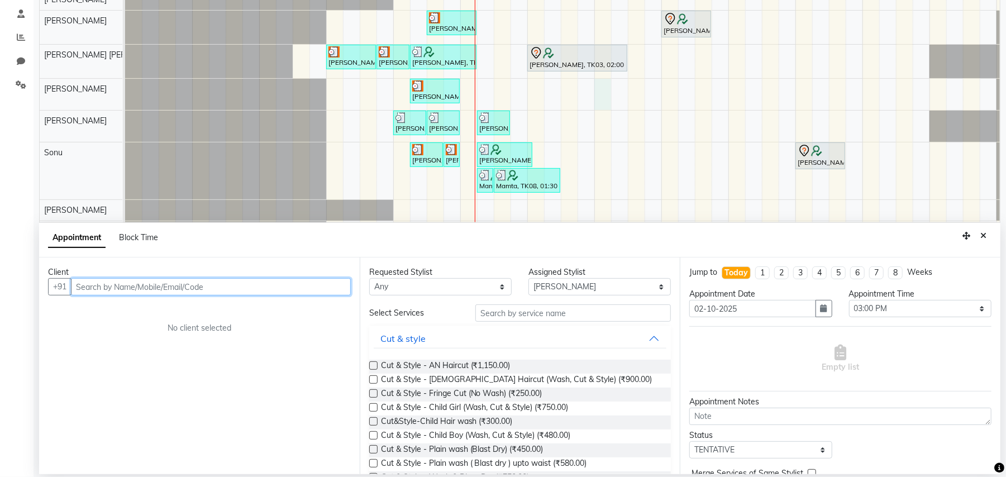
drag, startPoint x: 626, startPoint y: 298, endPoint x: 246, endPoint y: 280, distance: 380.3
click at [246, 280] on input "text" at bounding box center [211, 286] width 280 height 17
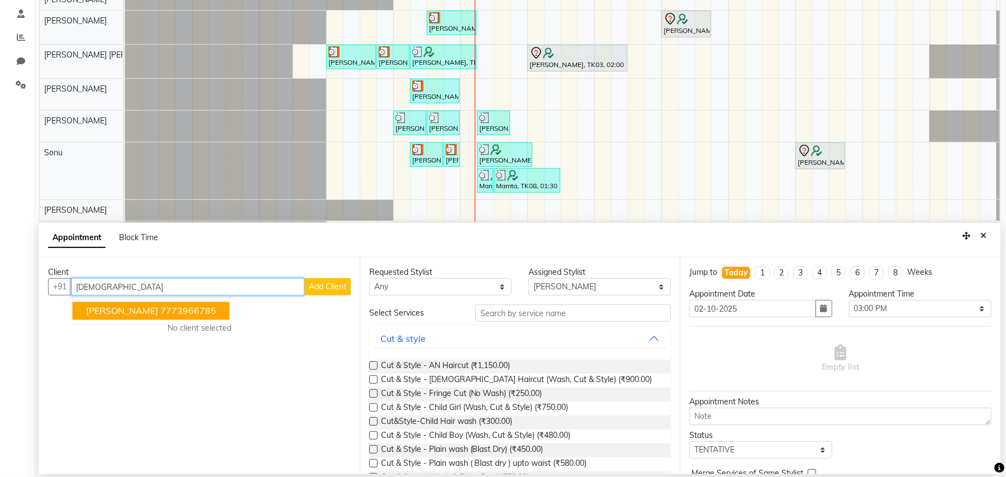
click at [121, 315] on span "[PERSON_NAME]" at bounding box center [122, 311] width 72 height 11
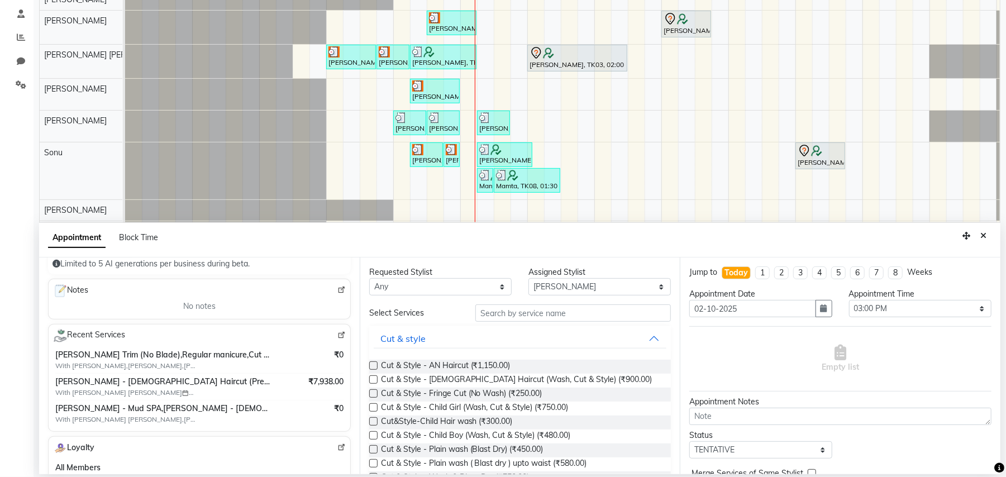
scroll to position [0, 0]
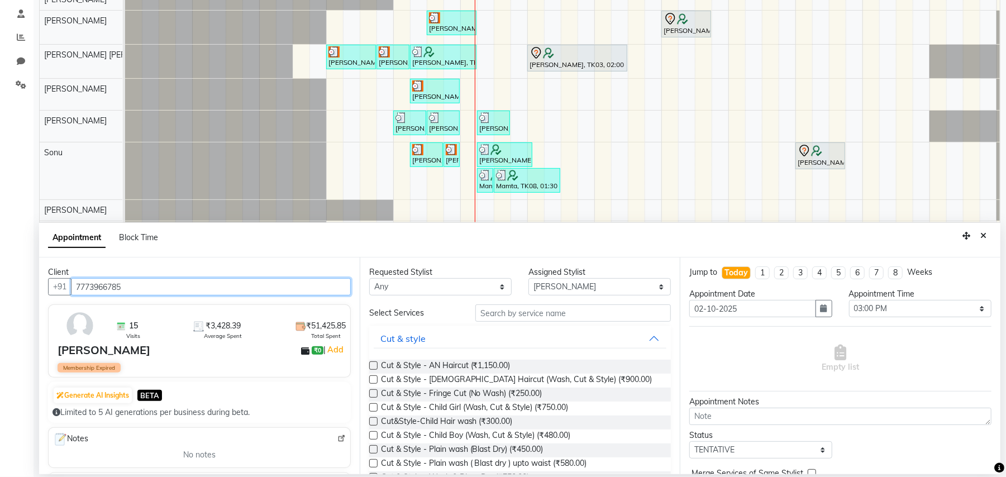
type input "7773966785"
click at [506, 300] on div "Requested Stylist Any ADESH KAMBLE AN Anita Rai Anthony Aslam Shaikh Janhavi Ja…" at bounding box center [520, 366] width 321 height 217
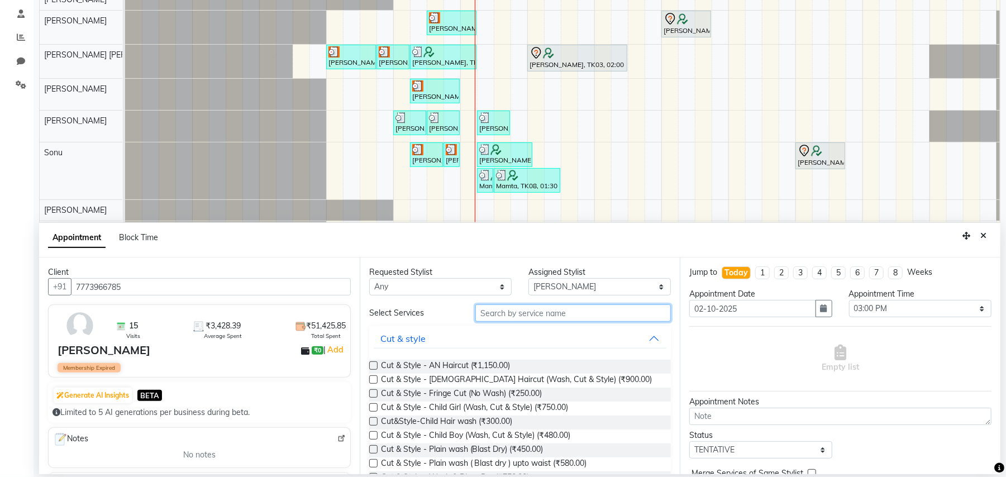
click at [508, 318] on input "text" at bounding box center [573, 312] width 196 height 17
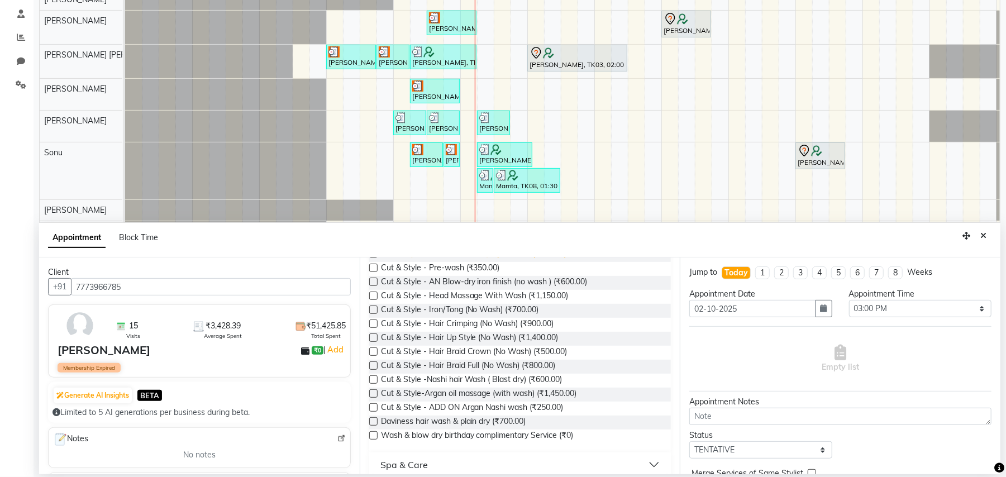
scroll to position [284, 0]
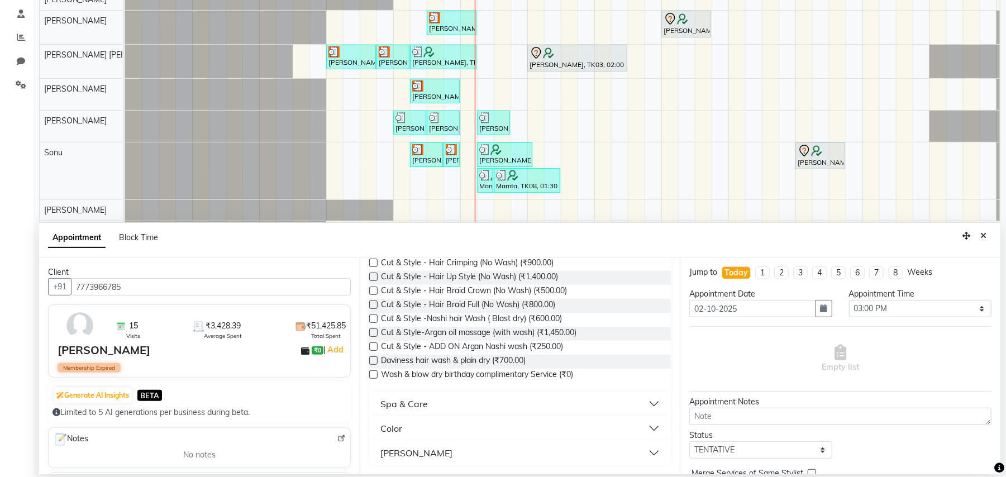
type input "wash"
click at [436, 456] on button "[PERSON_NAME]" at bounding box center [520, 453] width 293 height 20
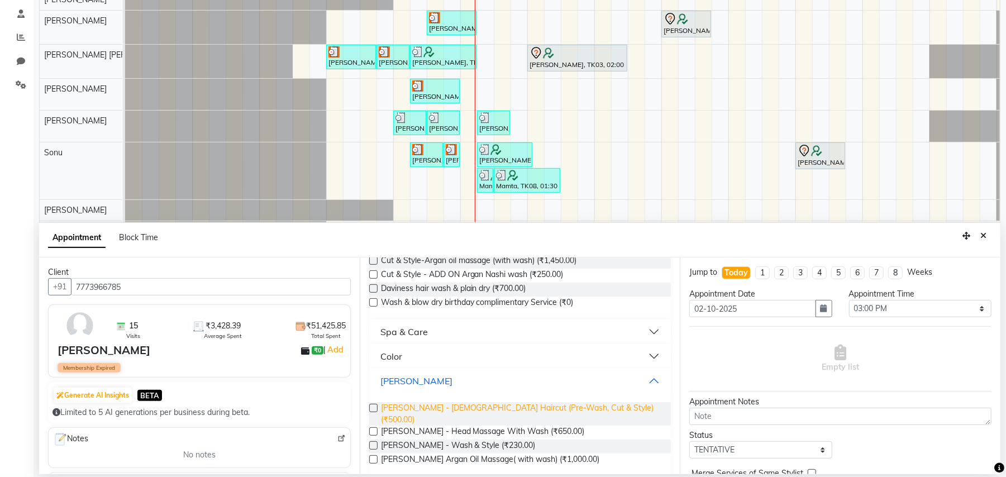
scroll to position [357, 0]
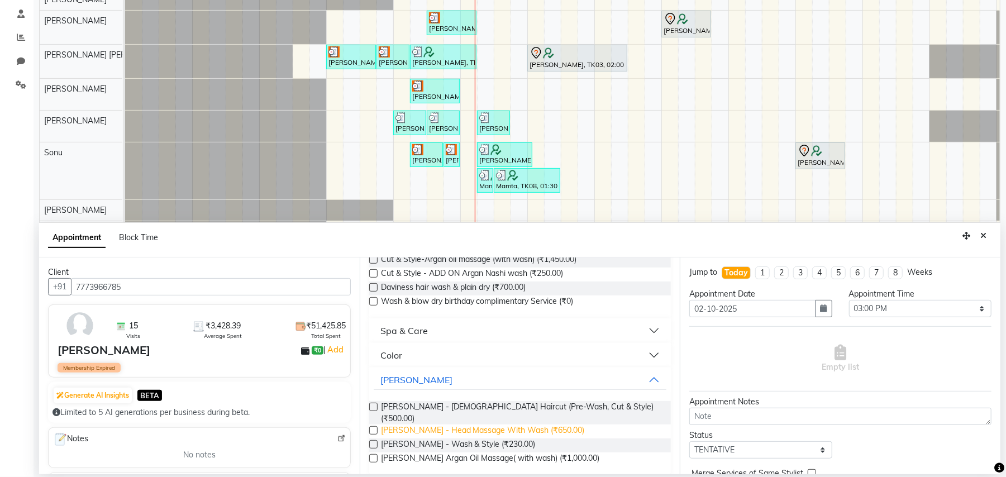
click at [454, 428] on span "Barber - Head Massage With Wash (₹650.00)" at bounding box center [483, 432] width 204 height 14
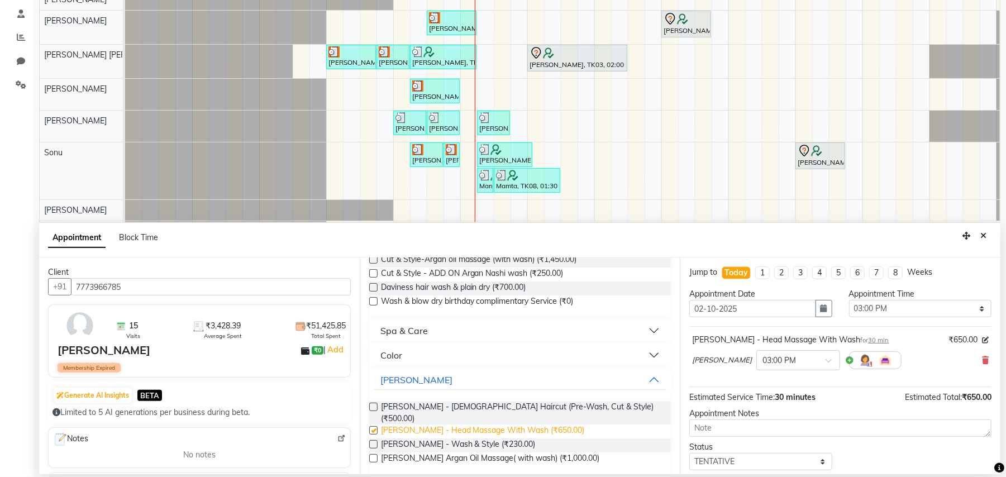
checkbox input "false"
click at [982, 360] on icon at bounding box center [985, 360] width 7 height 8
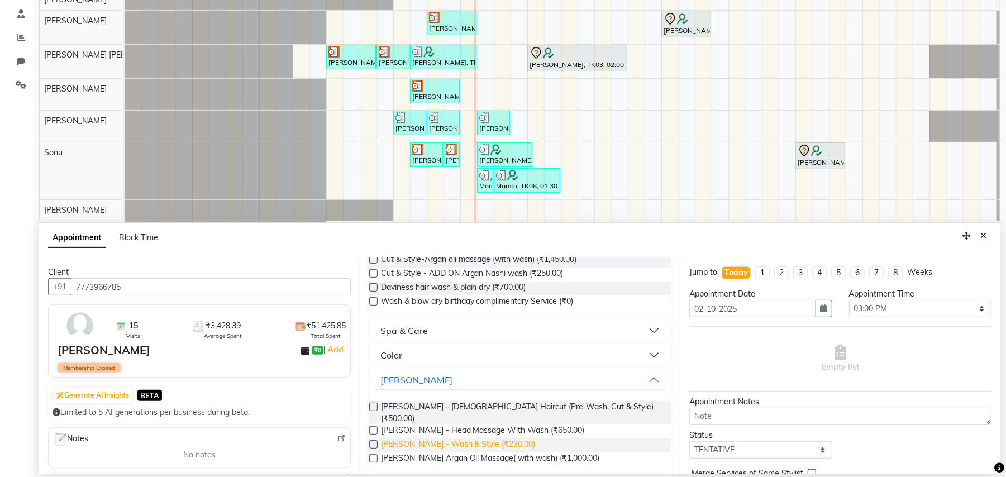
click at [425, 438] on span "Barber - Wash & Style (₹230.00)" at bounding box center [458, 445] width 155 height 14
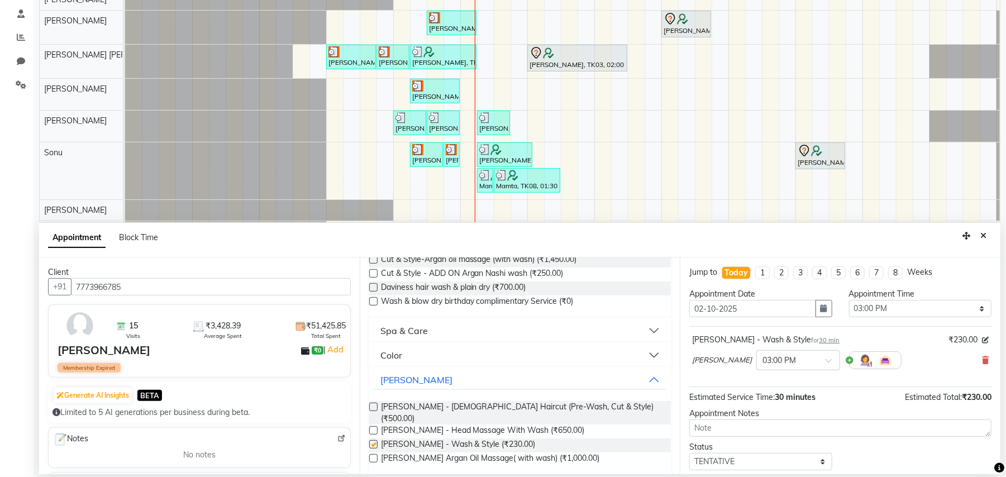
checkbox input "false"
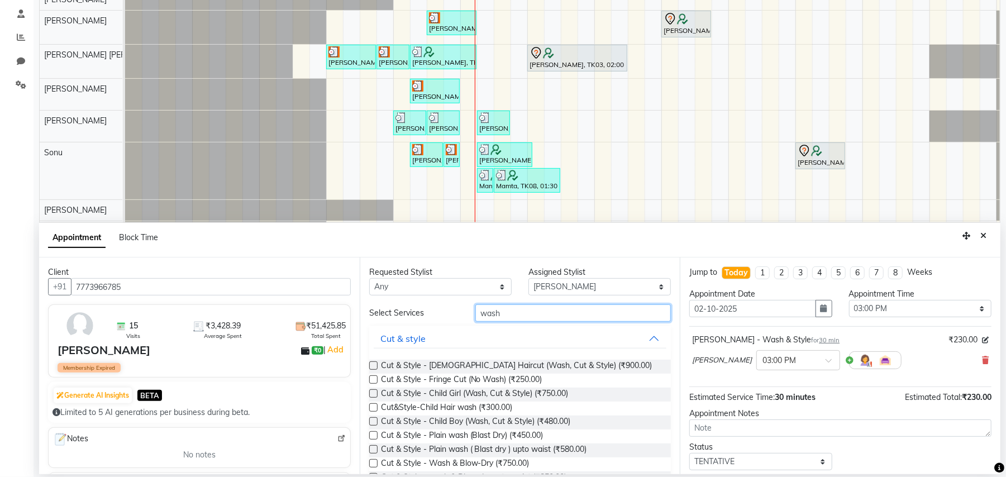
click at [517, 314] on input "wash" at bounding box center [573, 312] width 196 height 17
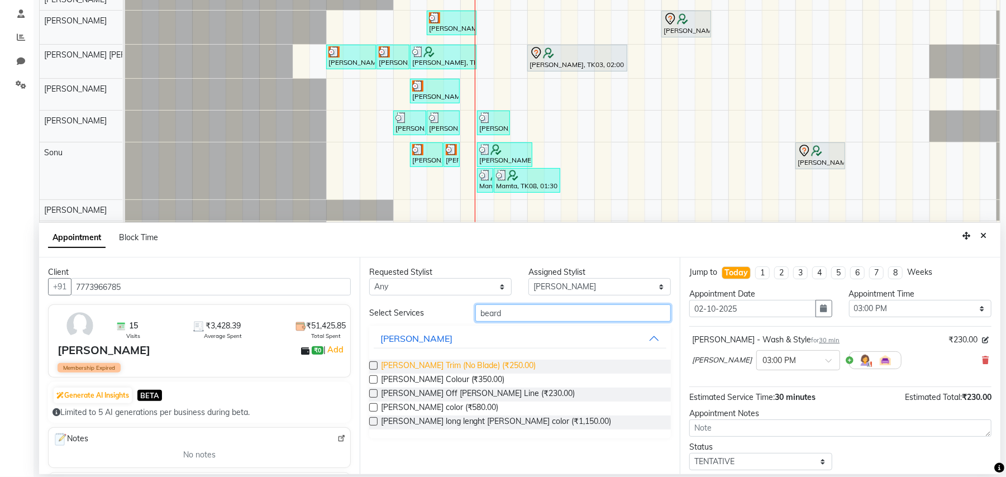
type input "beard"
click at [511, 370] on span "Barber - Beard Trim (No Blade) (₹250.00)" at bounding box center [458, 367] width 155 height 14
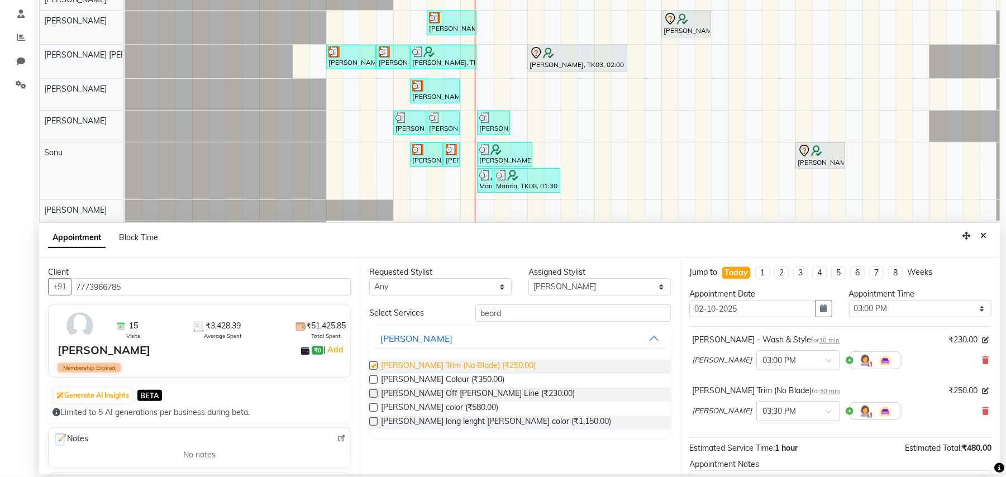
checkbox input "false"
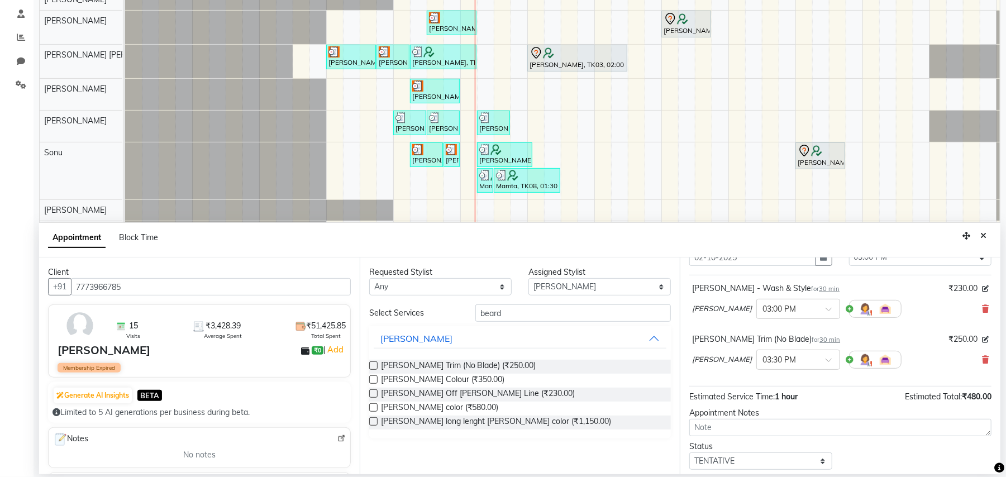
scroll to position [118, 0]
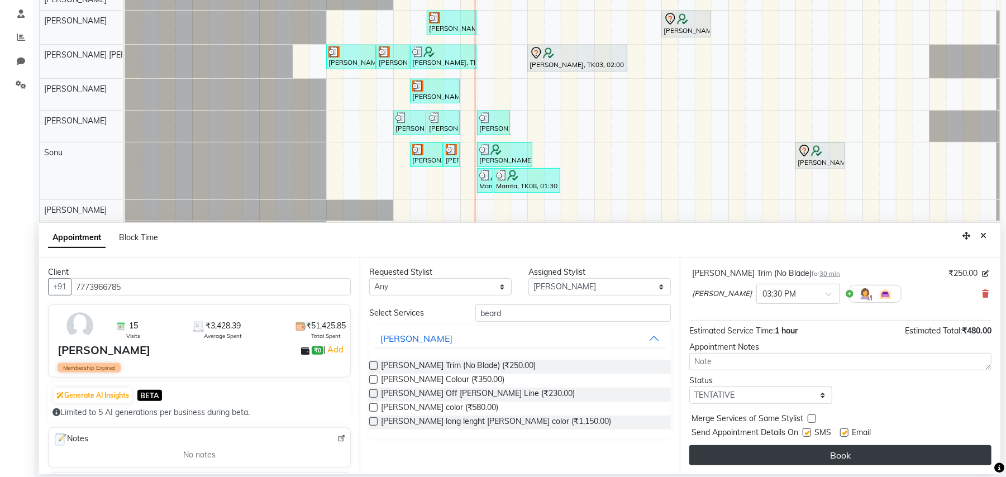
click at [852, 448] on button "Book" at bounding box center [840, 455] width 302 height 20
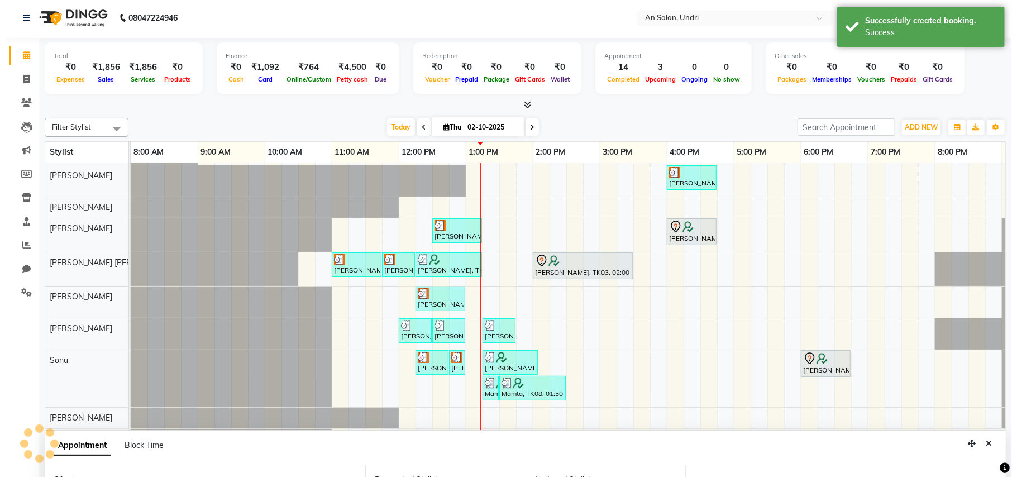
scroll to position [0, 0]
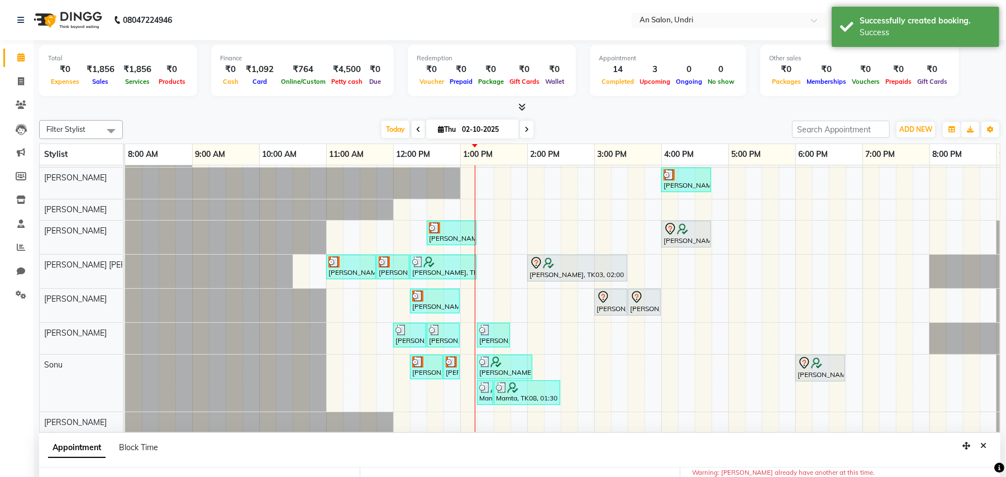
click at [260, 116] on div "Filter Stylist Select All AN Nazia Shaikh Anthony Janhavi Jambhulkar Naeem Akta…" at bounding box center [519, 274] width 961 height 317
click at [8, 241] on link "Reports" at bounding box center [16, 248] width 27 height 18
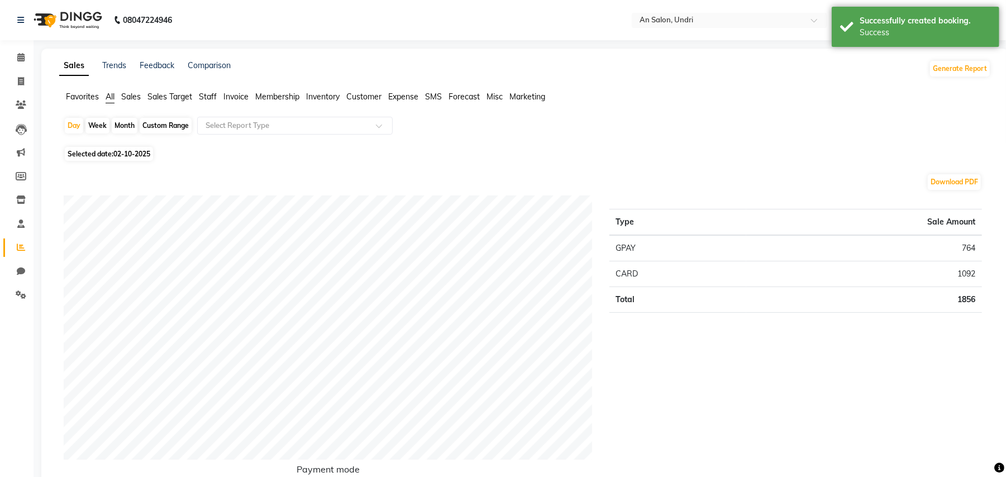
click at [208, 92] on span "Staff" at bounding box center [208, 97] width 18 height 10
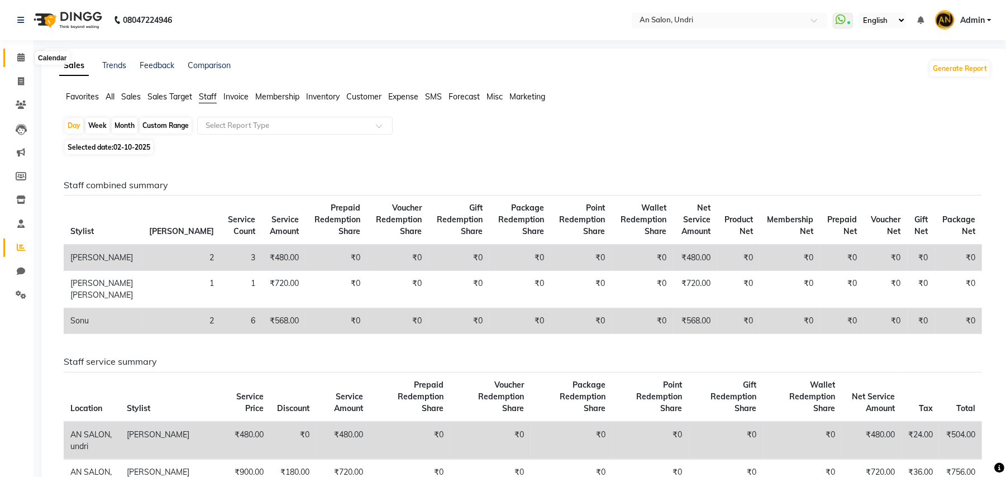
click at [17, 54] on icon at bounding box center [20, 57] width 7 height 8
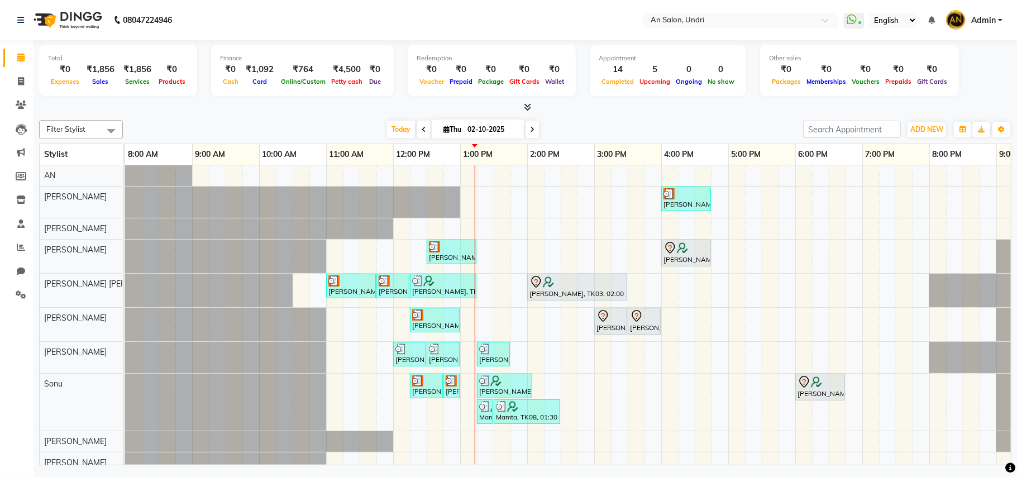
click at [263, 111] on div at bounding box center [525, 108] width 972 height 12
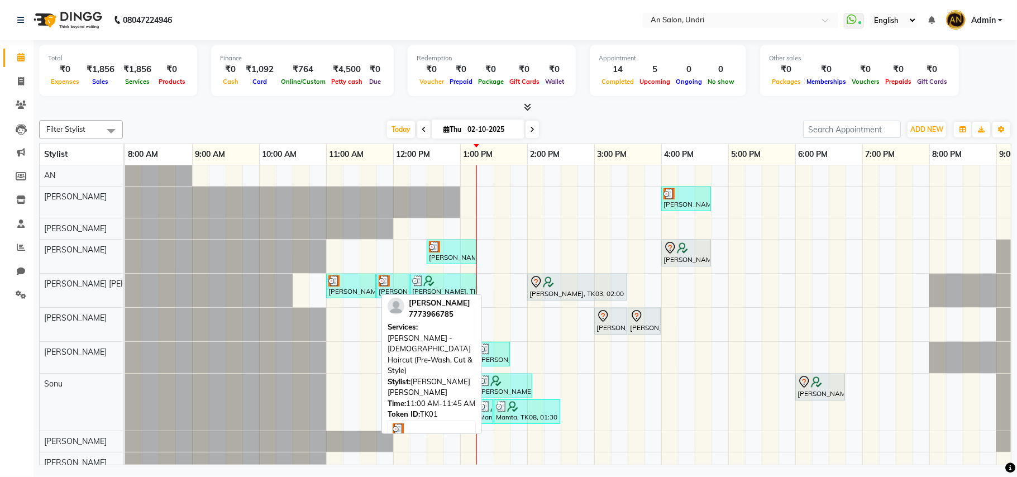
click at [344, 297] on div "[PERSON_NAME], TK01, 11:00 AM-11:45 AM, [PERSON_NAME] - [DEMOGRAPHIC_DATA] Hair…" at bounding box center [350, 285] width 47 height 21
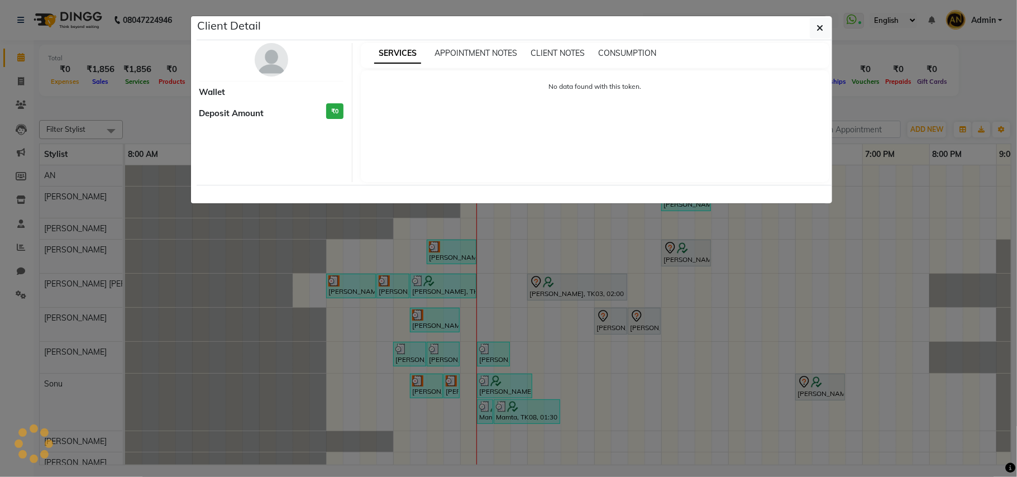
select select "3"
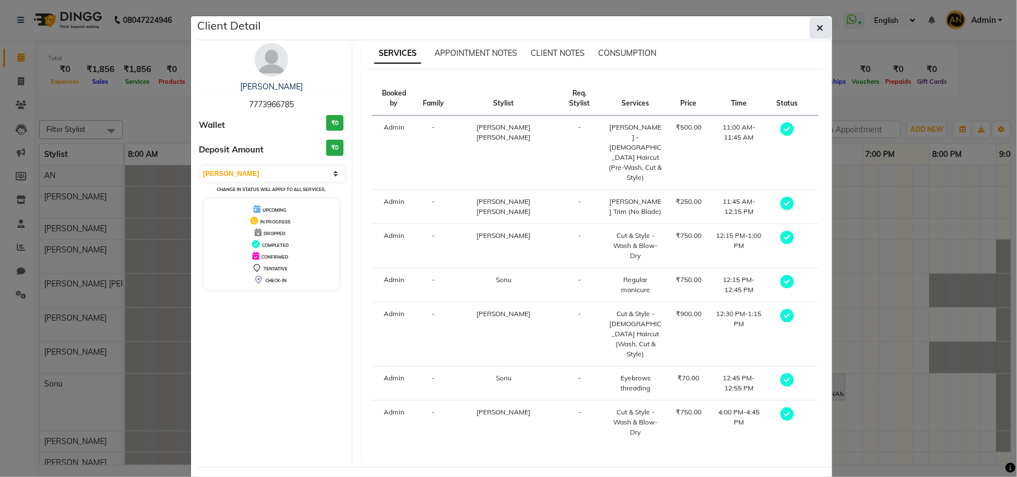
click at [810, 28] on button "button" at bounding box center [820, 27] width 21 height 21
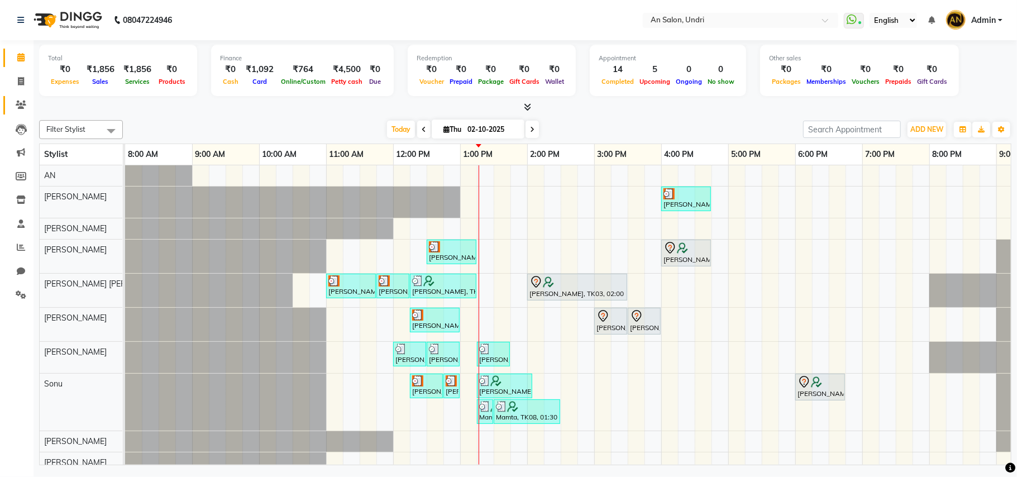
click at [23, 112] on link "Clients" at bounding box center [16, 105] width 27 height 18
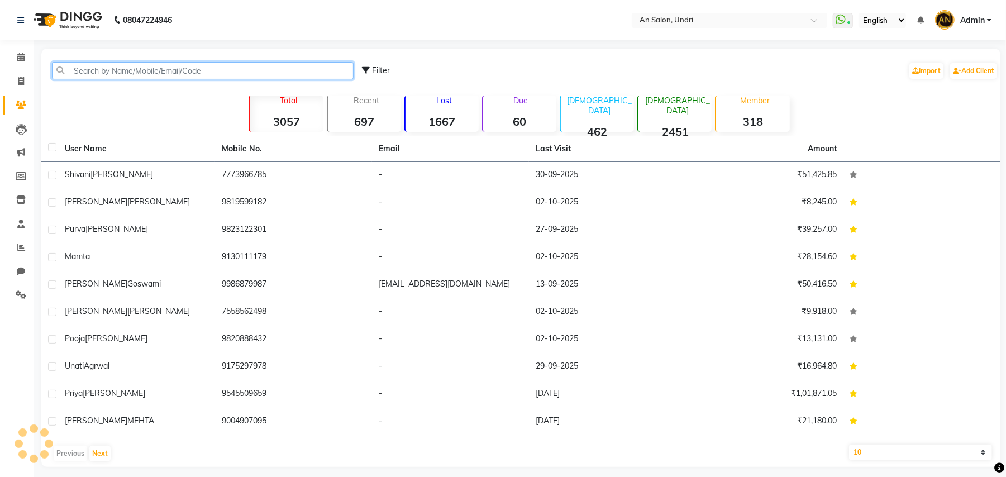
click at [194, 70] on input "text" at bounding box center [203, 70] width 302 height 17
paste input "7773966785"
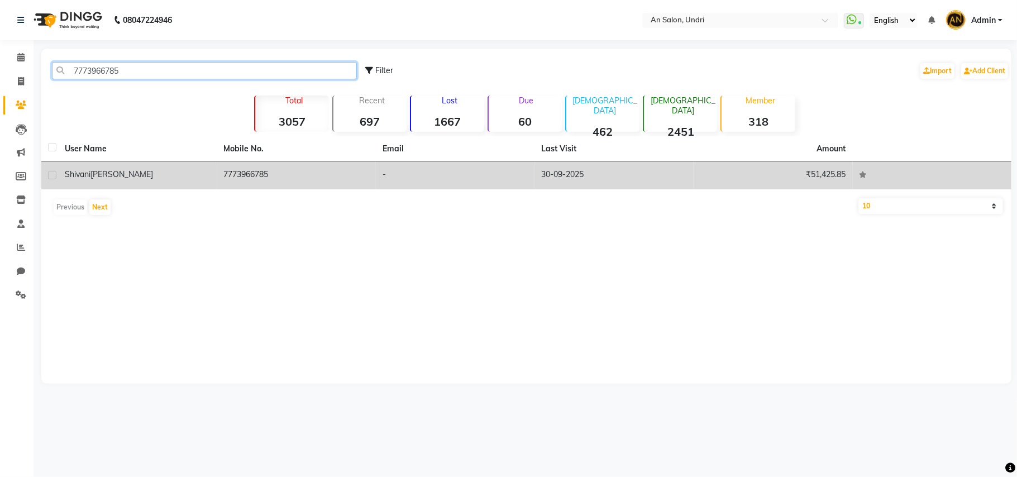
type input "7773966785"
click at [282, 172] on td "7773966785" at bounding box center [296, 175] width 159 height 27
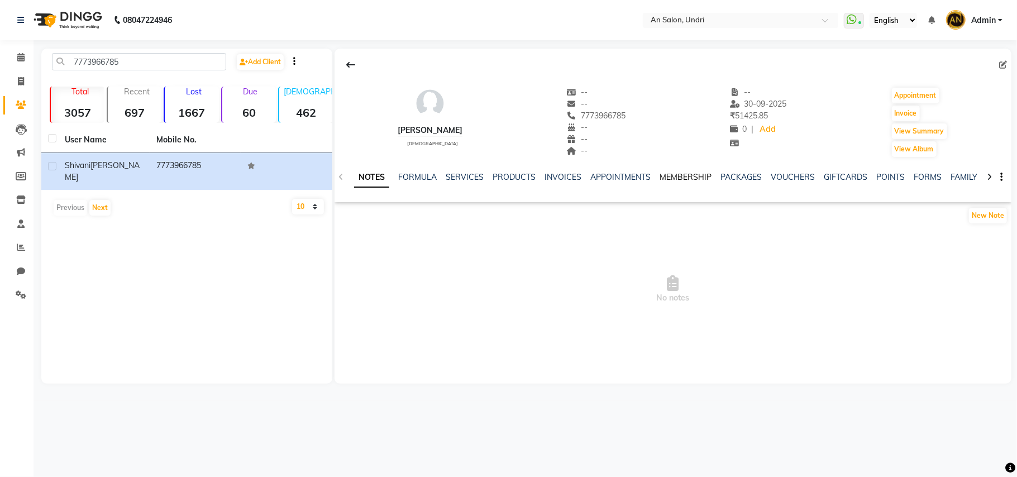
click at [673, 178] on link "MEMBERSHIP" at bounding box center [686, 177] width 52 height 10
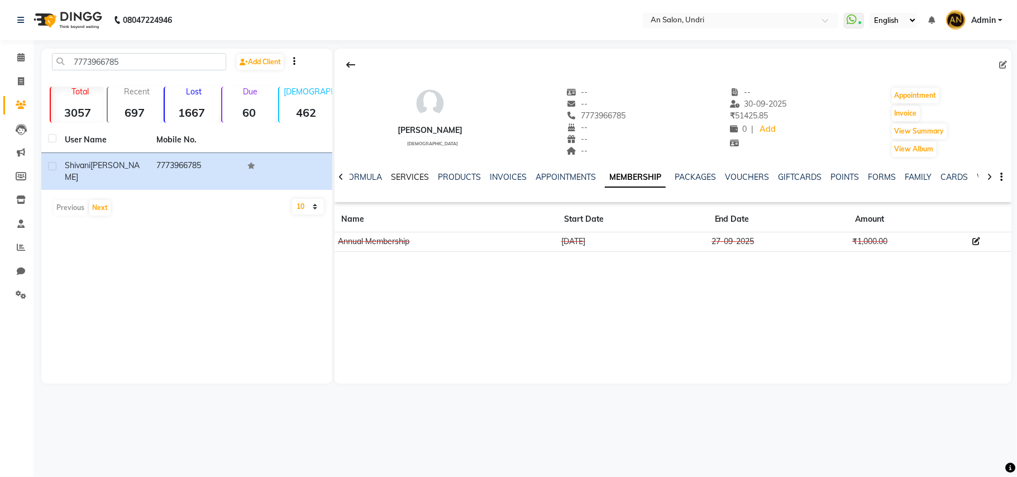
click at [409, 173] on link "SERVICES" at bounding box center [410, 177] width 38 height 10
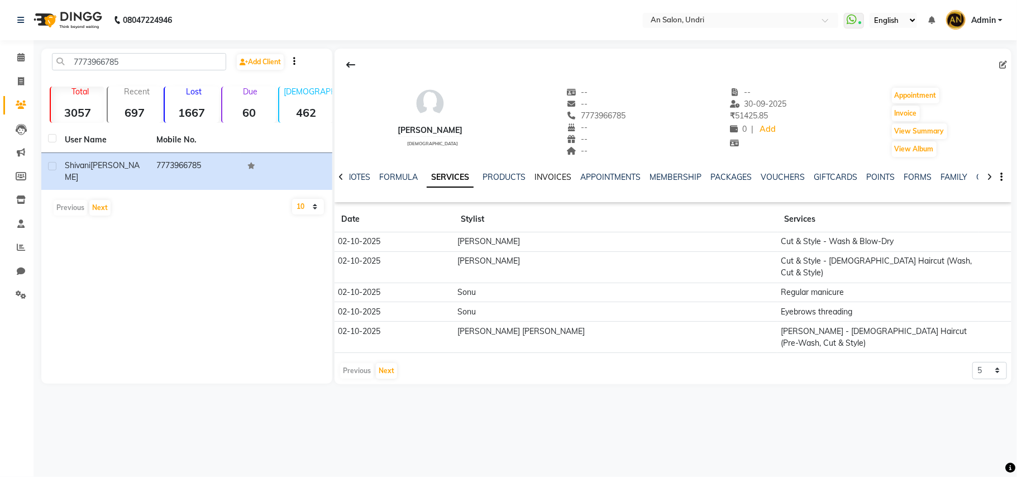
click at [548, 173] on link "INVOICES" at bounding box center [553, 177] width 37 height 10
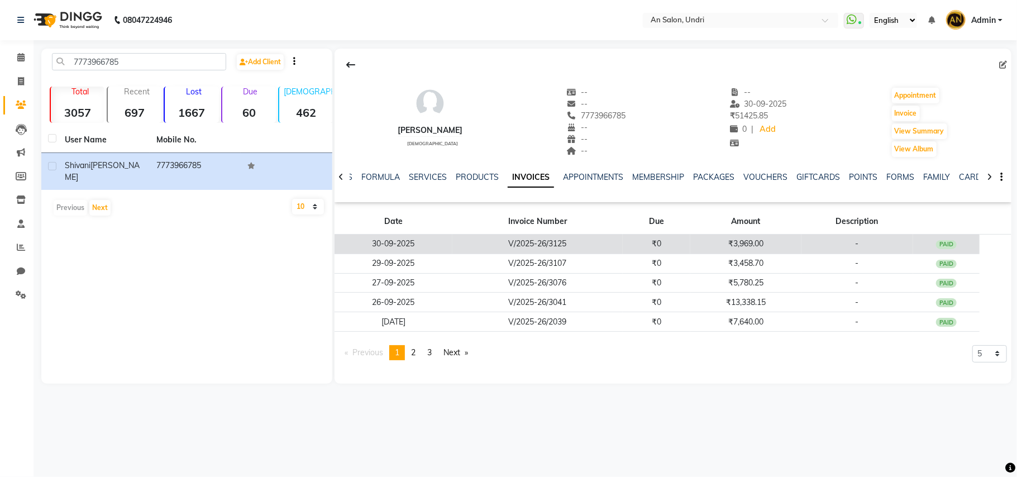
click at [707, 246] on td "₹3,969.00" at bounding box center [745, 245] width 111 height 20
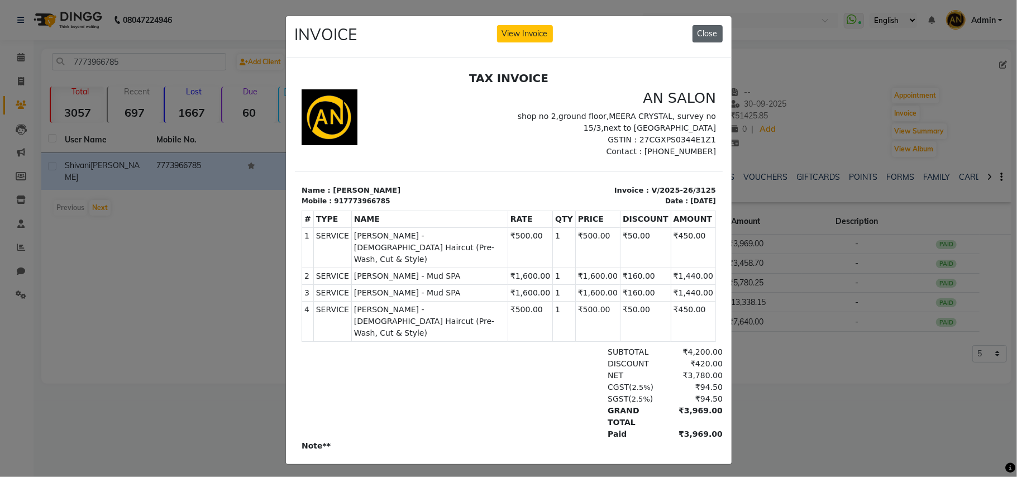
click at [695, 34] on button "Close" at bounding box center [708, 33] width 30 height 17
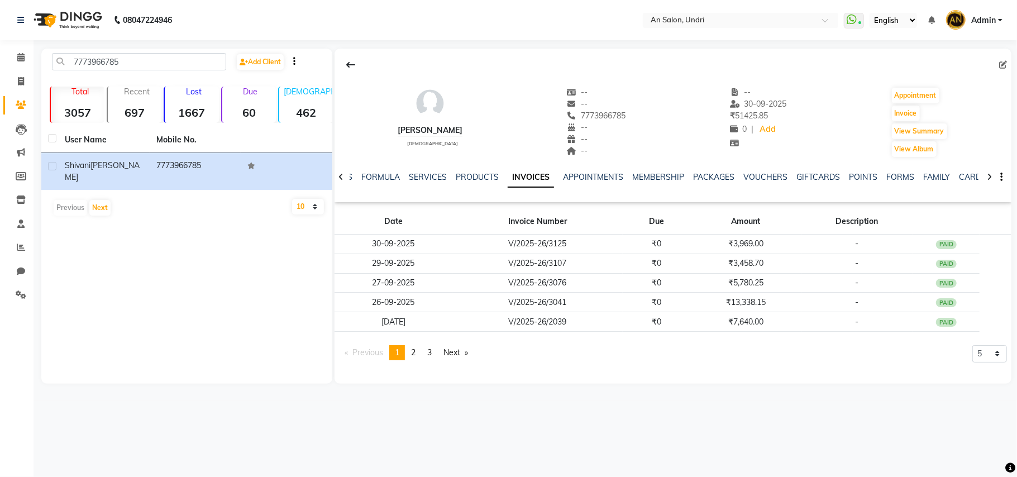
drag, startPoint x: 848, startPoint y: 246, endPoint x: 921, endPoint y: 342, distance: 120.8
click at [921, 342] on app-client-invoices "Date Invoice Number Due Amount Description 30-09-2025 V/2025-26/3125 ₹0 ₹3,969.…" at bounding box center [673, 288] width 677 height 163
click at [469, 177] on link "PRODUCTS" at bounding box center [477, 177] width 43 height 10
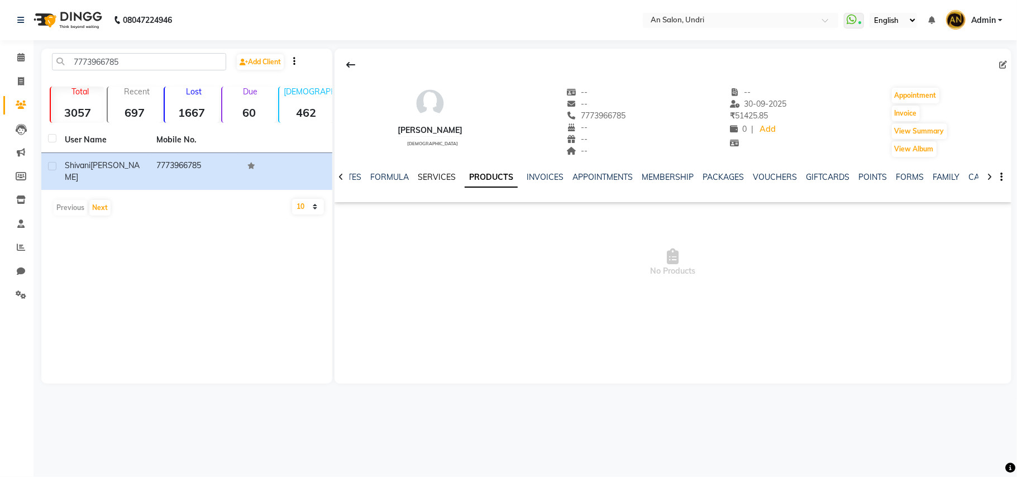
click at [441, 175] on link "SERVICES" at bounding box center [437, 177] width 38 height 10
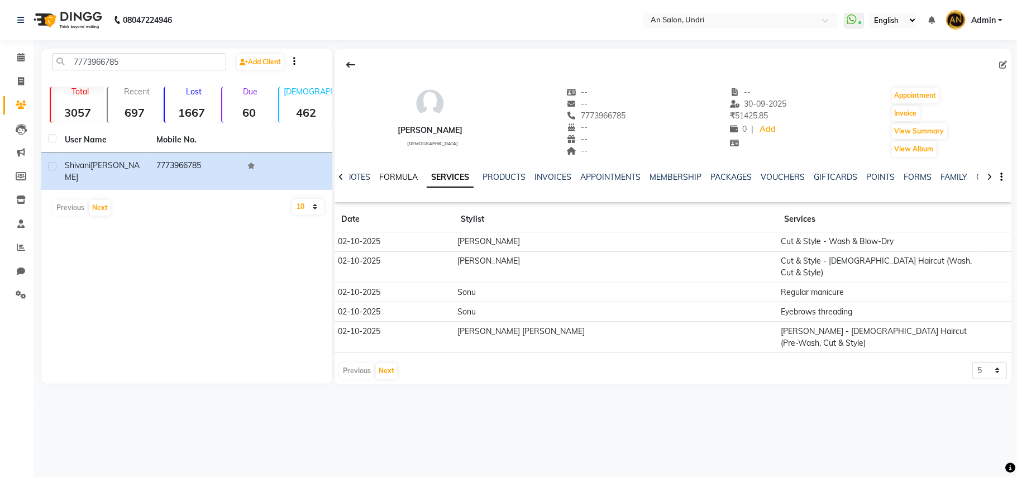
click at [385, 173] on link "FORMULA" at bounding box center [398, 177] width 39 height 10
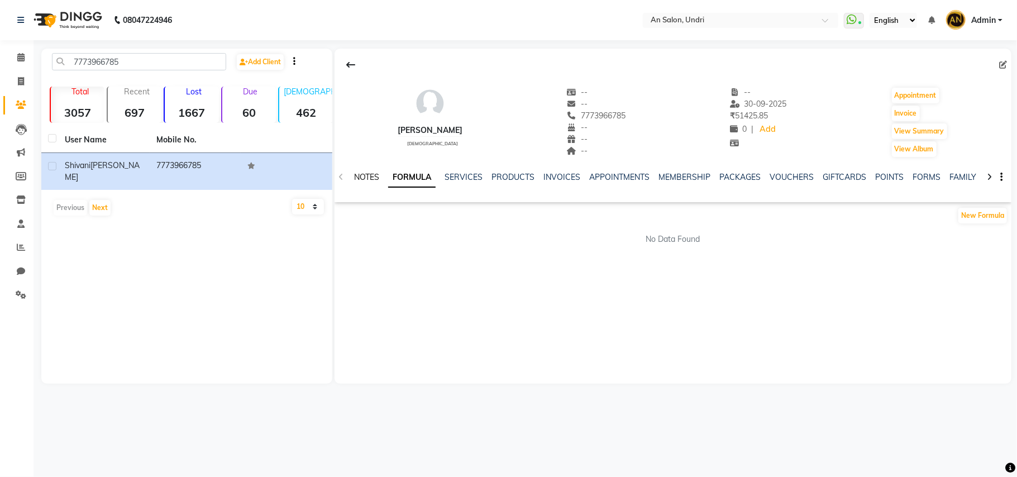
click at [359, 173] on link "NOTES" at bounding box center [366, 177] width 25 height 10
click at [433, 178] on link "FORMULA" at bounding box center [417, 177] width 39 height 10
click at [456, 173] on link "SERVICES" at bounding box center [464, 177] width 38 height 10
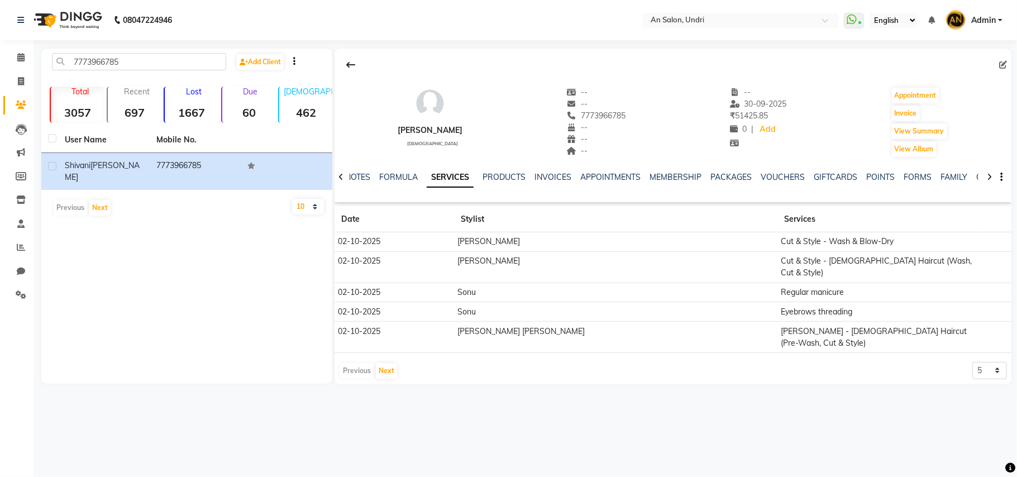
click at [778, 246] on td "Cut & Style - Wash & Blow-Dry" at bounding box center [879, 242] width 202 height 20
click at [778, 241] on td "Cut & Style - Wash & Blow-Dry" at bounding box center [879, 242] width 202 height 20
click at [42, 17] on img at bounding box center [66, 19] width 77 height 31
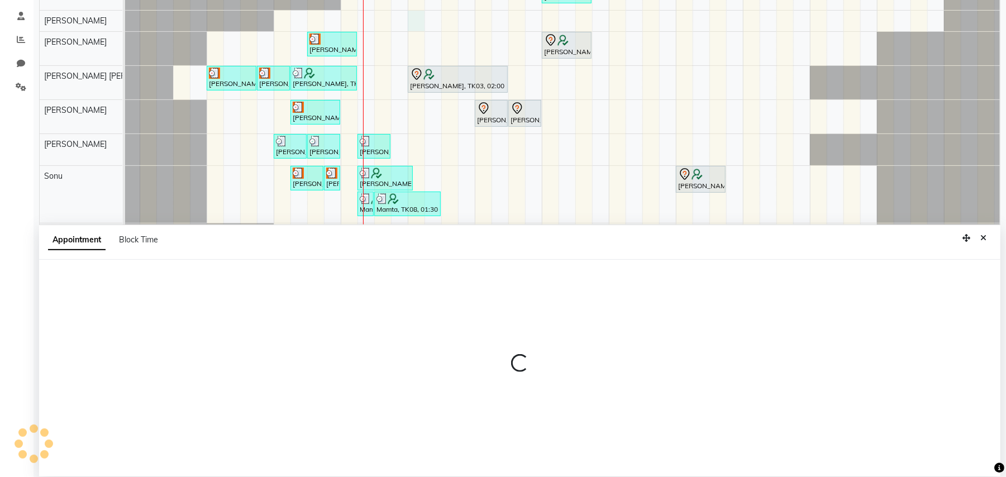
scroll to position [210, 0]
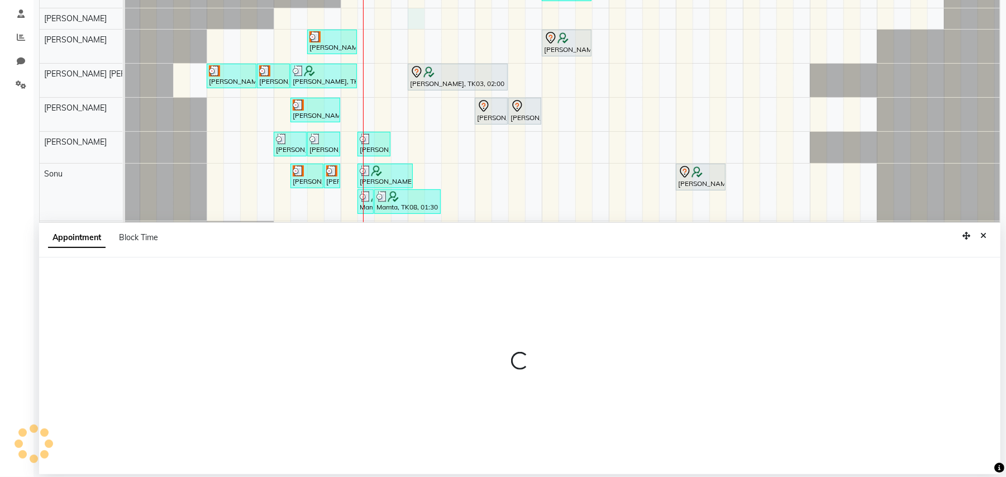
select select "17153"
select select "840"
select select "tentative"
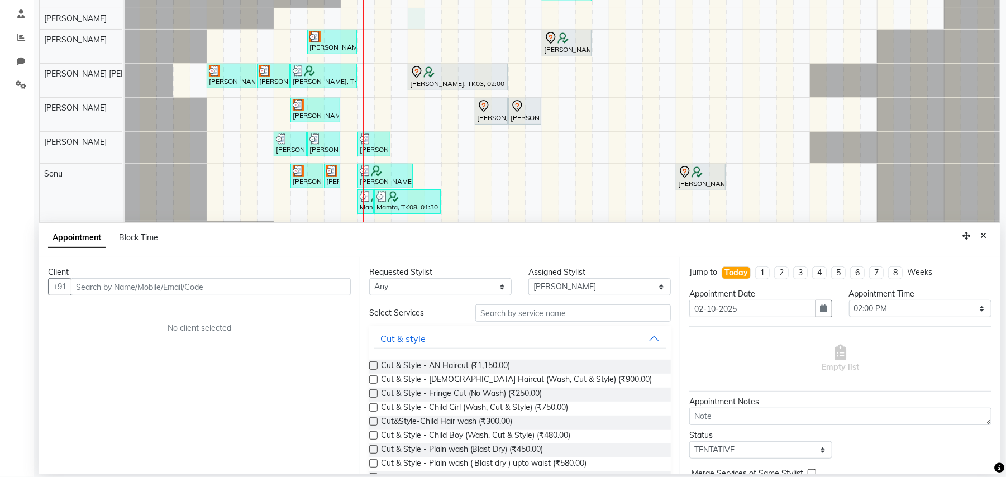
click at [258, 289] on input "text" at bounding box center [211, 286] width 280 height 17
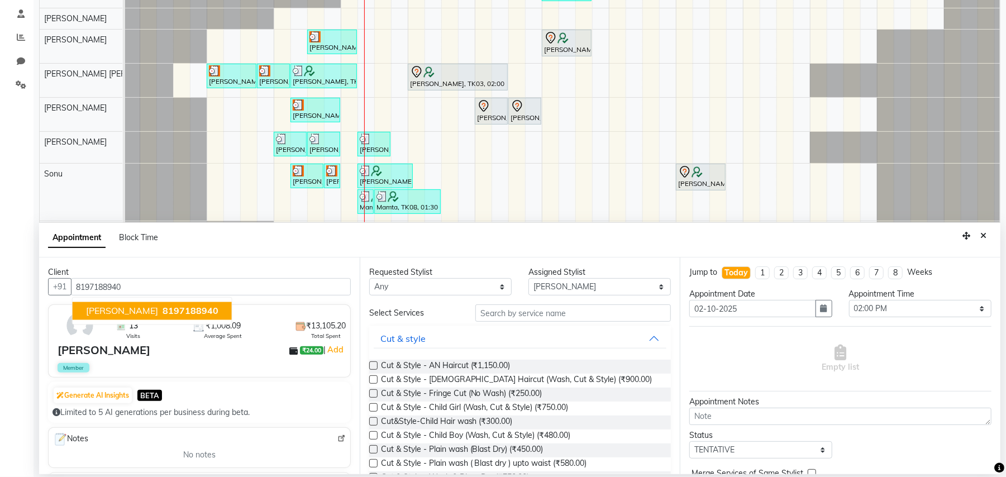
click at [175, 311] on span "8197188940" at bounding box center [191, 311] width 56 height 11
type input "8197188940"
click at [585, 311] on input "text" at bounding box center [573, 312] width 196 height 17
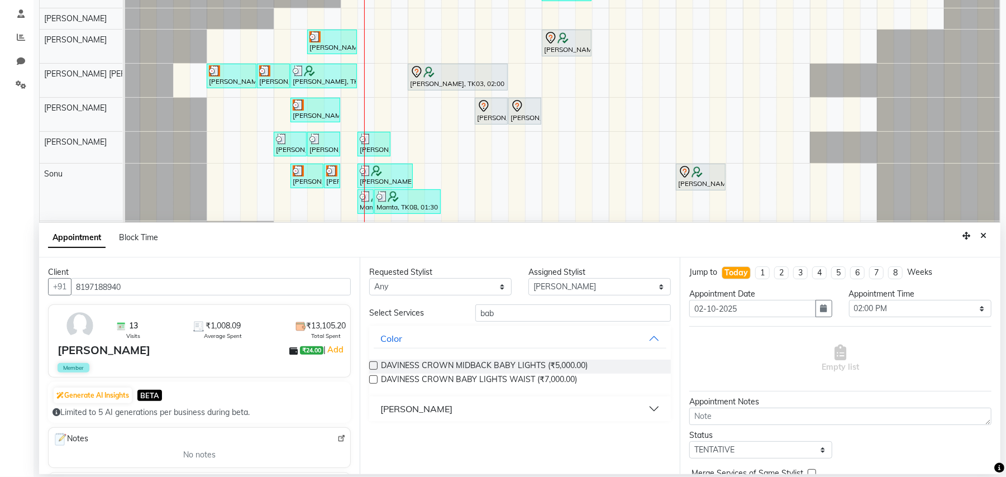
click at [657, 409] on button "[PERSON_NAME]" at bounding box center [520, 409] width 293 height 20
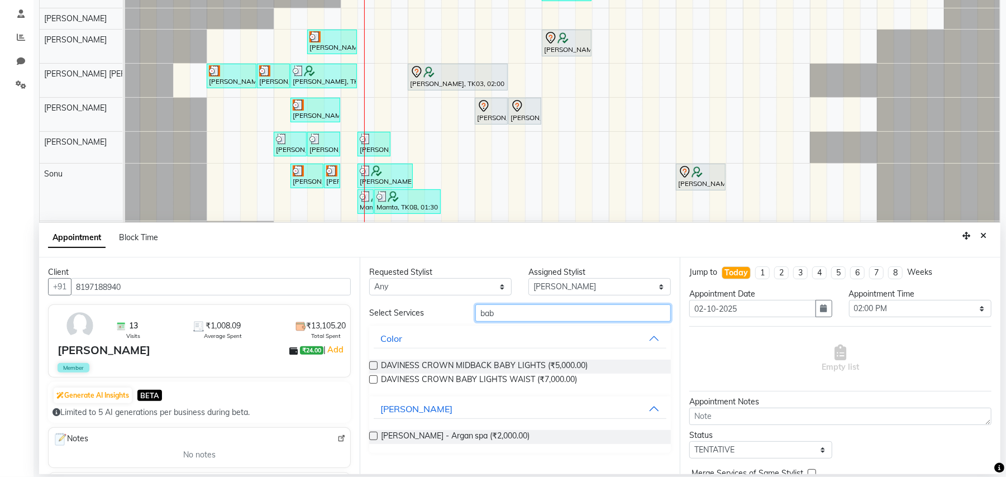
click at [535, 311] on input "bab" at bounding box center [573, 312] width 196 height 17
type input "b"
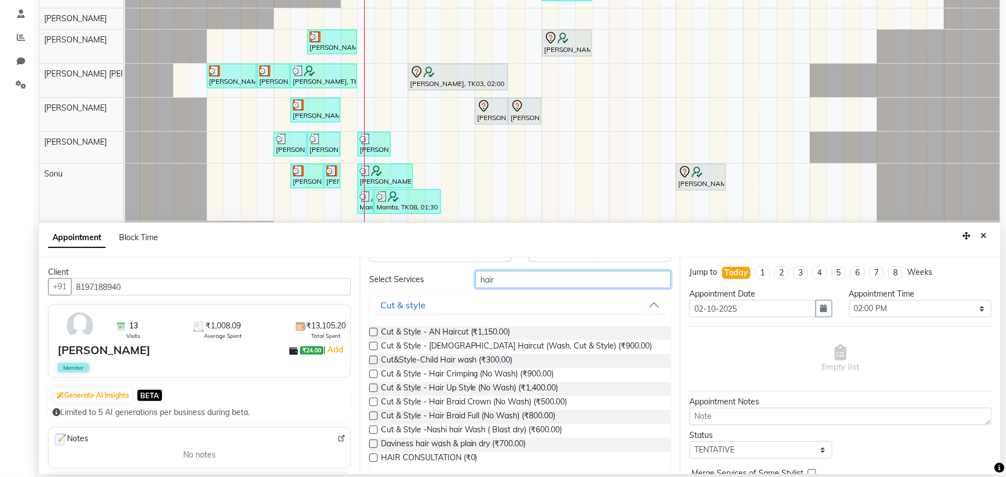
scroll to position [0, 0]
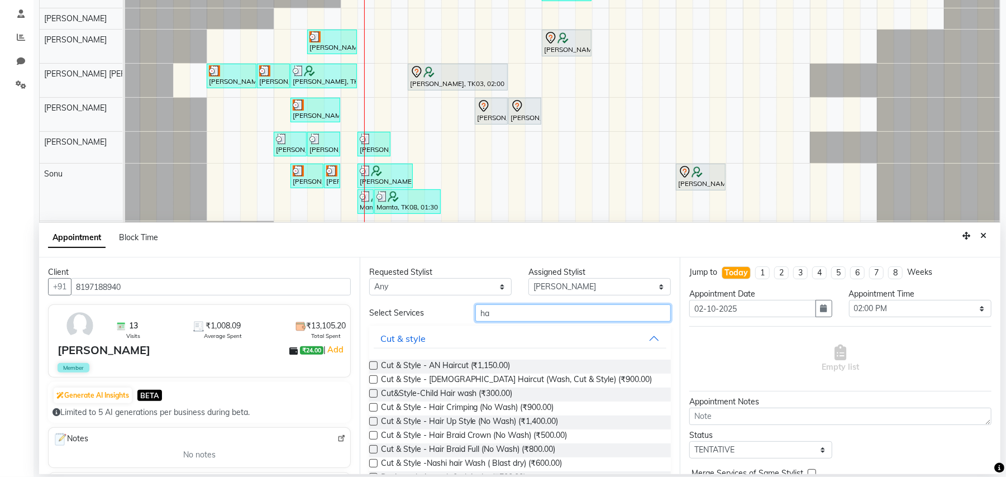
type input "h"
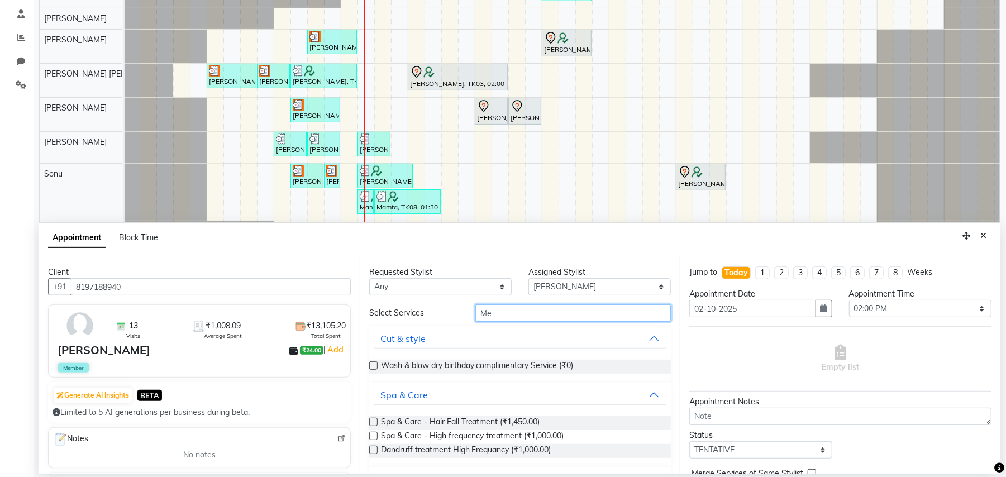
type input "M"
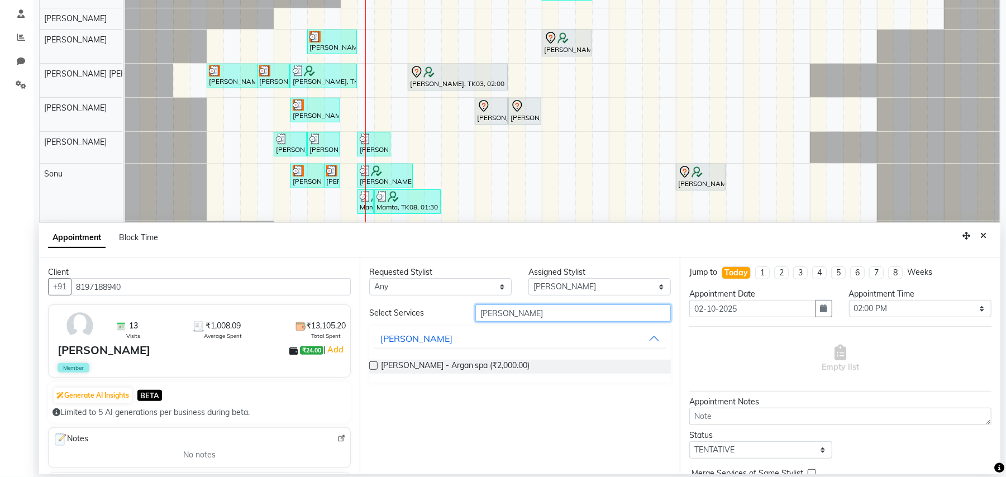
click at [550, 311] on input "Baber" at bounding box center [573, 312] width 196 height 17
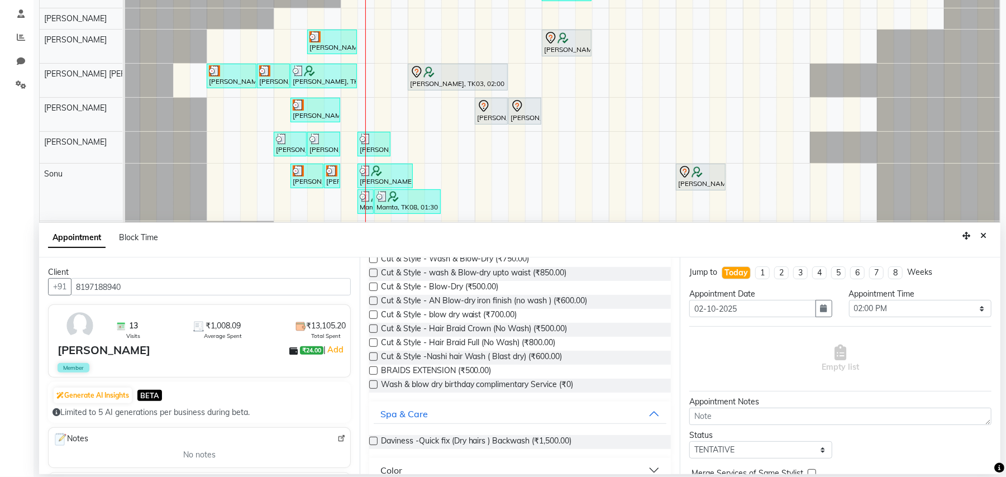
scroll to position [50, 0]
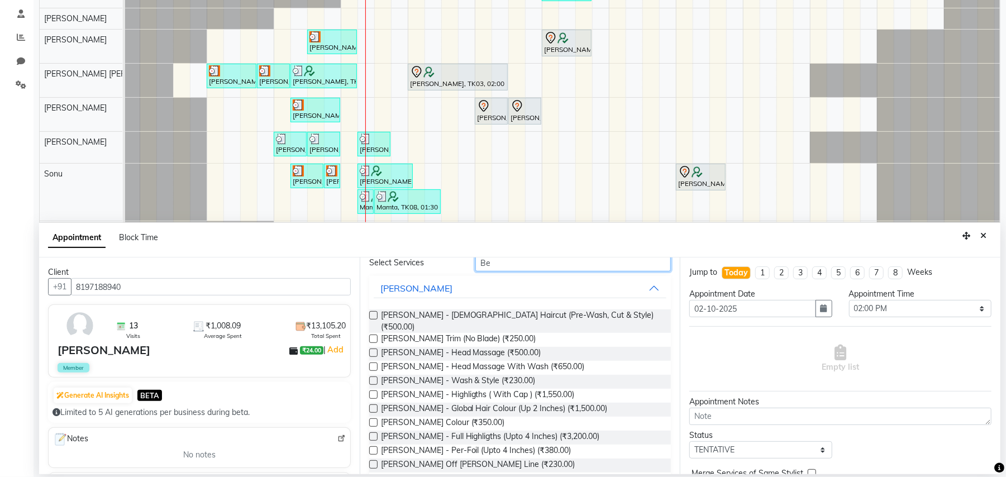
type input "Be"
click at [373, 315] on label at bounding box center [373, 315] width 8 height 8
click at [373, 315] on input "checkbox" at bounding box center [372, 316] width 7 height 7
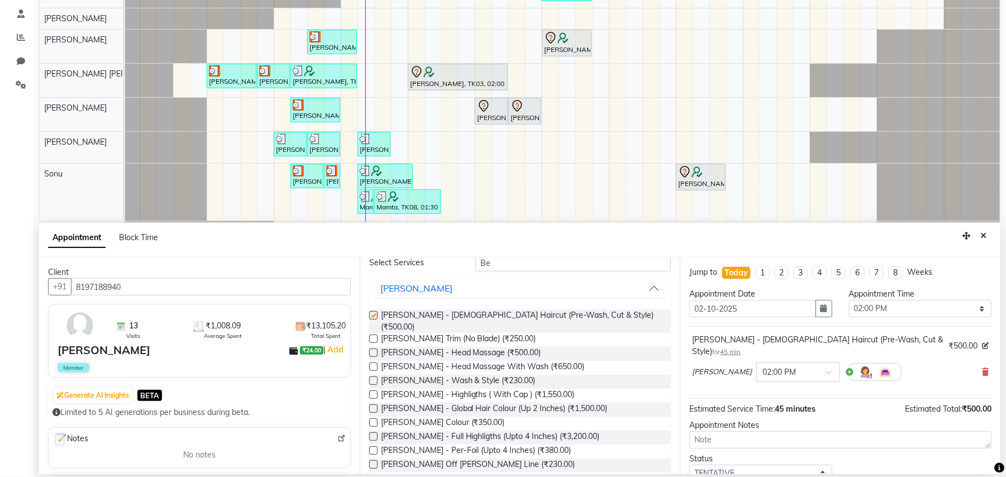
checkbox input "false"
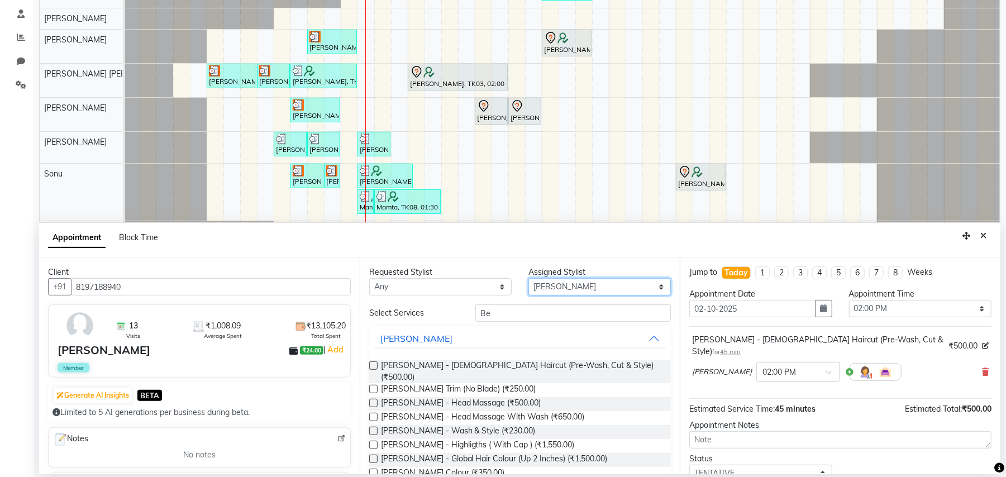
click at [652, 288] on select "Select [PERSON_NAME] AN [PERSON_NAME] [PERSON_NAME] [PERSON_NAME] [PERSON_NAME]…" at bounding box center [599, 286] width 142 height 17
select select "61941"
click at [528, 279] on select "Select [PERSON_NAME] AN [PERSON_NAME] [PERSON_NAME] [PERSON_NAME] [PERSON_NAME]…" at bounding box center [599, 286] width 142 height 17
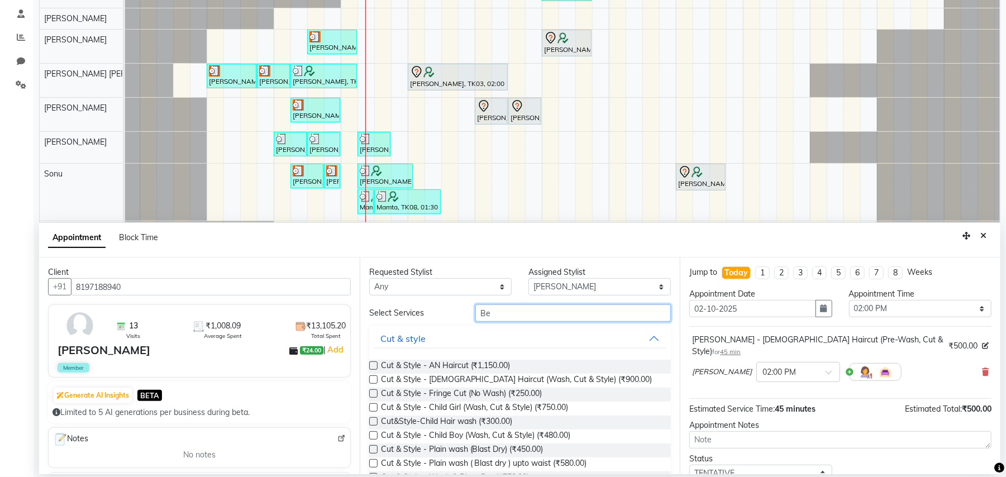
click at [506, 313] on input "Be" at bounding box center [573, 312] width 196 height 17
type input "B"
type input "wash"
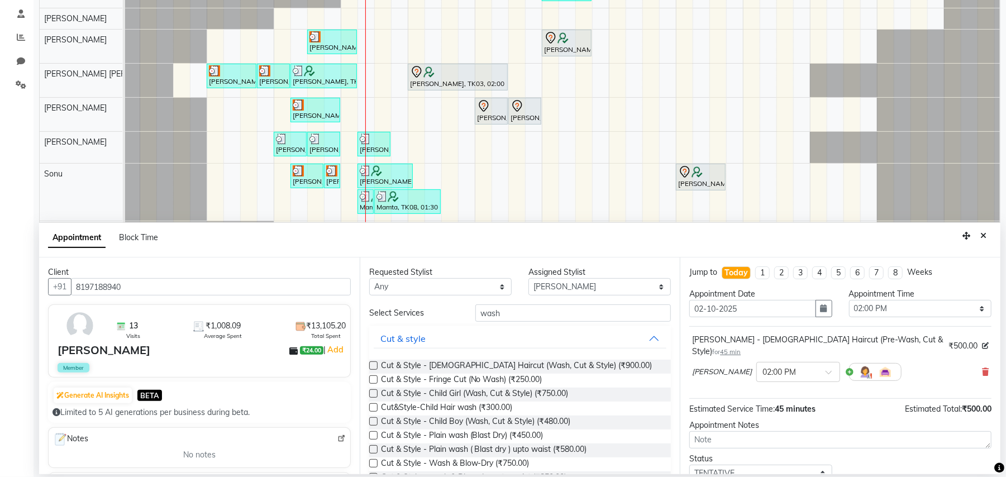
click at [374, 461] on label at bounding box center [373, 463] width 8 height 8
click at [374, 461] on input "checkbox" at bounding box center [372, 464] width 7 height 7
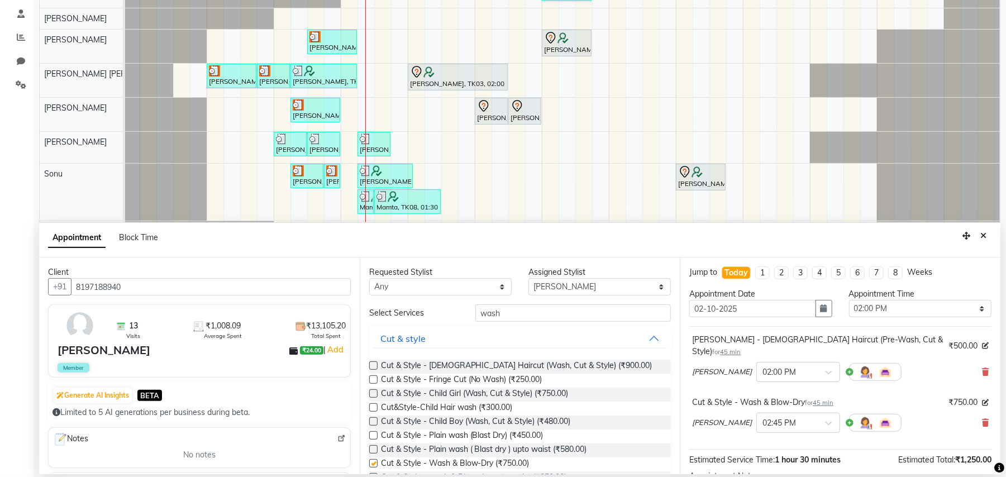
checkbox input "false"
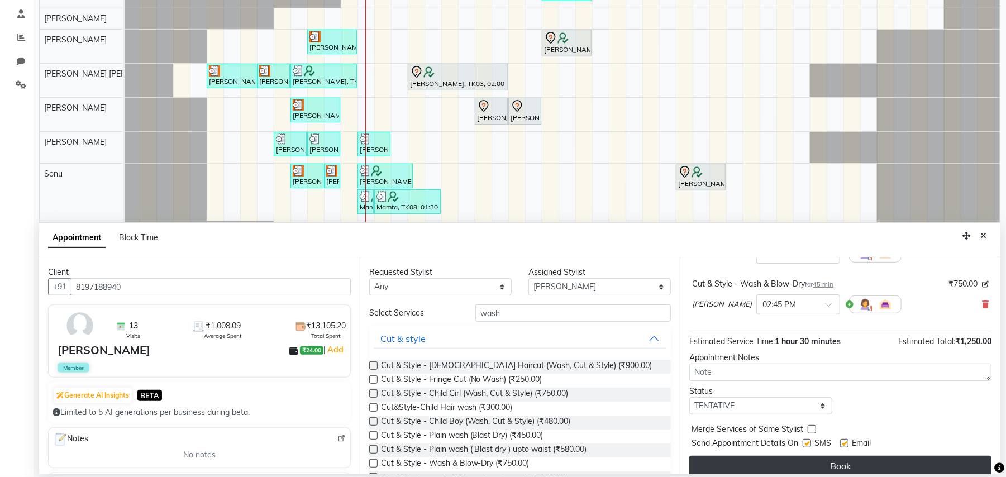
click at [826, 456] on button "Book" at bounding box center [840, 466] width 302 height 20
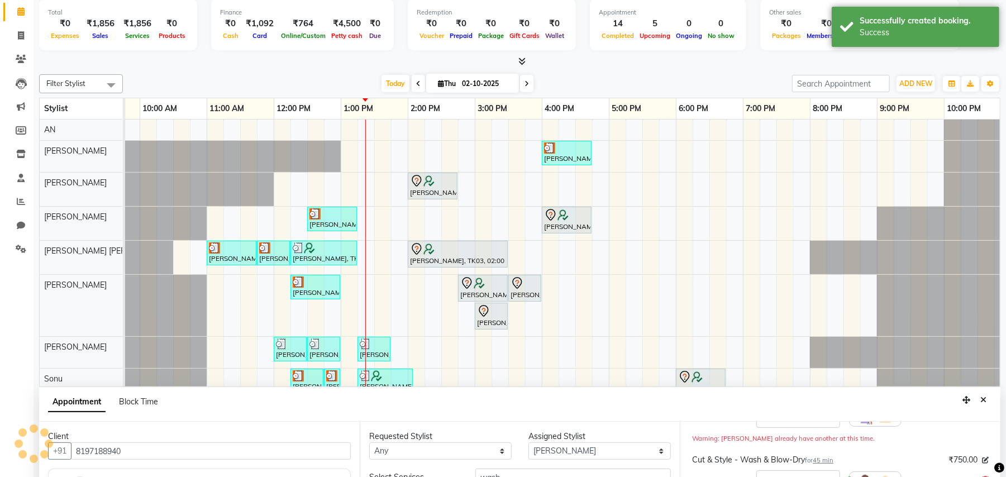
scroll to position [0, 0]
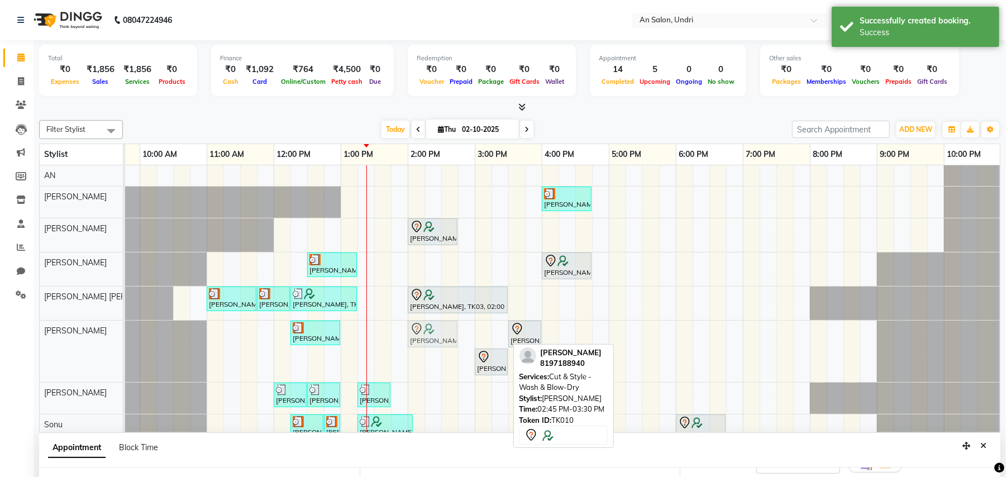
drag, startPoint x: 465, startPoint y: 331, endPoint x: 420, endPoint y: 331, distance: 44.7
click at [6, 331] on div "Shivani Singhal, TK01, 12:15 PM-01:00 PM, Cut & Style - Wash & Blow-Dry Medini …" at bounding box center [6, 351] width 0 height 61
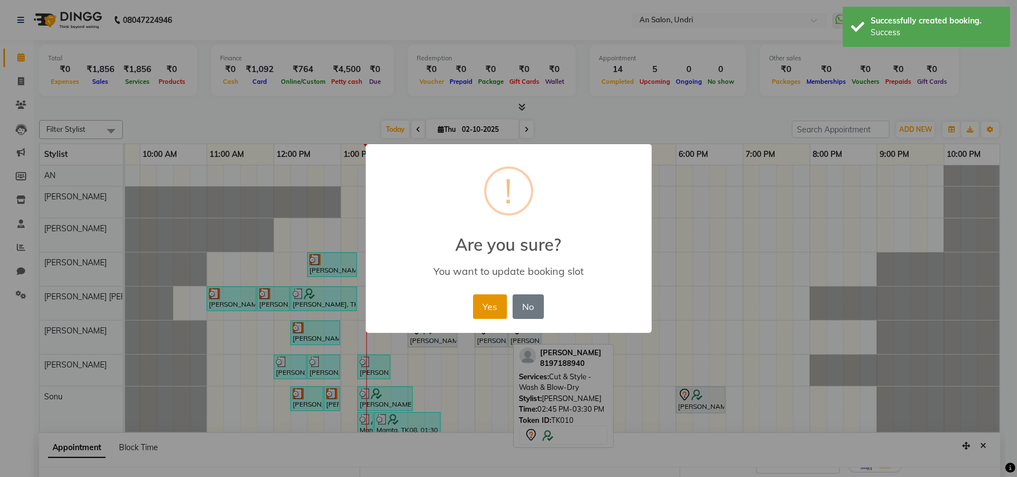
click at [497, 300] on button "Yes" at bounding box center [490, 306] width 34 height 25
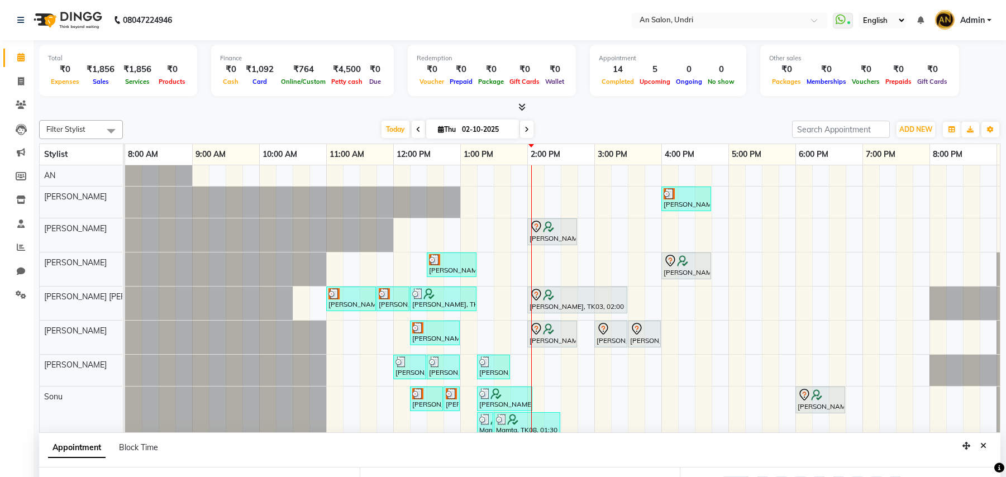
select select "61941"
select select "840"
select select "tentative"
click at [385, 130] on span "Today" at bounding box center [396, 129] width 28 height 17
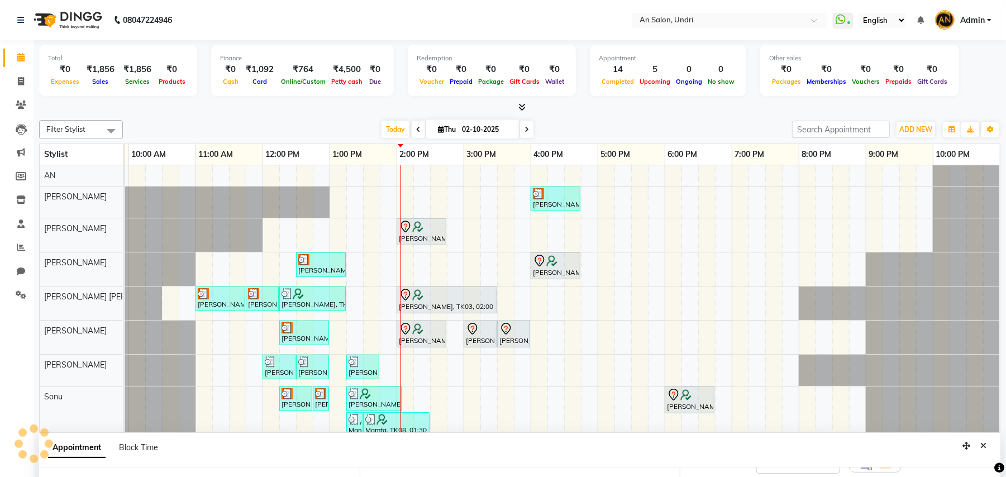
click at [675, 130] on div "Today Thu 02-10-2025" at bounding box center [457, 129] width 658 height 17
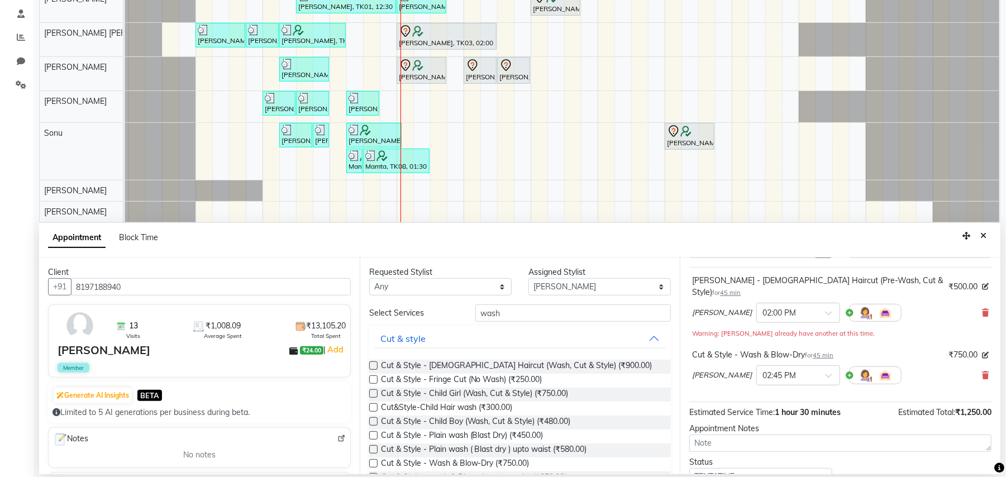
scroll to position [130, 0]
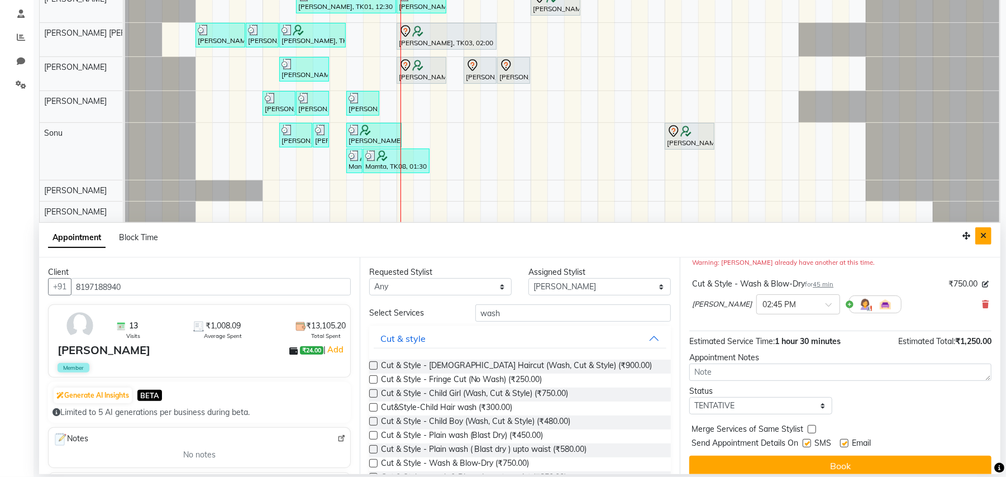
click at [986, 233] on icon "Close" at bounding box center [983, 236] width 6 height 8
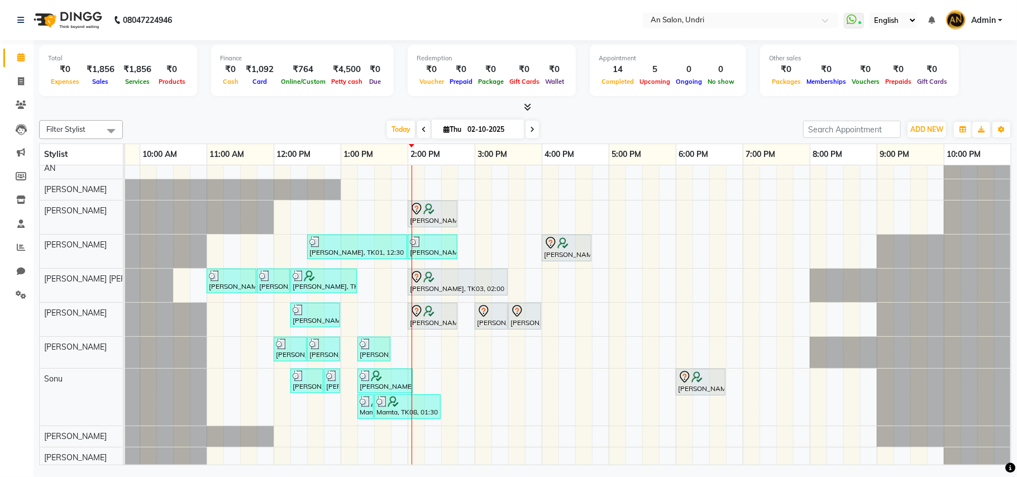
scroll to position [0, 0]
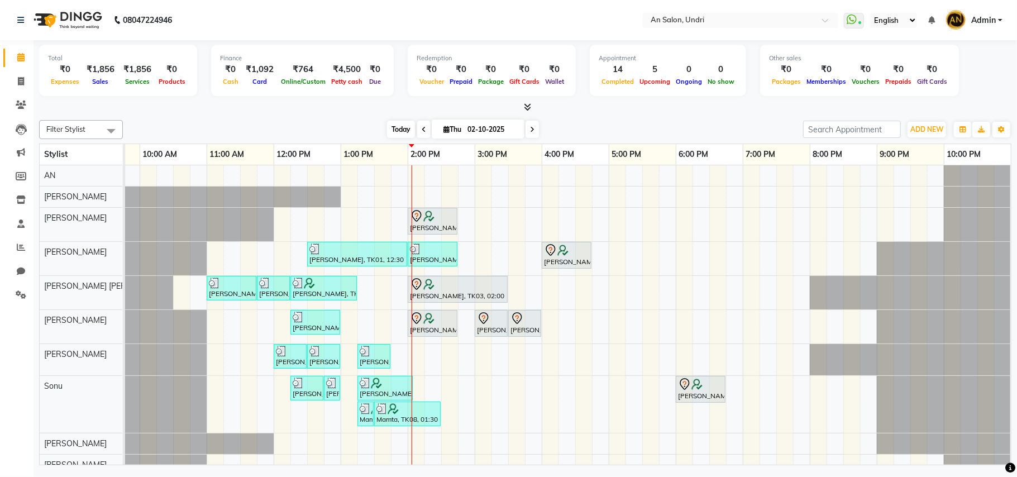
click at [399, 127] on span "Today" at bounding box center [401, 129] width 28 height 17
click at [588, 132] on div "Today Thu 02-10-2025" at bounding box center [462, 129] width 669 height 17
click at [389, 126] on span "Today" at bounding box center [401, 129] width 28 height 17
click at [657, 121] on div "Filter Stylist Select All AN [PERSON_NAME] [PERSON_NAME] [PERSON_NAME] [PERSON_…" at bounding box center [525, 129] width 972 height 19
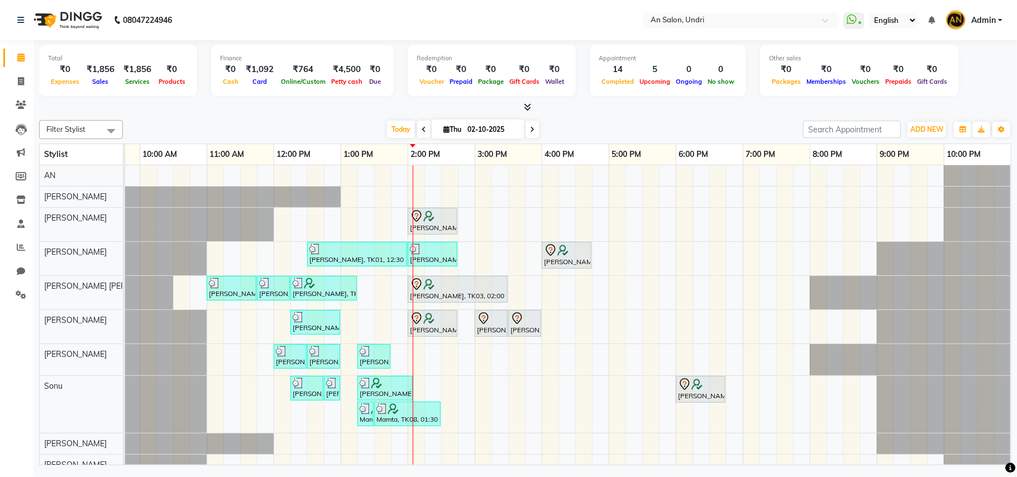
click at [525, 106] on icon at bounding box center [527, 107] width 7 height 8
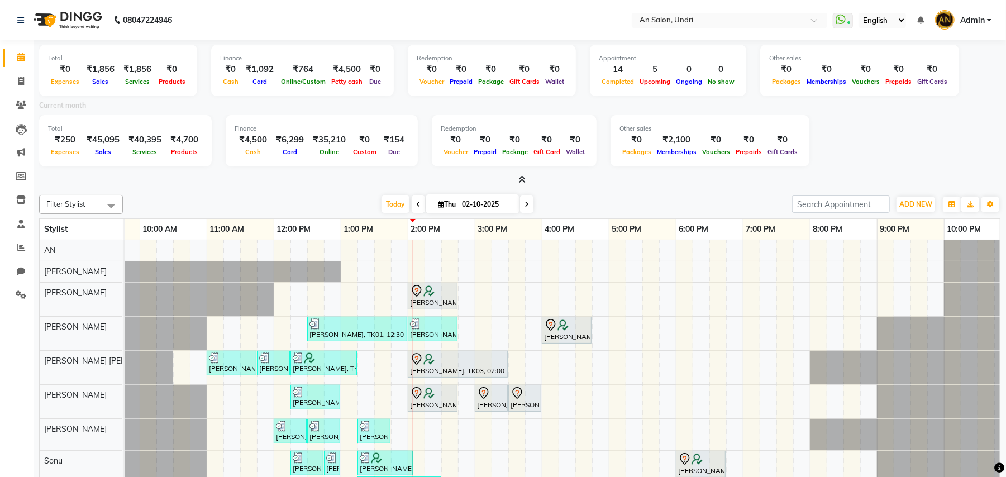
click at [521, 180] on icon at bounding box center [521, 179] width 7 height 8
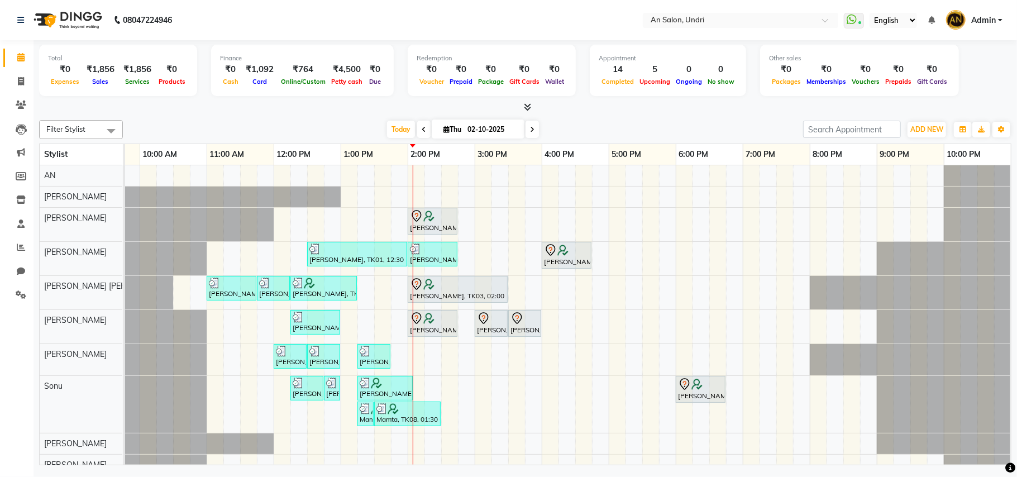
click at [641, 131] on div "Today Thu 02-10-2025" at bounding box center [462, 129] width 669 height 17
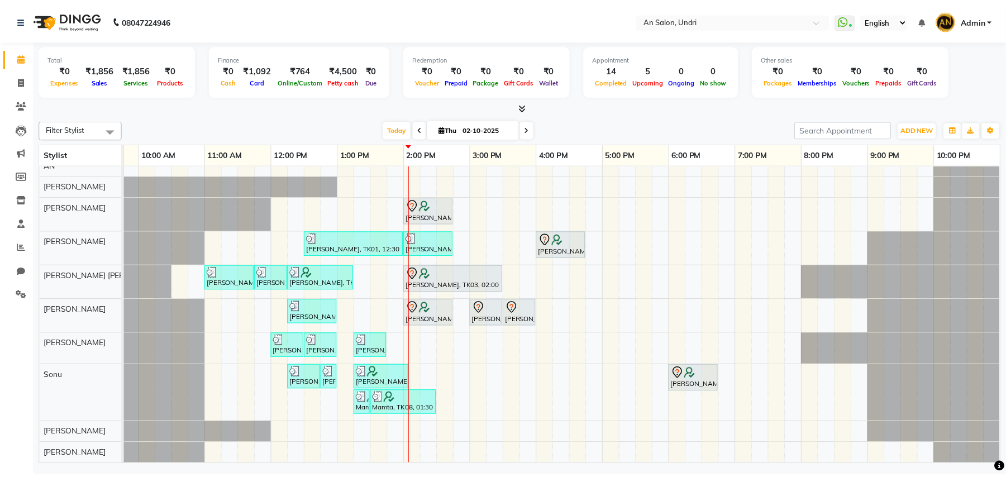
scroll to position [23, 0]
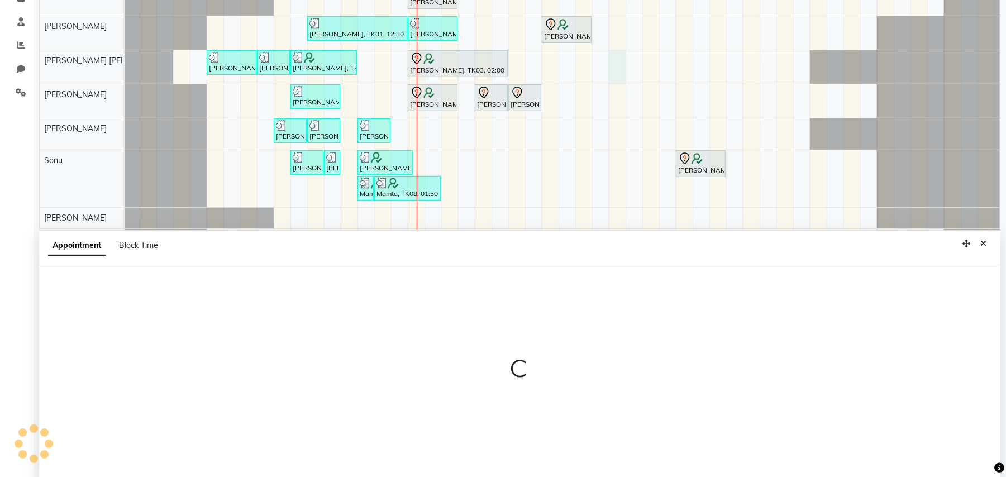
select select "55235"
select select "1020"
select select "tentative"
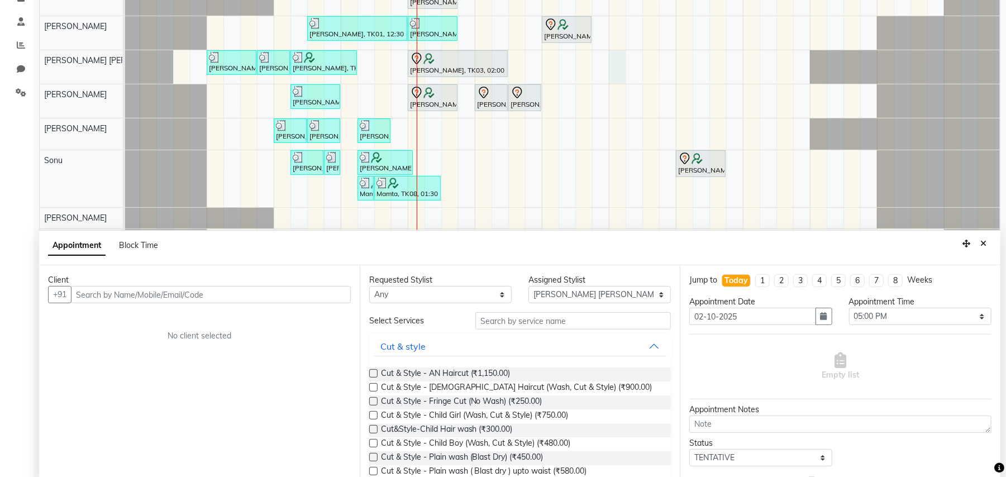
scroll to position [210, 0]
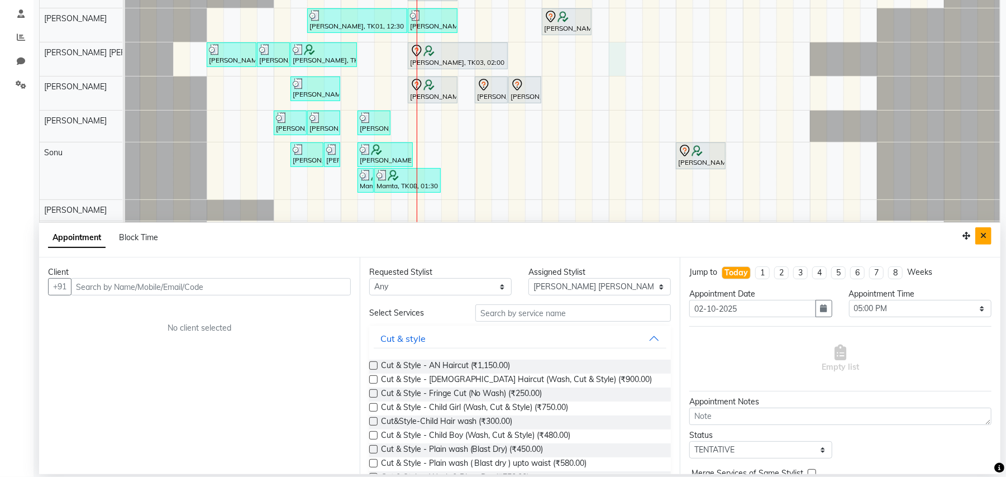
click at [984, 228] on button "Close" at bounding box center [983, 235] width 16 height 17
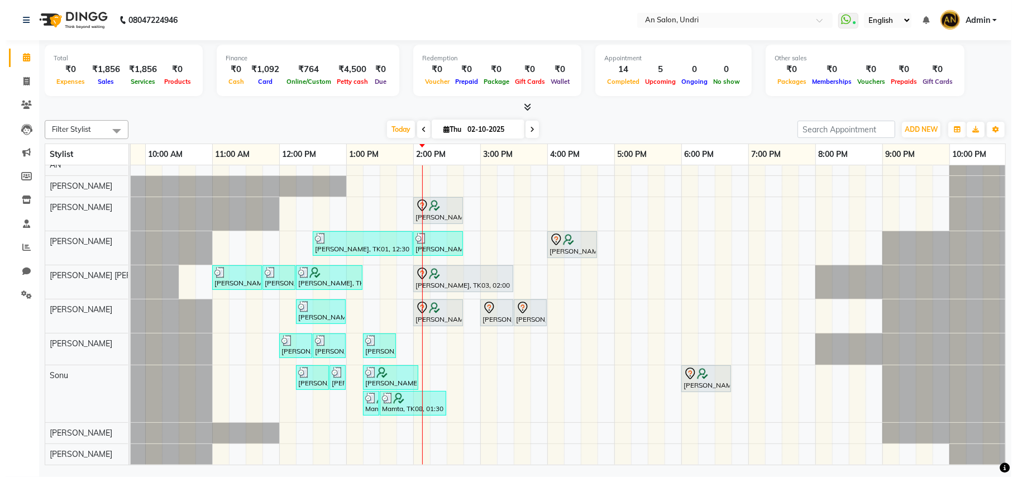
scroll to position [0, 0]
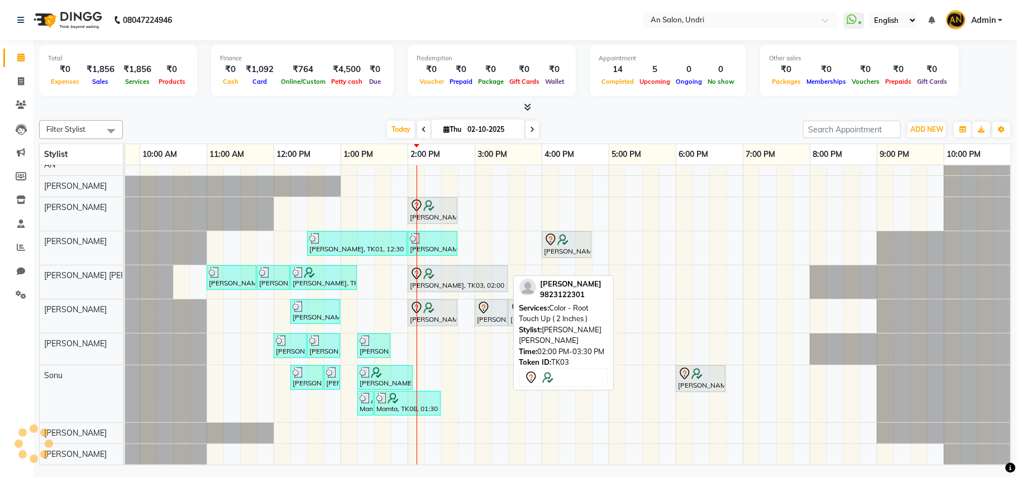
click at [471, 267] on div at bounding box center [458, 273] width 96 height 13
click at [475, 267] on div at bounding box center [458, 273] width 96 height 13
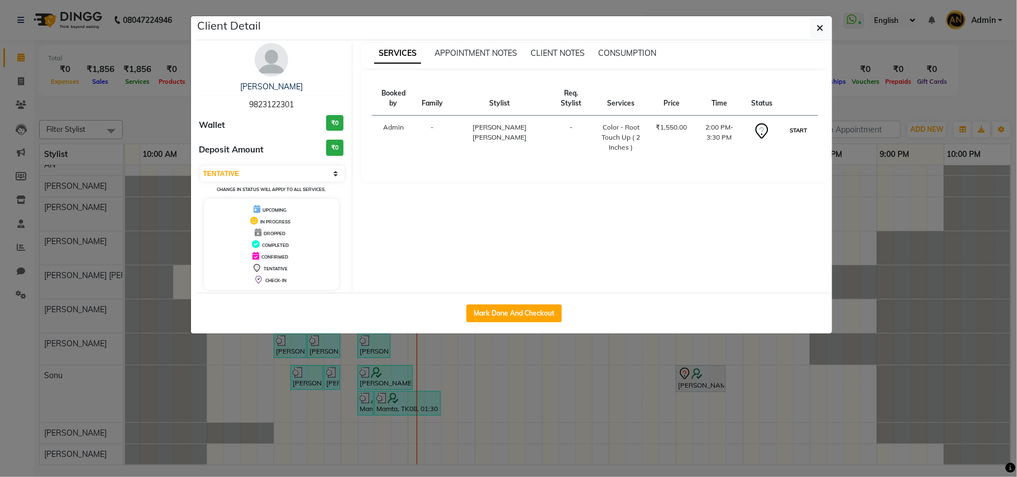
click at [800, 125] on button "START" at bounding box center [798, 130] width 23 height 14
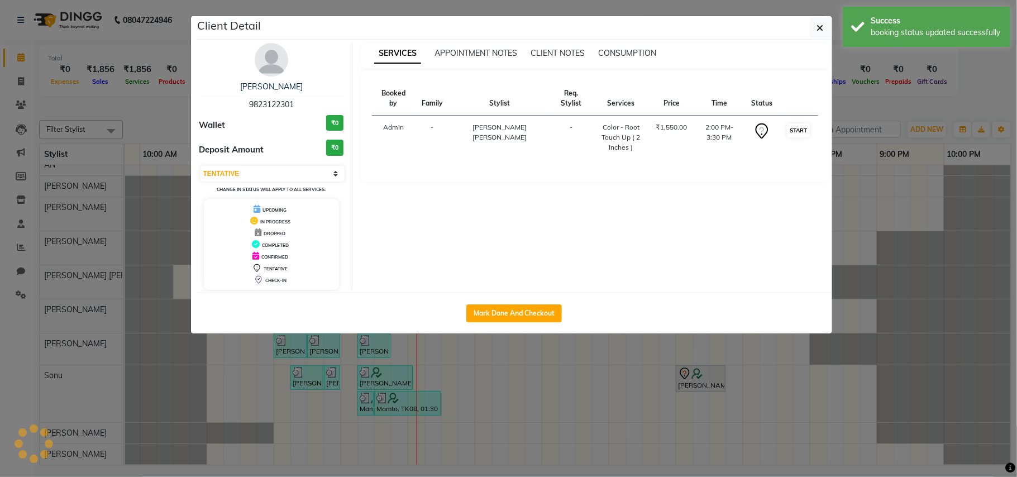
select select "1"
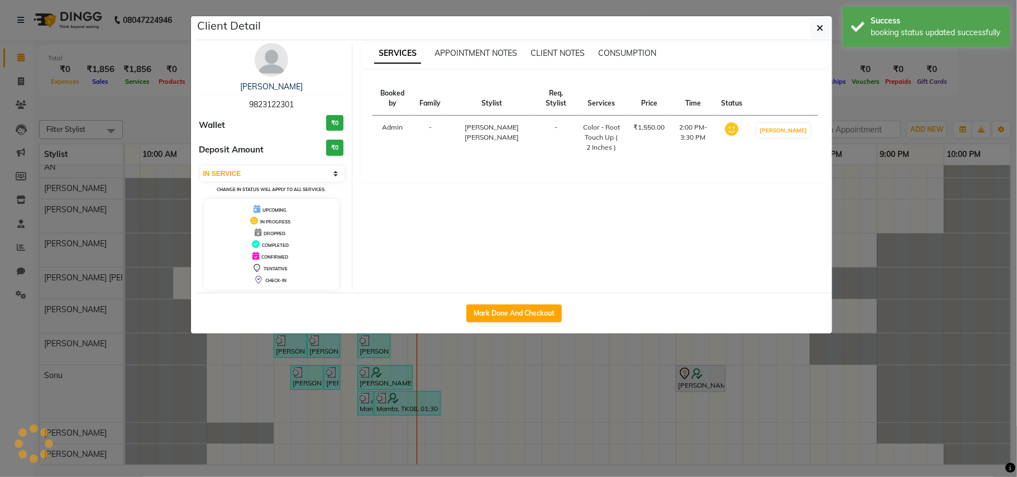
scroll to position [22, 120]
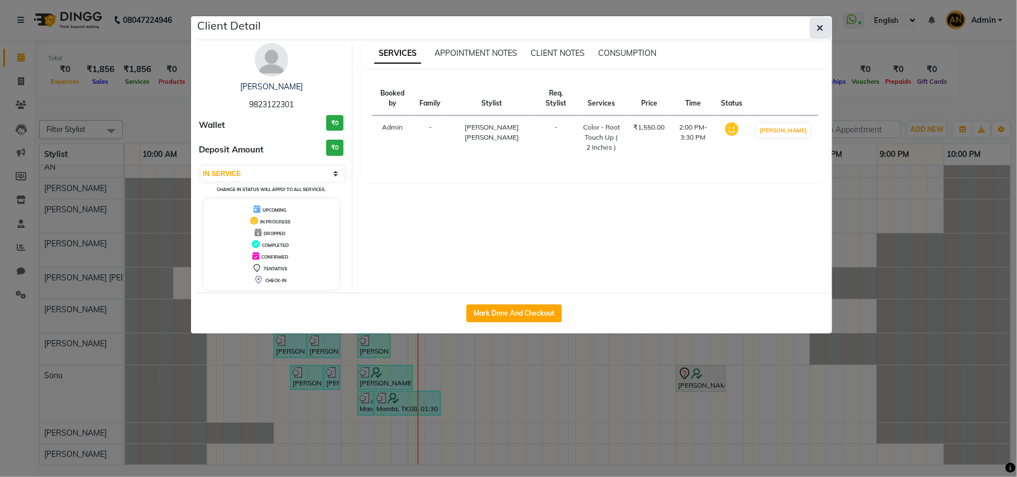
click at [819, 25] on icon "button" at bounding box center [820, 27] width 7 height 9
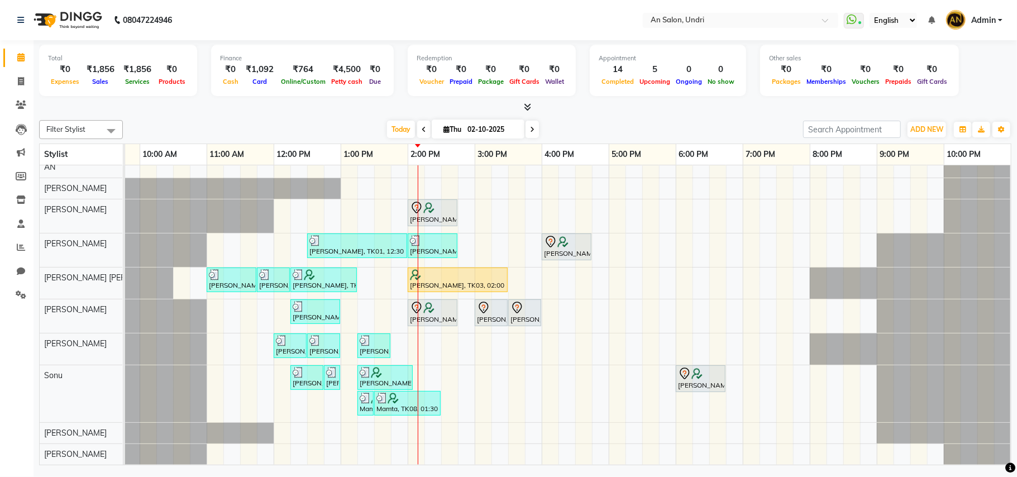
scroll to position [21, 0]
click at [528, 125] on span at bounding box center [532, 129] width 13 height 17
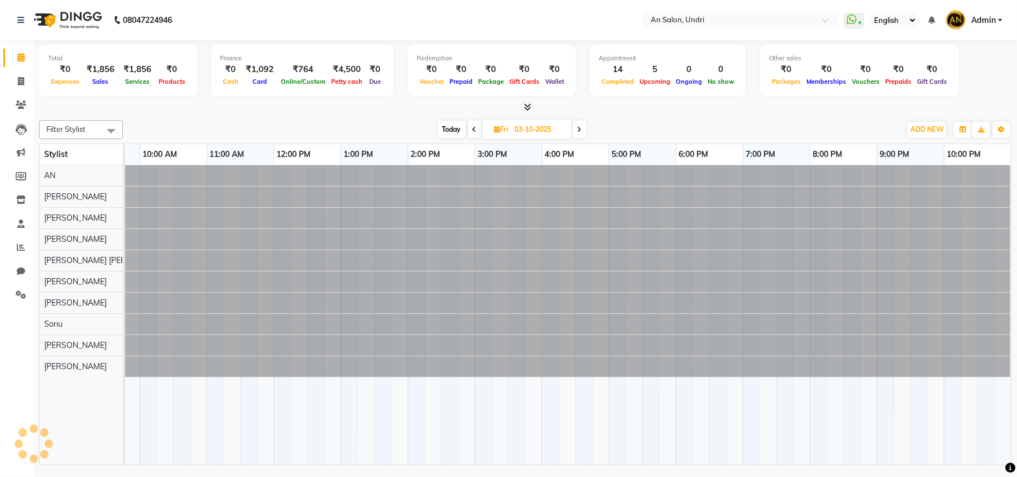
scroll to position [0, 0]
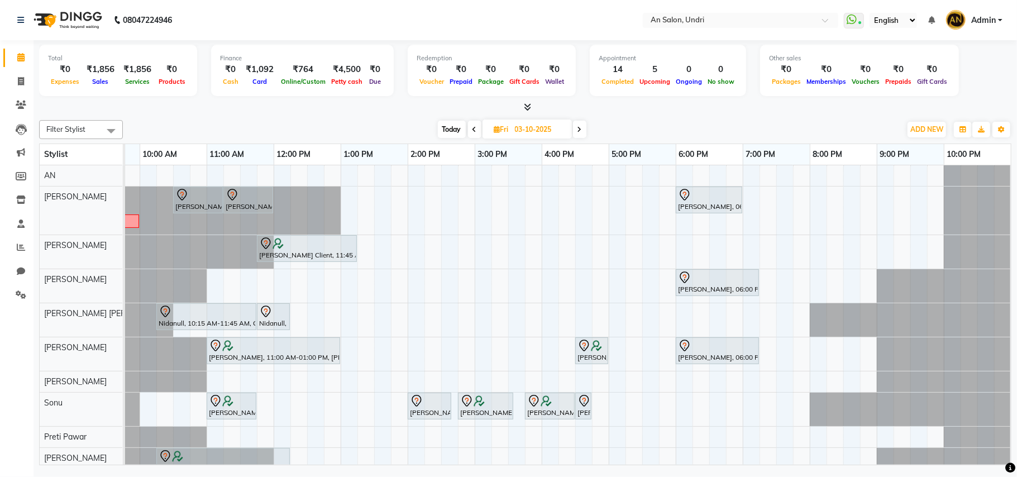
click at [474, 126] on icon at bounding box center [475, 129] width 4 height 7
type input "02-10-2025"
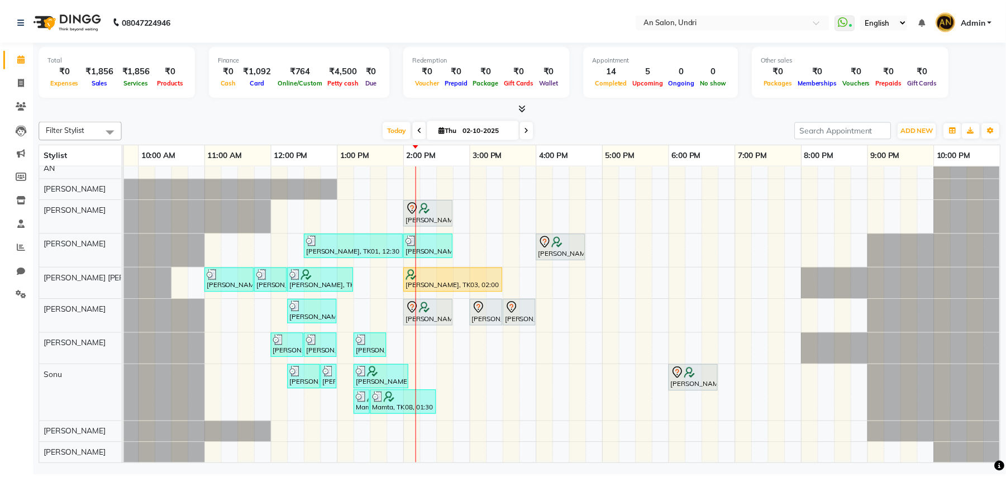
scroll to position [21, 0]
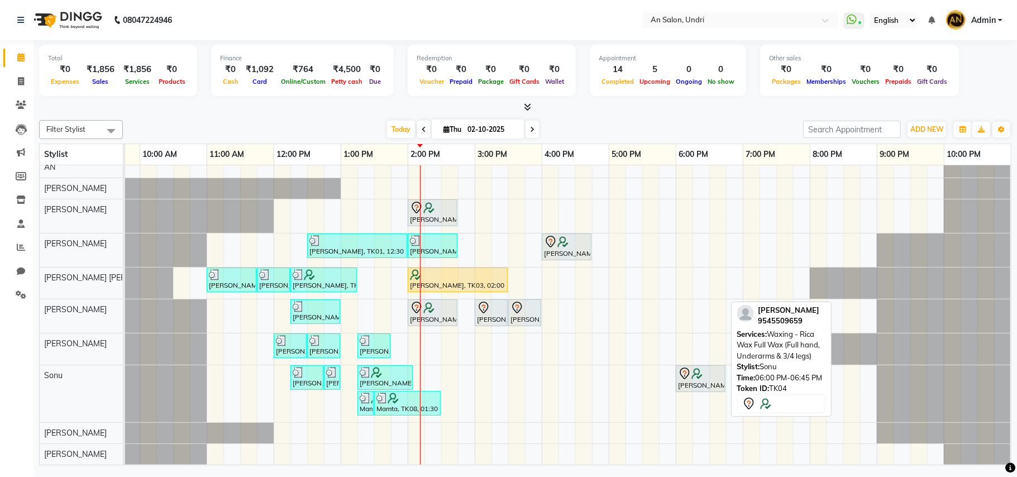
click at [714, 370] on div "Priya Chacko, TK04, 06:00 PM-06:45 PM, Waxing - Rica Wax Full Wax (Full hand, U…" at bounding box center [700, 378] width 47 height 23
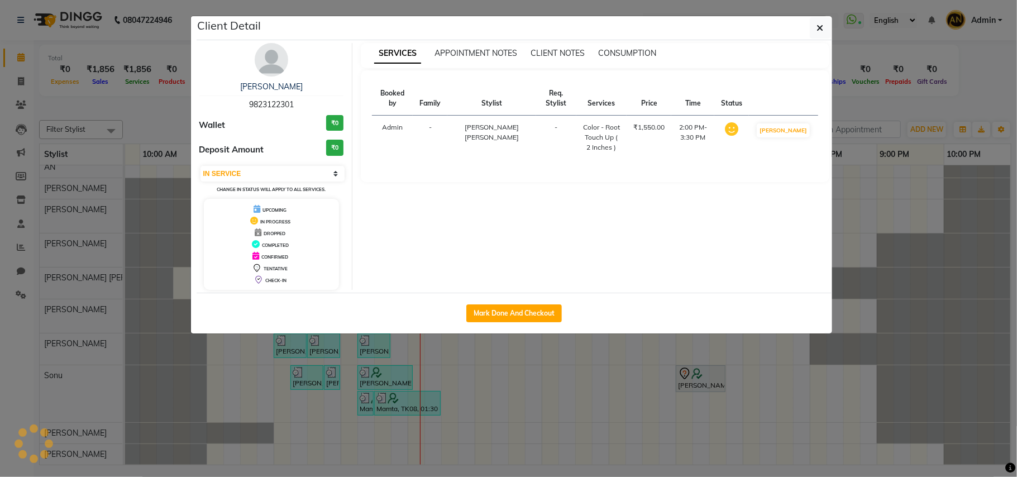
select select "7"
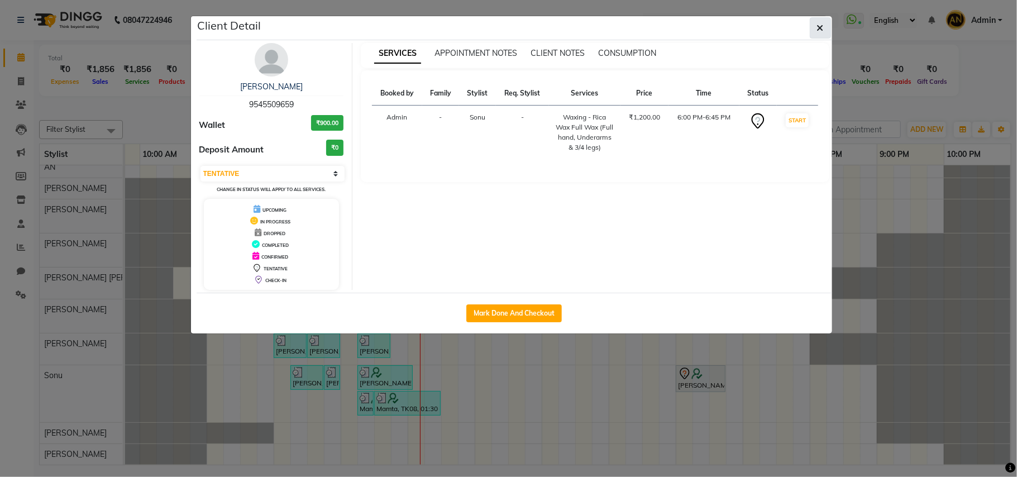
click at [818, 23] on icon "button" at bounding box center [820, 27] width 7 height 9
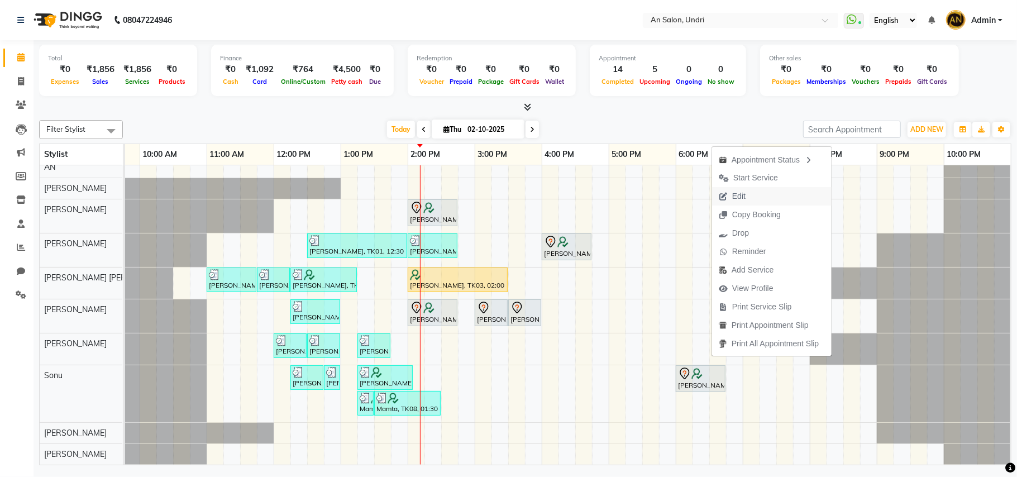
click at [758, 193] on button "Edit" at bounding box center [772, 196] width 120 height 18
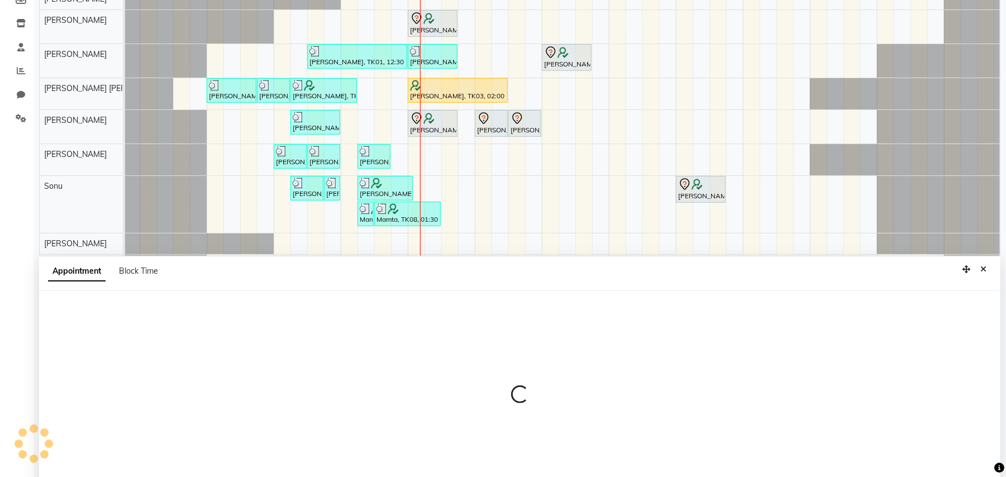
select select "tentative"
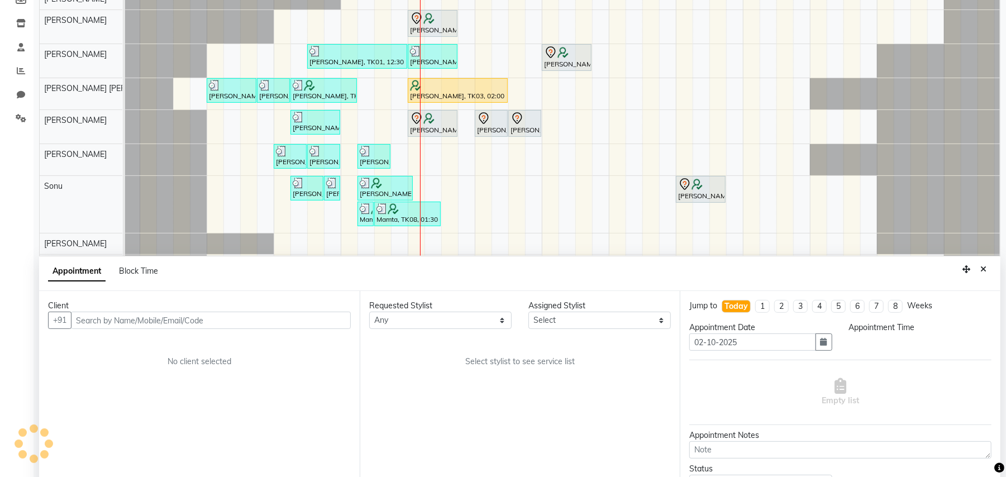
select select "35359"
select select "1080"
select select "4566"
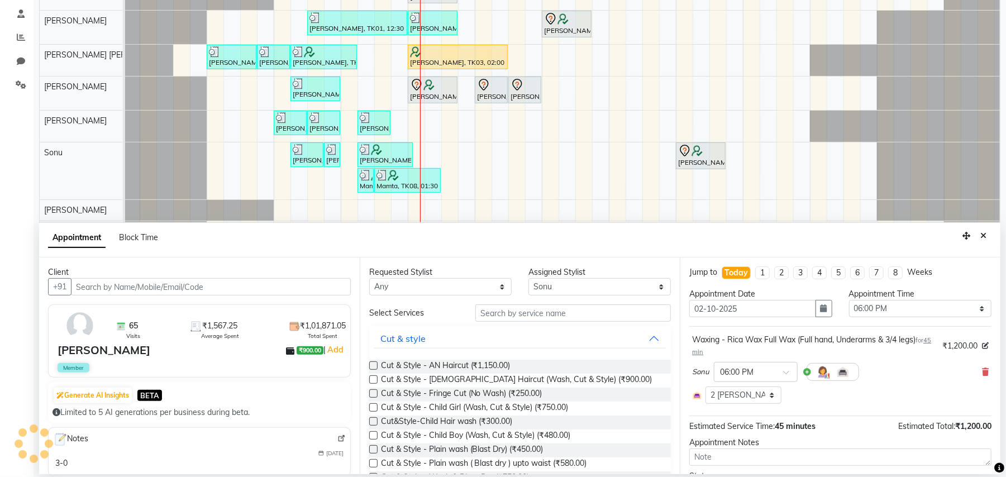
scroll to position [21, 131]
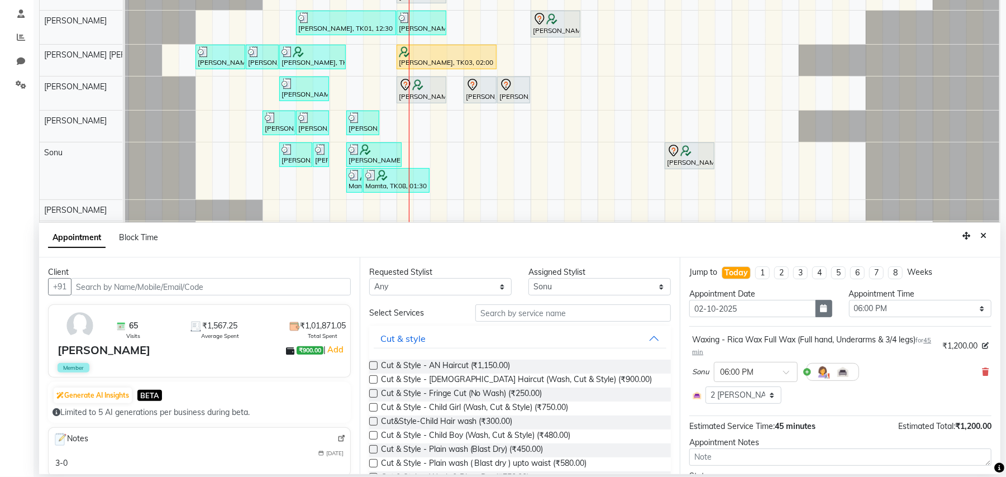
click at [821, 311] on icon "button" at bounding box center [824, 308] width 7 height 8
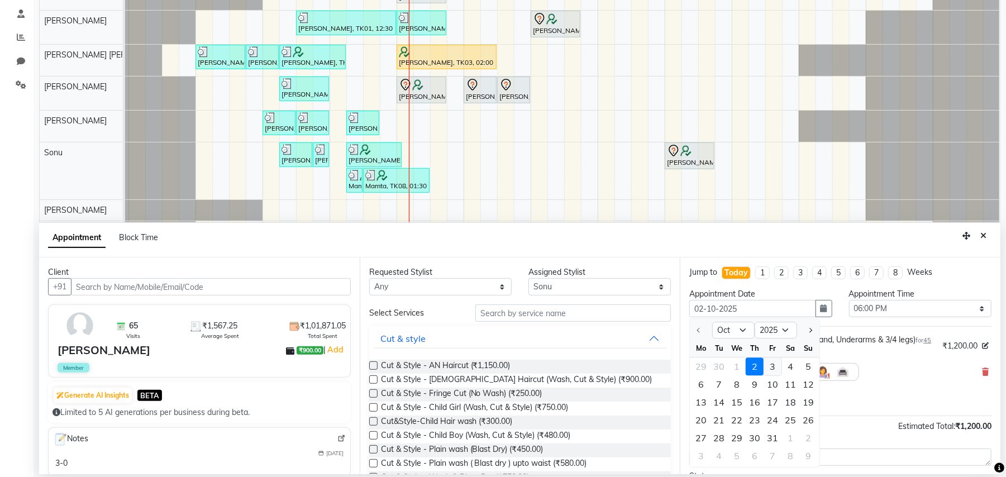
click at [774, 365] on div "3" at bounding box center [773, 366] width 18 height 18
type input "03-10-2025"
select select "1080"
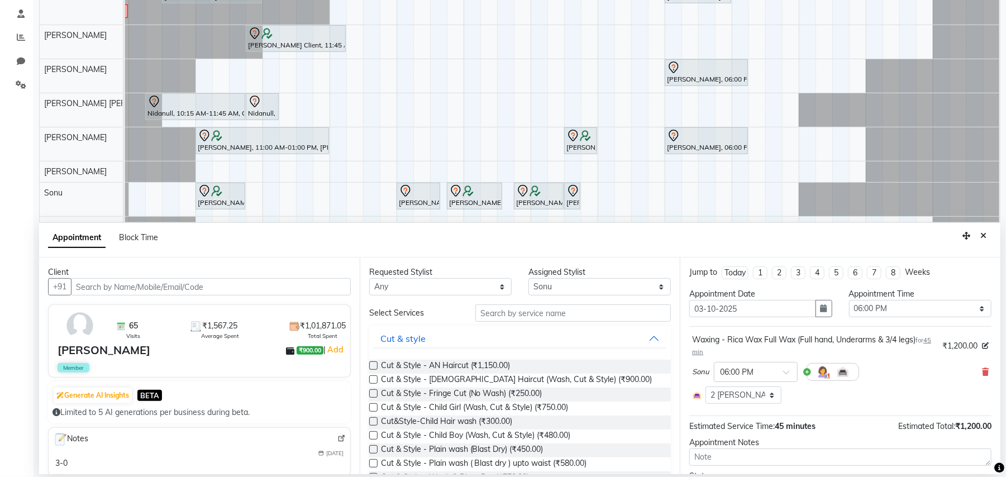
scroll to position [65, 0]
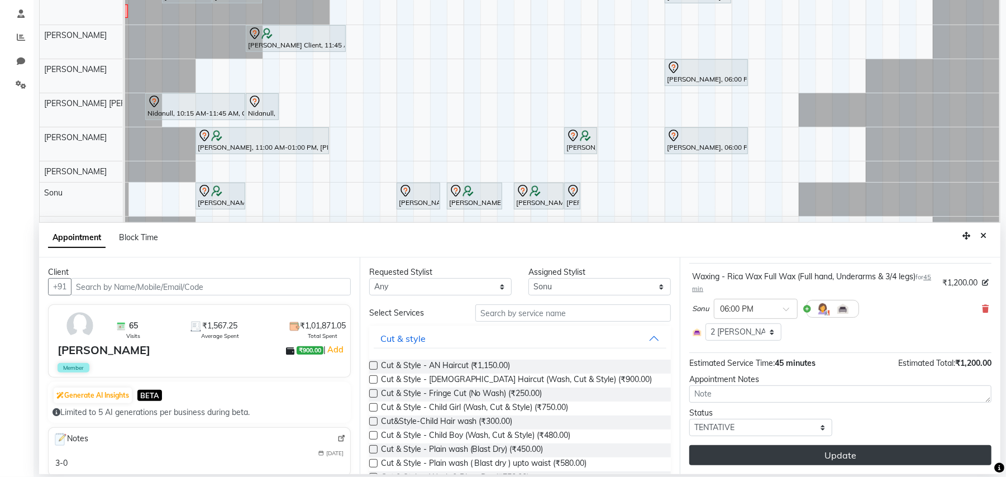
click at [838, 455] on button "Update" at bounding box center [840, 455] width 302 height 20
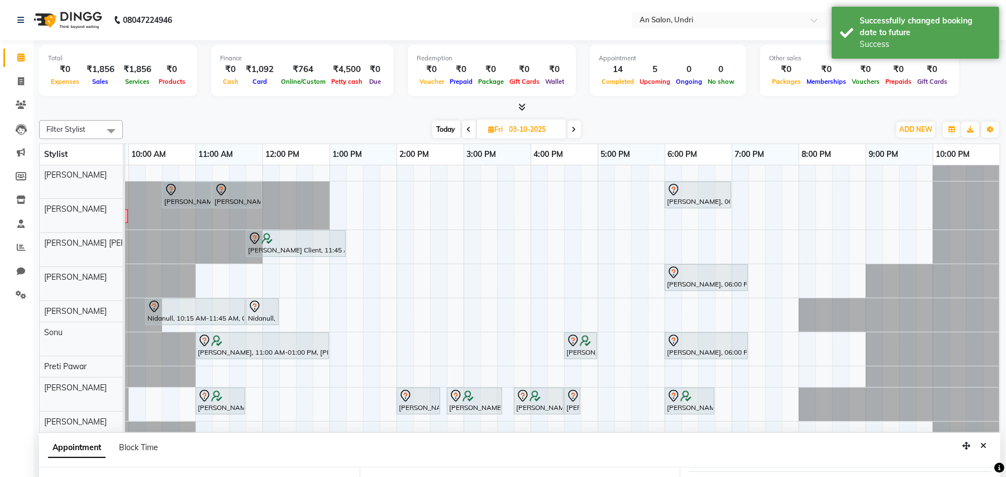
scroll to position [0, 0]
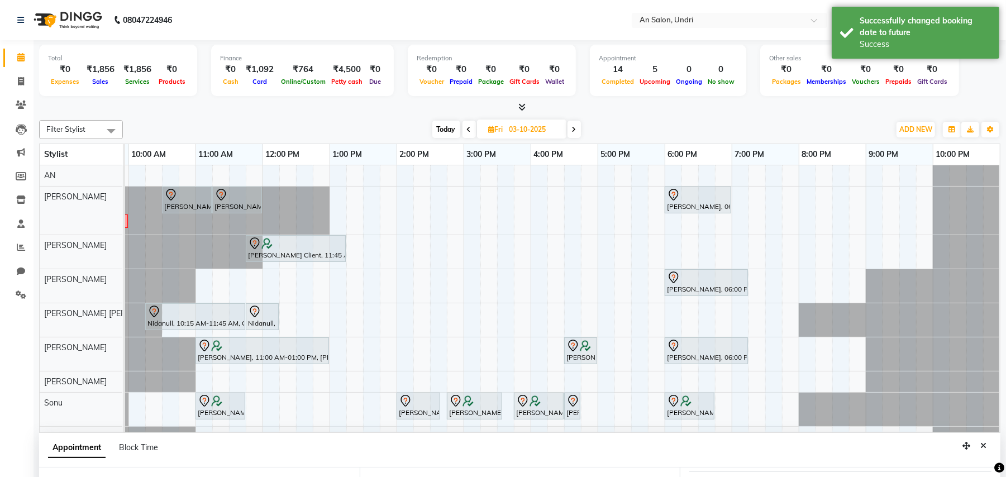
click at [468, 126] on icon at bounding box center [469, 129] width 4 height 7
type input "02-10-2025"
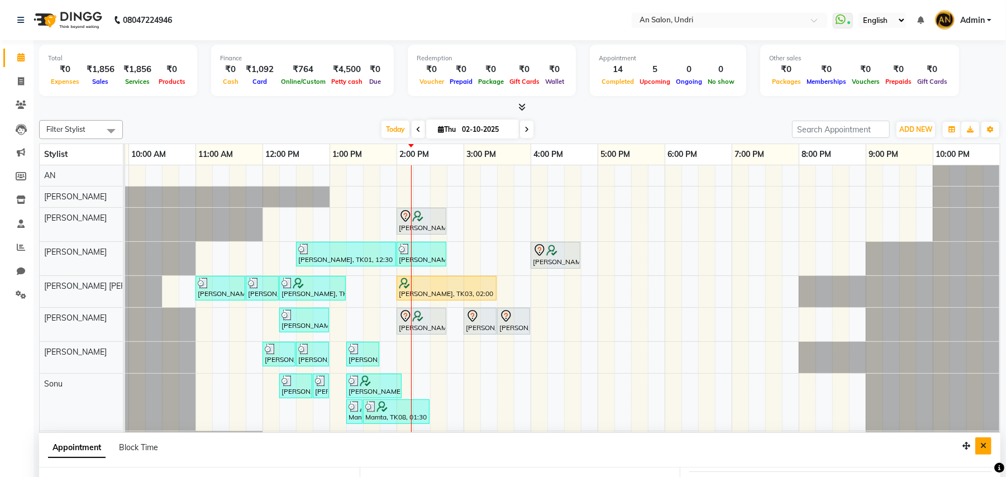
click at [988, 446] on button "Close" at bounding box center [983, 445] width 16 height 17
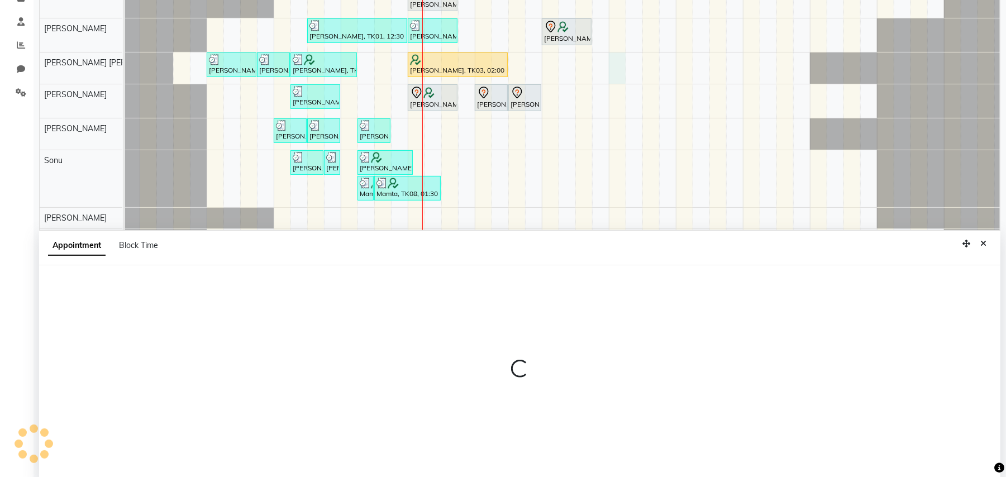
scroll to position [210, 0]
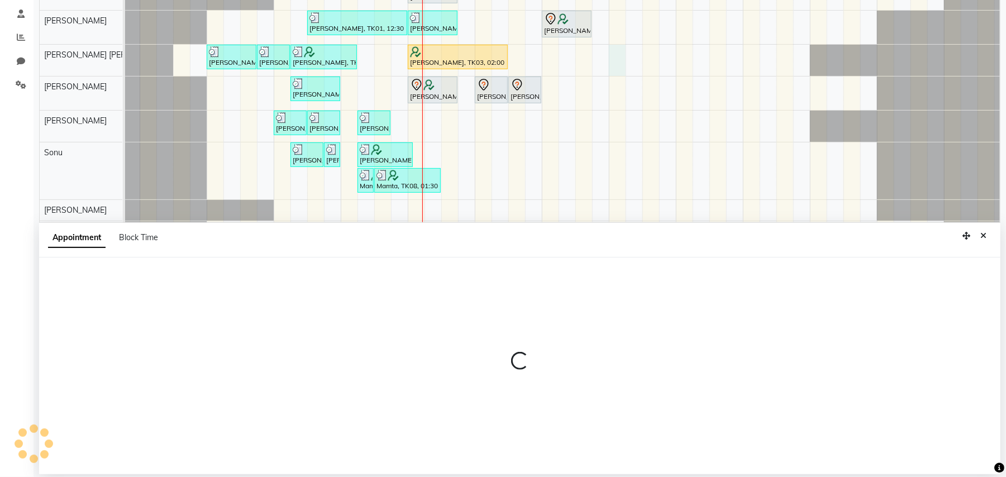
select select "55235"
select select "1020"
select select "tentative"
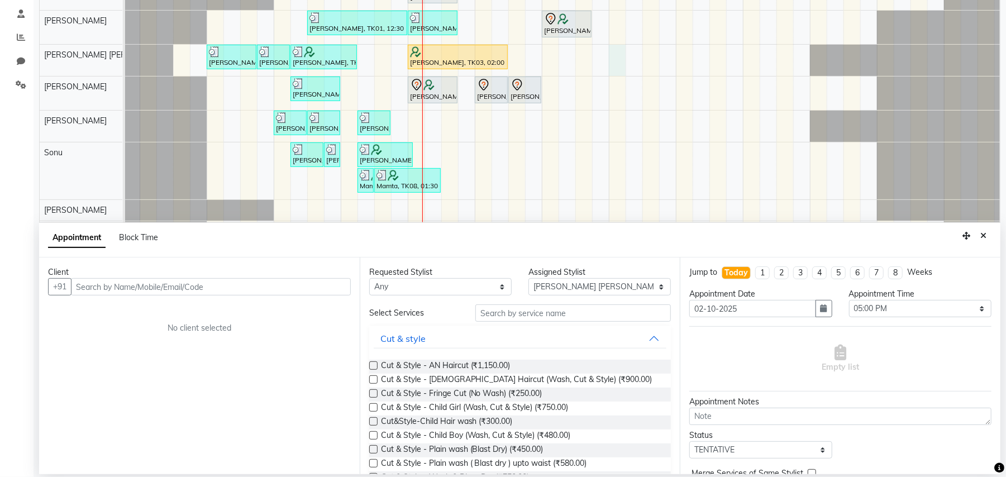
click at [163, 289] on input "text" at bounding box center [211, 286] width 280 height 17
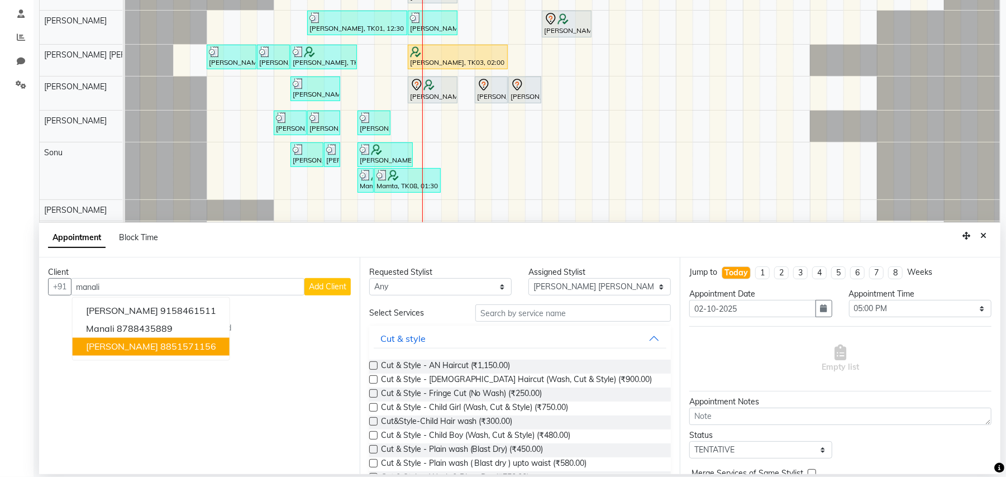
click at [160, 345] on ngb-highlight "8851571156" at bounding box center [188, 346] width 56 height 11
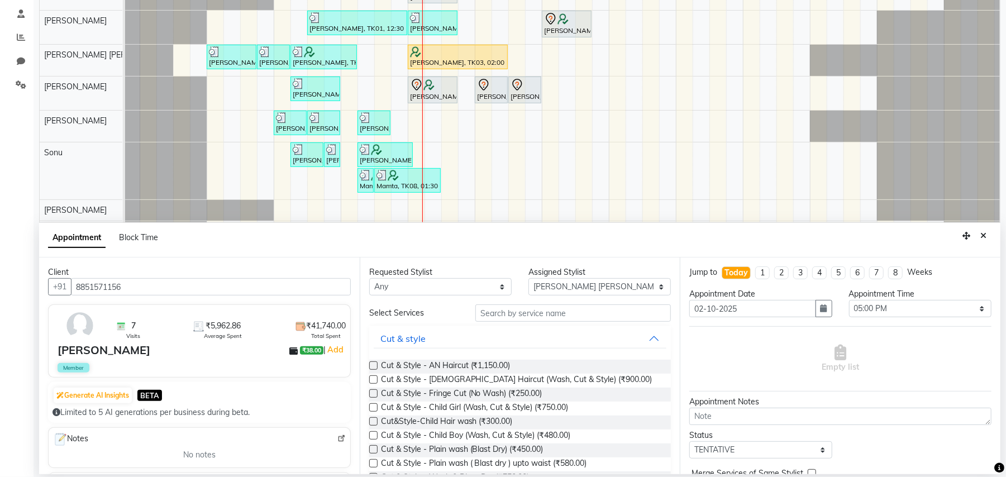
type input "8851571156"
click at [586, 304] on input "text" at bounding box center [573, 312] width 196 height 17
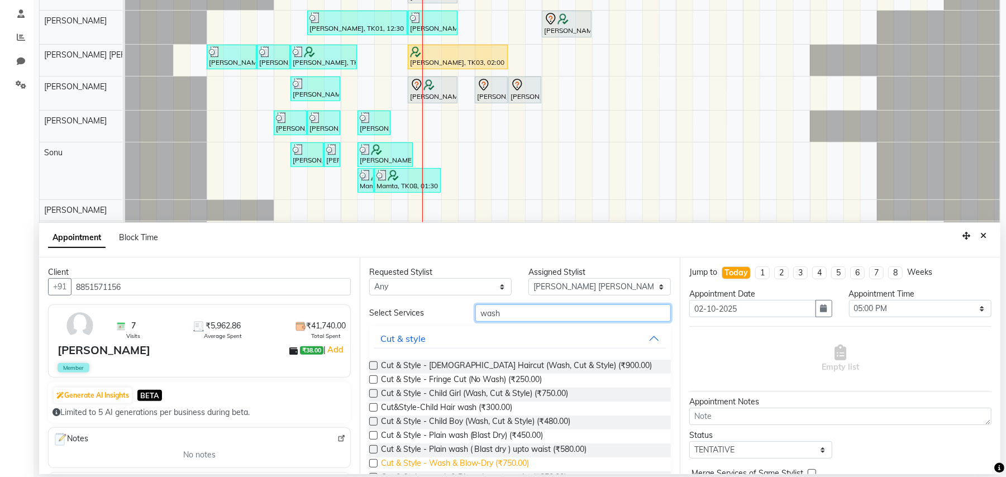
type input "wash"
click at [517, 463] on span "Cut & Style - Wash & Blow-Dry (₹750.00)" at bounding box center [455, 464] width 149 height 14
checkbox input "false"
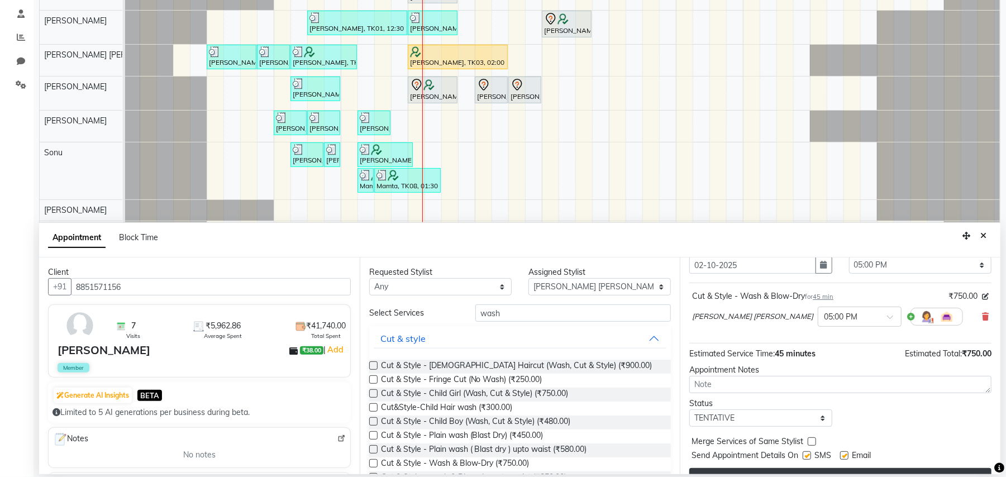
scroll to position [68, 0]
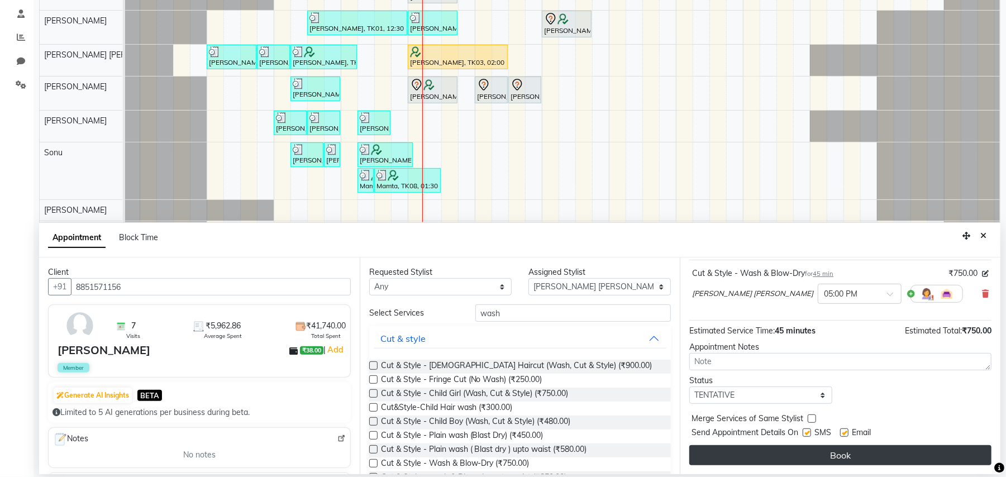
click at [904, 455] on button "Book" at bounding box center [840, 455] width 302 height 20
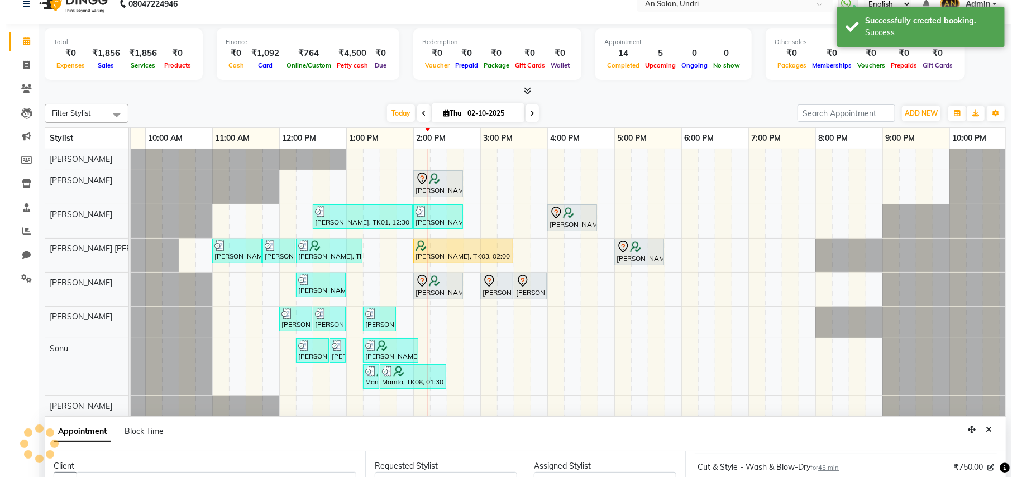
scroll to position [0, 0]
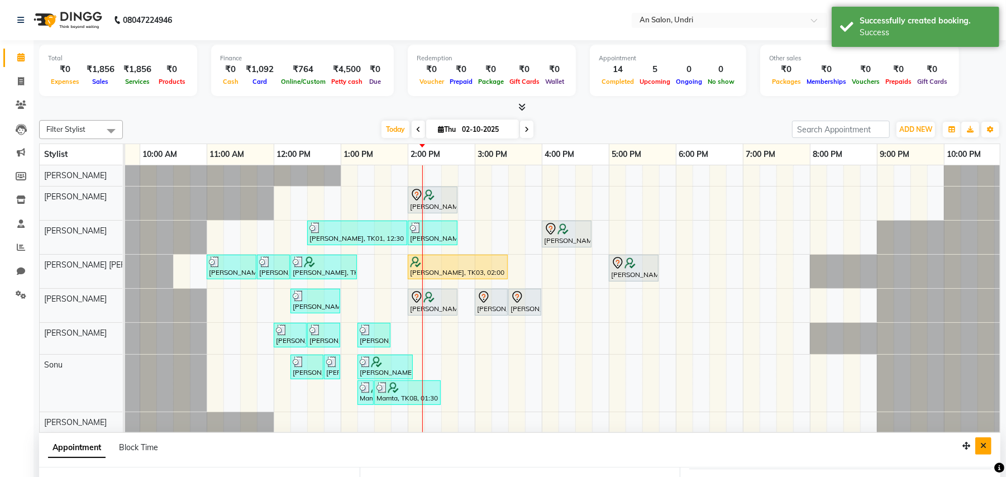
click at [982, 443] on icon "Close" at bounding box center [983, 446] width 6 height 8
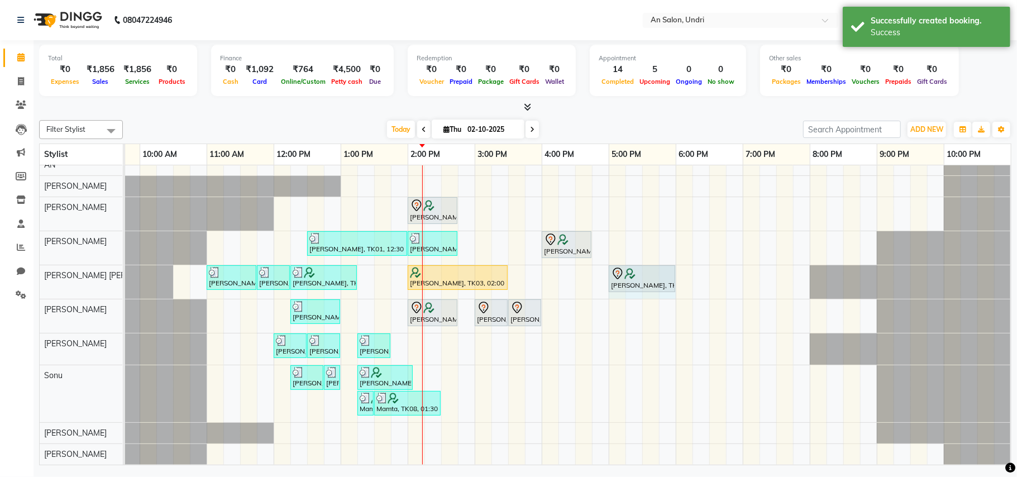
drag, startPoint x: 657, startPoint y: 270, endPoint x: 675, endPoint y: 273, distance: 17.5
click at [6, 273] on div "Shivani Singhal, TK01, 11:00 AM-11:45 AM, Barber - Male Haircut (Pre-Wash, Cut …" at bounding box center [6, 282] width 0 height 34
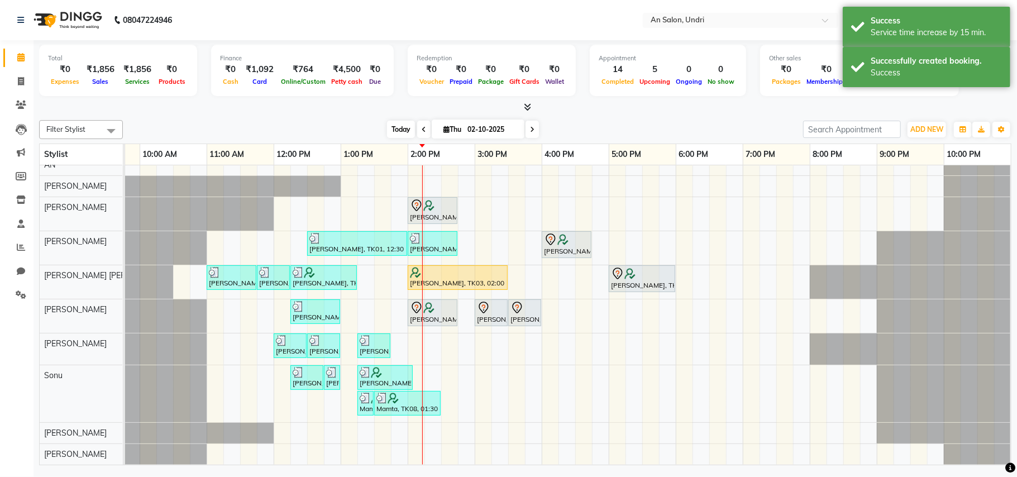
click at [390, 130] on span "Today" at bounding box center [401, 129] width 28 height 17
click at [606, 130] on div "Today Thu 02-10-2025" at bounding box center [462, 129] width 669 height 17
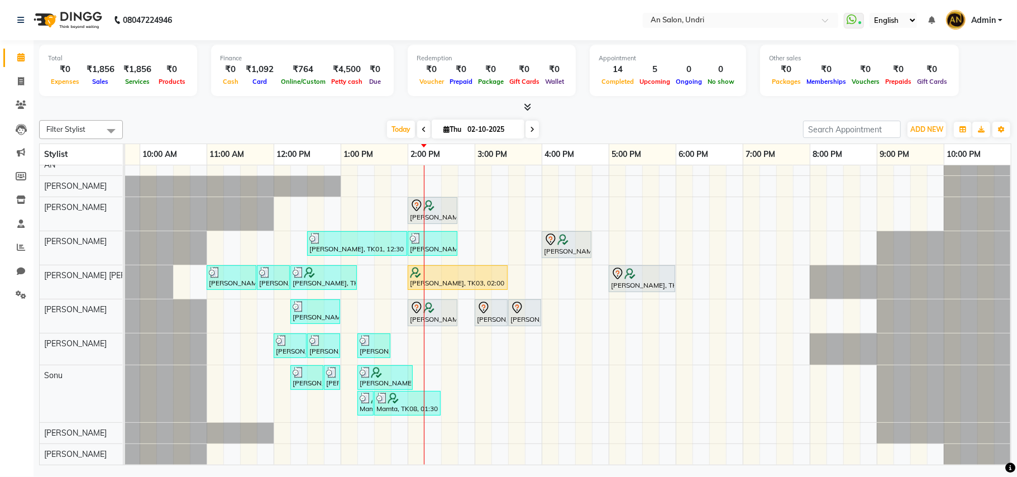
scroll to position [0, 0]
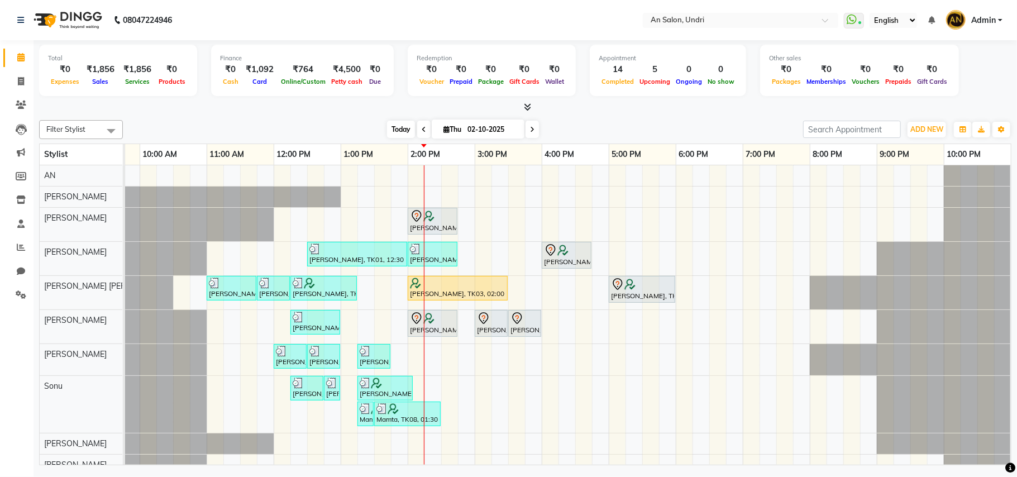
click at [389, 126] on span "Today" at bounding box center [401, 129] width 28 height 17
click at [559, 119] on div "Filter Stylist Select All AN Nazia Shaikh Anthony Janhavi Jambhulkar Naeem Akta…" at bounding box center [525, 291] width 972 height 350
click at [388, 124] on span "Today" at bounding box center [401, 129] width 28 height 17
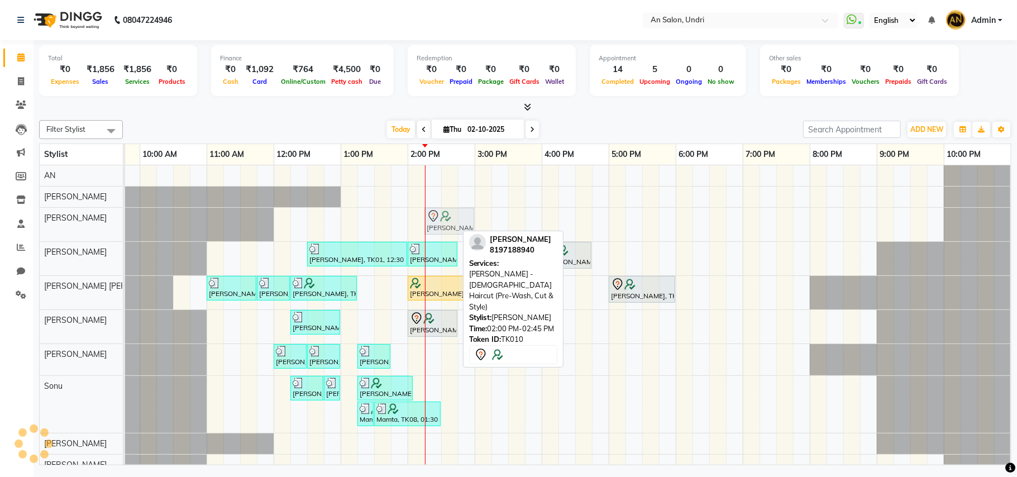
click at [6, 228] on div "Medini Sahani, TK10, 02:00 PM-02:45 PM, Barber - Male Haircut (Pre-Wash, Cut & …" at bounding box center [6, 225] width 0 height 34
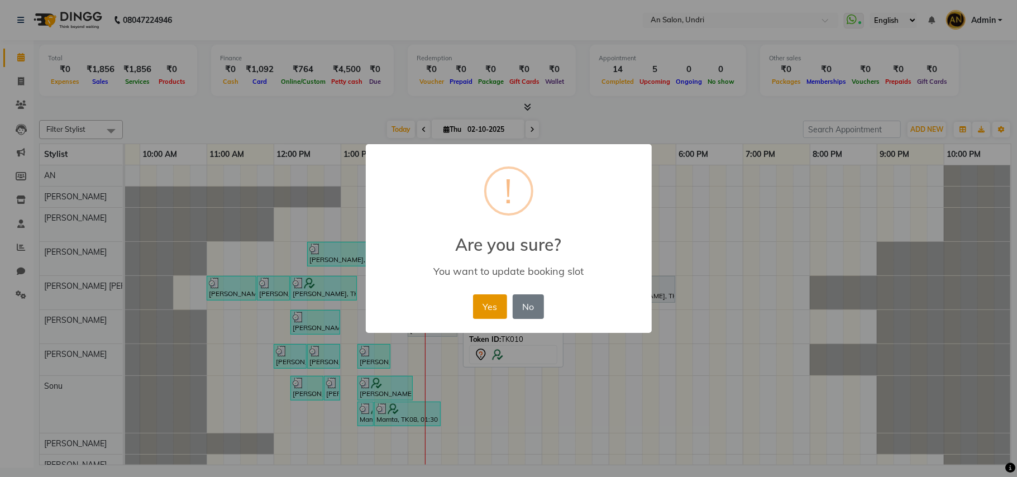
drag, startPoint x: 485, startPoint y: 300, endPoint x: 483, endPoint y: 334, distance: 34.1
click at [485, 301] on button "Yes" at bounding box center [490, 306] width 34 height 25
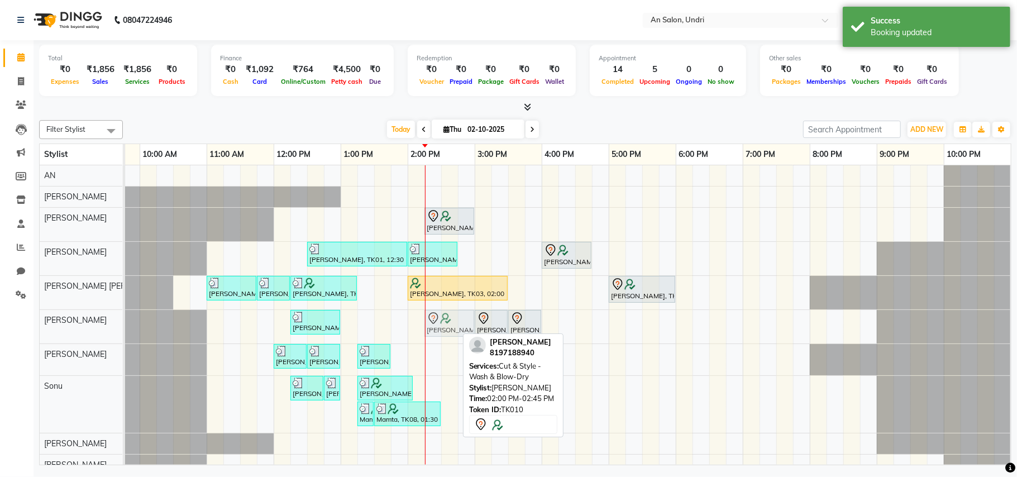
click at [6, 325] on div "Shivani Singhal, TK01, 12:15 PM-01:00 PM, Cut & Style - Wash & Blow-Dry Medini …" at bounding box center [6, 327] width 0 height 34
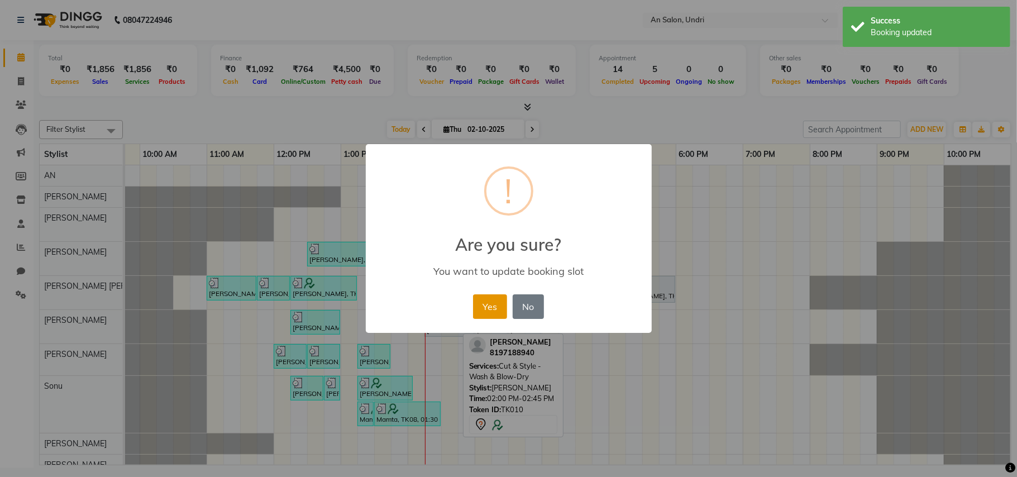
click at [497, 307] on button "Yes" at bounding box center [490, 306] width 34 height 25
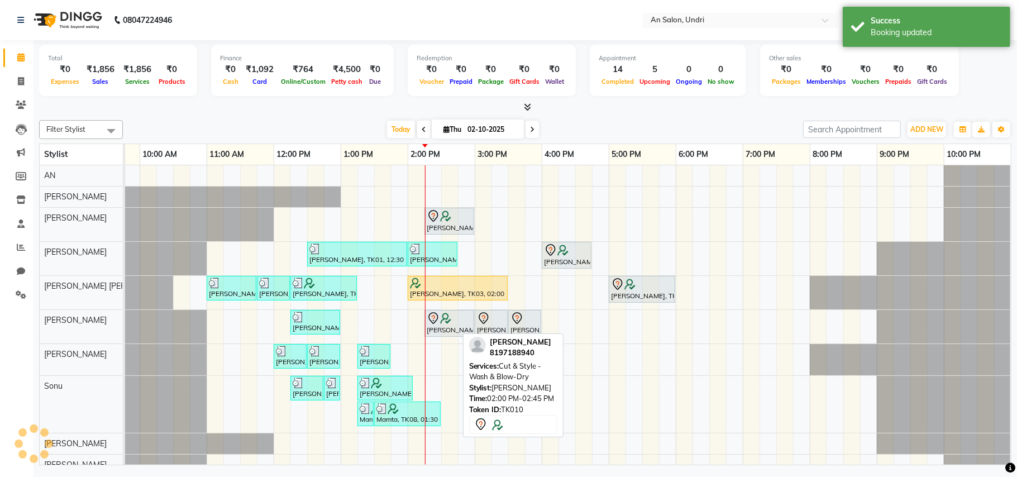
click at [595, 113] on div at bounding box center [525, 108] width 972 height 12
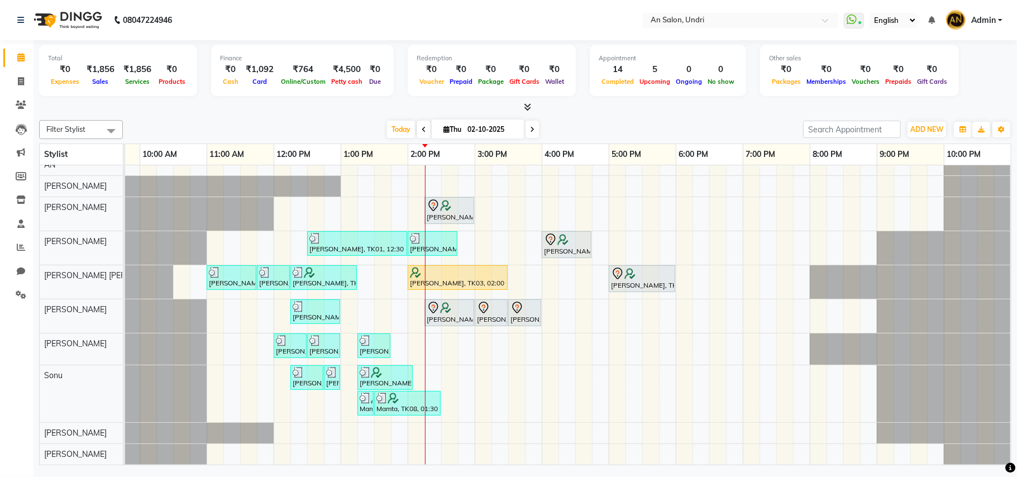
scroll to position [23, 0]
click at [392, 139] on div "Filter Stylist Select All AN Nazia Shaikh Anthony Janhavi Jambhulkar Naeem Akta…" at bounding box center [525, 129] width 972 height 19
click at [394, 130] on span "Today" at bounding box center [401, 129] width 28 height 17
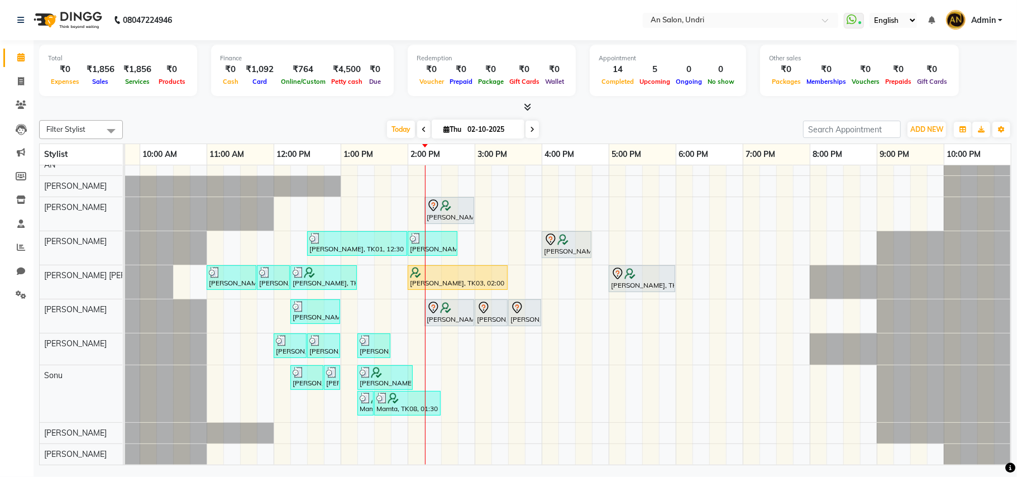
click at [526, 103] on icon at bounding box center [527, 107] width 7 height 8
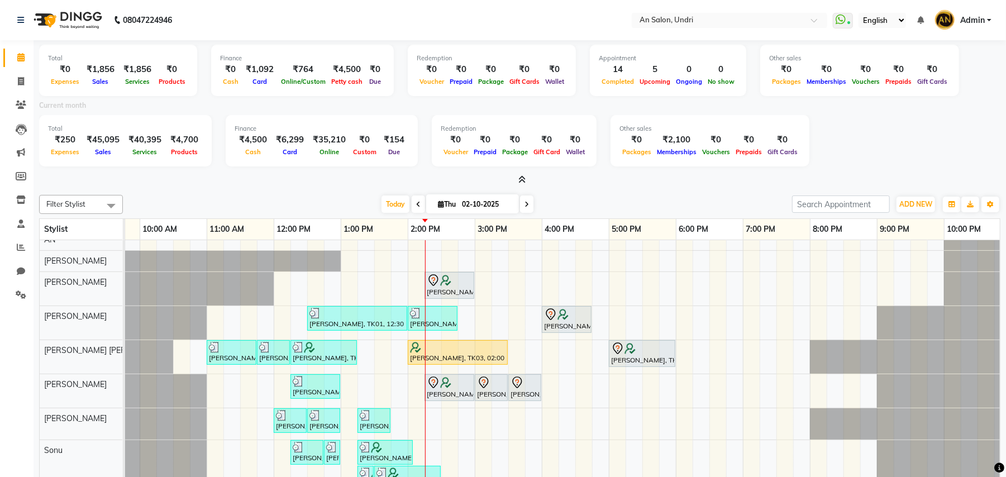
click at [523, 174] on span at bounding box center [520, 180] width 12 height 12
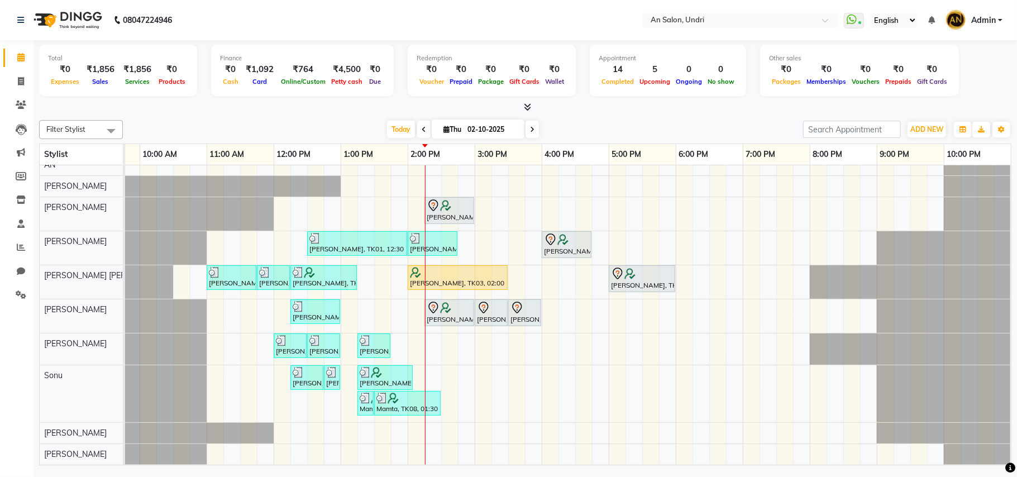
click at [614, 128] on div "Today Thu 02-10-2025" at bounding box center [462, 129] width 669 height 17
click at [387, 126] on span "Today" at bounding box center [401, 129] width 28 height 17
drag, startPoint x: 590, startPoint y: 233, endPoint x: 615, endPoint y: 236, distance: 24.7
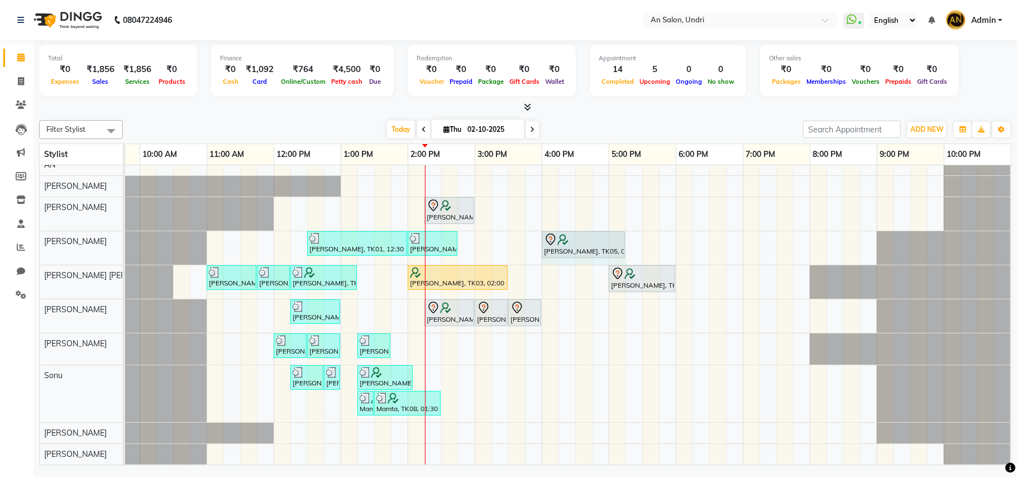
click at [6, 236] on div "Shivani Singhal, TK01, 12:30 PM-02:00 PM, Cut & Style - Wash & Blow-Dry,Cut & S…" at bounding box center [6, 248] width 0 height 34
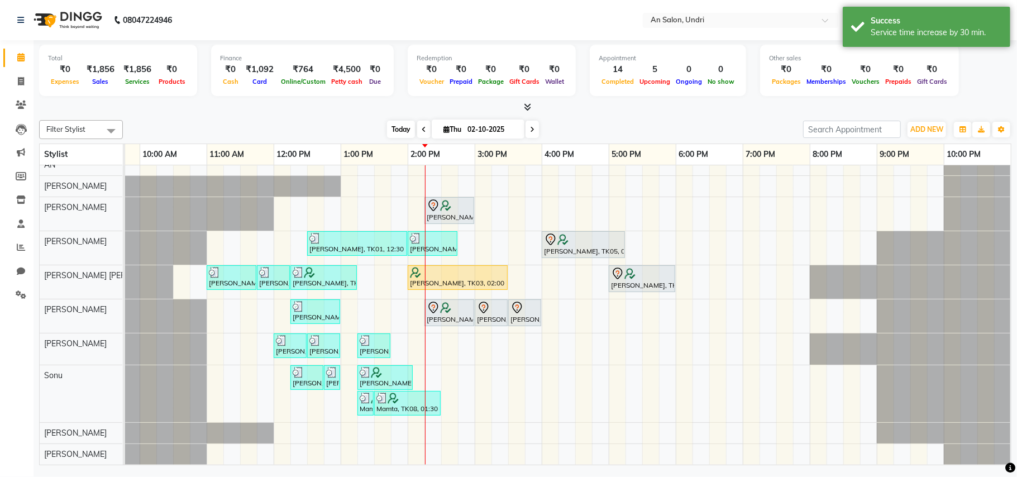
click at [392, 126] on span "Today" at bounding box center [401, 129] width 28 height 17
click at [590, 122] on div "Today Thu 02-10-2025" at bounding box center [462, 129] width 669 height 17
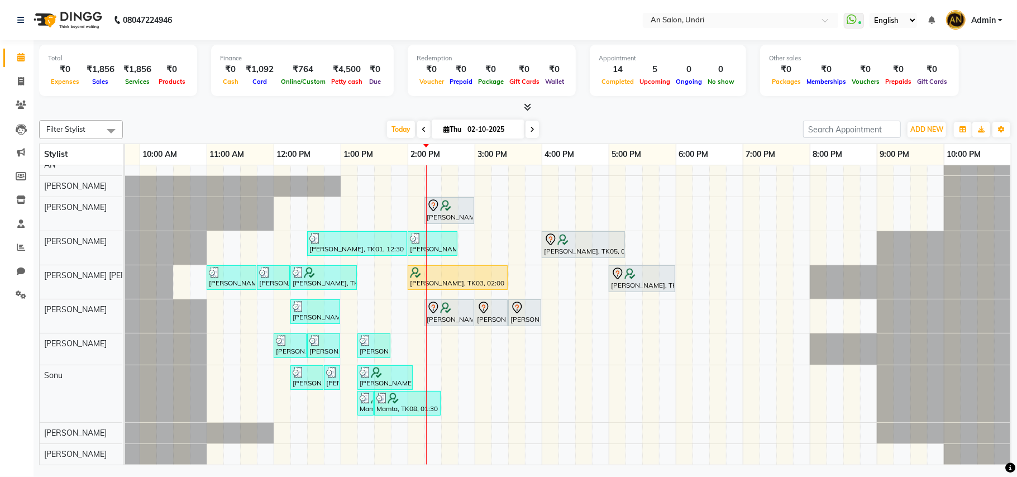
click at [586, 114] on div "Total ₹0 Expenses ₹1,856 Sales ₹1,856 Services ₹0 Products Finance ₹0 Cash ₹1,0…" at bounding box center [526, 254] width 984 height 428
click at [16, 87] on span at bounding box center [21, 81] width 20 height 13
select select "service"
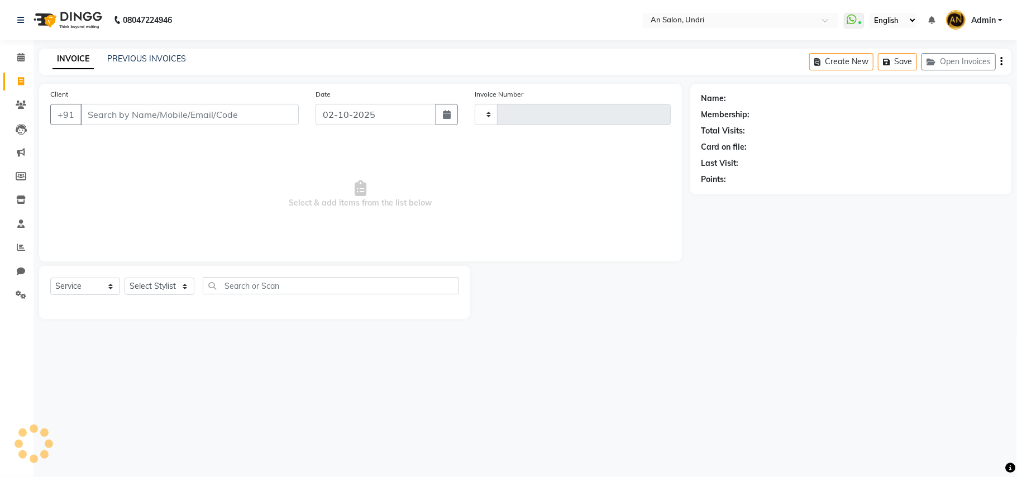
click at [108, 107] on input "Client" at bounding box center [189, 114] width 218 height 21
click at [175, 293] on select "Select Stylist" at bounding box center [160, 286] width 70 height 17
type input "3158"
select select "3639"
click at [172, 288] on select "Select Stylist" at bounding box center [160, 286] width 70 height 17
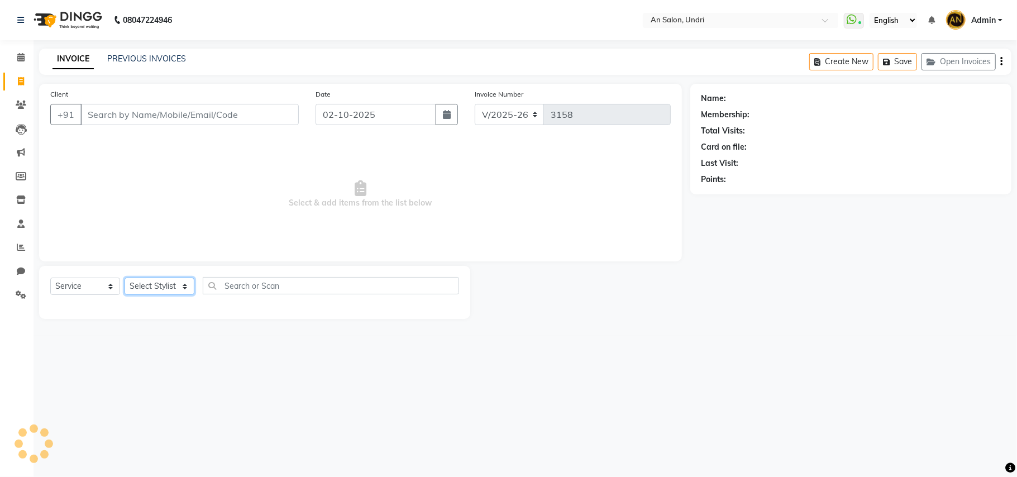
click at [171, 283] on select "Select Stylist" at bounding box center [160, 286] width 70 height 17
click at [125, 278] on select "Select Stylist" at bounding box center [160, 286] width 70 height 17
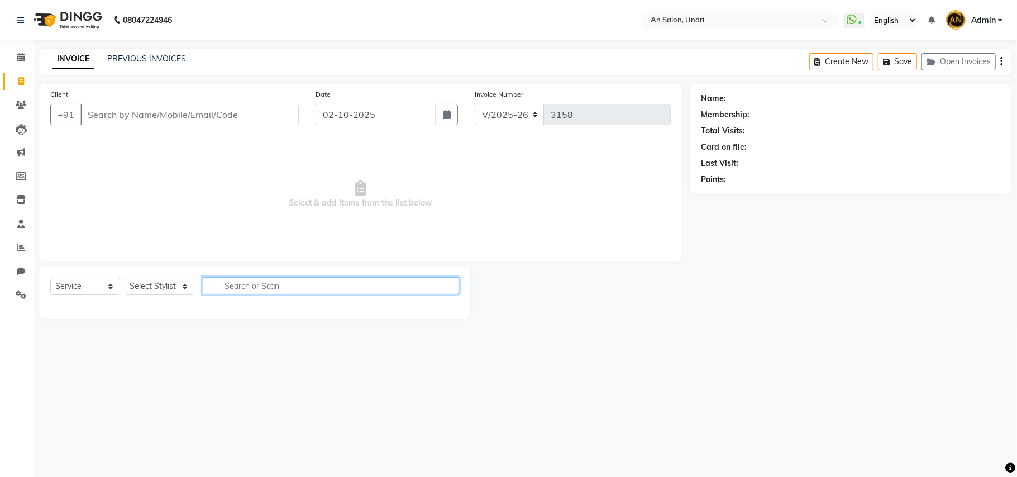
click at [322, 291] on input "text" at bounding box center [331, 285] width 256 height 17
type input "high"
drag, startPoint x: 248, startPoint y: 289, endPoint x: 170, endPoint y: 267, distance: 80.8
click at [170, 267] on div "Select Service Product Membership Package Voucher Prepaid Gift Card Select Styl…" at bounding box center [254, 292] width 431 height 53
type input "highlights"
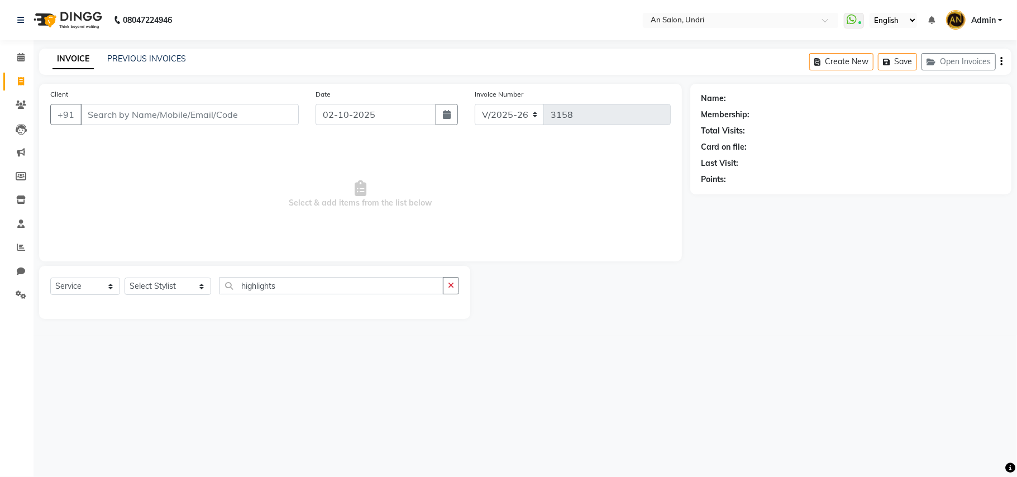
click at [70, 34] on img at bounding box center [66, 19] width 77 height 31
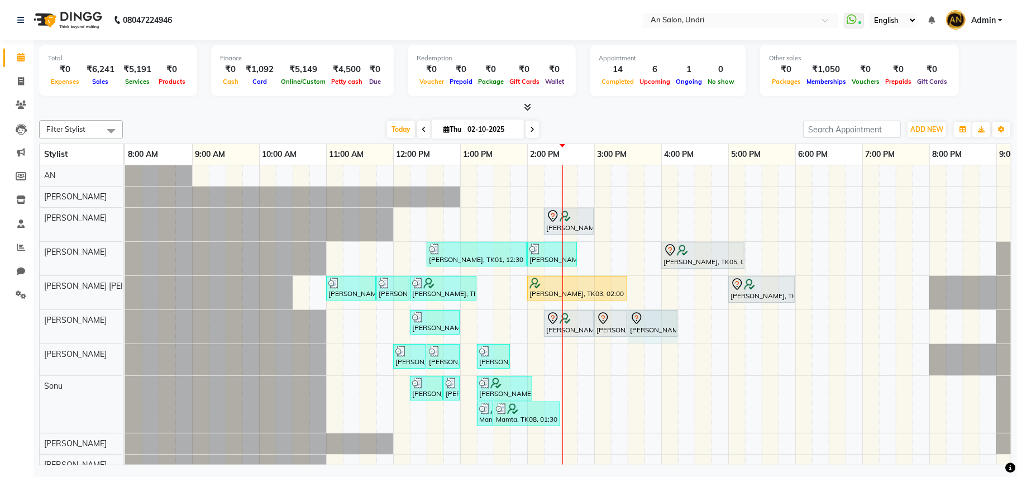
drag, startPoint x: 659, startPoint y: 324, endPoint x: 668, endPoint y: 332, distance: 11.9
click at [125, 332] on div "Shivani Singhal, TK01, 12:15 PM-01:00 PM, Cut & Style - Wash & Blow-Dry Medini …" at bounding box center [125, 327] width 0 height 34
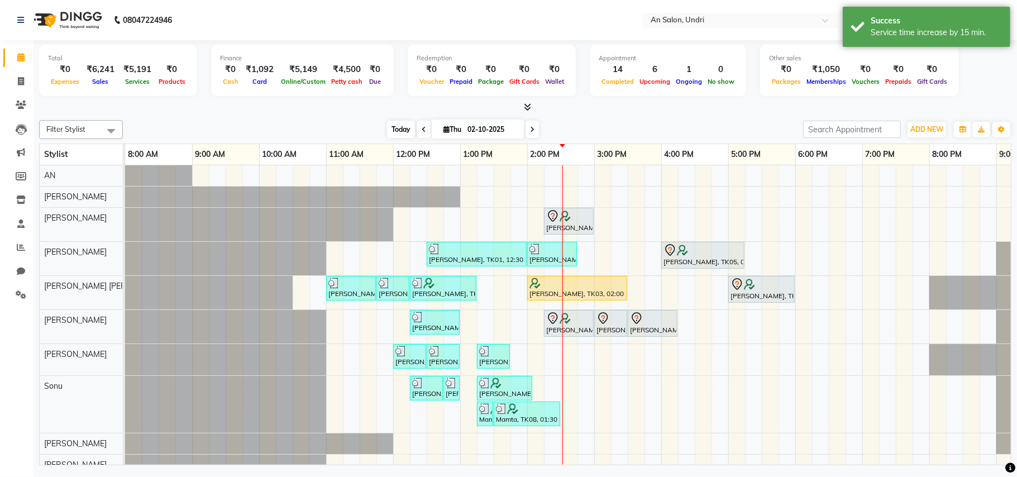
click at [389, 127] on span "Today" at bounding box center [401, 129] width 28 height 17
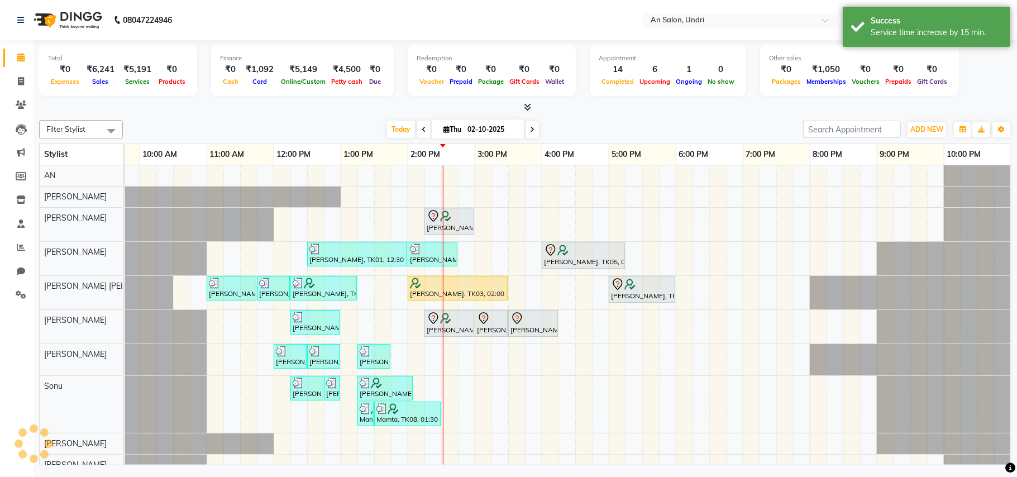
click at [590, 128] on div "Today Thu 02-10-2025" at bounding box center [462, 129] width 669 height 17
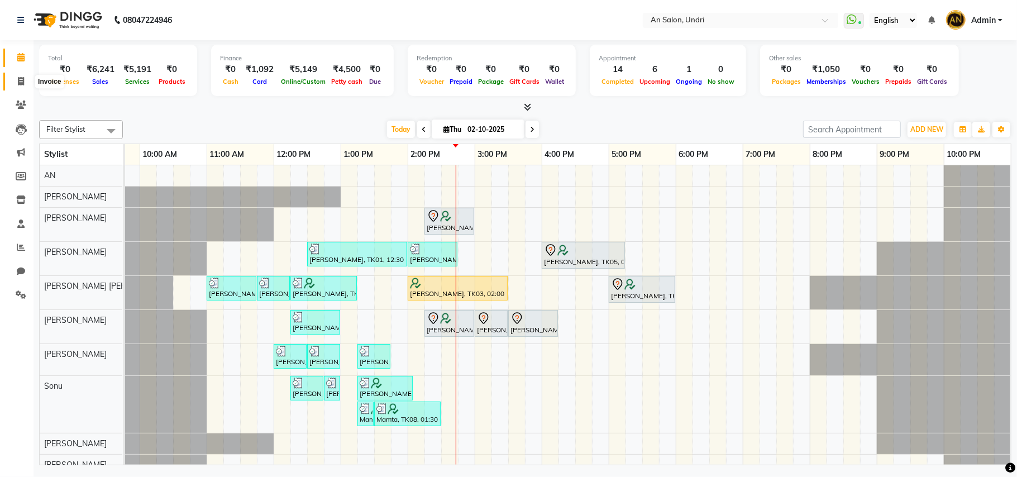
click at [23, 81] on icon at bounding box center [21, 81] width 6 height 8
select select "service"
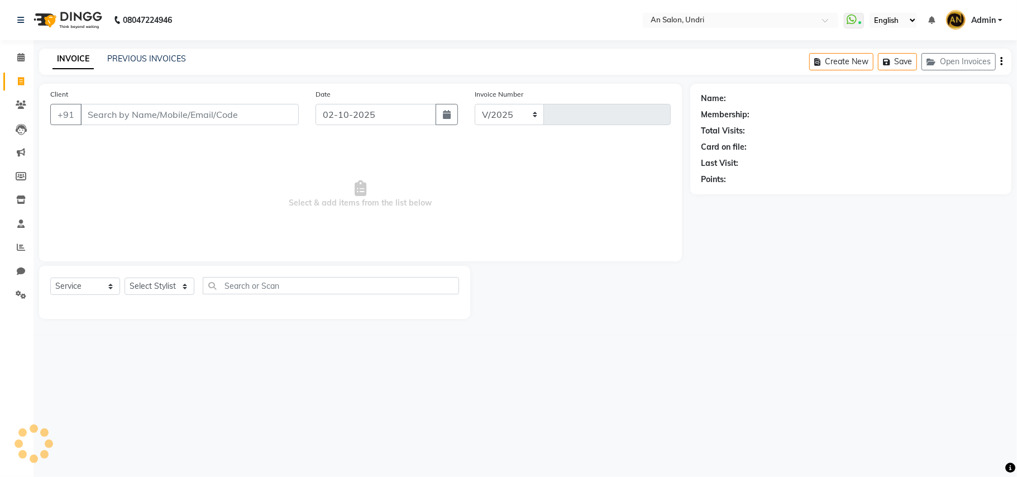
select select "3639"
type input "3158"
click at [127, 112] on input "70580708579" at bounding box center [160, 114] width 161 height 21
click at [128, 115] on input "70580708579" at bounding box center [160, 114] width 161 height 21
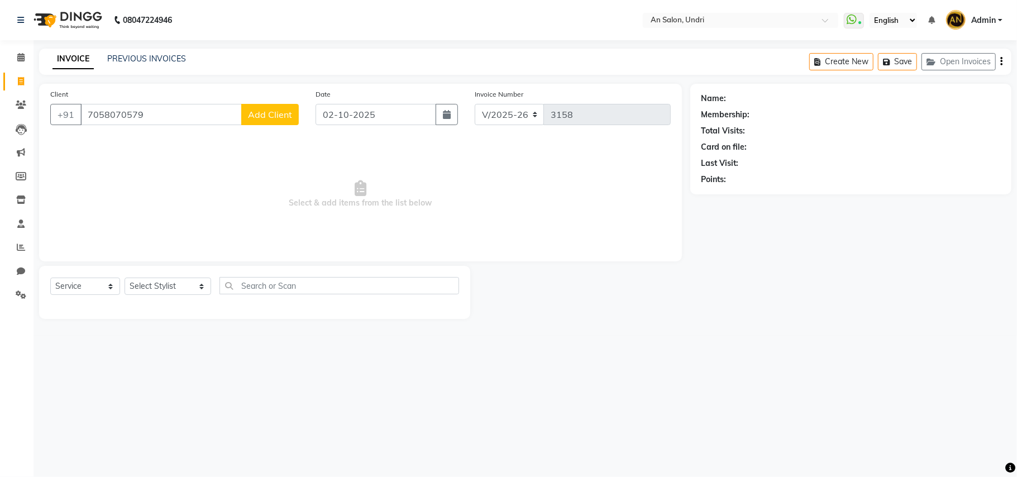
type input "7058070579"
click at [271, 108] on button "Add Client" at bounding box center [270, 114] width 58 height 21
select select "22"
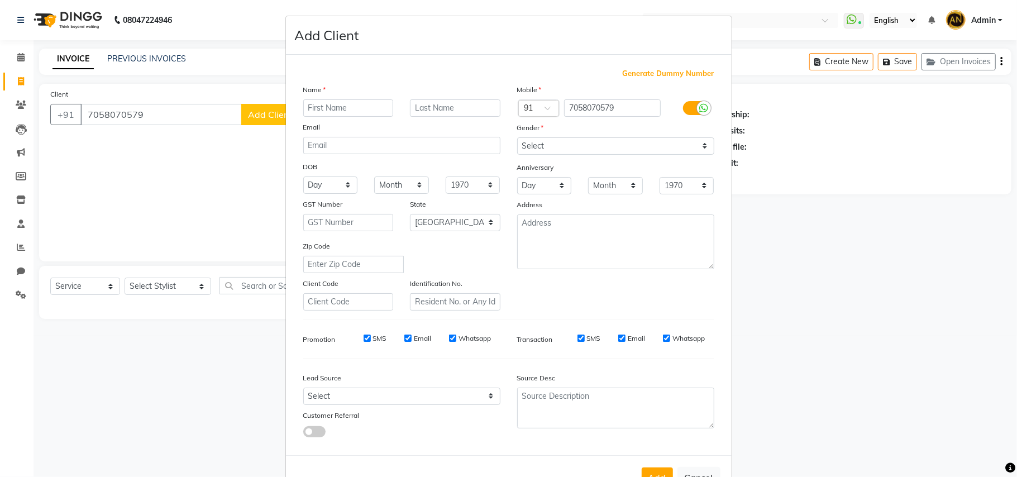
click at [373, 108] on input "text" at bounding box center [348, 107] width 90 height 17
type input "shagufta"
click at [410, 108] on input "text" at bounding box center [455, 107] width 90 height 17
type input "."
click at [581, 150] on select "Select Male Female Other Prefer Not To Say" at bounding box center [615, 145] width 197 height 17
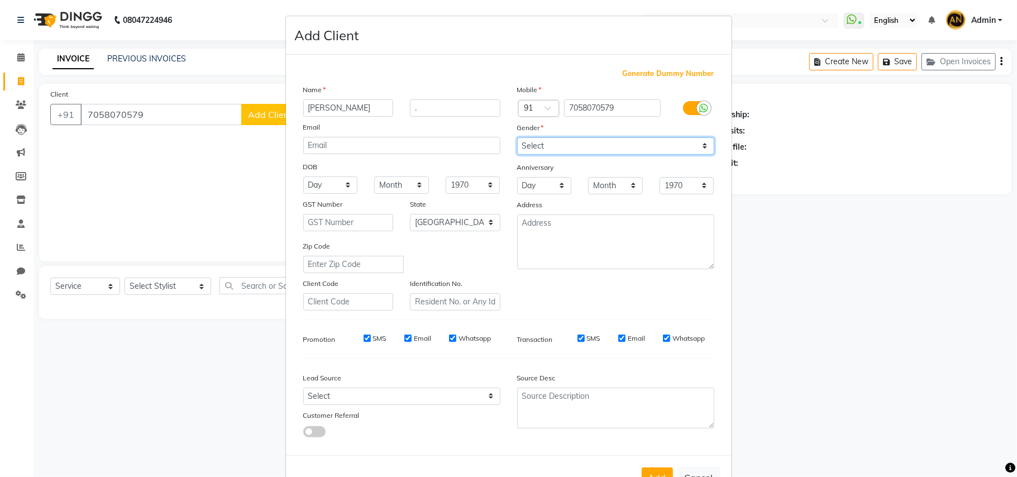
select select "female"
click at [517, 137] on select "Select Male Female Other Prefer Not To Say" at bounding box center [615, 145] width 197 height 17
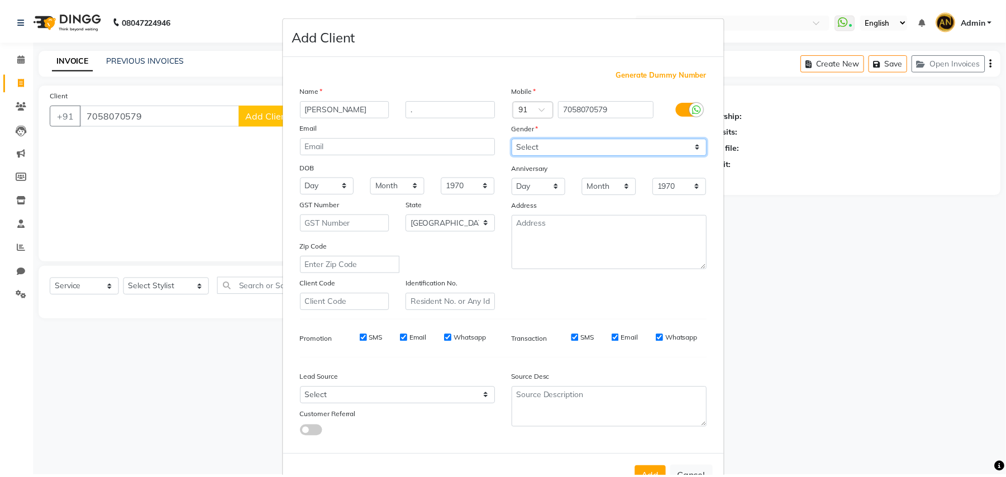
scroll to position [36, 0]
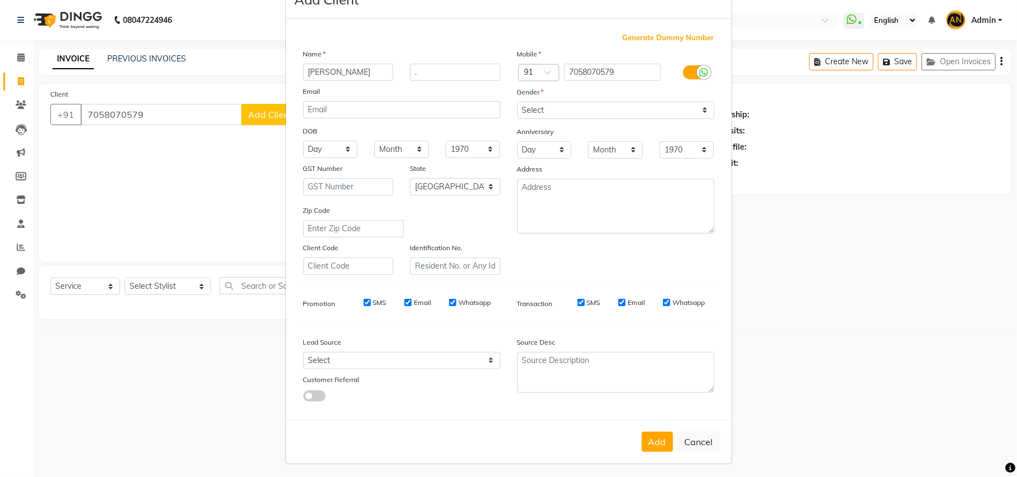
click at [642, 436] on button "Add" at bounding box center [657, 442] width 31 height 20
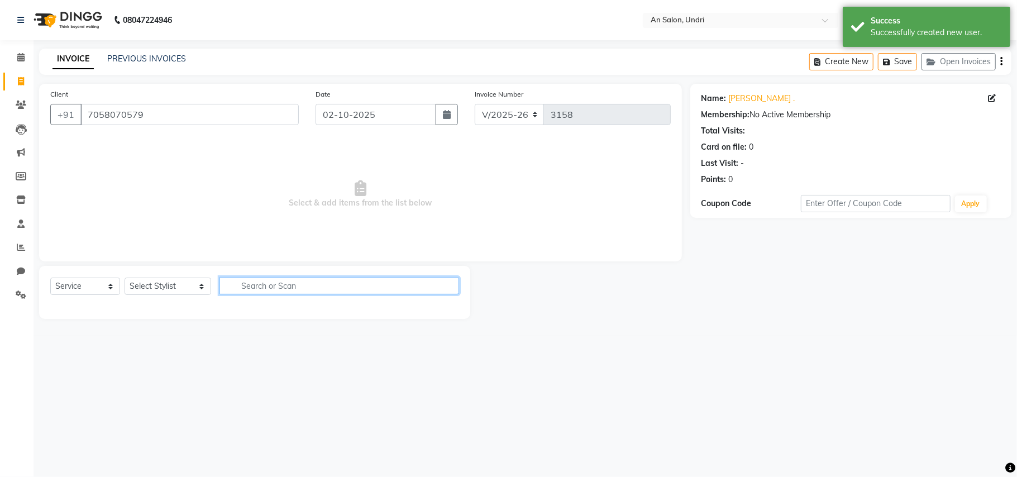
click at [270, 282] on input "text" at bounding box center [340, 285] width 240 height 17
click at [327, 293] on input "thre" at bounding box center [332, 285] width 224 height 17
type input "thre"
click at [184, 291] on select "Select Stylist ADESH KAMBLE AN Anita Rai Anthony Aslam Shaikh Janhavi Jambhulka…" at bounding box center [168, 286] width 87 height 17
select select "35359"
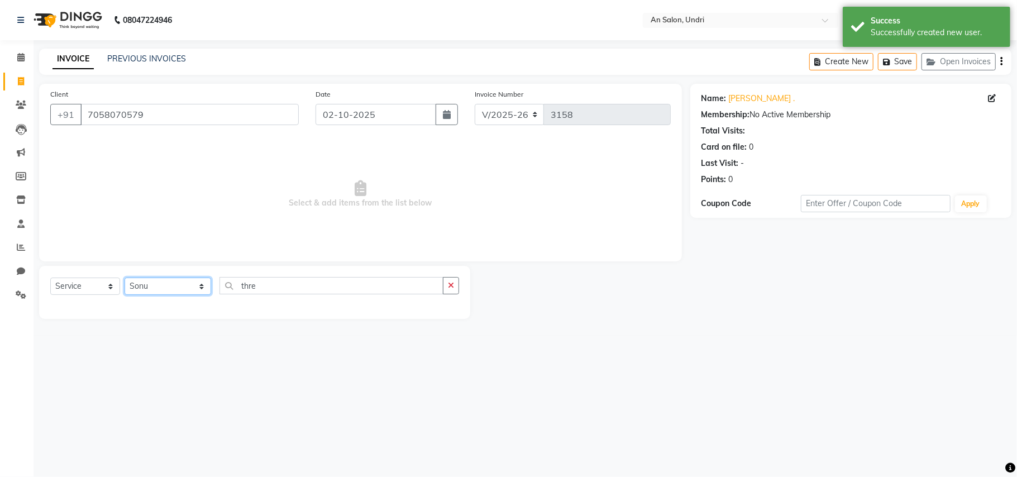
click at [125, 278] on select "Select Stylist ADESH KAMBLE AN Anita Rai Anthony Aslam Shaikh Janhavi Jambhulka…" at bounding box center [168, 286] width 87 height 17
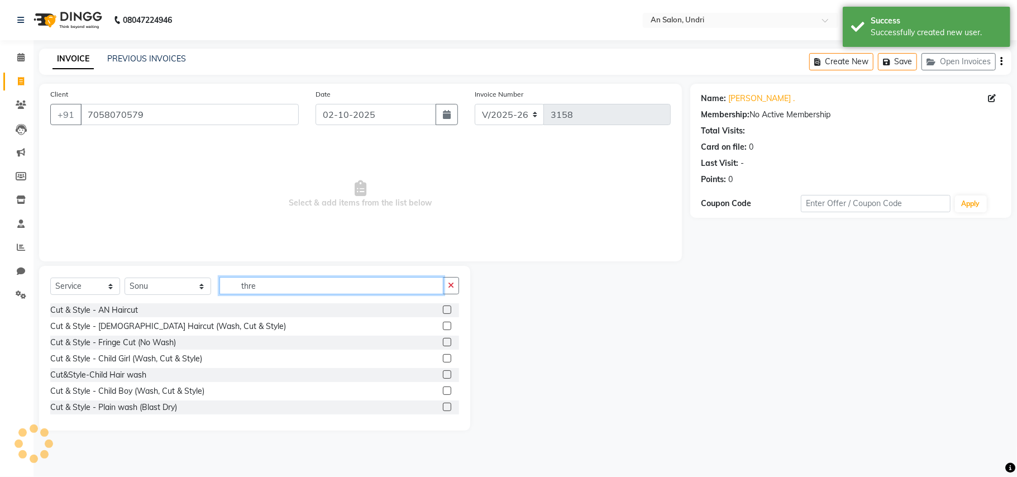
click at [315, 285] on input "thre" at bounding box center [332, 285] width 224 height 17
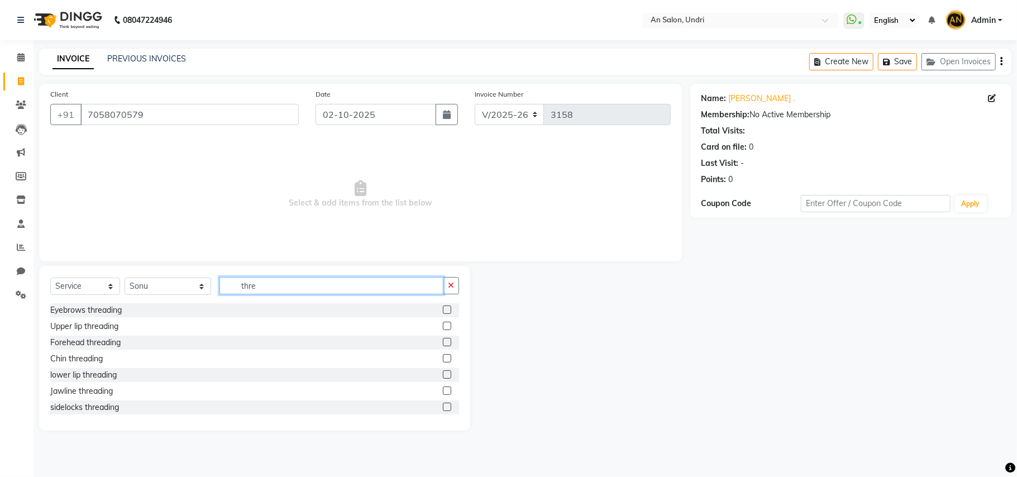
type input "thre"
click at [443, 311] on label at bounding box center [447, 310] width 8 height 8
click at [443, 311] on input "checkbox" at bounding box center [446, 310] width 7 height 7
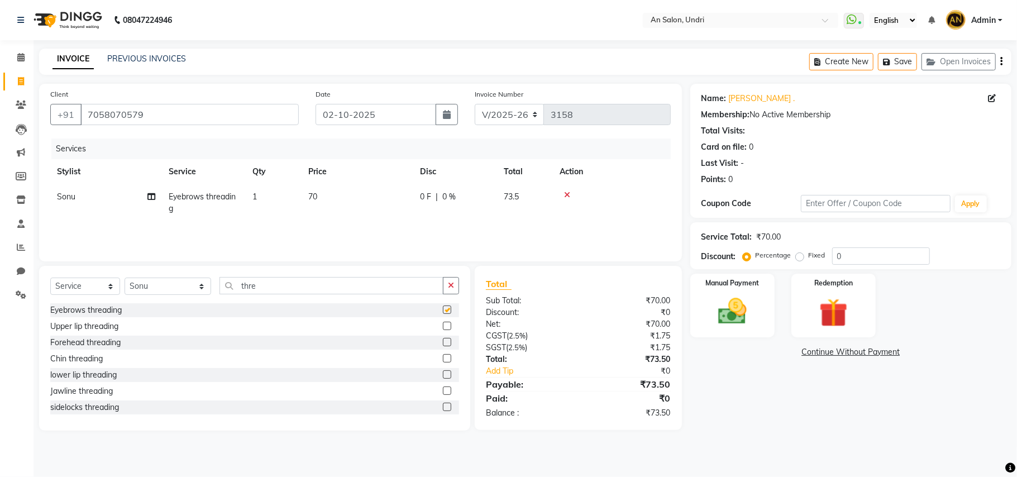
checkbox input "false"
click at [443, 342] on label at bounding box center [447, 342] width 8 height 8
click at [443, 342] on input "checkbox" at bounding box center [446, 342] width 7 height 7
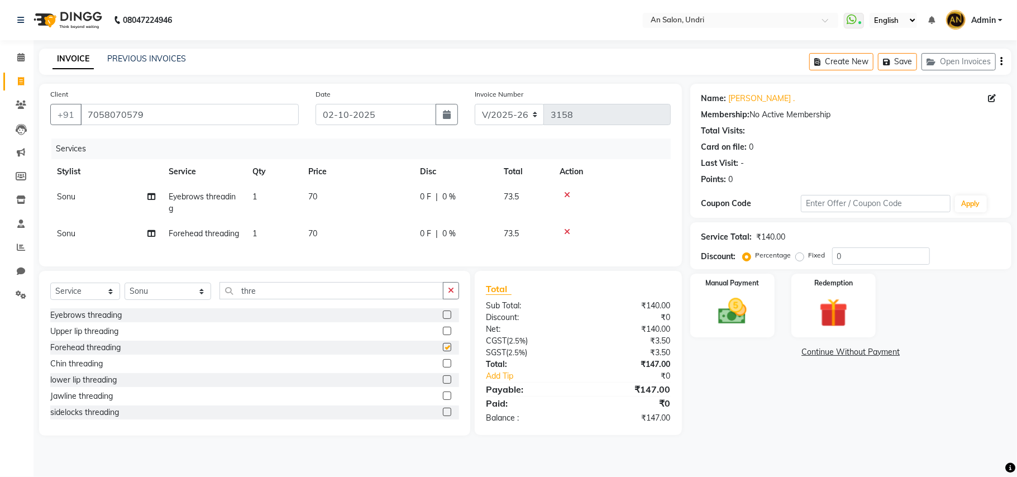
checkbox input "false"
click at [836, 259] on input "0" at bounding box center [881, 255] width 98 height 17
type input "10"
click at [732, 326] on img at bounding box center [732, 311] width 49 height 35
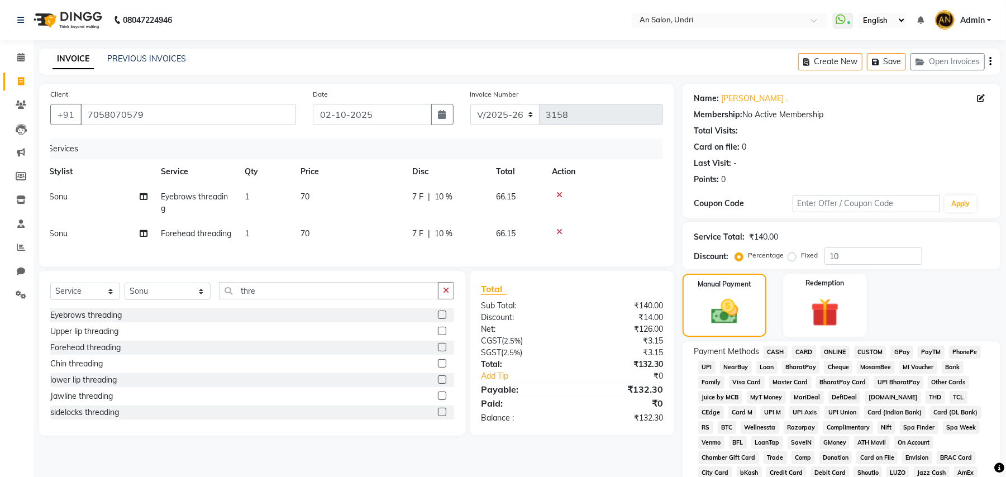
scroll to position [199, 0]
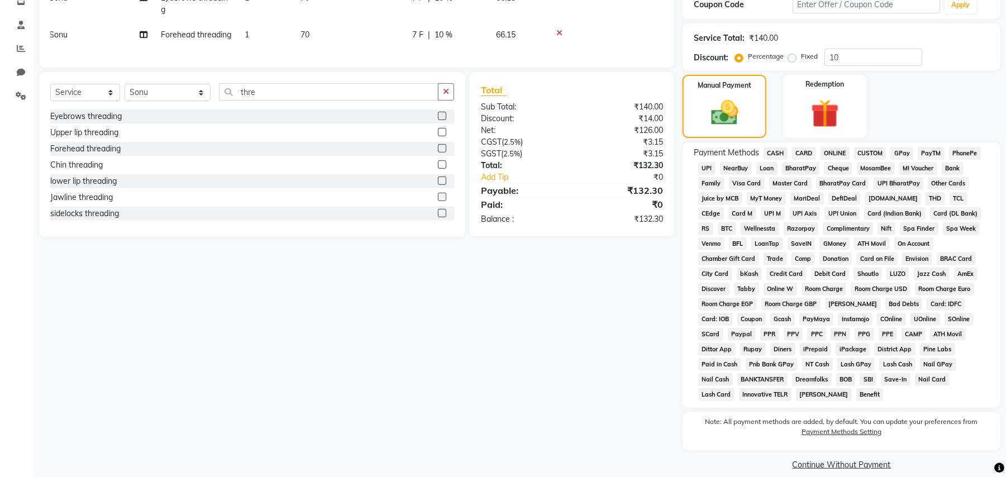
click at [901, 159] on span "GPay" at bounding box center [901, 153] width 23 height 13
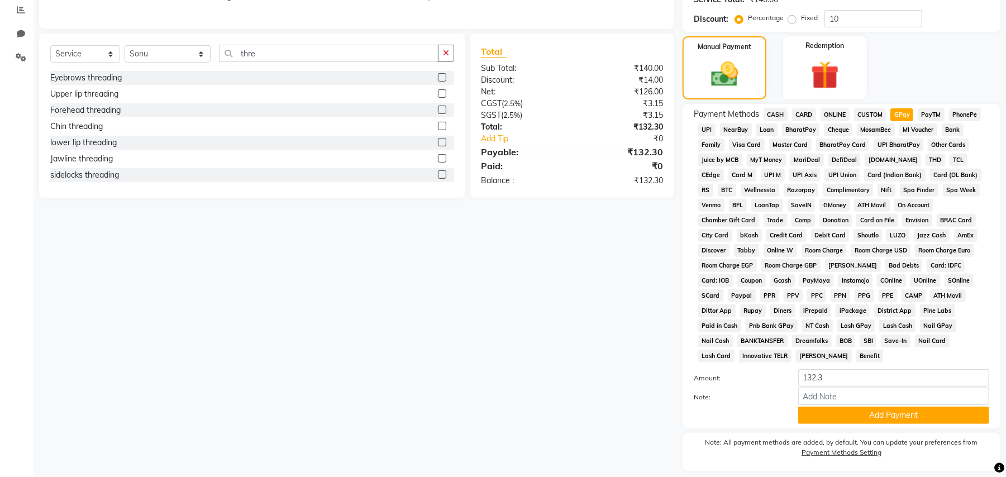
scroll to position [258, 0]
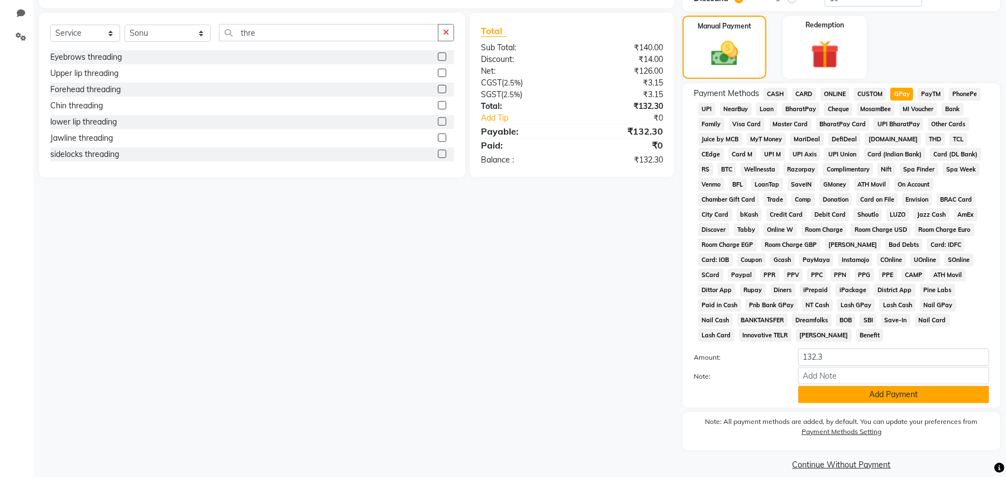
click at [945, 386] on button "Add Payment" at bounding box center [893, 394] width 191 height 17
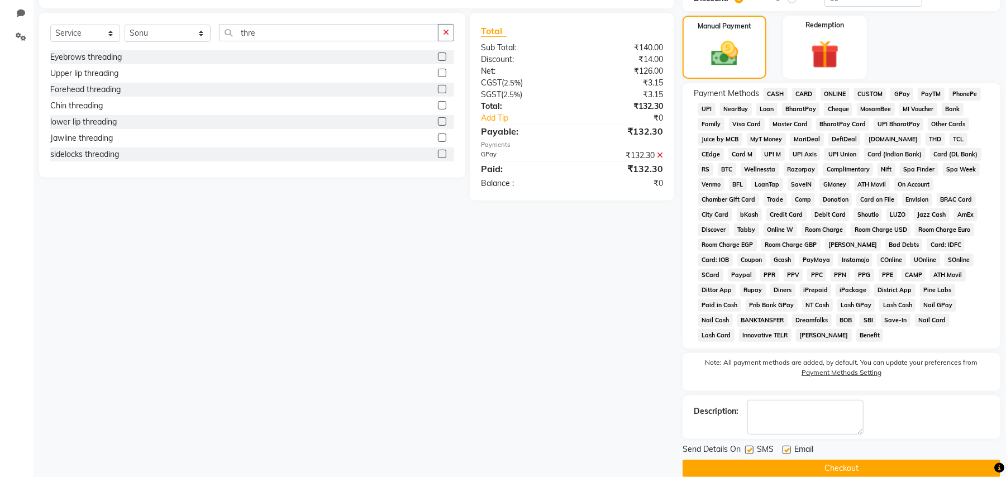
click at [889, 468] on main "INVOICE PREVIOUS INVOICES Create New Save Open Invoices Client +91 7058070579 D…" at bounding box center [520, 142] width 972 height 703
click at [919, 460] on button "Checkout" at bounding box center [842, 468] width 318 height 17
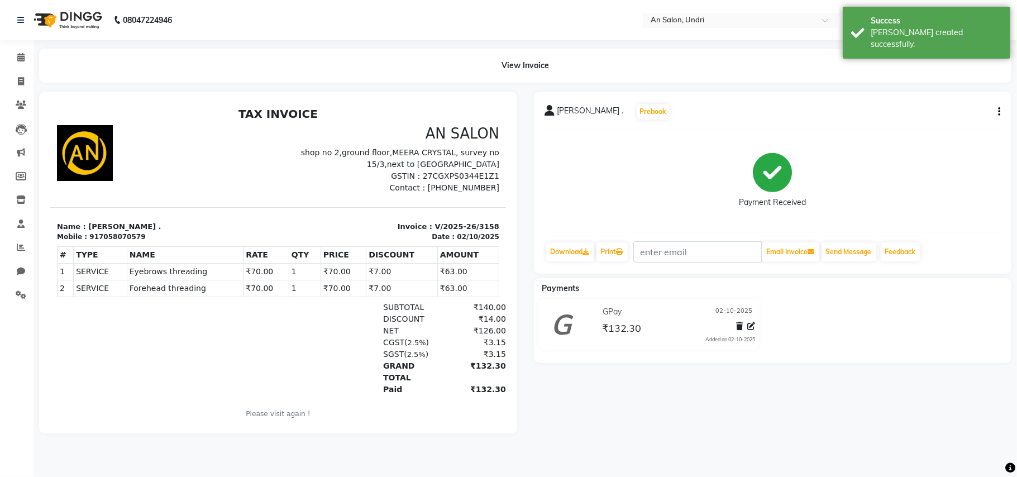
click at [81, 22] on img at bounding box center [66, 19] width 77 height 31
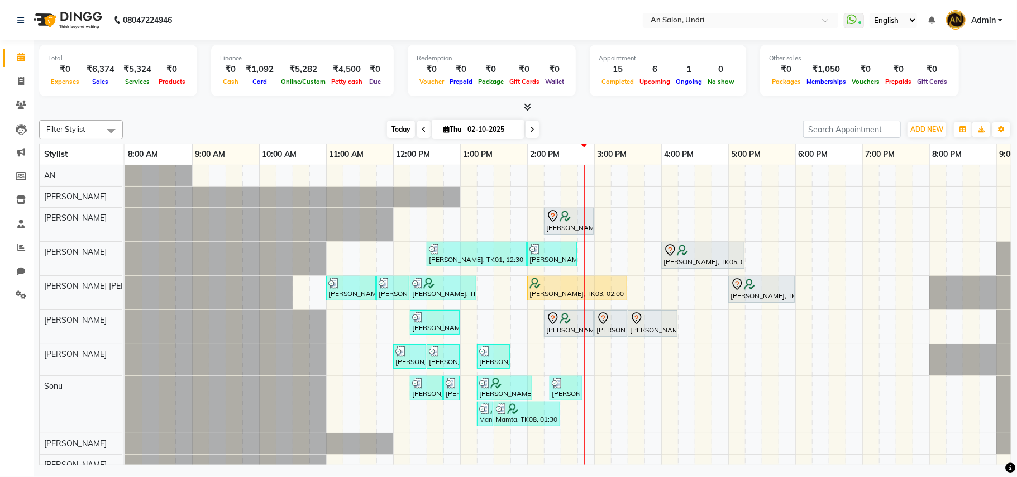
click at [387, 130] on span "Today" at bounding box center [401, 129] width 28 height 17
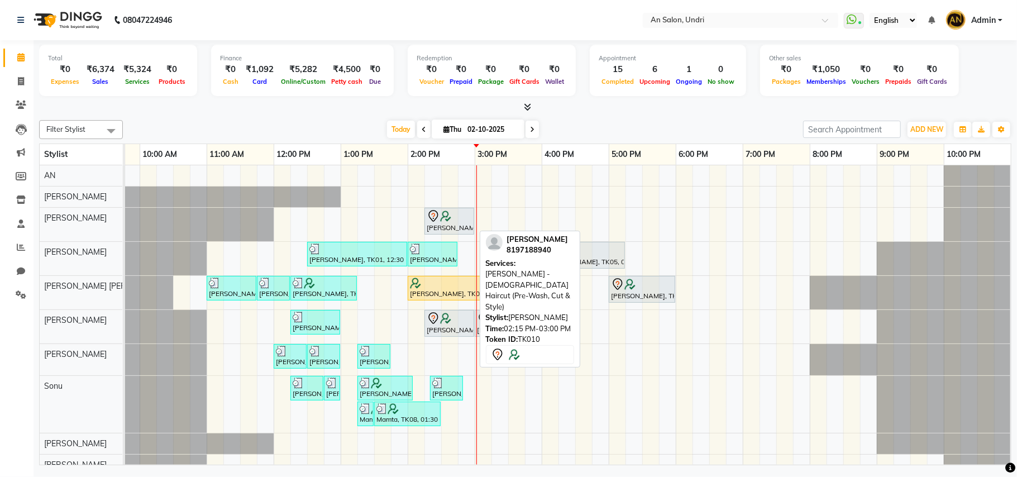
click at [451, 214] on div at bounding box center [449, 215] width 45 height 13
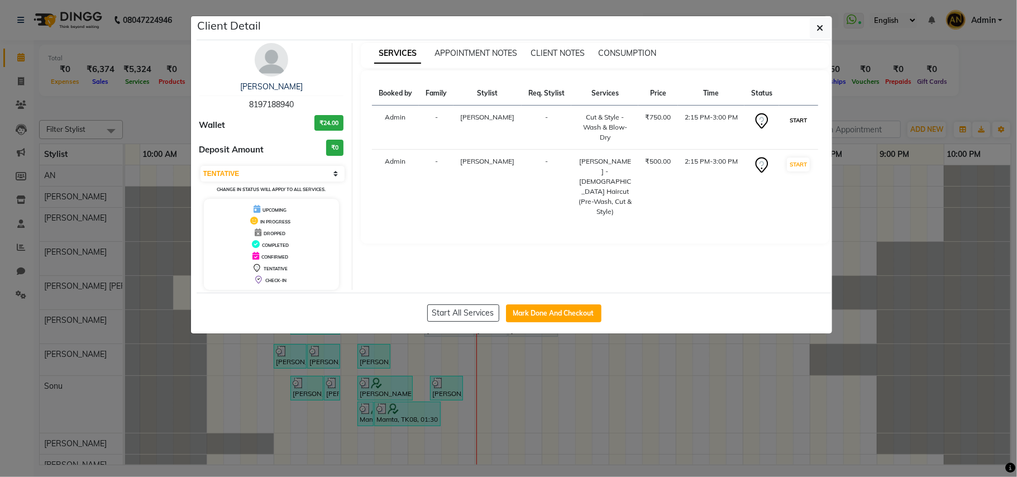
click at [791, 115] on button "START" at bounding box center [798, 120] width 23 height 14
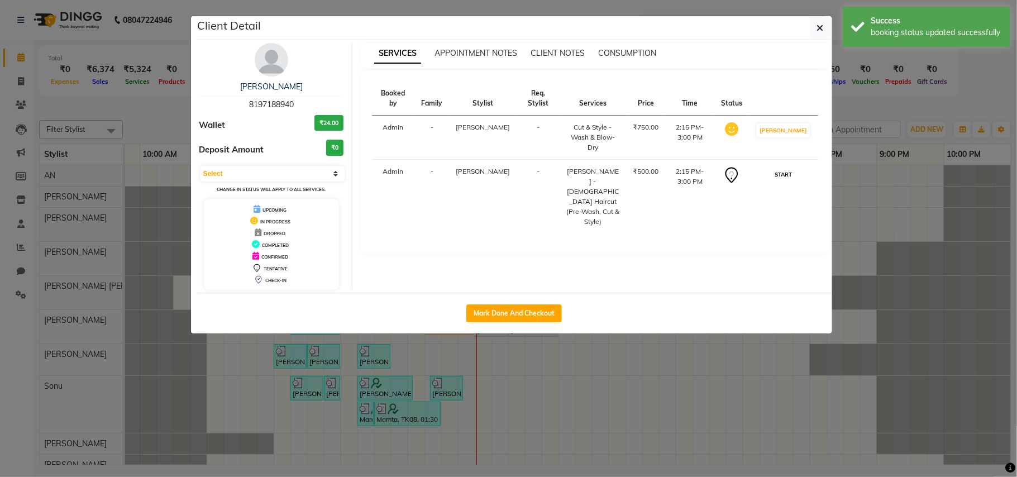
click at [794, 170] on button "START" at bounding box center [783, 175] width 23 height 14
select select "1"
click at [526, 309] on button "Mark Done And Checkout" at bounding box center [514, 313] width 96 height 18
select select "service"
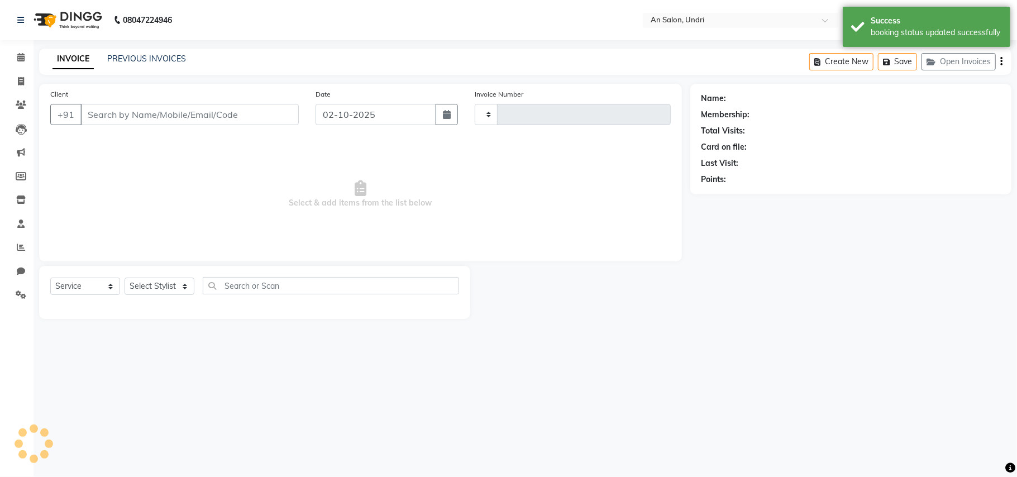
type input "3159"
select select "3639"
type input "8197188940"
select select "61941"
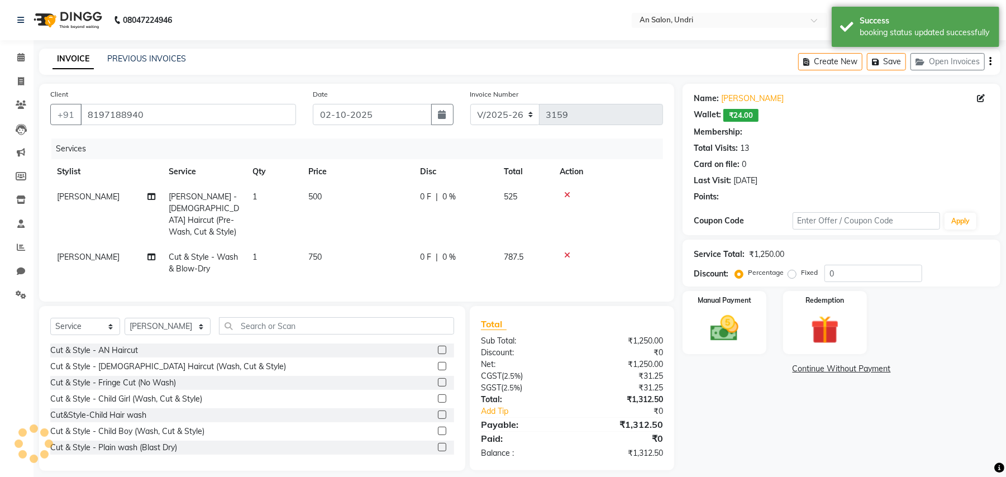
select select "2: Object"
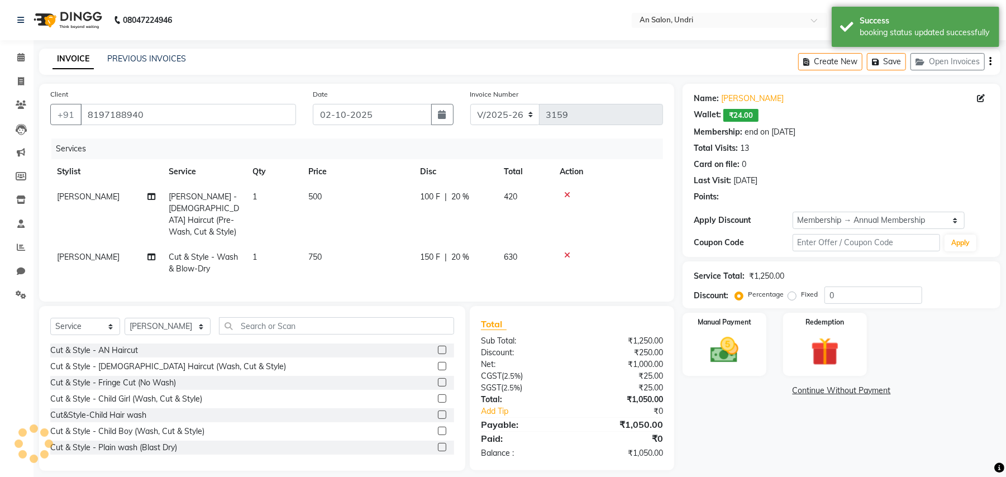
type input "20"
click at [47, 14] on img at bounding box center [66, 19] width 77 height 31
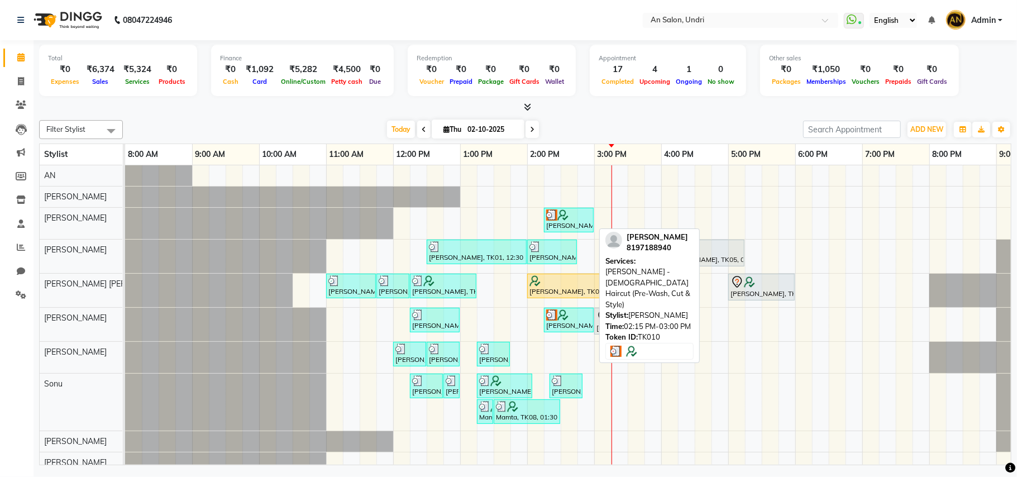
click at [557, 215] on img at bounding box center [551, 214] width 11 height 11
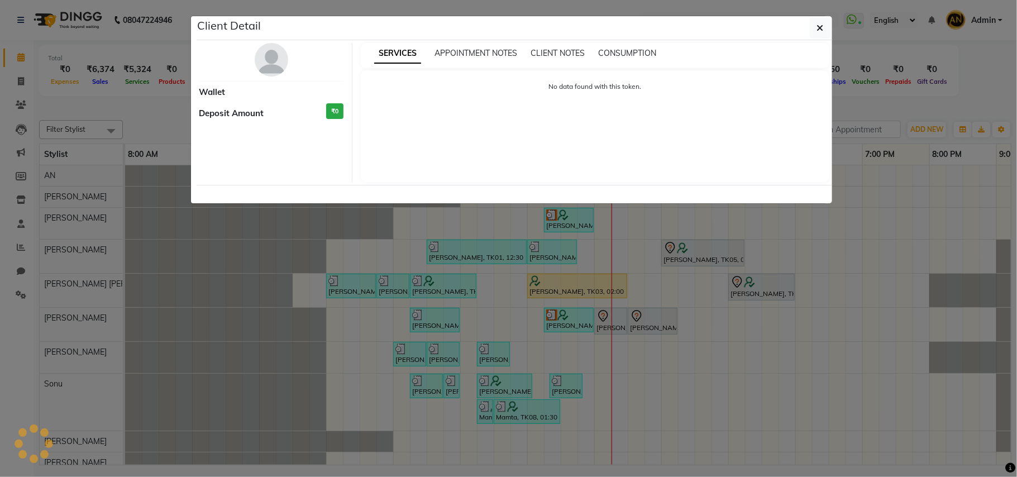
select select "3"
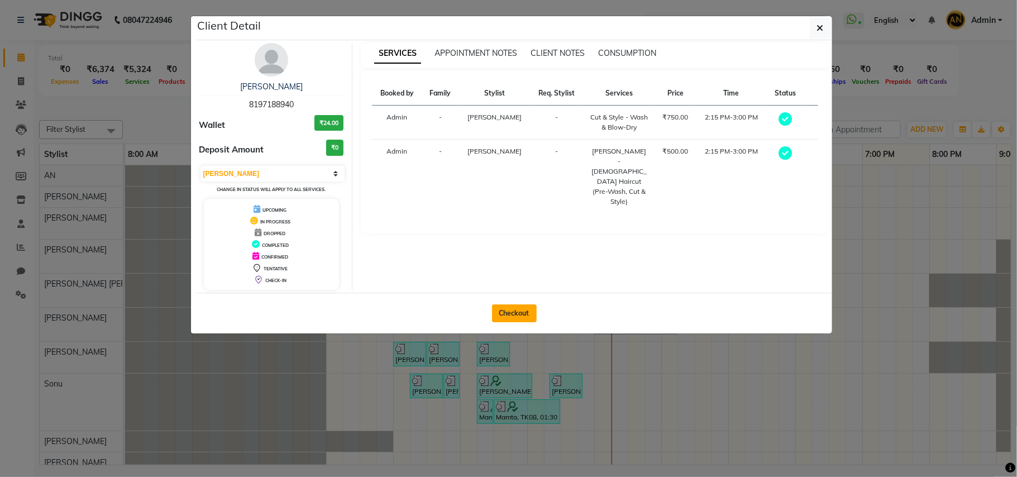
click at [517, 311] on button "Checkout" at bounding box center [514, 313] width 45 height 18
select select "3639"
select select "service"
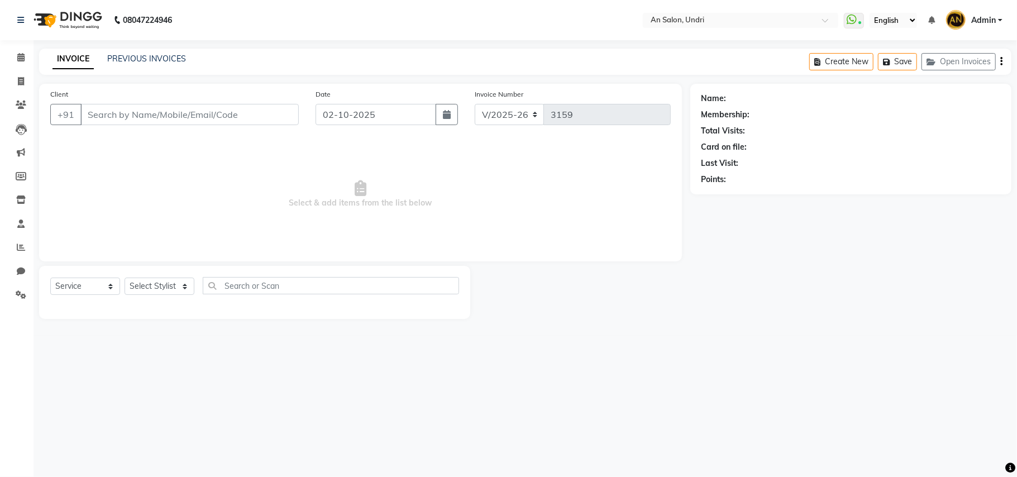
type input "8197188940"
select select "61941"
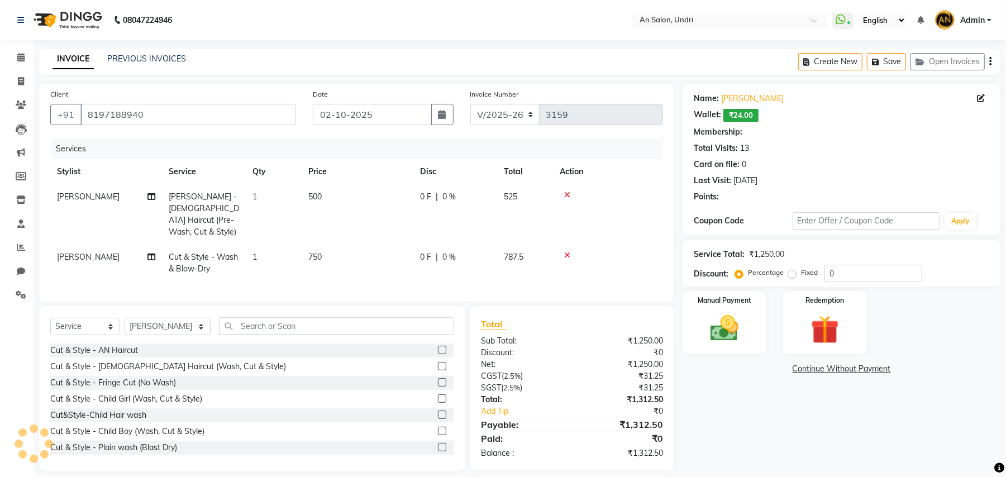
select select "2: Object"
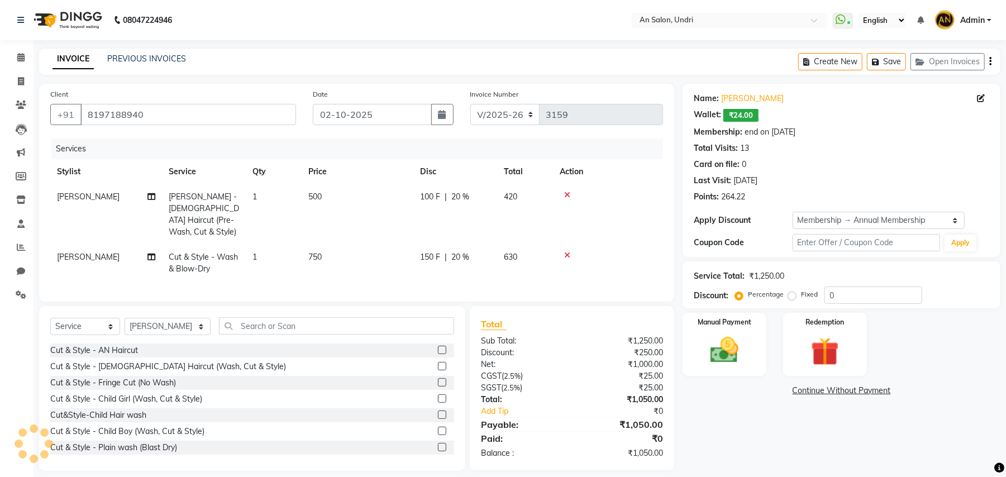
type input "20"
click at [185, 254] on span "Cut & Style - Wash & Blow-Dry" at bounding box center [203, 263] width 69 height 22
select select "61941"
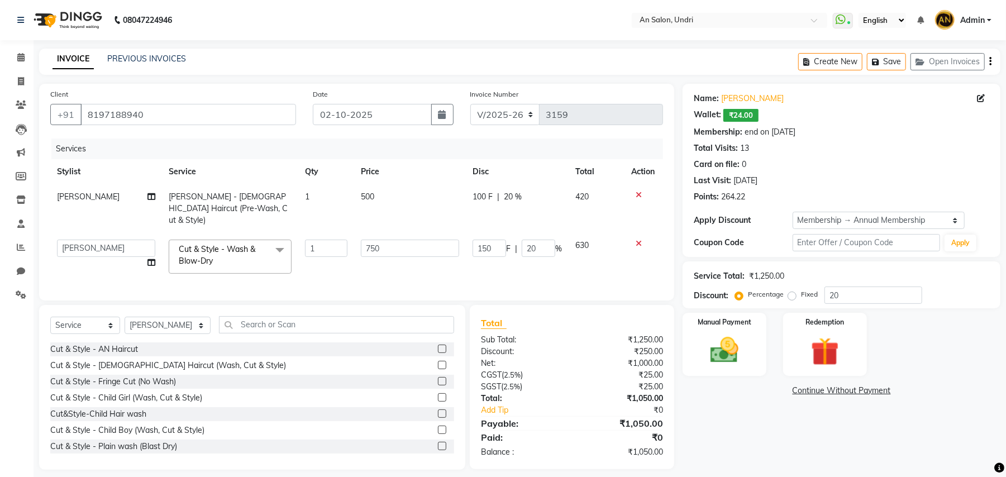
click at [185, 253] on span "Cut & Style - Wash & Blow-Dry" at bounding box center [217, 255] width 77 height 22
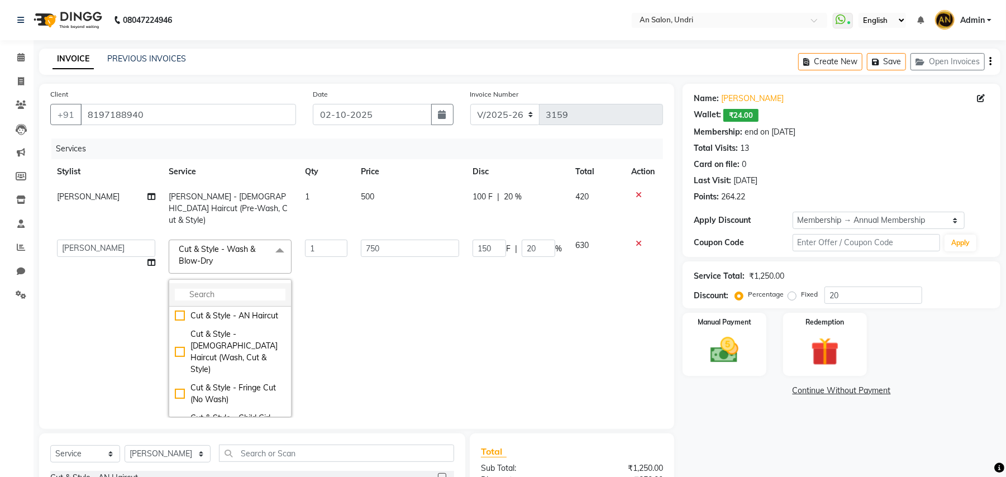
click at [196, 289] on input "multiselect-search" at bounding box center [230, 295] width 111 height 12
type input "blo"
click at [250, 370] on div "Cut & Style - Blow-Dry" at bounding box center [230, 376] width 111 height 12
checkbox input "false"
checkbox input "true"
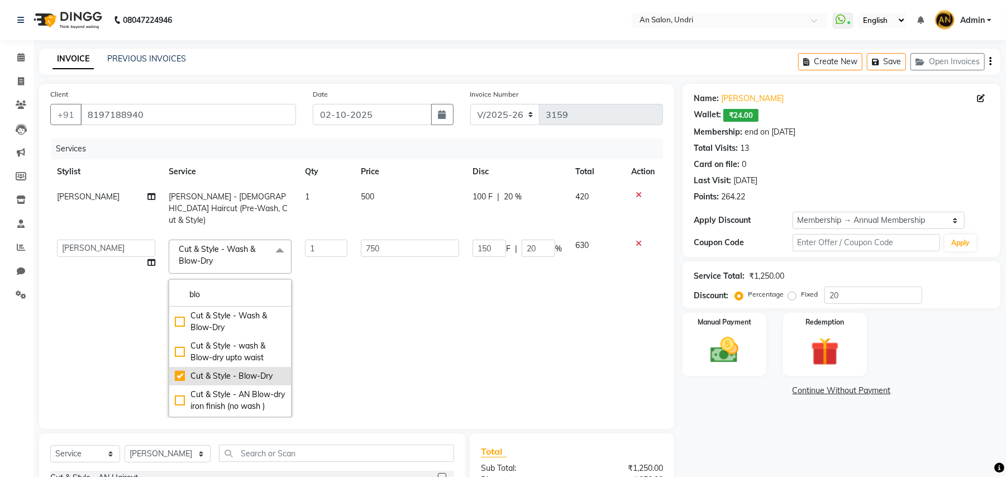
type input "500"
type input "100"
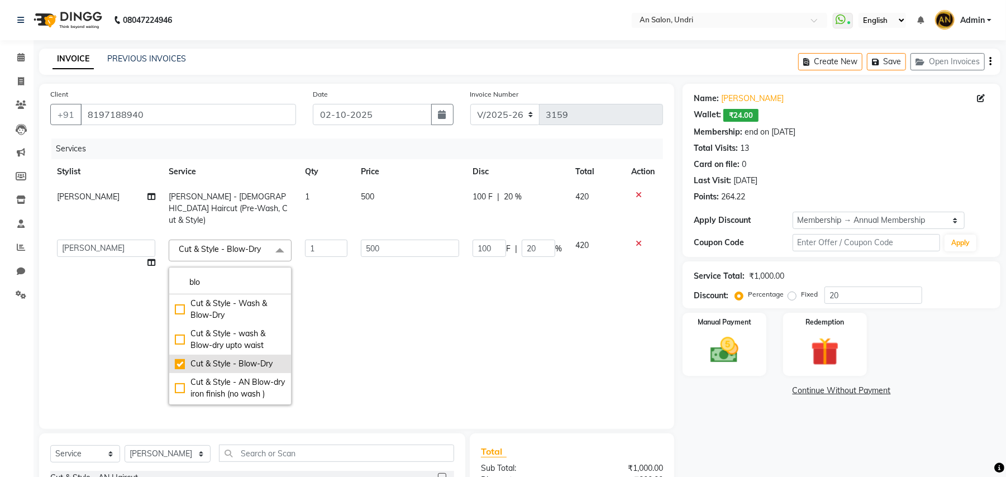
click at [242, 358] on div "Cut & Style - Blow-Dry" at bounding box center [230, 364] width 111 height 12
checkbox input "false"
type input "0"
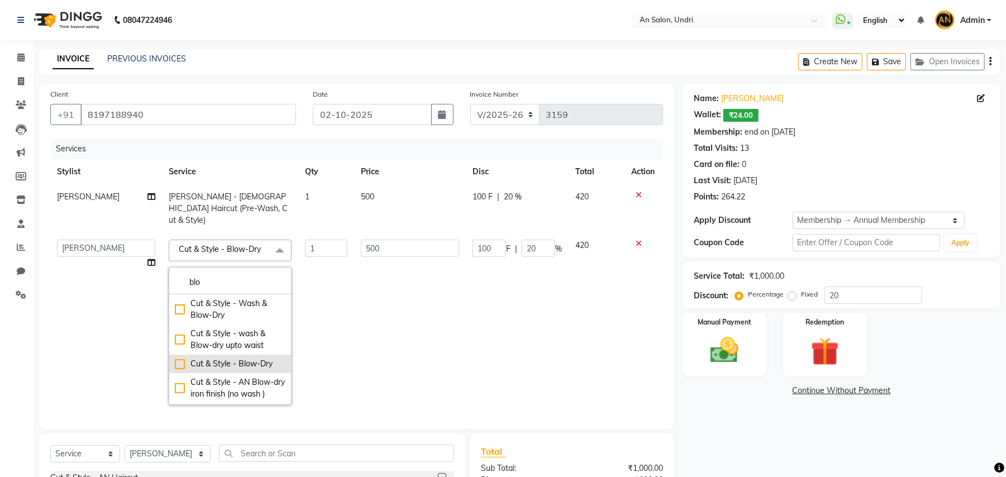
type input "0"
click at [249, 356] on div "Cut & Style - Blow-Dry" at bounding box center [230, 362] width 111 height 12
checkbox input "true"
type input "1"
type input "500"
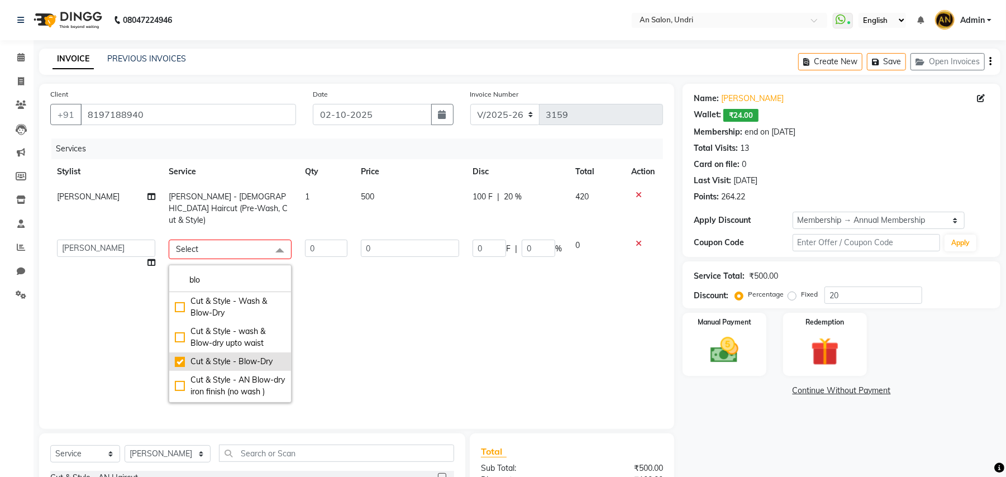
type input "100"
type input "20"
click at [338, 306] on td "1" at bounding box center [326, 322] width 56 height 179
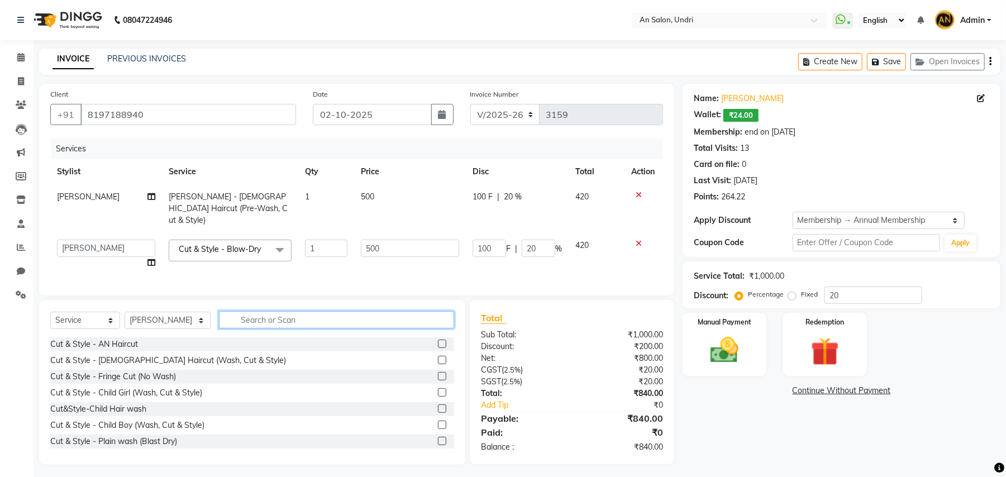
click at [318, 318] on input "text" at bounding box center [336, 319] width 235 height 17
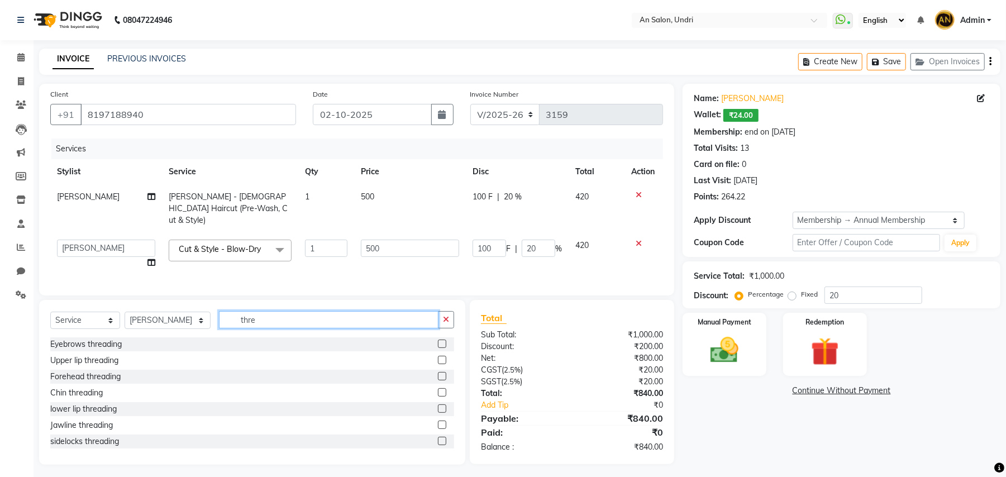
type input "thre"
click at [438, 345] on label at bounding box center [442, 344] width 8 height 8
click at [438, 345] on input "checkbox" at bounding box center [441, 344] width 7 height 7
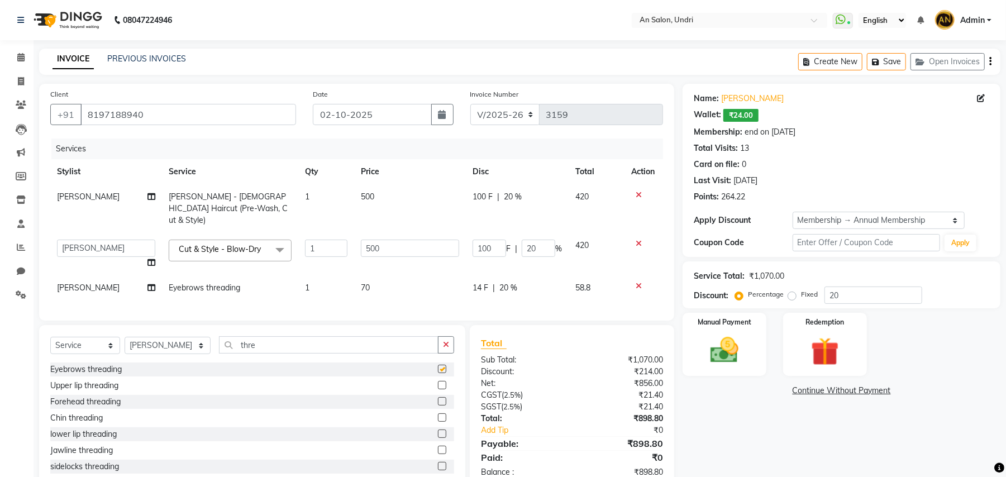
checkbox input "false"
click at [438, 384] on label at bounding box center [442, 385] width 8 height 8
click at [438, 384] on input "checkbox" at bounding box center [441, 385] width 7 height 7
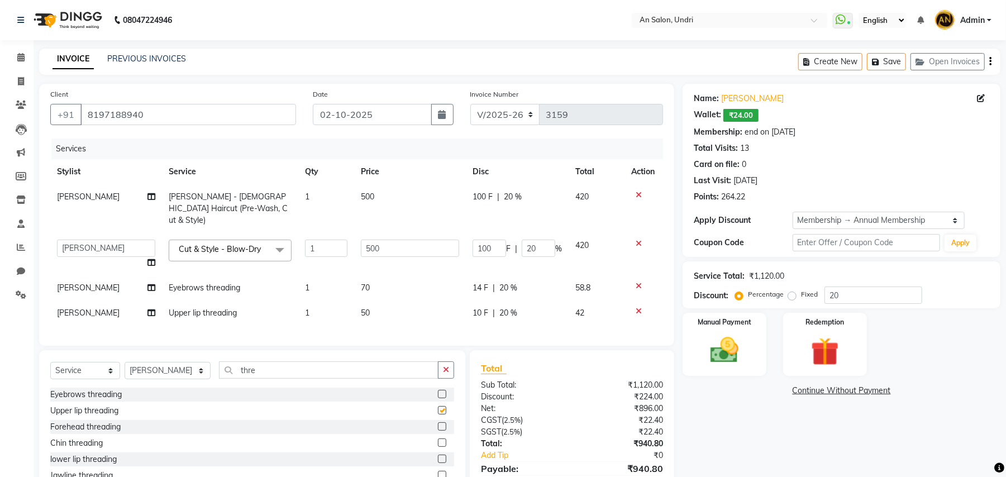
checkbox input "false"
click at [81, 283] on span "[PERSON_NAME]" at bounding box center [88, 288] width 63 height 10
select select "61941"
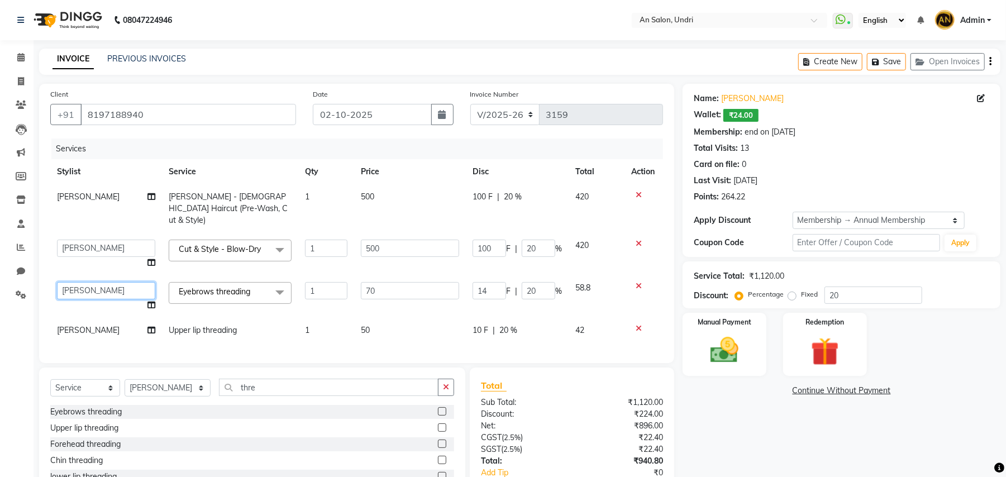
click at [81, 282] on select "ADESH KAMBLE AN Anita Rai Anthony Aslam Shaikh Janhavi Jambhulkar Naeem Aktar S…" at bounding box center [106, 290] width 98 height 17
select select "35359"
click at [97, 325] on span "[PERSON_NAME]" at bounding box center [88, 330] width 63 height 10
select select "61941"
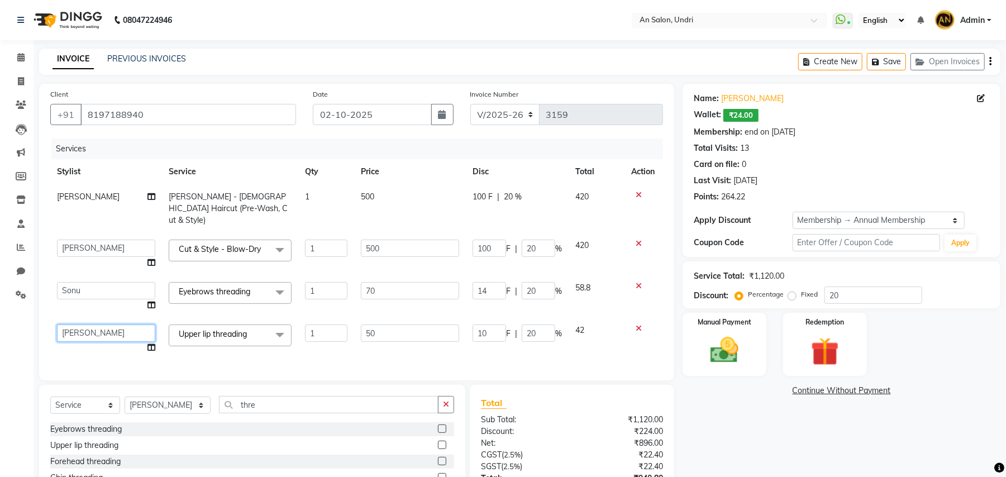
click at [97, 325] on select "ADESH KAMBLE AN Anita Rai Anthony Aslam Shaikh Janhavi Jambhulkar Naeem Aktar S…" at bounding box center [106, 333] width 98 height 17
select select "35359"
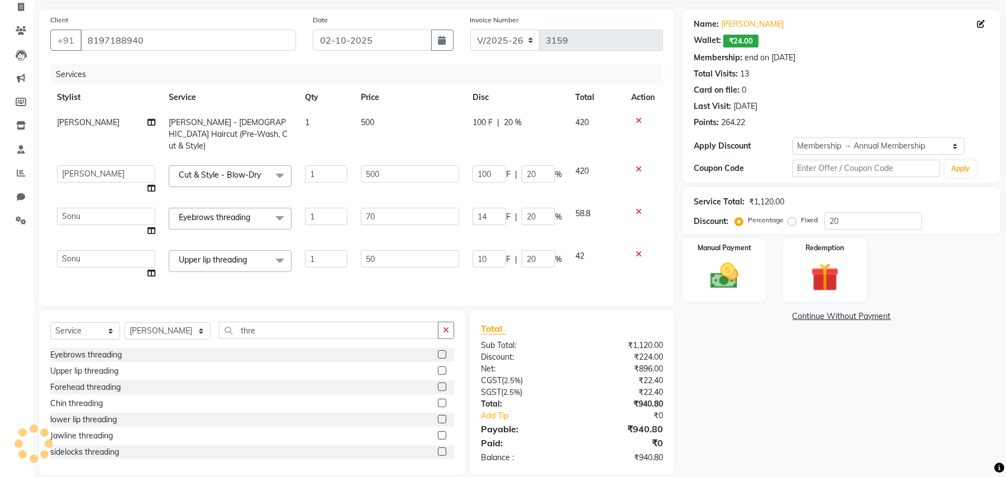
scroll to position [88, 0]
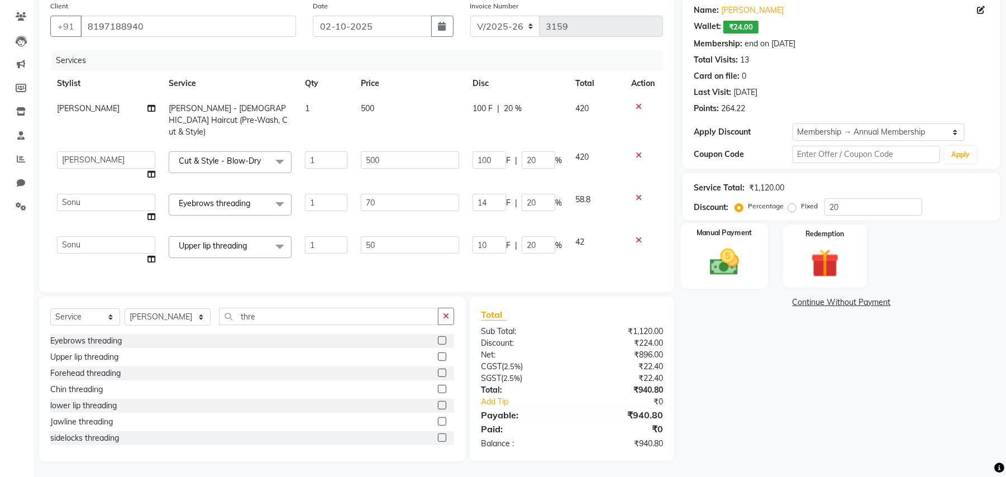
click at [711, 278] on img at bounding box center [724, 262] width 48 height 34
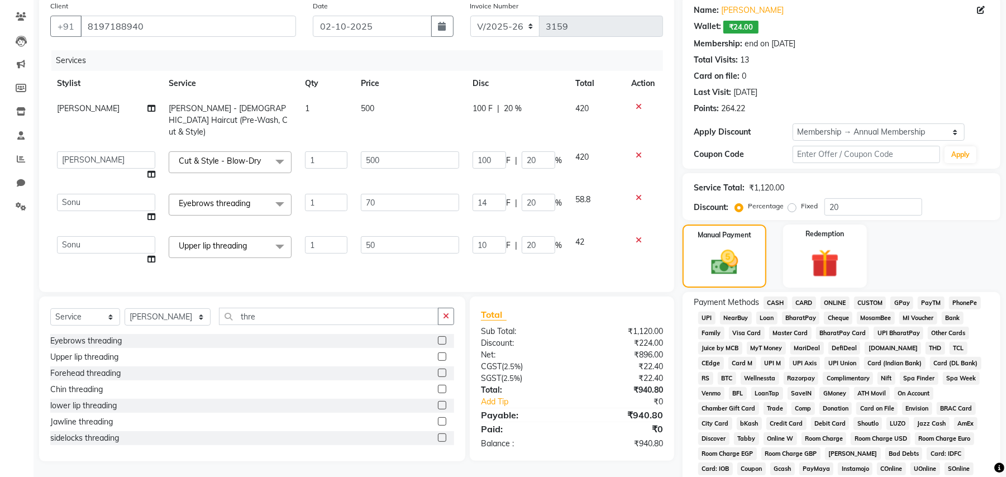
click at [898, 304] on span "GPay" at bounding box center [901, 303] width 23 height 13
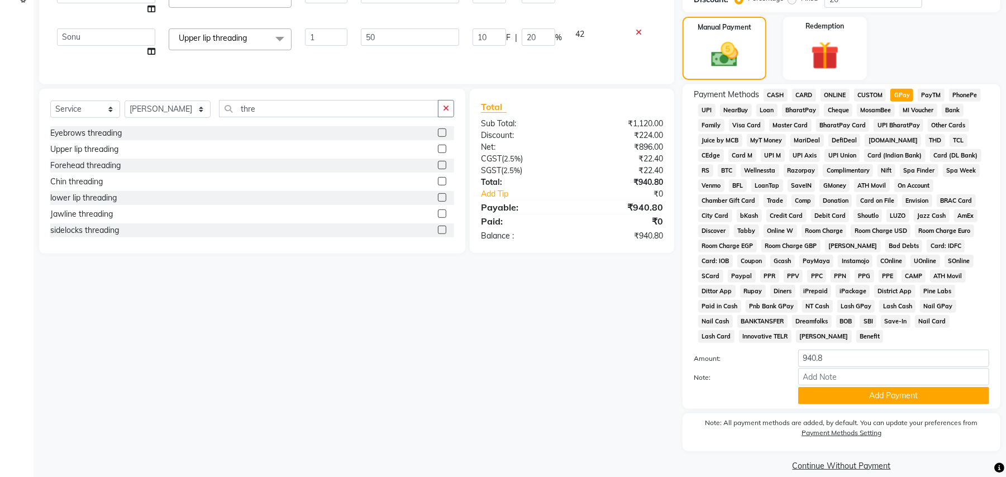
scroll to position [298, 0]
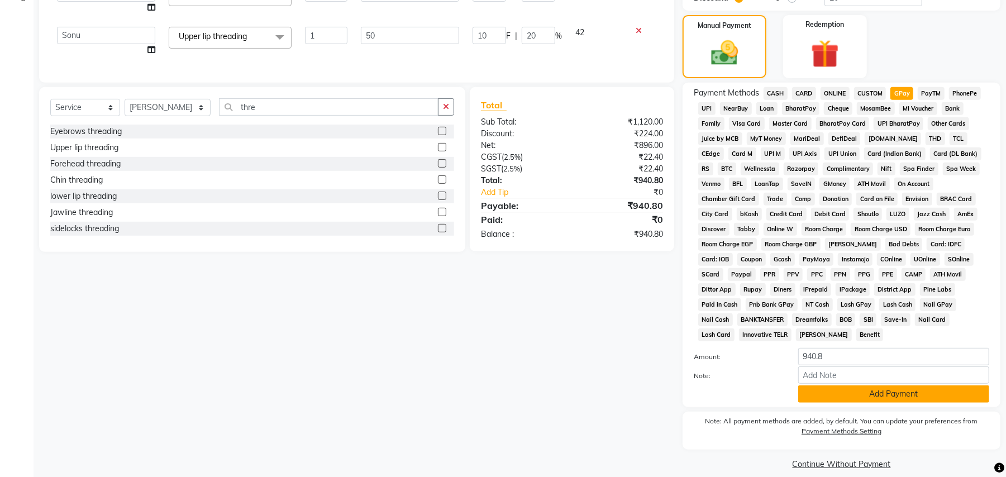
click at [921, 385] on button "Add Payment" at bounding box center [893, 393] width 191 height 17
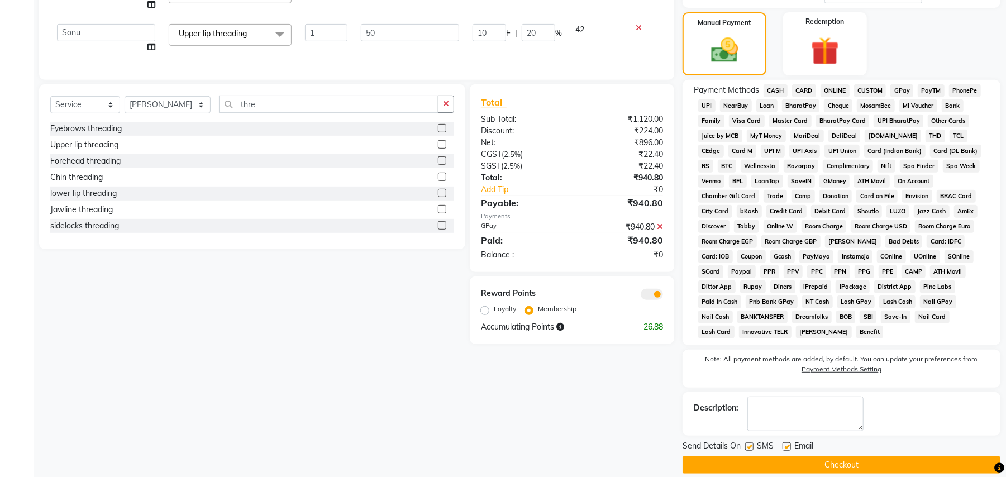
scroll to position [302, 0]
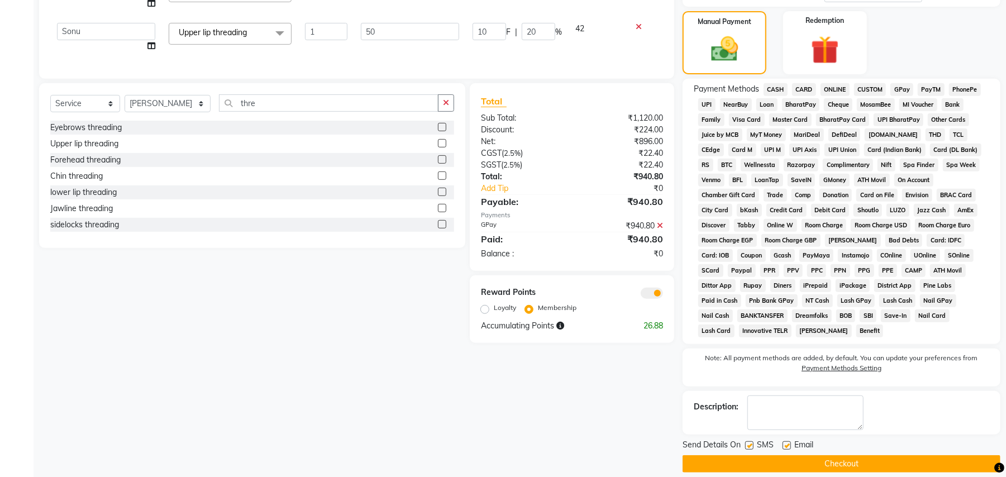
click at [906, 455] on button "Checkout" at bounding box center [842, 463] width 318 height 17
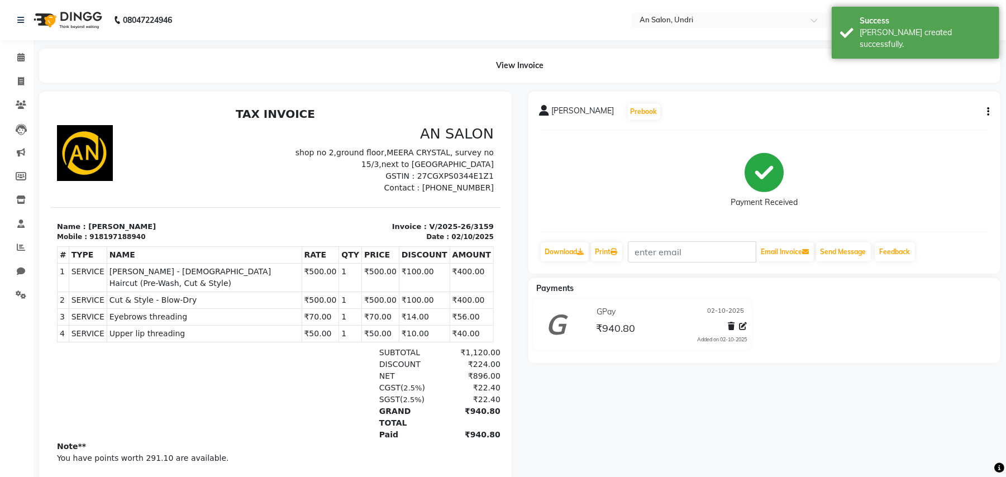
click at [87, 15] on img at bounding box center [66, 19] width 77 height 31
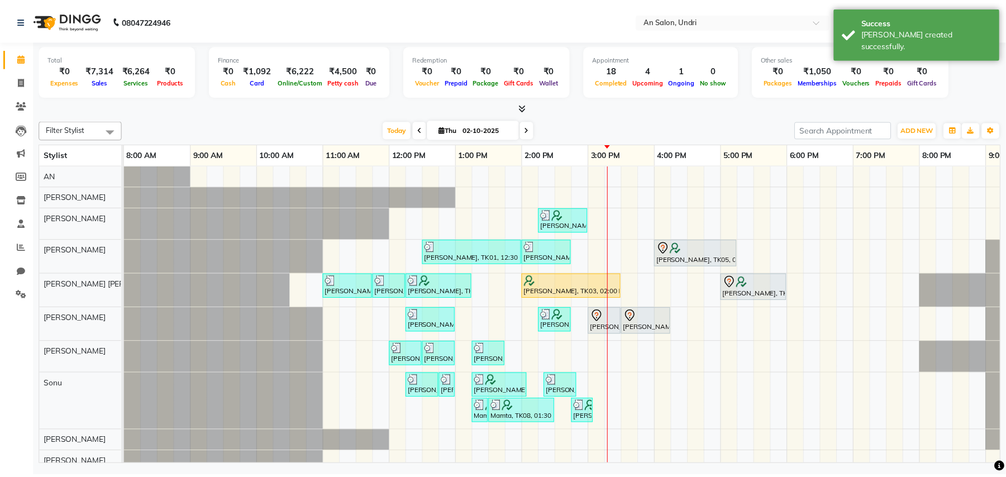
scroll to position [21, 0]
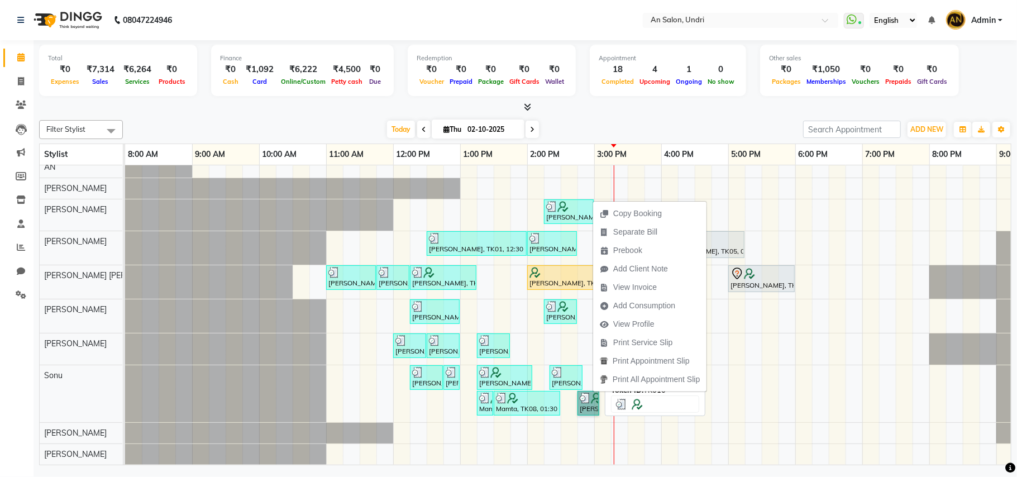
click at [593, 392] on link "Medini Sahani, TK10, 02:45 PM-03:05 PM, Eyebrows threading ,Upper lip threading" at bounding box center [589, 403] width 22 height 25
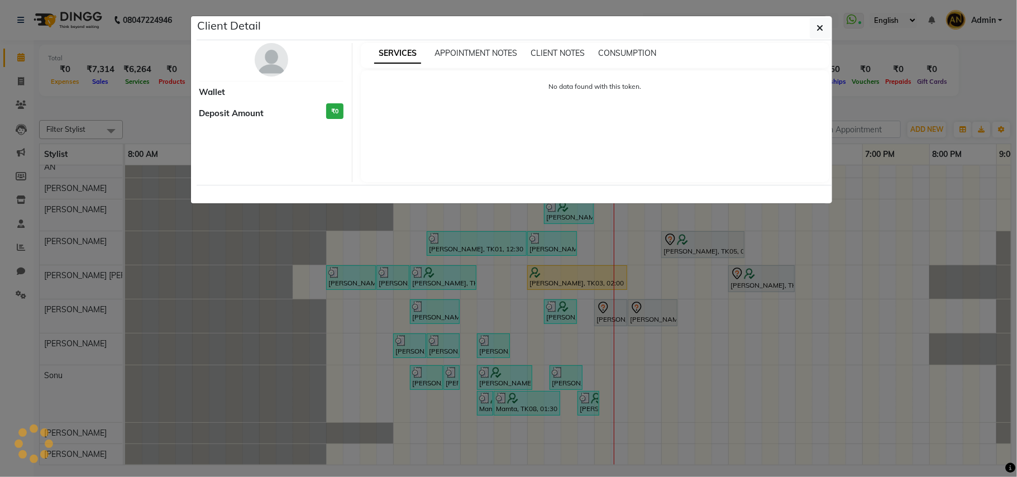
select select "3"
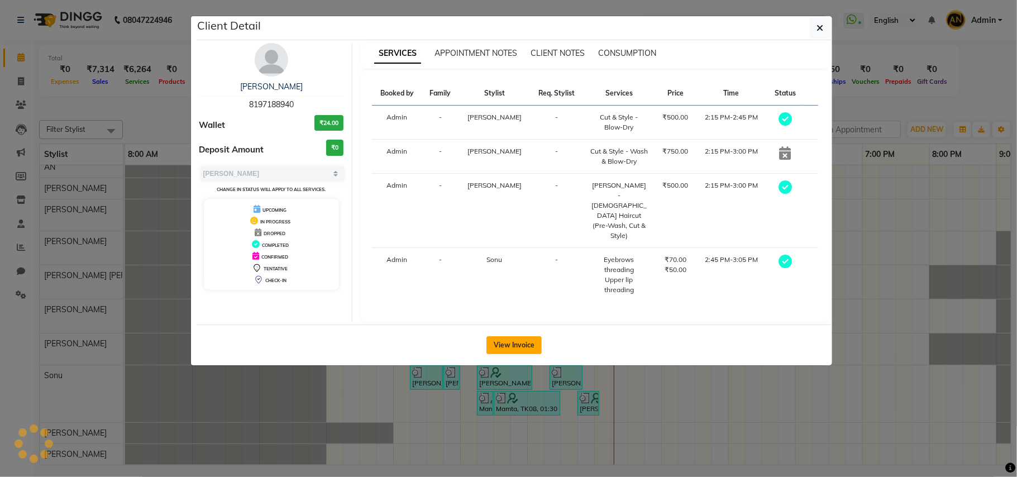
click at [522, 336] on button "View Invoice" at bounding box center [514, 345] width 55 height 18
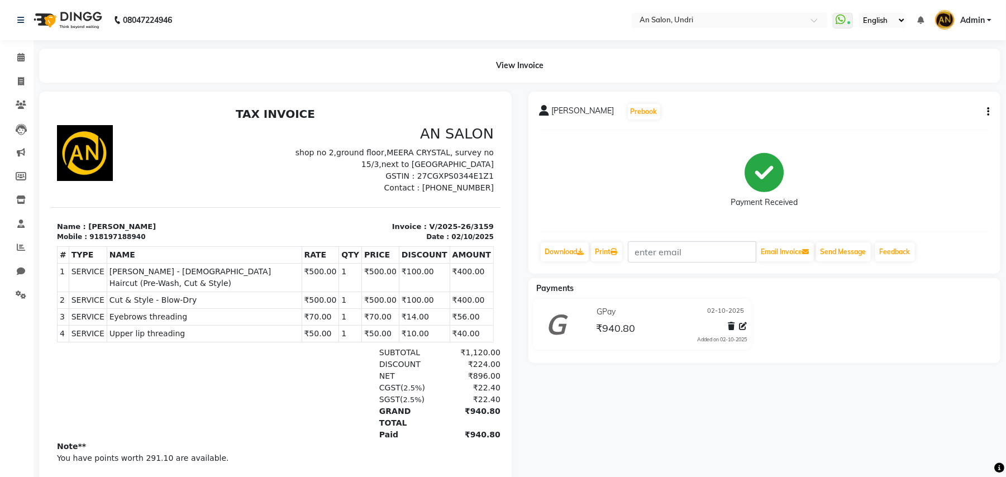
click at [989, 112] on icon "button" at bounding box center [988, 112] width 2 height 1
click at [946, 126] on div "Edit Invoice" at bounding box center [913, 125] width 115 height 14
select select "service"
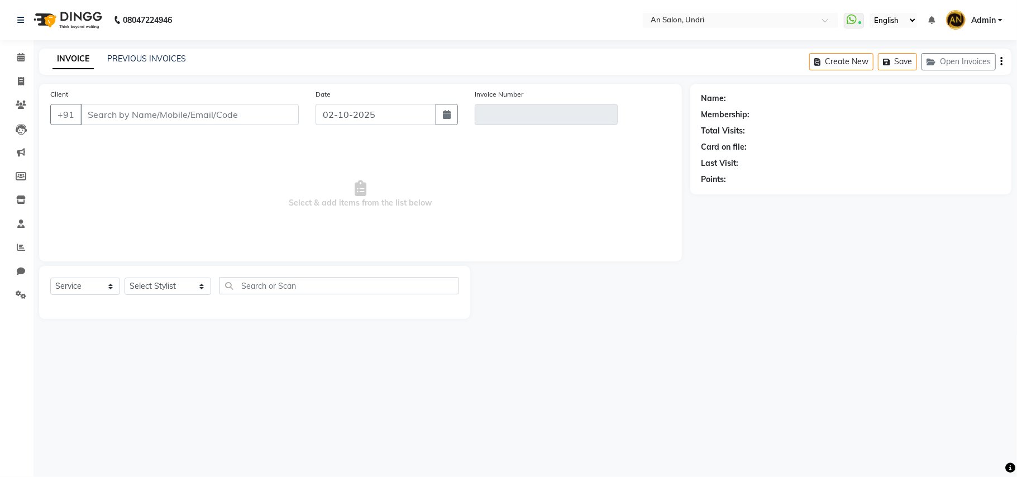
type input "8197188940"
type input "V/2025-26/3159"
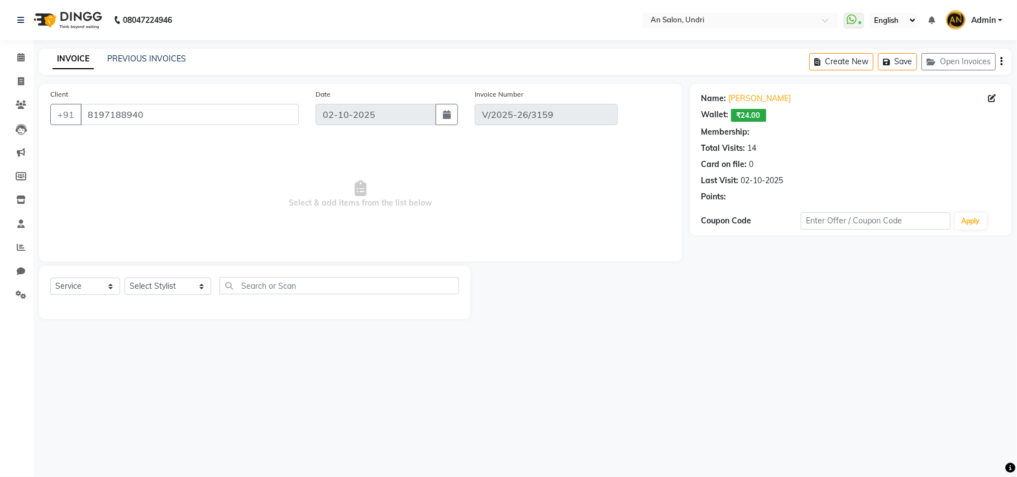
select select "2: Object"
select select "select"
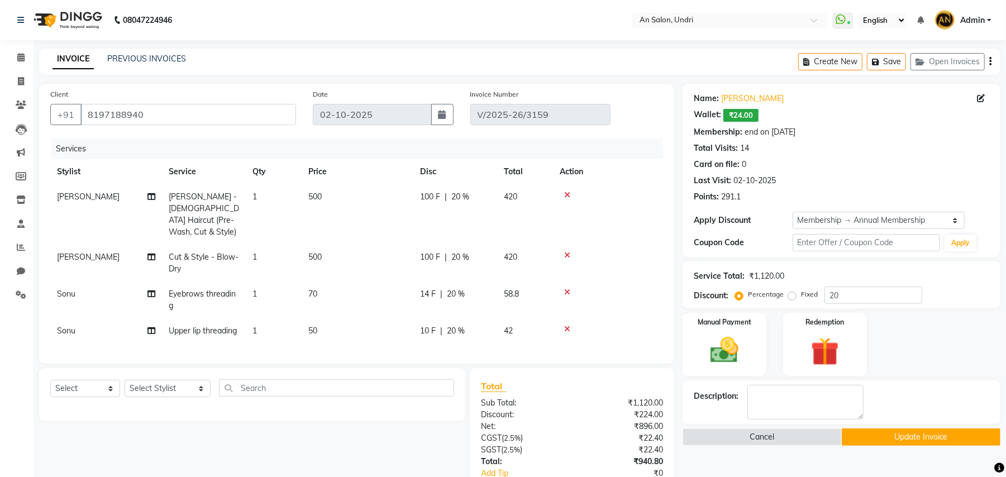
click at [93, 289] on td "Sonu" at bounding box center [106, 300] width 112 height 37
select select "35359"
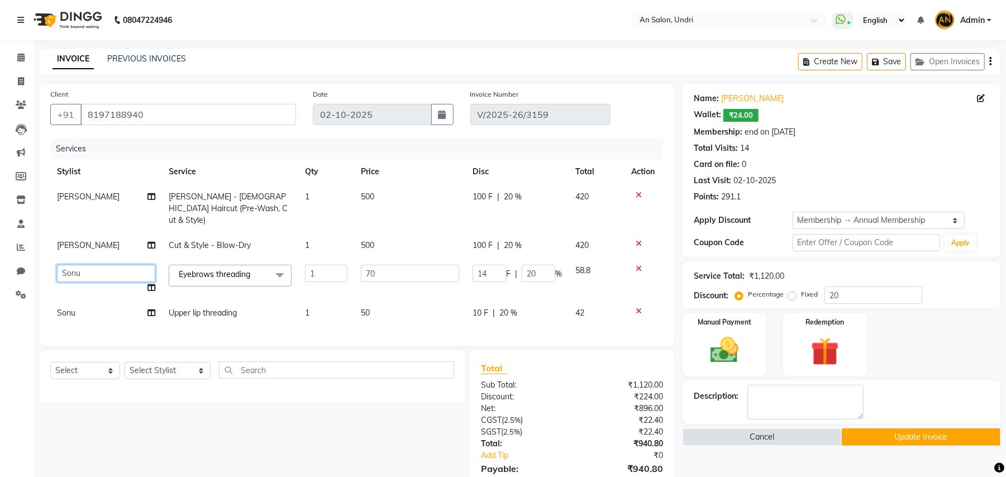
click at [103, 267] on select "ADESH KAMBLE AN Anita Rai Anthony Aslam Shaikh Janhavi Jambhulkar Naeem Aktar S…" at bounding box center [106, 273] width 98 height 17
select select "21387"
click at [128, 301] on td "Sonu" at bounding box center [106, 313] width 112 height 25
select select "35359"
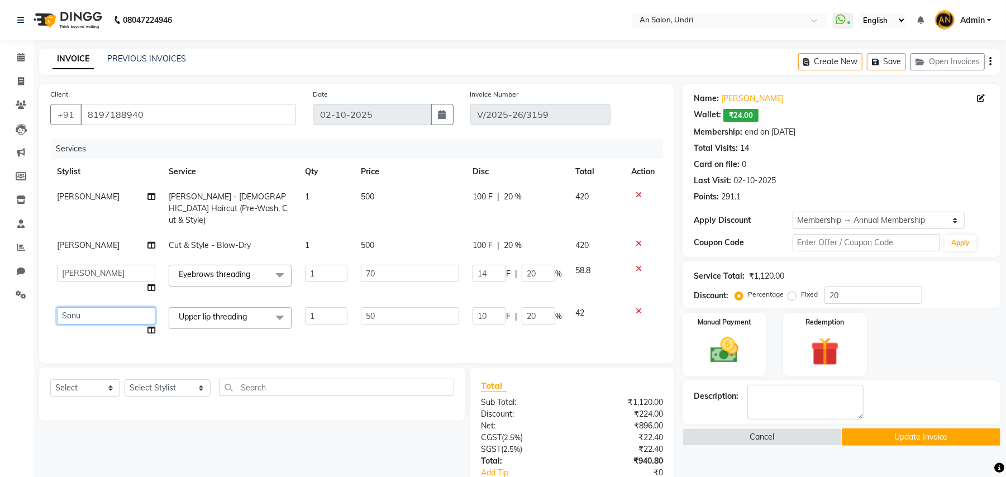
click at [125, 307] on select "ADESH KAMBLE AN Anita Rai Anthony Aslam Shaikh Janhavi Jambhulkar Naeem Aktar S…" at bounding box center [106, 315] width 98 height 17
select select "21387"
click at [914, 434] on button "Update Invoice" at bounding box center [921, 436] width 159 height 17
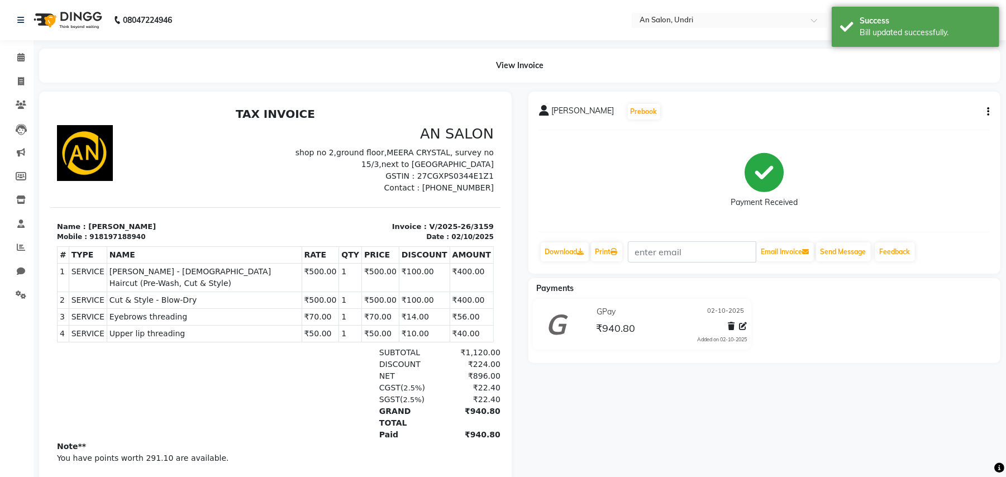
click at [76, 16] on img at bounding box center [66, 19] width 77 height 31
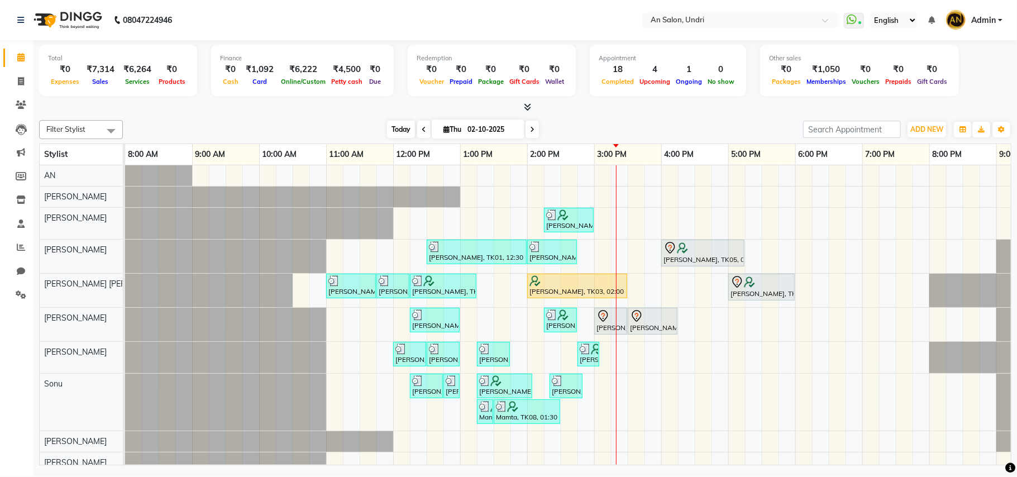
click at [389, 130] on span "Today" at bounding box center [401, 129] width 28 height 17
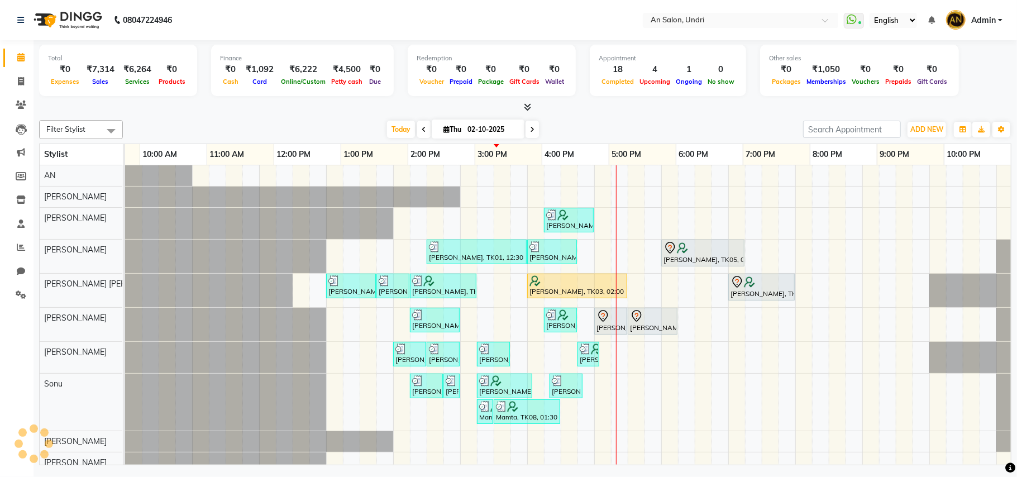
scroll to position [0, 120]
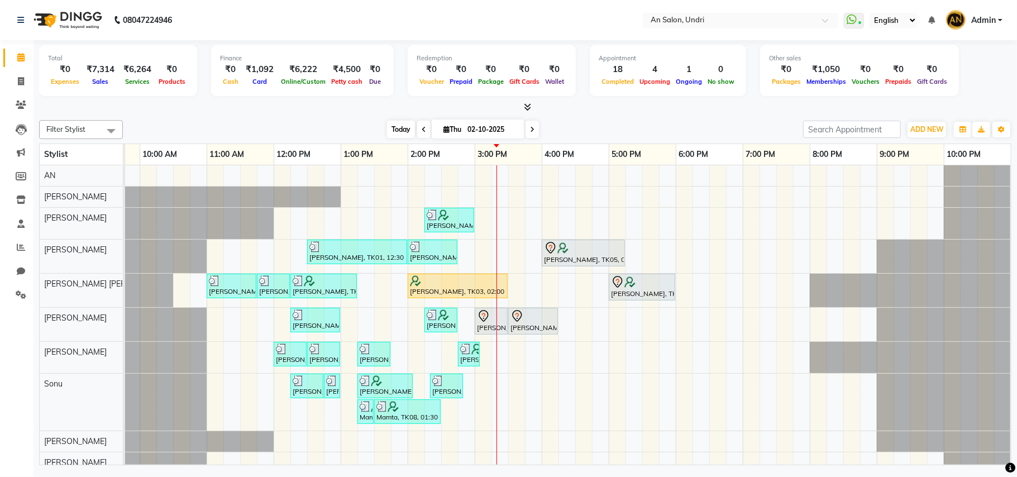
click at [392, 123] on span "Today" at bounding box center [401, 129] width 28 height 17
click at [387, 125] on span "Today" at bounding box center [401, 129] width 28 height 17
click at [628, 134] on div "Today Thu 02-10-2025" at bounding box center [462, 129] width 669 height 17
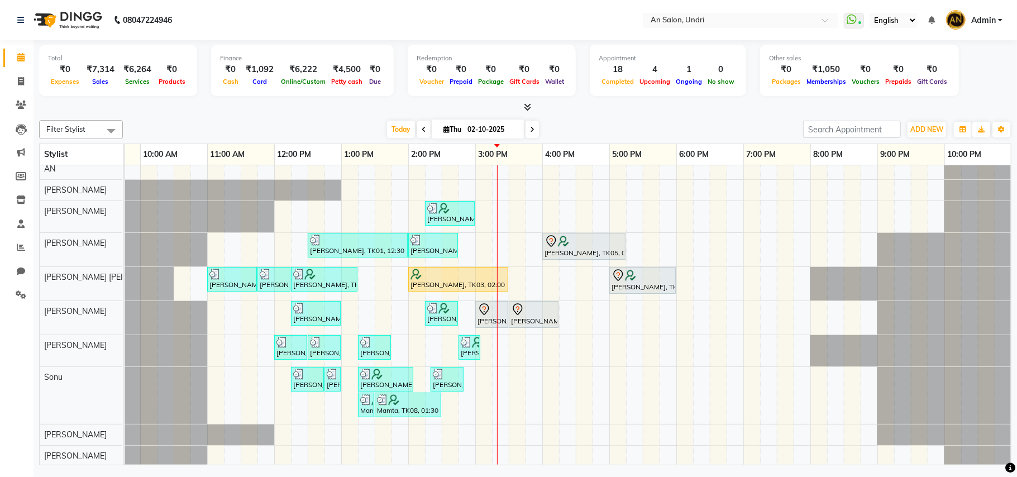
scroll to position [0, 0]
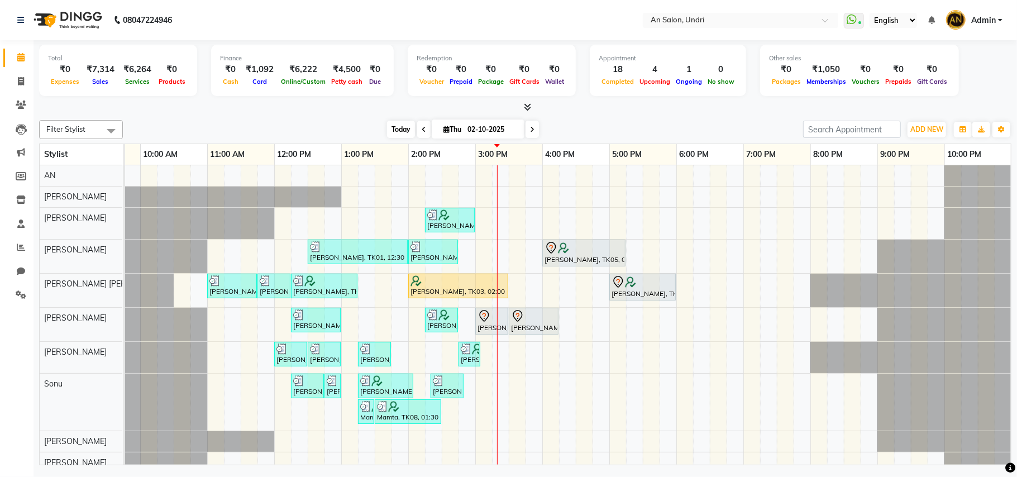
click at [398, 130] on span "Today" at bounding box center [401, 129] width 28 height 17
click at [608, 126] on div "Today Thu 02-10-2025" at bounding box center [462, 129] width 669 height 17
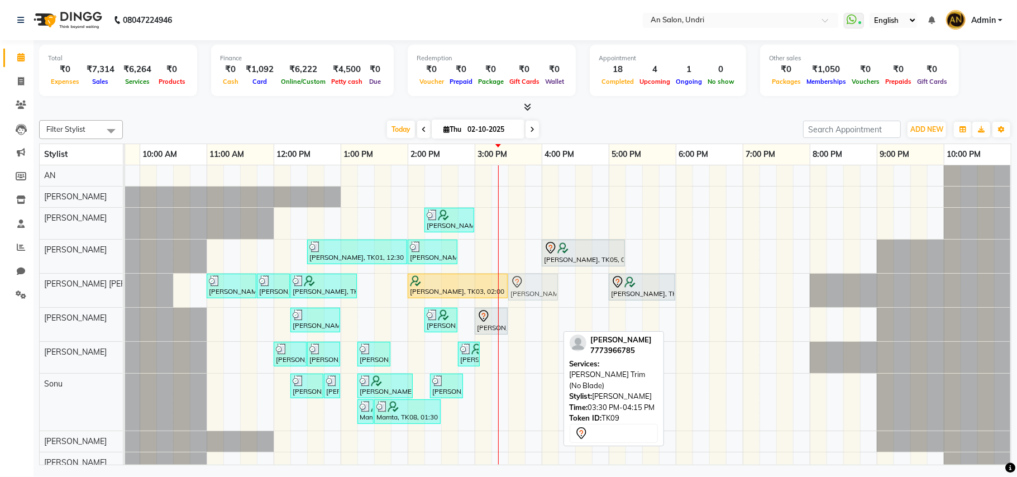
drag, startPoint x: 521, startPoint y: 322, endPoint x: 521, endPoint y: 304, distance: 17.9
click at [519, 296] on tbody "Medini Sahani, TK10, 02:15 PM-03:00 PM, Barber - Male Haircut (Pre-Wash, Cut & …" at bounding box center [508, 319] width 1005 height 308
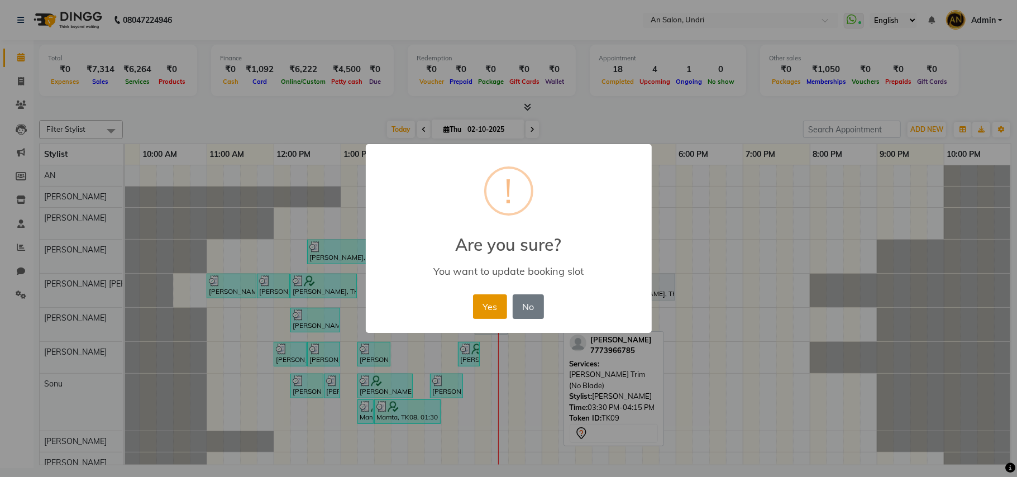
click at [492, 305] on button "Yes" at bounding box center [490, 306] width 34 height 25
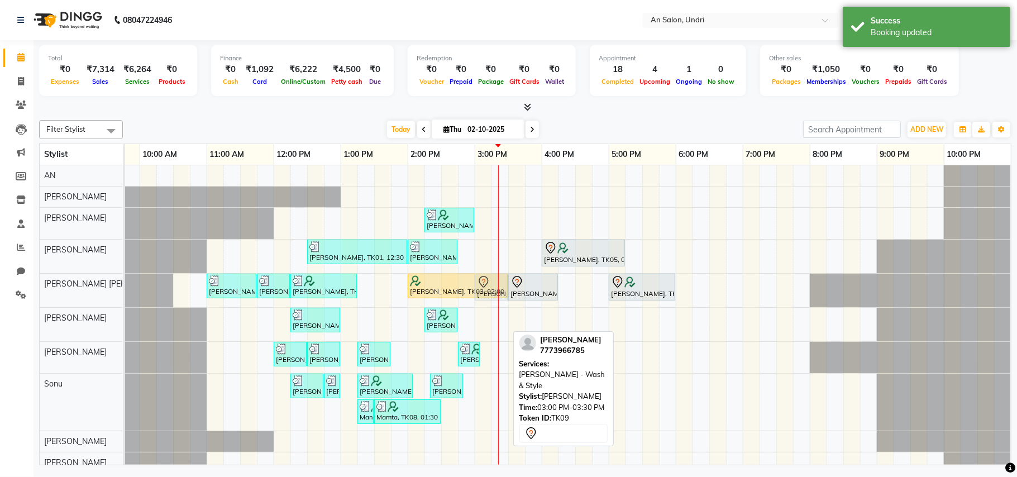
drag, startPoint x: 490, startPoint y: 324, endPoint x: 494, endPoint y: 299, distance: 24.9
click at [494, 299] on tbody "Medini Sahani, TK10, 02:15 PM-03:00 PM, Barber - Male Haircut (Pre-Wash, Cut & …" at bounding box center [508, 319] width 1005 height 308
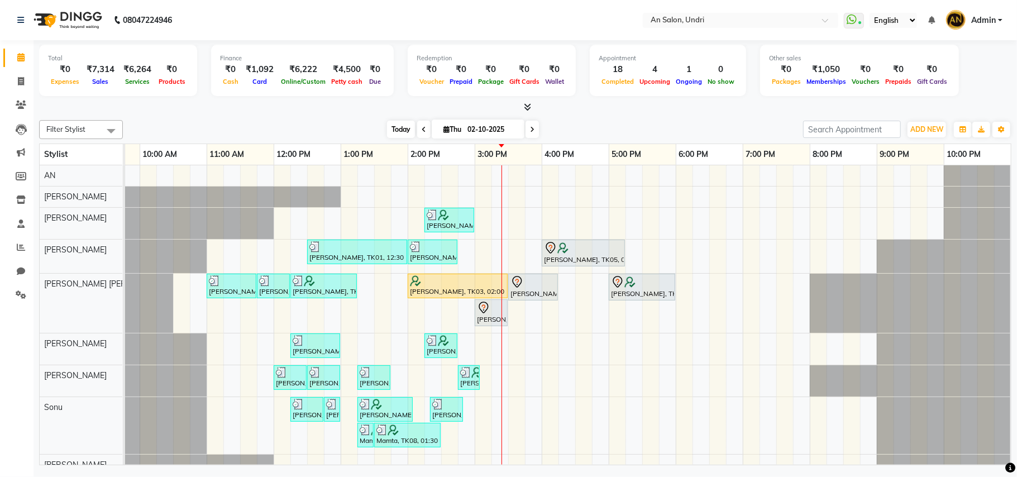
click at [397, 124] on span "Today" at bounding box center [401, 129] width 28 height 17
click at [604, 117] on div "Filter Stylist Select All AN Nazia Shaikh Anthony Janhavi Jambhulkar Naeem Akta…" at bounding box center [525, 291] width 972 height 350
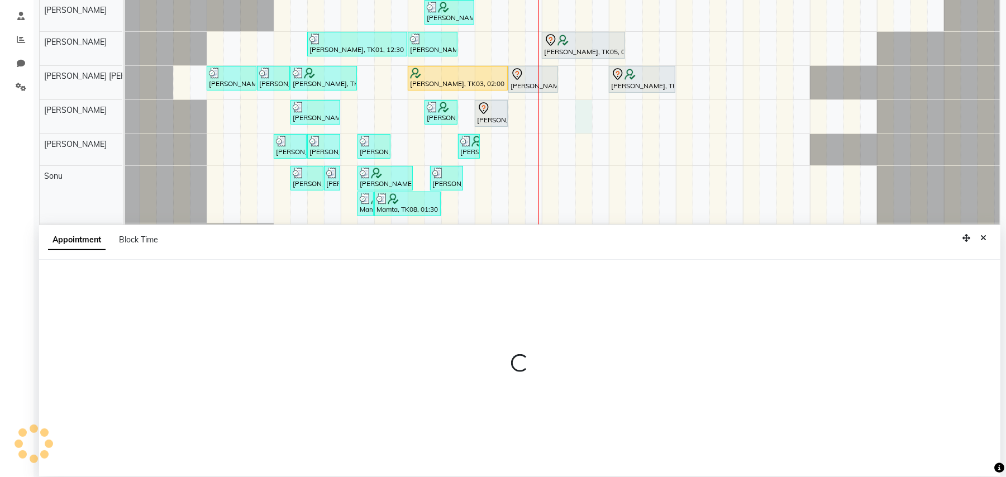
scroll to position [210, 0]
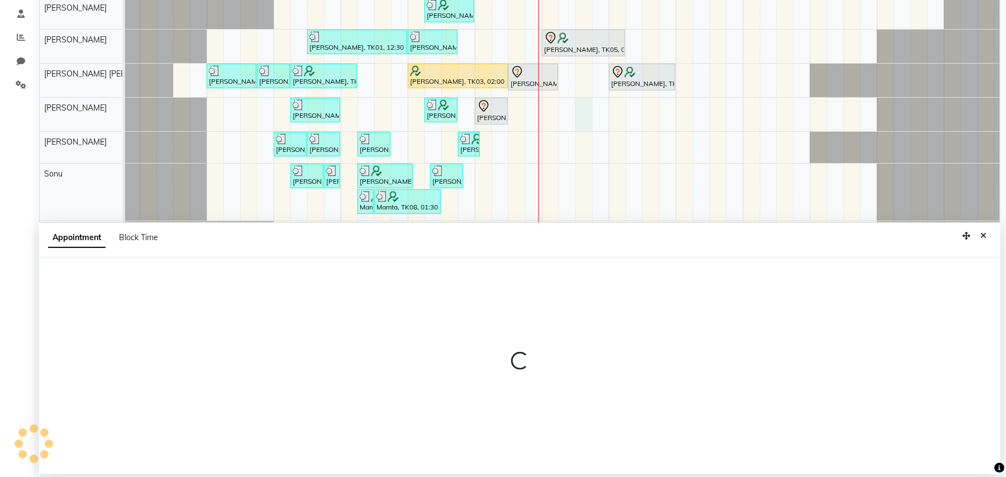
select select "61941"
select select "990"
select select "tentative"
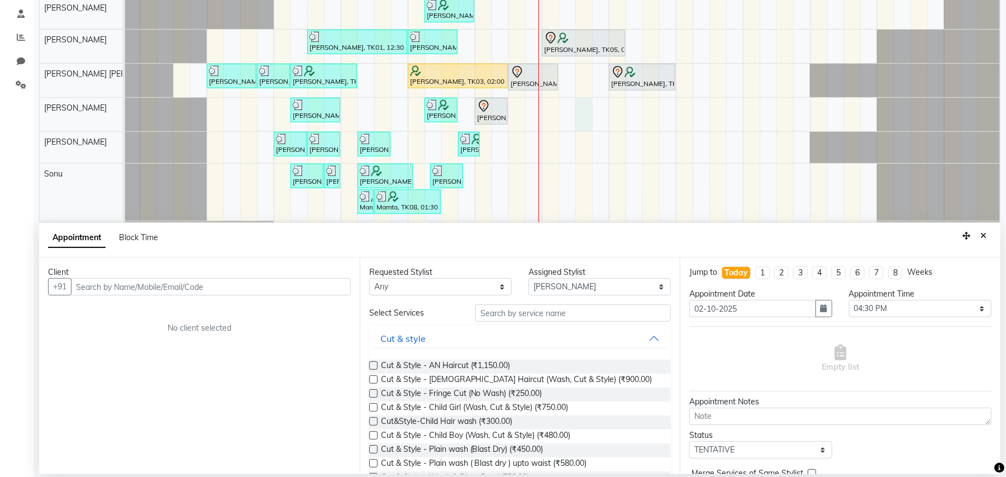
click at [265, 288] on input "text" at bounding box center [211, 286] width 280 height 17
type input "8007094047"
click at [342, 280] on button "Add Client" at bounding box center [327, 286] width 46 height 17
select select "22"
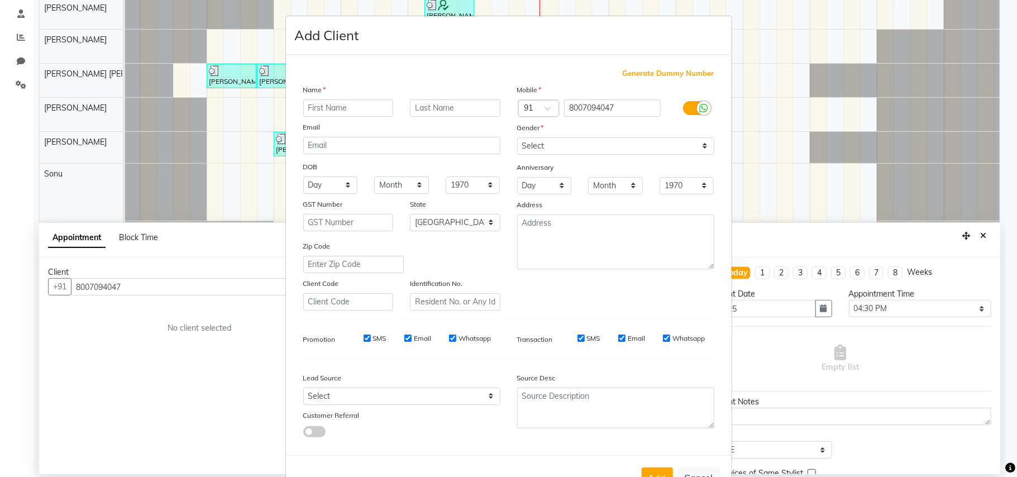
click at [342, 108] on input "text" at bounding box center [348, 107] width 90 height 17
type input "neharika"
click at [449, 103] on input "text" at bounding box center [455, 107] width 90 height 17
type input "."
click at [699, 144] on select "Select Male Female Other Prefer Not To Say" at bounding box center [615, 145] width 197 height 17
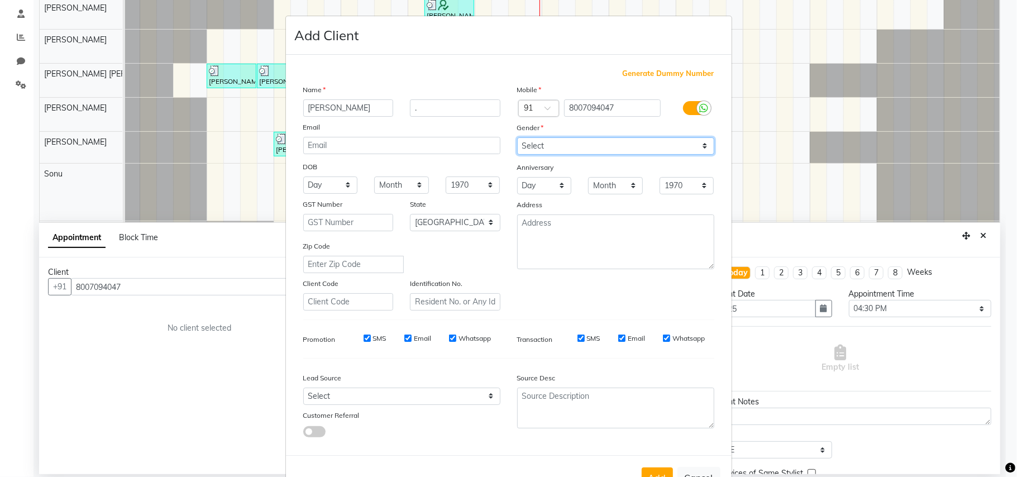
select select "female"
click at [517, 137] on select "Select Male Female Other Prefer Not To Say" at bounding box center [615, 145] width 197 height 17
click at [651, 468] on button "Add" at bounding box center [657, 478] width 31 height 20
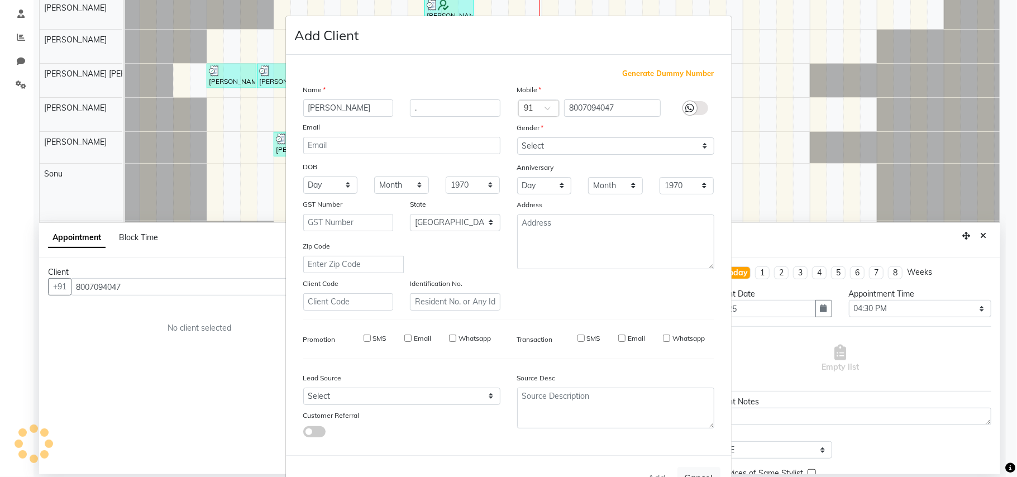
select select
select select "null"
select select
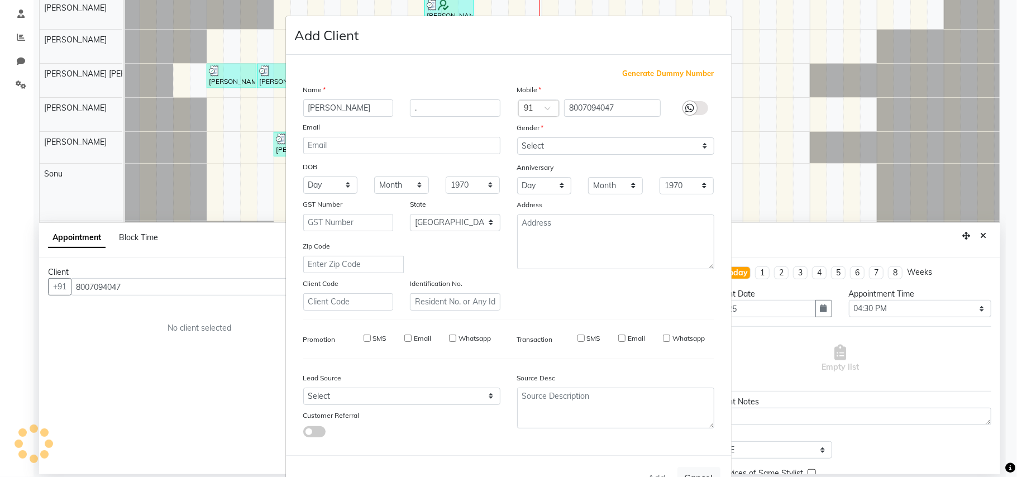
select select
checkbox input "false"
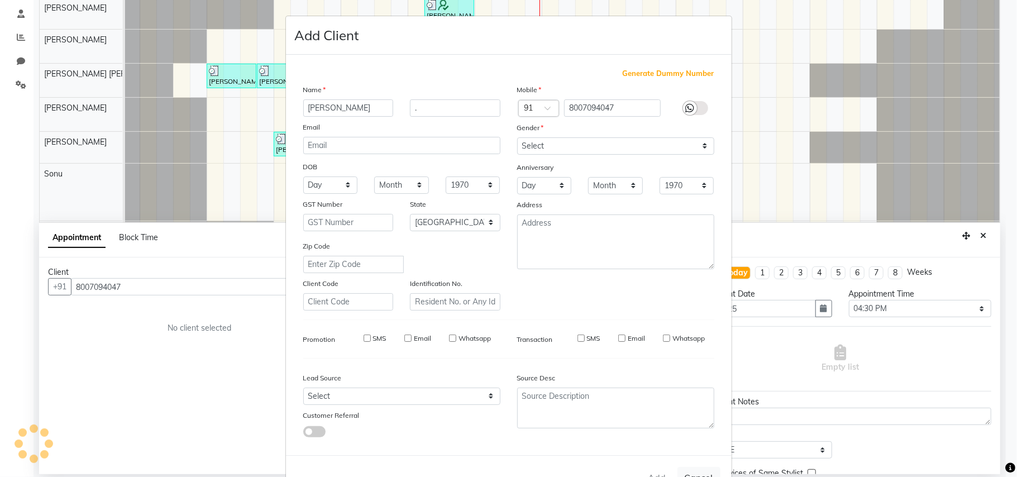
checkbox input "false"
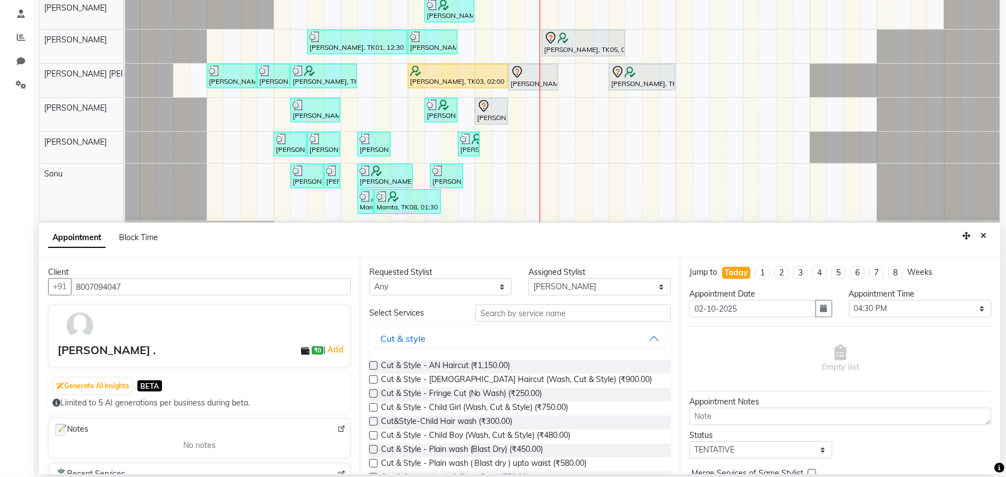
click at [373, 406] on label at bounding box center [373, 407] width 8 height 8
click at [373, 406] on input "checkbox" at bounding box center [372, 408] width 7 height 7
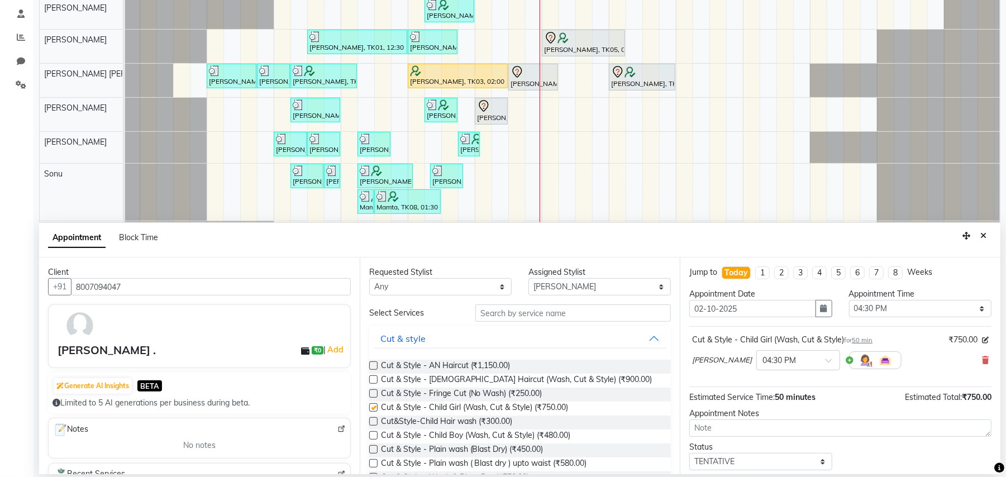
checkbox input "false"
click at [646, 288] on select "Select ADESH KAMBLE AN Anita Rai Anthony Aslam Shaikh Janhavi Jambhulkar Naeem …" at bounding box center [599, 286] width 142 height 17
select select "18327"
click at [528, 279] on select "Select ADESH KAMBLE AN Anita Rai Anthony Aslam Shaikh Janhavi Jambhulkar Naeem …" at bounding box center [599, 286] width 142 height 17
click at [371, 406] on label at bounding box center [373, 407] width 8 height 8
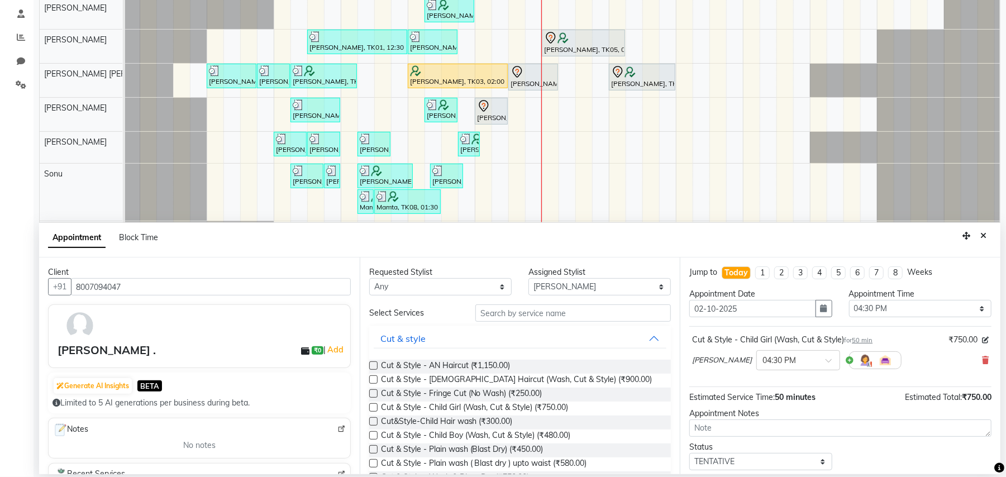
click at [371, 406] on input "checkbox" at bounding box center [372, 408] width 7 height 7
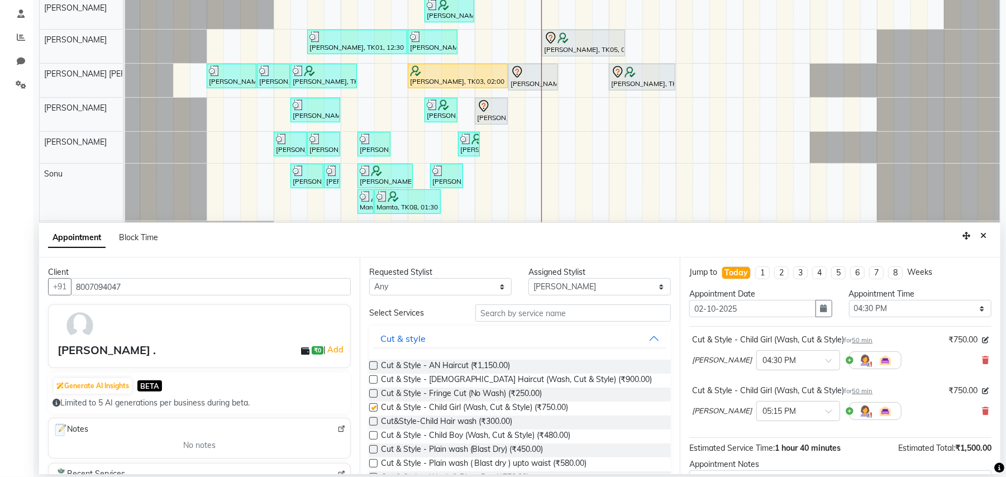
checkbox input "false"
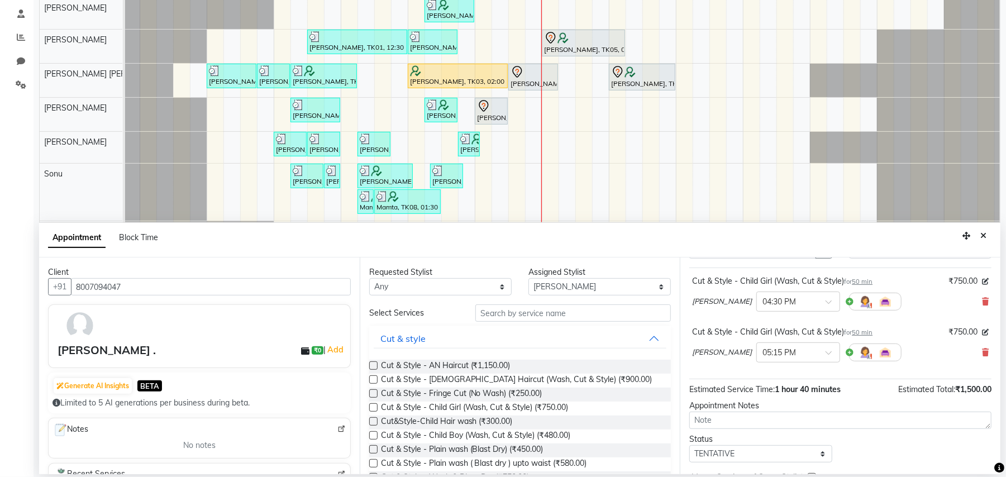
scroll to position [118, 0]
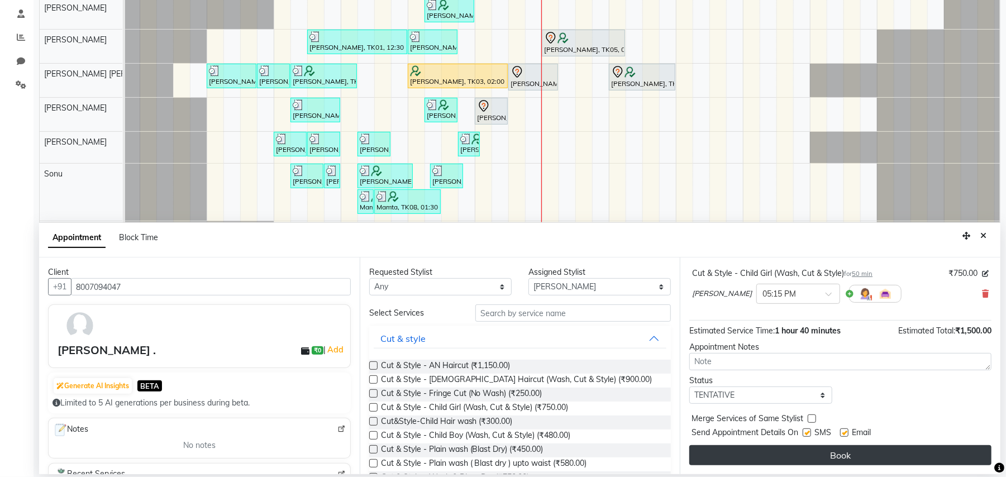
click at [798, 454] on button "Book" at bounding box center [840, 455] width 302 height 20
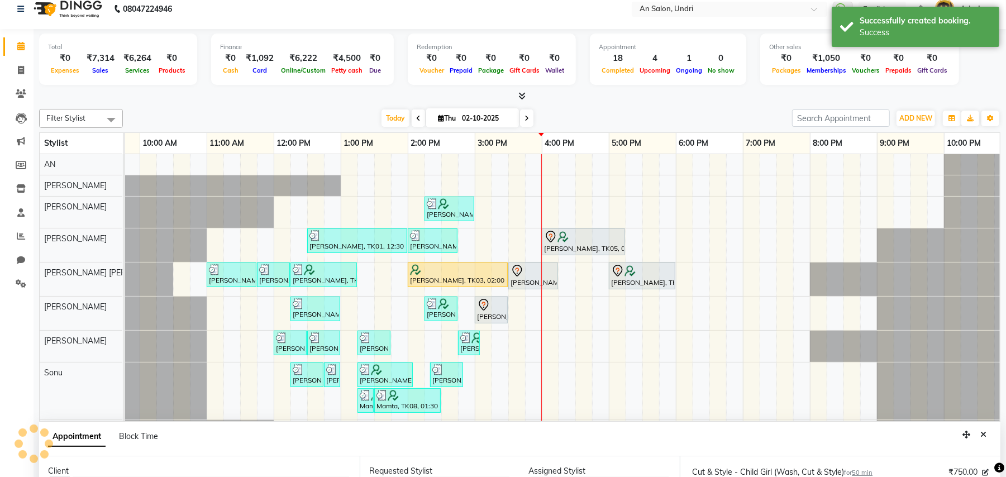
scroll to position [0, 0]
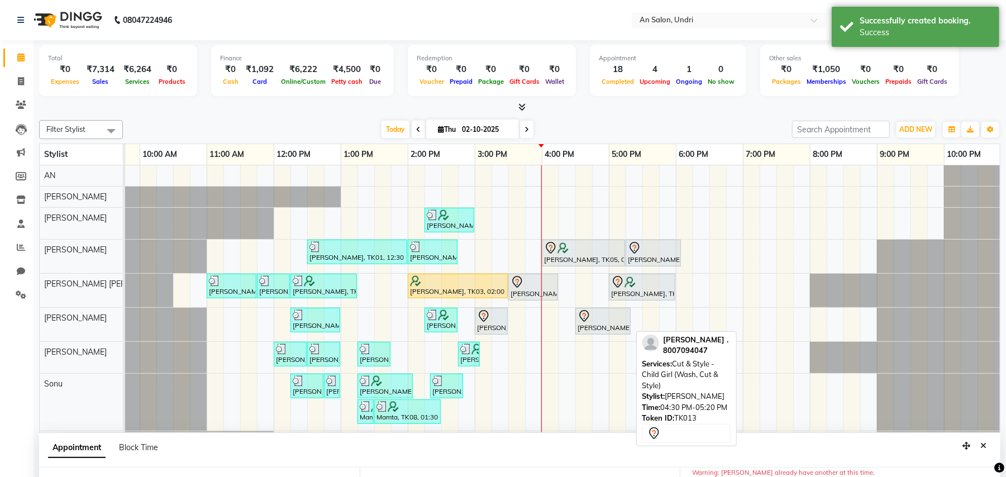
click at [608, 326] on div "neharika ., TK13, 04:30 PM-05:20 PM, Cut & Style - Child Girl (Wash, Cut & Styl…" at bounding box center [602, 320] width 53 height 23
click at [610, 320] on div at bounding box center [603, 315] width 51 height 13
select select "7"
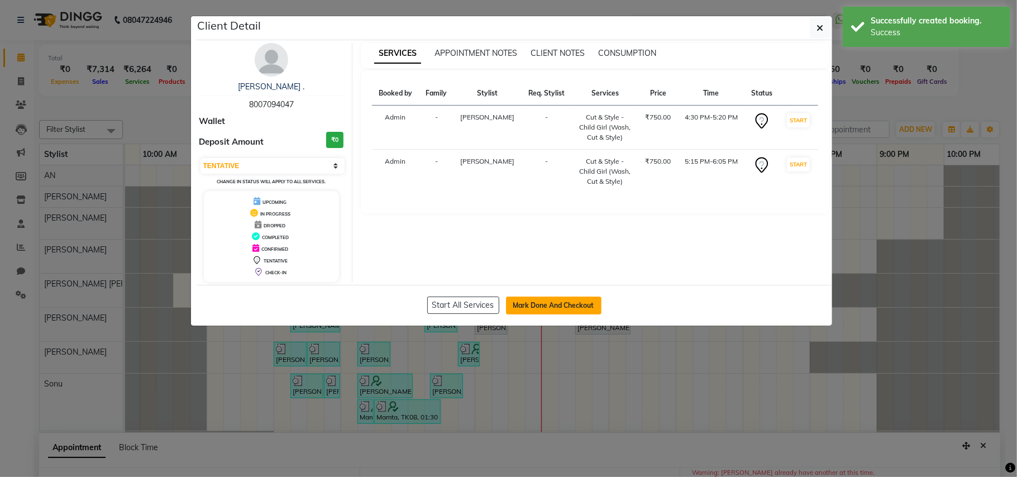
click at [555, 306] on button "Mark Done And Checkout" at bounding box center [554, 306] width 96 height 18
select select "service"
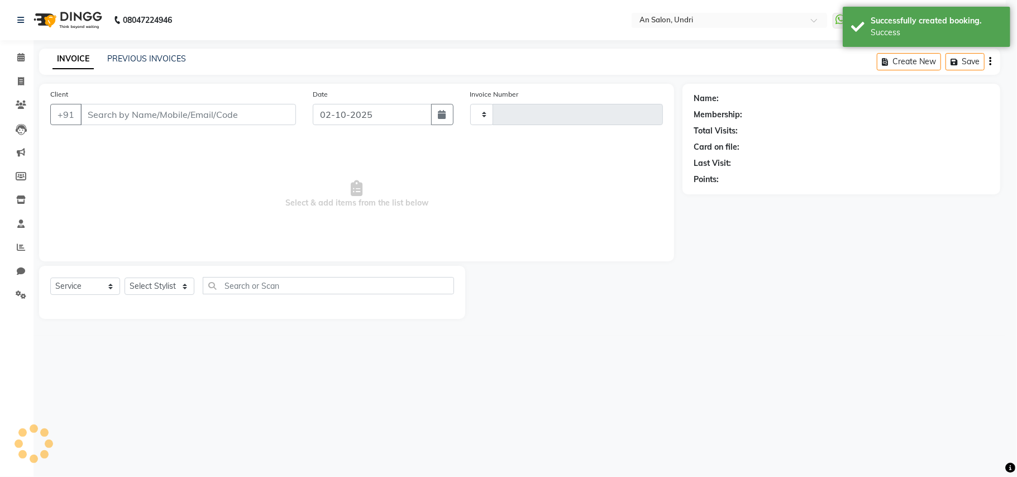
type input "3160"
select select "3639"
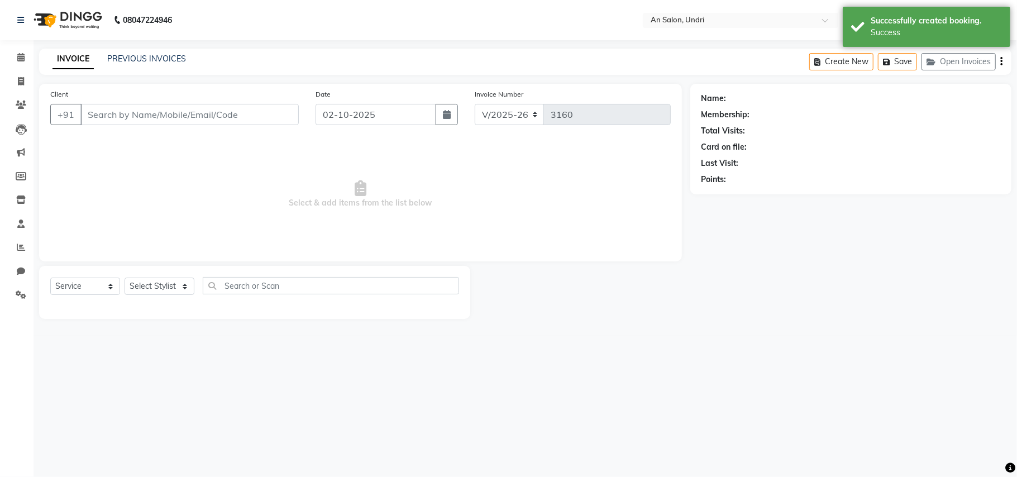
type input "8007094047"
select select "61941"
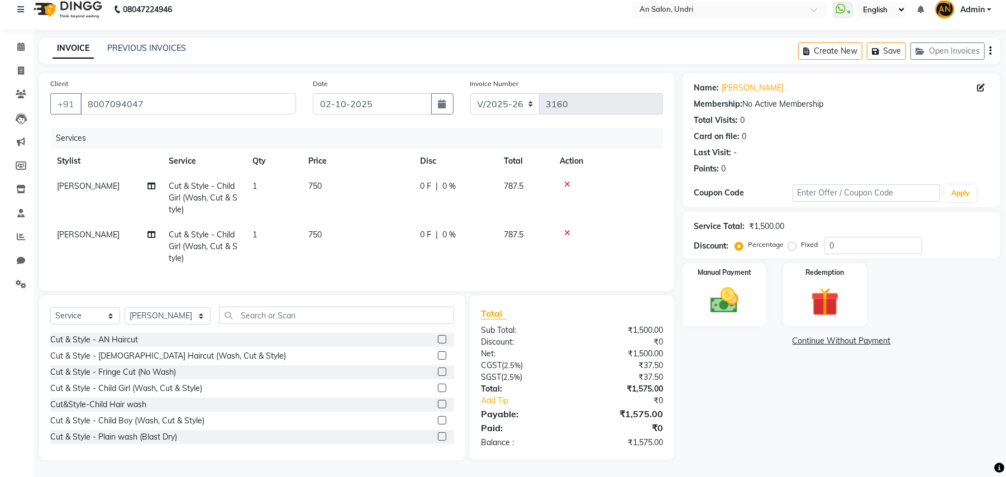
scroll to position [21, 0]
click at [724, 289] on img at bounding box center [724, 301] width 48 height 34
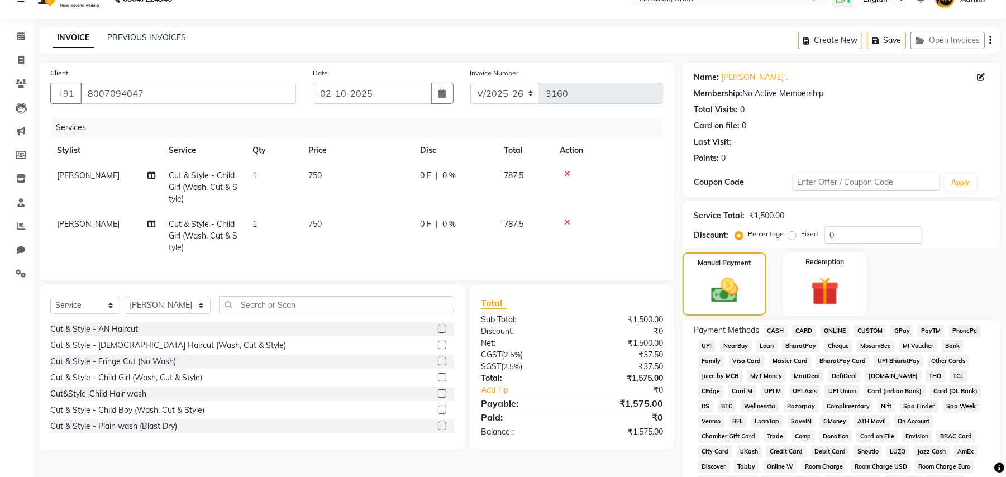
click at [895, 329] on span "GPay" at bounding box center [901, 331] width 23 height 13
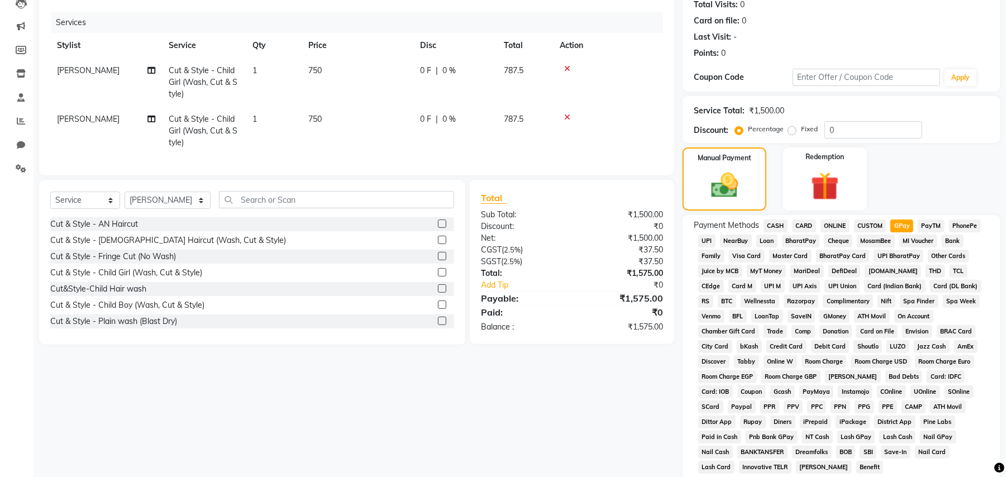
scroll to position [258, 0]
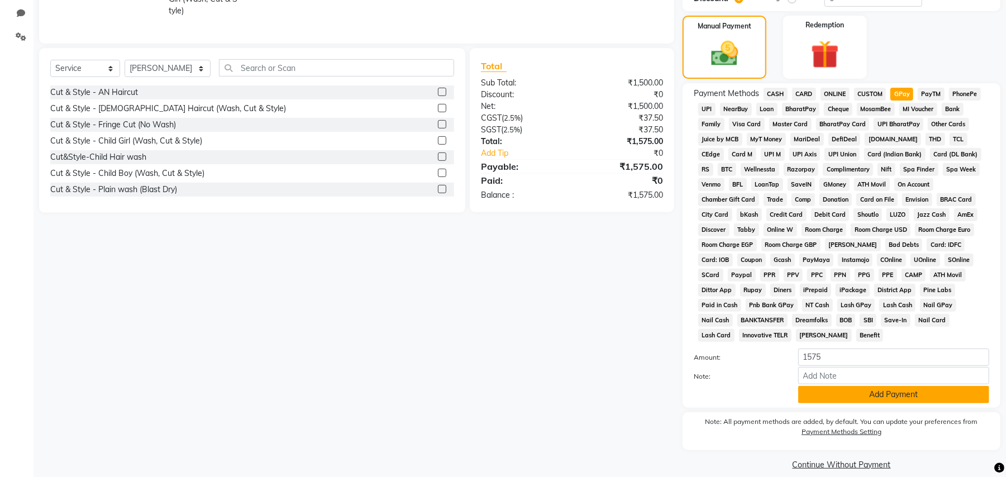
click at [927, 386] on button "Add Payment" at bounding box center [893, 394] width 191 height 17
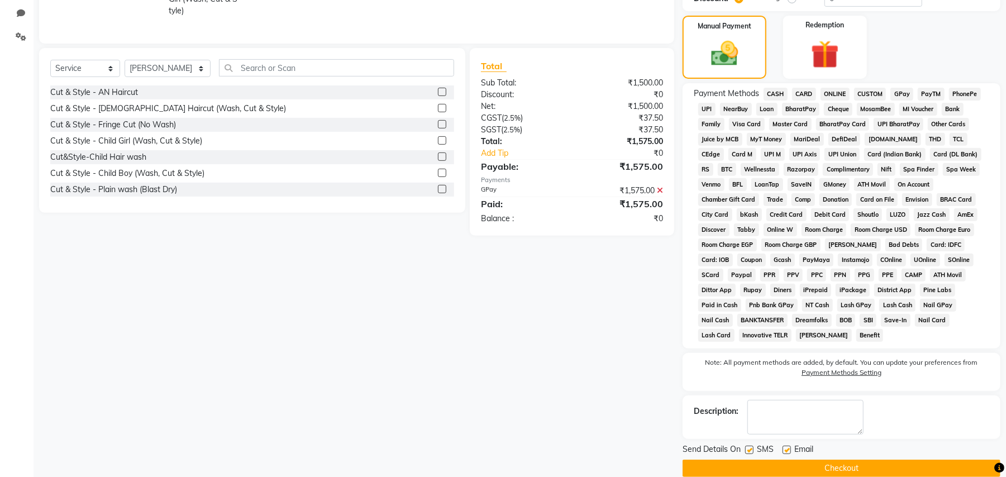
click at [862, 460] on button "Checkout" at bounding box center [842, 468] width 318 height 17
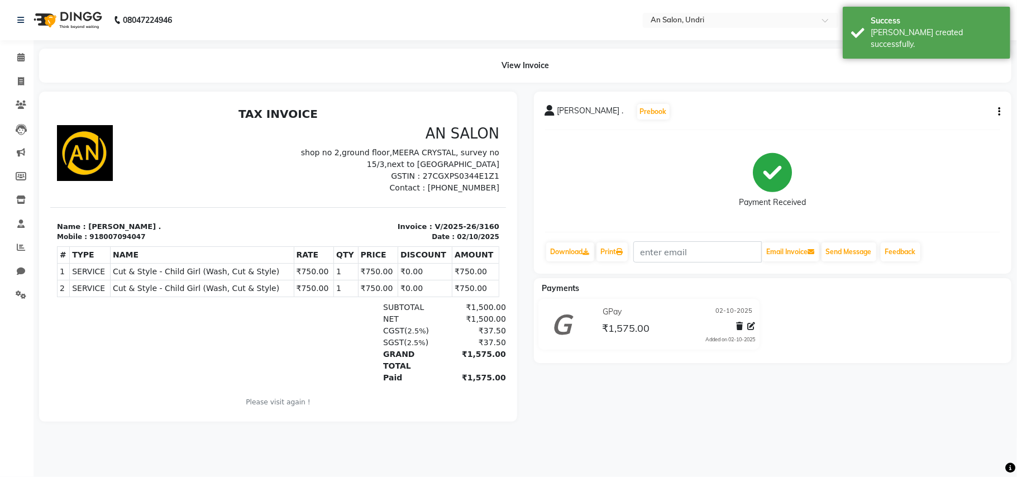
click at [46, 21] on img at bounding box center [66, 19] width 77 height 31
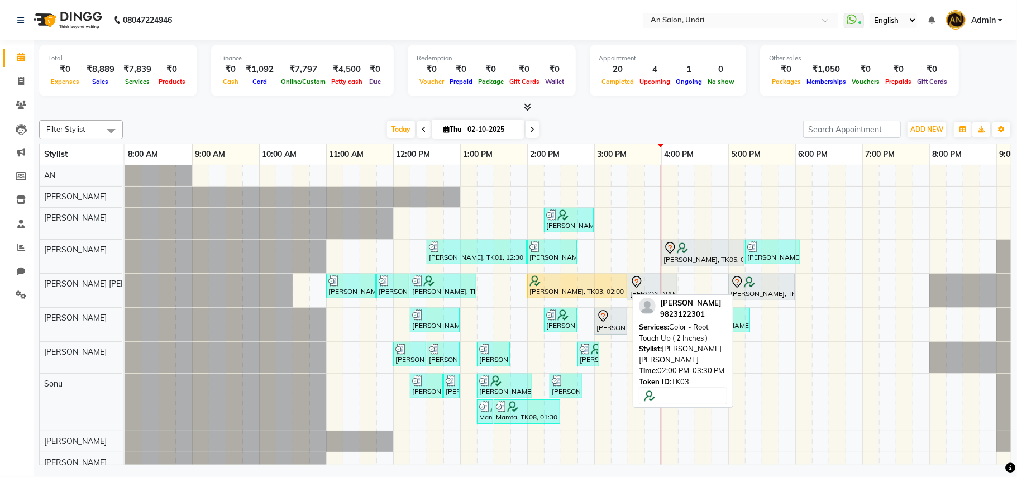
click at [595, 278] on div at bounding box center [578, 280] width 96 height 11
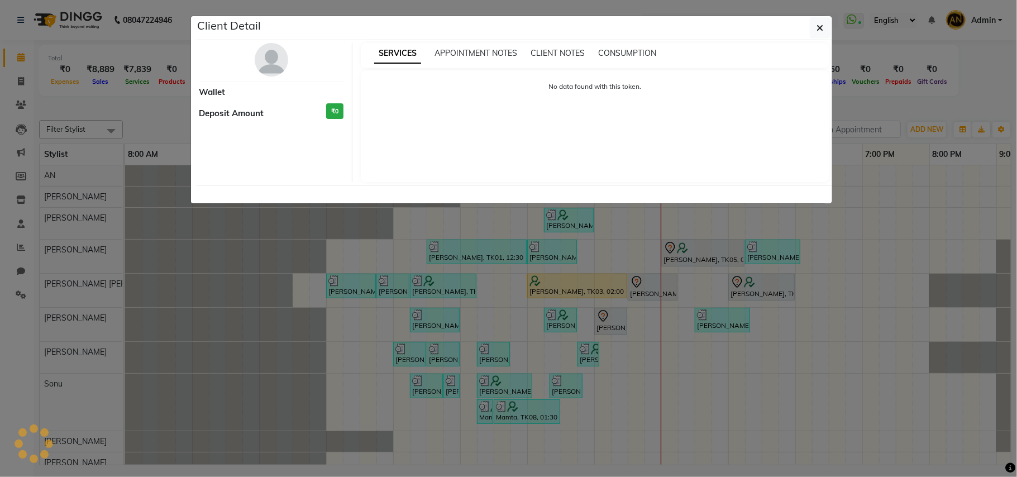
select select "1"
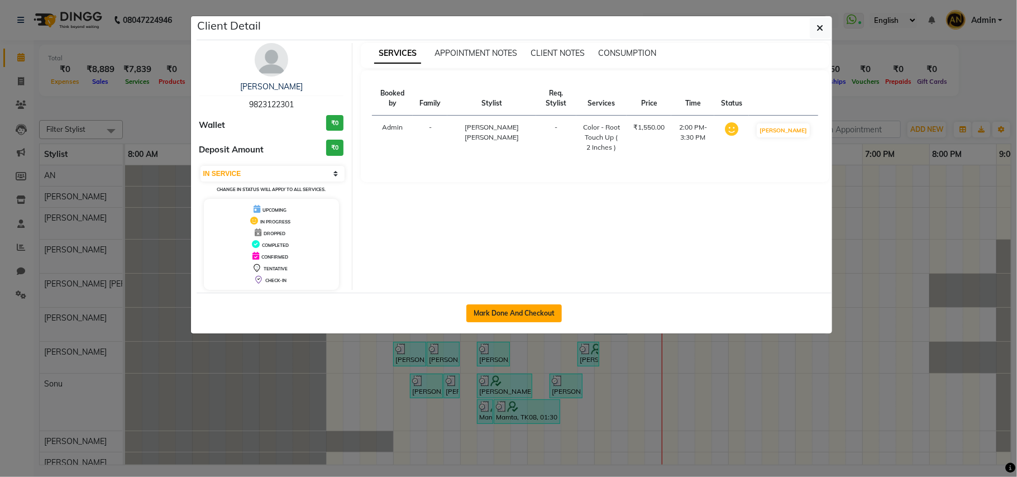
click at [543, 308] on button "Mark Done And Checkout" at bounding box center [514, 313] width 96 height 18
select select "service"
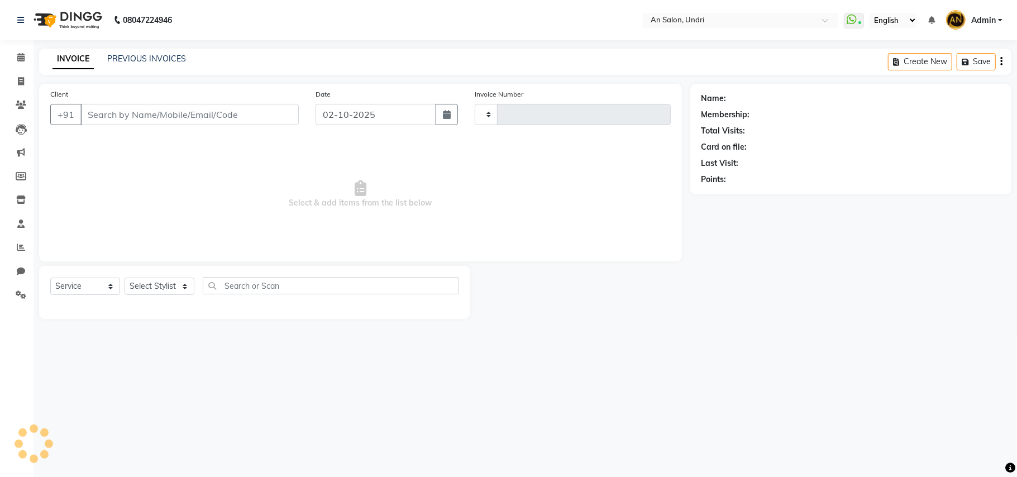
type input "3161"
select select "3639"
type input "9823122301"
select select "55235"
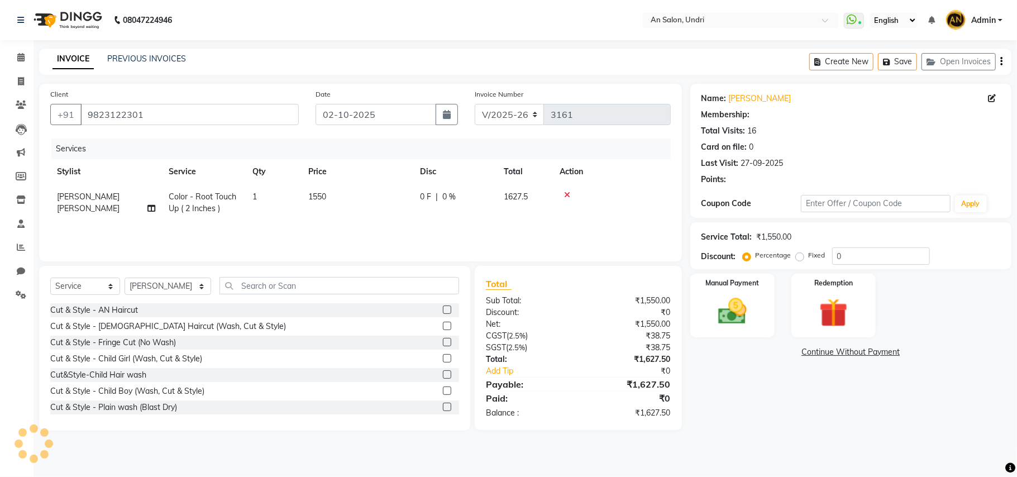
select select "2: Object"
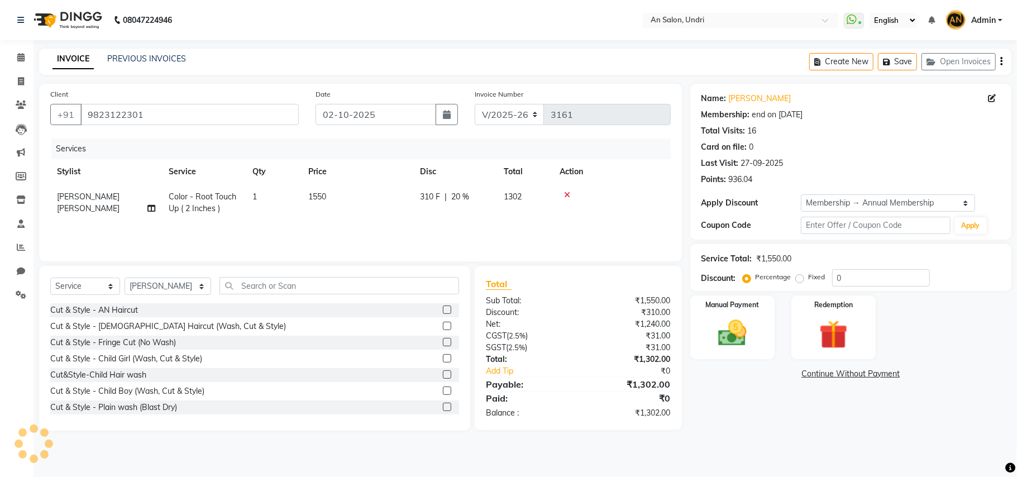
type input "20"
click at [566, 191] on icon at bounding box center [567, 195] width 6 height 8
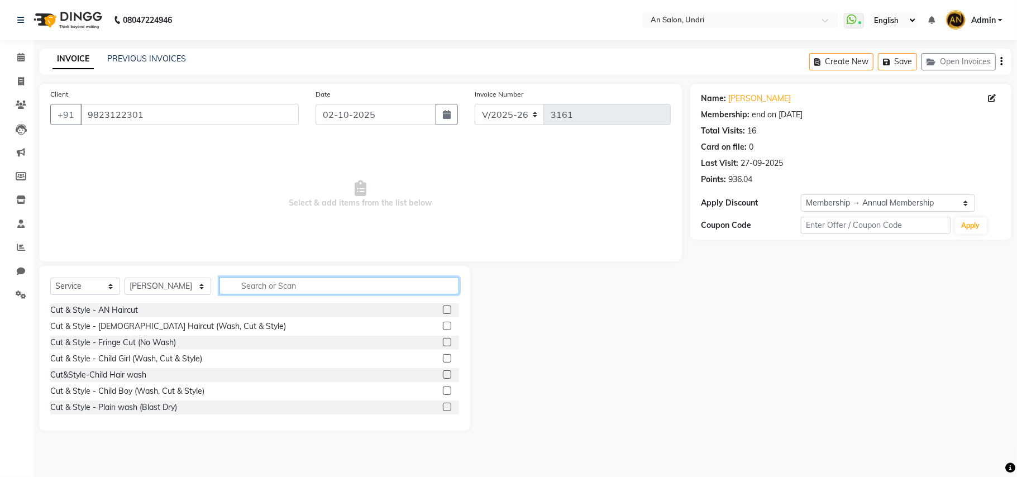
click at [277, 279] on input "text" at bounding box center [340, 285] width 240 height 17
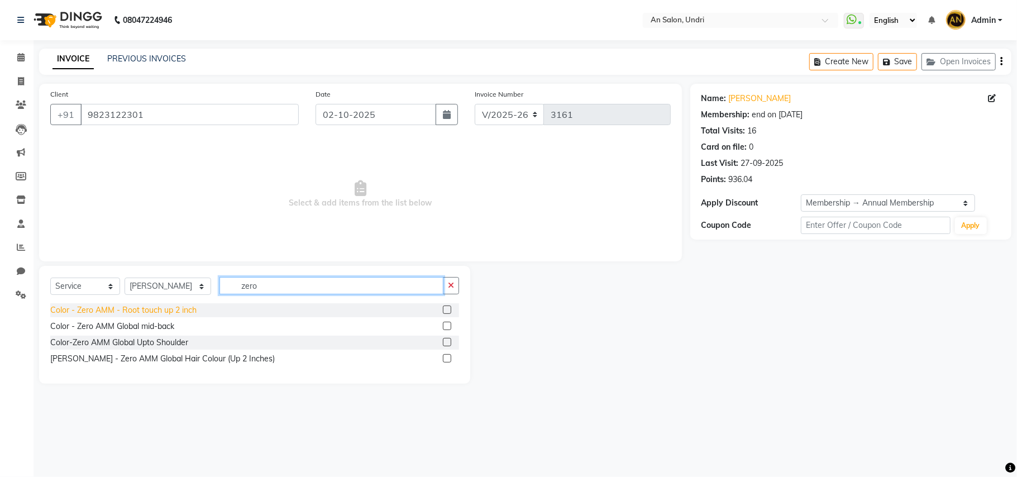
type input "zero"
click at [179, 311] on div "Color - Zero AMM - Root touch up 2 inch" at bounding box center [123, 310] width 146 height 12
checkbox input "false"
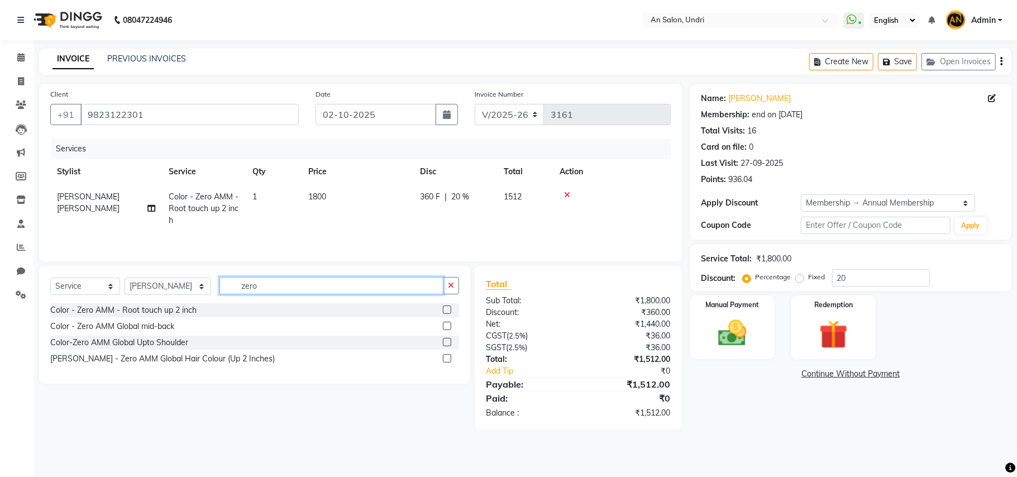
click at [284, 289] on input "zero" at bounding box center [332, 285] width 224 height 17
type input "z"
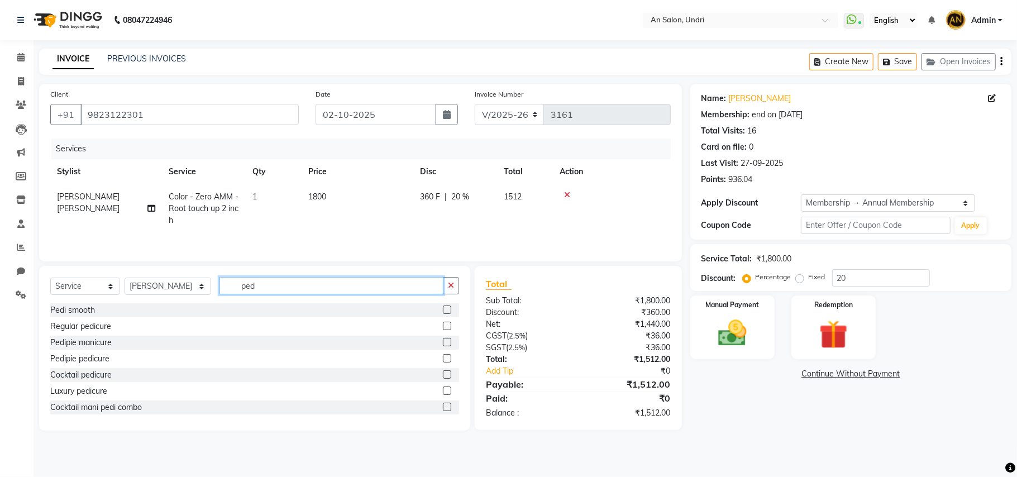
type input "ped"
click at [443, 311] on label at bounding box center [447, 310] width 8 height 8
click at [443, 311] on input "checkbox" at bounding box center [446, 310] width 7 height 7
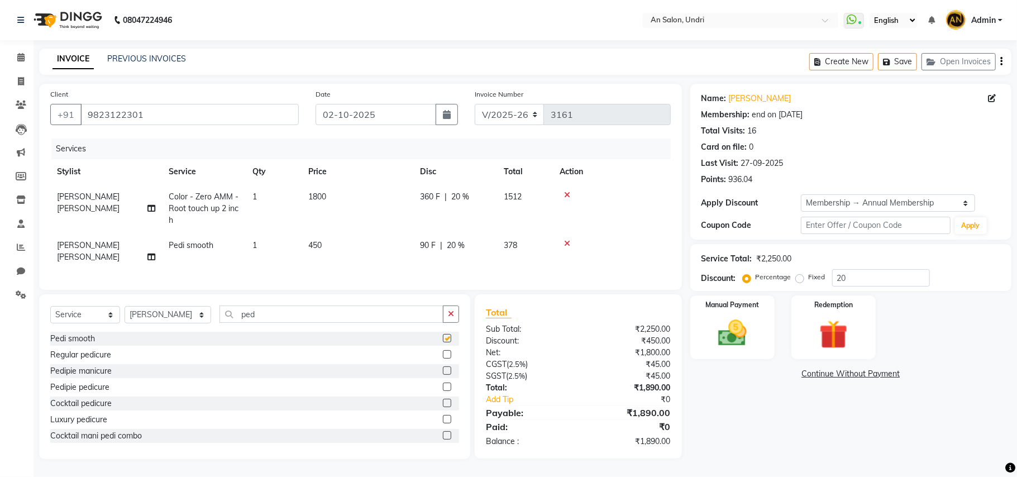
checkbox input "false"
click at [566, 242] on icon at bounding box center [567, 244] width 6 height 8
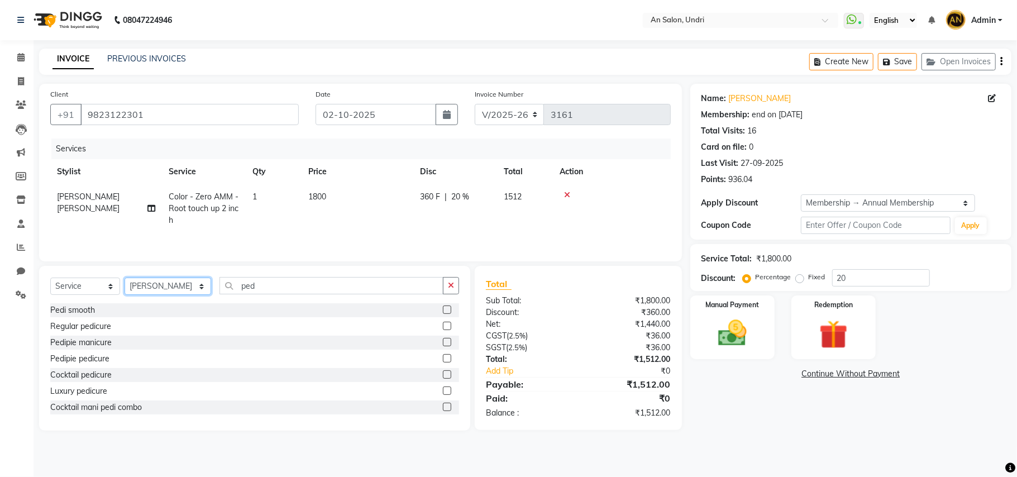
click at [186, 285] on select "Select Stylist ADESH KAMBLE AN Anita Rai Anthony Aslam Shaikh Janhavi Jambhulka…" at bounding box center [168, 286] width 87 height 17
select select "65269"
click at [125, 280] on select "Select Stylist ADESH KAMBLE AN Anita Rai Anthony Aslam Shaikh Janhavi Jambhulka…" at bounding box center [168, 286] width 87 height 17
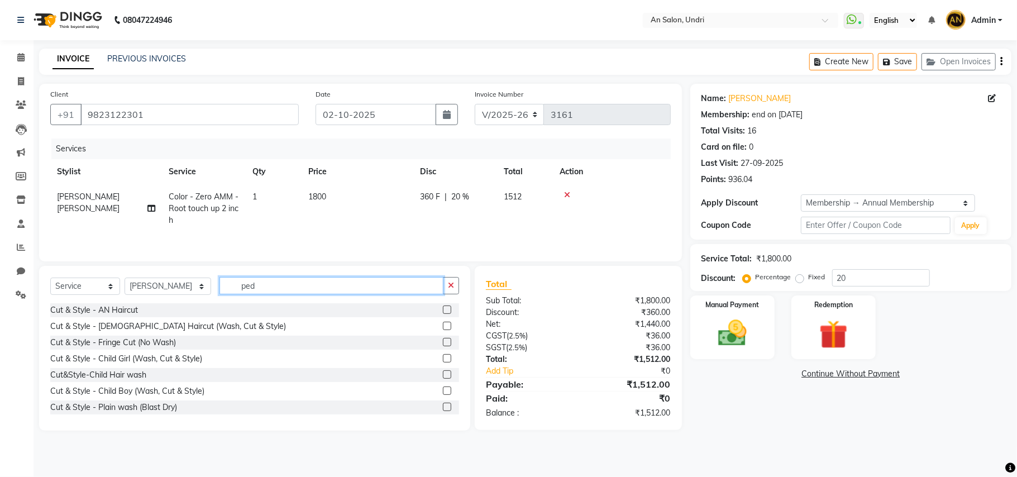
click at [283, 292] on input "ped" at bounding box center [332, 285] width 224 height 17
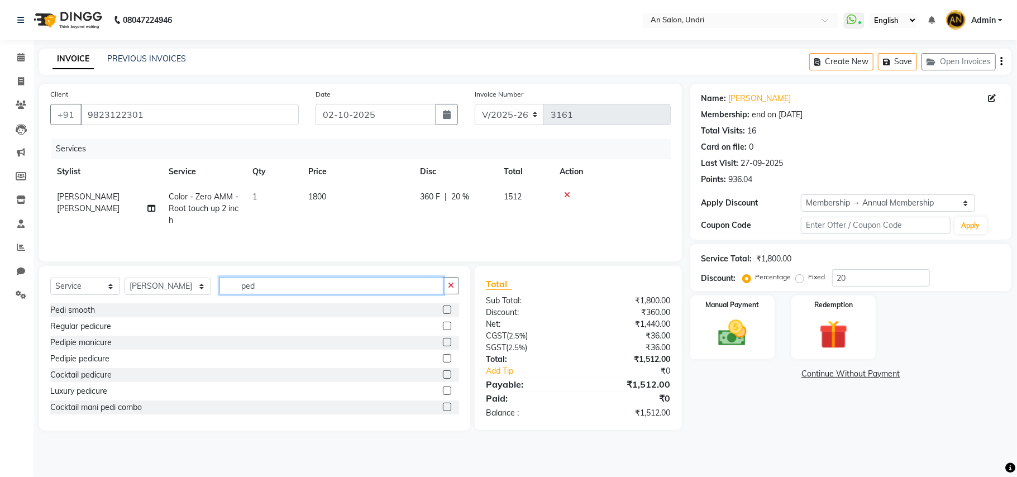
type input "ped"
click at [443, 311] on label at bounding box center [447, 310] width 8 height 8
click at [443, 311] on input "checkbox" at bounding box center [446, 310] width 7 height 7
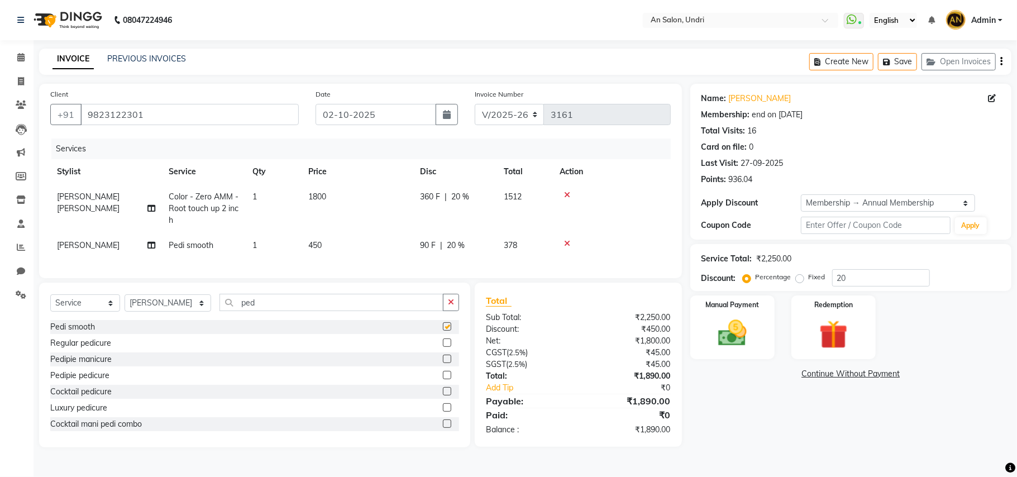
checkbox input "false"
click at [443, 379] on label at bounding box center [447, 375] width 8 height 8
click at [443, 379] on input "checkbox" at bounding box center [446, 375] width 7 height 7
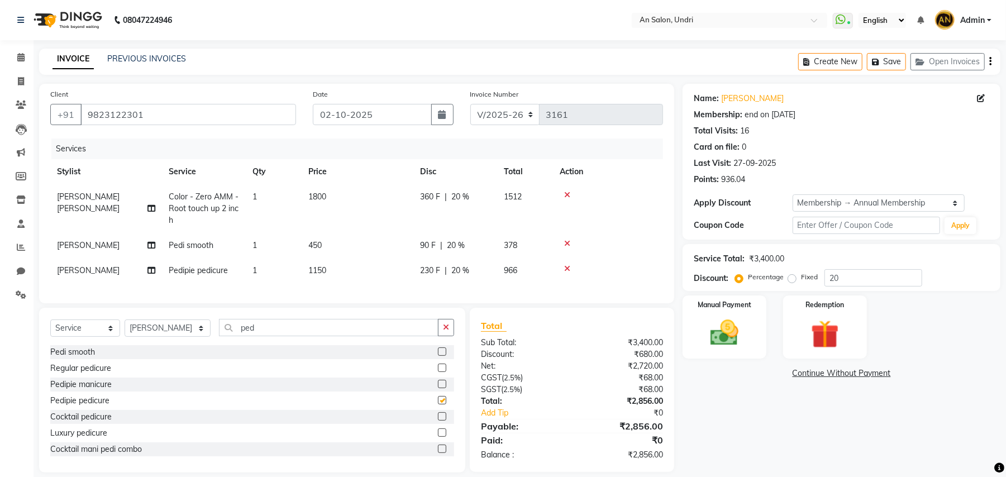
checkbox input "false"
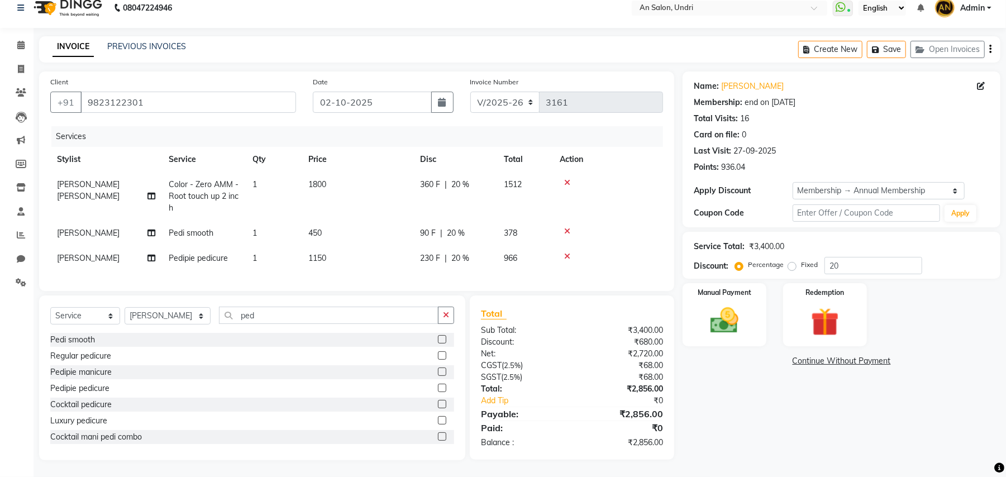
scroll to position [23, 0]
click at [720, 309] on img at bounding box center [724, 321] width 48 height 34
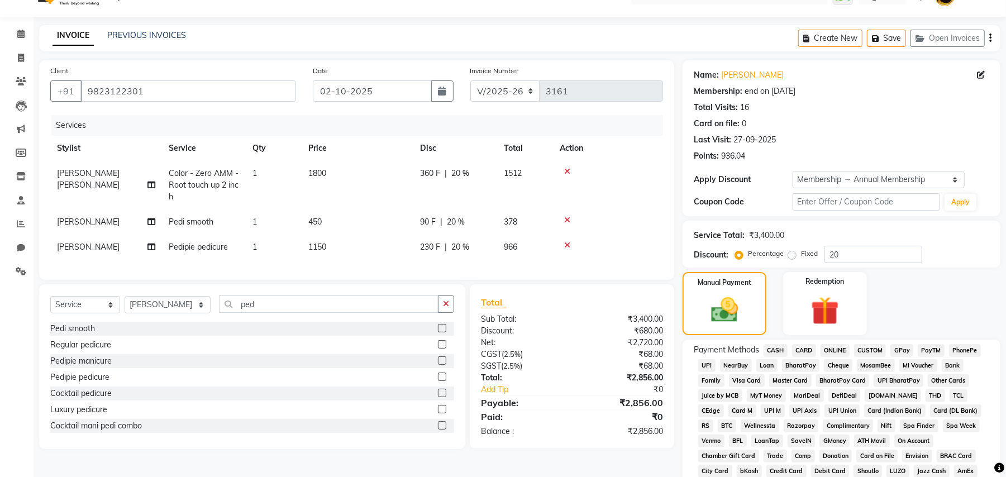
click at [902, 350] on span "GPay" at bounding box center [901, 350] width 23 height 13
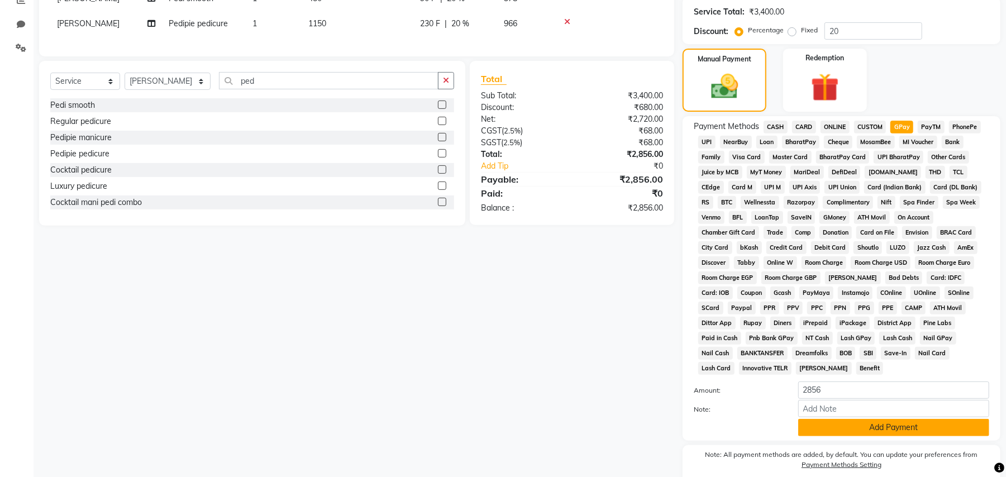
click at [888, 419] on button "Add Payment" at bounding box center [893, 427] width 191 height 17
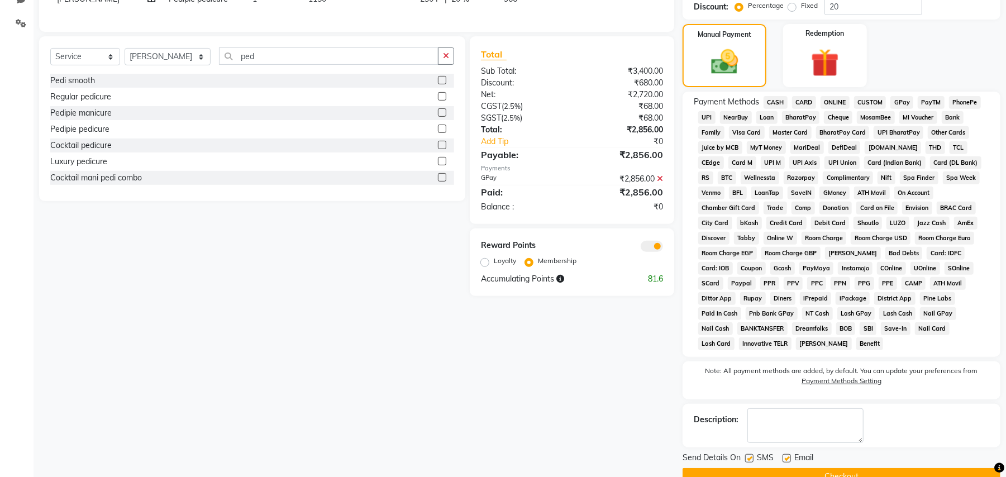
scroll to position [284, 0]
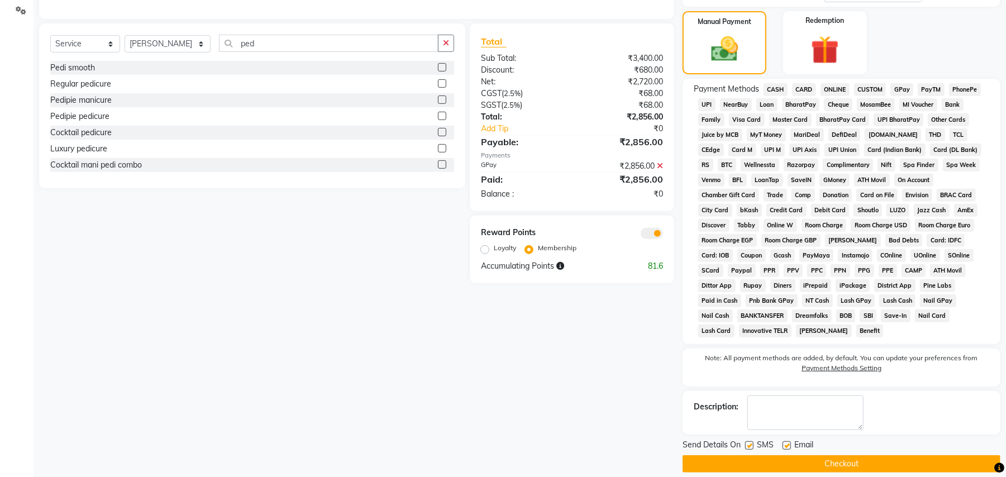
click at [895, 455] on button "Checkout" at bounding box center [842, 463] width 318 height 17
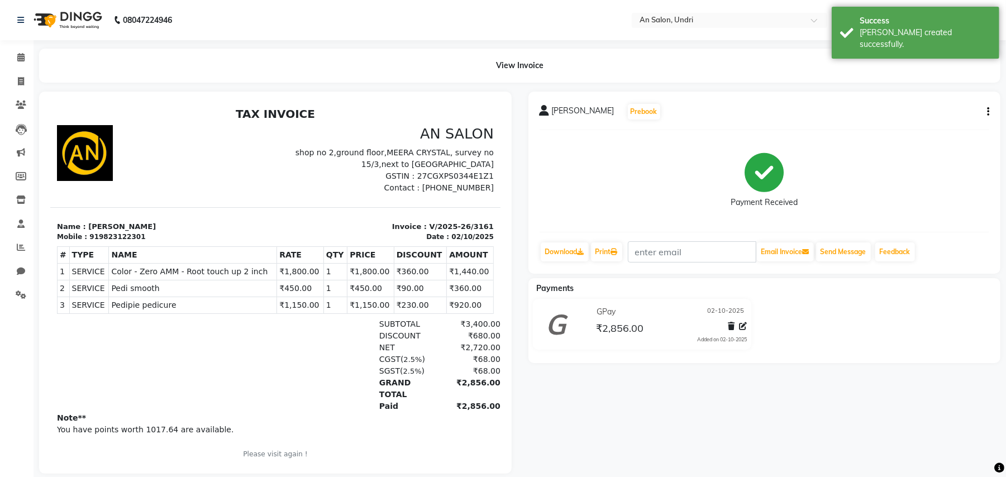
click at [47, 16] on img at bounding box center [66, 19] width 77 height 31
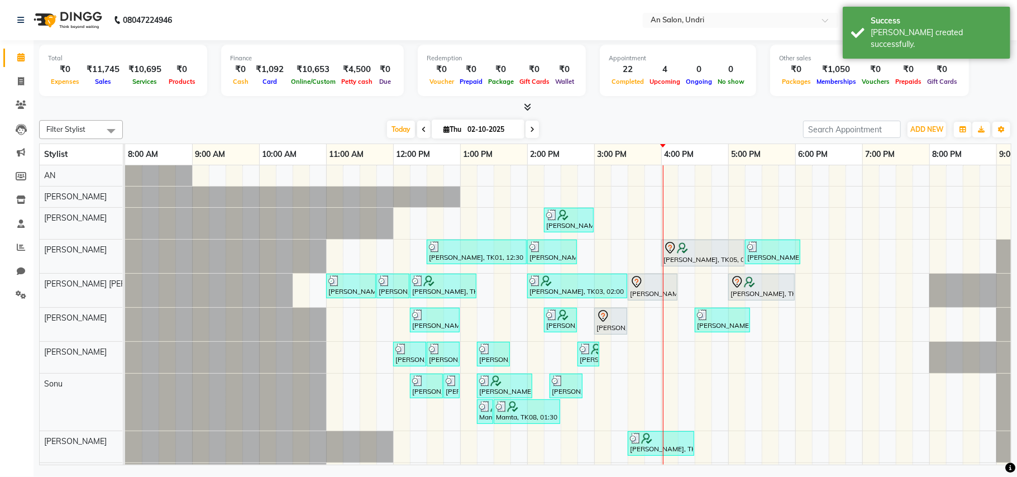
click at [530, 128] on icon at bounding box center [532, 129] width 4 height 7
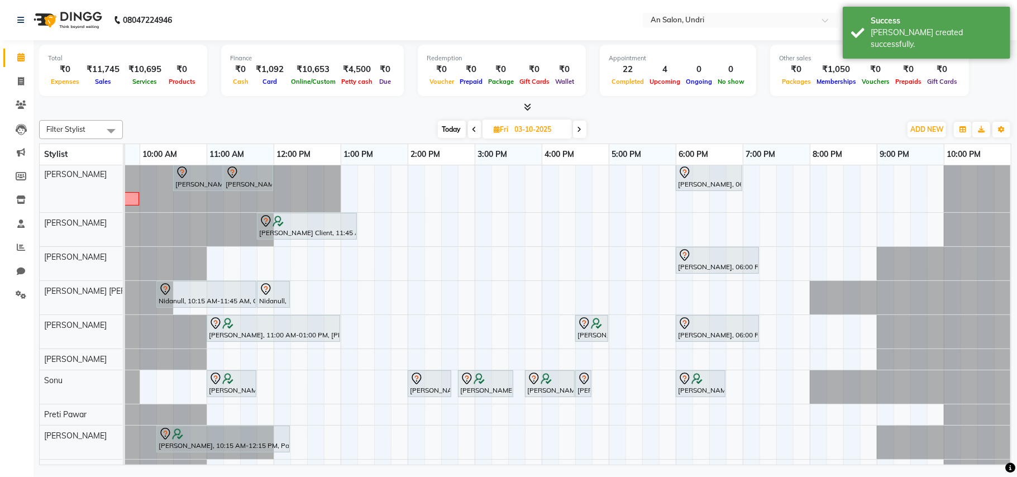
scroll to position [51, 0]
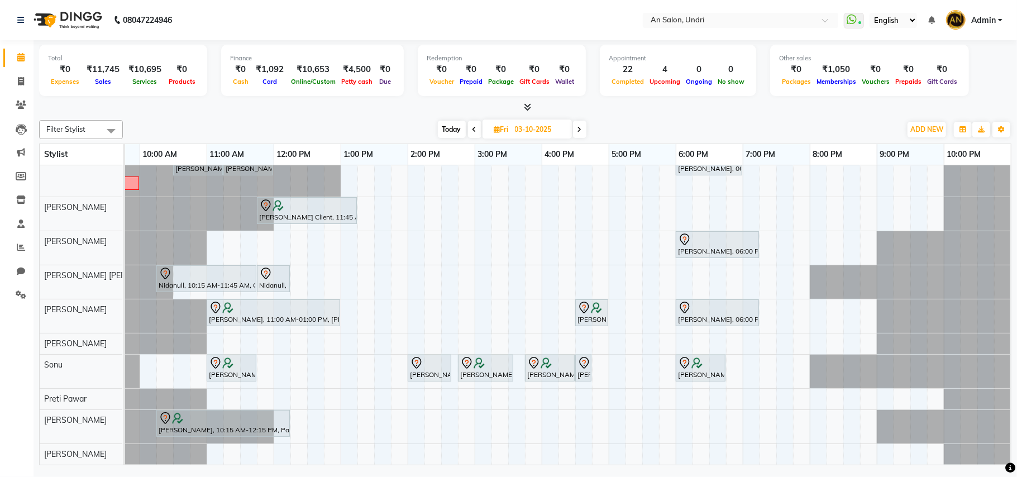
click at [474, 128] on icon at bounding box center [475, 129] width 4 height 7
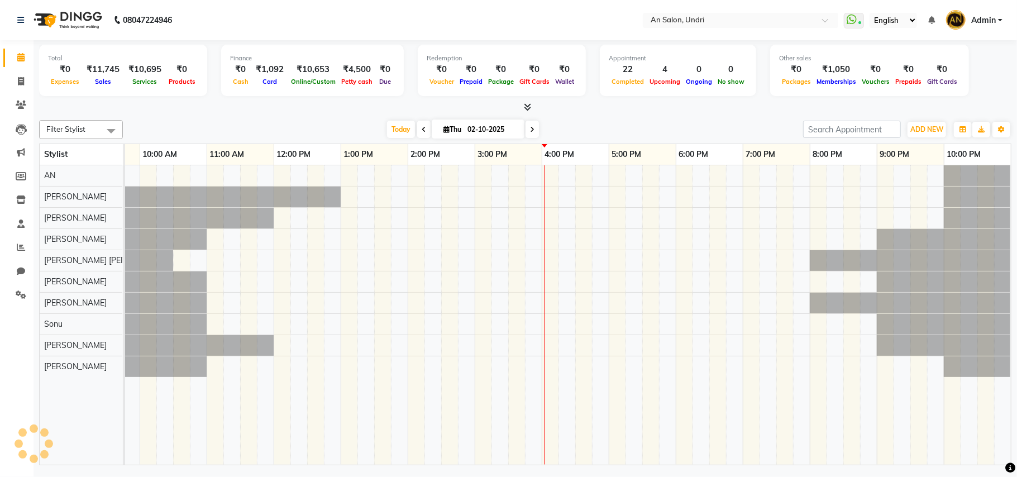
scroll to position [0, 0]
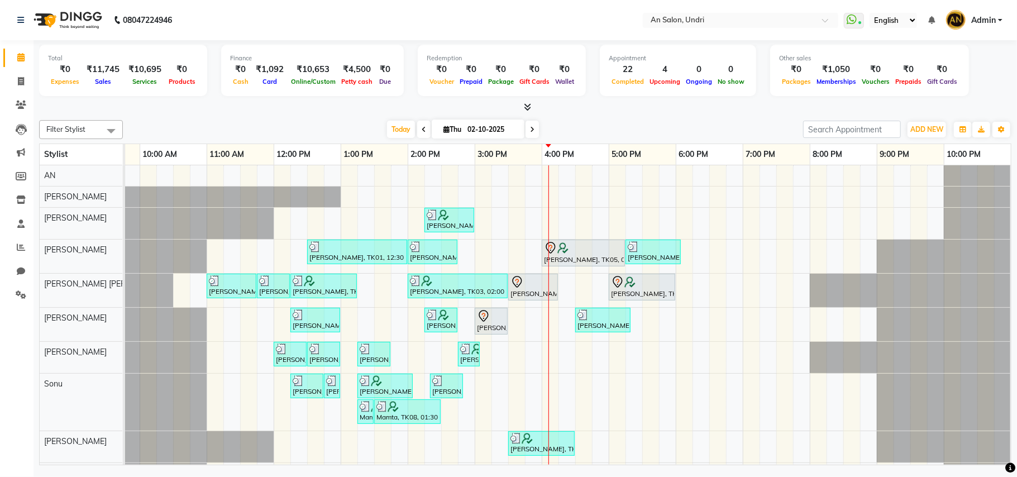
click at [530, 123] on span at bounding box center [532, 129] width 13 height 17
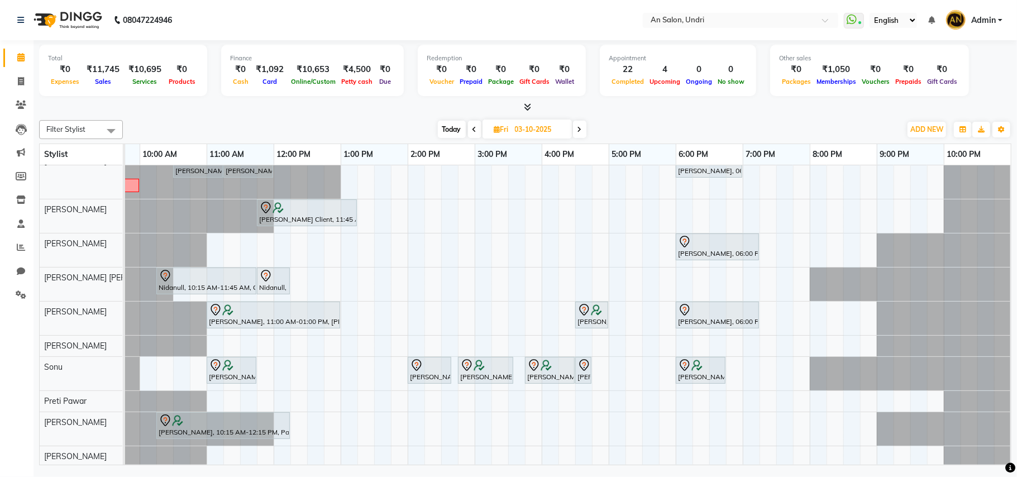
scroll to position [51, 0]
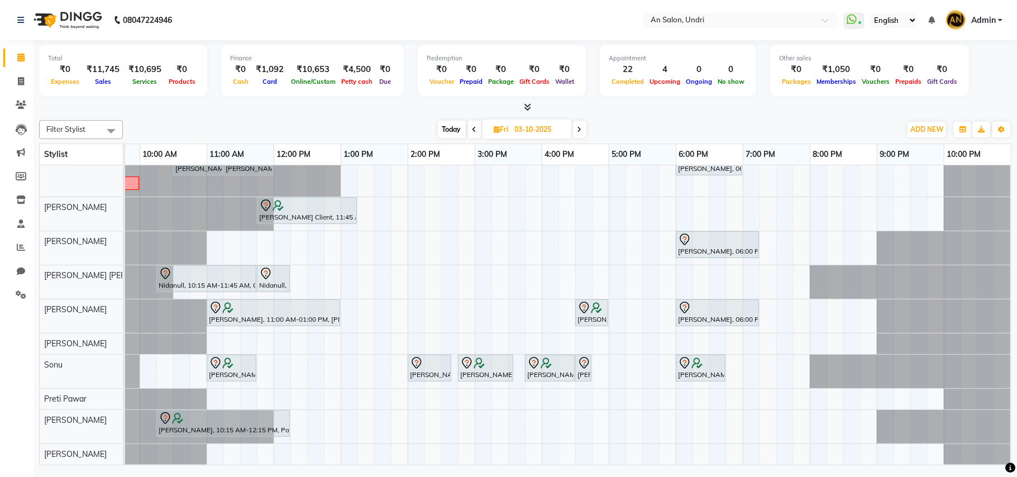
click at [470, 123] on span at bounding box center [474, 129] width 13 height 17
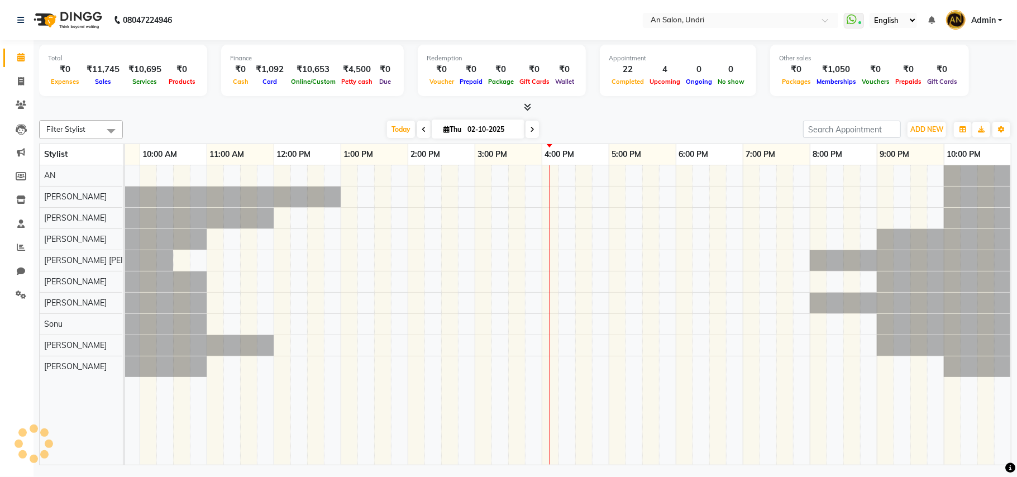
scroll to position [0, 0]
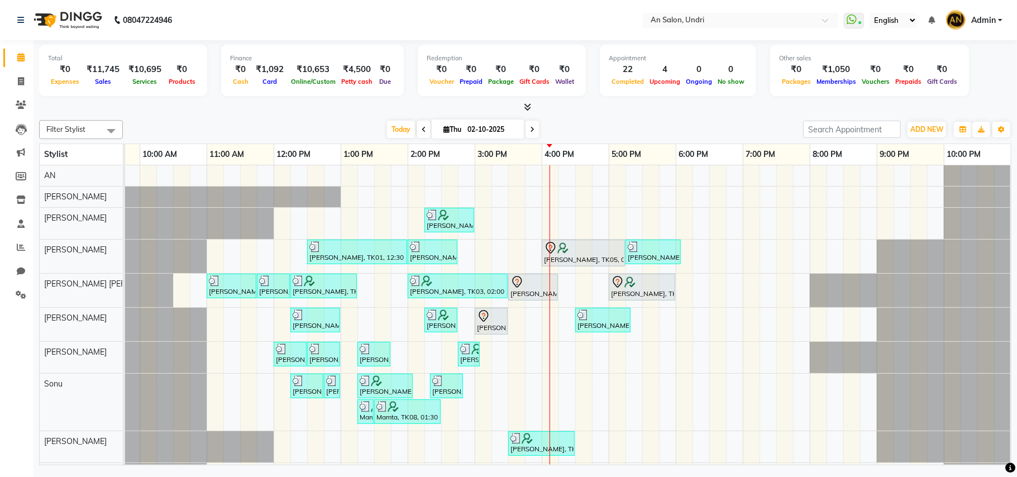
click at [530, 126] on icon at bounding box center [532, 129] width 4 height 7
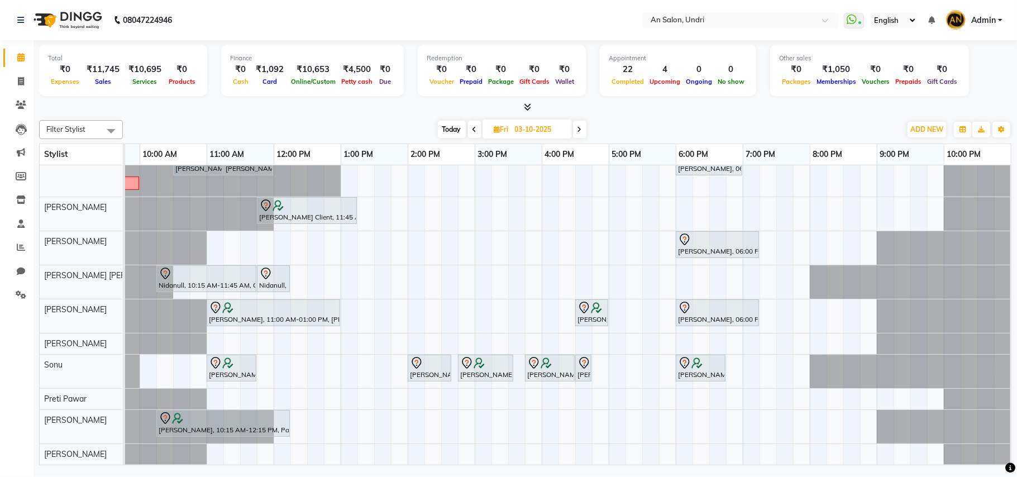
scroll to position [51, 0]
click at [470, 126] on span at bounding box center [474, 129] width 13 height 17
type input "02-10-2025"
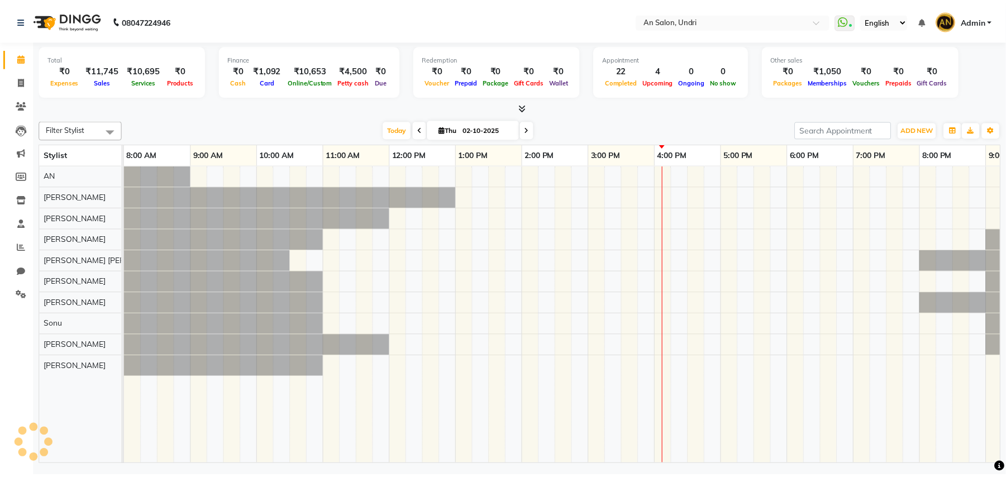
scroll to position [0, 120]
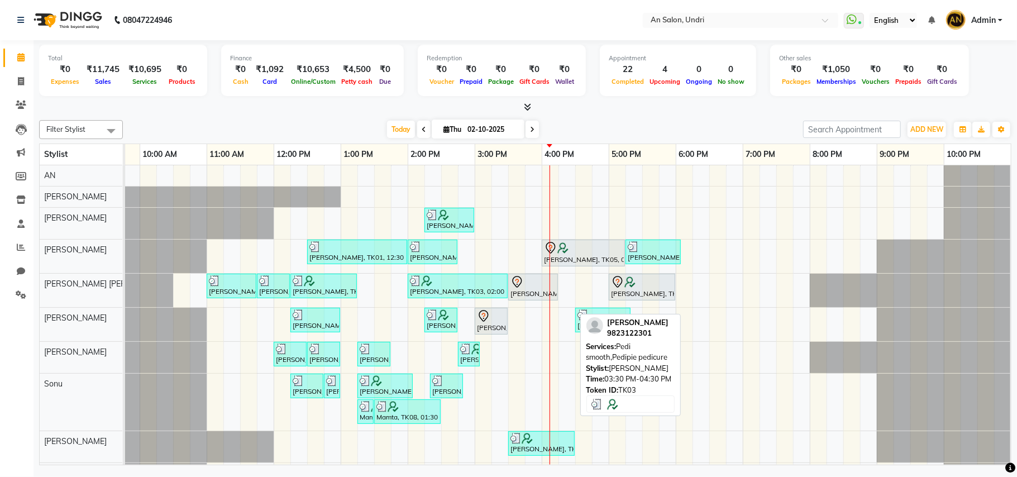
click at [530, 438] on img at bounding box center [527, 438] width 11 height 11
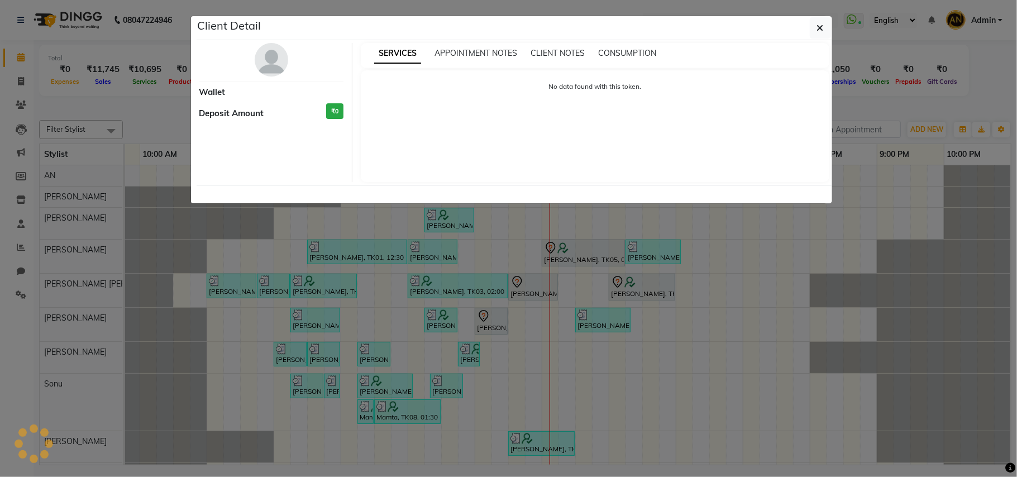
select select "3"
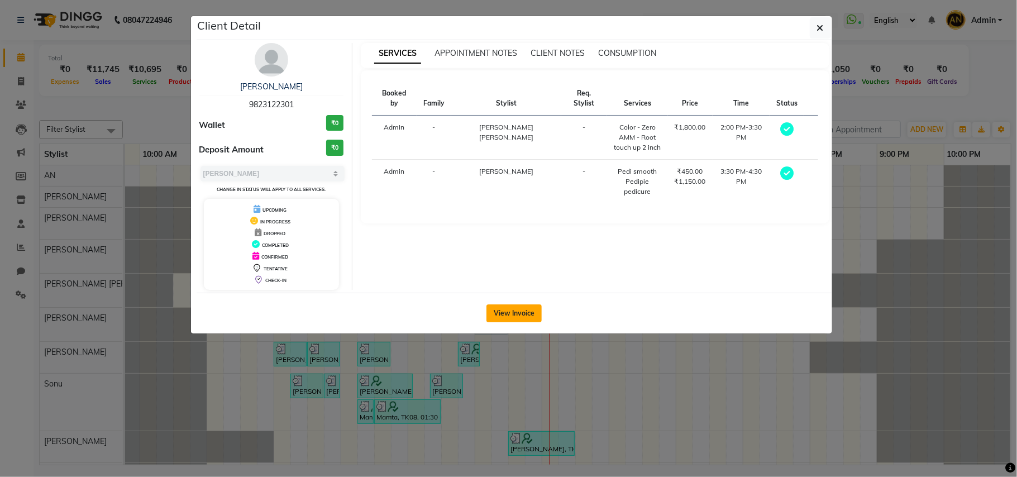
click at [528, 313] on button "View Invoice" at bounding box center [514, 313] width 55 height 18
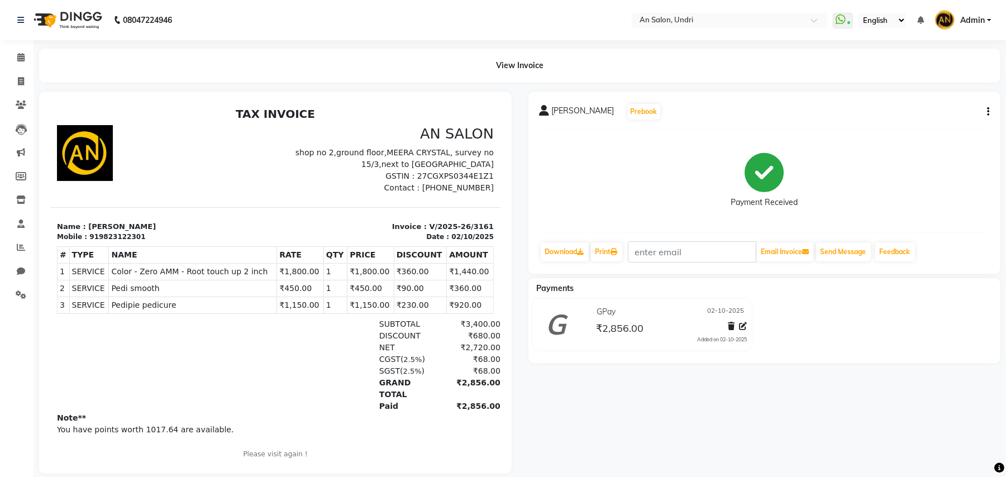
click at [56, 14] on img at bounding box center [66, 19] width 77 height 31
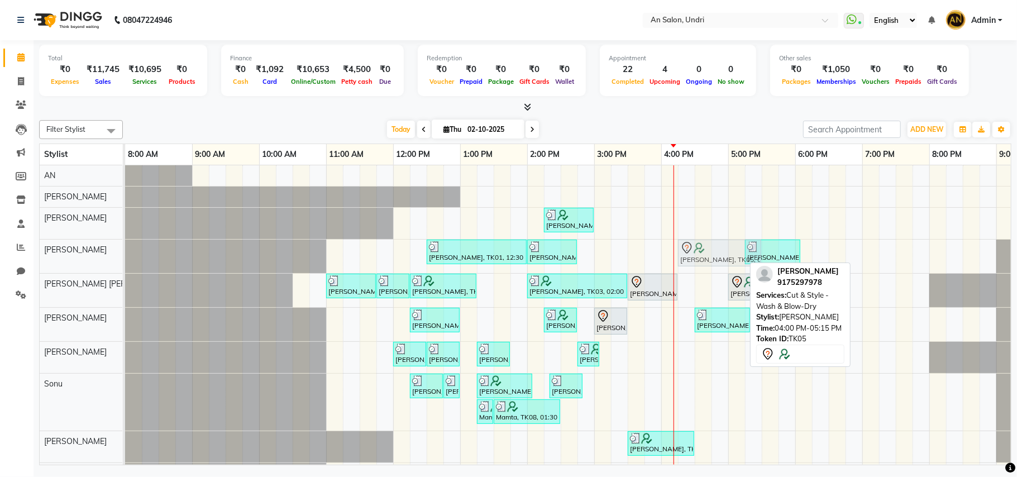
click at [125, 252] on div "Shivani Singhal, TK01, 12:30 PM-02:00 PM, Cut & Style - Wash & Blow-Dry,Cut & S…" at bounding box center [125, 257] width 0 height 34
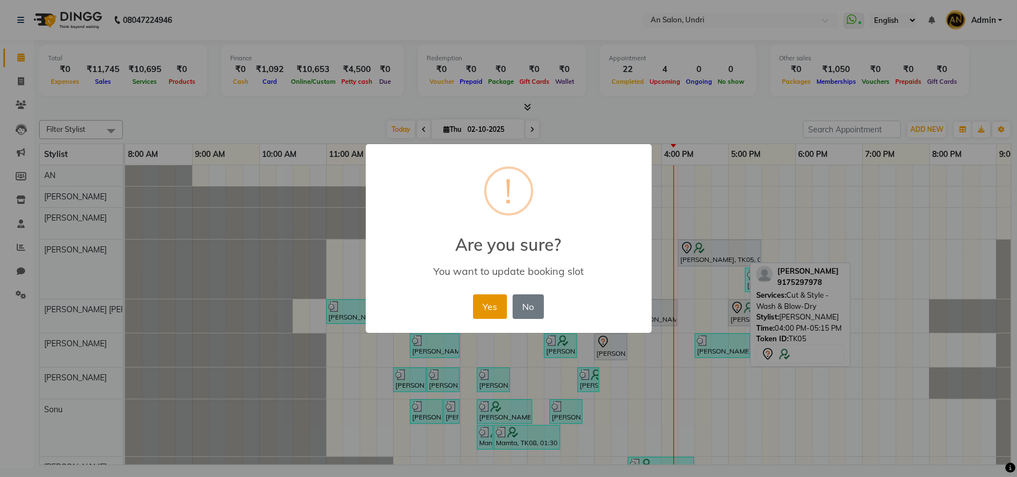
click at [495, 304] on button "Yes" at bounding box center [490, 306] width 34 height 25
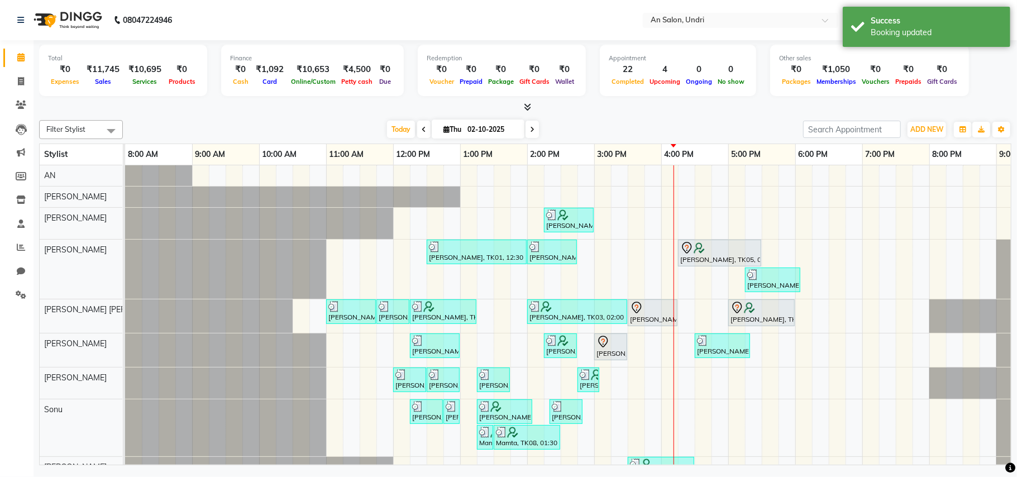
click at [530, 131] on icon at bounding box center [532, 129] width 4 height 7
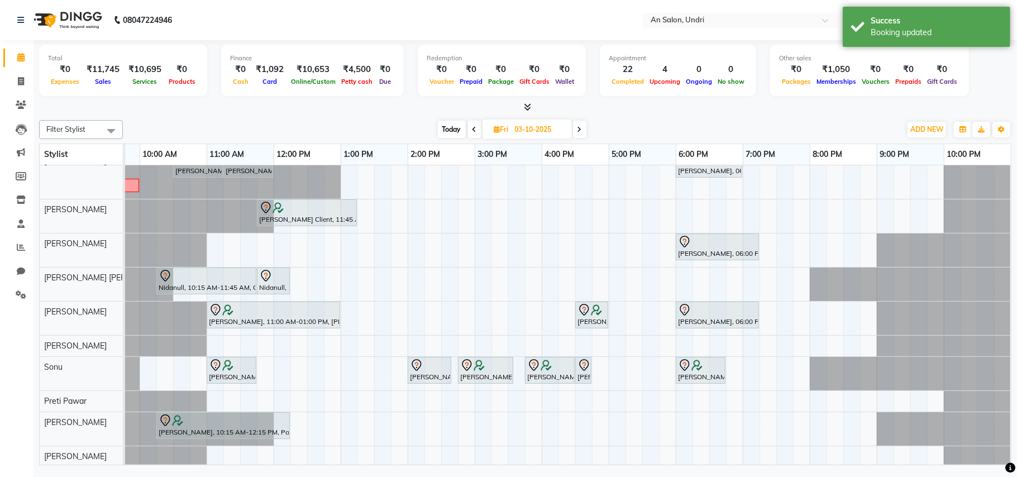
scroll to position [51, 0]
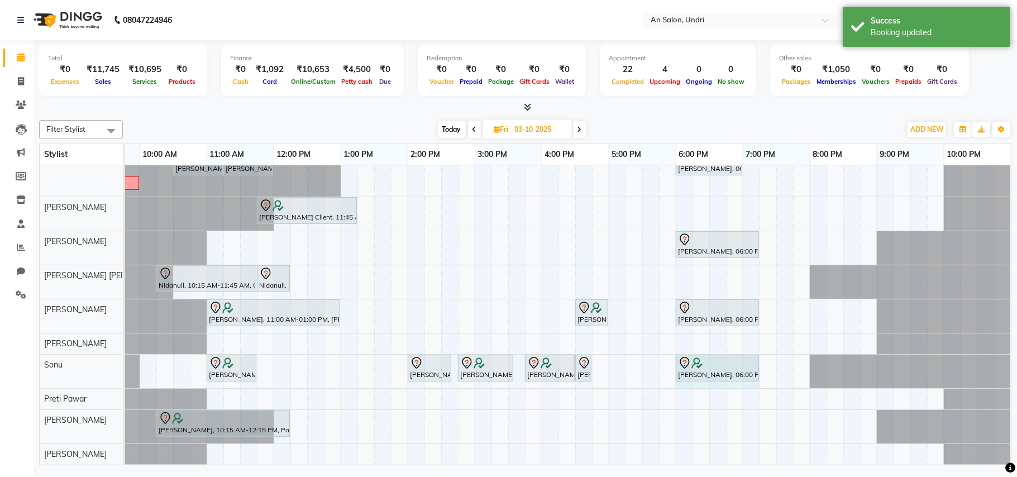
drag, startPoint x: 725, startPoint y: 358, endPoint x: 755, endPoint y: 361, distance: 30.3
click at [6, 361] on div "Nidhi Kamath Client, 11:00 AM-11:45 AM, Waxing - Rica Wax Full Wax (Full hand, …" at bounding box center [6, 372] width 0 height 34
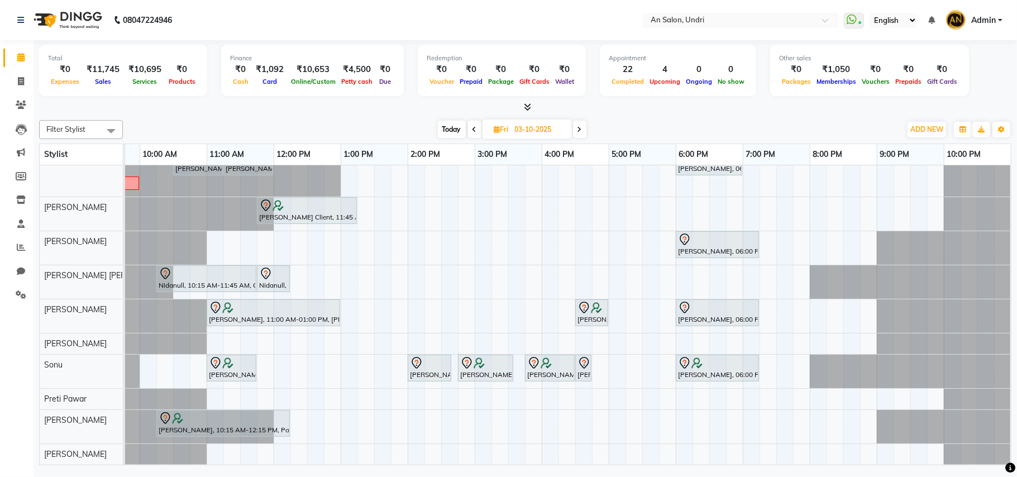
click at [449, 130] on span "Today" at bounding box center [452, 129] width 28 height 17
type input "02-10-2025"
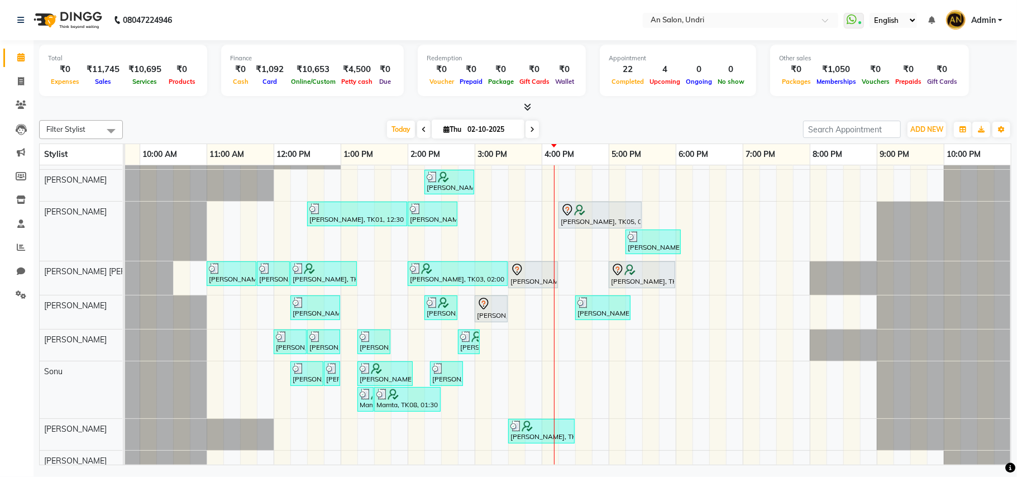
scroll to position [57, 0]
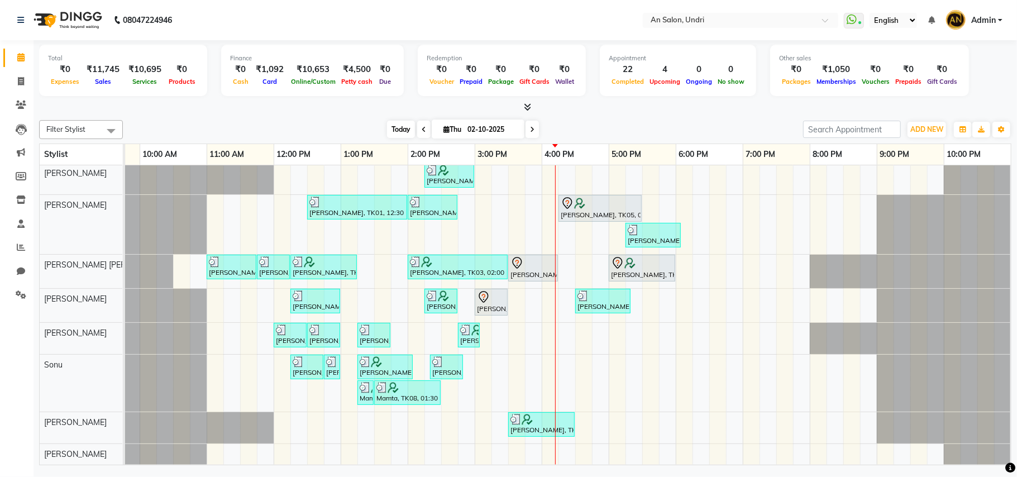
click at [397, 131] on span "Today" at bounding box center [401, 129] width 28 height 17
click at [716, 136] on div "Today Thu 02-10-2025" at bounding box center [462, 129] width 669 height 17
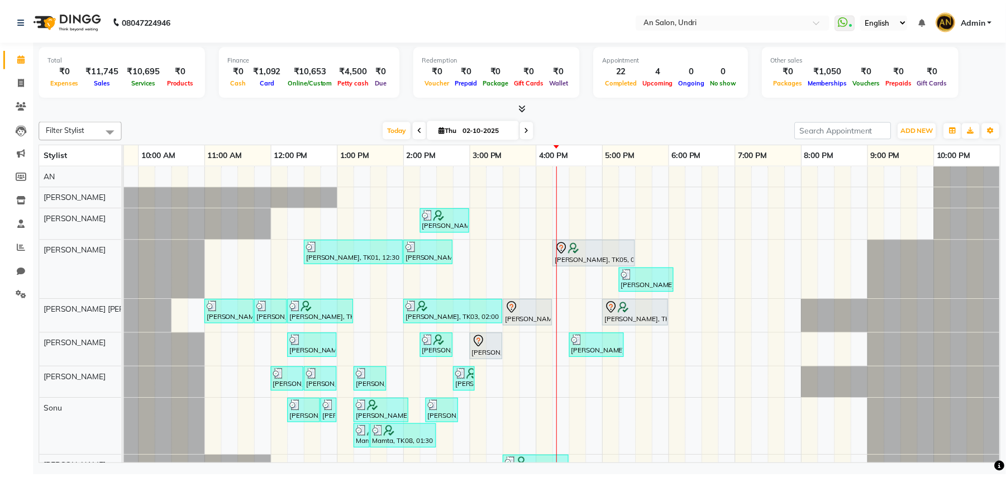
scroll to position [57, 0]
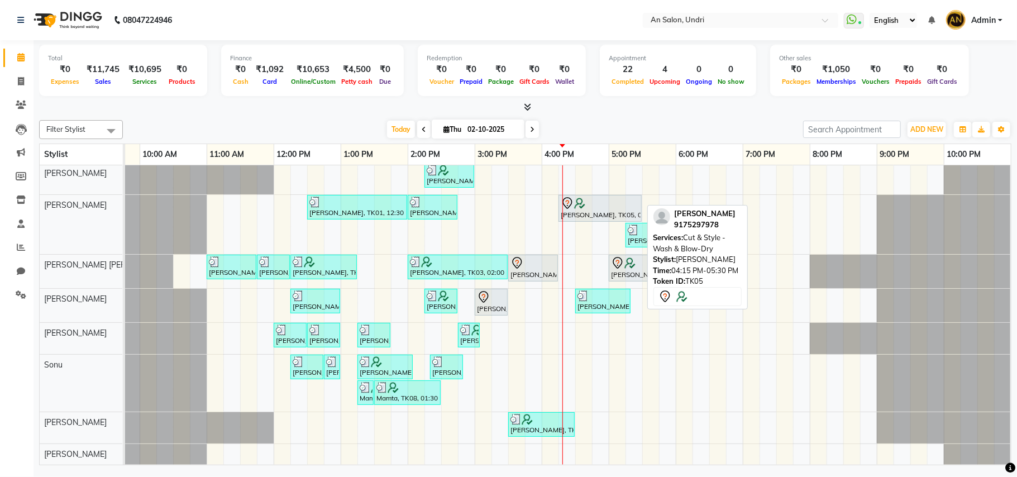
click at [600, 199] on div "Unati Agrwal, TK05, 04:15 PM-05:30 PM, Cut & Style - Wash & Blow-Dry" at bounding box center [600, 208] width 81 height 23
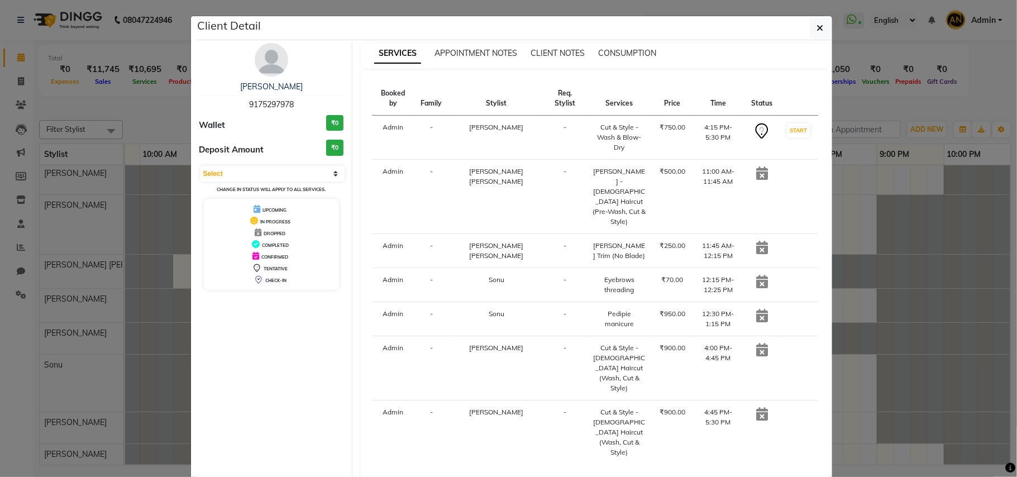
select select "3639"
select select "service"
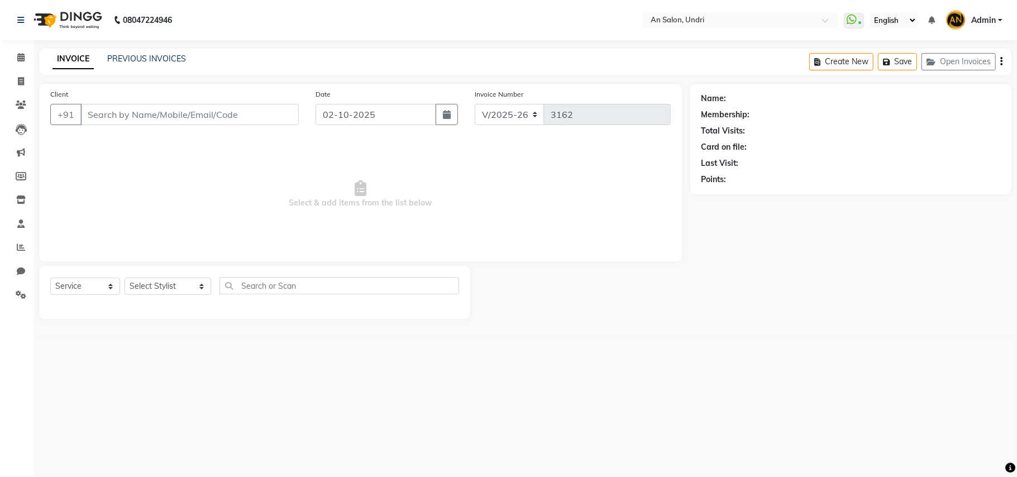
type input "9175297978"
select select "18327"
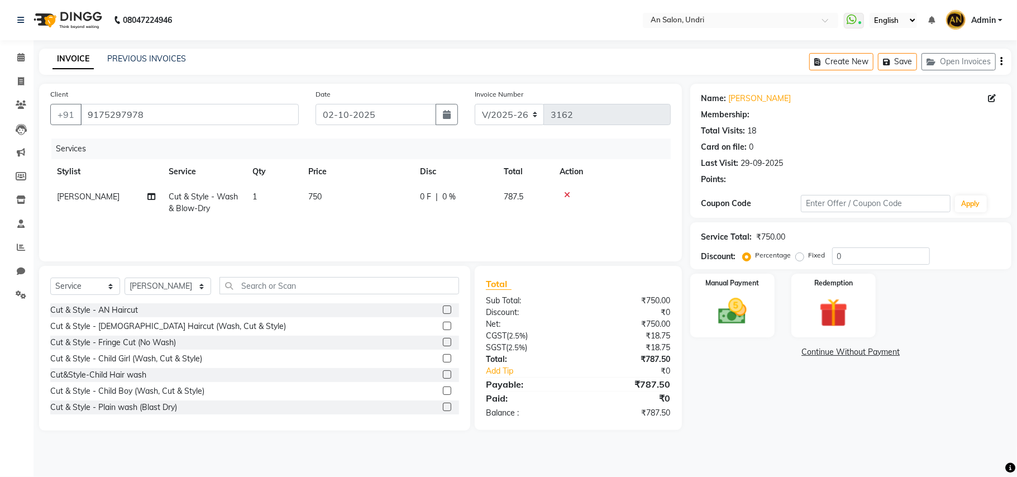
select select "2: Object"
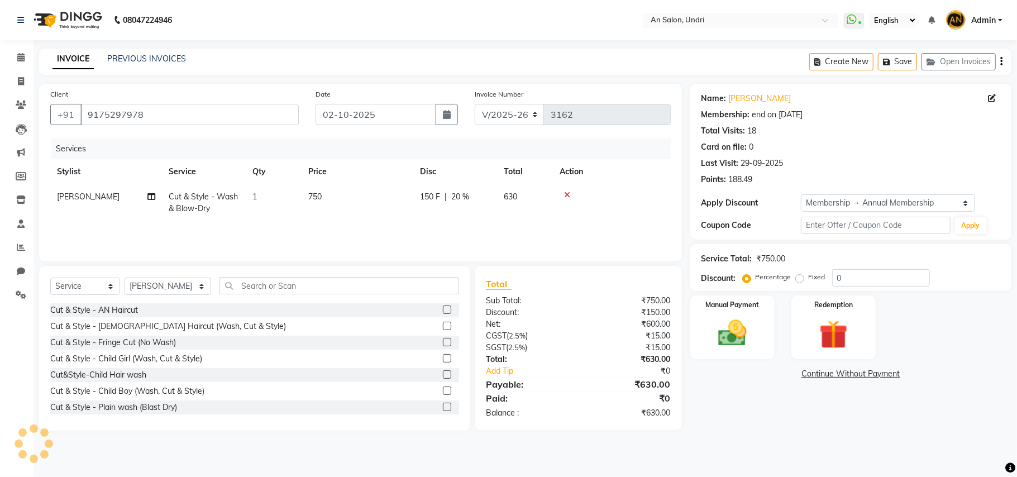
type input "20"
click at [716, 329] on img at bounding box center [732, 333] width 49 height 35
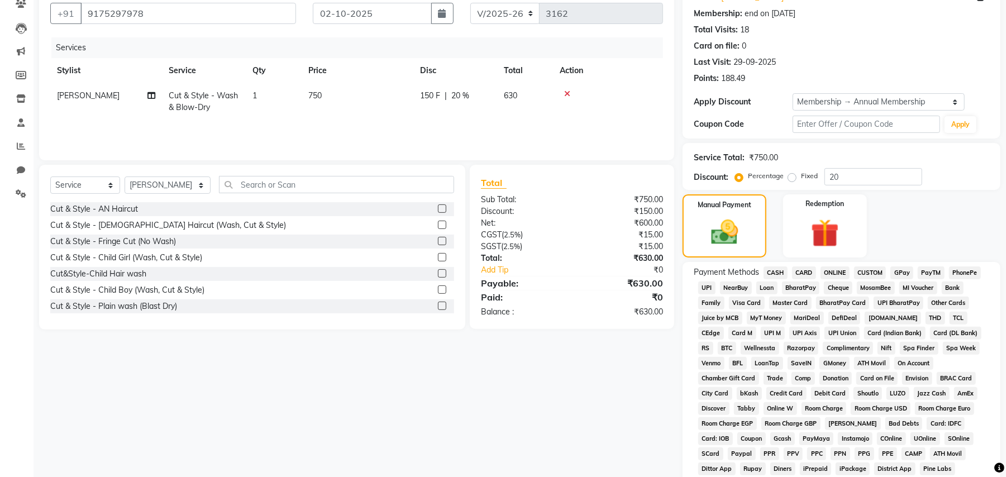
scroll to position [220, 0]
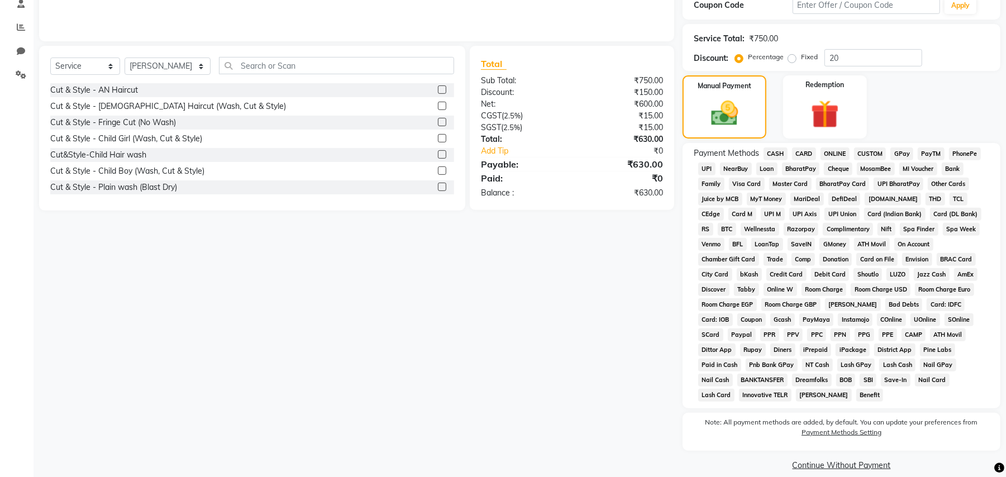
click at [904, 159] on span "GPay" at bounding box center [901, 153] width 23 height 13
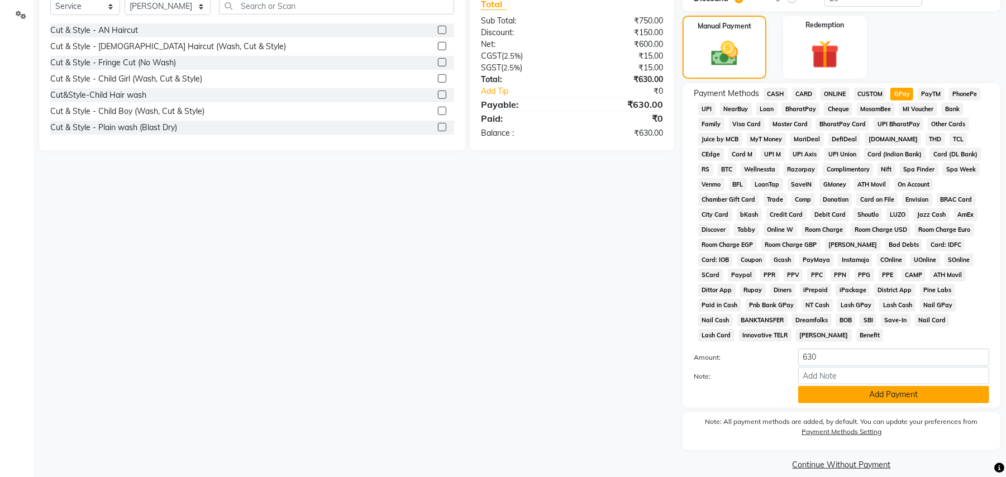
click at [969, 386] on button "Add Payment" at bounding box center [893, 394] width 191 height 17
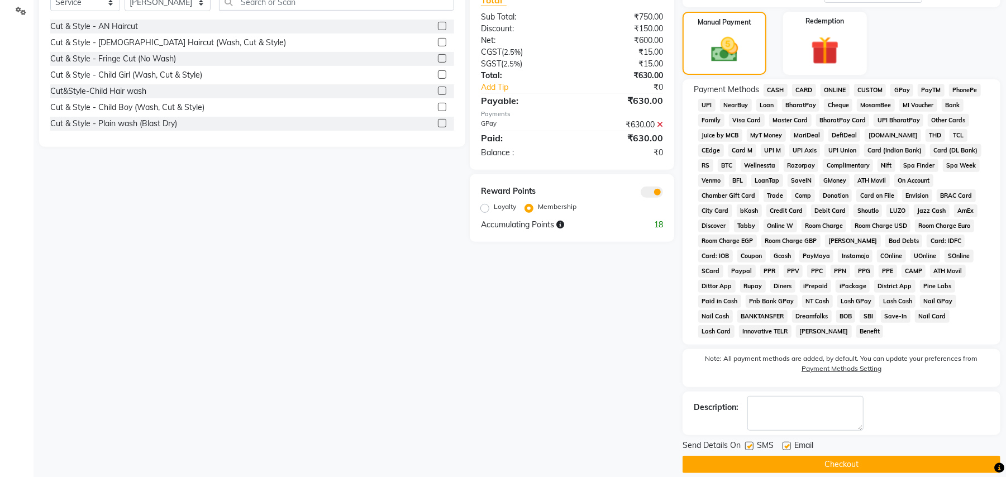
scroll to position [284, 0]
click at [940, 455] on button "Checkout" at bounding box center [842, 463] width 318 height 17
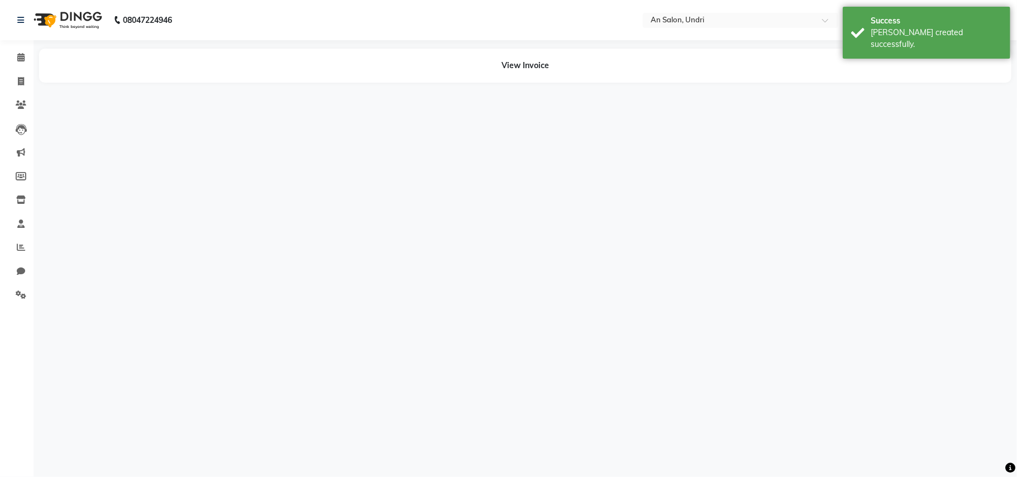
click at [84, 20] on img at bounding box center [66, 19] width 77 height 31
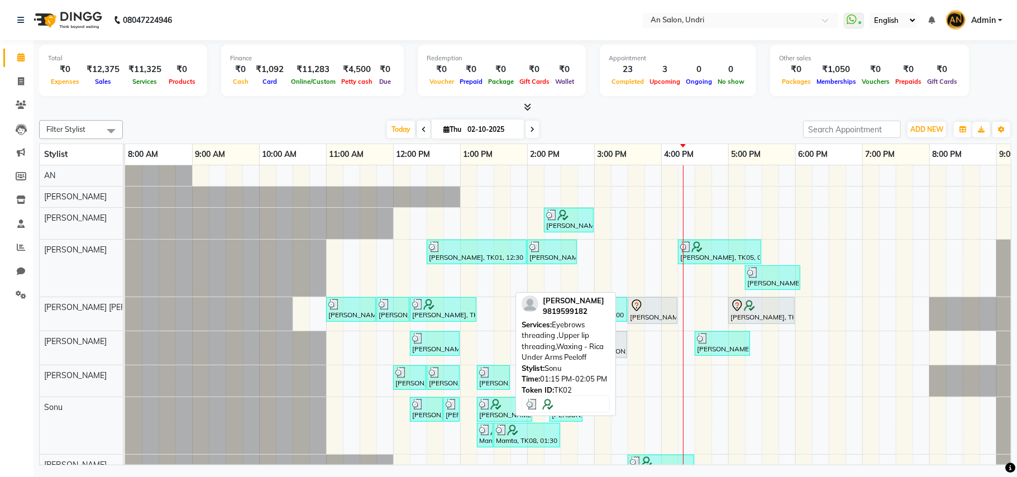
scroll to position [55, 0]
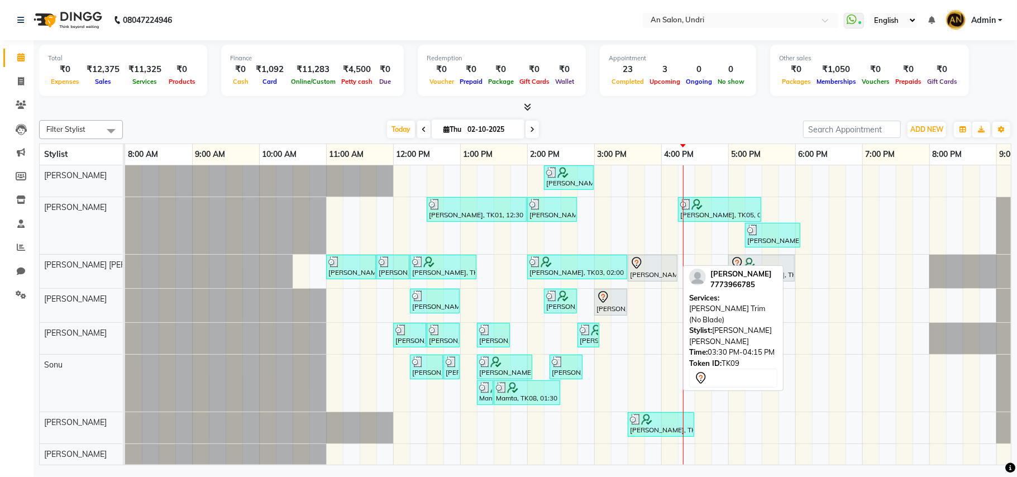
click at [665, 256] on div at bounding box center [652, 262] width 45 height 13
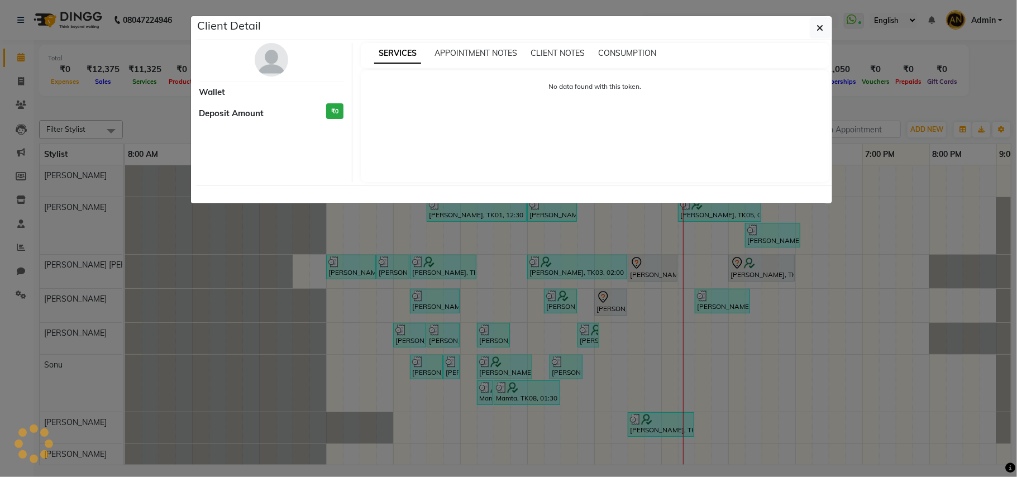
select select "7"
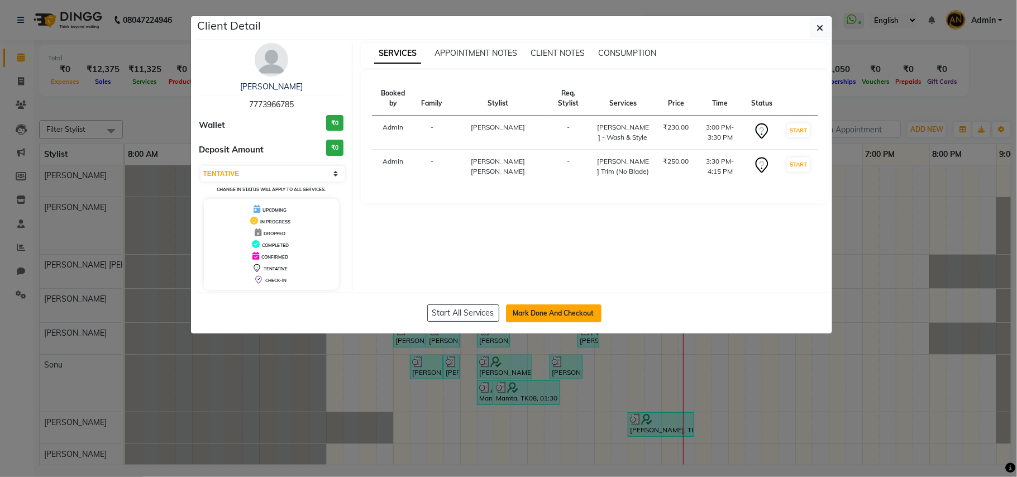
click at [571, 309] on button "Mark Done And Checkout" at bounding box center [554, 313] width 96 height 18
select select "service"
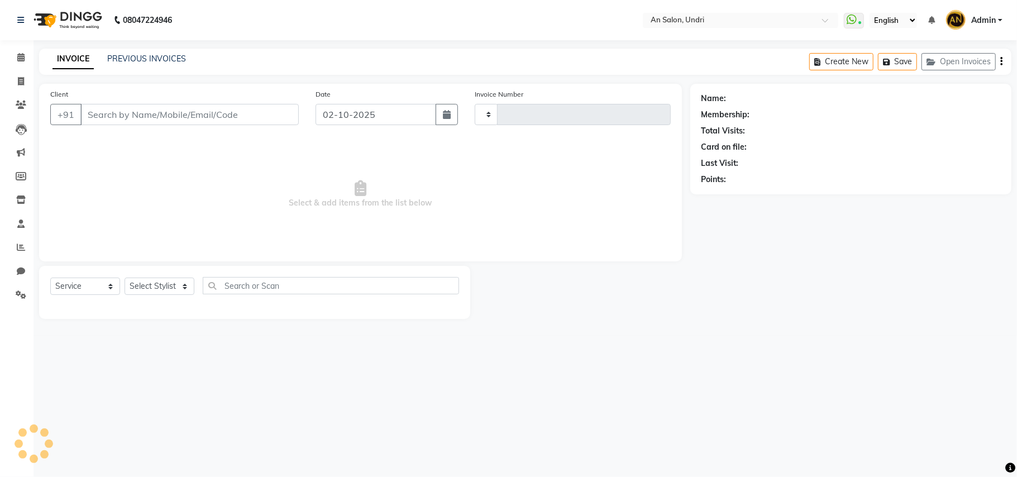
type input "3163"
select select "3639"
type input "7773966785"
select select "61941"
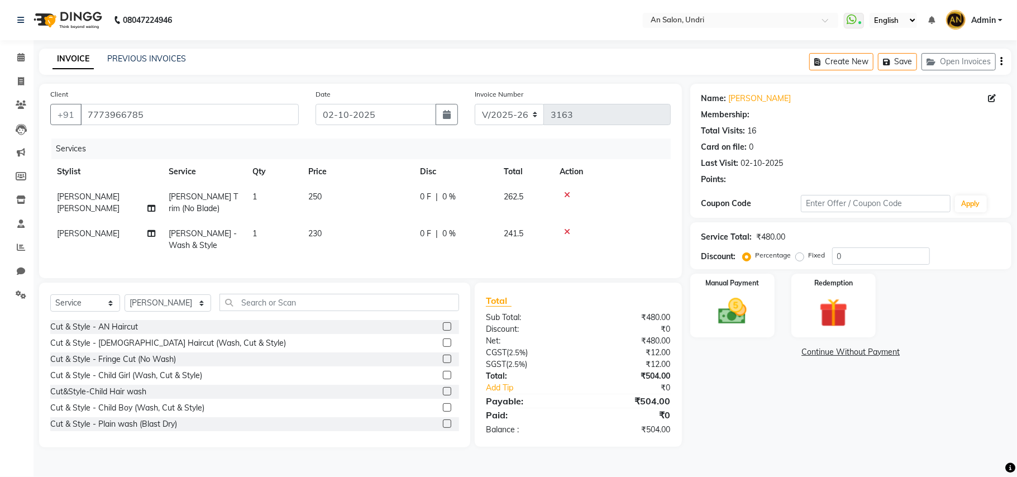
select select "2: Object"
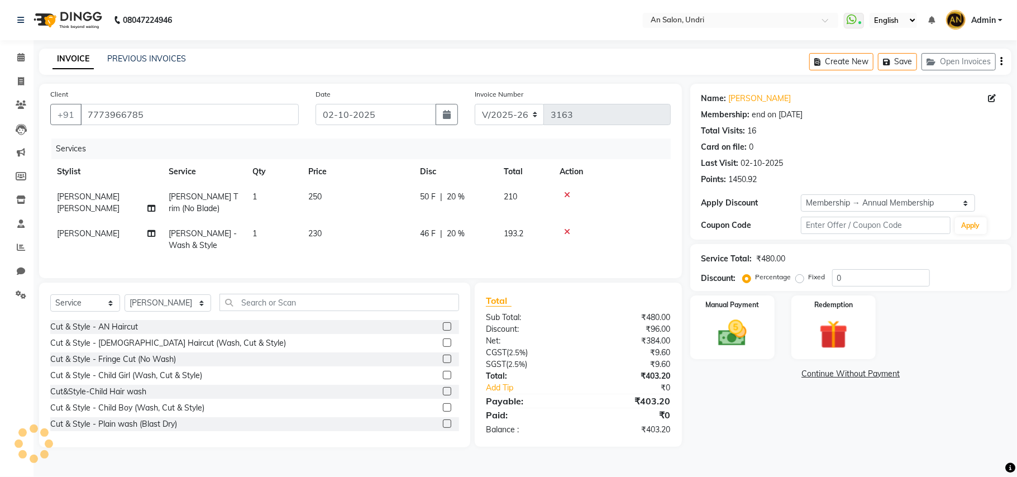
type input "20"
click at [229, 240] on td "[PERSON_NAME] - Wash & Style" at bounding box center [204, 239] width 84 height 37
select select "61941"
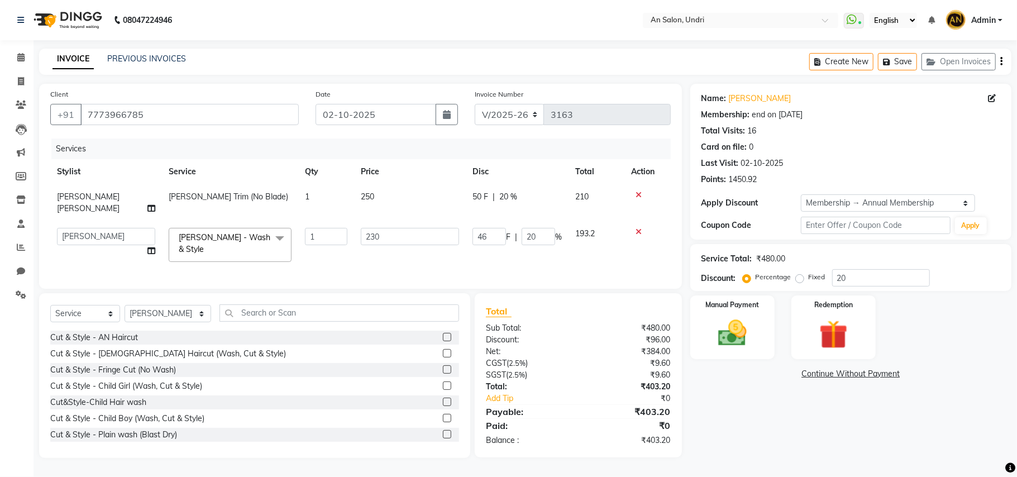
click at [238, 232] on span "[PERSON_NAME] - Wash & Style" at bounding box center [225, 243] width 92 height 22
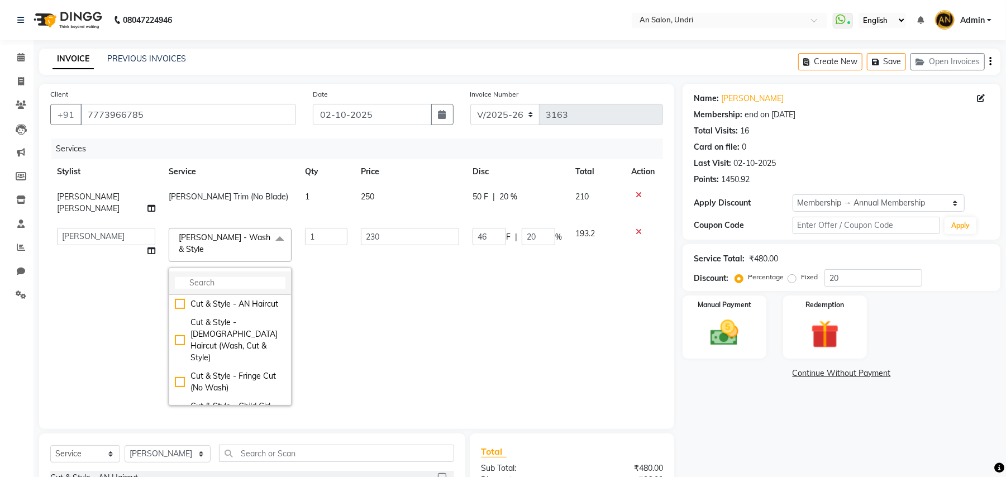
click at [228, 277] on input "multiselect-search" at bounding box center [230, 283] width 111 height 12
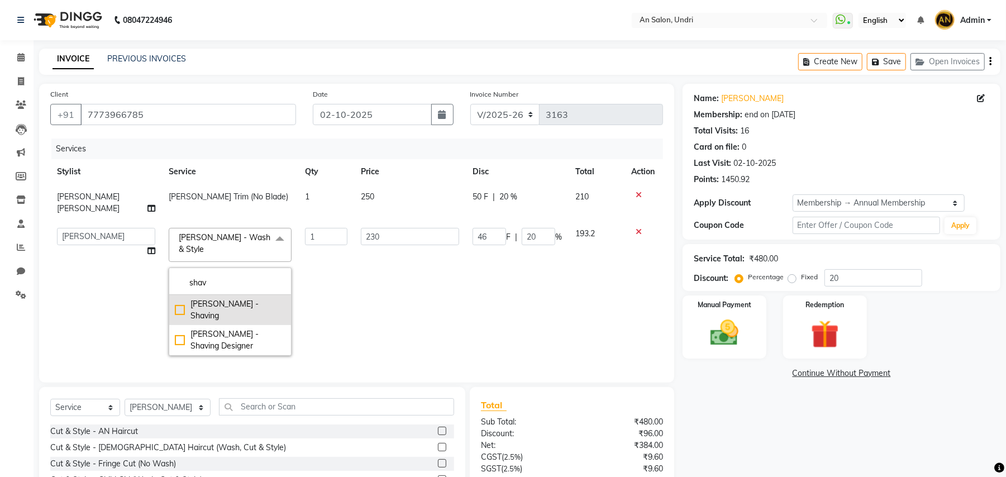
type input "shav"
click at [239, 298] on div "[PERSON_NAME] - Shaving" at bounding box center [230, 309] width 111 height 23
checkbox input "true"
type input "380"
type input "76"
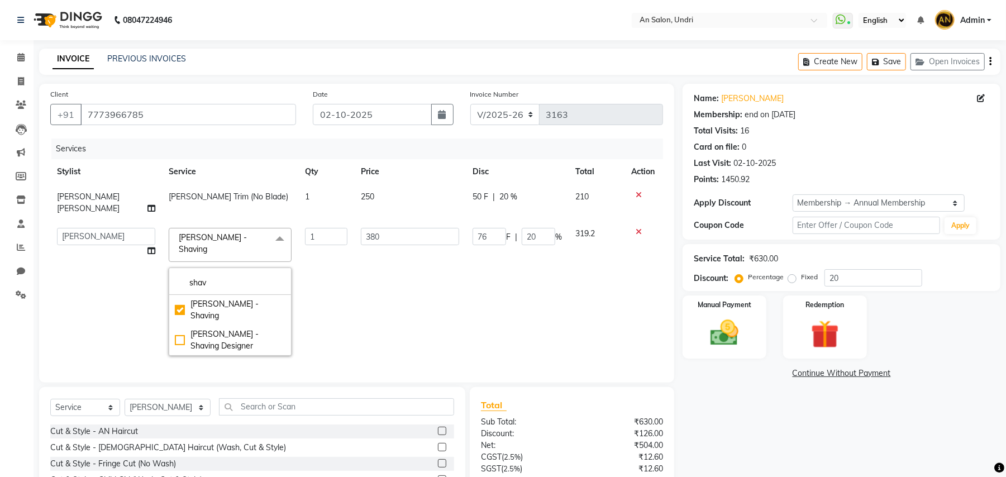
click at [412, 280] on td "380" at bounding box center [410, 291] width 112 height 141
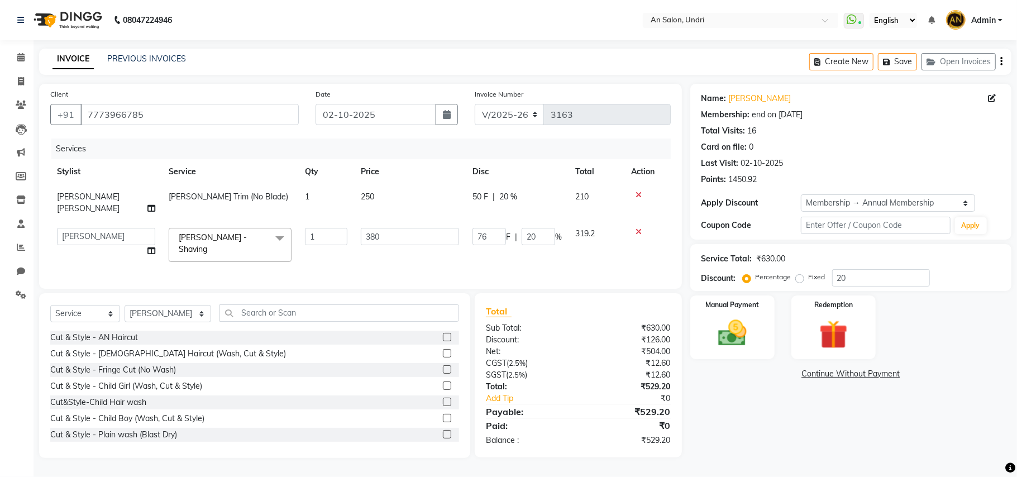
click at [546, 200] on div "50 F | 20 %" at bounding box center [517, 197] width 89 height 12
select select "55235"
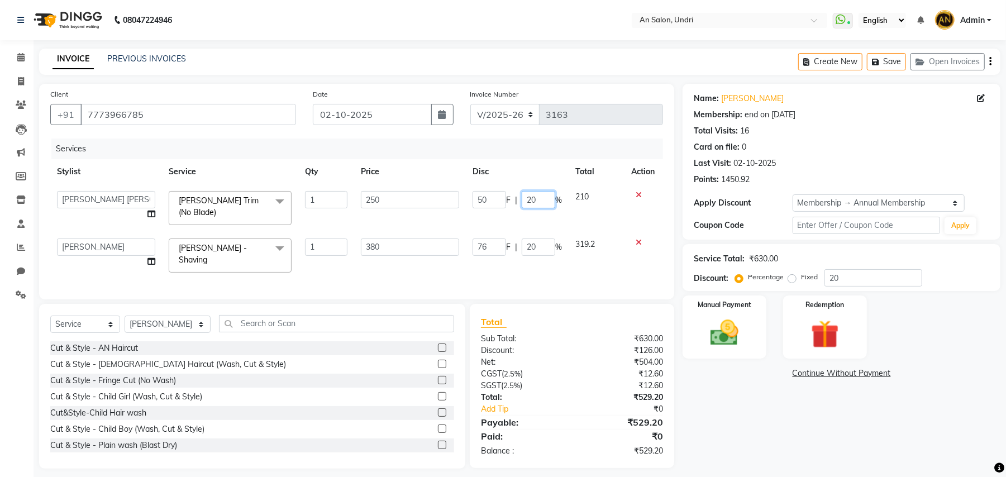
click at [542, 202] on input "20" at bounding box center [539, 199] width 34 height 17
type input "2"
type input "10"
click at [553, 227] on tbody "ADESH KAMBLE AN Anita Rai Anthony Aslam Shaikh Janhavi Jambhulkar Naeem Aktar S…" at bounding box center [356, 231] width 613 height 95
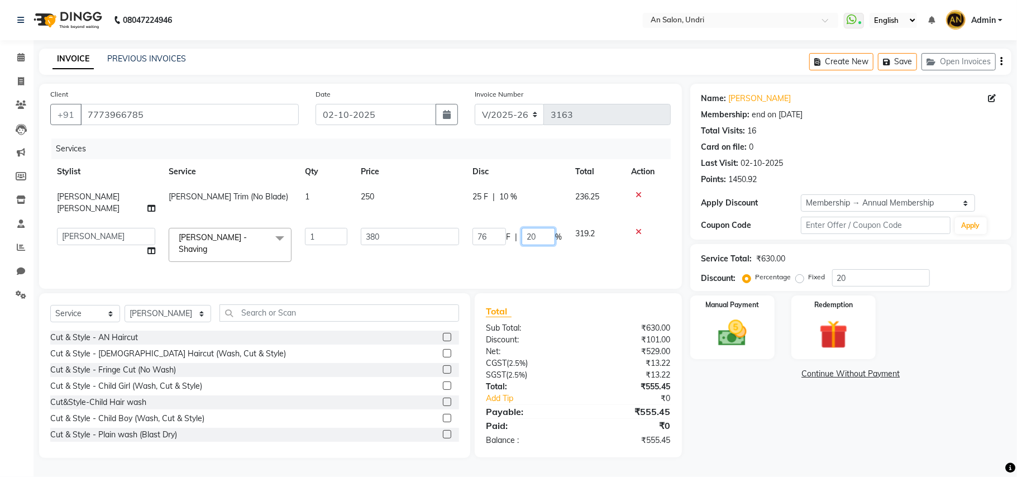
click at [546, 228] on input "20" at bounding box center [539, 236] width 34 height 17
type input "2"
type input "10"
click at [550, 241] on tr "ADESH KAMBLE AN Anita Rai Anthony Aslam Shaikh Janhavi Jambhulkar Naeem Aktar S…" at bounding box center [360, 244] width 621 height 47
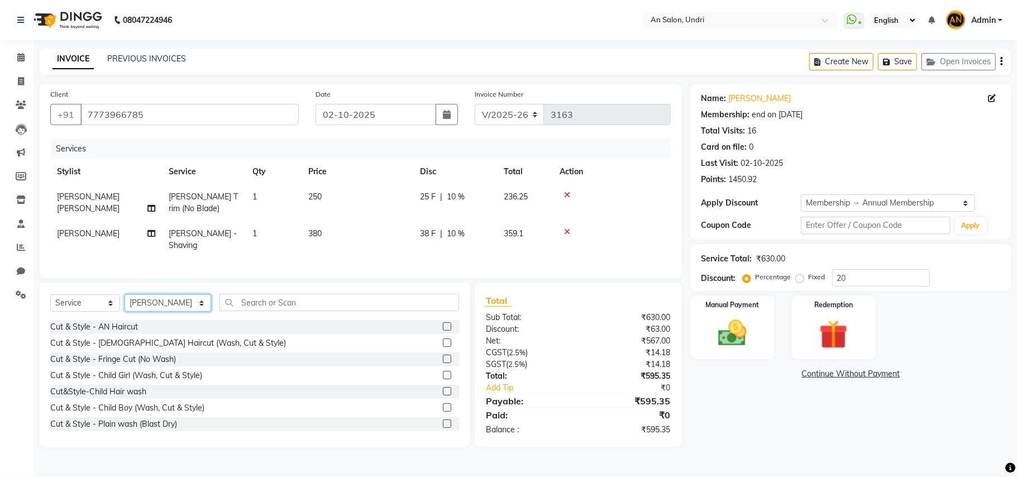
click at [170, 301] on select "Select Stylist ADESH KAMBLE AN Anita Rai Anthony Aslam Shaikh Janhavi Jambhulka…" at bounding box center [168, 302] width 87 height 17
select select "18327"
click at [125, 294] on select "Select Stylist ADESH KAMBLE AN Anita Rai Anthony Aslam Shaikh Janhavi Jambhulka…" at bounding box center [168, 302] width 87 height 17
click at [250, 291] on div "Select Service Product Membership Package Voucher Prepaid Gift Card Select Styl…" at bounding box center [254, 365] width 431 height 165
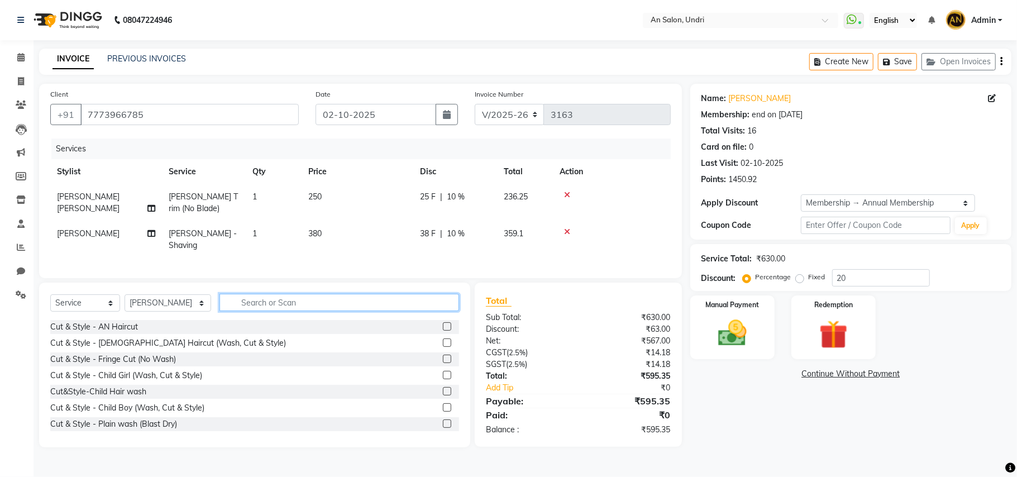
click at [255, 302] on input "text" at bounding box center [340, 302] width 240 height 17
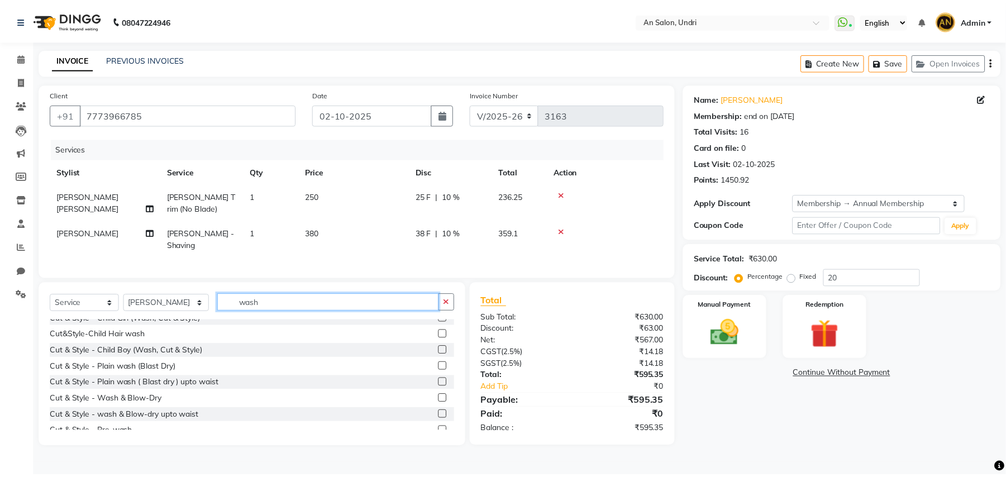
scroll to position [74, 0]
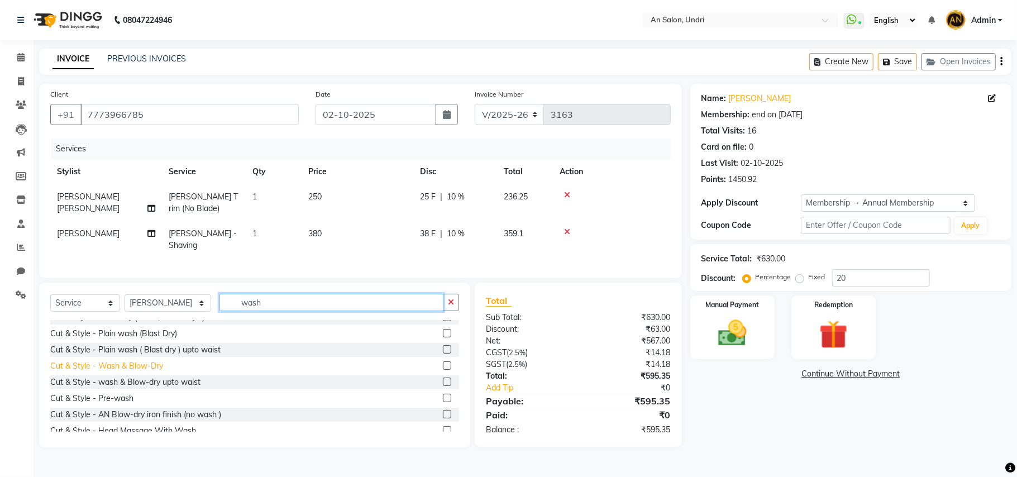
type input "wash"
click at [152, 360] on div "Cut & Style - Wash & Blow-Dry" at bounding box center [106, 366] width 113 height 12
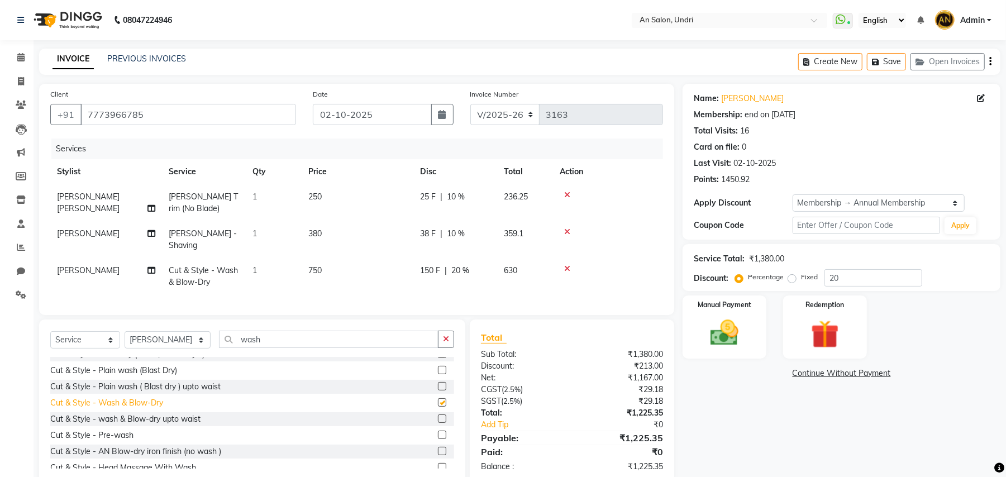
checkbox input "false"
click at [192, 337] on select "Select Stylist ADESH KAMBLE AN Anita Rai Anthony Aslam Shaikh Janhavi Jambhulka…" at bounding box center [168, 339] width 86 height 17
click at [447, 341] on icon "button" at bounding box center [446, 339] width 6 height 8
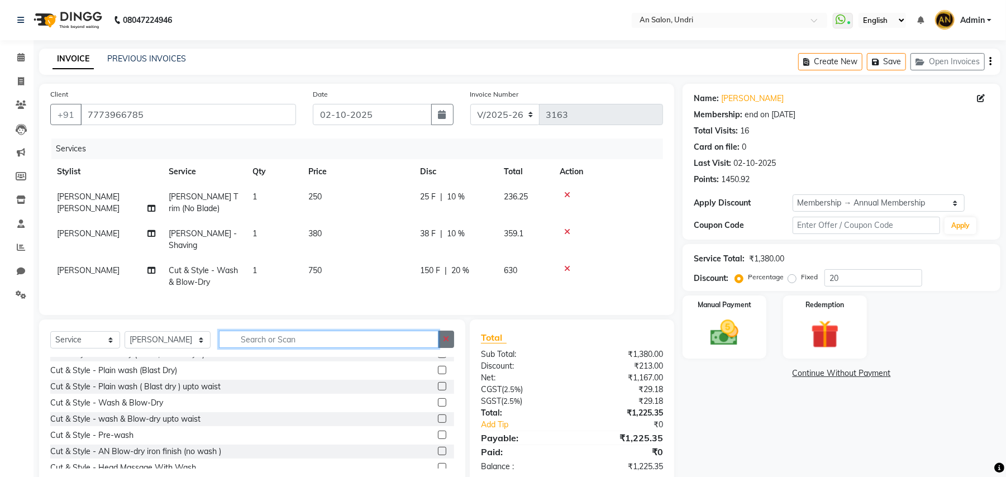
scroll to position [90, 0]
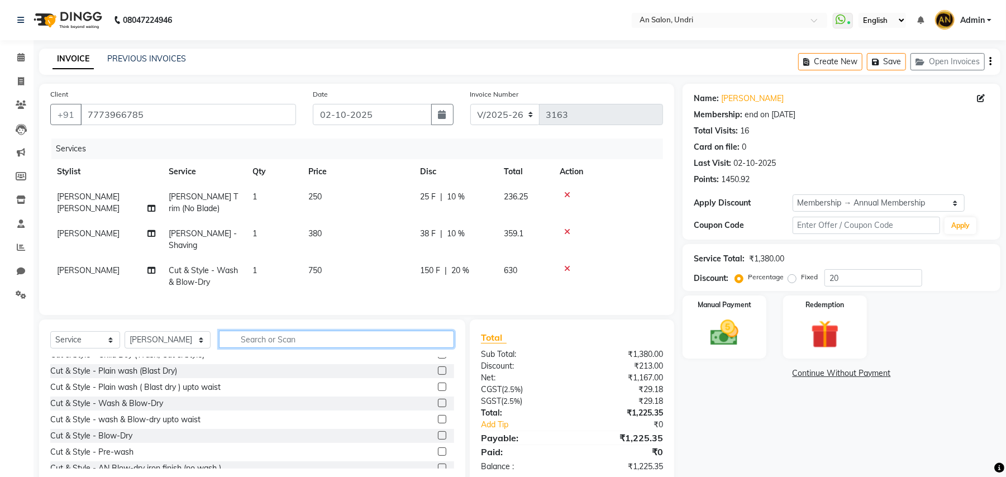
click at [307, 345] on input "text" at bounding box center [336, 339] width 235 height 17
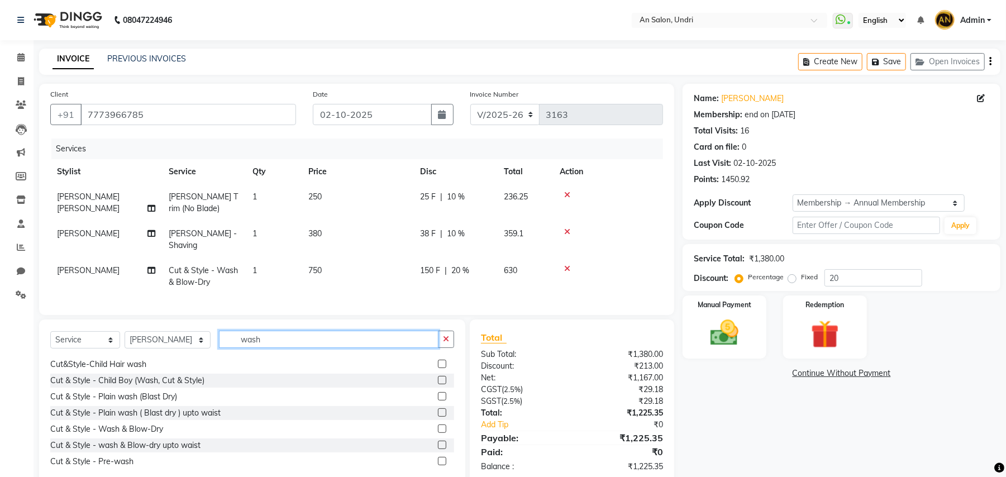
scroll to position [74, 0]
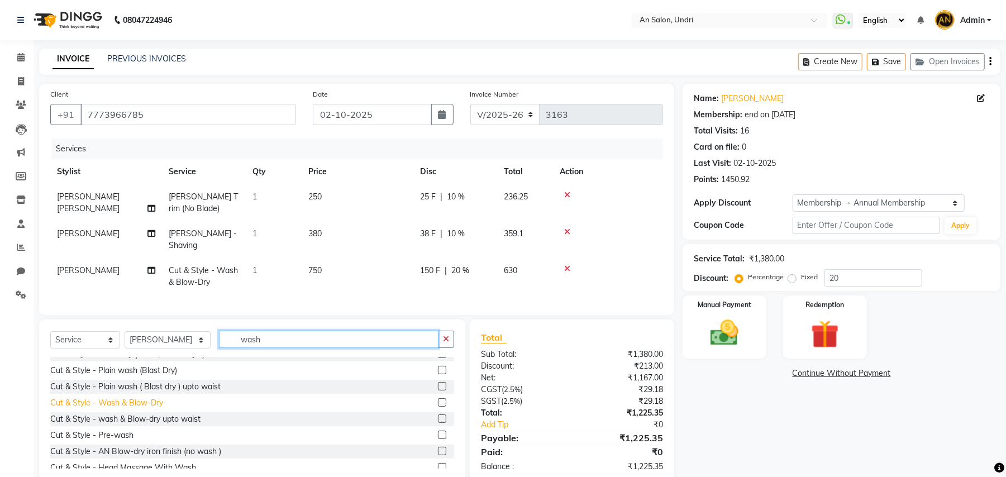
type input "wash"
click at [159, 401] on div "Cut & Style - Wash & Blow-Dry" at bounding box center [106, 403] width 113 height 12
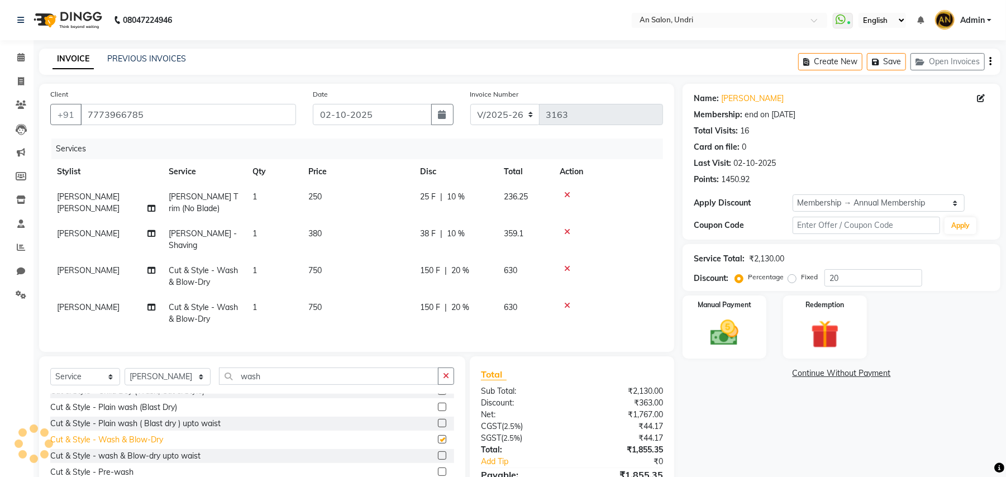
checkbox input "false"
click at [450, 374] on button "button" at bounding box center [446, 376] width 16 height 17
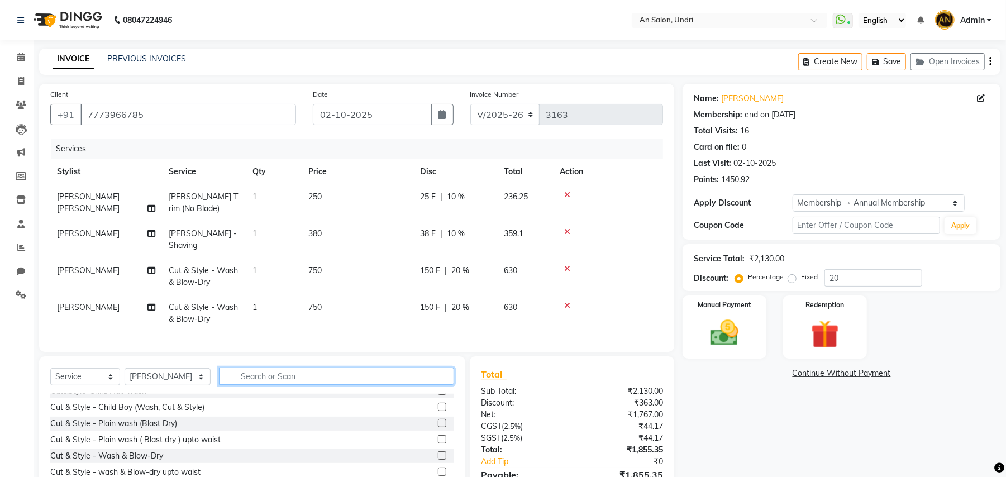
scroll to position [90, 0]
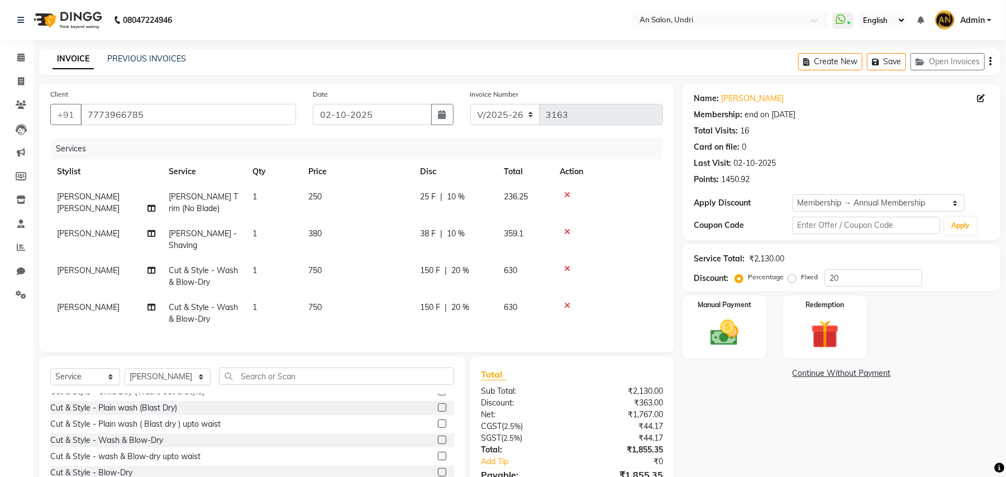
click at [494, 325] on div "Services Stylist Service Qty Price Disc Total Action Naeem Aktar Shaikh Barber …" at bounding box center [356, 240] width 613 height 202
click at [484, 276] on td "150 F | 20 %" at bounding box center [455, 276] width 84 height 37
select select "18327"
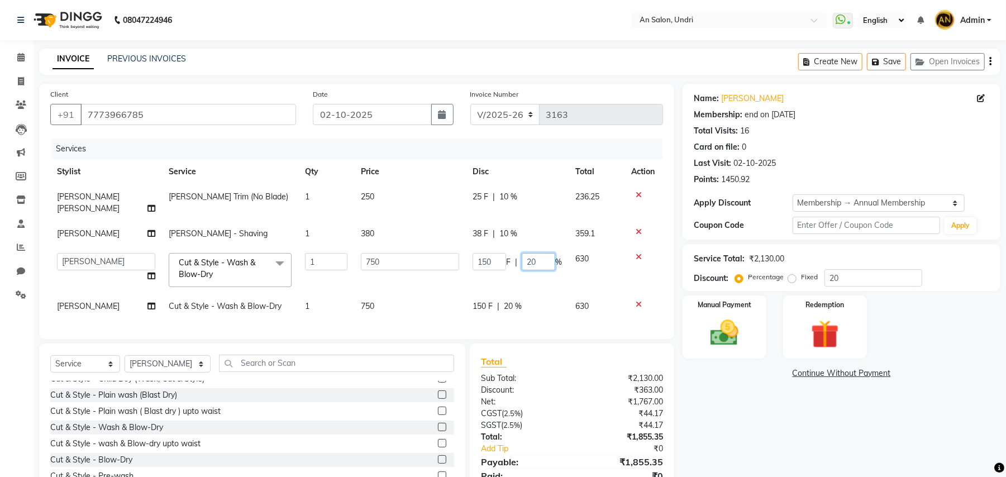
click at [528, 253] on input "20" at bounding box center [539, 261] width 34 height 17
click at [531, 253] on input "20" at bounding box center [539, 261] width 34 height 17
type input "10"
click at [540, 294] on tr "Janhavi Jambhulkar Cut & Style - Wash & Blow-Dry 1 750 150 F | 20 % 630" at bounding box center [356, 306] width 613 height 25
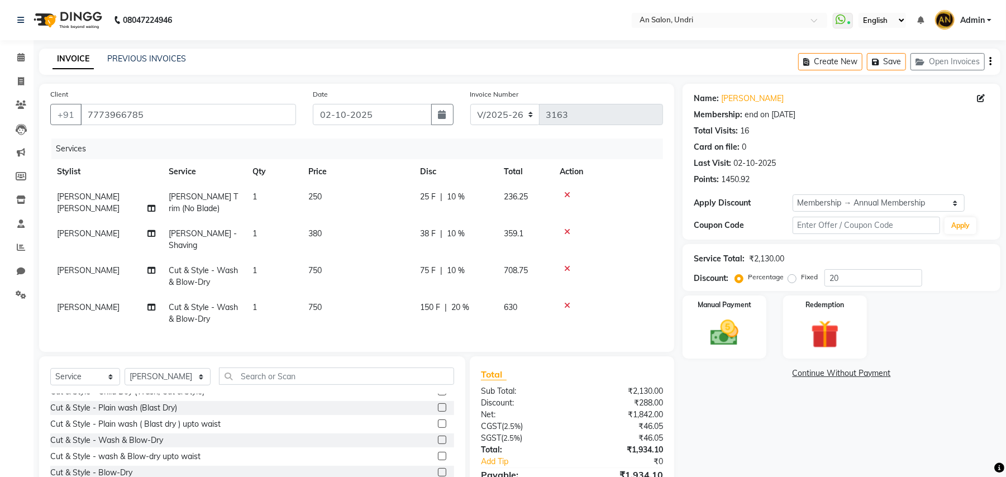
click at [477, 304] on td "150 F | 20 %" at bounding box center [455, 313] width 84 height 37
select select "18327"
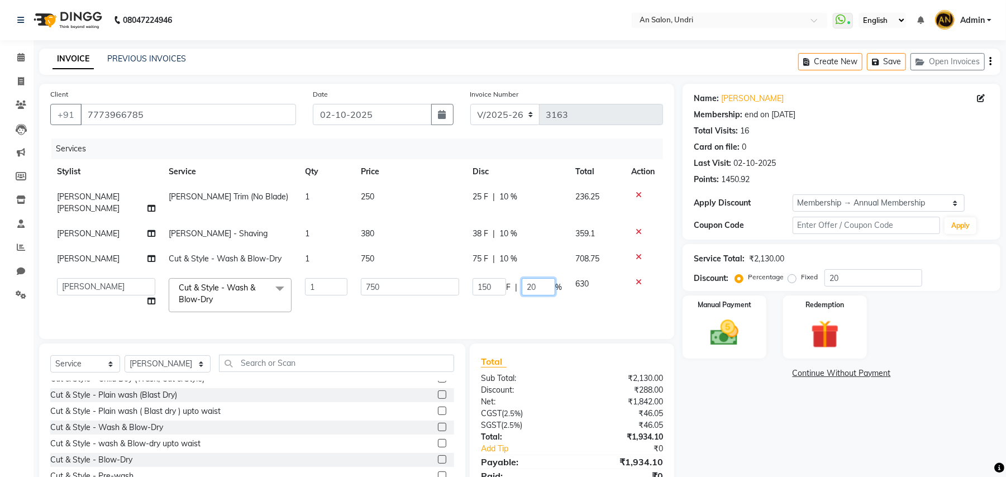
click at [534, 278] on input "20" at bounding box center [539, 286] width 34 height 17
click at [530, 278] on input "20" at bounding box center [539, 286] width 34 height 17
type input "10"
click at [555, 299] on tr "ADESH KAMBLE AN Anita Rai Anthony Aslam Shaikh Janhavi Jambhulkar Naeem Aktar S…" at bounding box center [356, 294] width 613 height 47
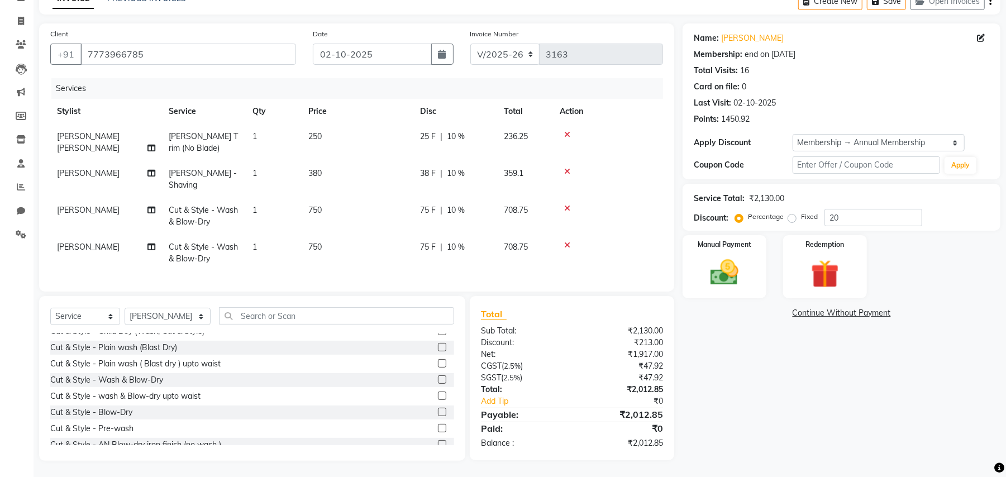
scroll to position [0, 8]
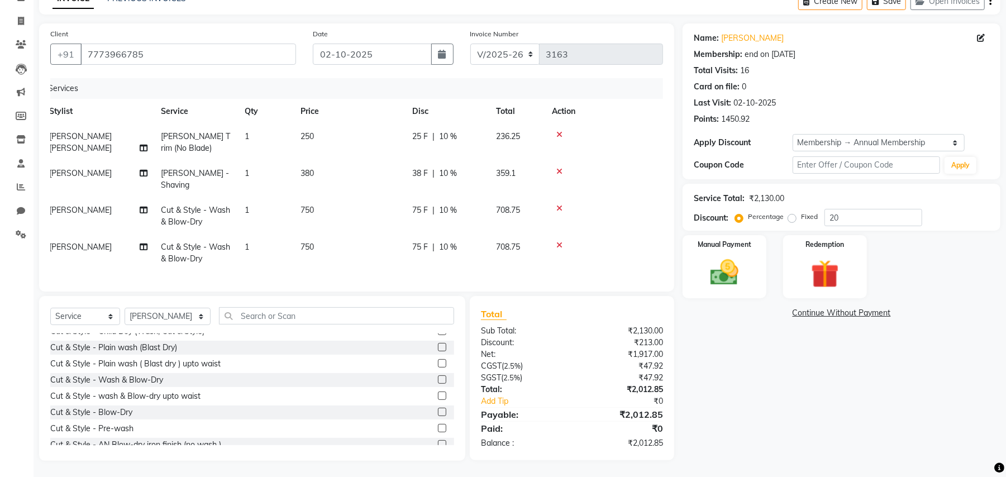
click at [101, 242] on span "[PERSON_NAME]" at bounding box center [80, 247] width 63 height 10
select select "18327"
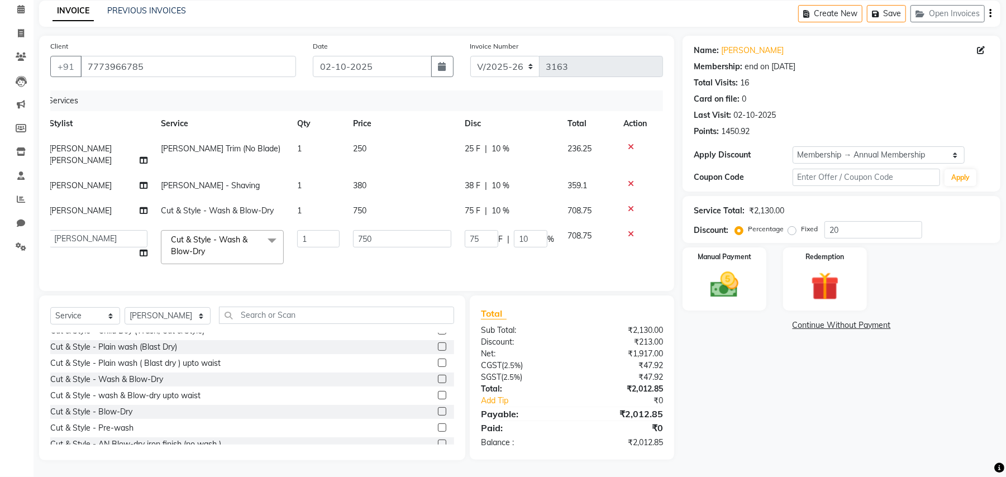
scroll to position [47, 0]
click at [101, 231] on select "ADESH KAMBLE AN Anita Rai Anthony Aslam Shaikh Janhavi Jambhulkar Naeem Aktar S…" at bounding box center [98, 239] width 98 height 17
select select "61941"
click at [86, 179] on td "[PERSON_NAME]" at bounding box center [98, 186] width 112 height 25
select select "61941"
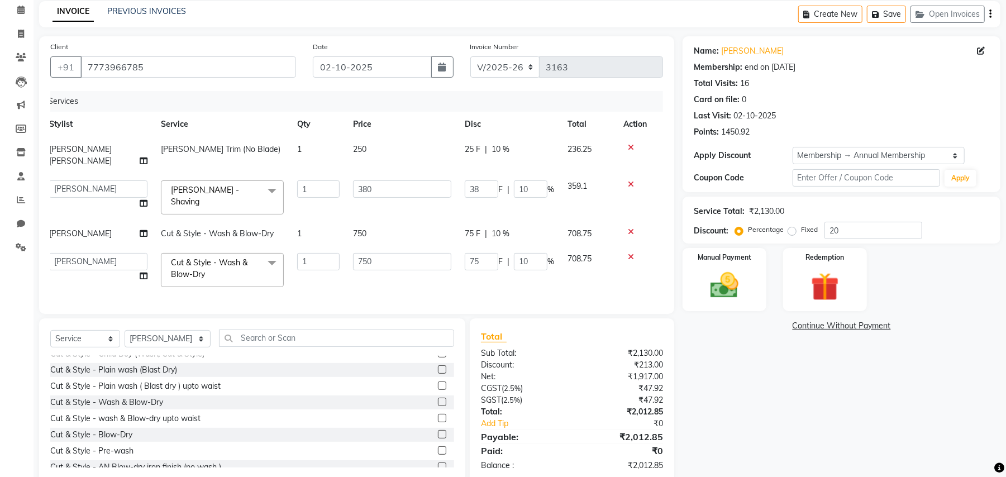
click at [103, 180] on select "ADESH KAMBLE AN Anita Rai Anthony Aslam Shaikh Janhavi Jambhulkar Naeem Aktar S…" at bounding box center [98, 188] width 98 height 17
select select "55235"
click at [112, 228] on span "[PERSON_NAME]" at bounding box center [80, 233] width 63 height 10
select select "18327"
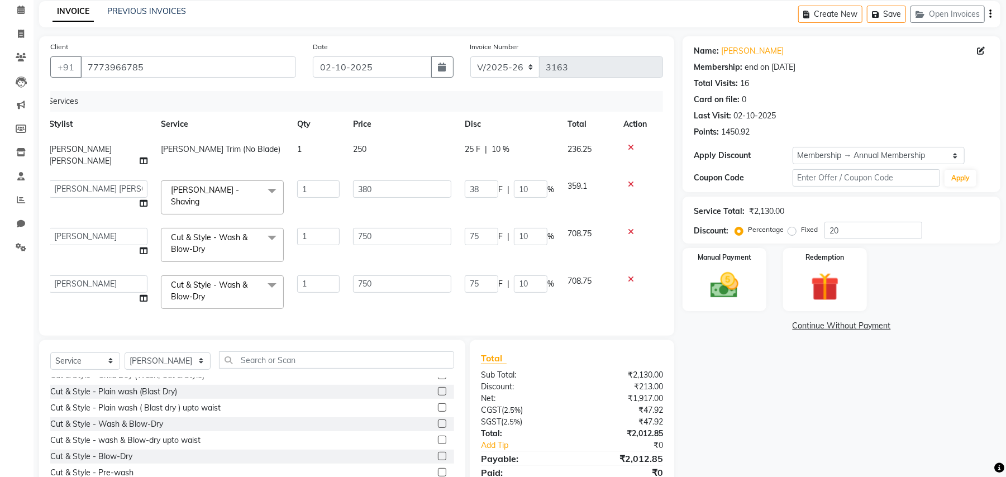
click at [117, 155] on td "[PERSON_NAME] [PERSON_NAME]" at bounding box center [98, 155] width 112 height 37
select select "55235"
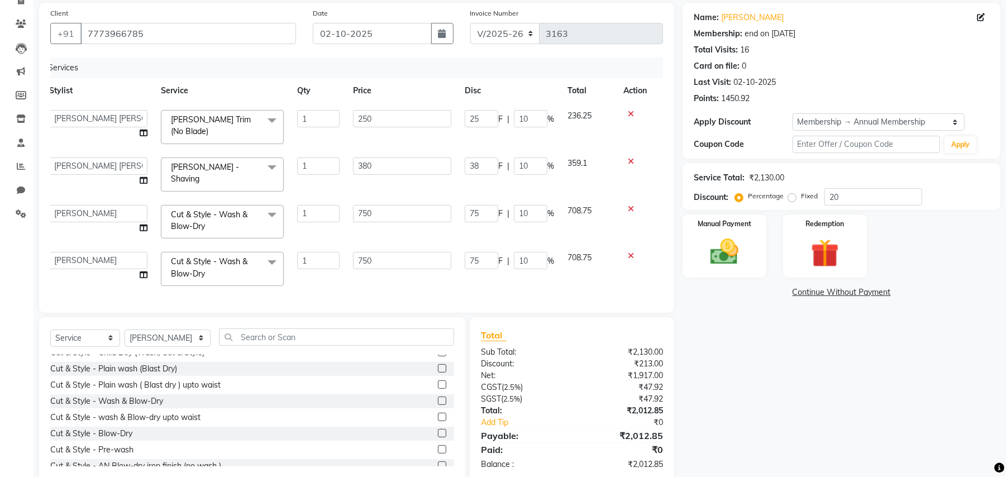
scroll to position [110, 0]
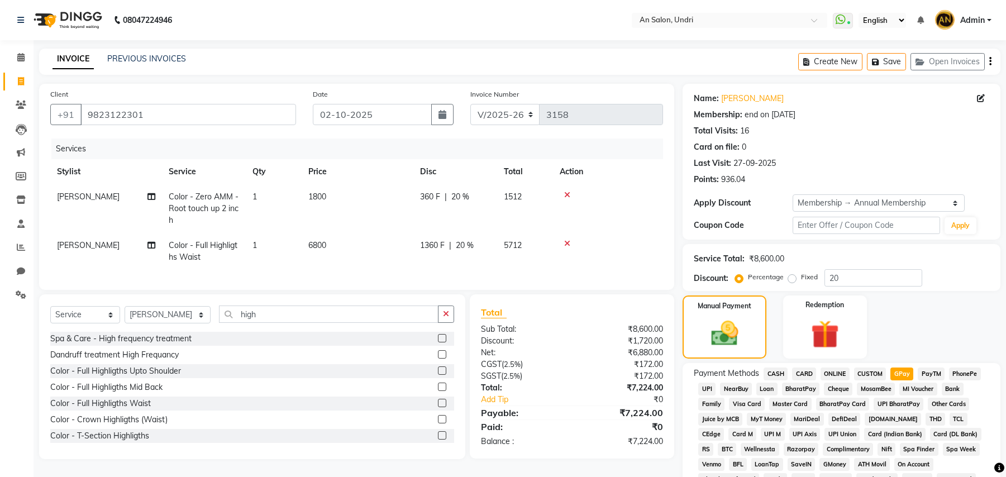
select select "3639"
select select "service"
select select "65269"
select select "2: Object"
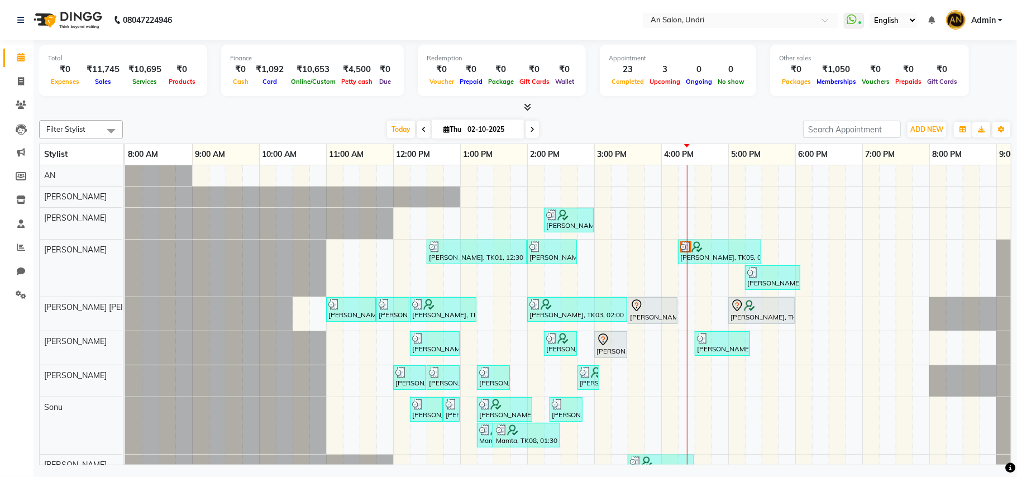
click at [422, 128] on icon at bounding box center [424, 129] width 4 height 7
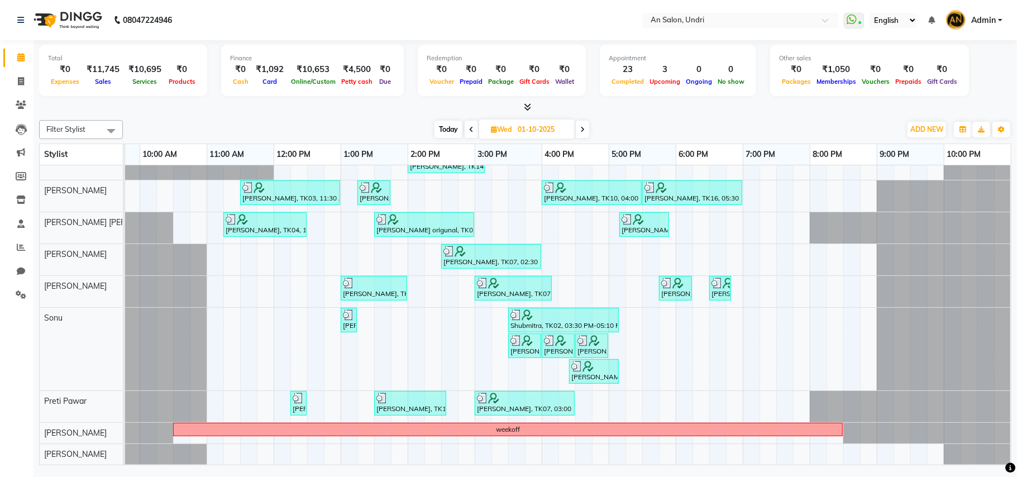
scroll to position [108, 0]
click at [471, 121] on div "Filter Stylist Select All AN [PERSON_NAME] [PERSON_NAME] [PERSON_NAME] [PERSON_…" at bounding box center [525, 129] width 972 height 19
click at [470, 128] on icon at bounding box center [471, 129] width 4 height 7
type input "30-09-2025"
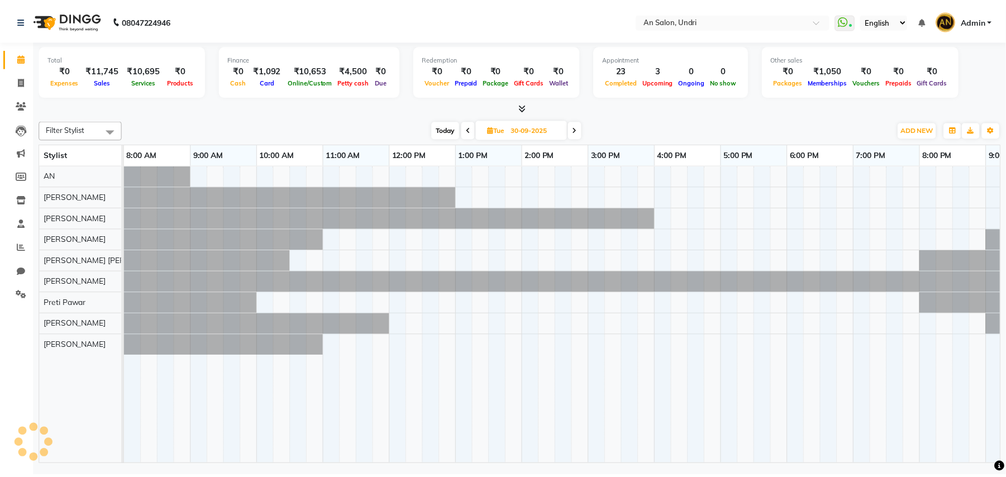
scroll to position [0, 120]
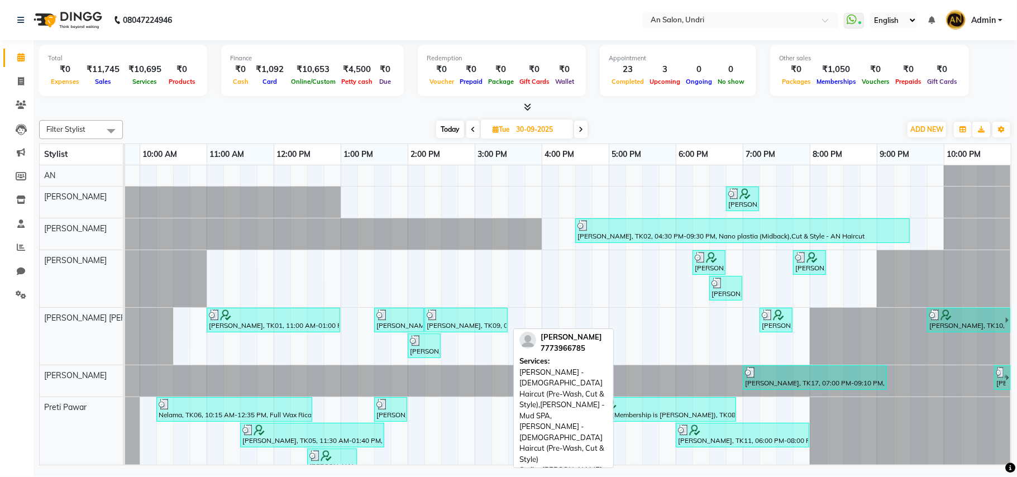
click at [497, 328] on div "[PERSON_NAME], TK09, 02:15 PM-03:30 PM, [PERSON_NAME] - [DEMOGRAPHIC_DATA] Hair…" at bounding box center [466, 319] width 81 height 21
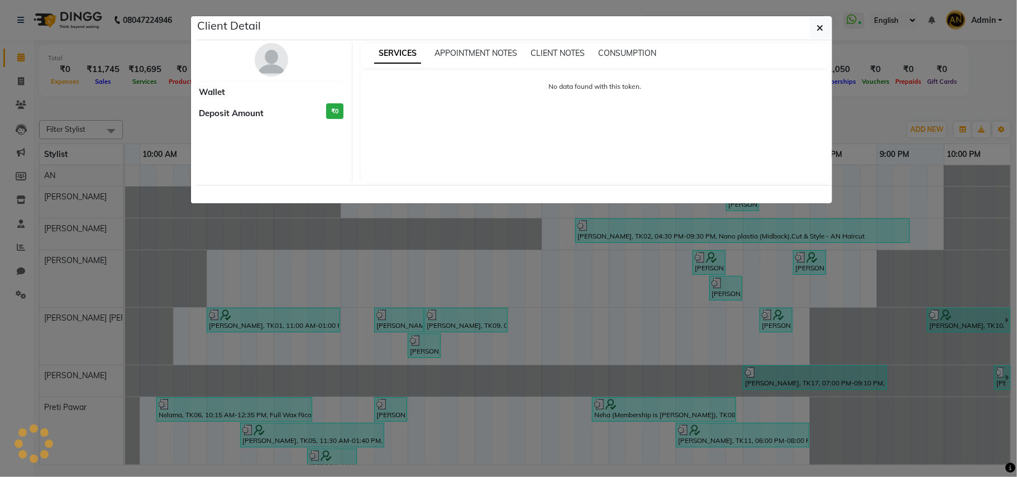
select select "3"
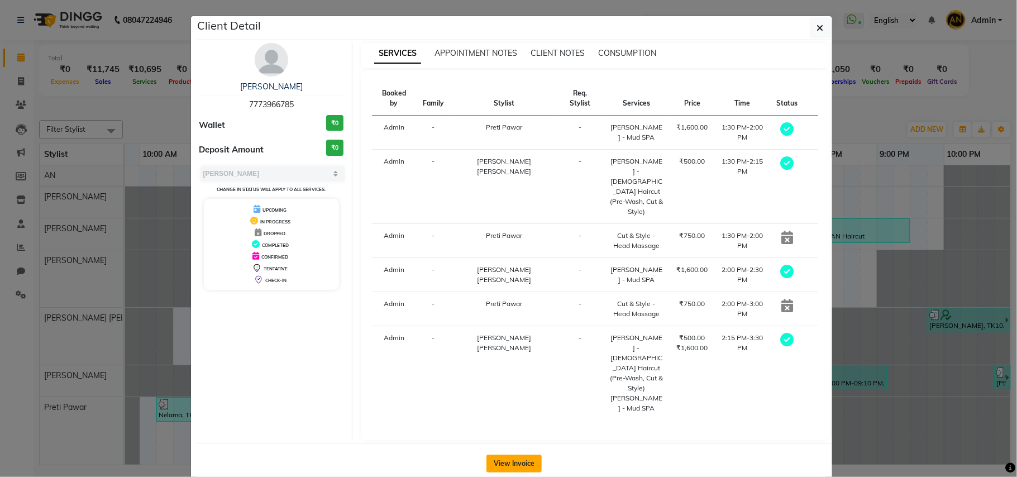
click at [519, 455] on button "View Invoice" at bounding box center [514, 464] width 55 height 18
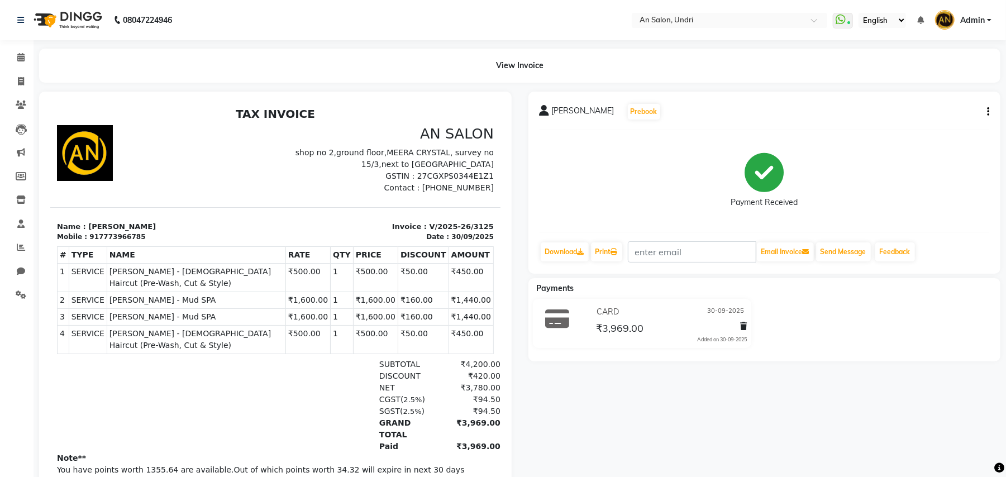
click at [81, 27] on img at bounding box center [66, 19] width 77 height 31
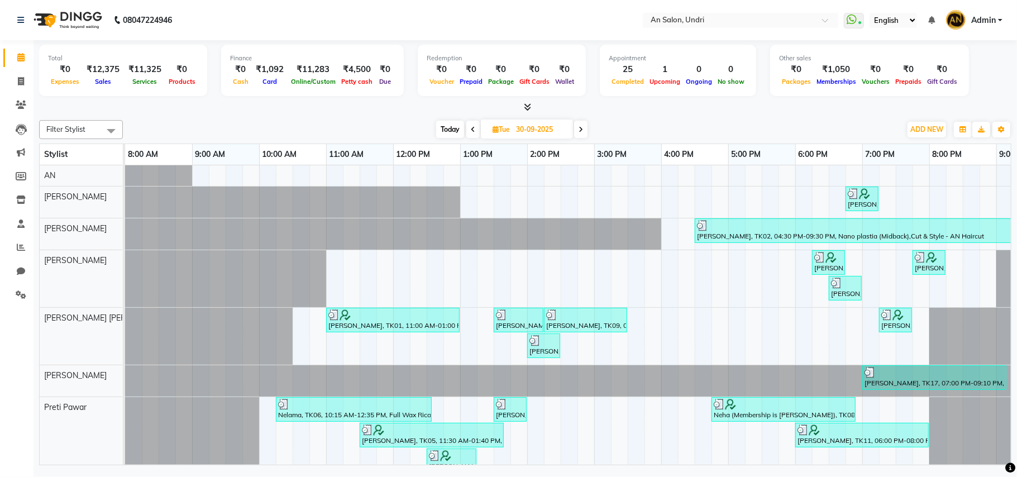
click at [441, 131] on span "Today" at bounding box center [450, 129] width 28 height 17
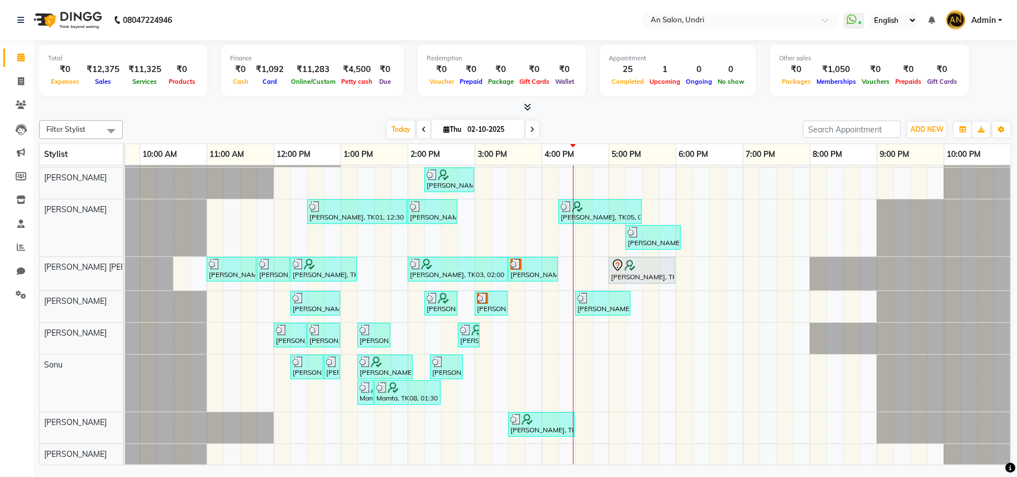
scroll to position [53, 0]
click at [532, 132] on span at bounding box center [532, 129] width 13 height 17
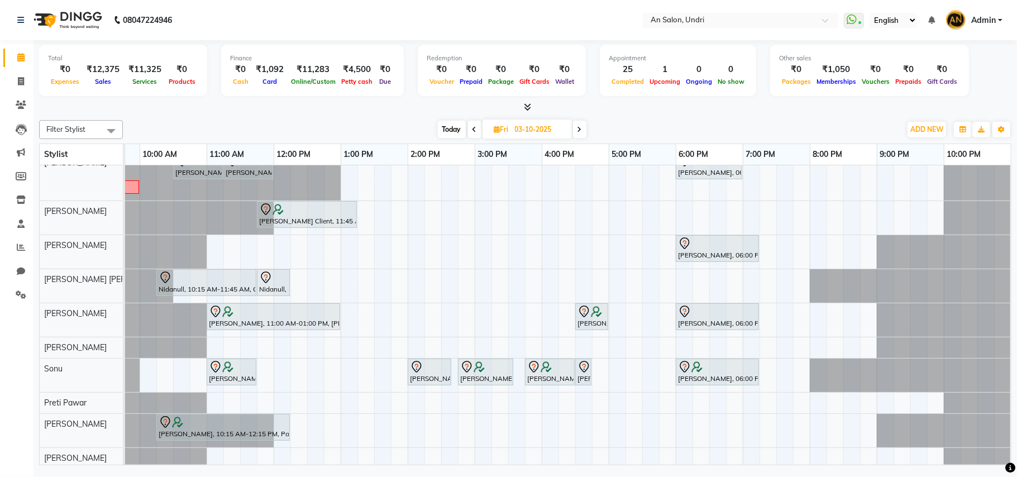
scroll to position [51, 0]
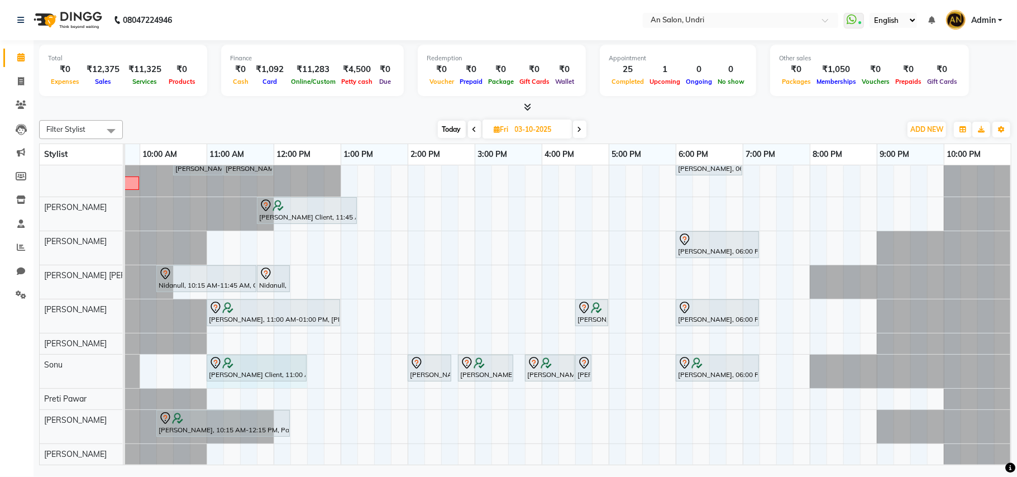
drag, startPoint x: 254, startPoint y: 350, endPoint x: 305, endPoint y: 352, distance: 51.4
click at [6, 355] on div "[PERSON_NAME] Client, 11:00 AM-11:45 AM, Waxing - Rica Wax Full Wax (Full hand,…" at bounding box center [6, 372] width 0 height 34
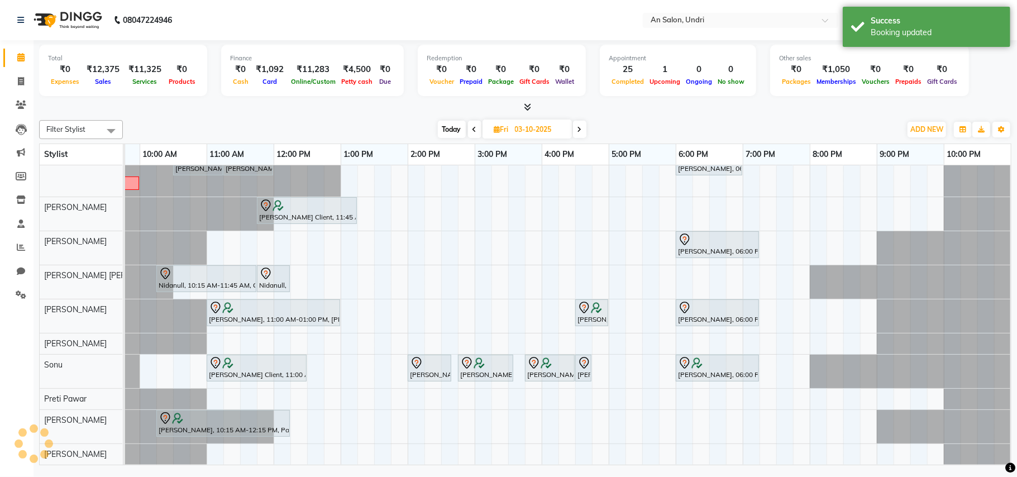
click at [443, 128] on span "Today" at bounding box center [452, 129] width 28 height 17
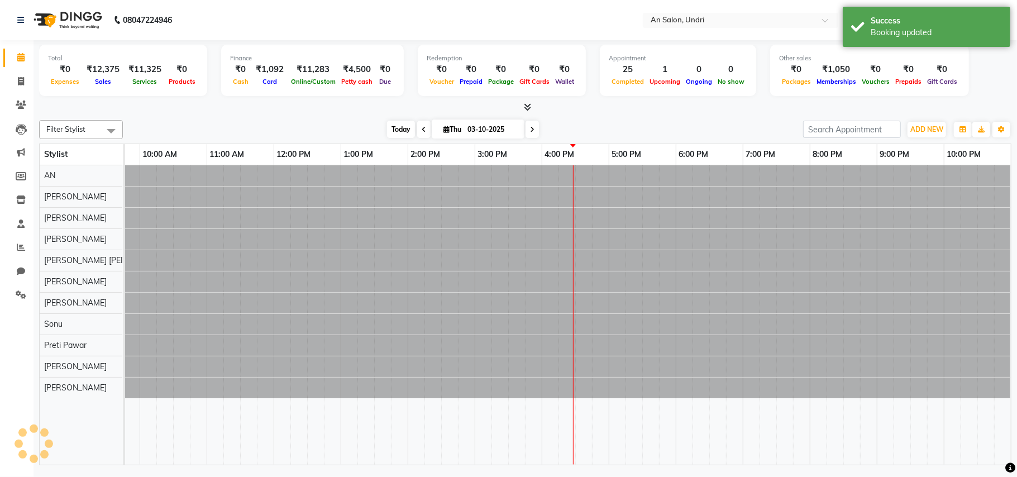
type input "02-10-2025"
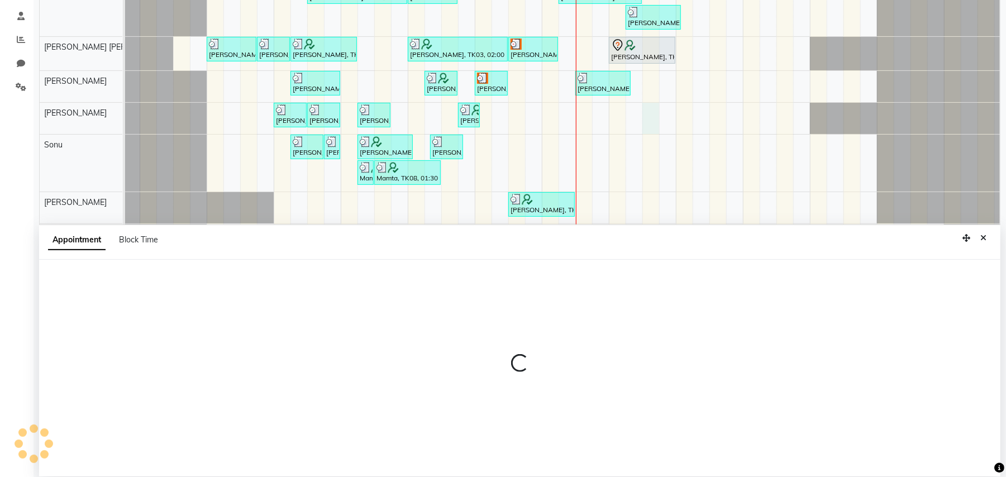
scroll to position [210, 0]
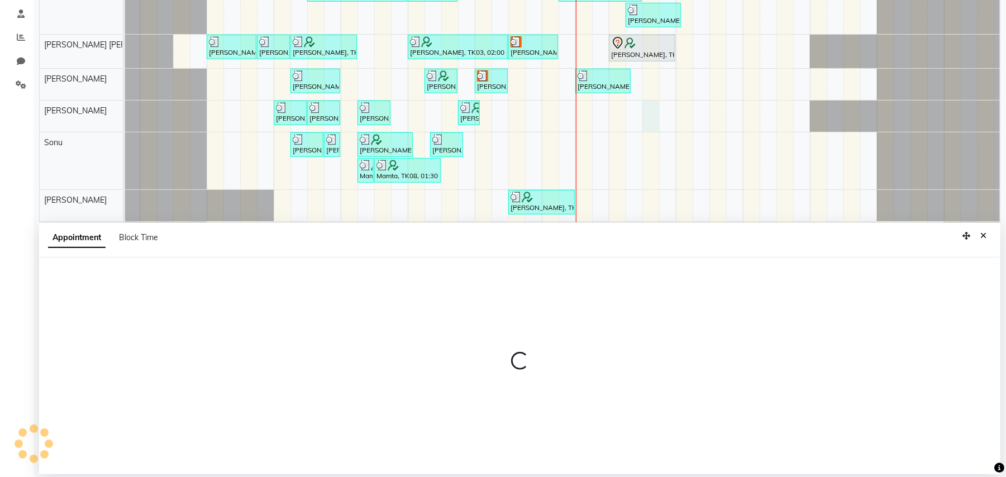
select select "21387"
select select "1050"
select select "tentative"
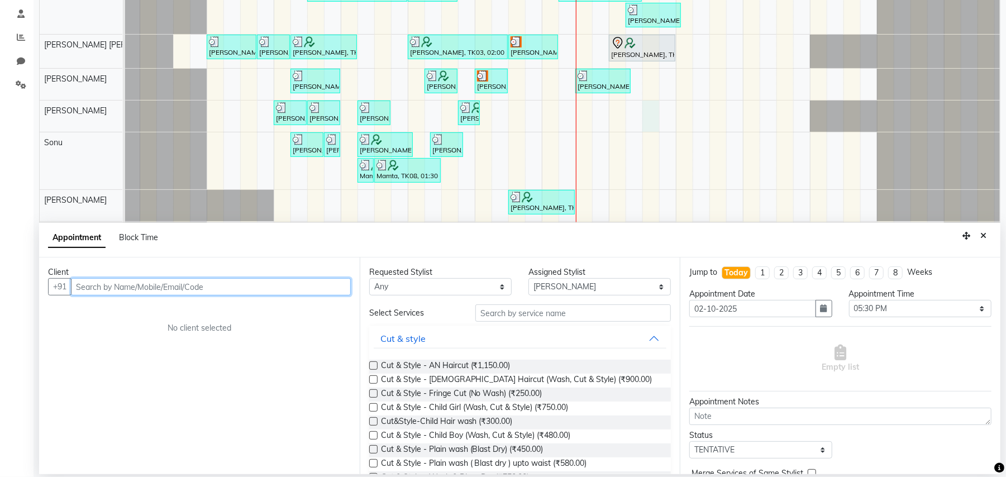
click at [295, 286] on input "text" at bounding box center [211, 286] width 280 height 17
click at [173, 287] on input "9561143873" at bounding box center [187, 286] width 233 height 17
drag, startPoint x: 173, startPoint y: 287, endPoint x: 70, endPoint y: 287, distance: 103.3
click at [70, 287] on div "[PHONE_NUMBER] Add Client" at bounding box center [199, 286] width 303 height 17
type input "9561143873"
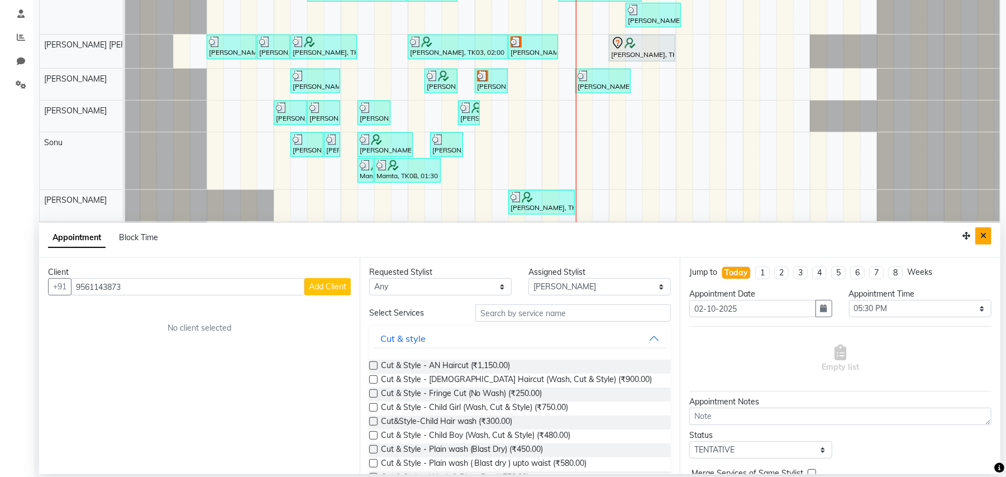
click at [988, 235] on button "Close" at bounding box center [983, 235] width 16 height 17
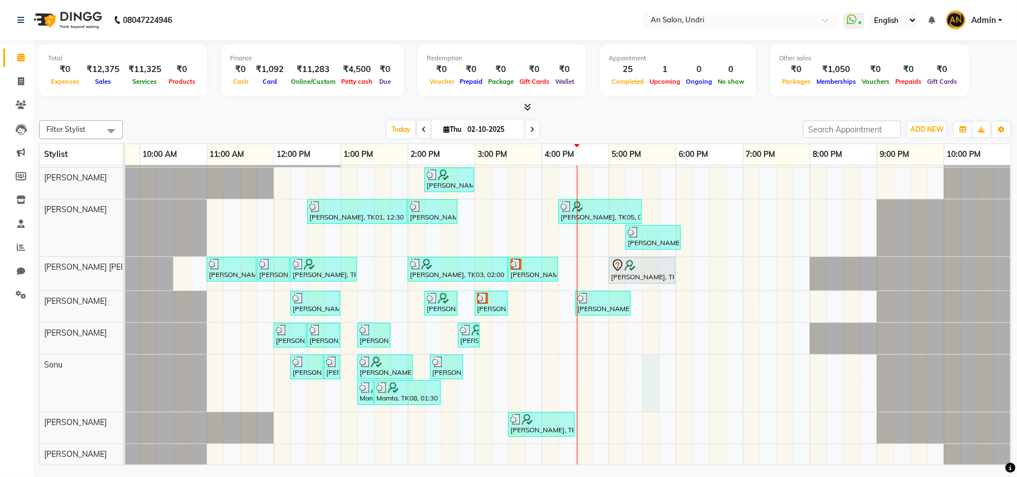
select select "35359"
select select "1050"
select select "tentative"
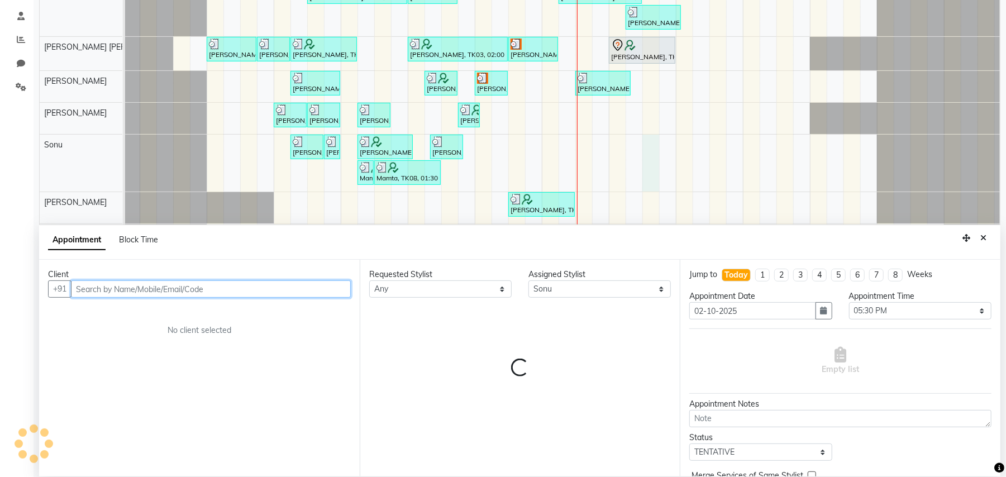
scroll to position [210, 0]
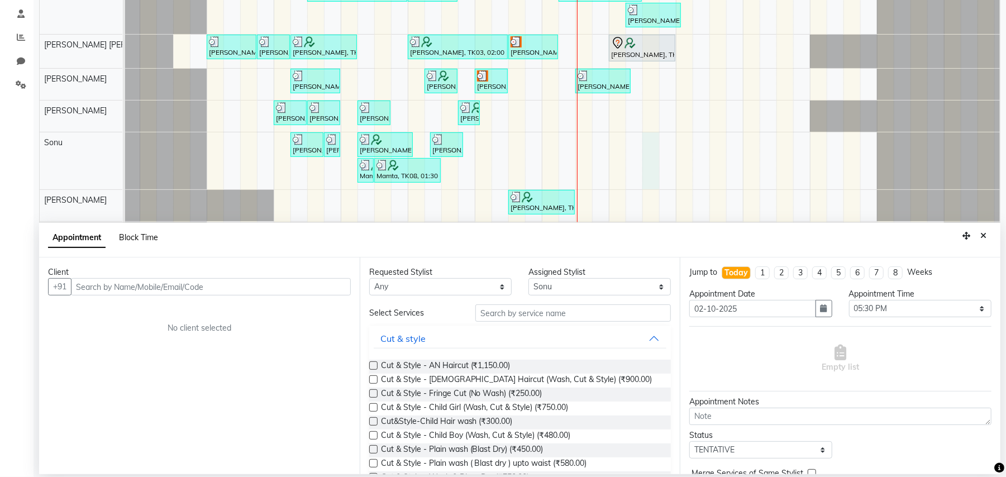
click at [157, 238] on span "Block Time" at bounding box center [138, 237] width 39 height 10
select select "35359"
select select "1050"
select select "1065"
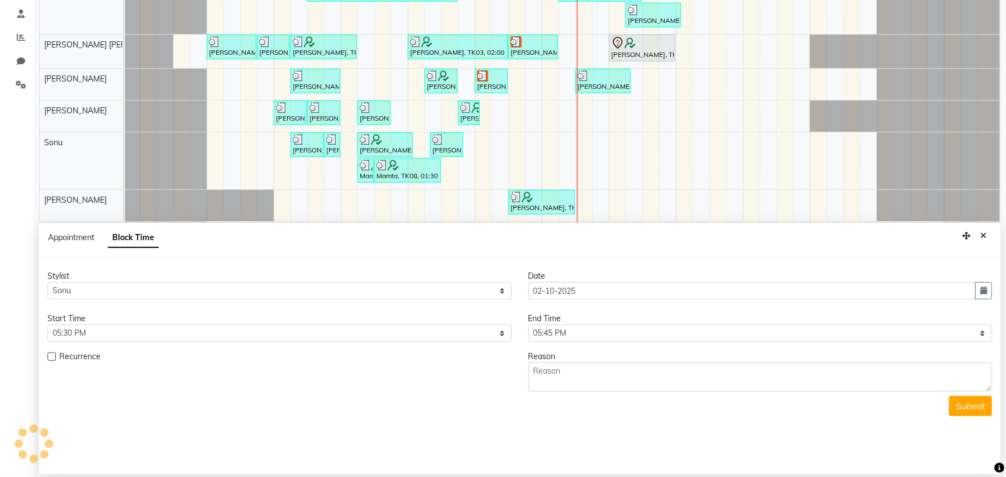
scroll to position [53, 131]
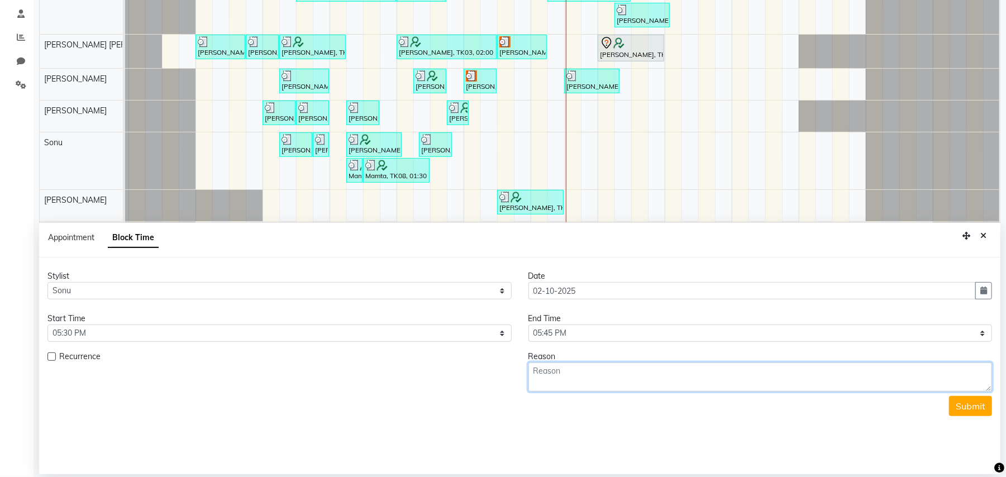
paste textarea "9561143873"
type textarea "9561143873 clean up"
click at [966, 404] on button "Submit" at bounding box center [970, 406] width 43 height 20
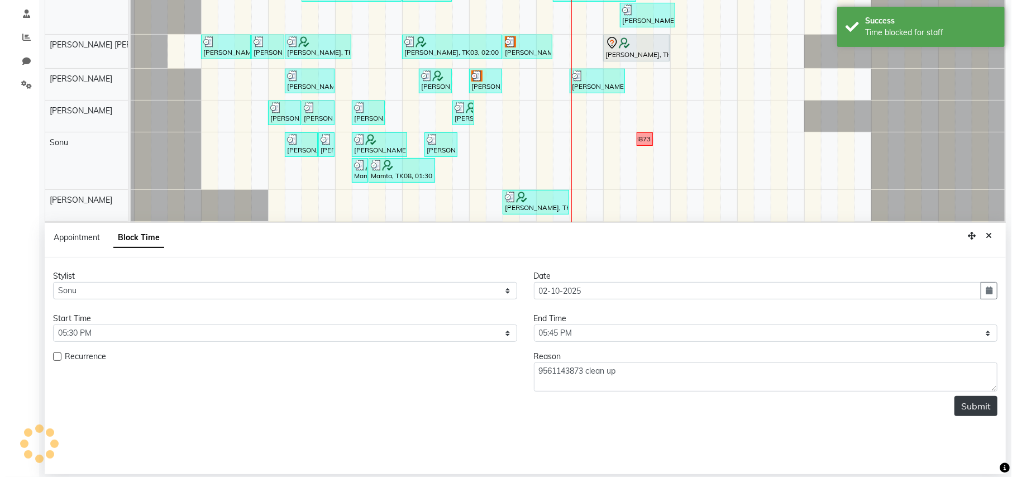
scroll to position [0, 0]
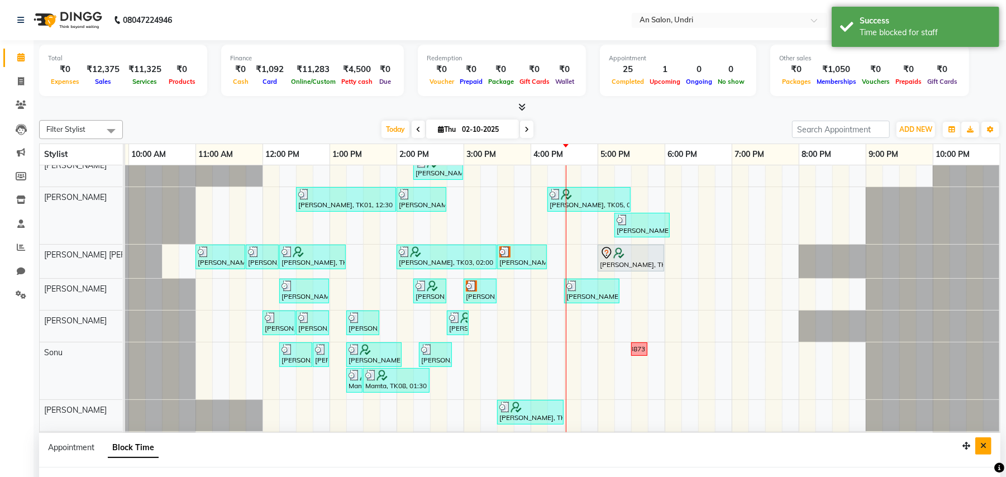
click at [981, 445] on icon "Close" at bounding box center [983, 446] width 6 height 8
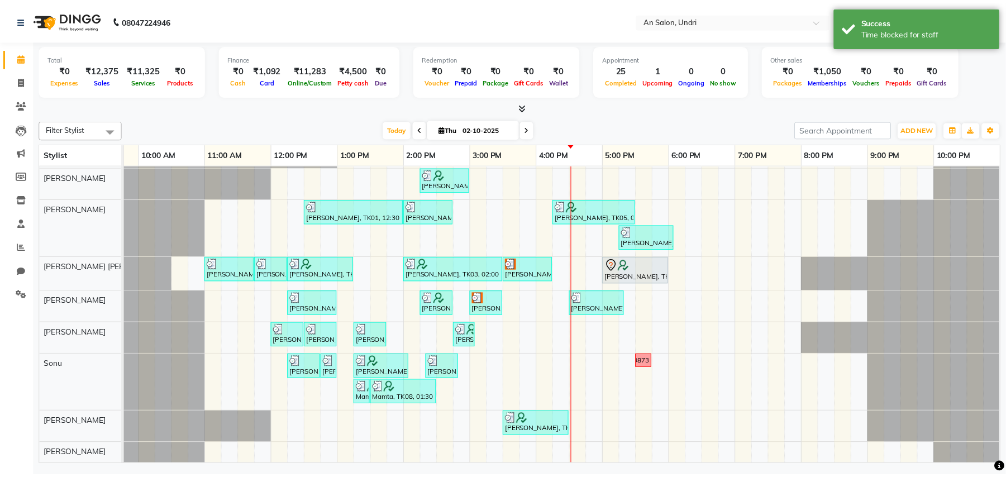
scroll to position [53, 120]
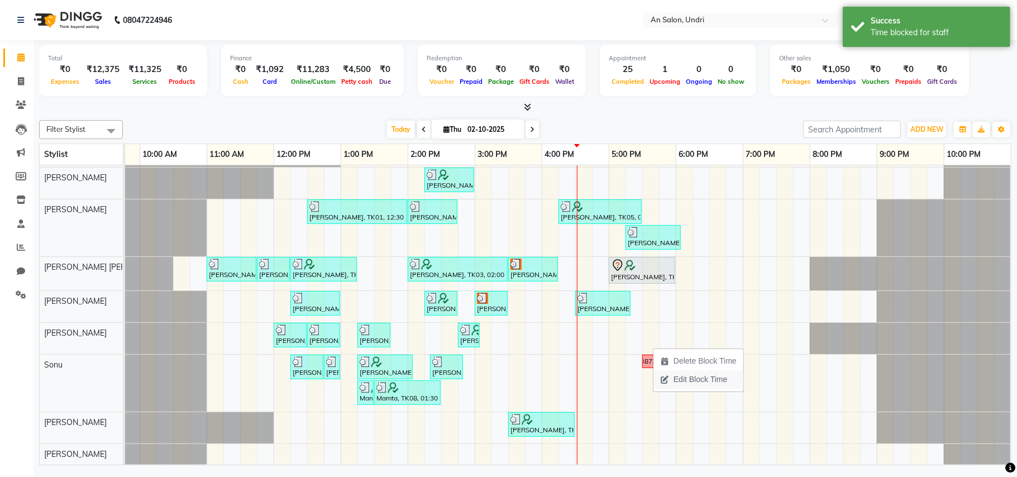
click at [700, 378] on span "Edit Block Time" at bounding box center [701, 380] width 54 height 12
select select "35359"
select select "1050"
select select "1065"
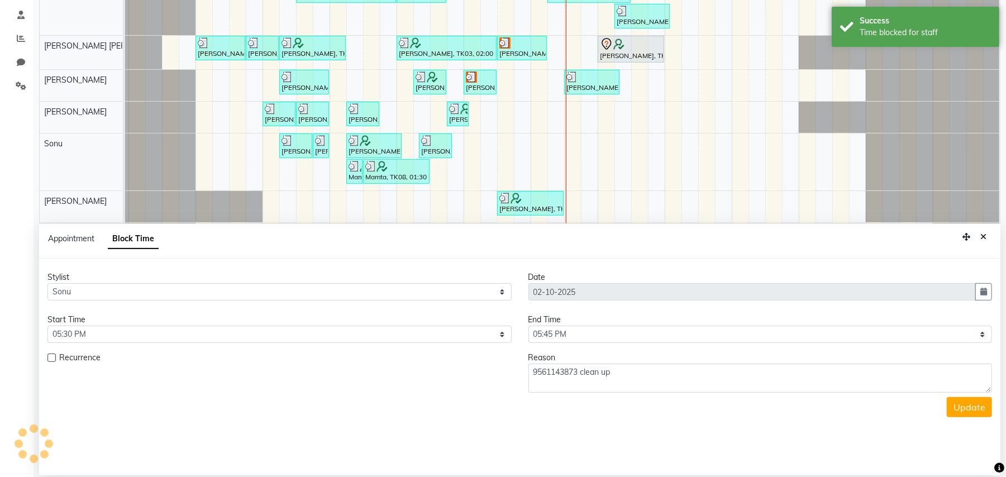
scroll to position [210, 0]
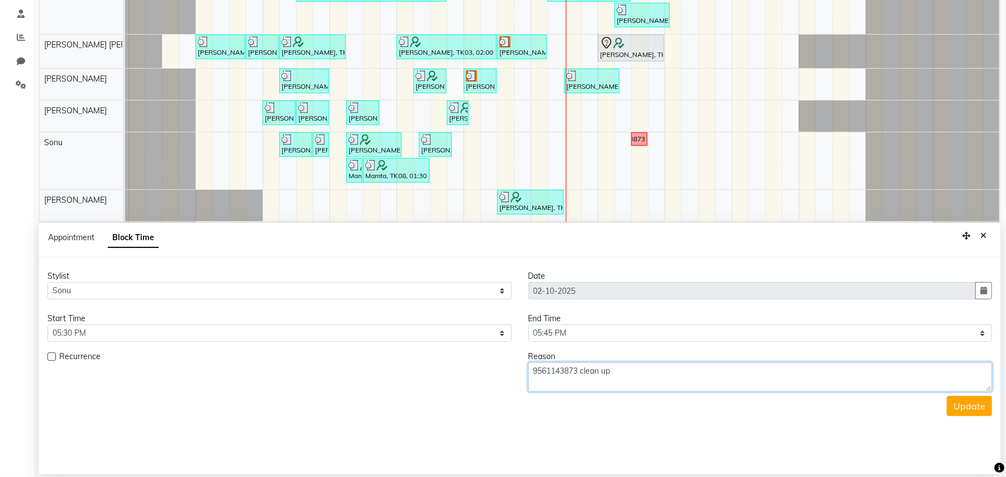
click at [698, 380] on textarea "9561143873 clean up" at bounding box center [760, 377] width 464 height 29
type textarea "9561143873 clean up"
click at [107, 287] on select "Select [PERSON_NAME] AN [PERSON_NAME] [PERSON_NAME] [PERSON_NAME] [PERSON_NAME]…" at bounding box center [279, 290] width 464 height 17
select select "65269"
click at [47, 283] on select "Select [PERSON_NAME] AN [PERSON_NAME] [PERSON_NAME] [PERSON_NAME] [PERSON_NAME]…" at bounding box center [279, 290] width 464 height 17
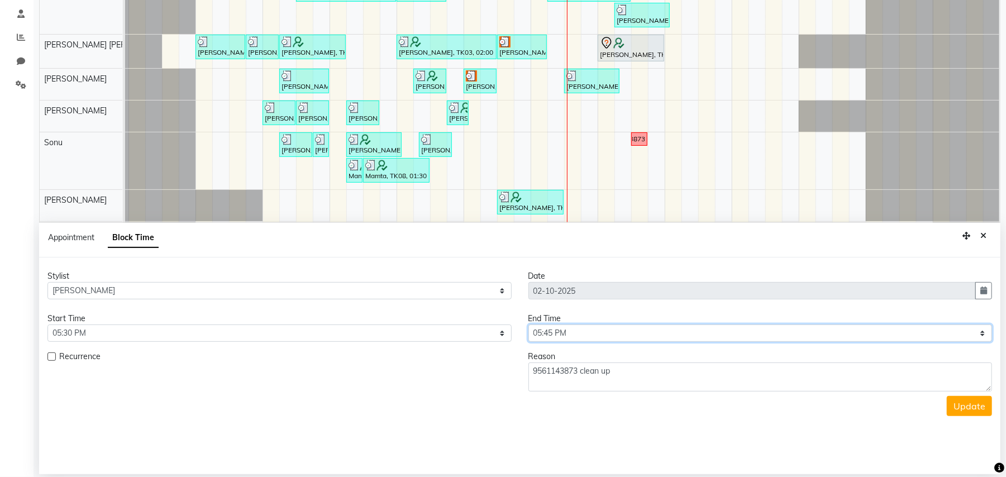
click at [627, 333] on select "Select 09:00 AM 09:15 AM 09:30 AM 09:45 AM 10:00 AM 10:15 AM 10:30 AM 10:45 AM …" at bounding box center [760, 333] width 464 height 17
select select "1110"
click at [528, 326] on select "Select 09:00 AM 09:15 AM 09:30 AM 09:45 AM 10:00 AM 10:15 AM 10:30 AM 10:45 AM …" at bounding box center [760, 333] width 464 height 17
click at [950, 411] on button "Update" at bounding box center [969, 406] width 45 height 20
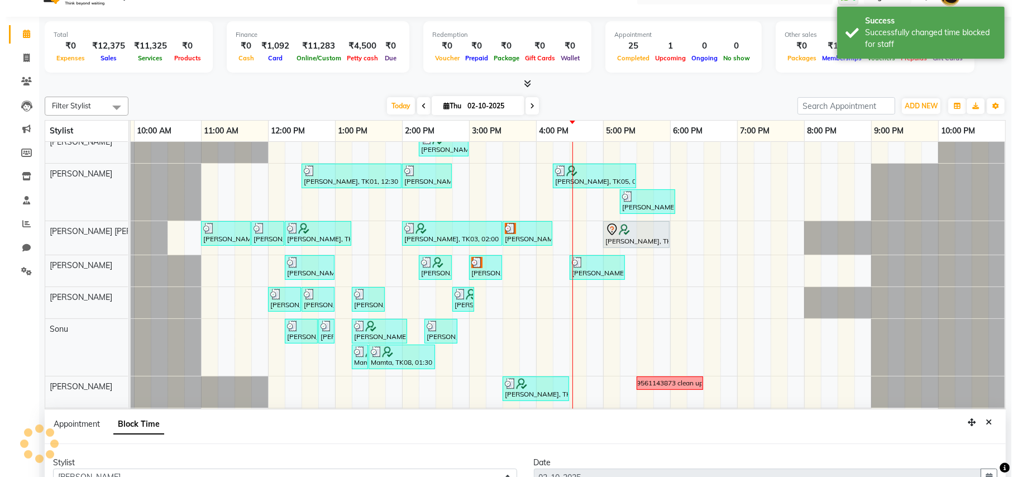
scroll to position [0, 0]
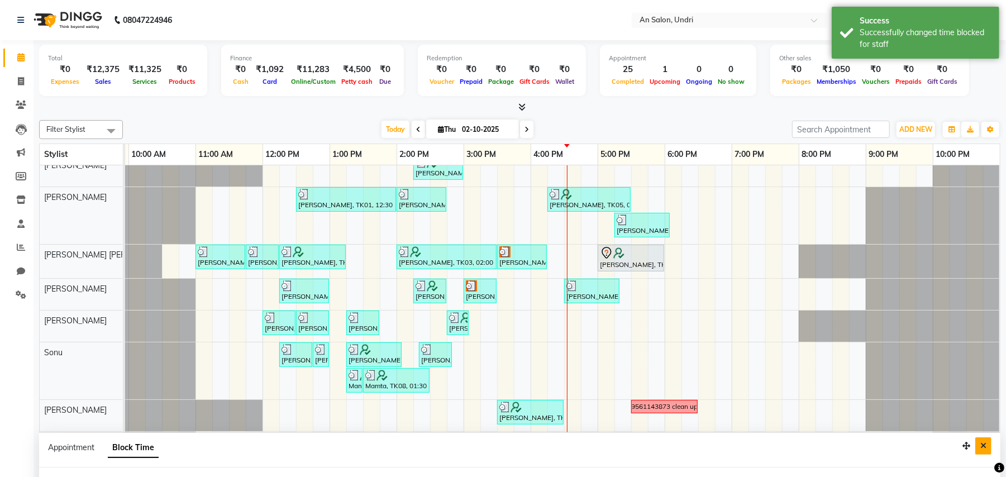
click at [981, 445] on icon "Close" at bounding box center [983, 446] width 6 height 8
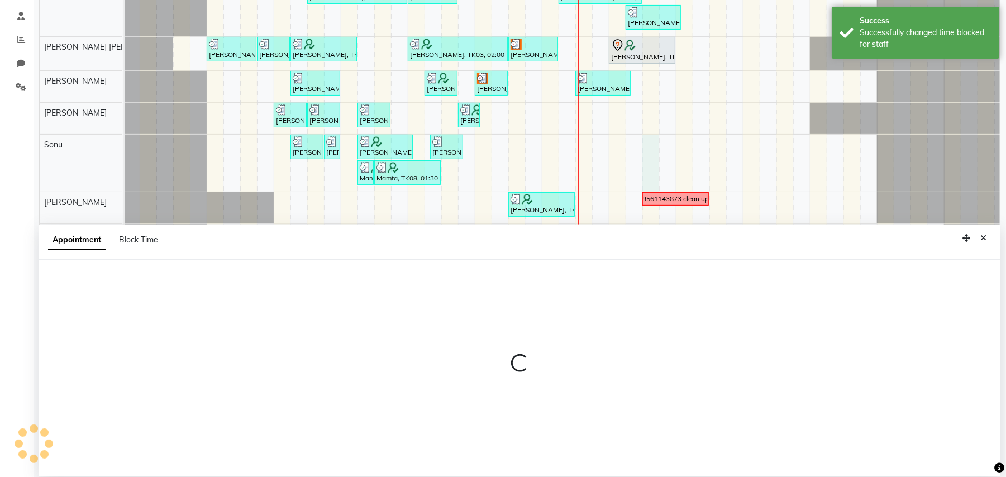
scroll to position [210, 0]
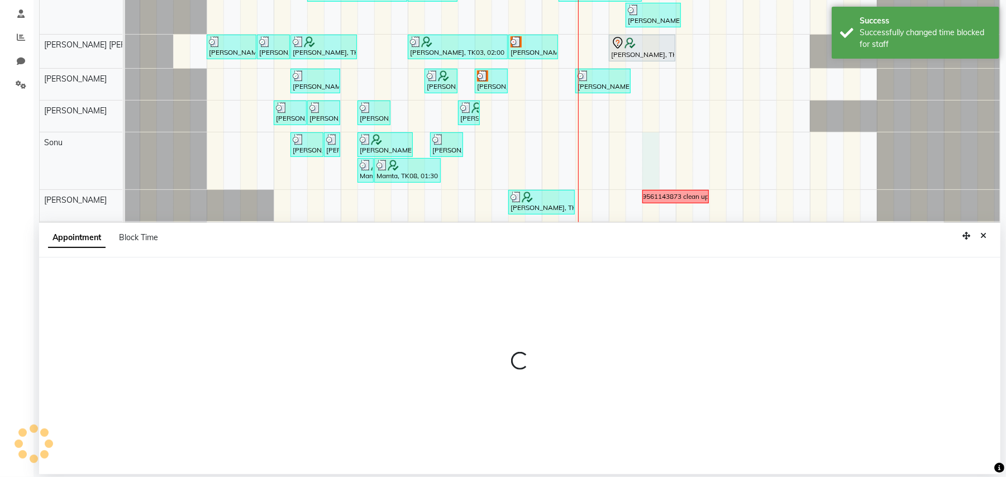
select select "35359"
select select "1050"
select select "tentative"
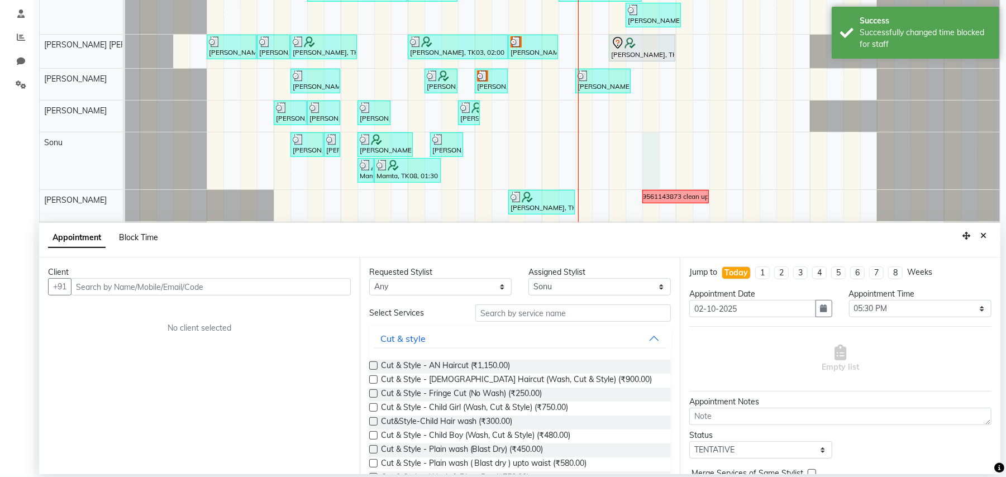
click at [154, 235] on span "Block Time" at bounding box center [138, 237] width 39 height 10
select select "35359"
select select "1050"
select select "1065"
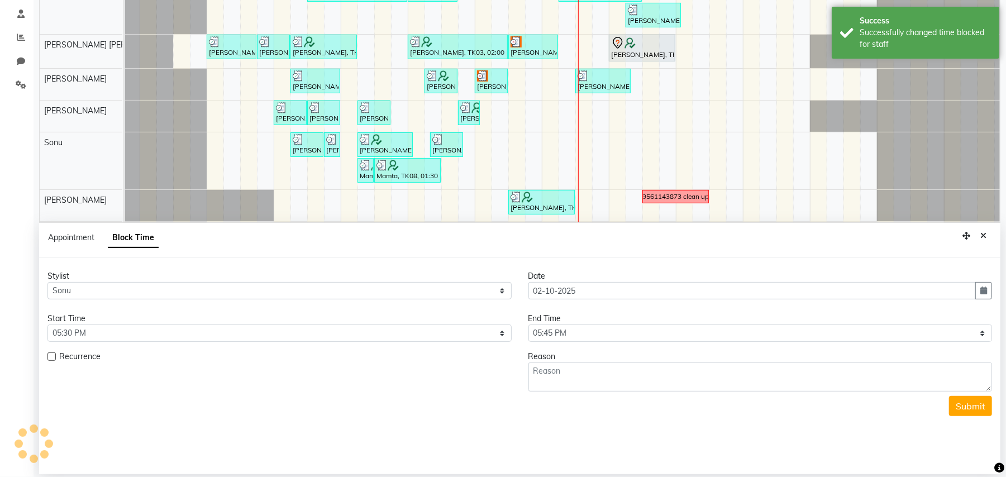
scroll to position [53, 131]
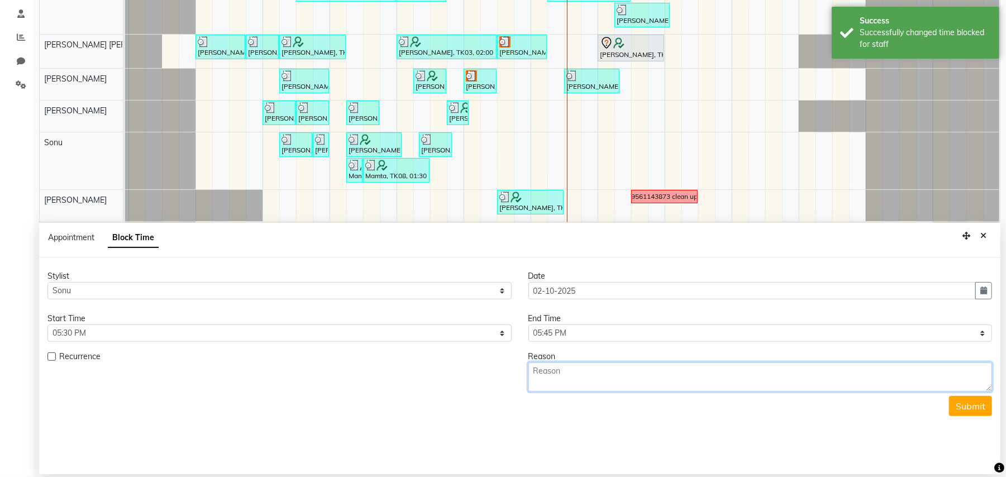
paste textarea "9561143873"
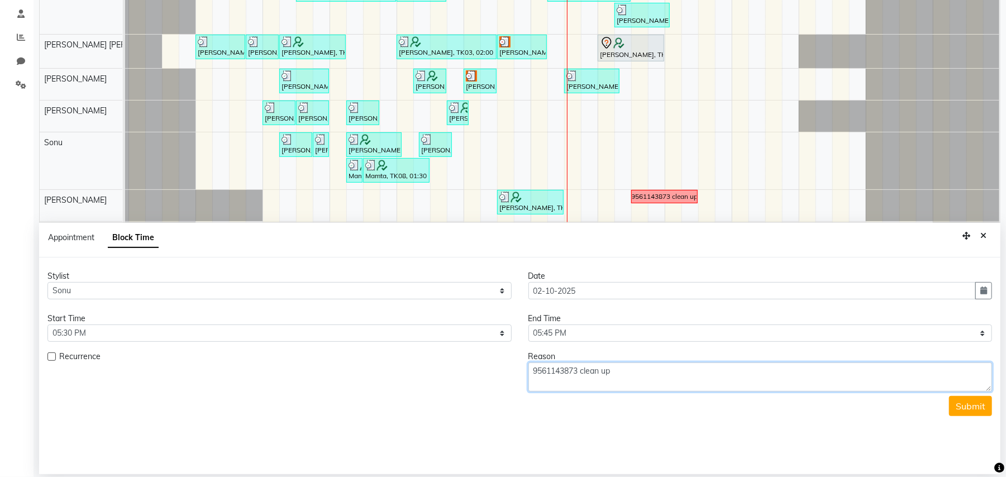
type textarea "9561143873 clean up"
click at [735, 347] on form "Stylist Select [PERSON_NAME] AN [PERSON_NAME] [PERSON_NAME] [PERSON_NAME] [PERS…" at bounding box center [519, 343] width 945 height 146
click at [771, 329] on select "Select 09:00 AM 09:15 AM 09:30 AM 09:45 AM 10:00 AM 10:15 AM 10:30 AM 10:45 AM …" at bounding box center [760, 333] width 464 height 17
select select "1110"
click at [528, 326] on select "Select 09:00 AM 09:15 AM 09:30 AM 09:45 AM 10:00 AM 10:15 AM 10:30 AM 10:45 AM …" at bounding box center [760, 333] width 464 height 17
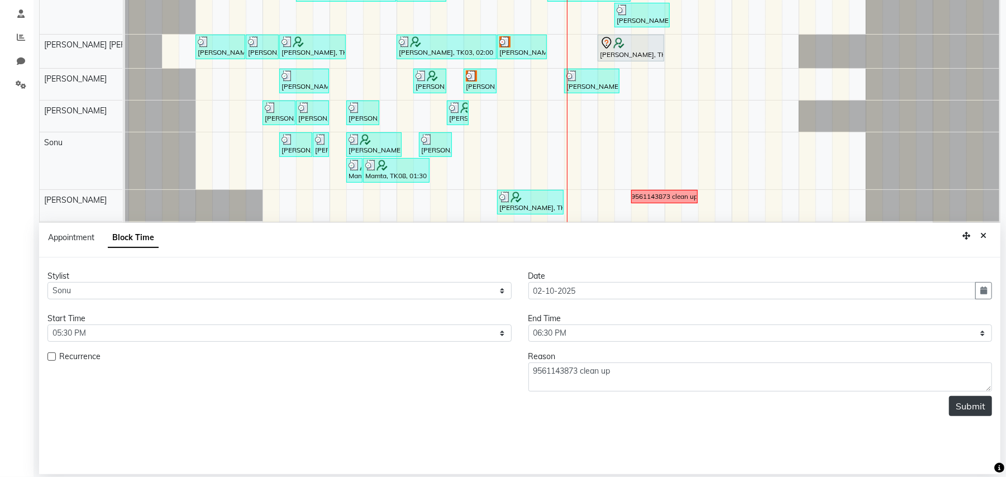
click at [972, 409] on button "Submit" at bounding box center [970, 406] width 43 height 20
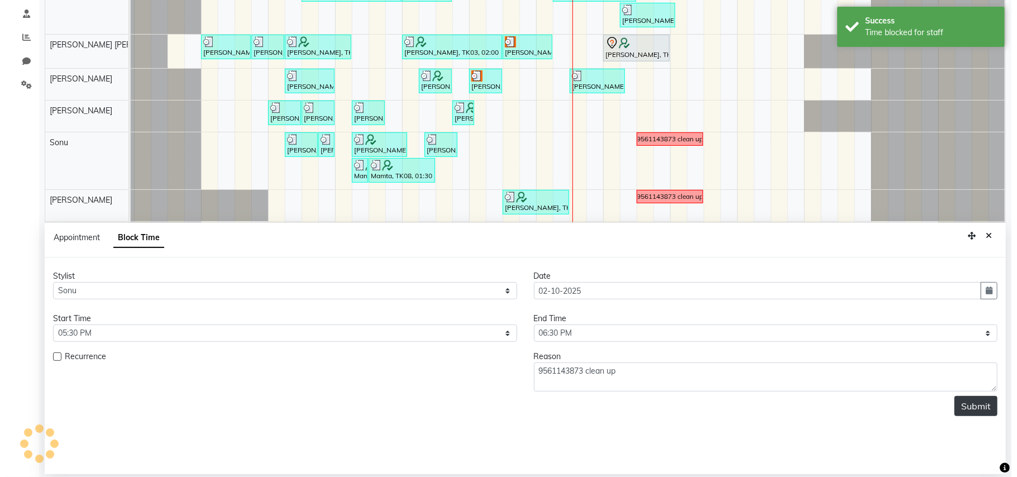
scroll to position [0, 0]
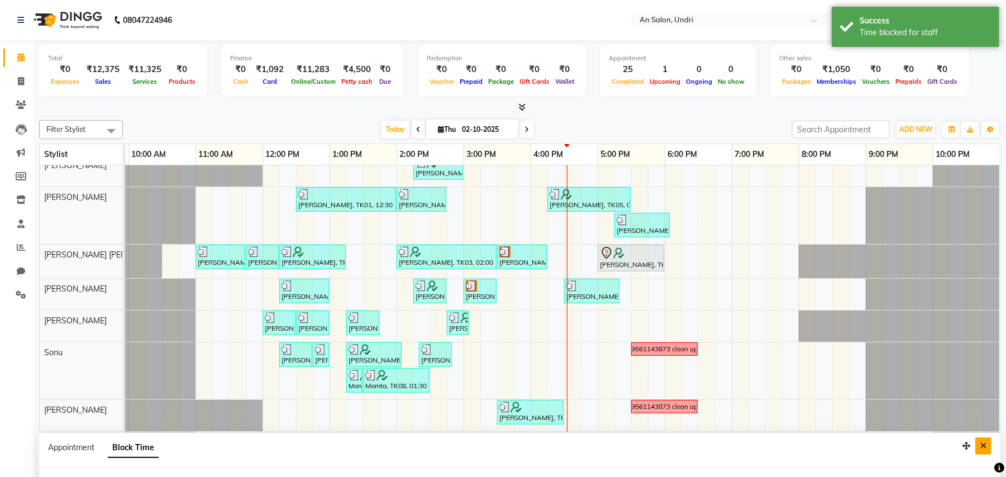
click at [985, 450] on icon "Close" at bounding box center [983, 446] width 6 height 8
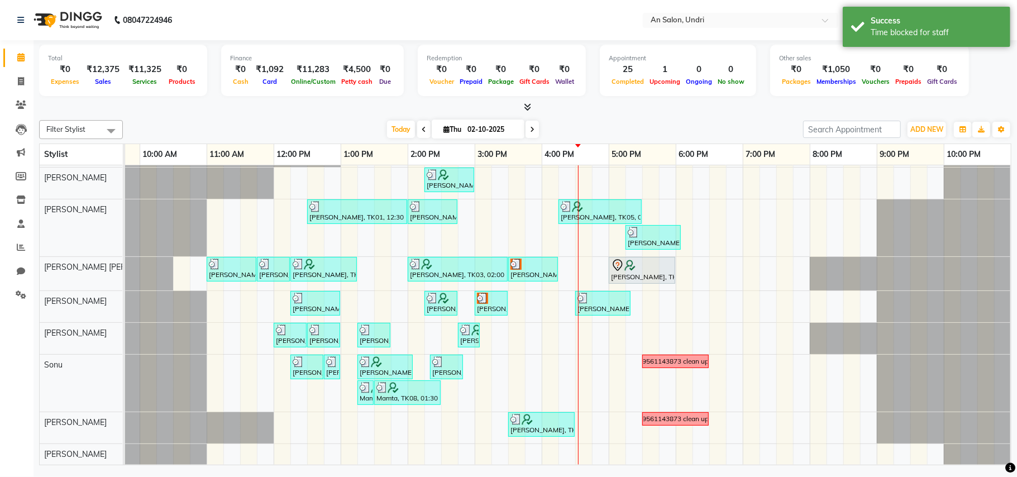
scroll to position [53, 120]
click at [376, 130] on div "Today Thu 02-10-2025" at bounding box center [462, 129] width 669 height 17
click at [387, 127] on span "Today" at bounding box center [401, 129] width 28 height 17
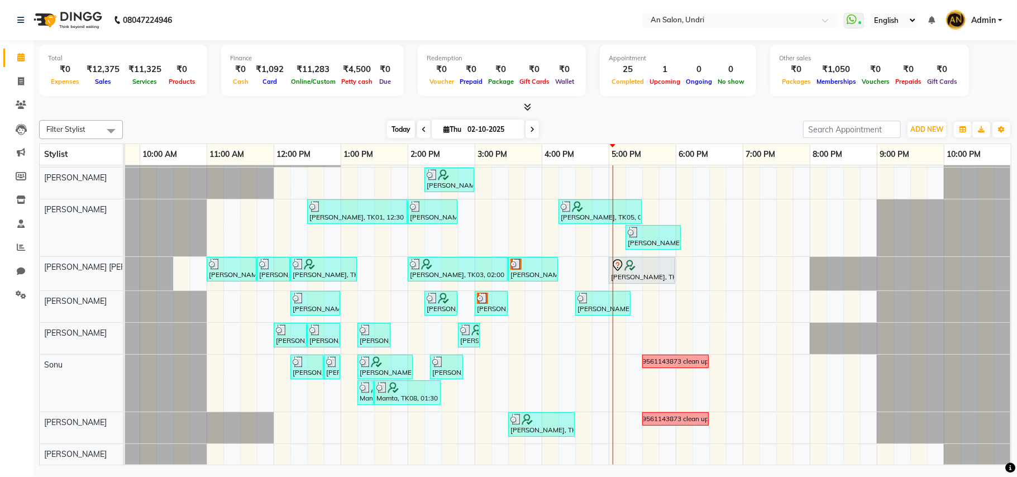
click at [394, 123] on span "Today" at bounding box center [401, 129] width 28 height 17
click at [530, 107] on icon at bounding box center [527, 107] width 7 height 8
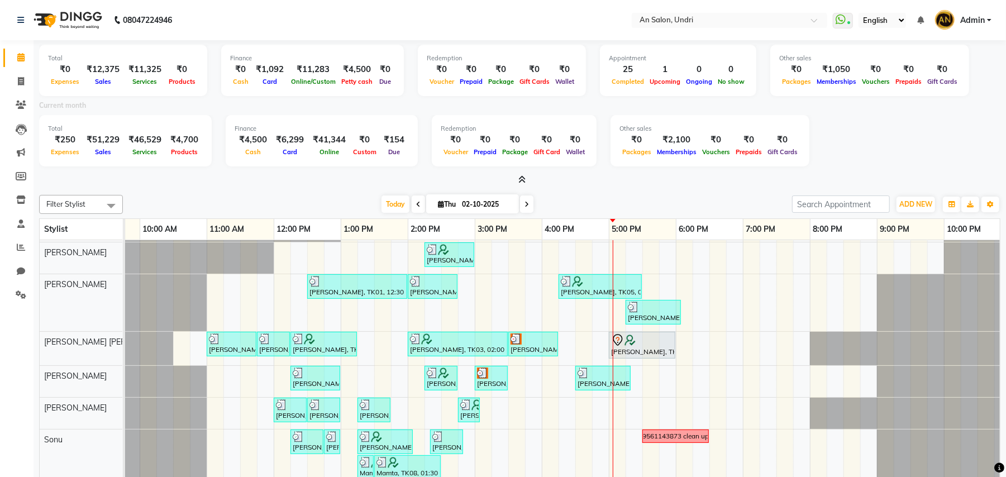
click at [521, 177] on icon at bounding box center [521, 179] width 7 height 8
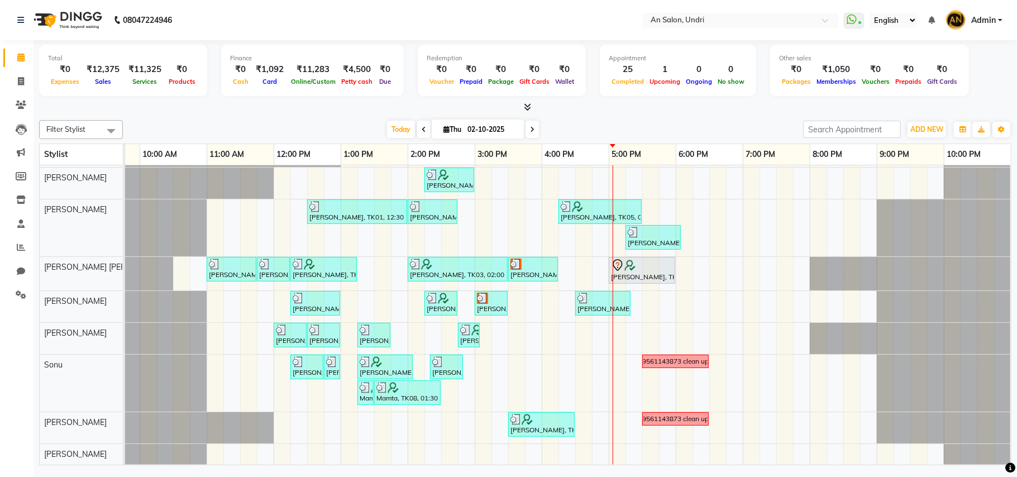
click at [619, 121] on div "Filter Stylist Select All AN [PERSON_NAME] [PERSON_NAME] [PERSON_NAME] [PERSON_…" at bounding box center [525, 129] width 972 height 19
click at [18, 79] on icon at bounding box center [21, 81] width 6 height 8
select select "3639"
select select "service"
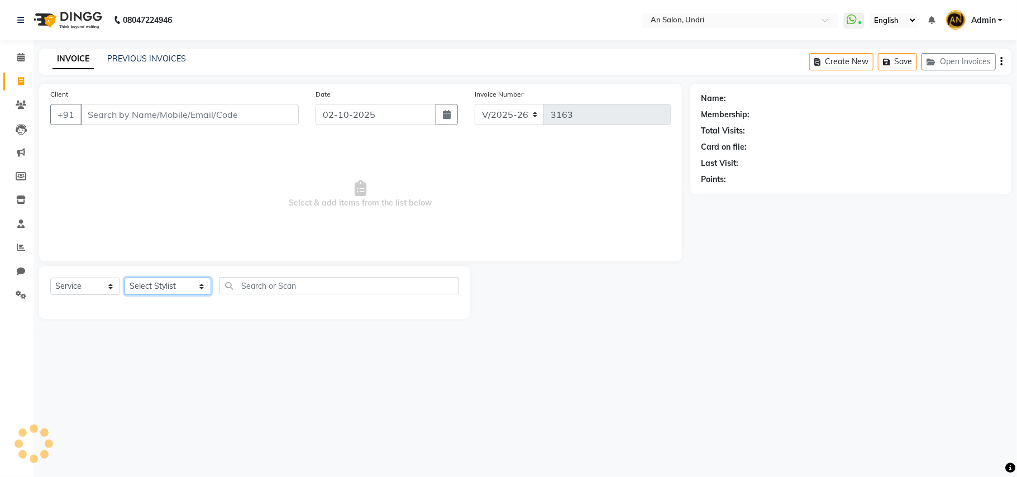
click at [144, 289] on select "Select Stylist [PERSON_NAME] AN [PERSON_NAME] [PERSON_NAME] [PERSON_NAME] [PERS…" at bounding box center [168, 286] width 87 height 17
select select "21387"
click at [125, 278] on select "Select Stylist [PERSON_NAME] AN [PERSON_NAME] [PERSON_NAME] [PERSON_NAME] [PERS…" at bounding box center [168, 286] width 87 height 17
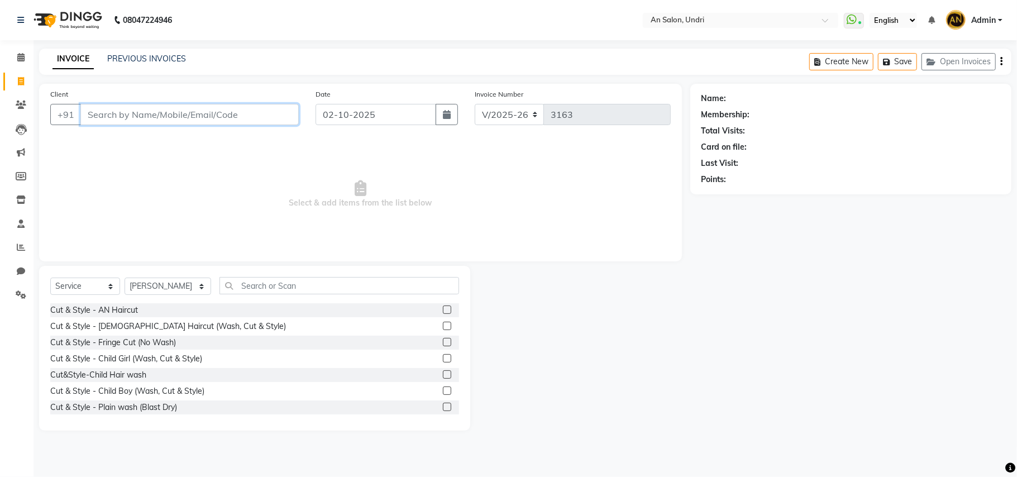
click at [177, 108] on input "Client" at bounding box center [189, 114] width 218 height 21
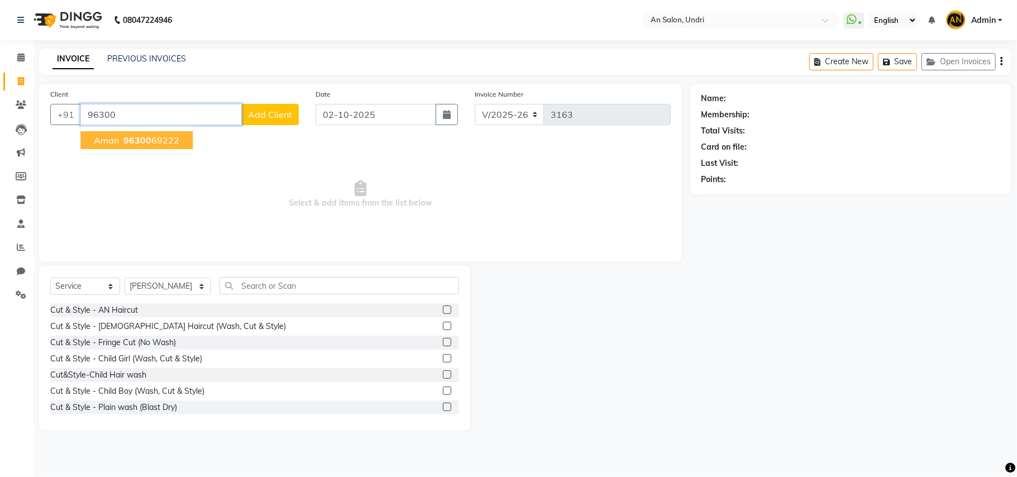
click at [164, 147] on button "Aman 96300 69222" at bounding box center [136, 140] width 112 height 18
type input "9630069222"
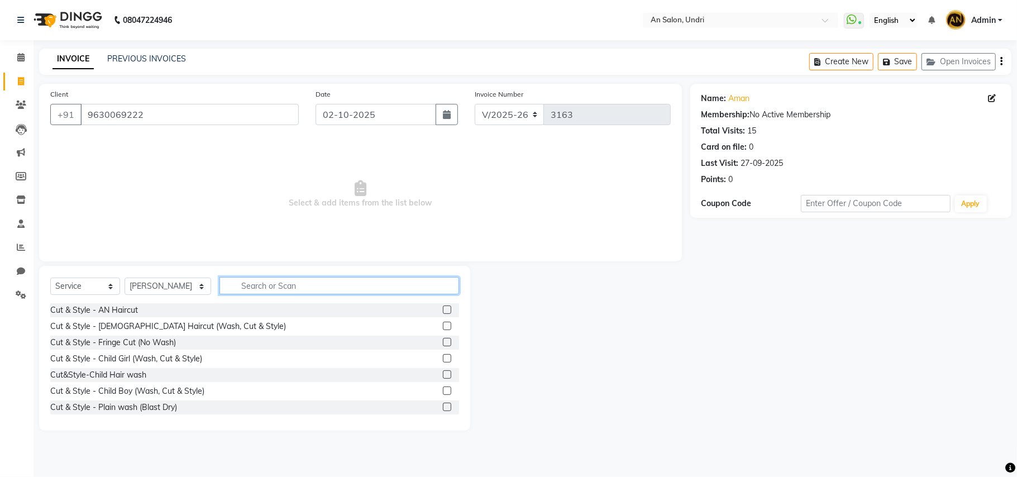
click at [249, 294] on input "text" at bounding box center [340, 285] width 240 height 17
type input "t"
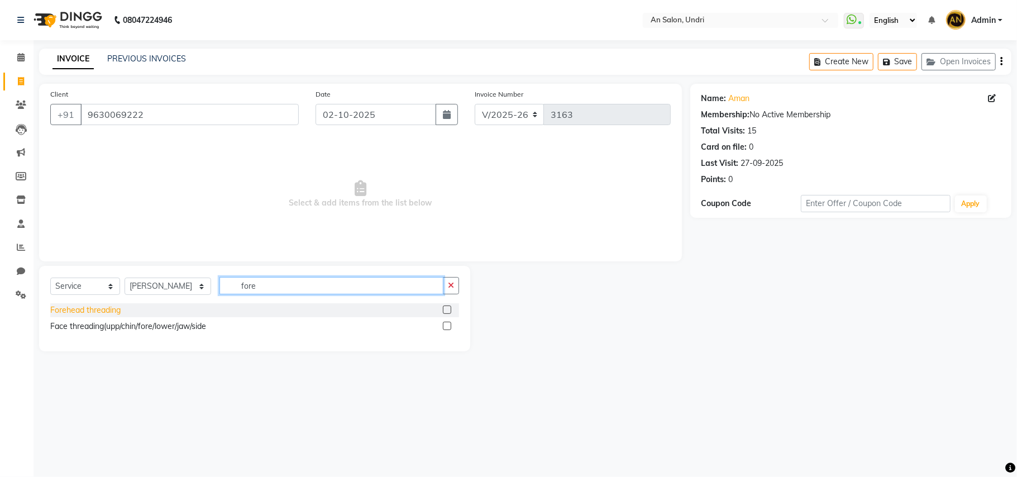
type input "fore"
click at [107, 307] on div "Forehead threading" at bounding box center [85, 310] width 70 height 12
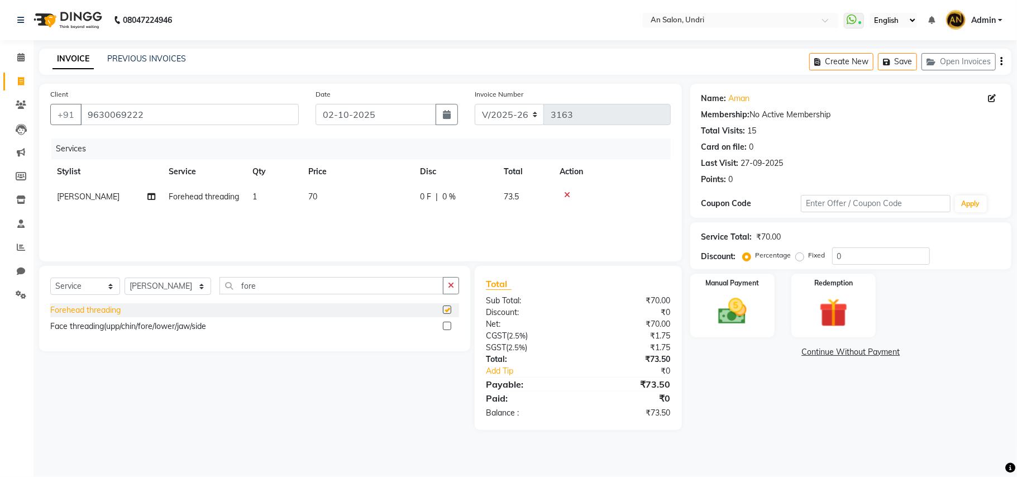
checkbox input "false"
click at [454, 275] on div "Select Service Product Membership Package Voucher Prepaid Gift Card Select Styl…" at bounding box center [254, 308] width 431 height 85
click at [450, 282] on icon "button" at bounding box center [451, 286] width 6 height 8
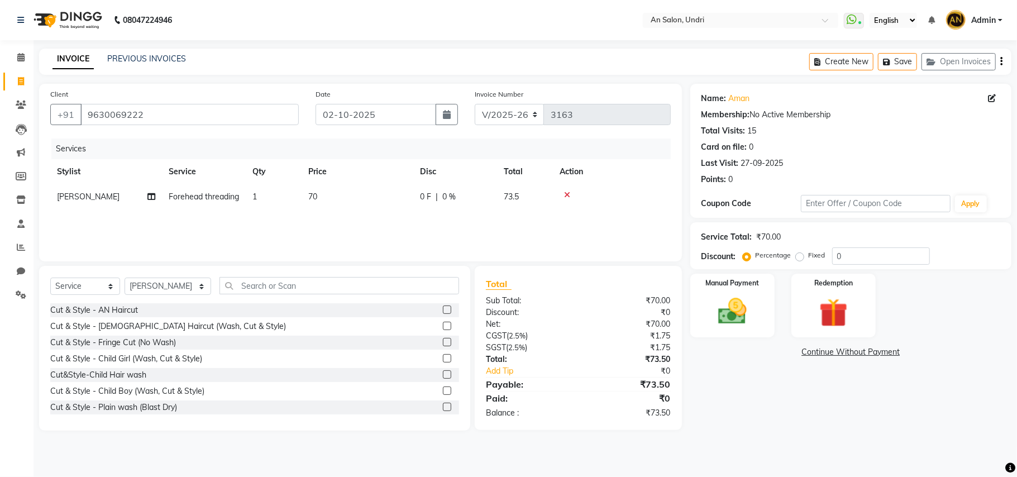
click at [284, 296] on div "Select Service Product Membership Package Voucher Prepaid Gift Card Select Styl…" at bounding box center [254, 290] width 409 height 26
click at [296, 289] on input "text" at bounding box center [340, 285] width 240 height 17
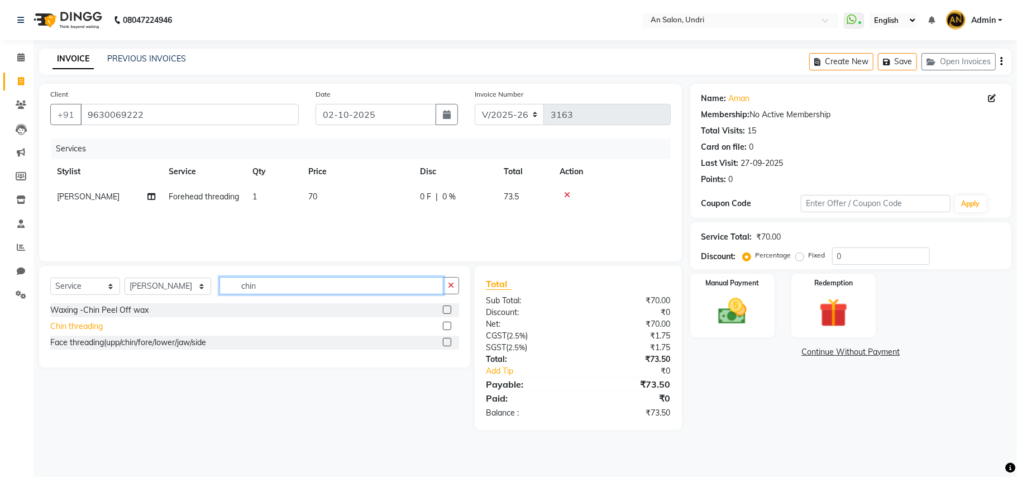
type input "chin"
click at [78, 327] on div "Chin threading" at bounding box center [76, 327] width 53 height 12
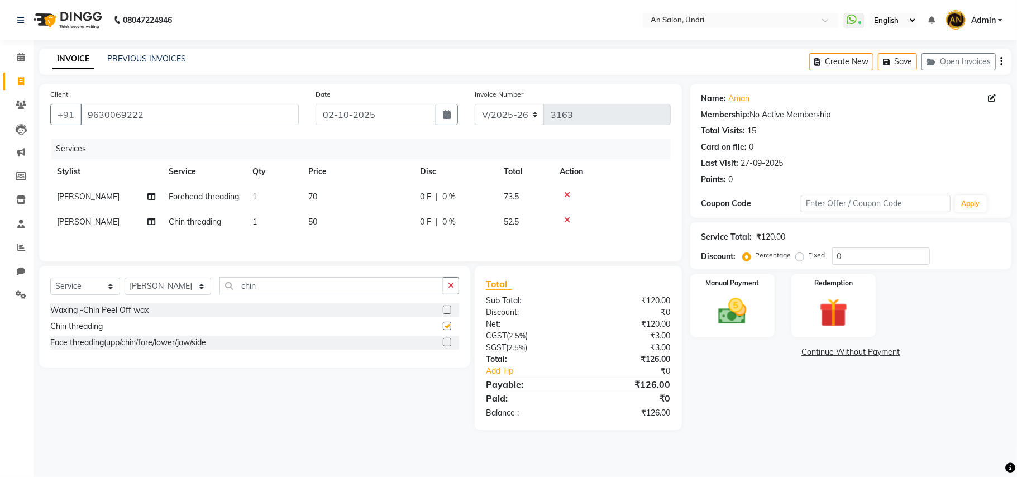
checkbox input "false"
click at [742, 330] on div "Manual Payment" at bounding box center [733, 306] width 88 height 66
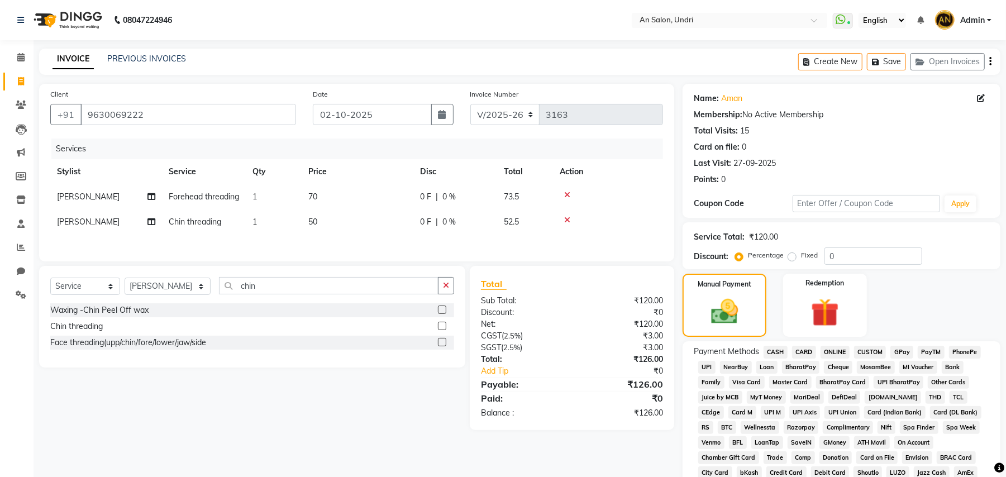
click at [895, 351] on span "GPay" at bounding box center [901, 352] width 23 height 13
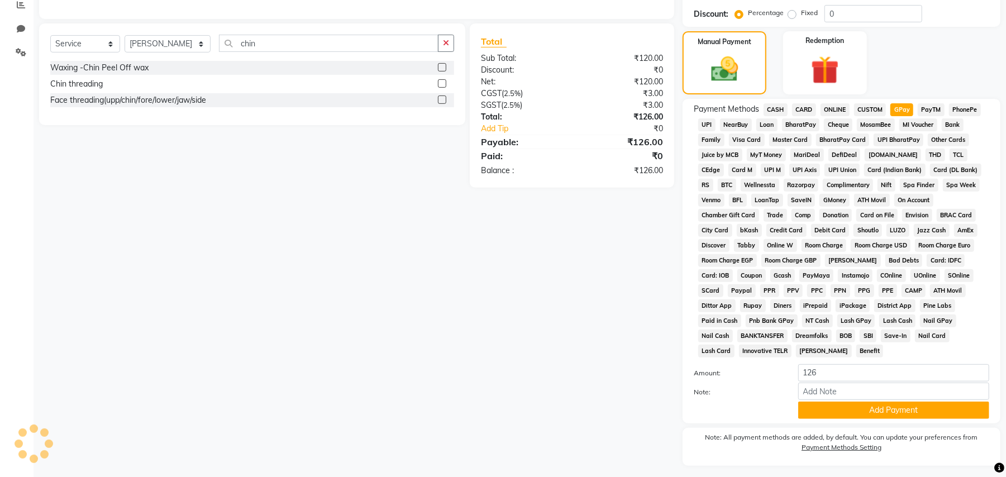
scroll to position [258, 0]
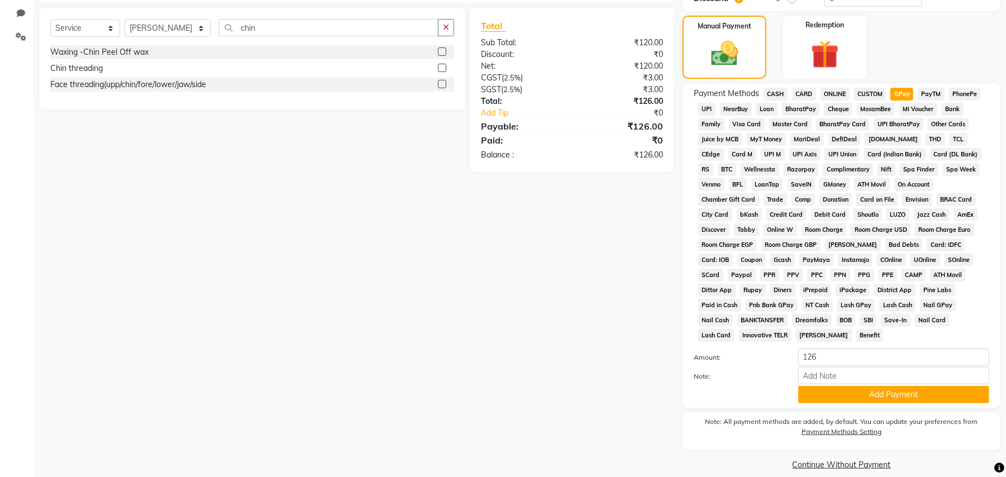
click at [891, 391] on div "Payment Methods CASH CARD ONLINE CUSTOM GPay PayTM PhonePe UPI NearBuy Loan Bha…" at bounding box center [842, 245] width 318 height 325
click at [903, 386] on button "Add Payment" at bounding box center [893, 394] width 191 height 17
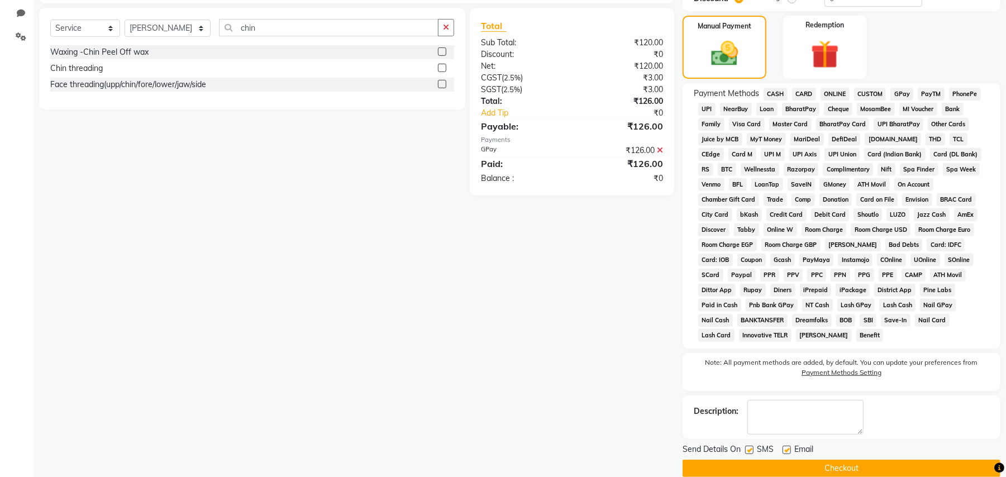
click at [892, 460] on button "Checkout" at bounding box center [842, 468] width 318 height 17
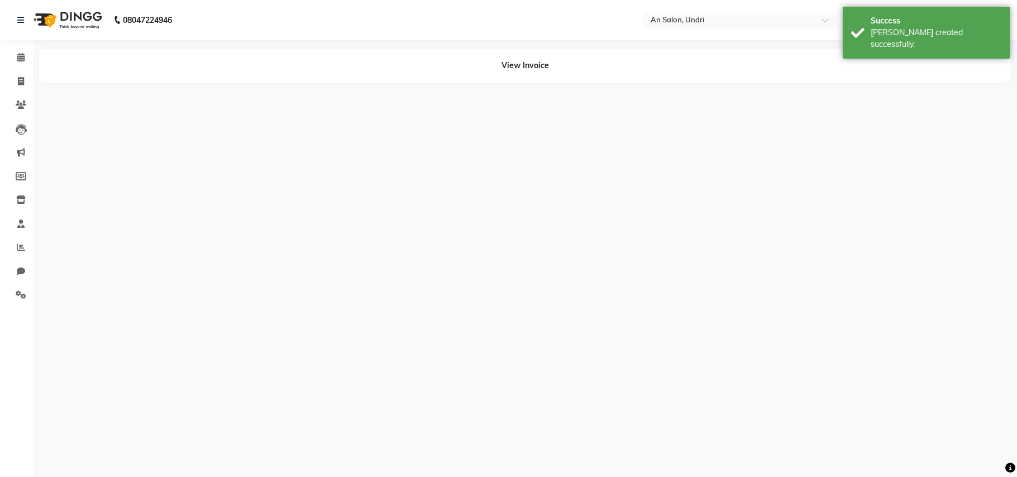
click at [77, 7] on img at bounding box center [66, 19] width 77 height 31
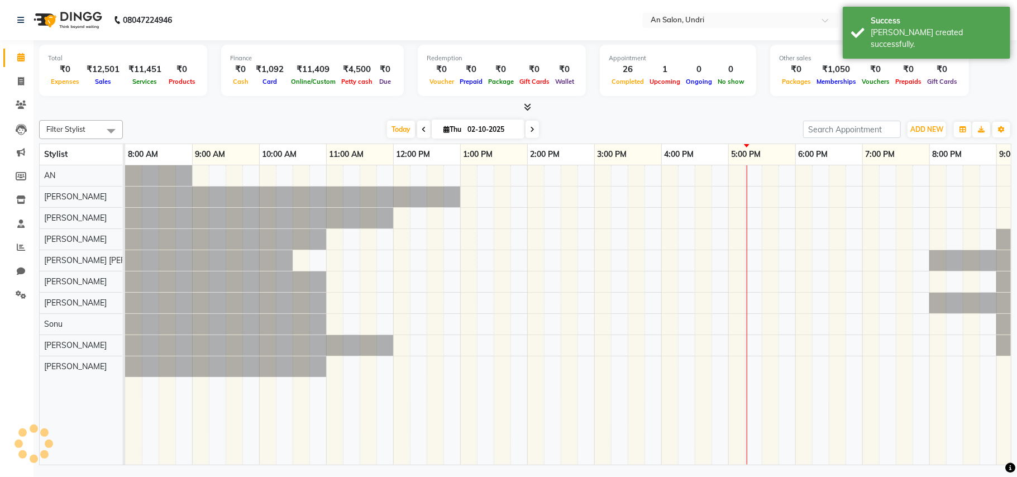
click at [370, 135] on div "Today Thu 02-10-2025" at bounding box center [462, 129] width 669 height 17
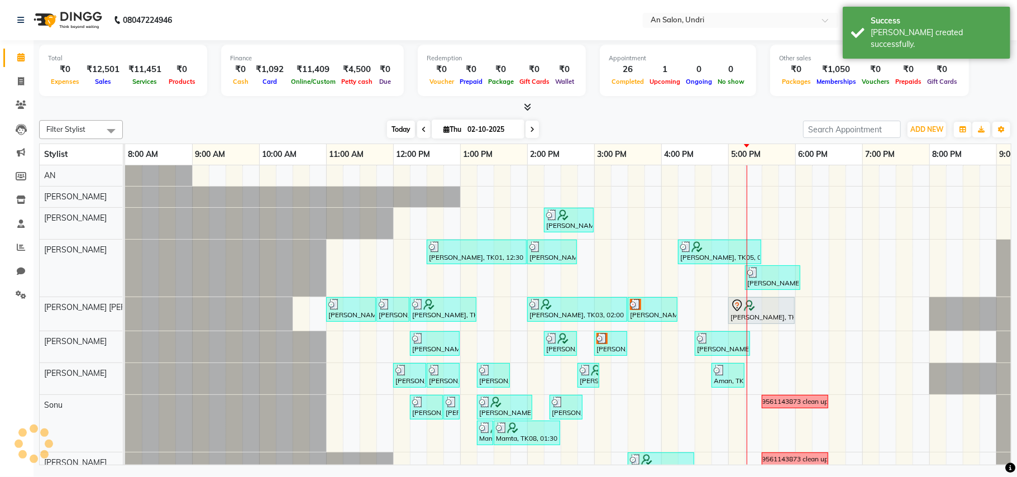
click at [388, 128] on span "Today" at bounding box center [401, 129] width 28 height 17
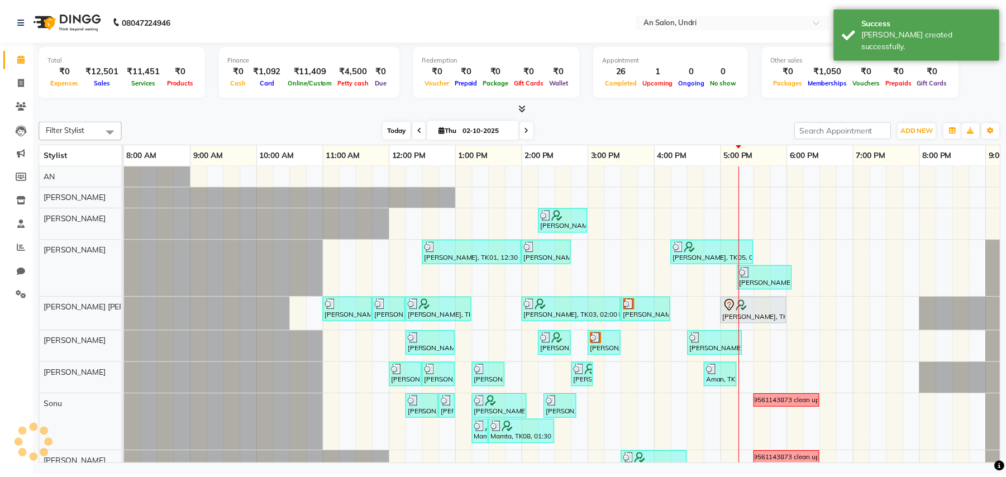
scroll to position [0, 120]
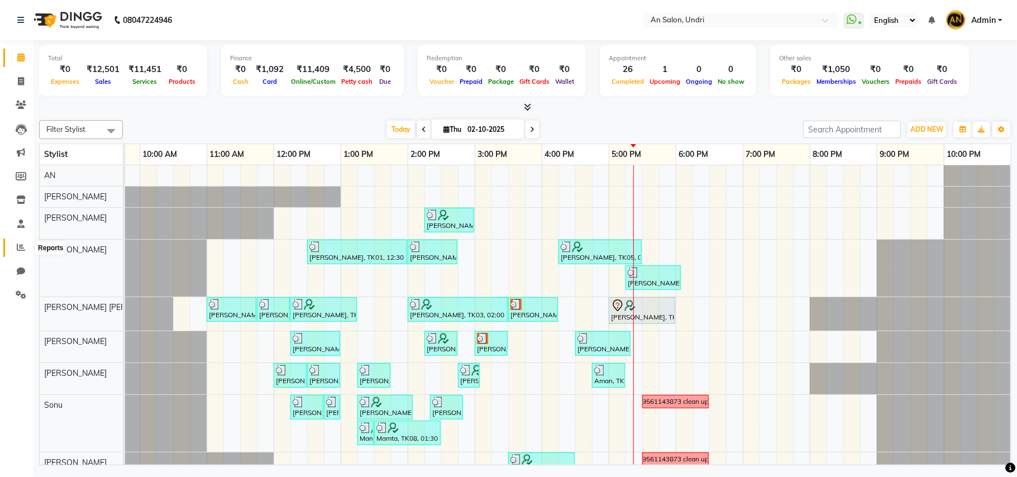
click at [12, 246] on span at bounding box center [21, 247] width 20 height 13
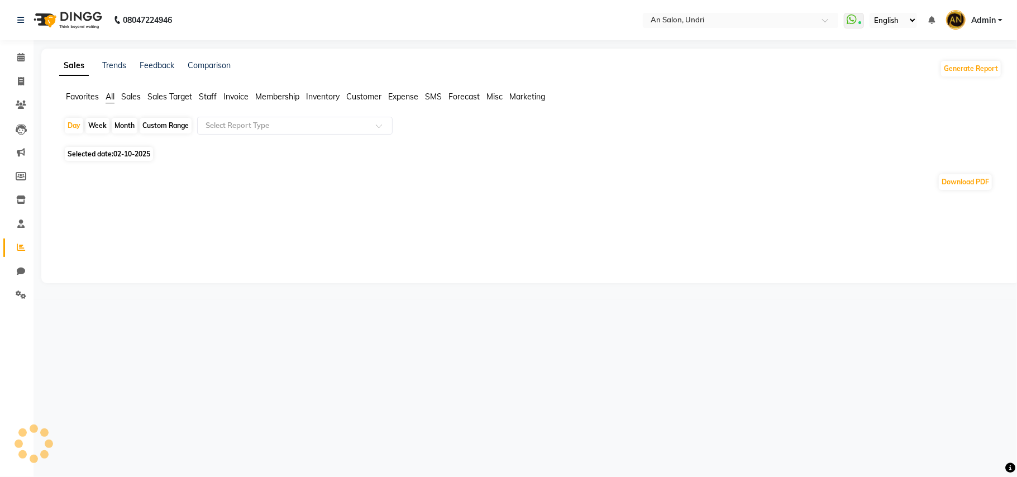
click at [202, 94] on span "Staff" at bounding box center [208, 97] width 18 height 10
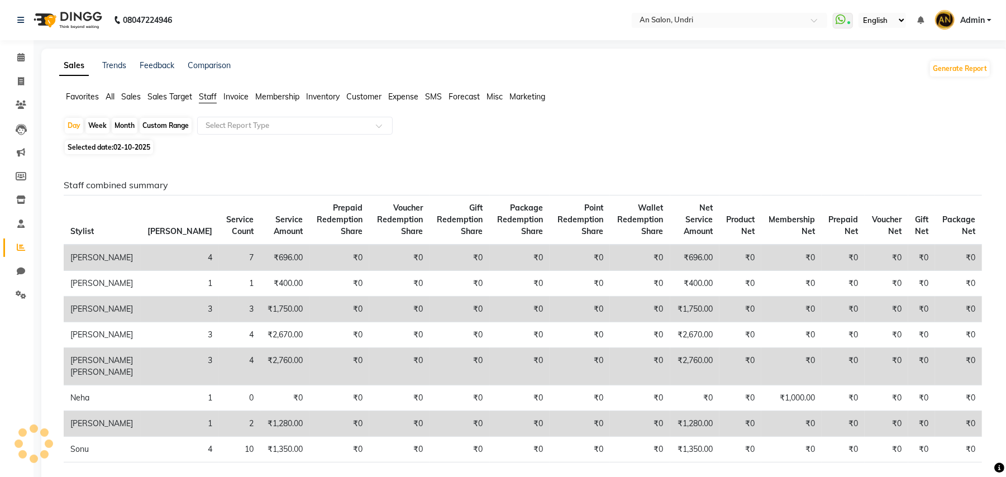
click at [130, 126] on div "Month" at bounding box center [125, 126] width 26 height 16
select select "10"
select select "2025"
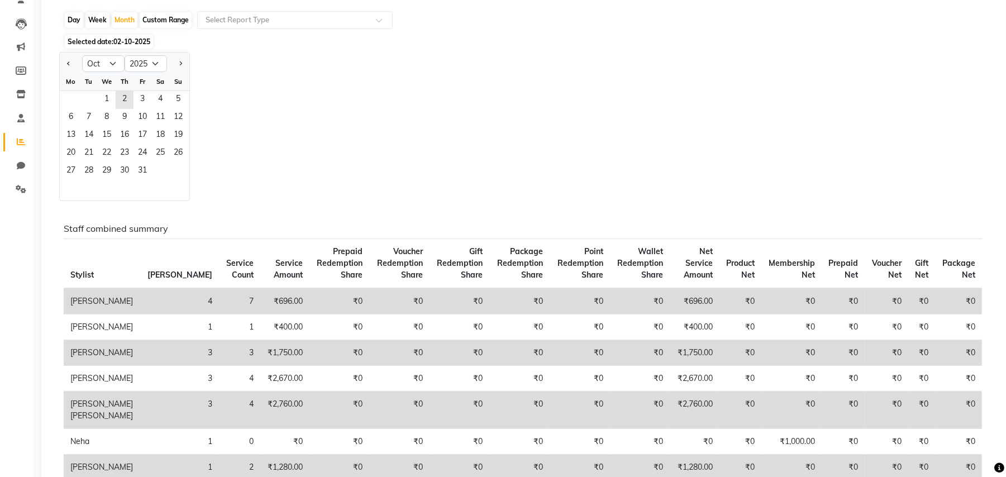
scroll to position [149, 0]
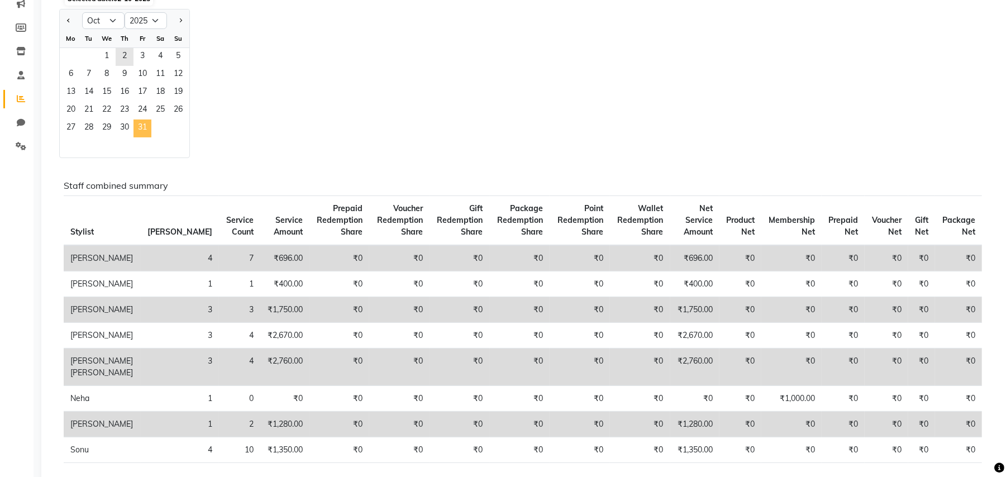
click at [143, 128] on span "31" at bounding box center [143, 129] width 18 height 18
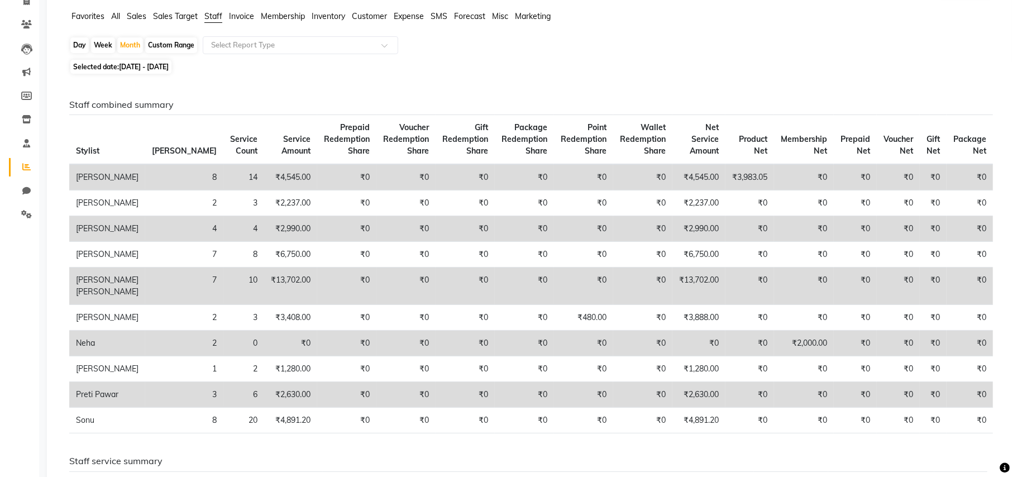
scroll to position [0, 0]
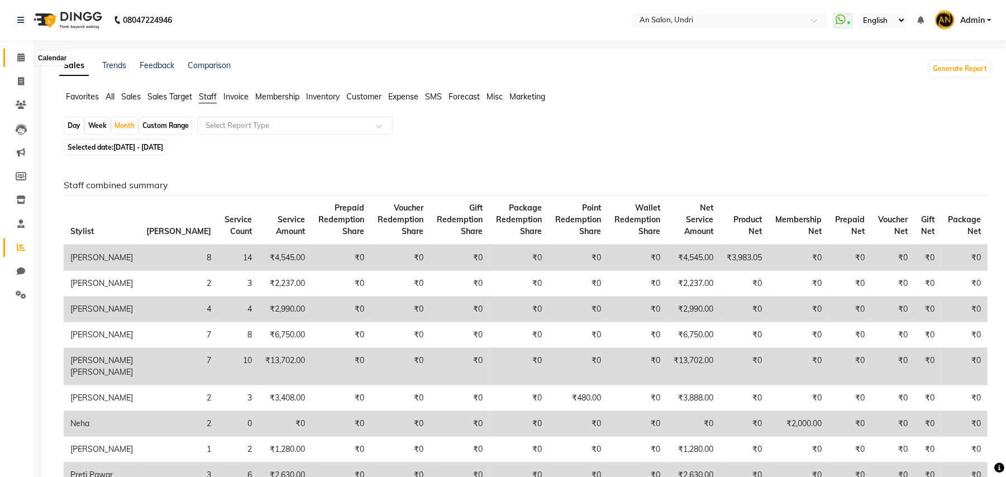
click at [27, 54] on span at bounding box center [21, 57] width 20 height 13
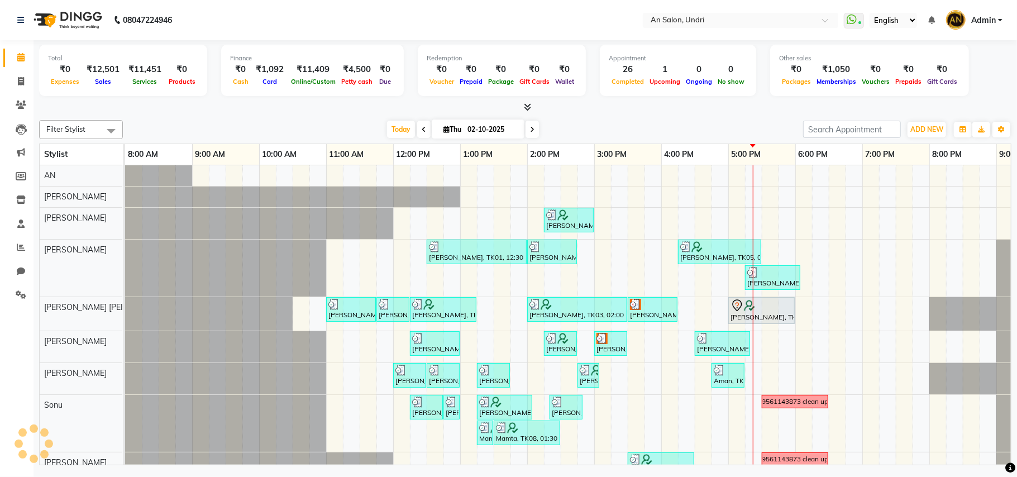
click at [330, 121] on div "Filter Stylist Select All AN [PERSON_NAME] [PERSON_NAME] [PERSON_NAME] [PERSON_…" at bounding box center [525, 129] width 972 height 19
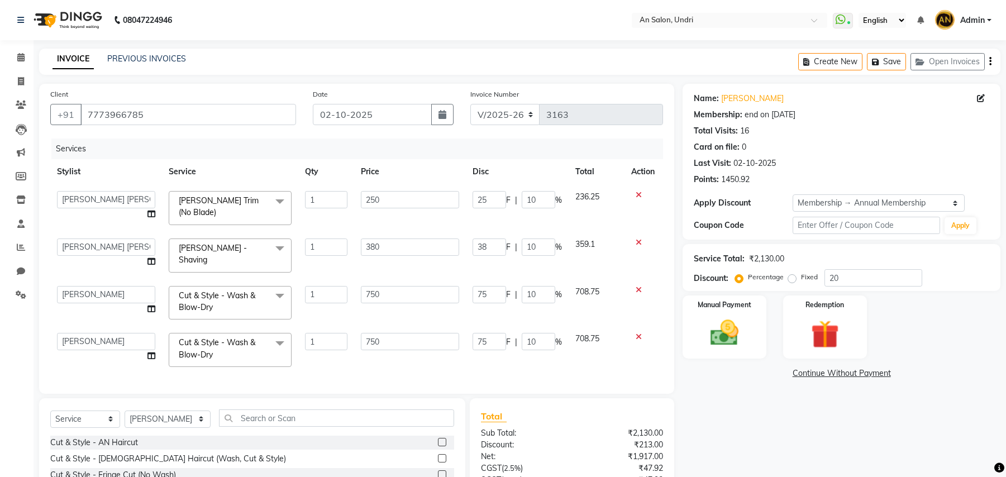
select select "3639"
select select "55235"
select select "18327"
select select "61941"
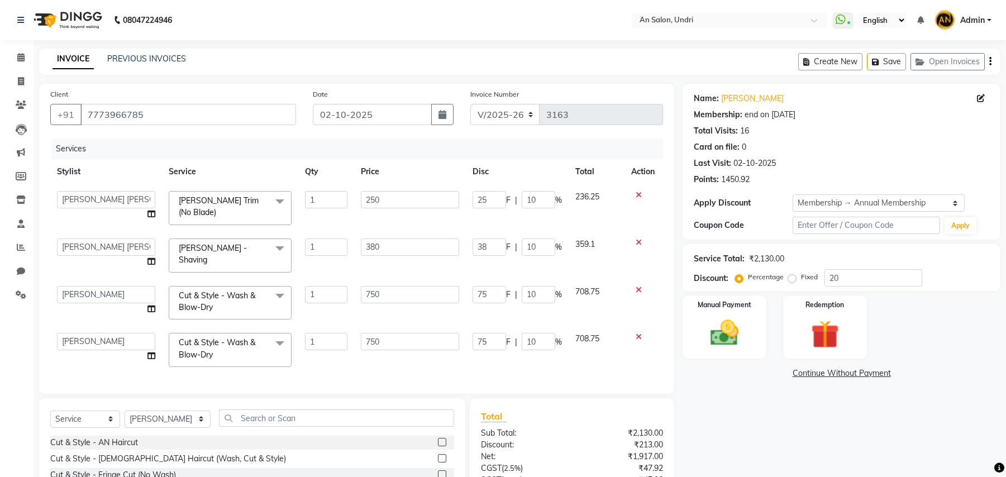
select select "service"
select select "18327"
select select "2: Object"
